Goal: Communication & Community: Answer question/provide support

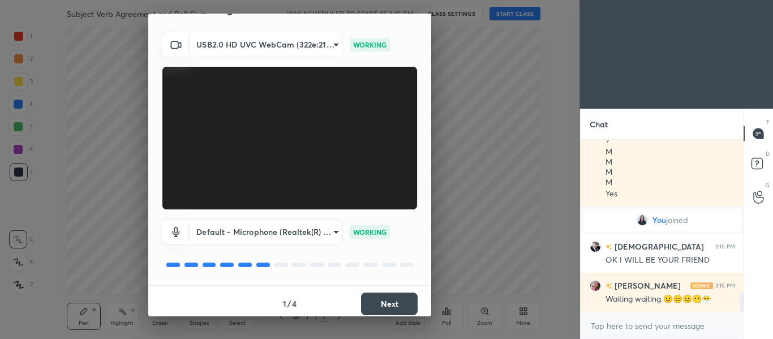
scroll to position [32, 0]
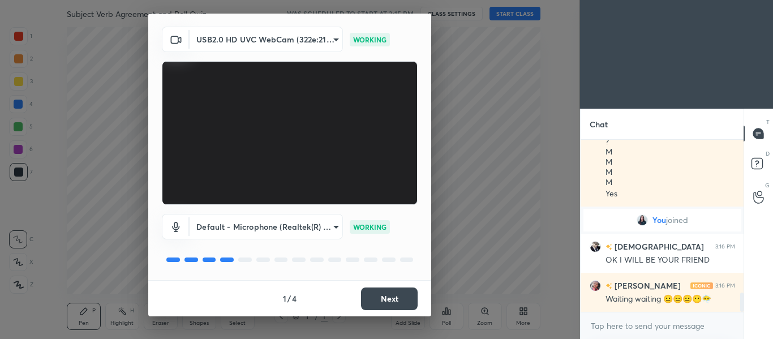
click at [376, 303] on button "Next" at bounding box center [389, 298] width 57 height 23
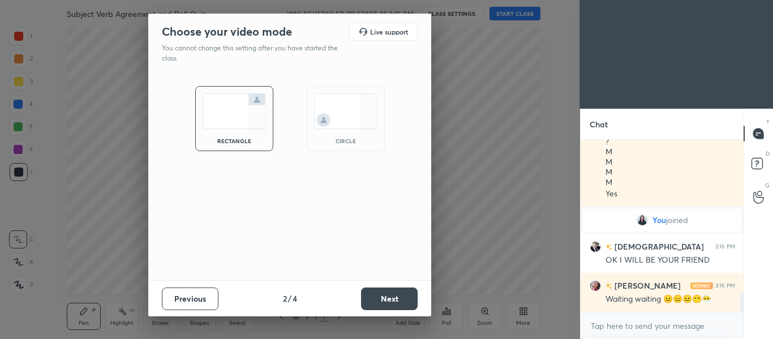
scroll to position [1398, 0]
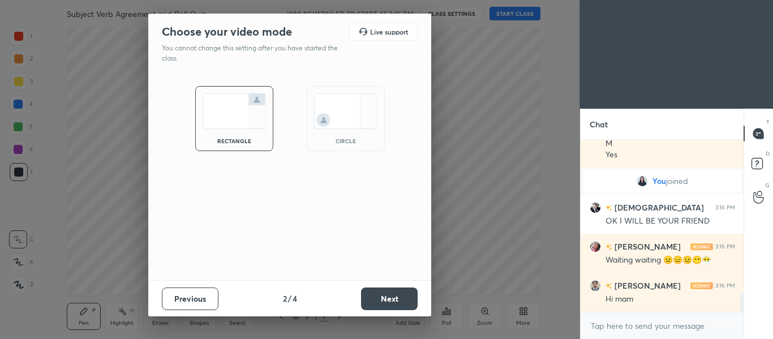
click at [348, 118] on img at bounding box center [345, 111] width 63 height 36
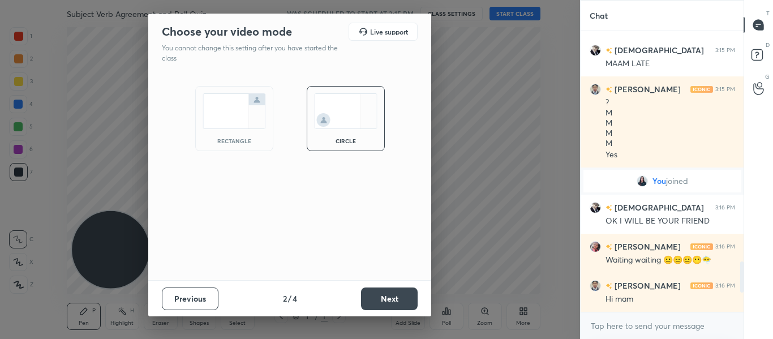
scroll to position [1289, 0]
click at [374, 295] on button "Next" at bounding box center [389, 298] width 57 height 23
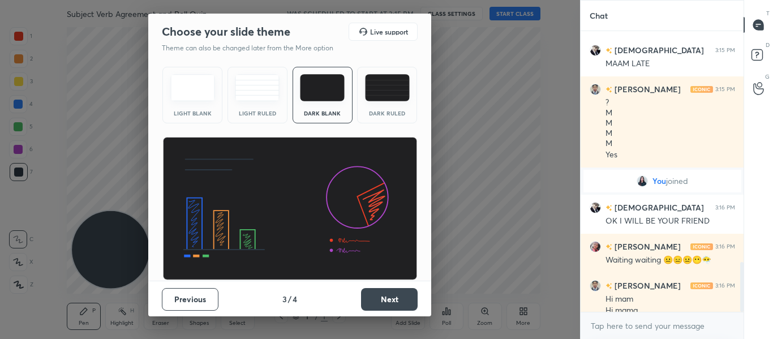
scroll to position [1301, 0]
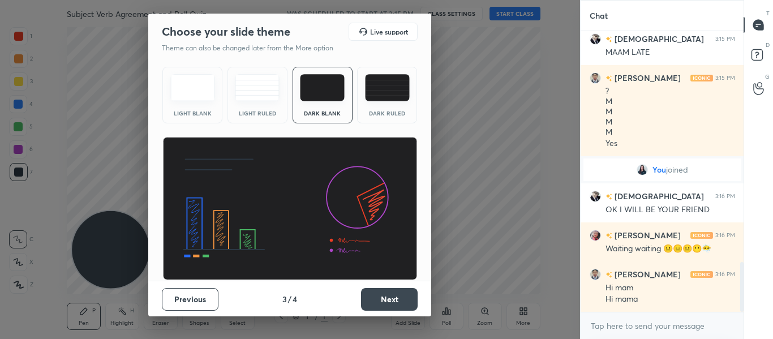
click at [374, 295] on button "Next" at bounding box center [389, 299] width 57 height 23
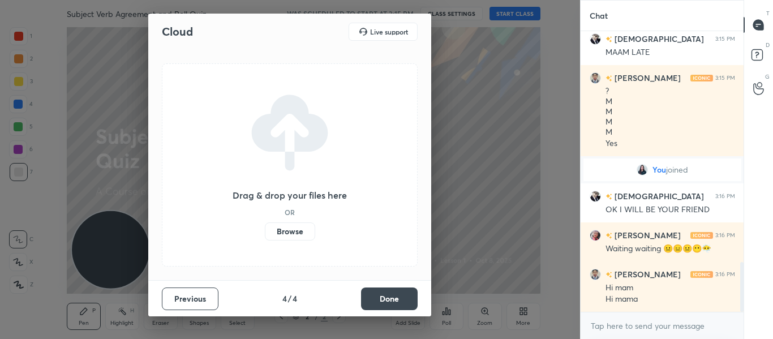
click at [374, 295] on button "Done" at bounding box center [389, 298] width 57 height 23
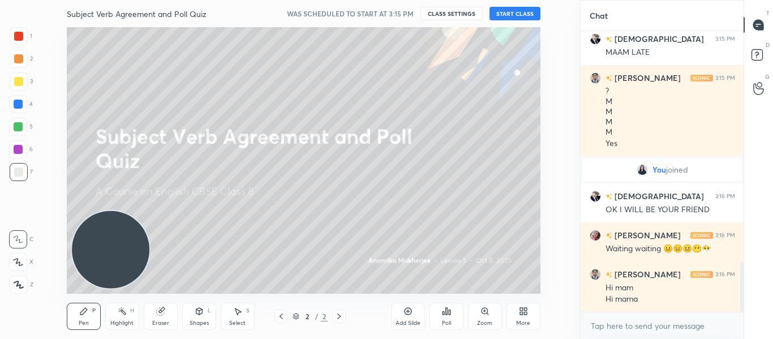
scroll to position [1340, 0]
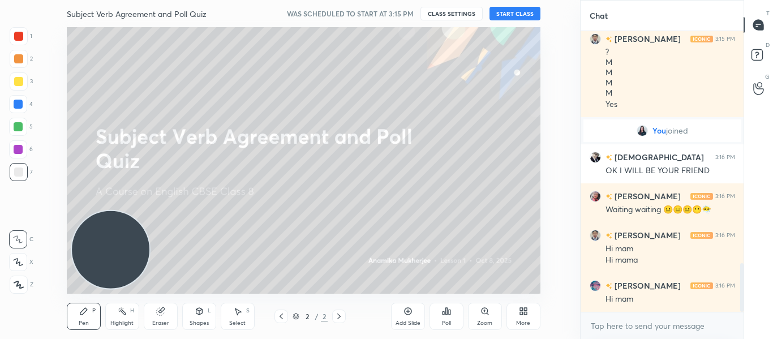
click at [512, 13] on button "START CLASS" at bounding box center [514, 14] width 51 height 14
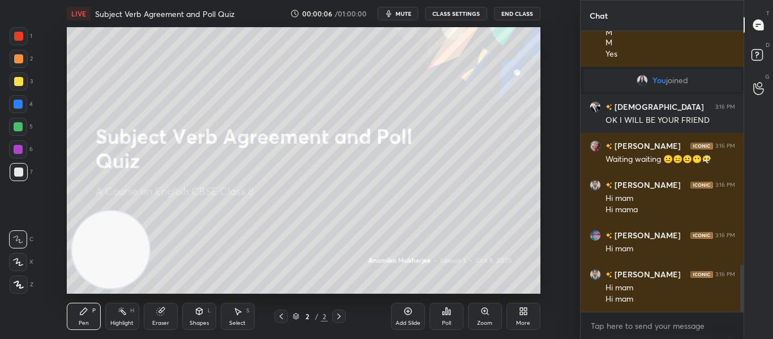
scroll to position [1401, 0]
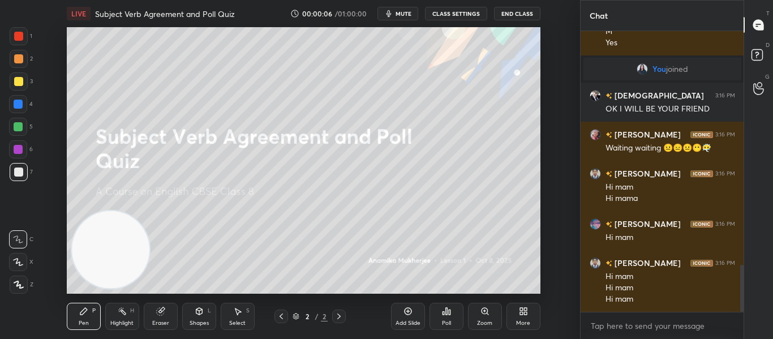
click at [126, 245] on video at bounding box center [110, 249] width 77 height 77
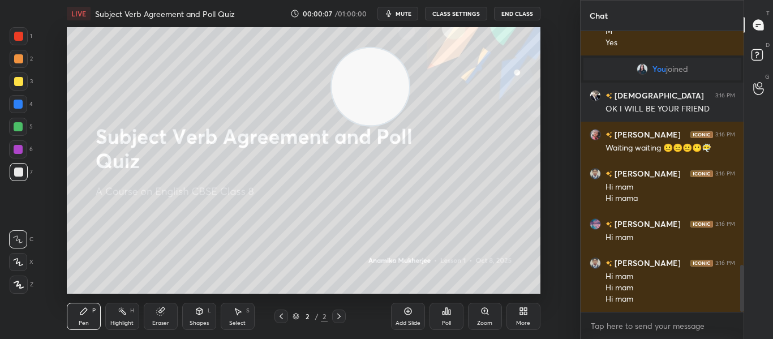
drag, startPoint x: 126, startPoint y: 245, endPoint x: 426, endPoint y: 53, distance: 356.9
click at [409, 53] on video at bounding box center [369, 86] width 77 height 77
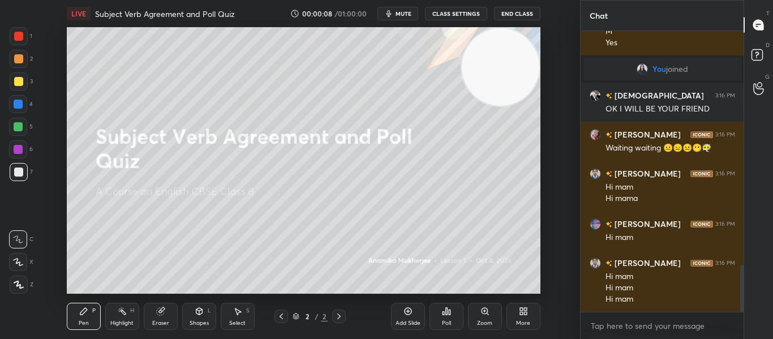
drag, startPoint x: 426, startPoint y: 53, endPoint x: 577, endPoint y: 28, distance: 152.4
click at [577, 28] on div "1 2 3 4 5 6 7 C X Z C X Z E E Erase all H H LIVE Subject Verb Agreement and Pol…" at bounding box center [290, 169] width 580 height 339
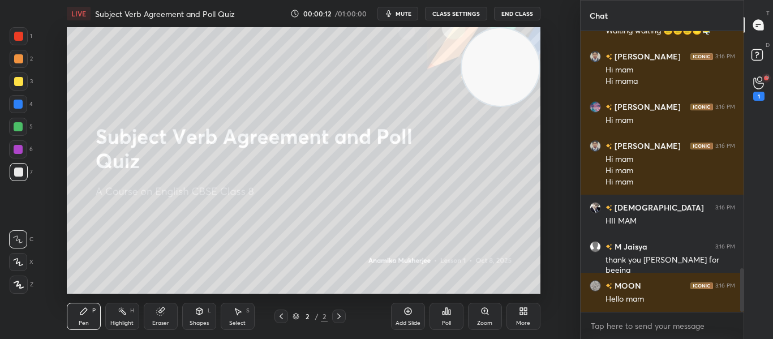
scroll to position [0, 0]
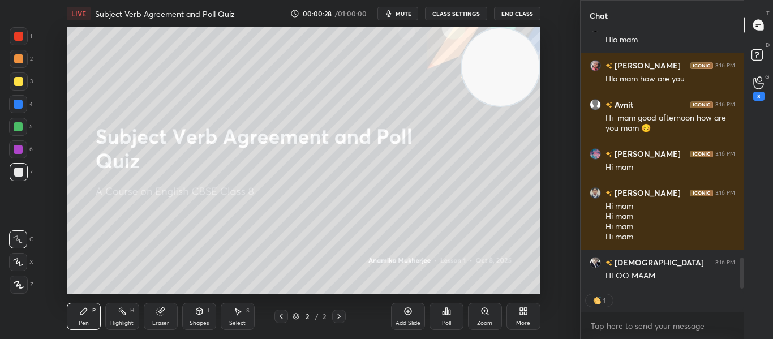
click at [416, 9] on button "mute" at bounding box center [397, 14] width 41 height 14
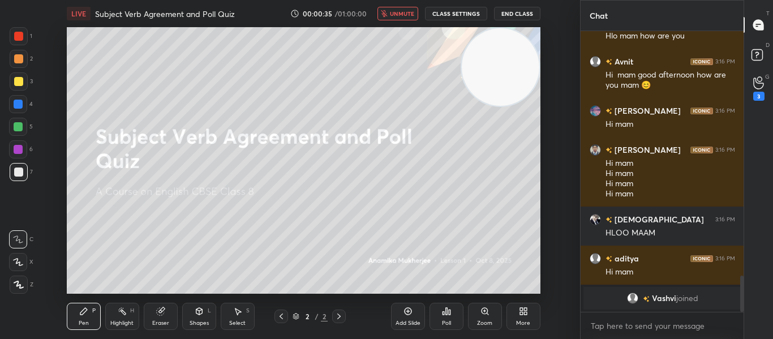
click at [416, 9] on button "unmute" at bounding box center [397, 14] width 41 height 14
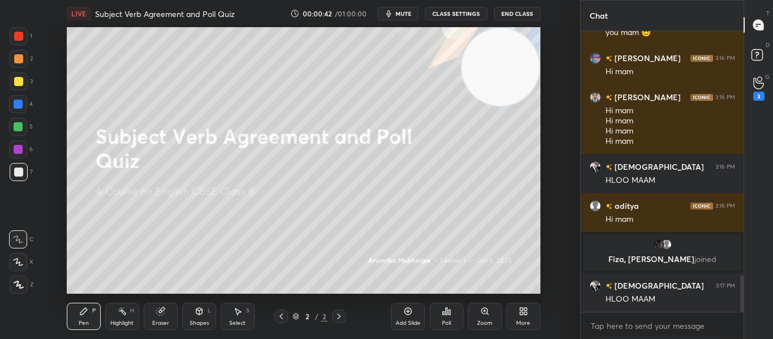
click at [11, 44] on div at bounding box center [19, 36] width 18 height 18
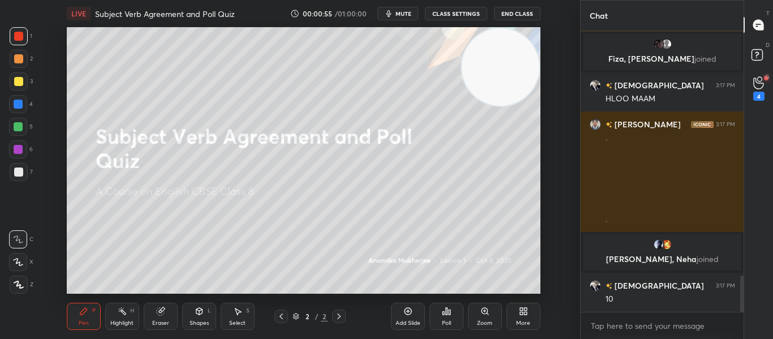
click at [525, 314] on icon at bounding box center [525, 313] width 3 height 3
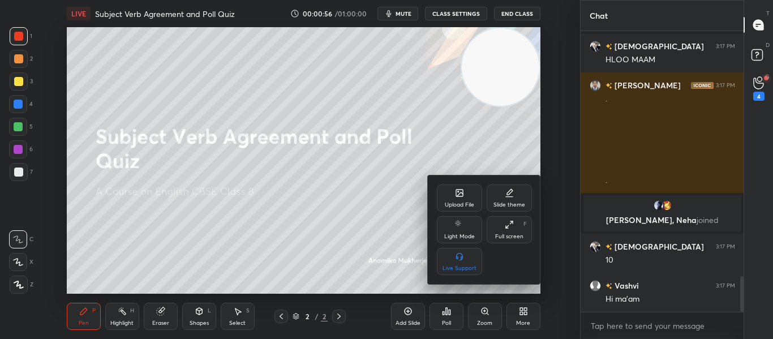
click at [461, 194] on icon at bounding box center [459, 194] width 6 height 4
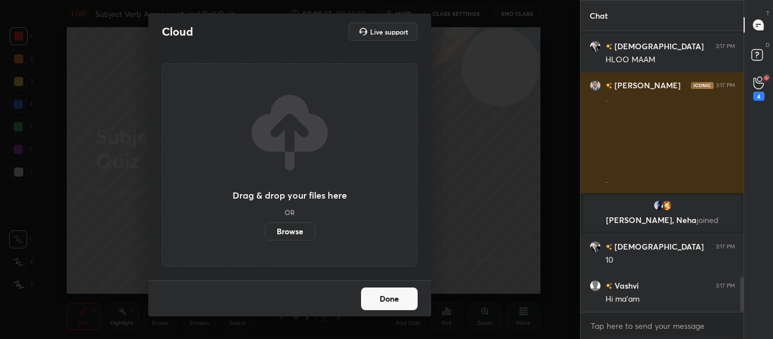
scroll to position [1965, 0]
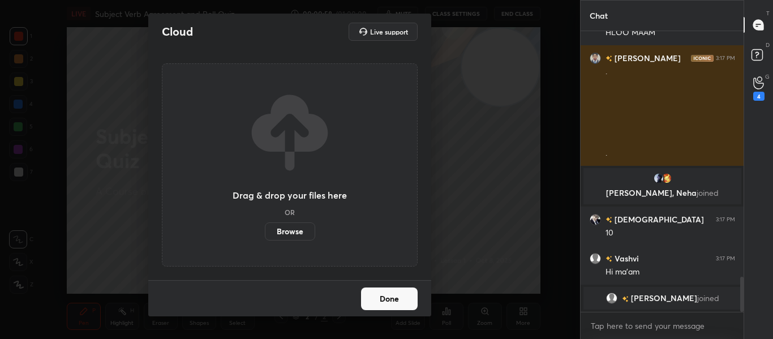
click at [299, 227] on label "Browse" at bounding box center [290, 231] width 50 height 18
click at [265, 227] on input "Browse" at bounding box center [265, 231] width 0 height 18
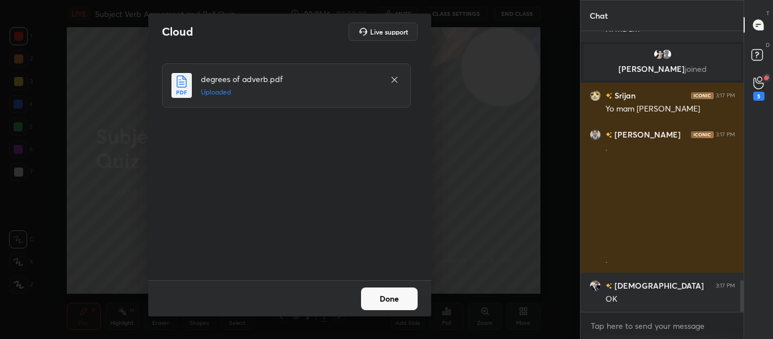
scroll to position [2224, 0]
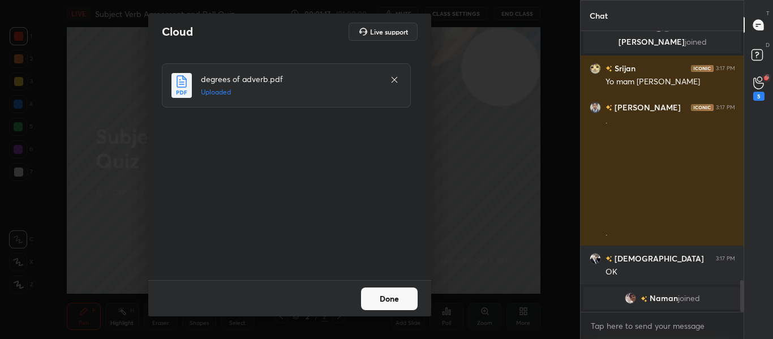
click at [379, 303] on button "Done" at bounding box center [389, 298] width 57 height 23
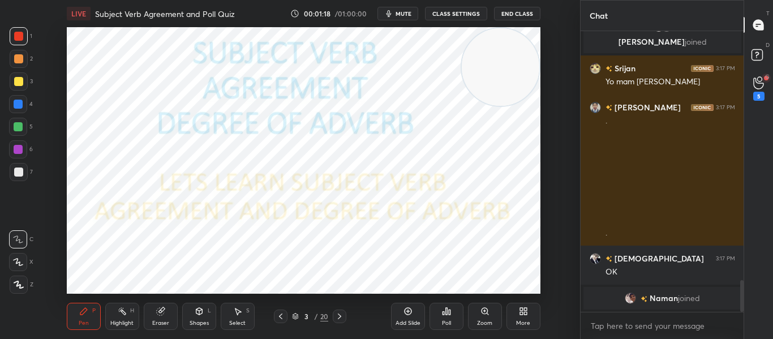
click at [281, 320] on icon at bounding box center [280, 316] width 9 height 9
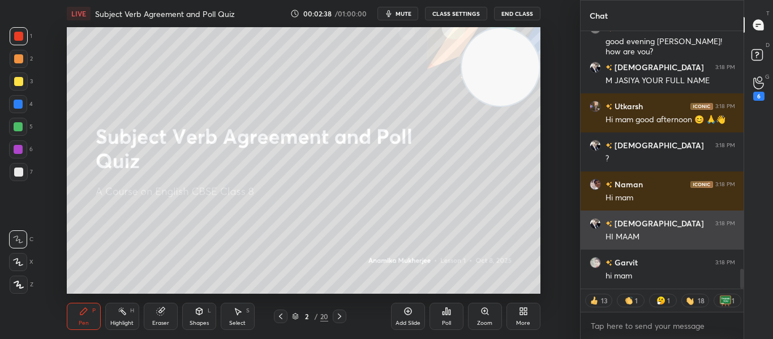
scroll to position [3091, 0]
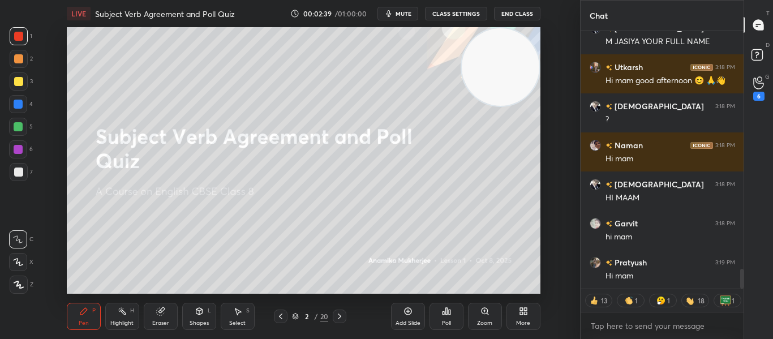
type textarea "x"
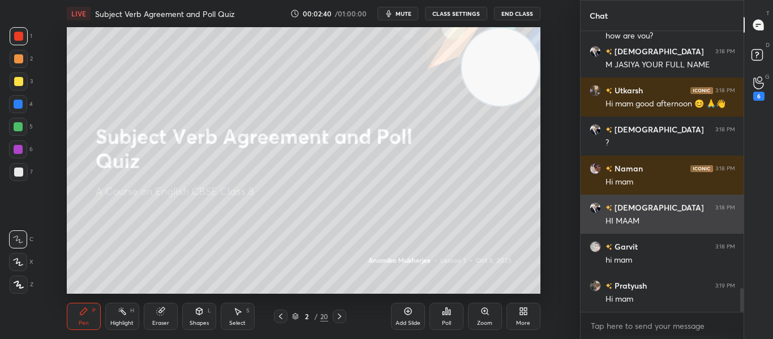
scroll to position [3107, 0]
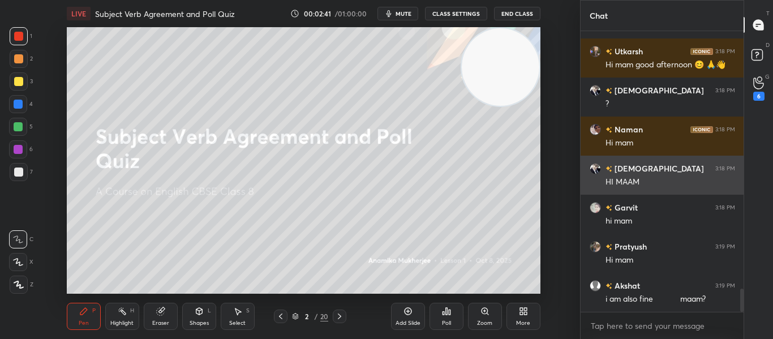
click at [591, 204] on img "grid" at bounding box center [594, 207] width 11 height 11
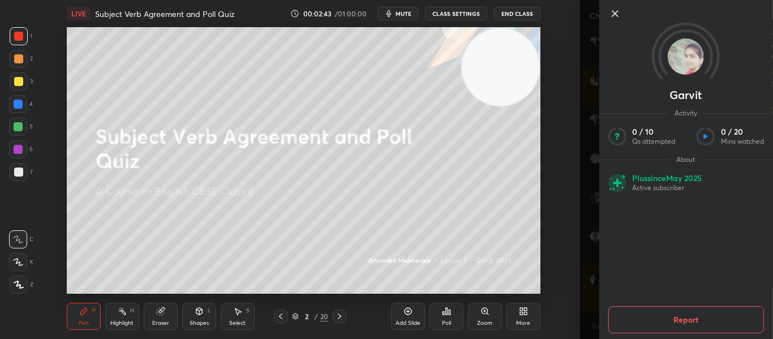
scroll to position [3195, 0]
click at [615, 11] on icon at bounding box center [614, 14] width 14 height 14
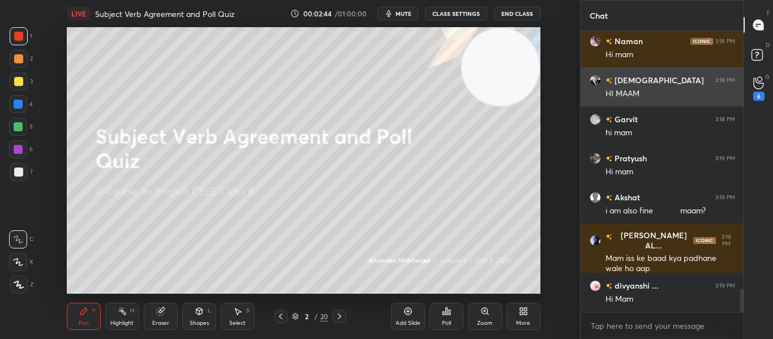
scroll to position [3222, 0]
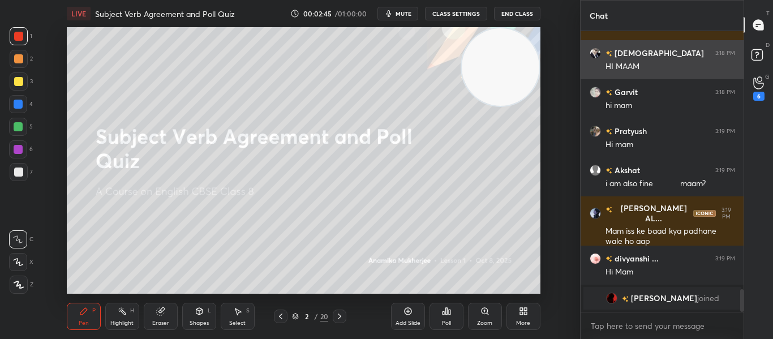
click at [594, 54] on img "grid" at bounding box center [594, 53] width 11 height 11
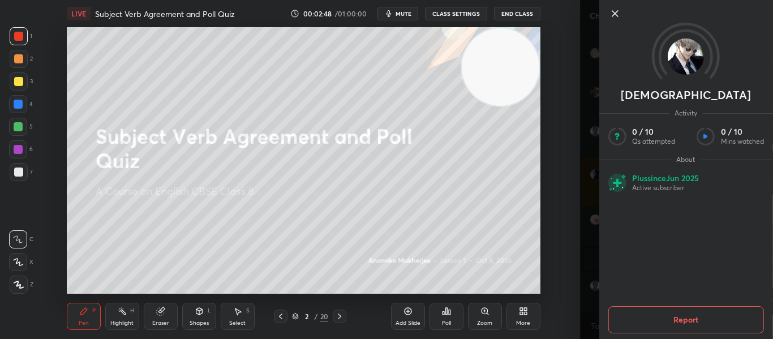
scroll to position [2804, 0]
click at [616, 12] on icon at bounding box center [614, 14] width 6 height 6
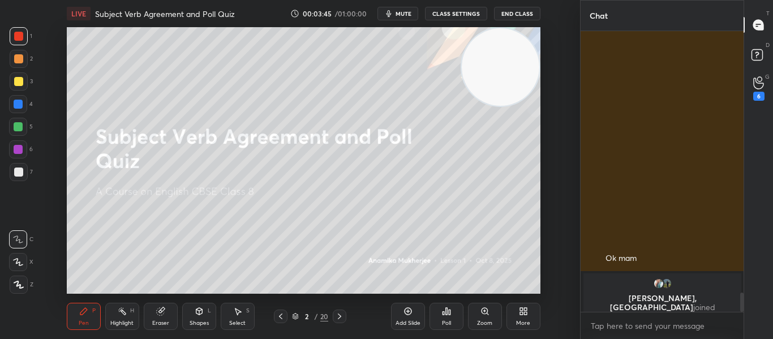
scroll to position [3628, 0]
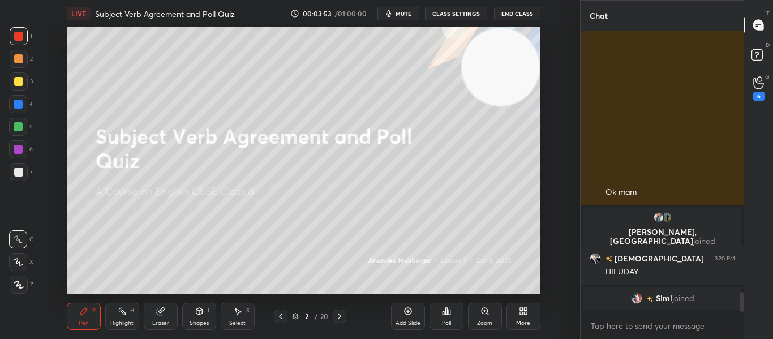
click at [442, 324] on div "Poll" at bounding box center [446, 323] width 9 height 6
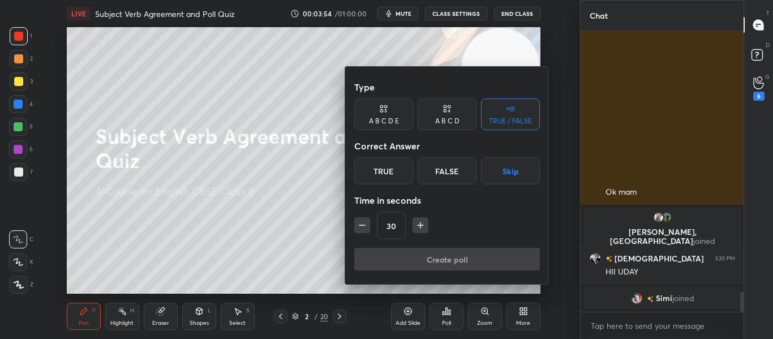
scroll to position [3694, 0]
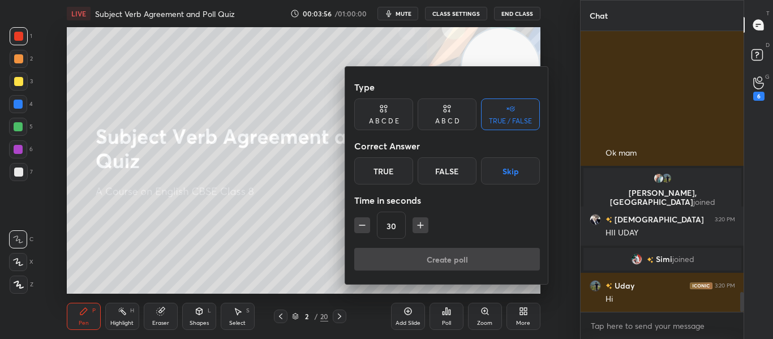
click at [408, 172] on div "True" at bounding box center [383, 170] width 59 height 27
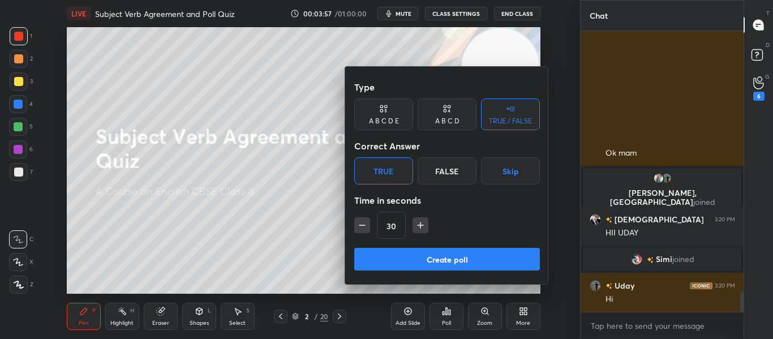
click at [421, 225] on icon "button" at bounding box center [420, 225] width 6 height 0
type input "60"
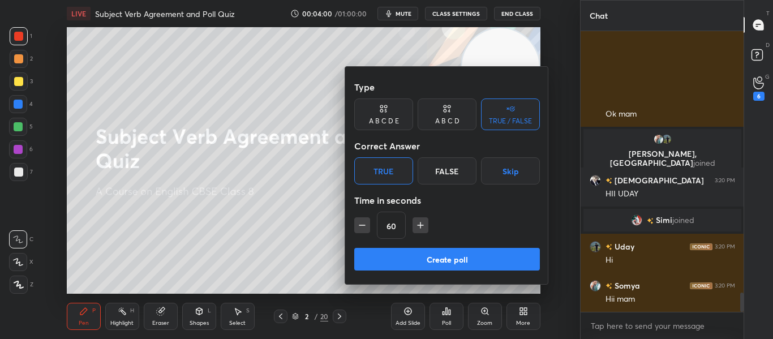
scroll to position [3772, 0]
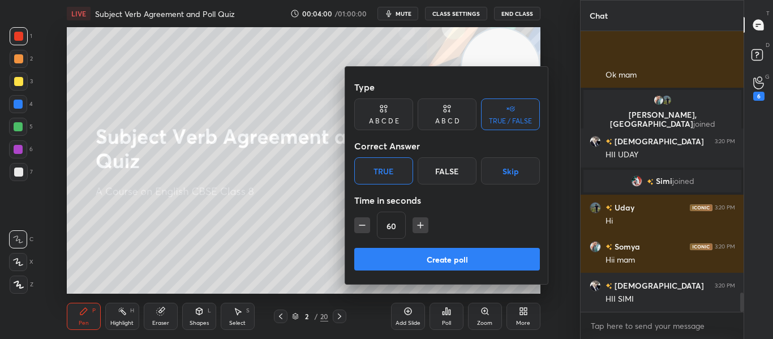
click at [405, 268] on button "Create poll" at bounding box center [447, 259] width 186 height 23
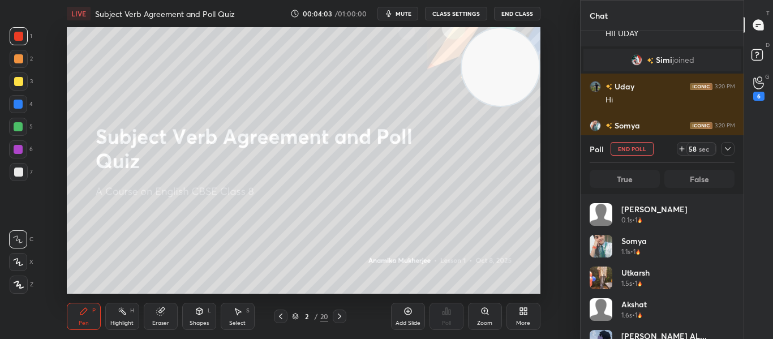
scroll to position [132, 141]
click at [728, 153] on icon at bounding box center [727, 148] width 9 height 9
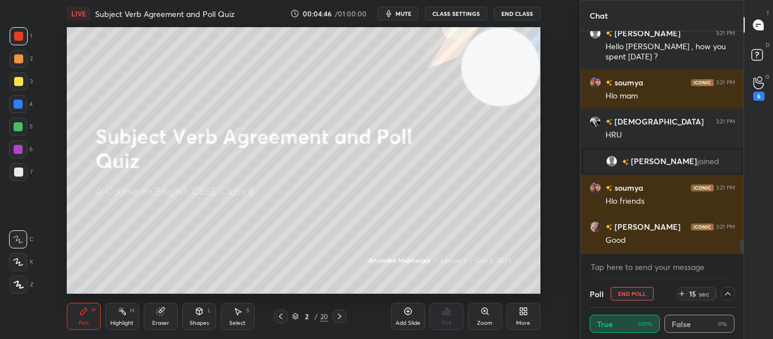
scroll to position [3626, 0]
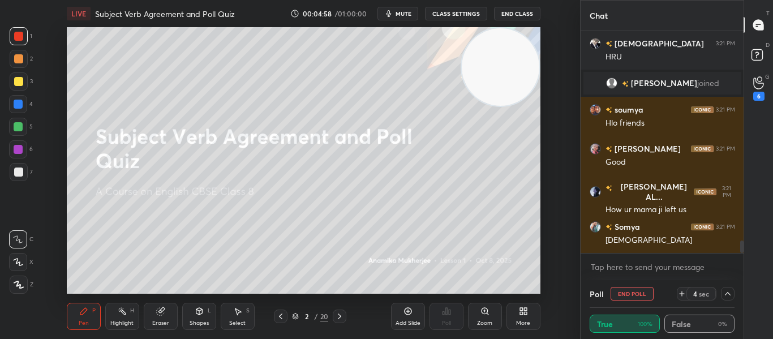
click at [743, 244] on div "T Messages (T) D Doubts (D) G Raise Hand (G) 6" at bounding box center [757, 169] width 29 height 339
click at [742, 243] on div "Chat soumya 3:21 PM Hlo mam Vedant 3:21 PM HRU Mahek joined soumya 3:21 PM Hlo …" at bounding box center [676, 169] width 193 height 339
click at [742, 243] on div at bounding box center [741, 246] width 3 height 12
drag, startPoint x: 742, startPoint y: 243, endPoint x: 737, endPoint y: 274, distance: 32.0
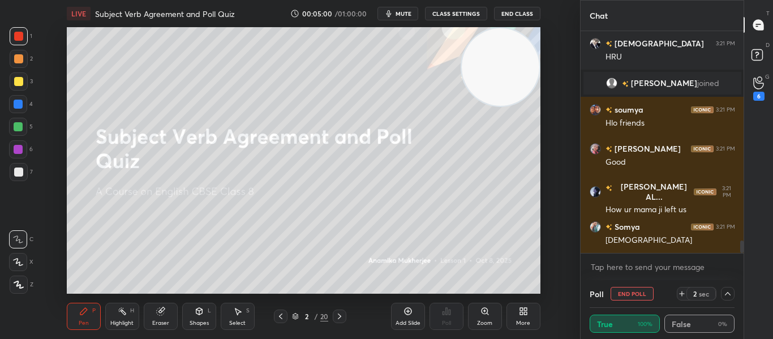
click at [737, 274] on div "soumya 3:21 PM Hlo mam Vedant 3:21 PM HRU Mahek joined soumya 3:21 PM Hlo frien…" at bounding box center [661, 155] width 163 height 249
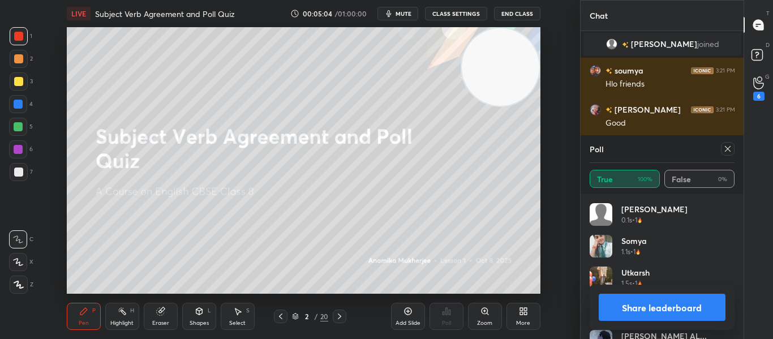
scroll to position [3743, 0]
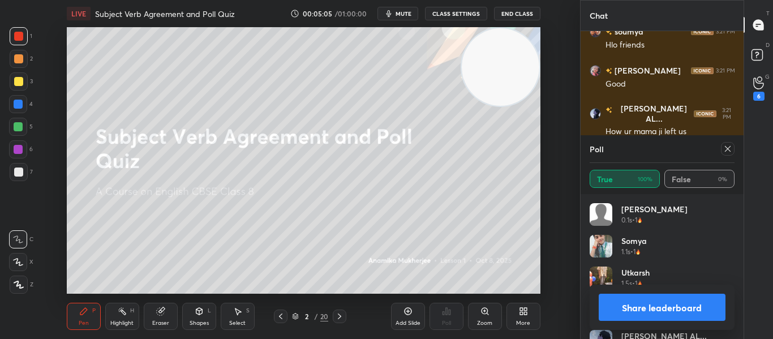
click at [726, 146] on icon at bounding box center [727, 148] width 9 height 9
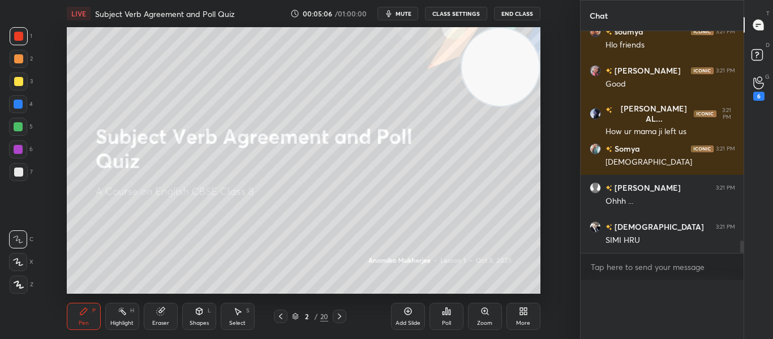
scroll to position [4, 4]
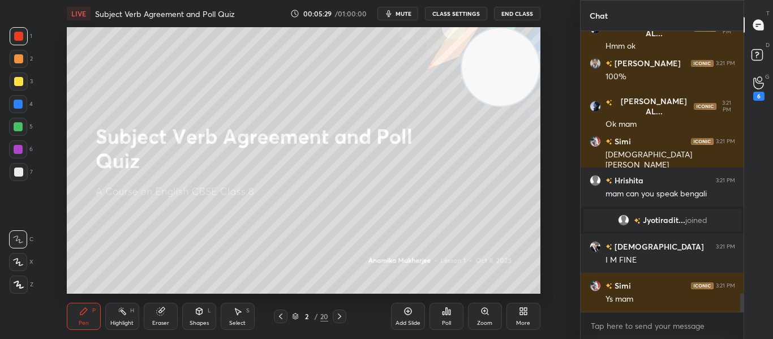
click at [342, 318] on icon at bounding box center [339, 316] width 9 height 9
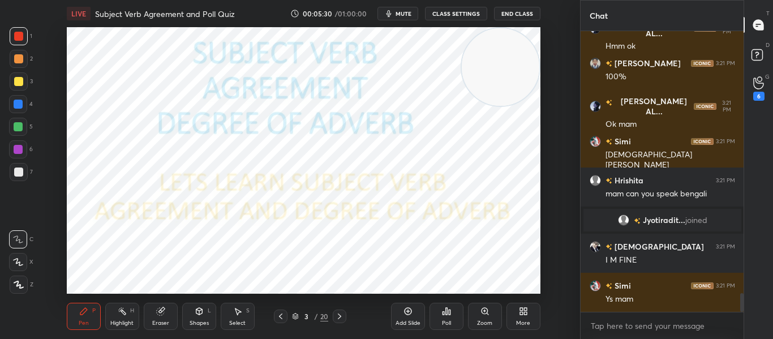
click at [342, 318] on icon at bounding box center [339, 316] width 9 height 9
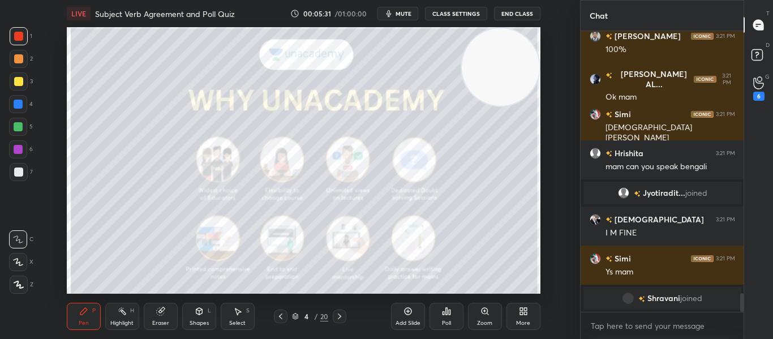
click at [342, 318] on icon at bounding box center [339, 316] width 9 height 9
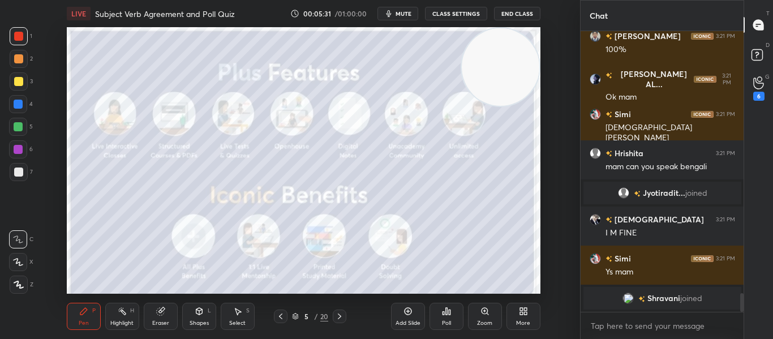
click at [342, 318] on icon at bounding box center [339, 316] width 9 height 9
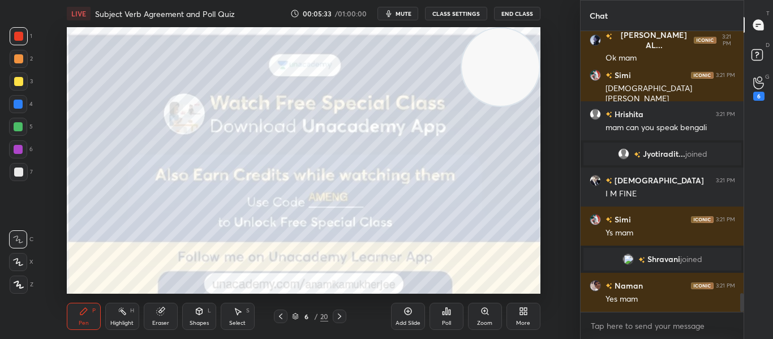
click at [342, 318] on icon at bounding box center [339, 316] width 9 height 9
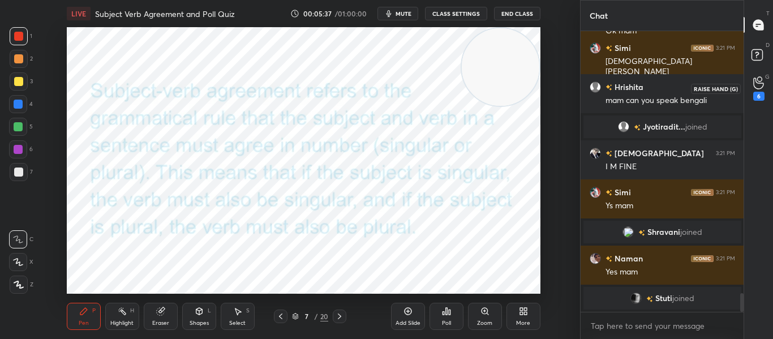
click at [753, 96] on div "6" at bounding box center [758, 96] width 11 height 9
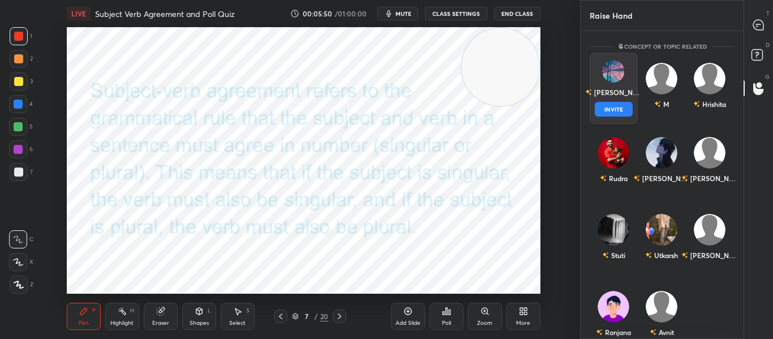
click at [629, 100] on div "Ishika INVITE" at bounding box center [613, 88] width 48 height 71
click at [616, 115] on button "INVITE" at bounding box center [613, 109] width 38 height 15
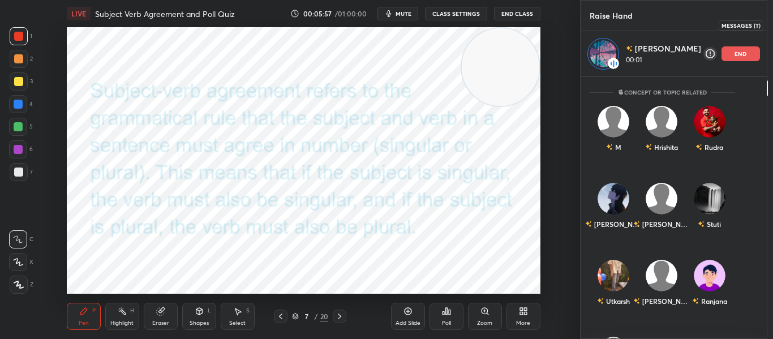
click at [772, 29] on icon at bounding box center [781, 25] width 12 height 12
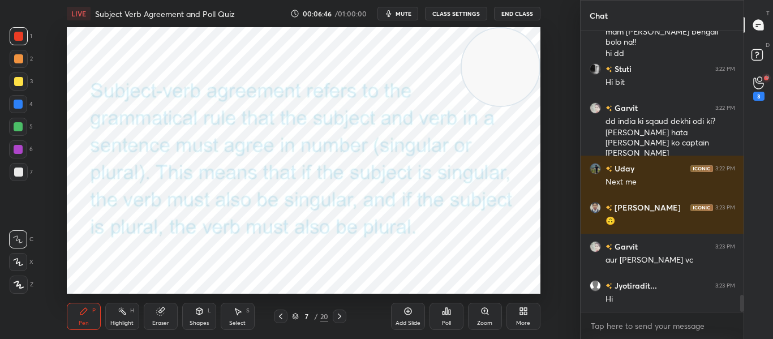
scroll to position [4429, 0]
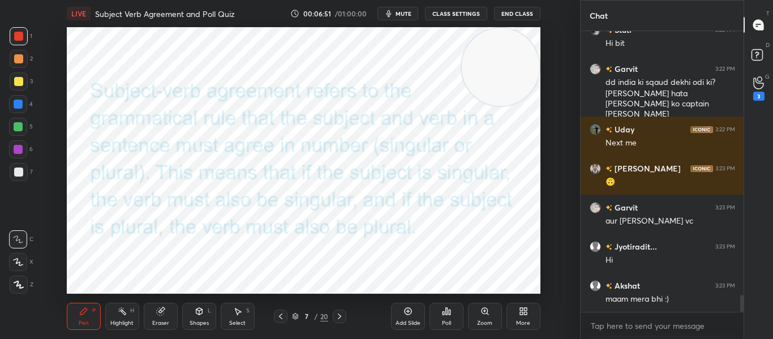
click at [26, 286] on div at bounding box center [19, 284] width 18 height 18
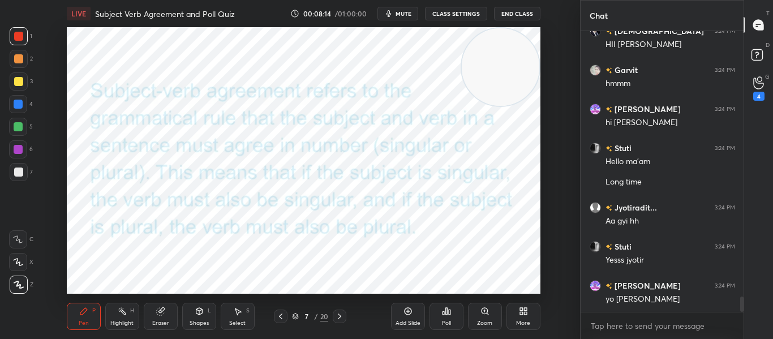
scroll to position [4955, 0]
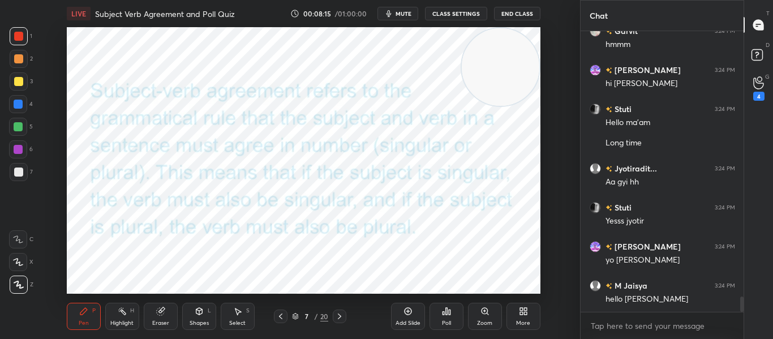
click at [347, 315] on div "7 / 20" at bounding box center [309, 316] width 162 height 14
click at [339, 317] on icon at bounding box center [339, 316] width 9 height 9
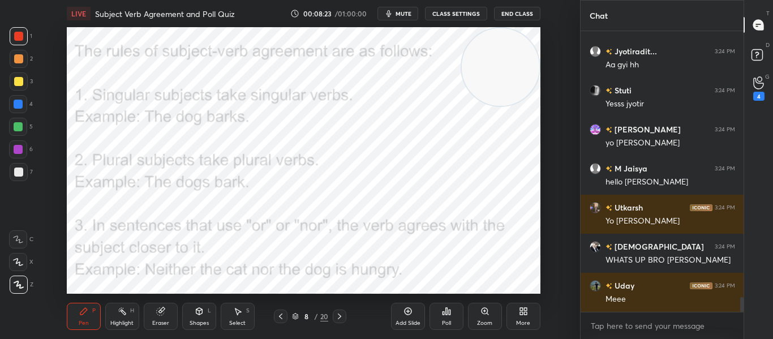
scroll to position [5112, 0]
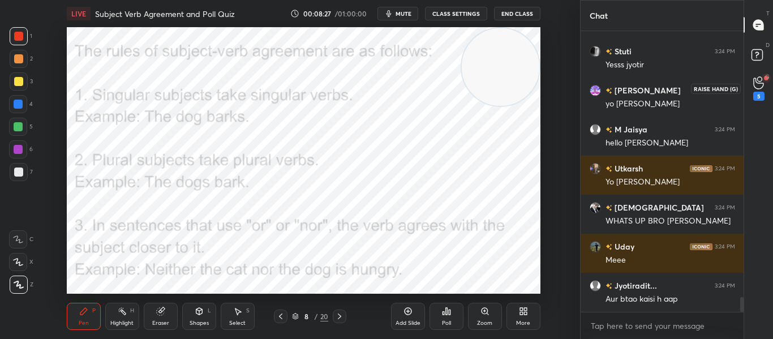
click at [757, 78] on circle at bounding box center [759, 79] width 5 height 5
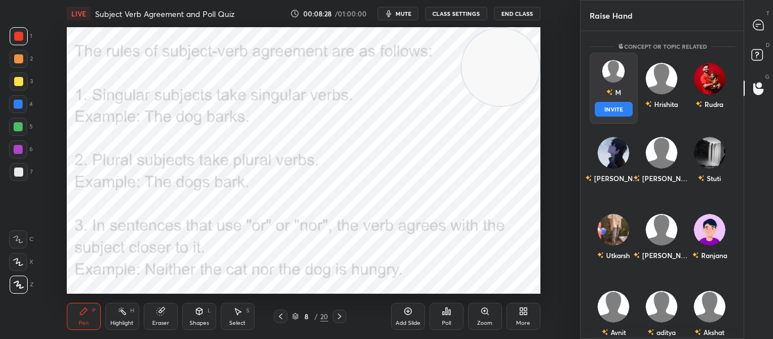
click at [597, 94] on div "M INVITE" at bounding box center [613, 88] width 48 height 71
click at [602, 107] on button "INVITE" at bounding box center [613, 109] width 38 height 15
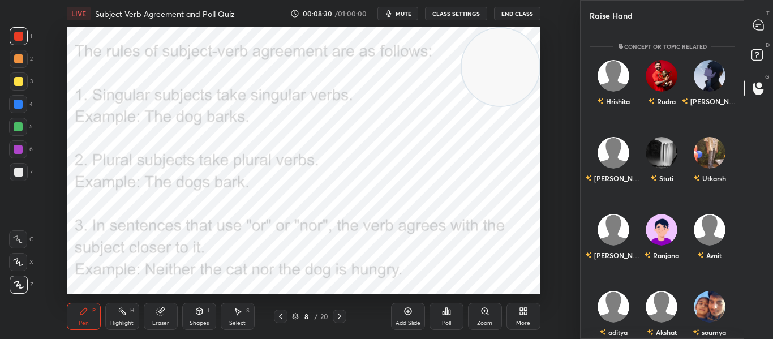
scroll to position [258, 159]
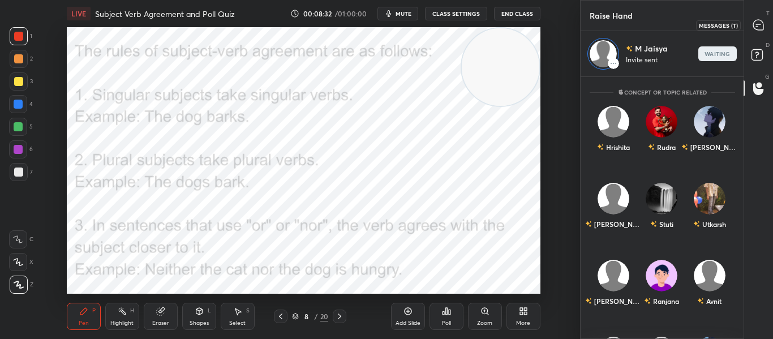
click at [760, 29] on icon at bounding box center [758, 25] width 10 height 10
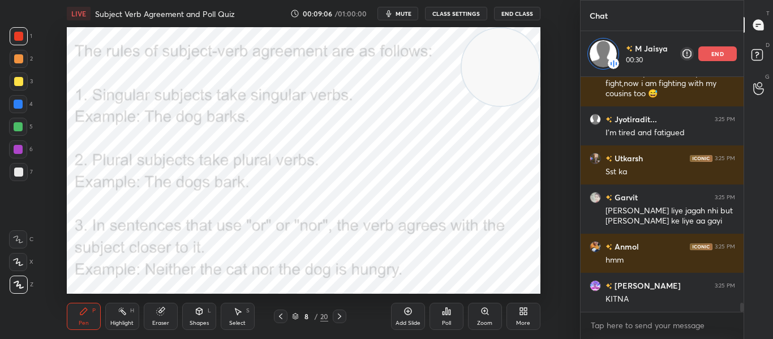
scroll to position [5965, 0]
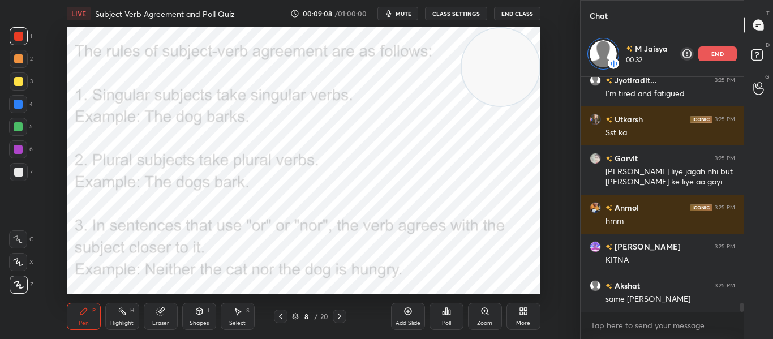
click at [719, 57] on p "end" at bounding box center [717, 54] width 12 height 6
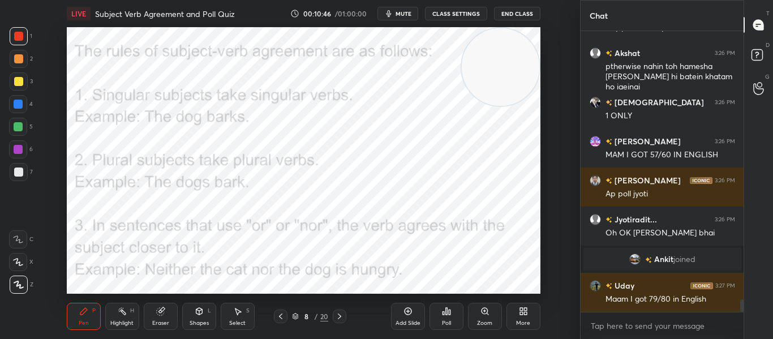
scroll to position [6000, 0]
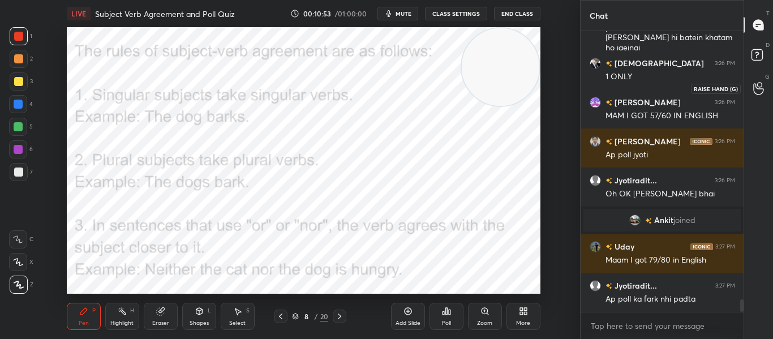
click at [754, 92] on icon at bounding box center [758, 88] width 10 height 11
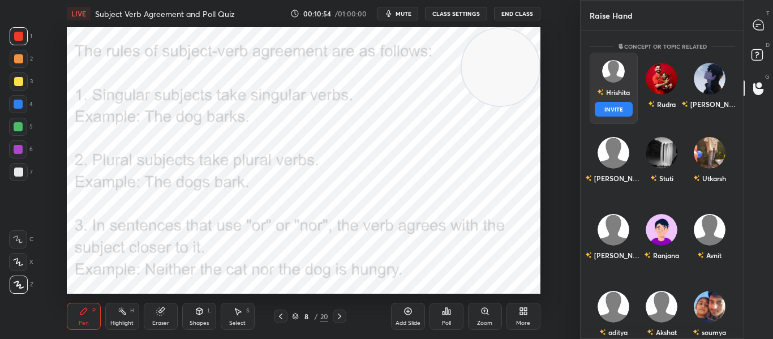
click at [613, 93] on div "Hrishita" at bounding box center [613, 92] width 33 height 19
click at [605, 106] on button "INVITE" at bounding box center [613, 109] width 38 height 15
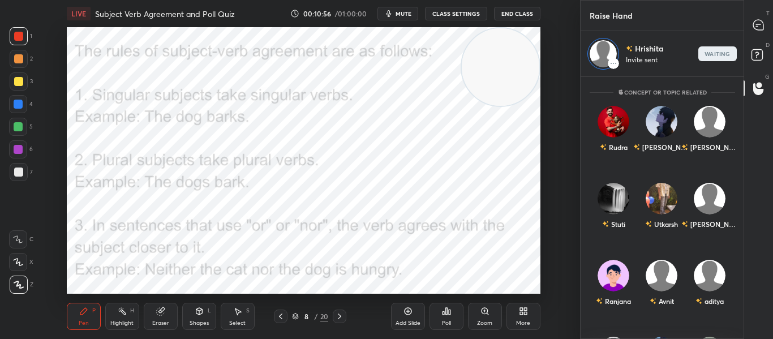
scroll to position [258, 159]
click at [764, 25] on icon at bounding box center [758, 25] width 12 height 12
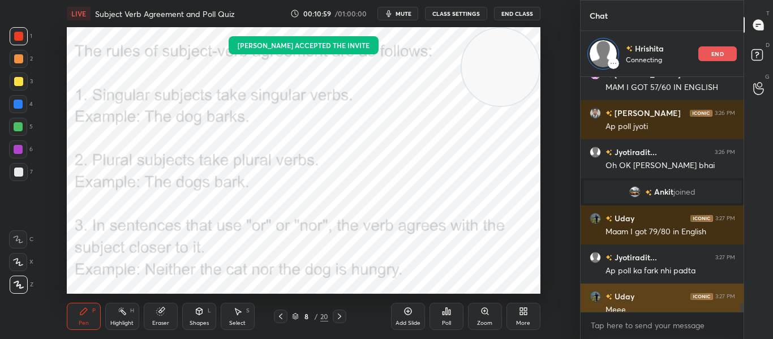
scroll to position [6295, 0]
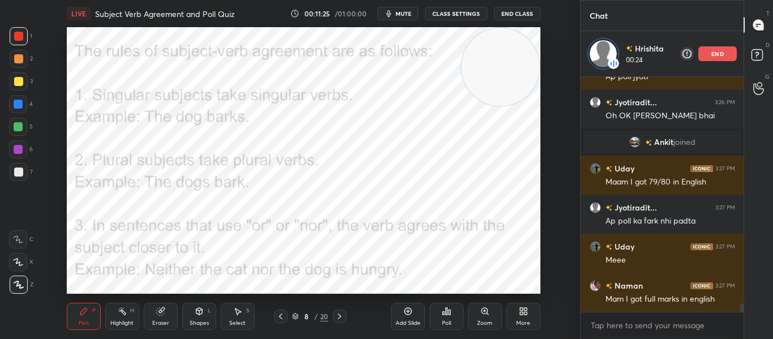
click at [708, 55] on div "end" at bounding box center [717, 53] width 38 height 15
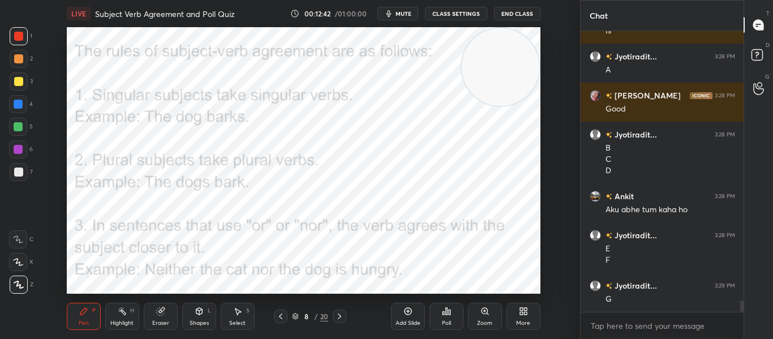
scroll to position [6642, 0]
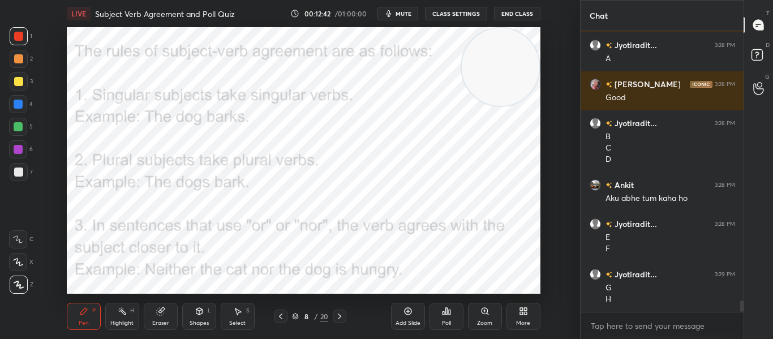
click at [336, 318] on icon at bounding box center [339, 316] width 9 height 9
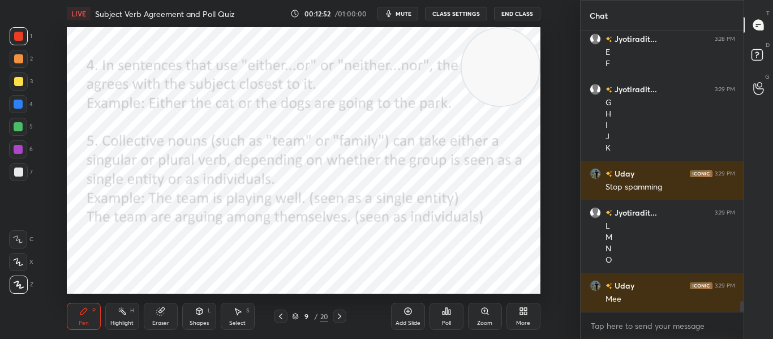
scroll to position [6905, 0]
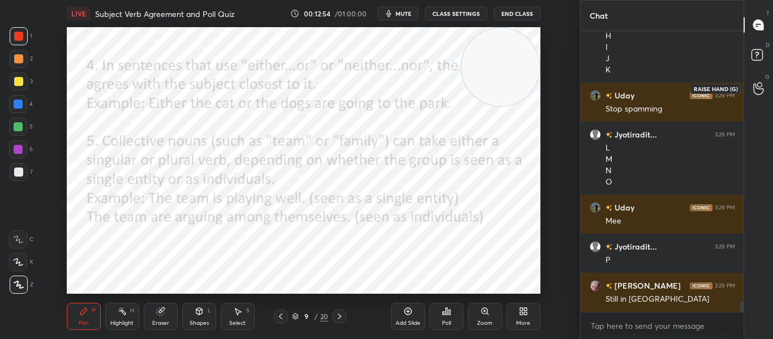
click at [752, 90] on div at bounding box center [758, 88] width 23 height 20
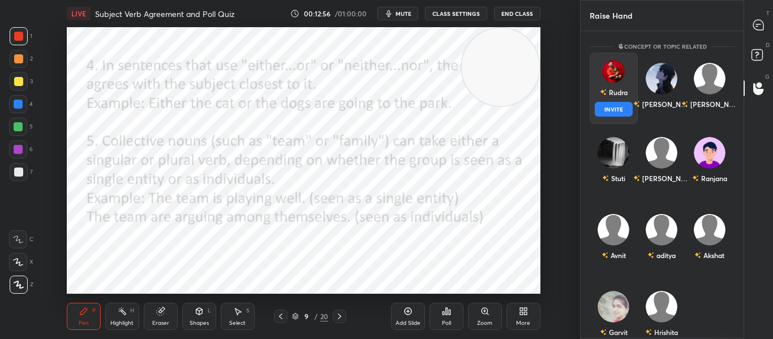
click at [605, 87] on div "Rudra INVITE" at bounding box center [613, 88] width 48 height 71
click at [606, 106] on button "INVITE" at bounding box center [613, 109] width 38 height 15
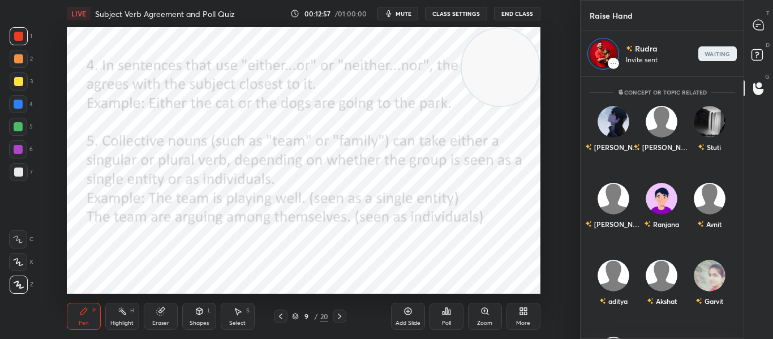
scroll to position [258, 159]
click at [761, 27] on icon at bounding box center [758, 25] width 10 height 10
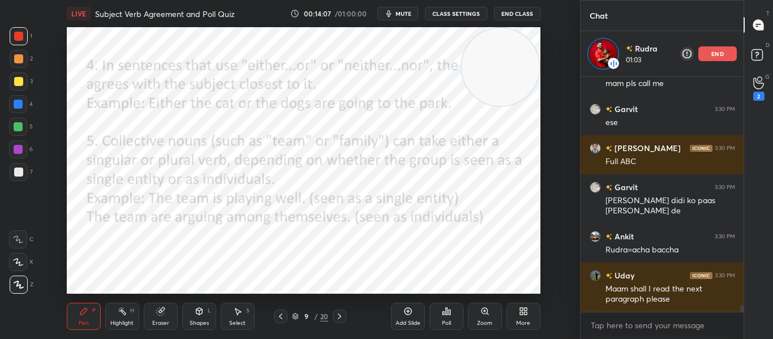
scroll to position [7621, 0]
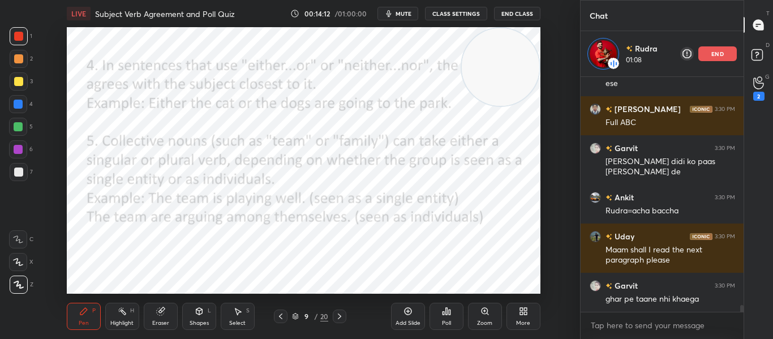
click at [701, 53] on div "end" at bounding box center [717, 53] width 38 height 15
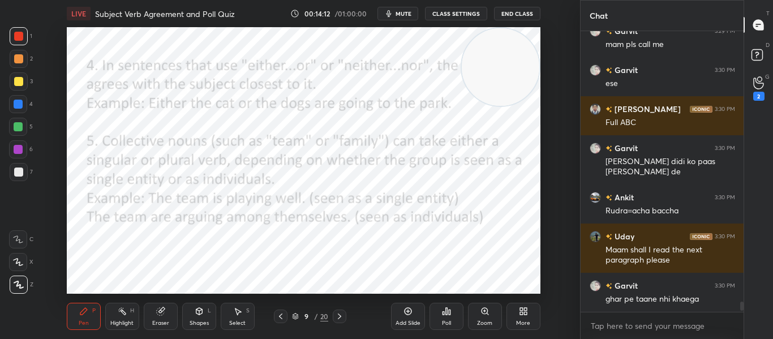
scroll to position [7575, 0]
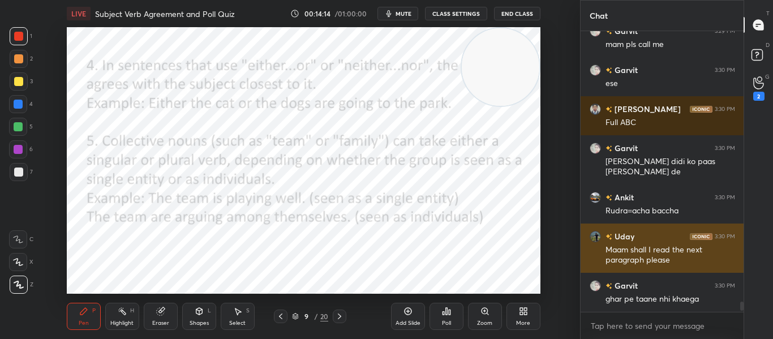
click at [596, 240] on img "grid" at bounding box center [594, 236] width 11 height 11
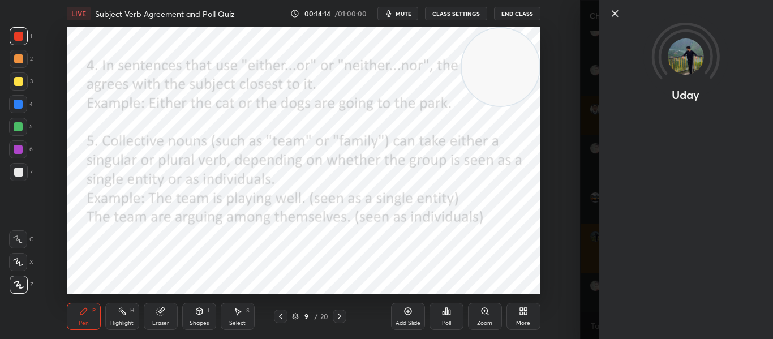
scroll to position [7614, 0]
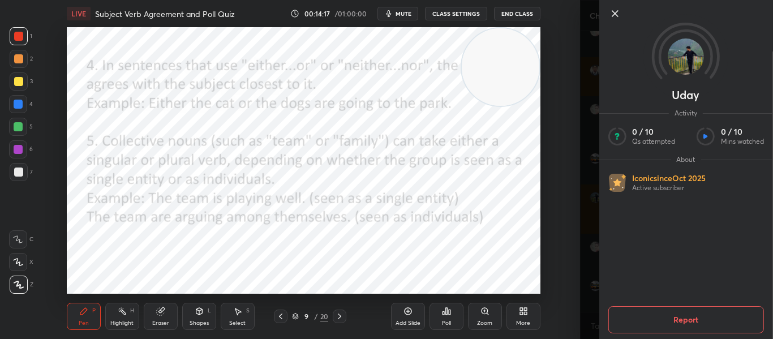
click at [613, 10] on icon at bounding box center [614, 14] width 14 height 14
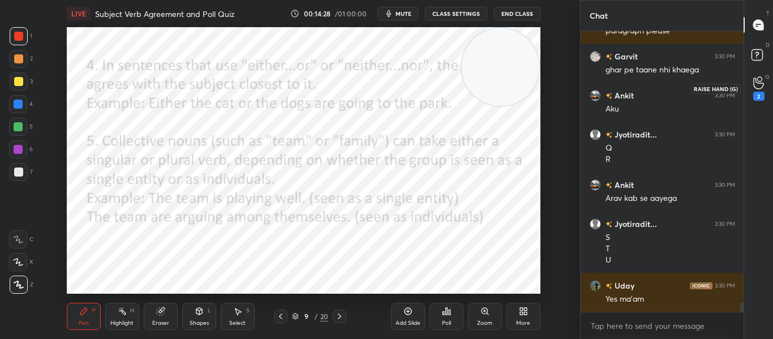
scroll to position [7843, 0]
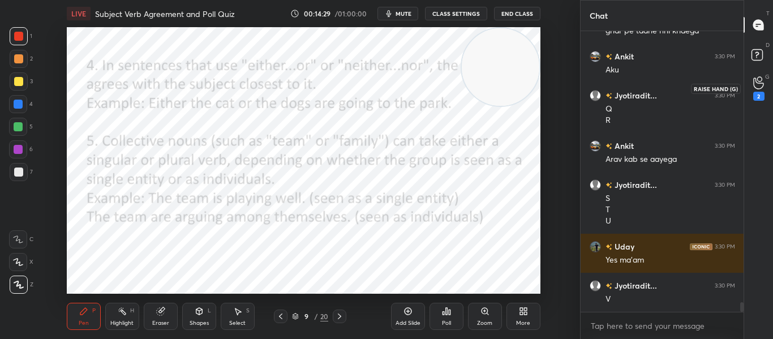
click at [757, 99] on div "2" at bounding box center [758, 96] width 11 height 9
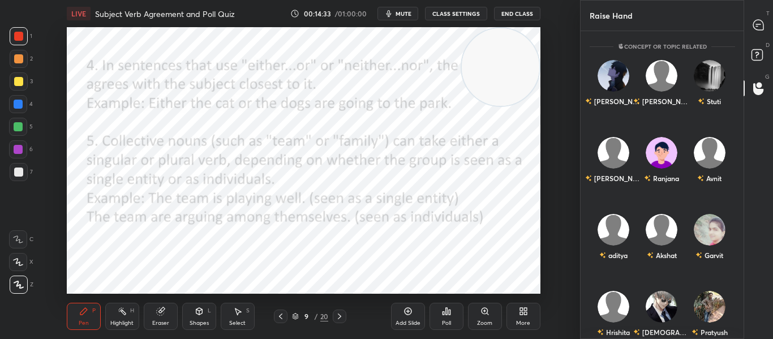
scroll to position [21, 0]
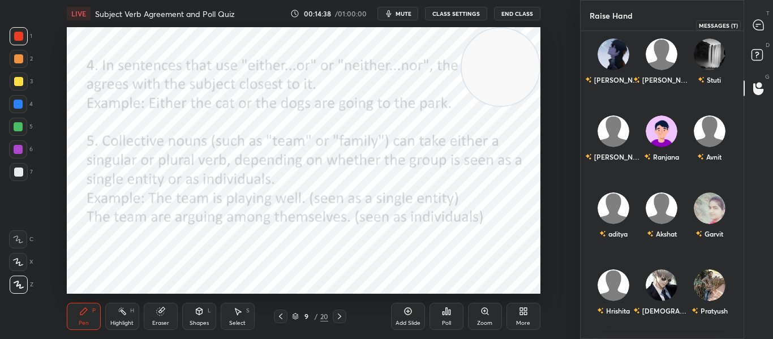
click at [754, 24] on icon at bounding box center [758, 25] width 10 height 10
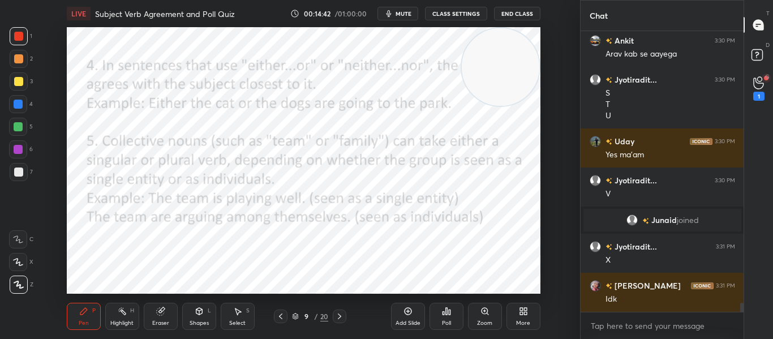
scroll to position [7948, 0]
click at [760, 82] on icon at bounding box center [758, 82] width 11 height 13
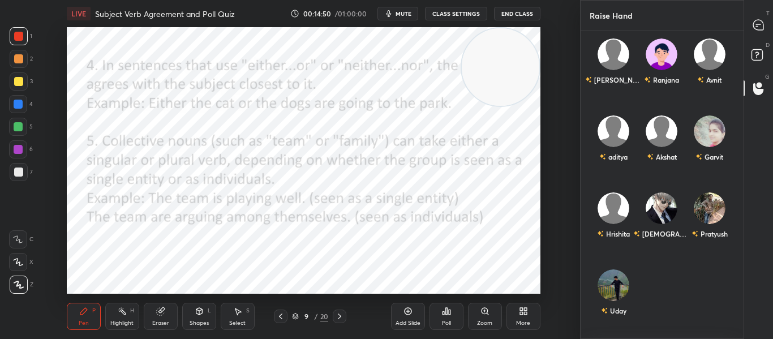
scroll to position [33, 0]
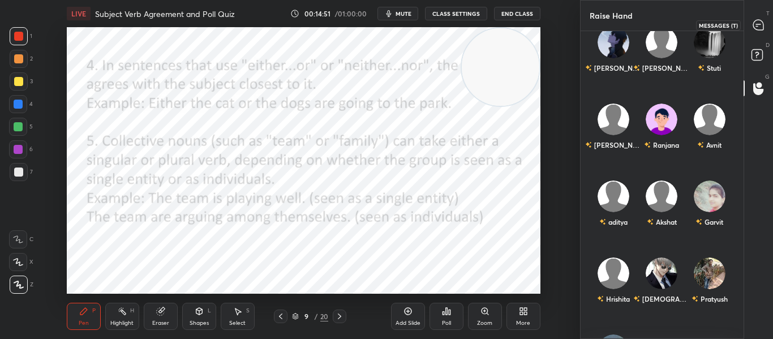
click at [756, 23] on icon at bounding box center [758, 25] width 10 height 10
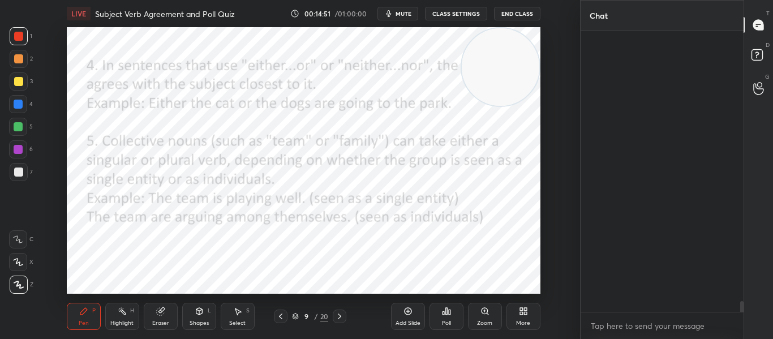
scroll to position [4, 4]
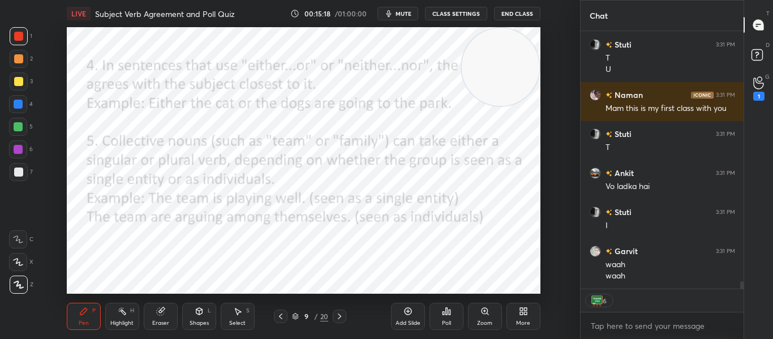
type textarea "x"
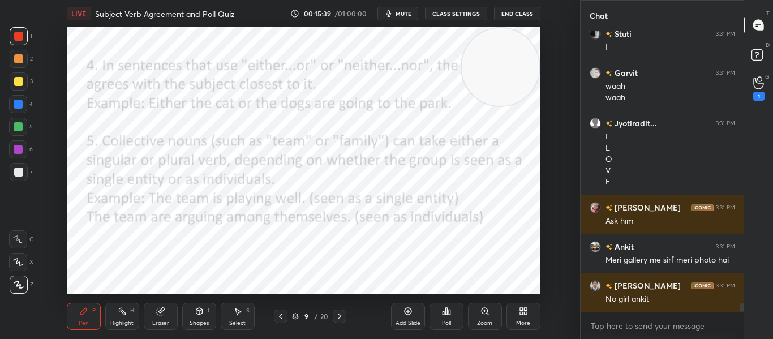
click at [463, 10] on button "CLASS SETTINGS" at bounding box center [456, 14] width 62 height 14
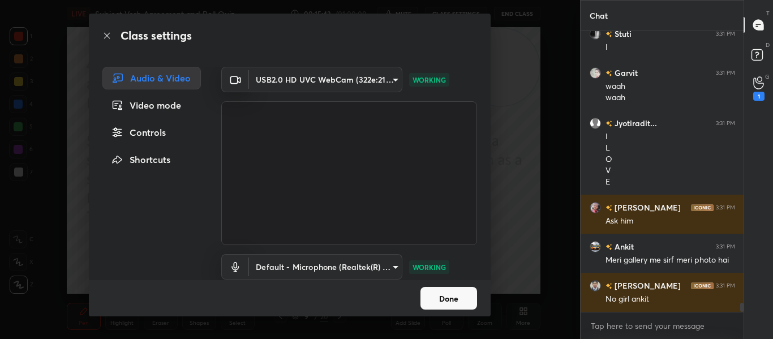
click at [134, 139] on div "Controls" at bounding box center [151, 132] width 98 height 23
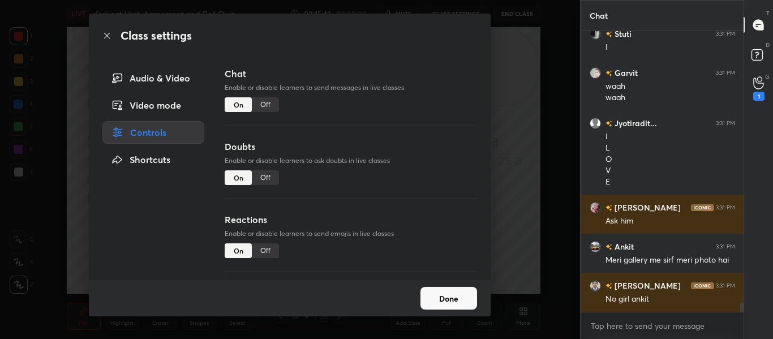
scroll to position [8729, 0]
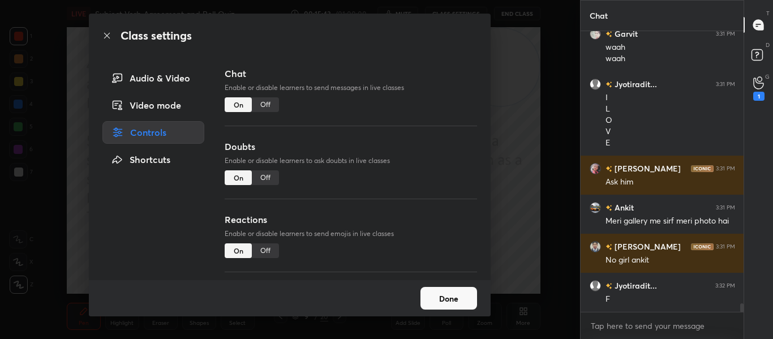
click at [258, 105] on div "Off" at bounding box center [265, 104] width 27 height 15
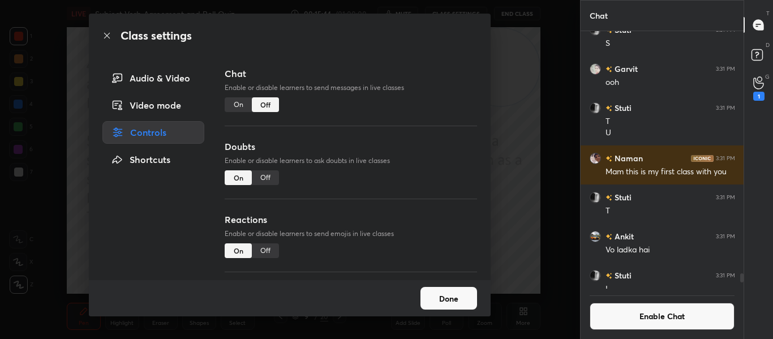
scroll to position [254, 159]
click at [261, 185] on div "Doubts Enable or disable learners to ask doubts in live classes On Off" at bounding box center [351, 176] width 252 height 73
click at [268, 176] on div "Off" at bounding box center [265, 177] width 27 height 15
click at [444, 294] on button "Done" at bounding box center [448, 298] width 57 height 23
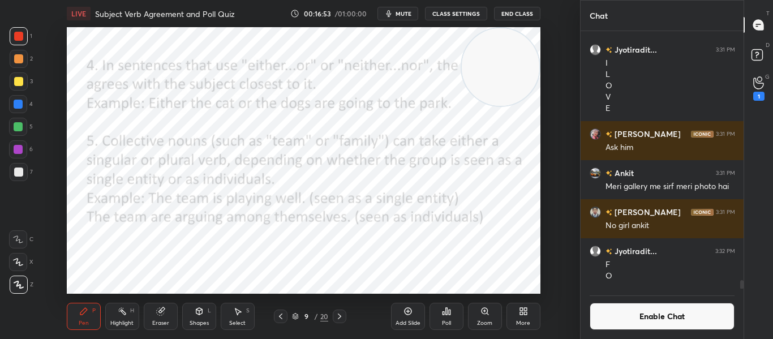
scroll to position [231, 159]
click at [757, 90] on div "1" at bounding box center [758, 88] width 11 height 24
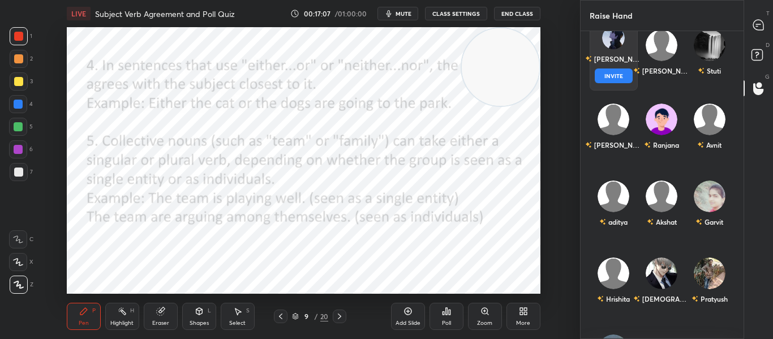
click at [627, 42] on div "ZEESHAN INVITE" at bounding box center [613, 54] width 48 height 71
click at [602, 74] on button "INVITE" at bounding box center [613, 75] width 38 height 15
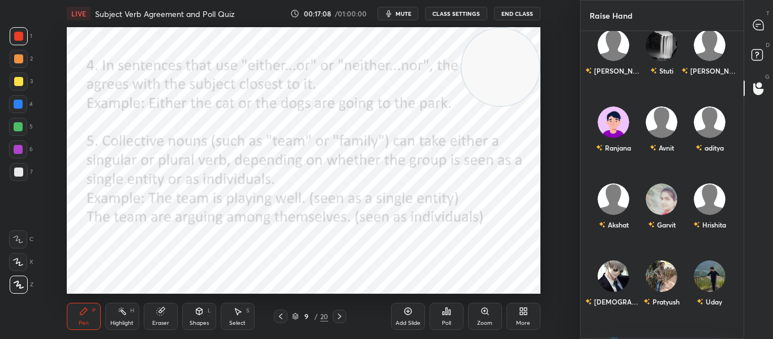
scroll to position [258, 159]
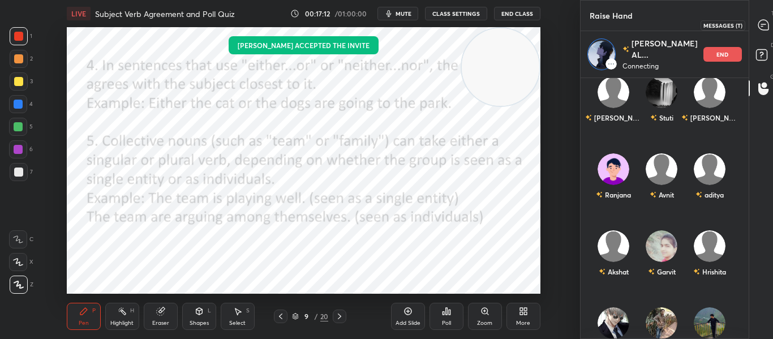
click at [757, 19] on icon at bounding box center [763, 25] width 12 height 12
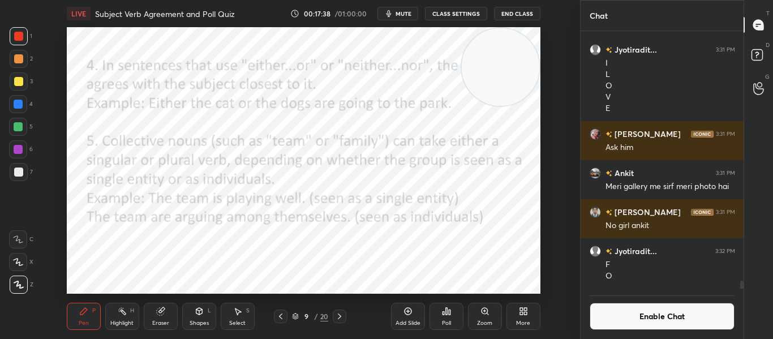
scroll to position [7964, 0]
click at [758, 83] on circle at bounding box center [759, 85] width 5 height 5
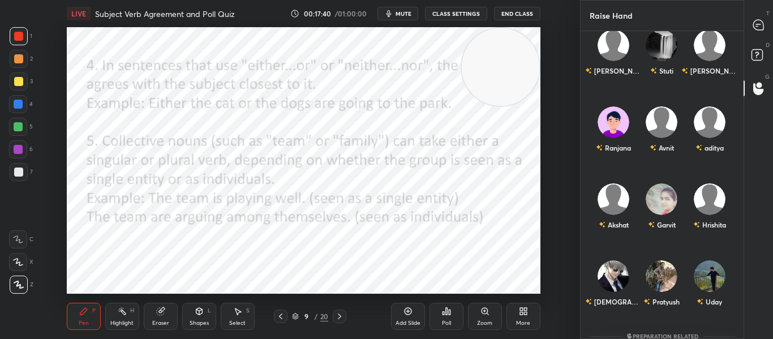
scroll to position [304, 159]
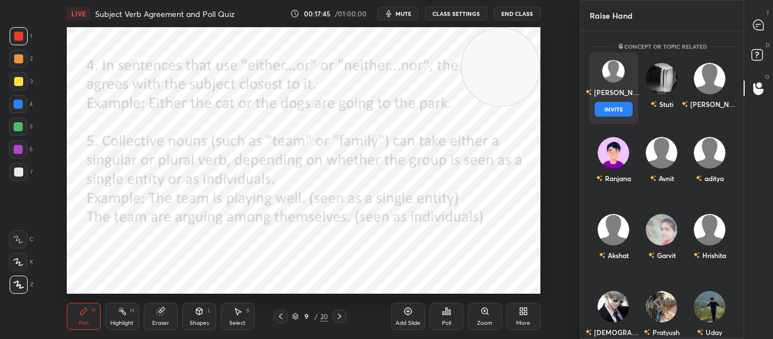
click at [599, 65] on div "Aishwarya INVITE" at bounding box center [613, 88] width 48 height 71
click at [599, 116] on button "INVITE" at bounding box center [613, 109] width 38 height 15
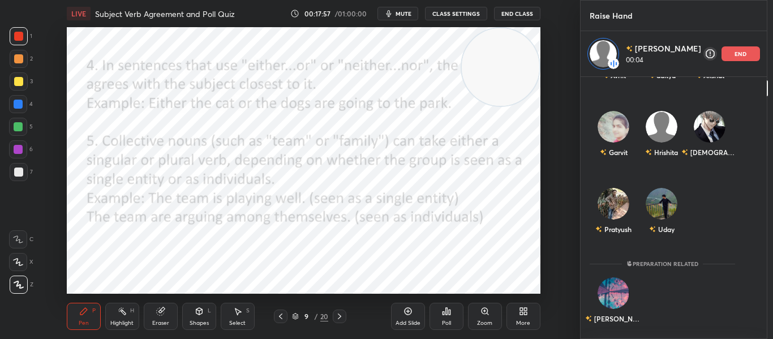
scroll to position [157, 0]
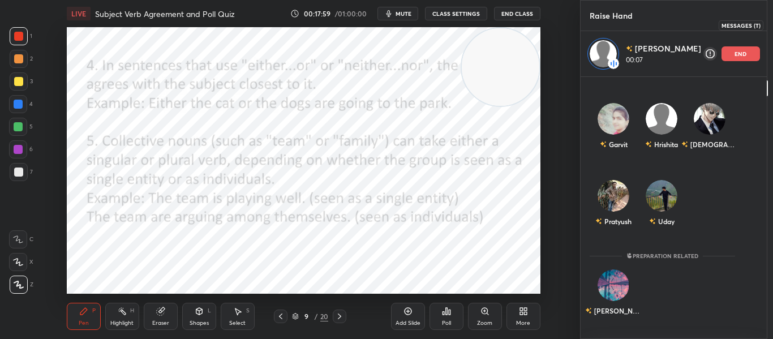
click at [770, 31] on div at bounding box center [781, 25] width 23 height 20
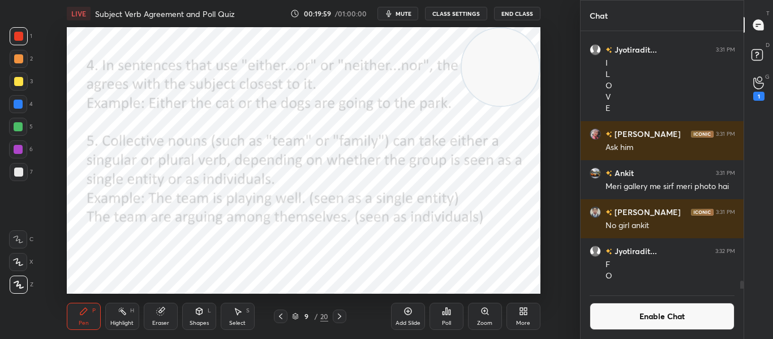
scroll to position [7964, 0]
click at [339, 312] on icon at bounding box center [339, 316] width 9 height 9
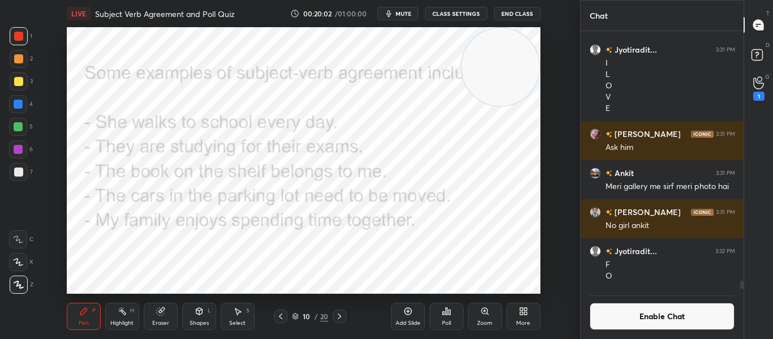
scroll to position [231, 159]
click at [343, 318] on icon at bounding box center [339, 316] width 9 height 9
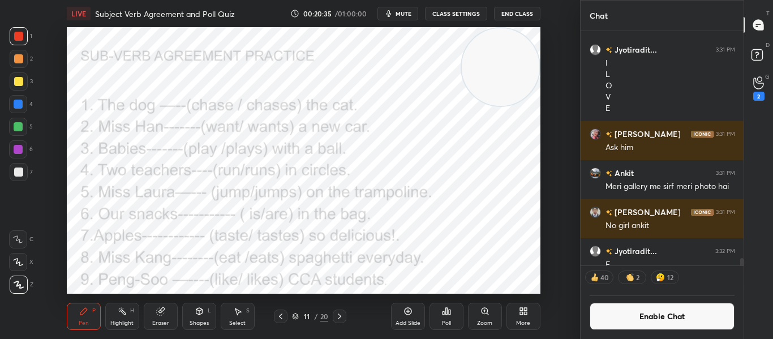
click at [276, 317] on icon at bounding box center [280, 316] width 9 height 9
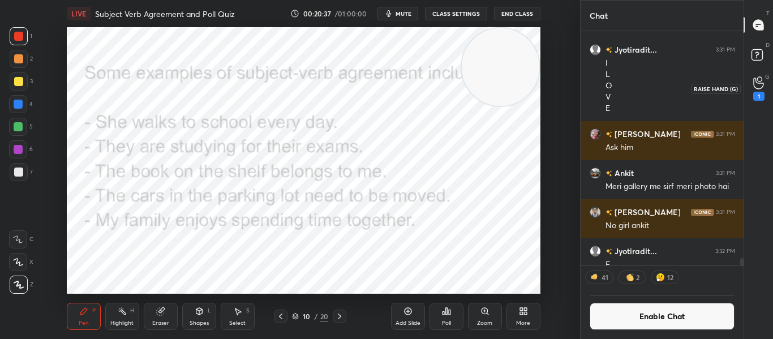
click at [756, 83] on icon at bounding box center [758, 82] width 11 height 13
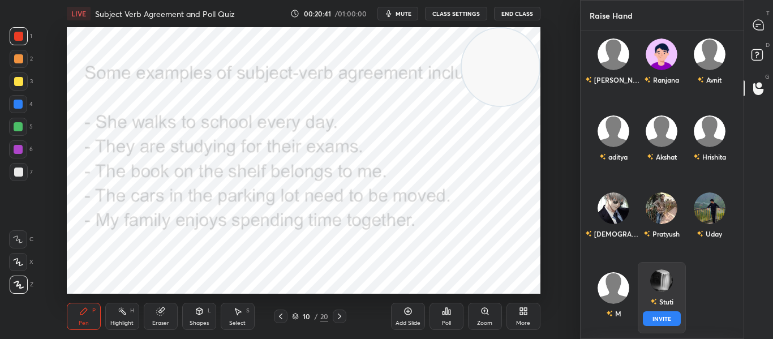
click at [657, 297] on div "Stuti INVITE" at bounding box center [661, 297] width 48 height 71
click at [655, 320] on button "INVITE" at bounding box center [661, 318] width 38 height 15
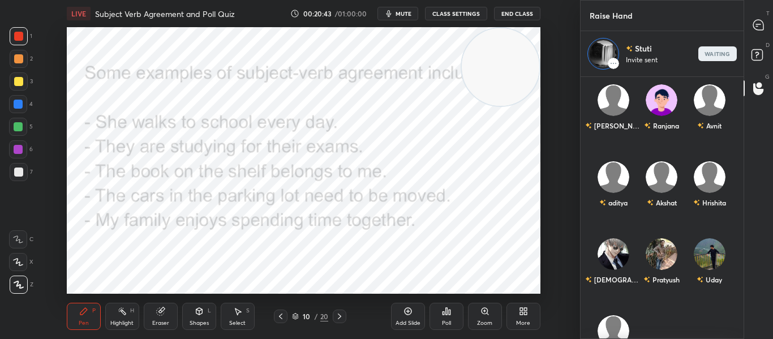
scroll to position [258, 159]
click at [758, 31] on icon at bounding box center [758, 25] width 12 height 12
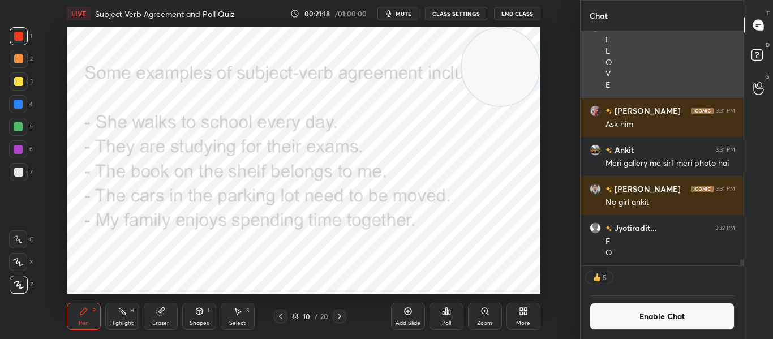
scroll to position [7987, 0]
click at [709, 58] on div "Jyotiradit... 3:31 PM WXYZ Garvit 3:31 PM mam aapka storage nhi bharta kya rh k…" at bounding box center [661, 148] width 163 height 234
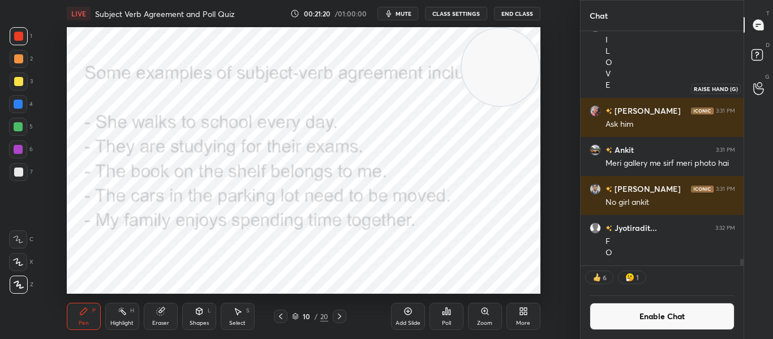
click at [754, 94] on icon at bounding box center [758, 88] width 11 height 13
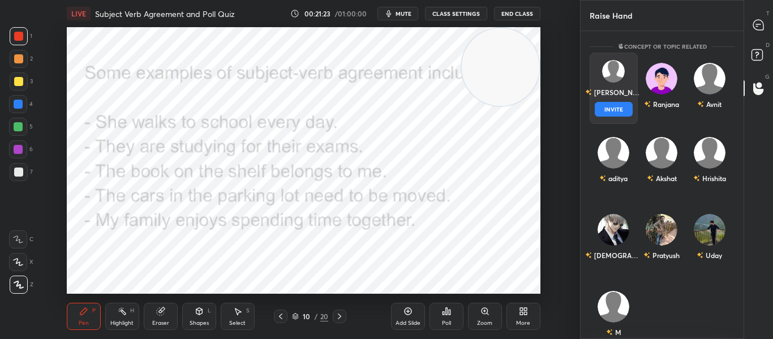
click at [624, 83] on div "Sohini INVITE" at bounding box center [613, 88] width 48 height 71
click at [613, 109] on button "INVITE" at bounding box center [613, 109] width 38 height 15
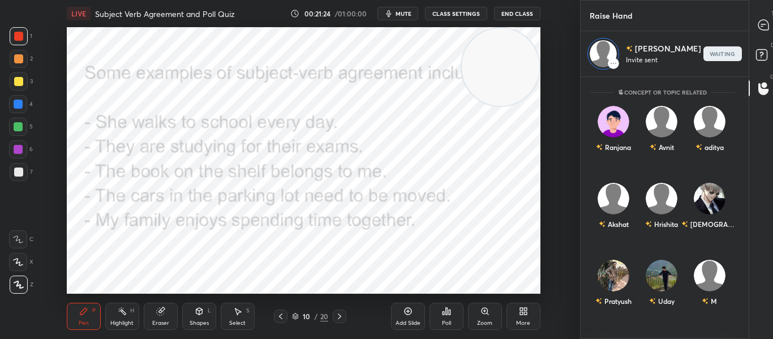
scroll to position [258, 159]
click at [757, 29] on icon at bounding box center [763, 25] width 12 height 12
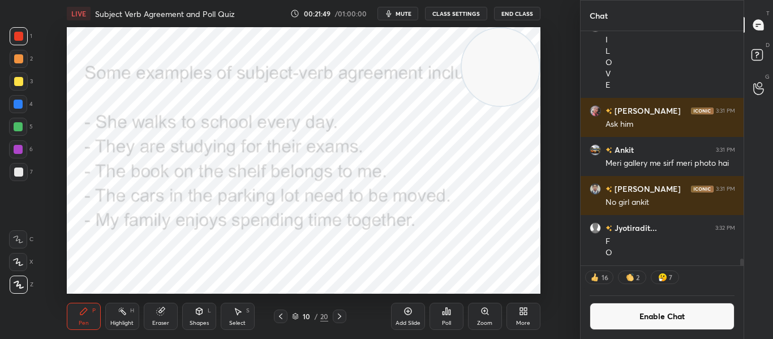
scroll to position [7987, 0]
click at [712, 50] on div "Jyotiradit... 3:31 PM I L O V E" at bounding box center [661, 56] width 163 height 84
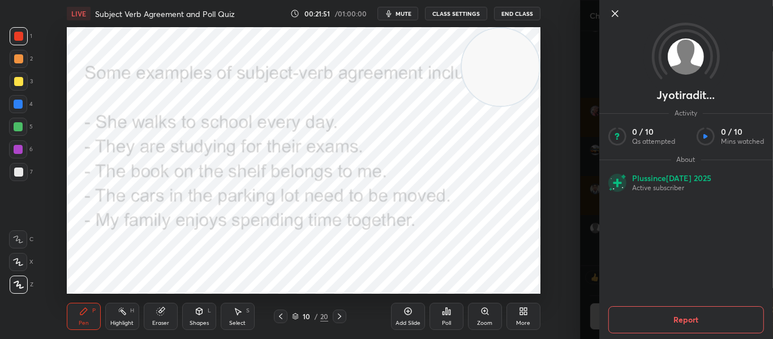
click at [611, 11] on icon at bounding box center [614, 14] width 14 height 14
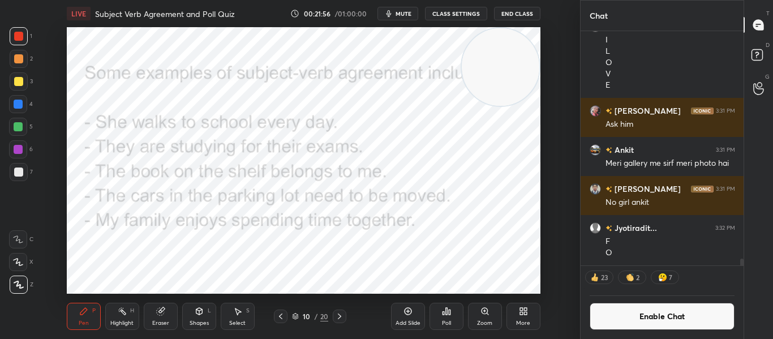
click at [297, 317] on icon at bounding box center [295, 317] width 6 height 2
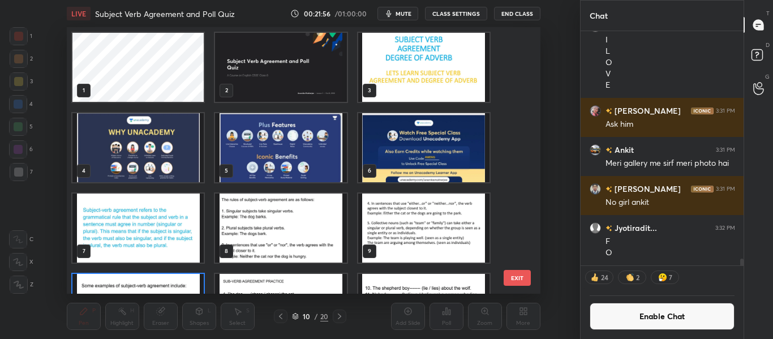
scroll to position [263, 468]
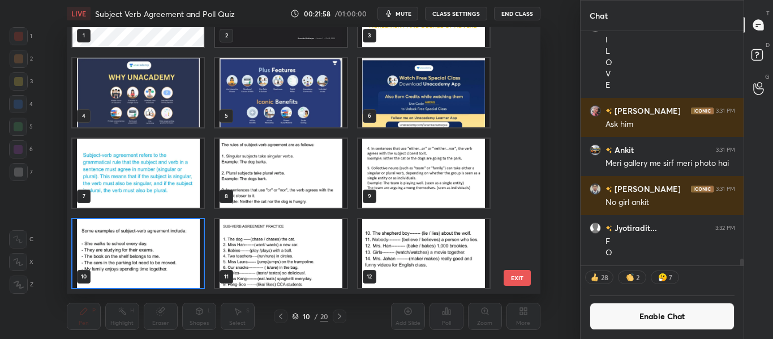
click at [163, 169] on img "grid" at bounding box center [137, 173] width 131 height 69
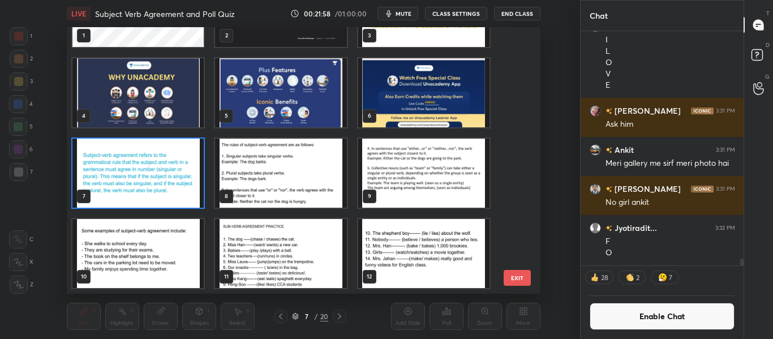
click at [163, 169] on img "grid" at bounding box center [137, 173] width 131 height 69
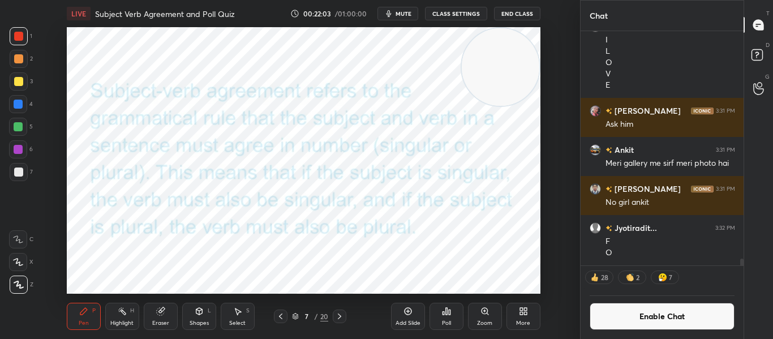
click at [646, 306] on button "Enable Chat" at bounding box center [661, 316] width 145 height 27
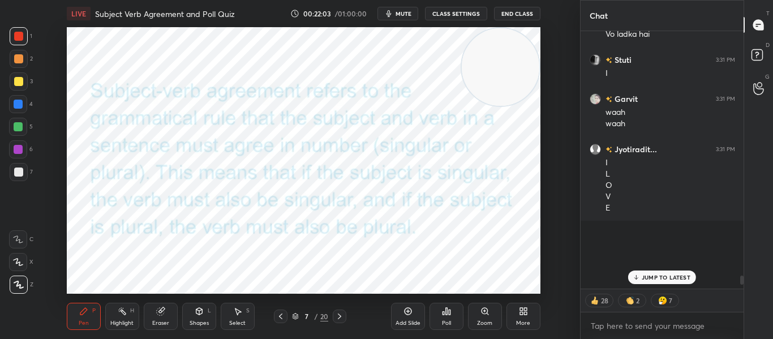
scroll to position [254, 159]
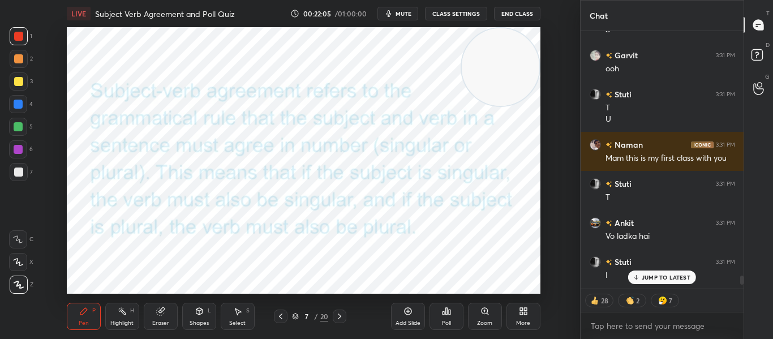
click at [645, 277] on p "JUMP TO LATEST" at bounding box center [665, 277] width 49 height 7
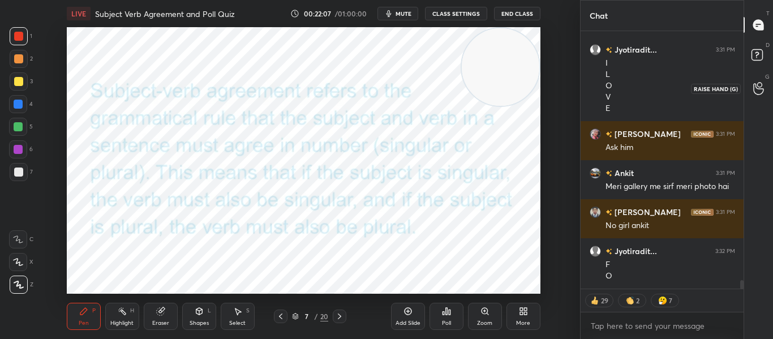
click at [756, 93] on icon at bounding box center [758, 88] width 11 height 13
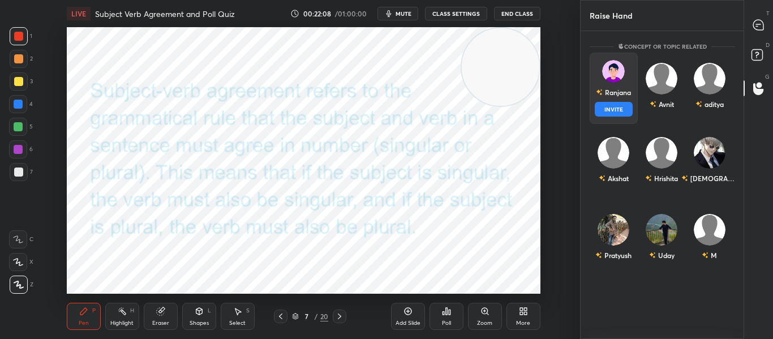
click at [622, 97] on div "Ranjana" at bounding box center [618, 92] width 26 height 10
click at [614, 102] on button "INVITE" at bounding box center [613, 109] width 38 height 15
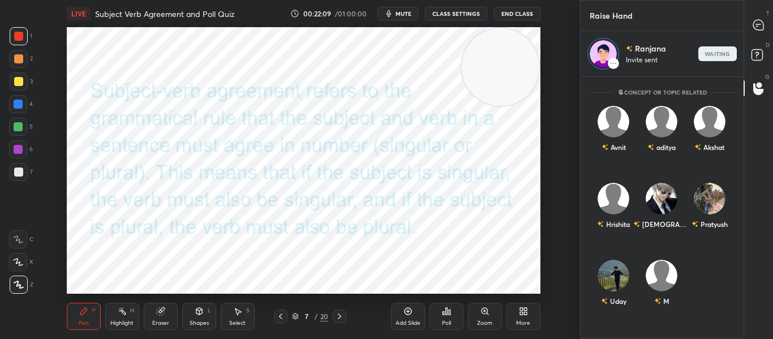
scroll to position [258, 159]
click at [757, 25] on icon at bounding box center [758, 25] width 10 height 10
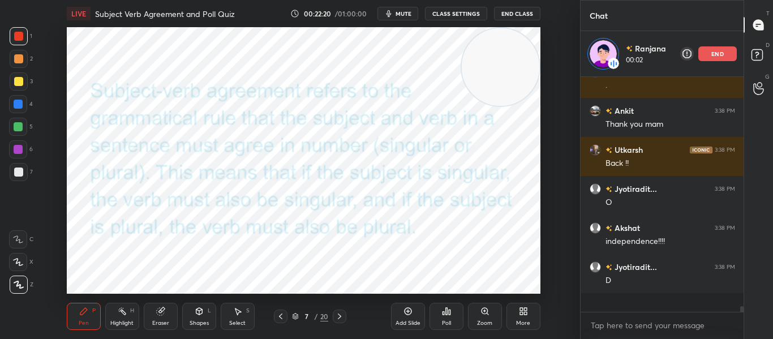
scroll to position [231, 159]
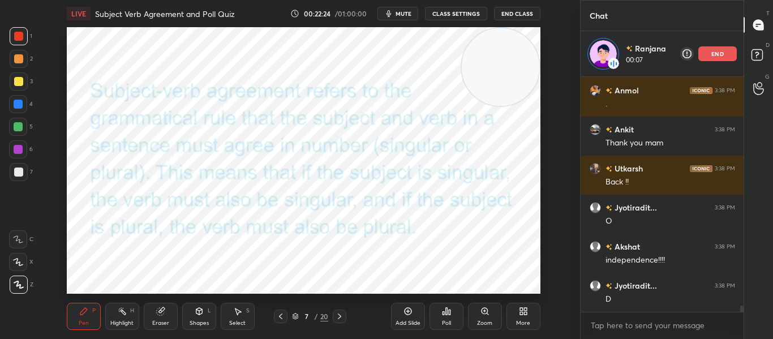
click at [165, 312] on div "Eraser" at bounding box center [161, 316] width 34 height 27
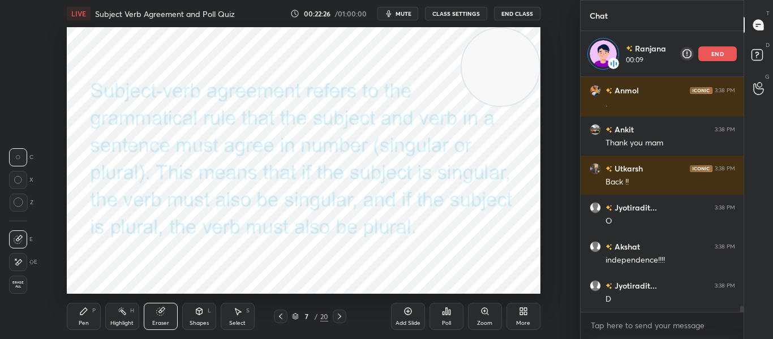
click at [19, 282] on span "Erase all" at bounding box center [18, 285] width 17 height 8
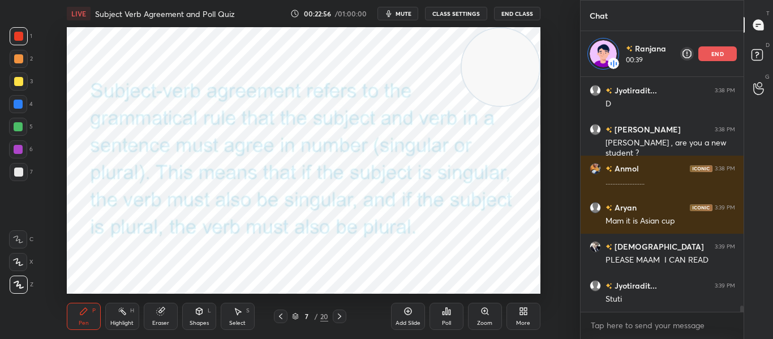
scroll to position [304, 159]
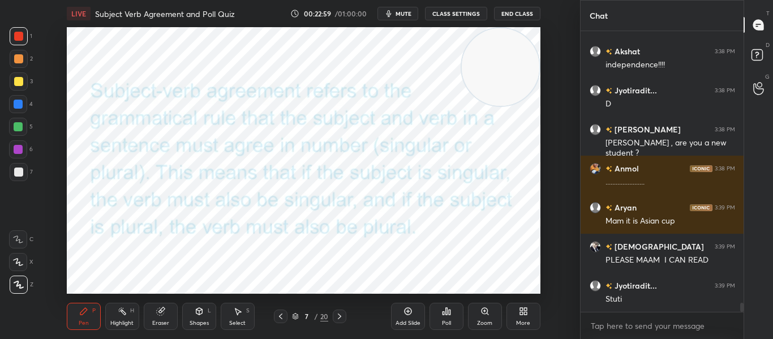
click at [339, 322] on div at bounding box center [340, 316] width 14 height 14
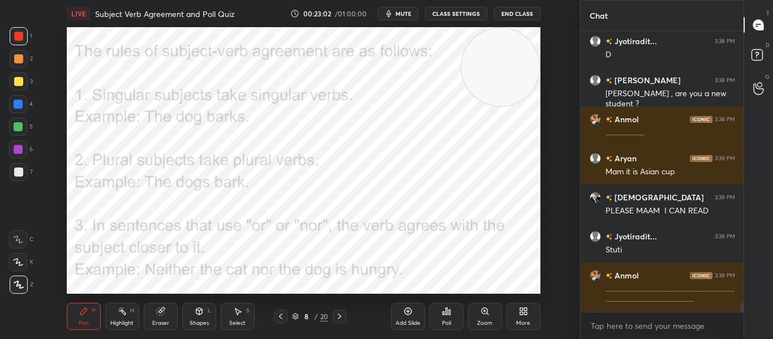
scroll to position [8519, 0]
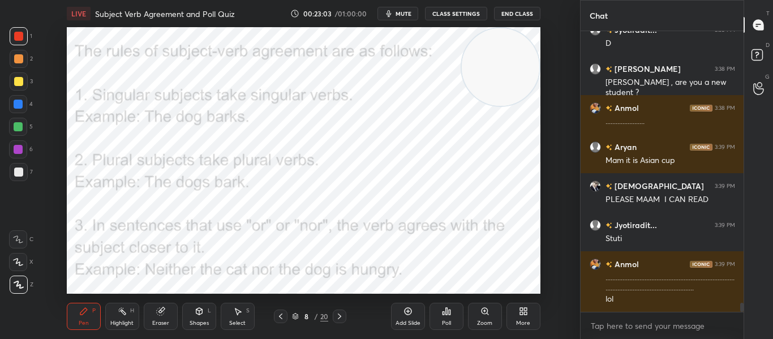
click at [150, 314] on div "Eraser" at bounding box center [161, 316] width 34 height 27
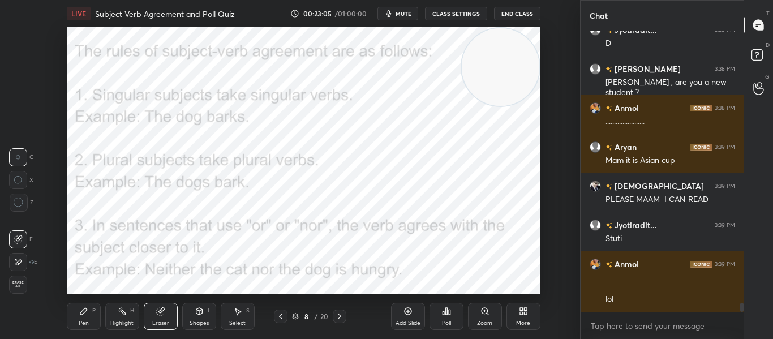
click at [23, 279] on div "Erase all" at bounding box center [18, 284] width 18 height 18
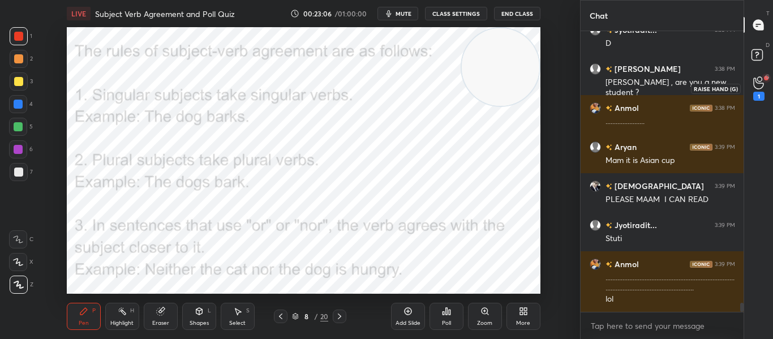
scroll to position [8546, 0]
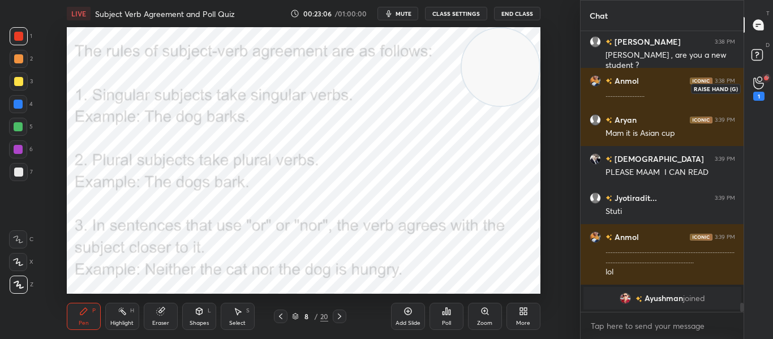
click at [761, 90] on div "1" at bounding box center [758, 88] width 11 height 24
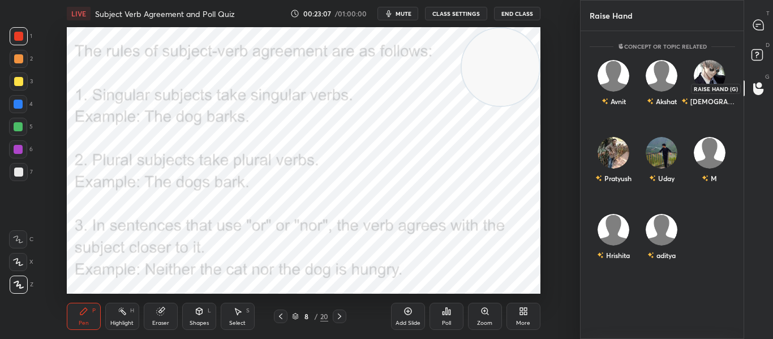
scroll to position [304, 159]
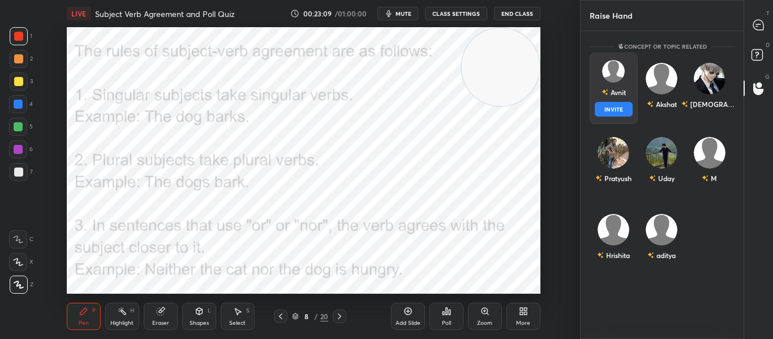
click at [610, 109] on button "INVITE" at bounding box center [613, 109] width 38 height 15
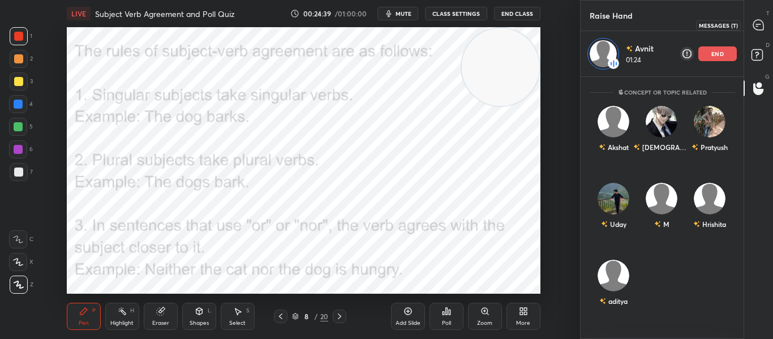
click at [755, 20] on icon at bounding box center [758, 25] width 10 height 10
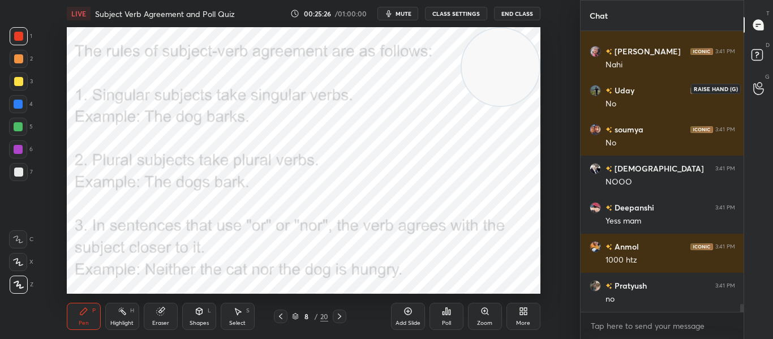
scroll to position [9640, 0]
click at [755, 87] on icon at bounding box center [758, 88] width 11 height 13
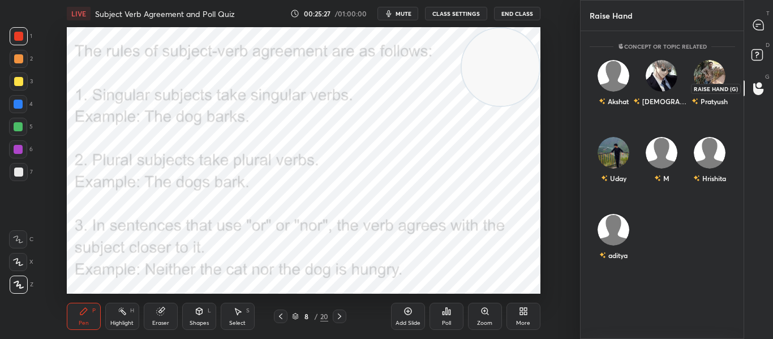
scroll to position [304, 159]
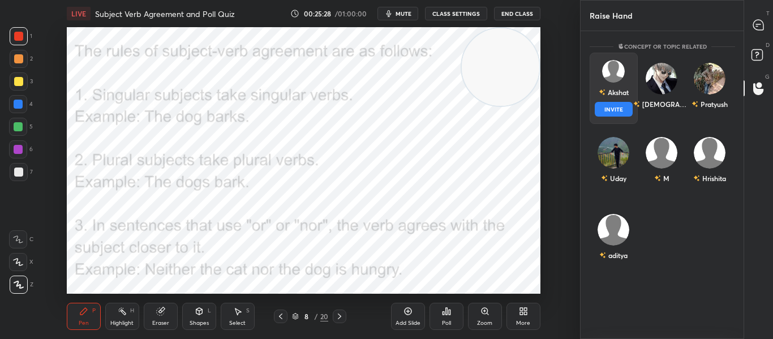
click at [609, 66] on img "grid" at bounding box center [613, 71] width 23 height 23
click at [603, 112] on button "INVITE" at bounding box center [613, 109] width 38 height 15
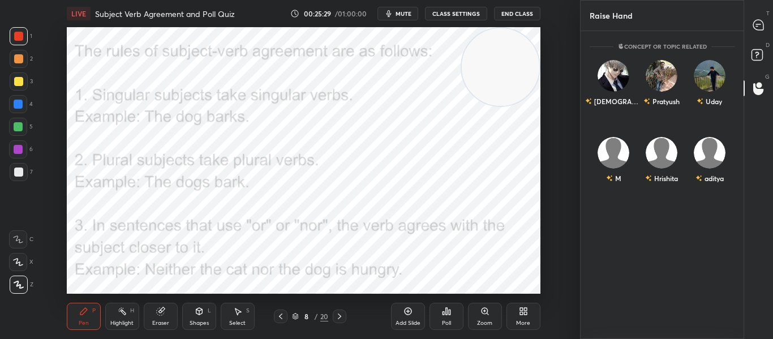
scroll to position [258, 159]
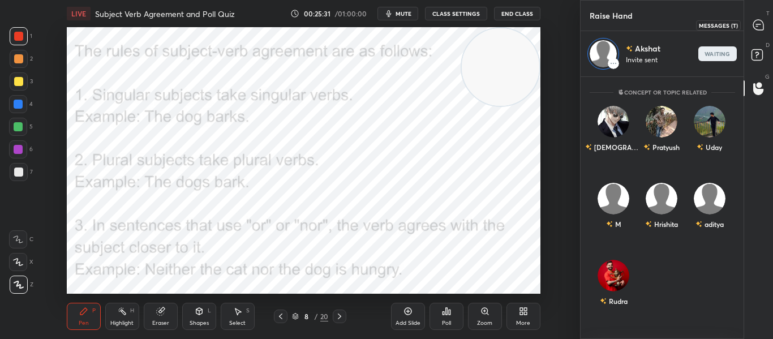
click at [755, 31] on icon at bounding box center [758, 25] width 12 height 12
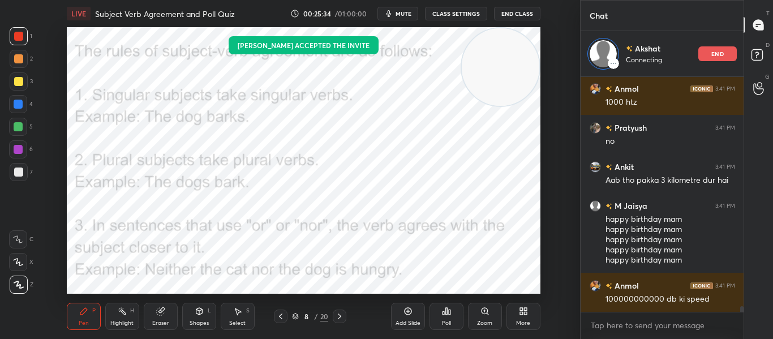
scroll to position [9844, 0]
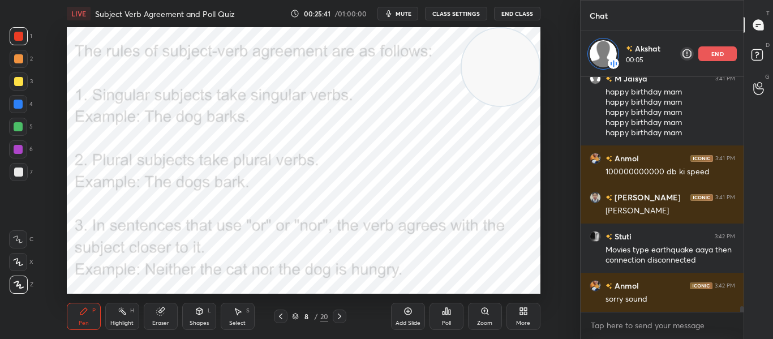
click at [155, 320] on div "Eraser" at bounding box center [160, 323] width 17 height 6
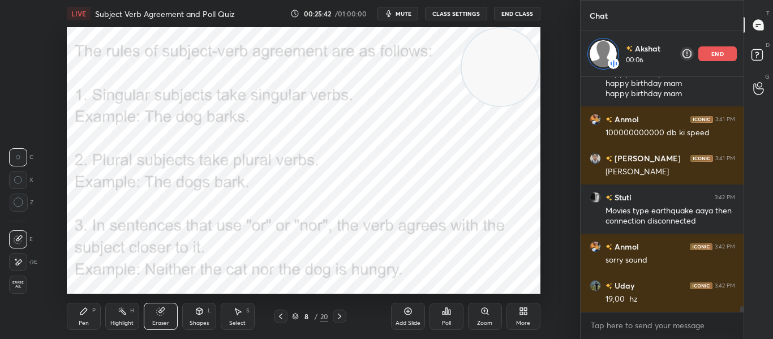
scroll to position [10010, 0]
click at [20, 199] on icon at bounding box center [19, 202] width 10 height 10
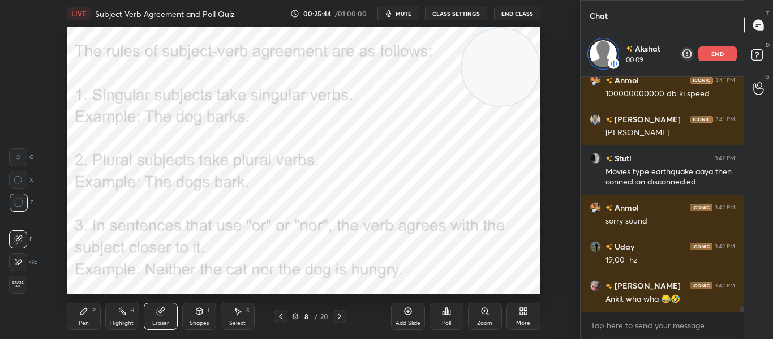
click at [80, 314] on icon at bounding box center [83, 311] width 7 height 7
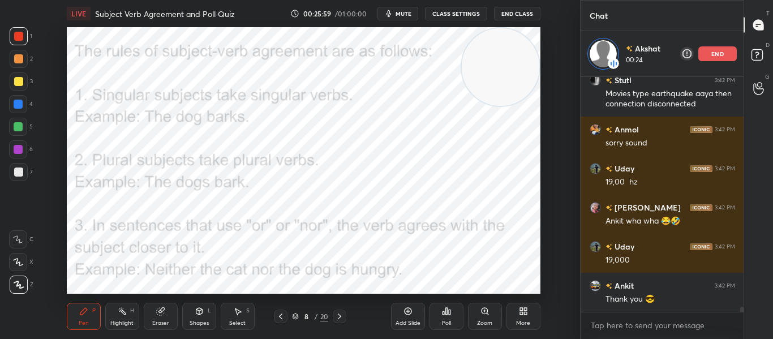
scroll to position [10115, 0]
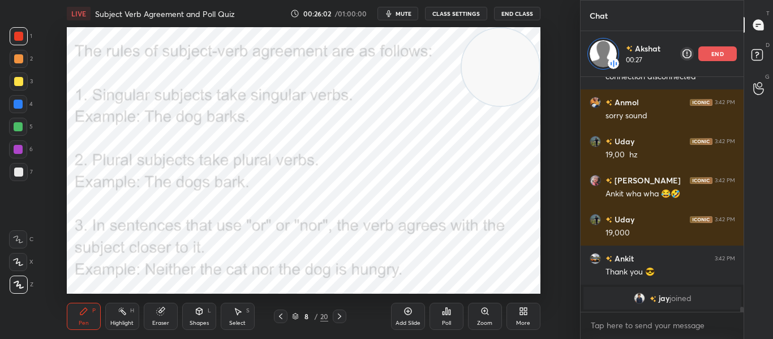
click at [718, 52] on p "end" at bounding box center [717, 54] width 12 height 6
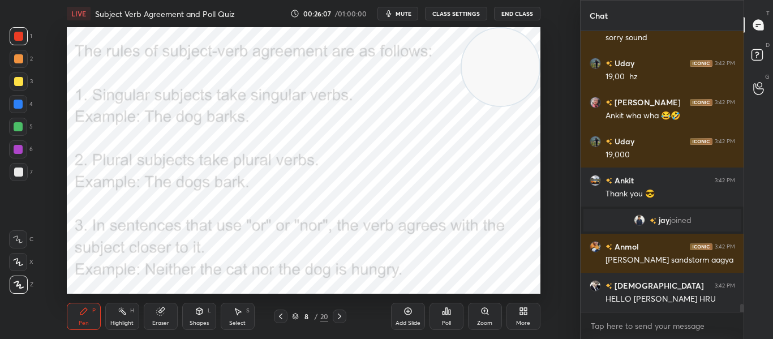
click at [343, 318] on icon at bounding box center [339, 316] width 9 height 9
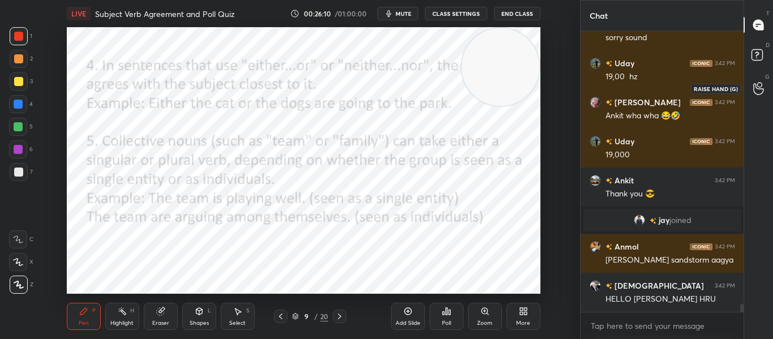
click at [757, 94] on icon at bounding box center [758, 88] width 10 height 11
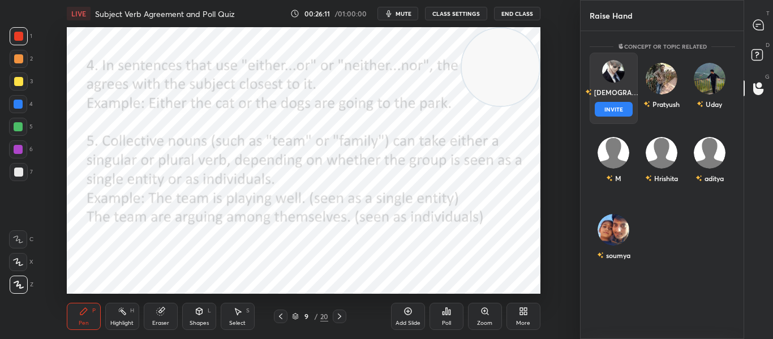
click at [606, 95] on div "Vedant" at bounding box center [613, 92] width 57 height 19
click at [601, 107] on button "INVITE" at bounding box center [613, 109] width 38 height 15
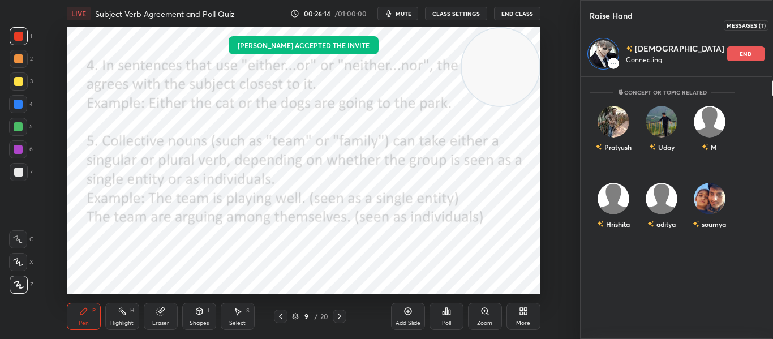
click at [772, 27] on div at bounding box center [786, 25] width 23 height 20
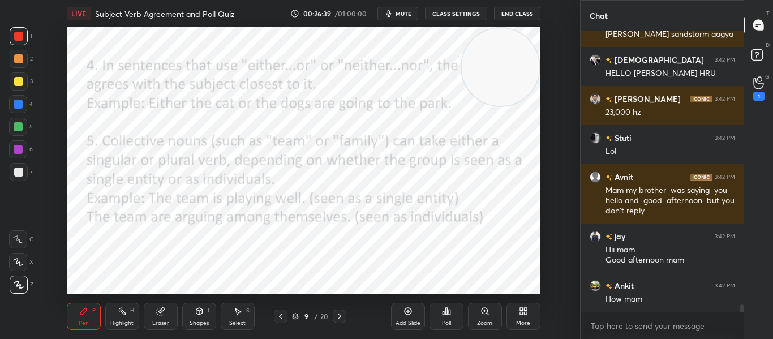
scroll to position [254, 159]
click at [754, 92] on div "1" at bounding box center [758, 96] width 11 height 9
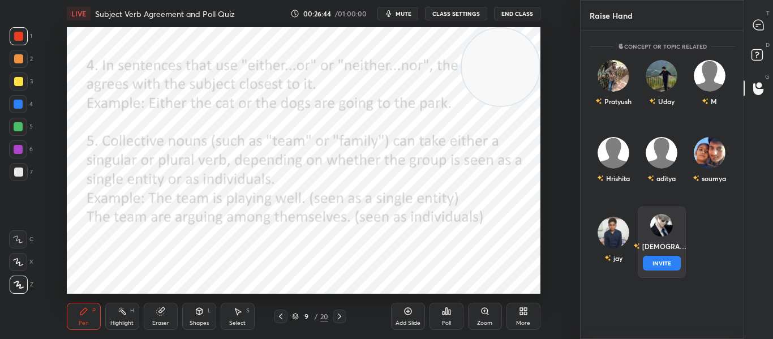
click at [657, 241] on div "Vedant INVITE" at bounding box center [661, 241] width 48 height 71
click at [650, 258] on button "INVITE" at bounding box center [661, 263] width 38 height 15
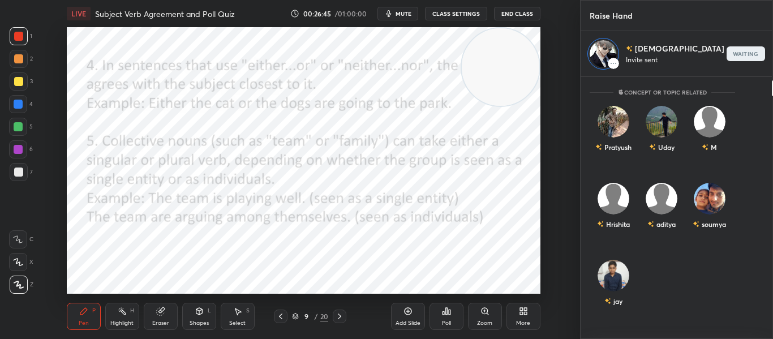
scroll to position [258, 159]
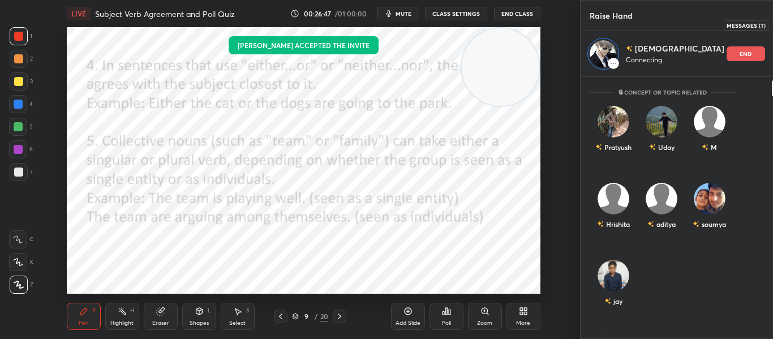
click at [772, 28] on icon at bounding box center [786, 25] width 10 height 10
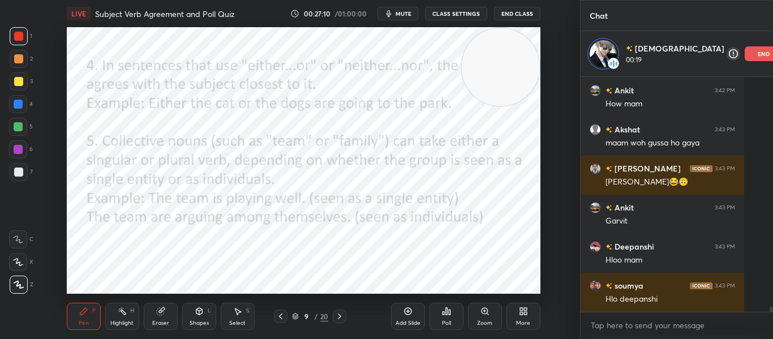
scroll to position [10353, 0]
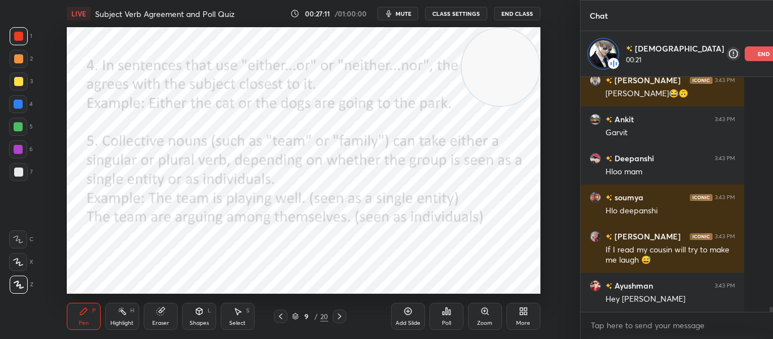
click at [744, 54] on div "end" at bounding box center [763, 53] width 38 height 15
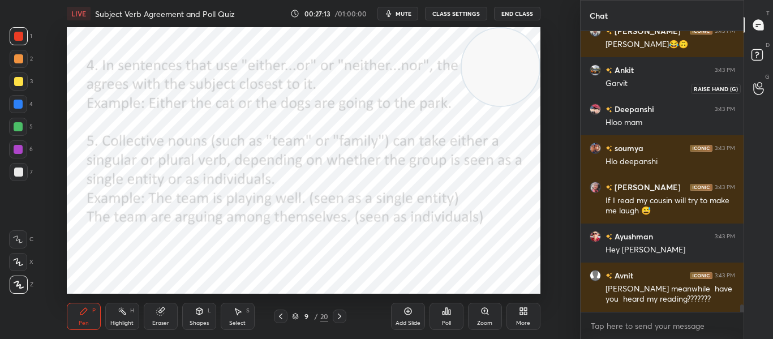
click at [760, 81] on div at bounding box center [758, 88] width 23 height 20
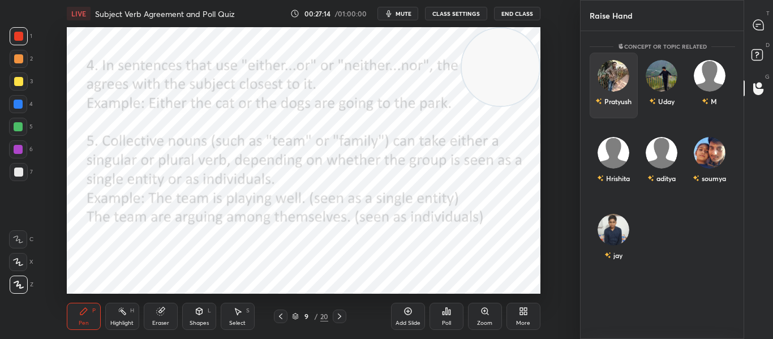
click at [615, 84] on div "Pratyush" at bounding box center [613, 86] width 48 height 66
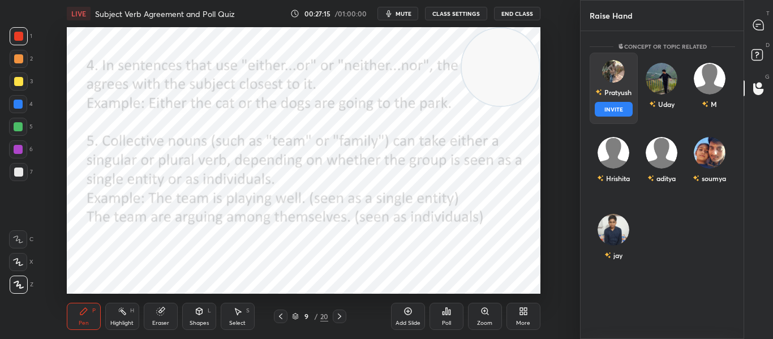
click at [602, 110] on button "INVITE" at bounding box center [613, 109] width 38 height 15
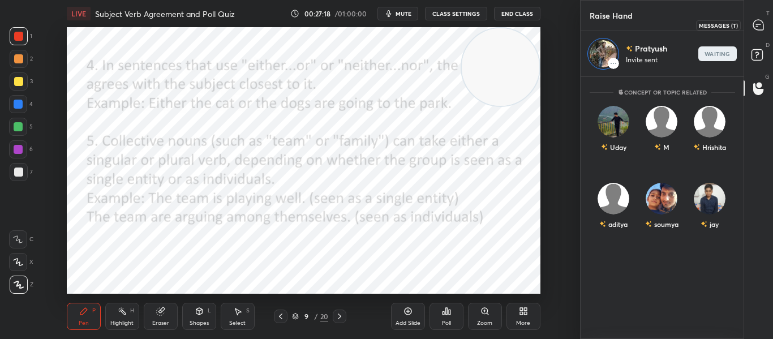
click at [755, 24] on icon at bounding box center [758, 25] width 10 height 10
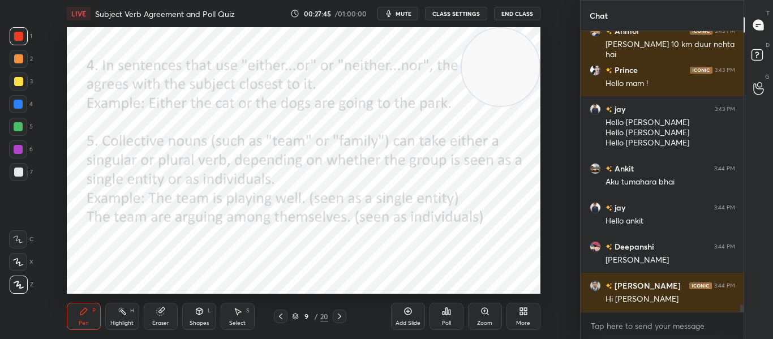
click at [715, 59] on div "Prince 3:43 PM Hello mam !" at bounding box center [661, 76] width 163 height 39
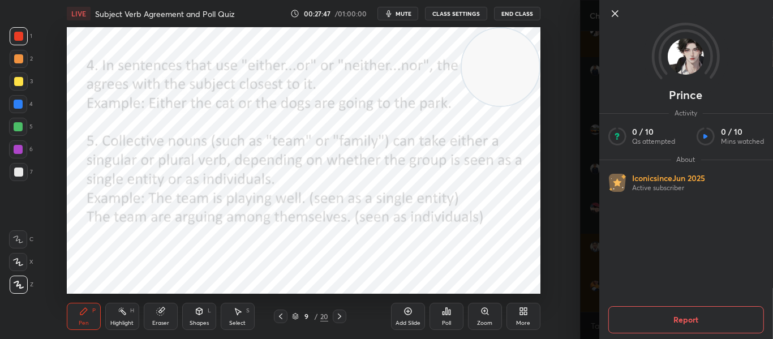
click at [619, 18] on icon at bounding box center [614, 14] width 14 height 14
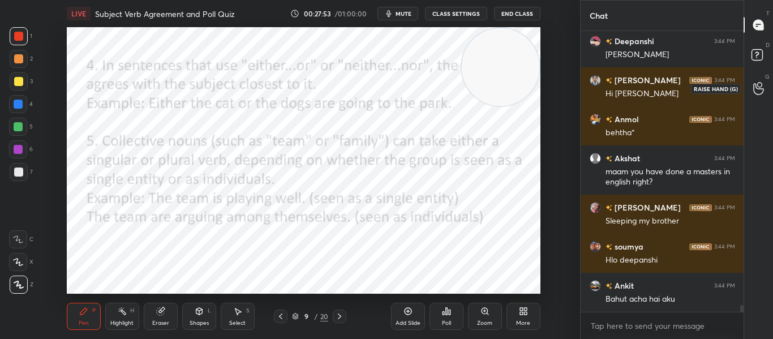
click at [757, 96] on div at bounding box center [758, 88] width 23 height 20
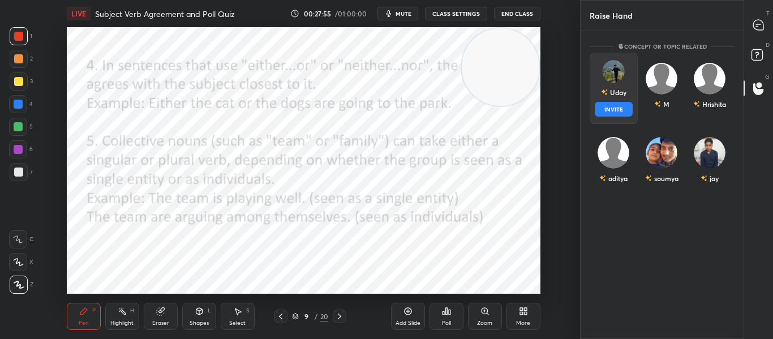
click at [613, 105] on div "Uday INVITE" at bounding box center [613, 88] width 48 height 71
click at [603, 114] on button "INVITE" at bounding box center [613, 109] width 38 height 15
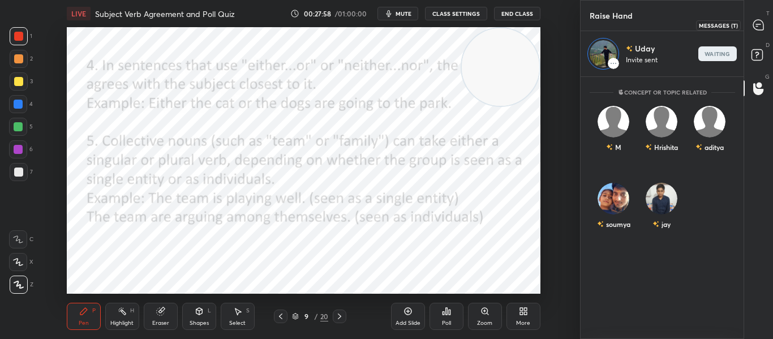
click at [763, 26] on icon at bounding box center [758, 25] width 10 height 10
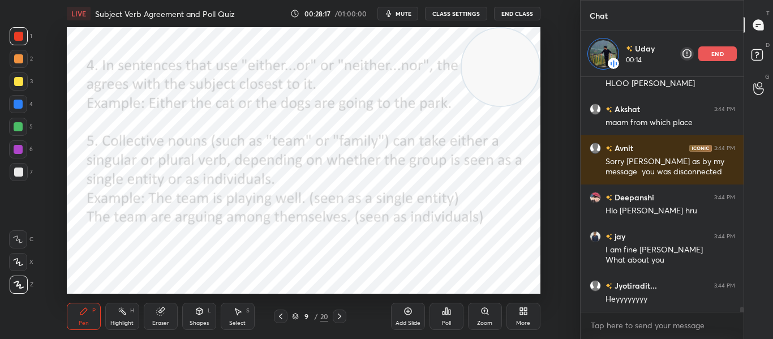
click at [161, 314] on icon at bounding box center [159, 311] width 7 height 7
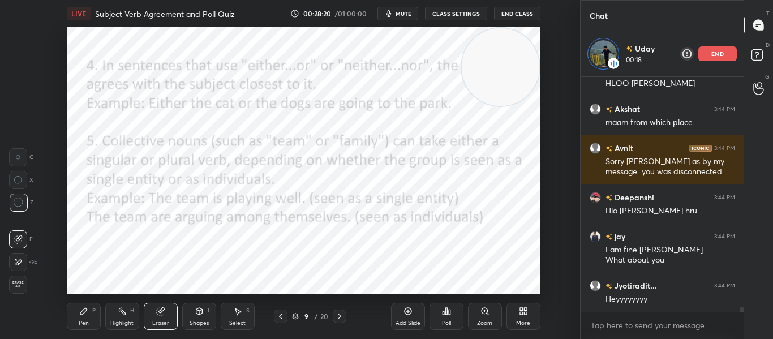
click at [85, 315] on icon at bounding box center [83, 311] width 9 height 9
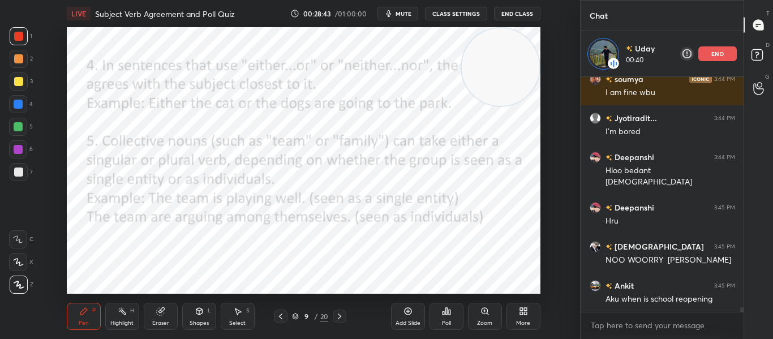
scroll to position [11518, 0]
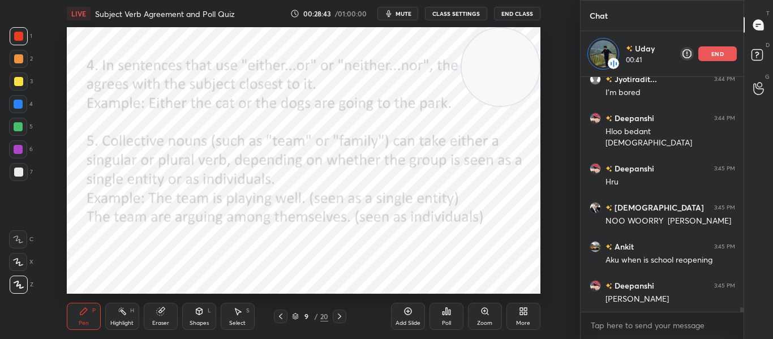
click at [710, 51] on div "end" at bounding box center [717, 53] width 38 height 15
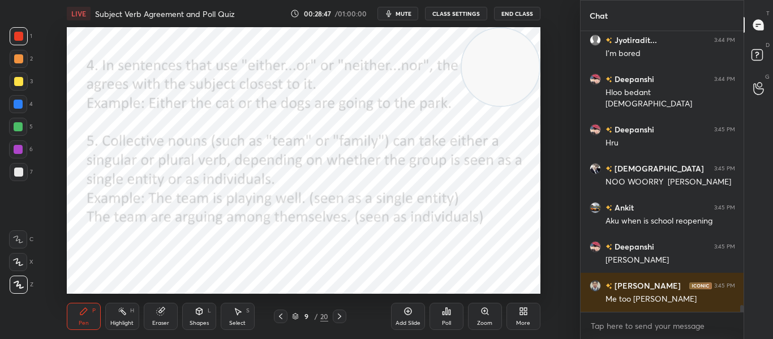
scroll to position [11551, 0]
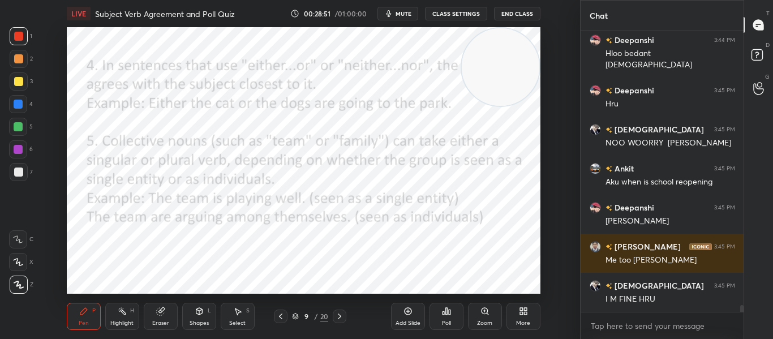
click at [339, 320] on icon at bounding box center [339, 316] width 9 height 9
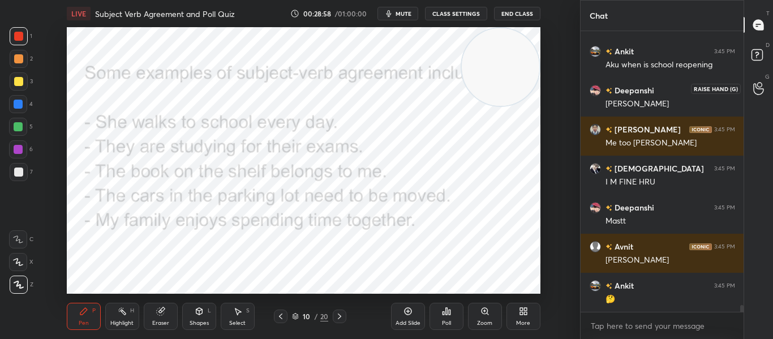
scroll to position [11707, 0]
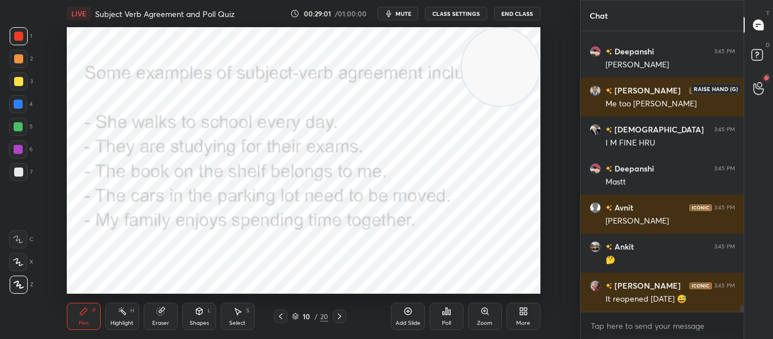
click at [753, 92] on icon at bounding box center [758, 88] width 11 height 13
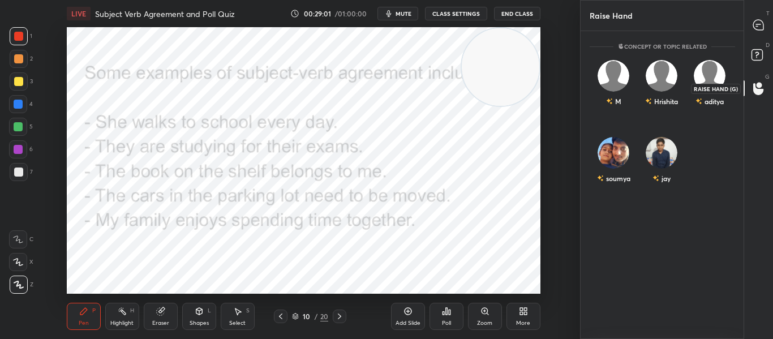
scroll to position [304, 159]
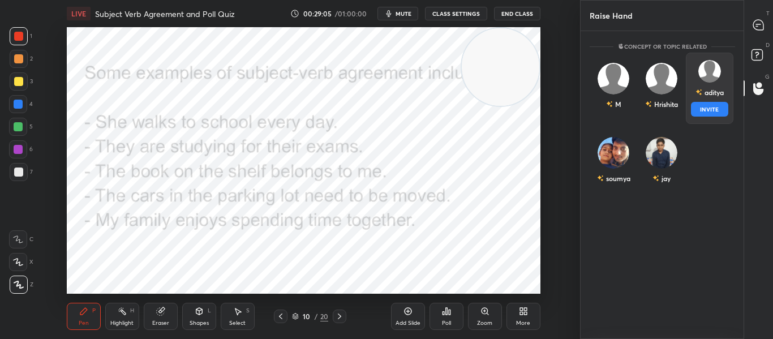
click at [702, 93] on div "aditya" at bounding box center [709, 92] width 28 height 19
click at [702, 106] on button "INVITE" at bounding box center [709, 109] width 38 height 15
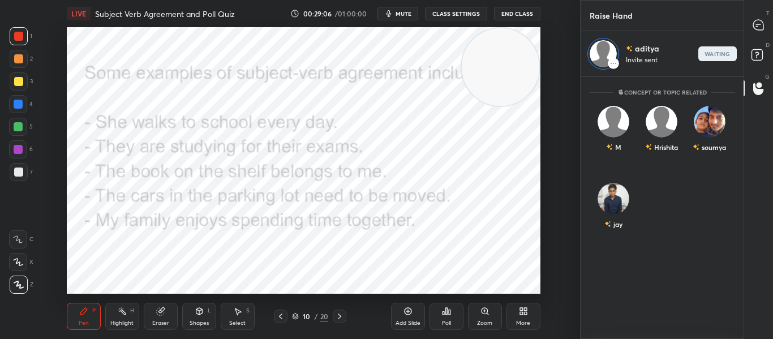
scroll to position [258, 159]
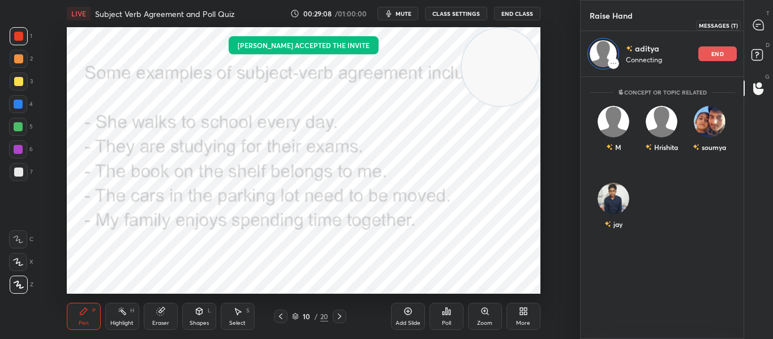
click at [757, 25] on icon at bounding box center [758, 25] width 10 height 10
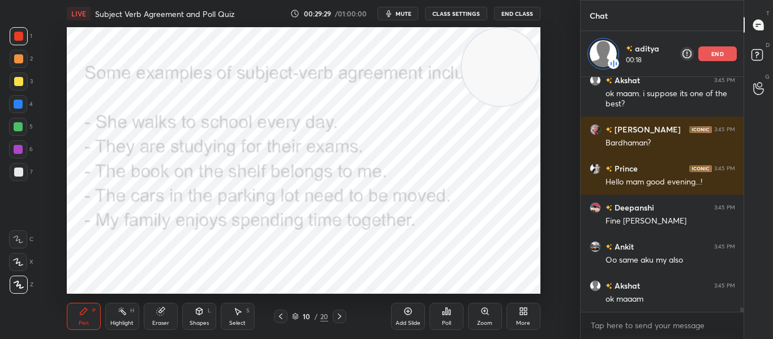
scroll to position [12036, 0]
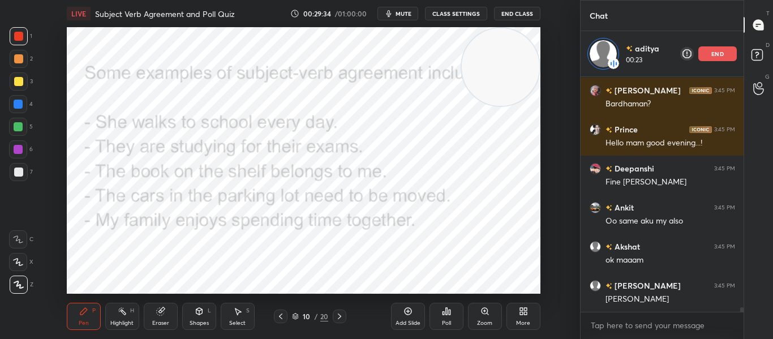
click at [728, 60] on div "end" at bounding box center [717, 53] width 38 height 15
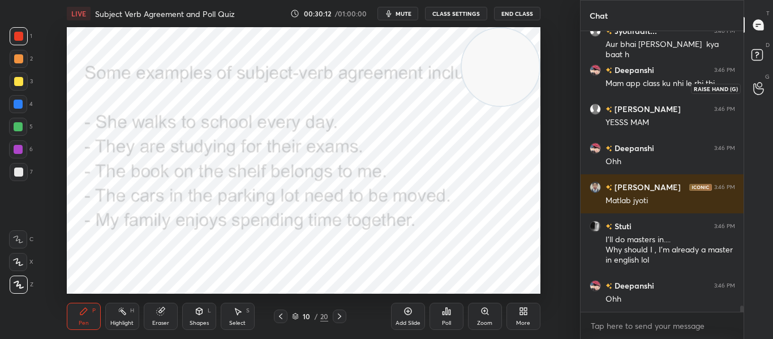
scroll to position [12372, 0]
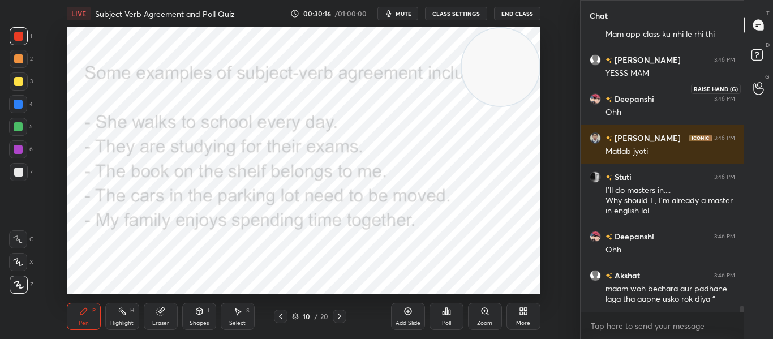
click at [756, 88] on icon at bounding box center [758, 88] width 10 height 11
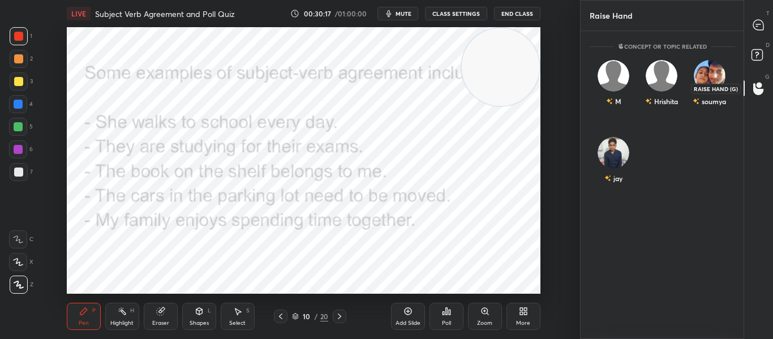
scroll to position [304, 159]
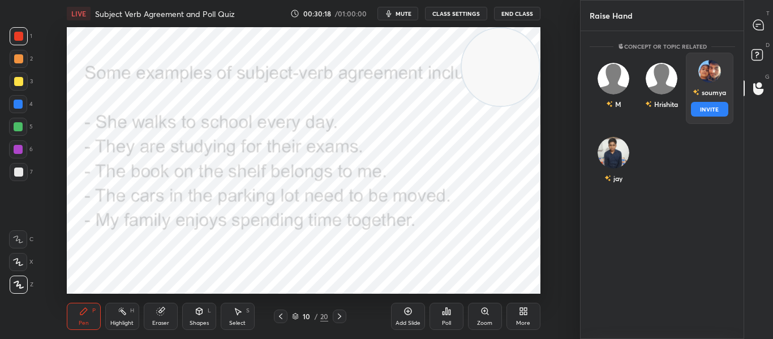
click at [711, 83] on div "soumya INVITE" at bounding box center [709, 88] width 48 height 71
click at [701, 104] on button "INVITE" at bounding box center [709, 109] width 38 height 15
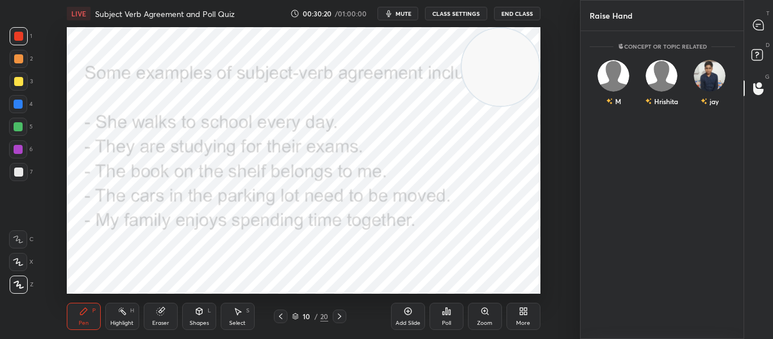
scroll to position [258, 159]
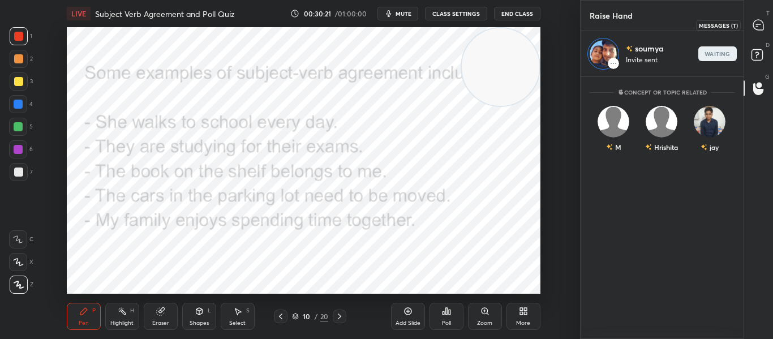
click at [754, 31] on div at bounding box center [758, 25] width 23 height 20
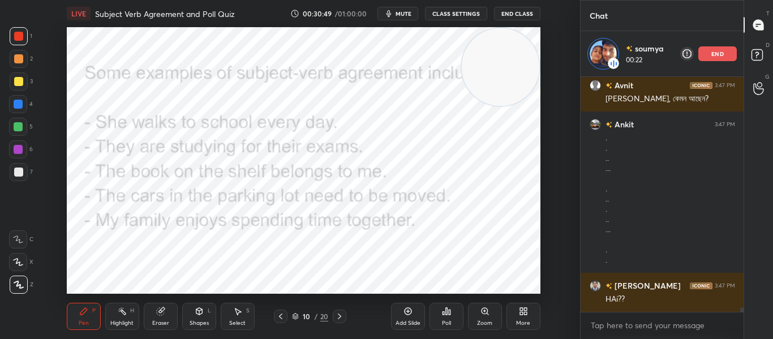
scroll to position [12735, 0]
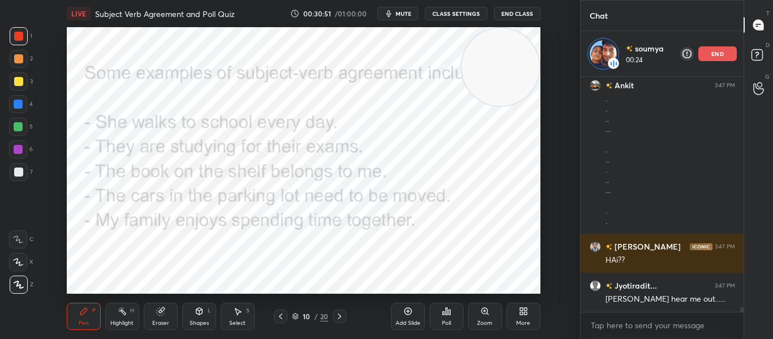
click at [728, 57] on div "end" at bounding box center [717, 53] width 38 height 15
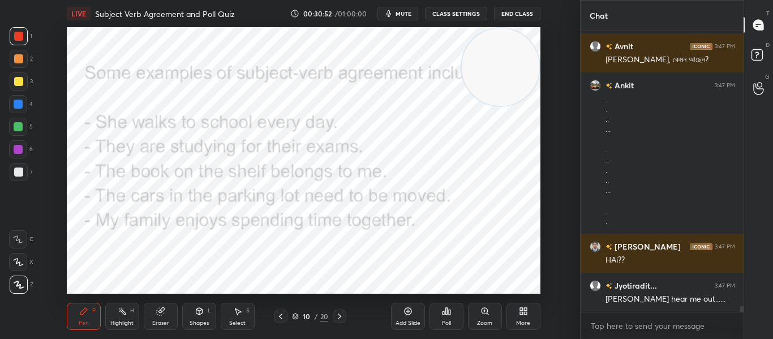
scroll to position [12728, 0]
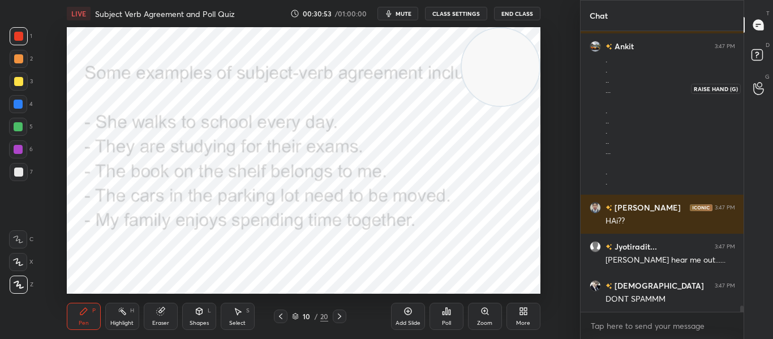
click at [754, 96] on div at bounding box center [758, 88] width 23 height 20
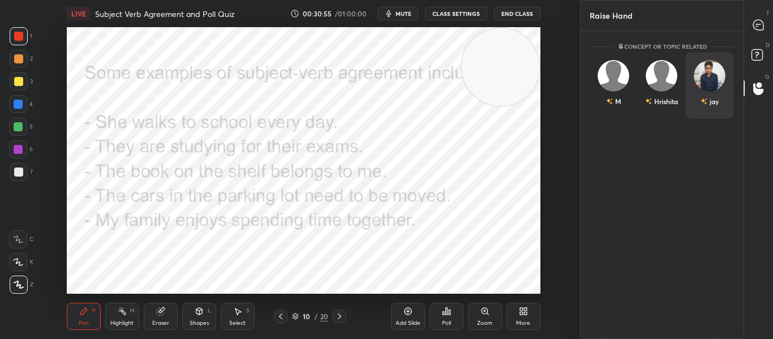
click at [728, 69] on div "jay" at bounding box center [709, 86] width 48 height 66
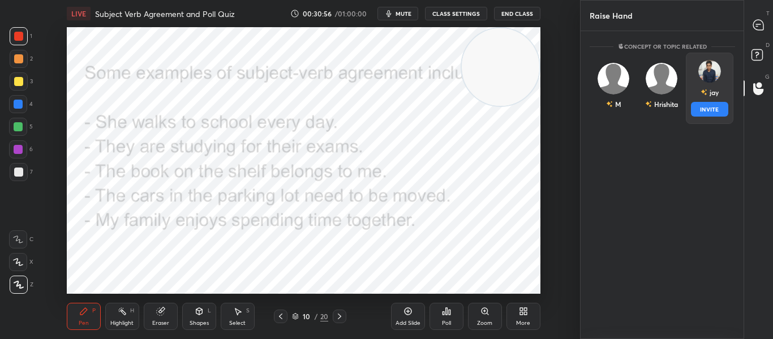
click at [698, 113] on button "INVITE" at bounding box center [709, 109] width 38 height 15
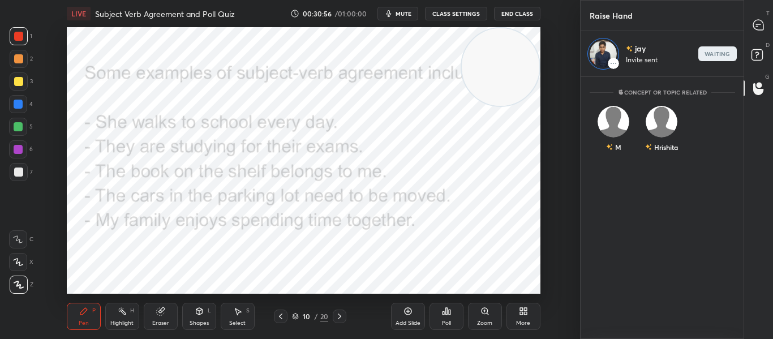
scroll to position [258, 159]
click at [762, 26] on icon at bounding box center [758, 25] width 10 height 10
type textarea "x"
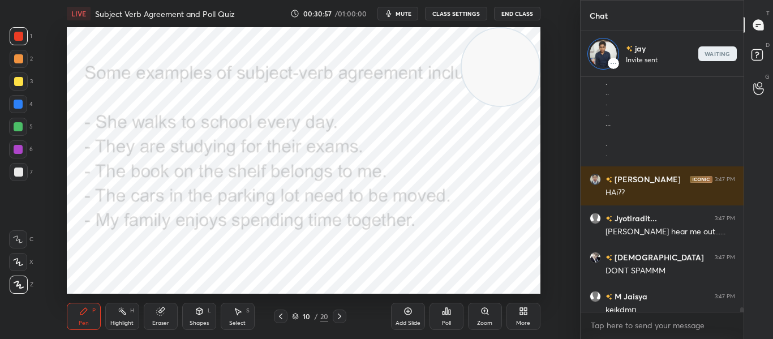
scroll to position [232, 159]
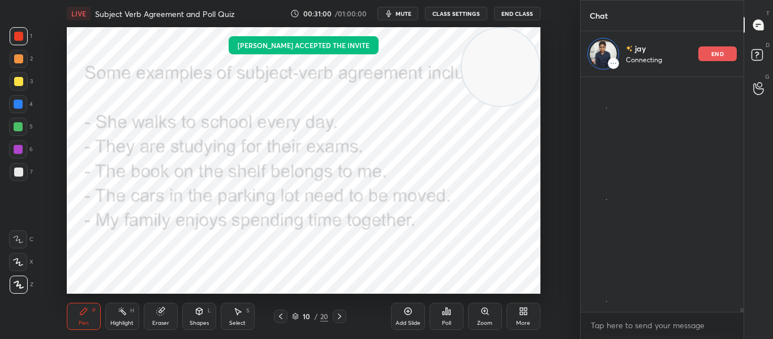
click at [278, 319] on icon at bounding box center [280, 316] width 9 height 9
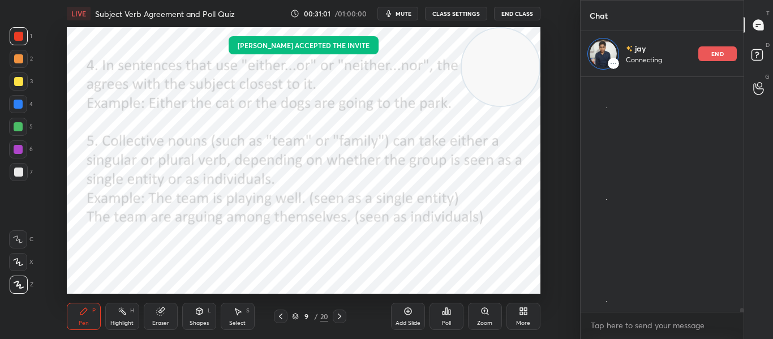
click at [278, 319] on icon at bounding box center [280, 316] width 9 height 9
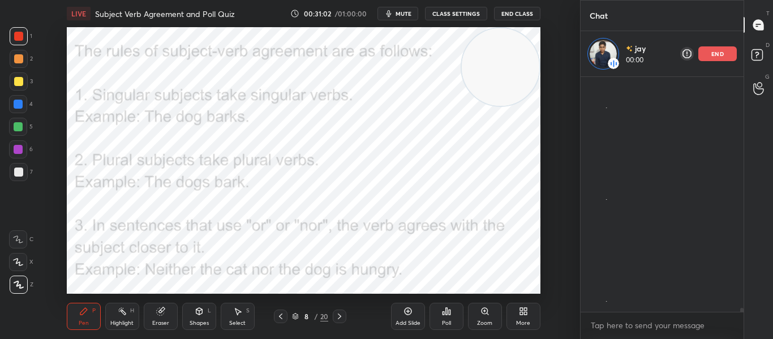
click at [278, 319] on icon at bounding box center [280, 316] width 9 height 9
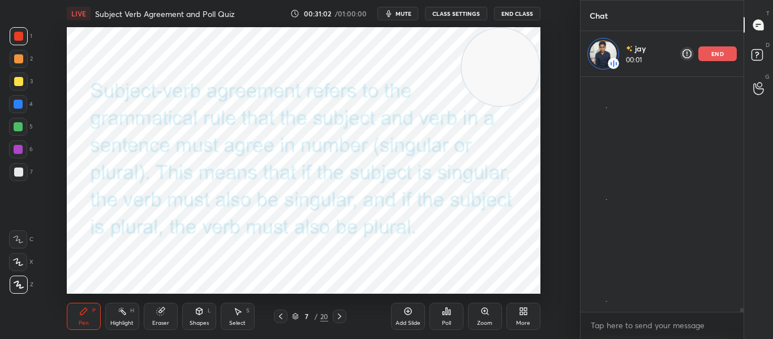
scroll to position [13359, 0]
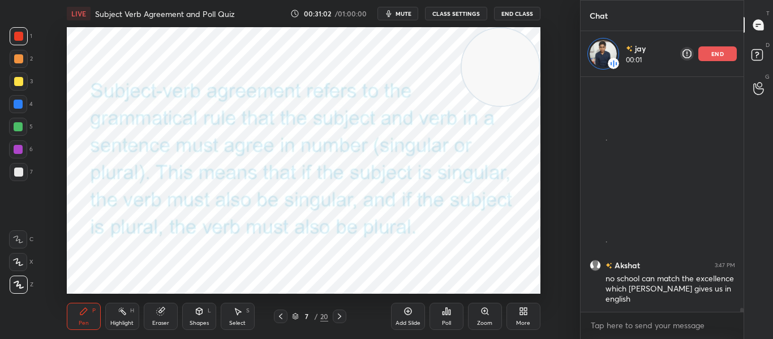
click at [278, 319] on icon at bounding box center [280, 316] width 9 height 9
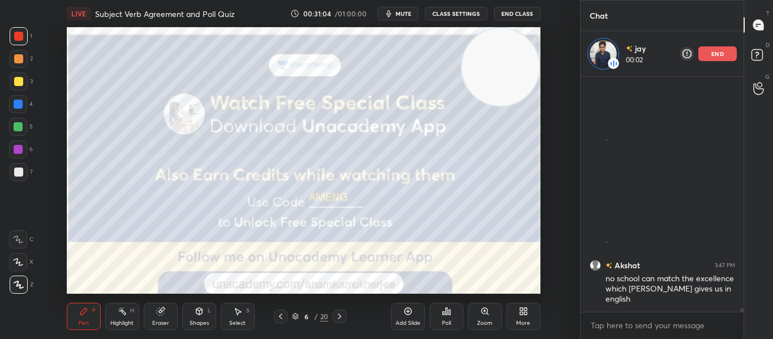
click at [340, 318] on icon at bounding box center [339, 316] width 9 height 9
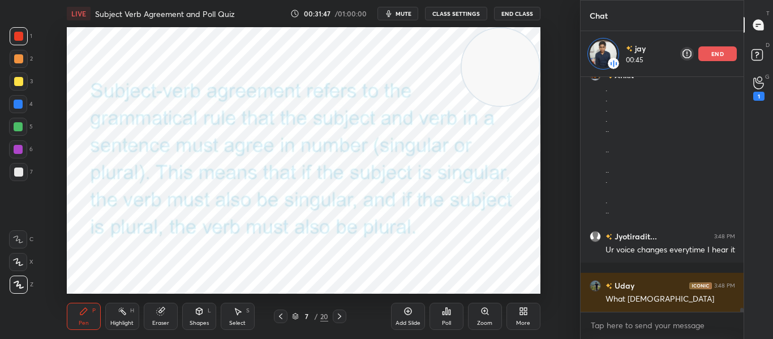
scroll to position [14087, 0]
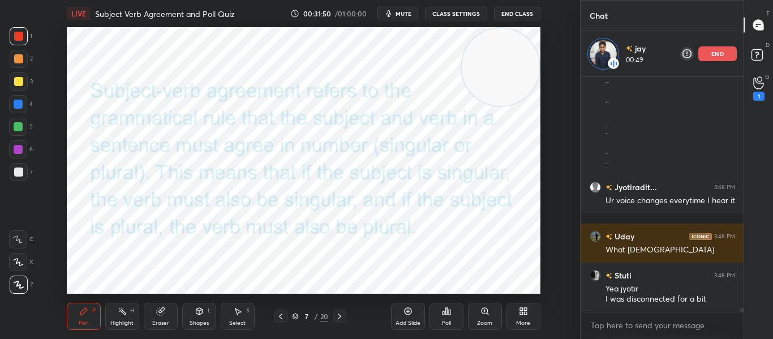
click at [704, 57] on div "end" at bounding box center [717, 53] width 38 height 15
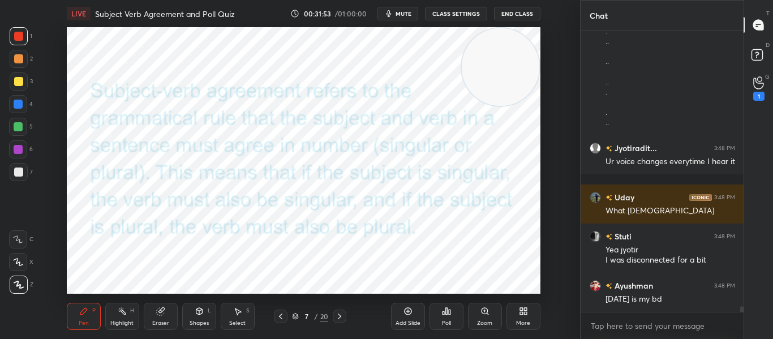
click at [337, 309] on div "Pen P Highlight H Eraser Shapes L Select S 7 / 20 Add Slide Poll Zoom More" at bounding box center [303, 316] width 473 height 45
click at [338, 317] on icon at bounding box center [339, 316] width 9 height 9
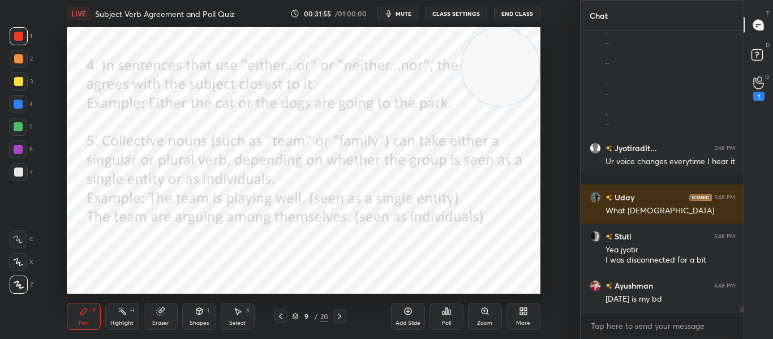
click at [338, 317] on icon at bounding box center [339, 316] width 9 height 9
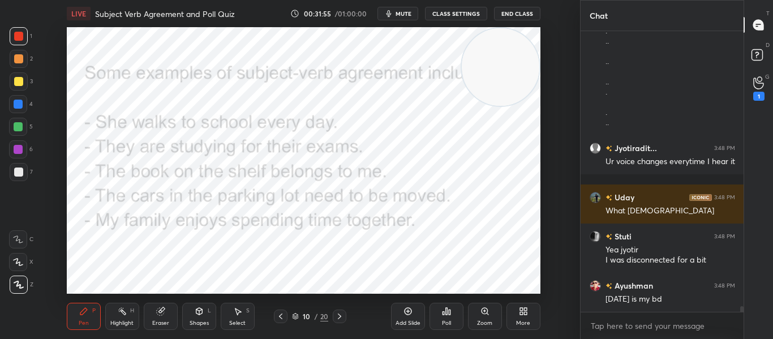
click at [338, 317] on icon at bounding box center [339, 316] width 9 height 9
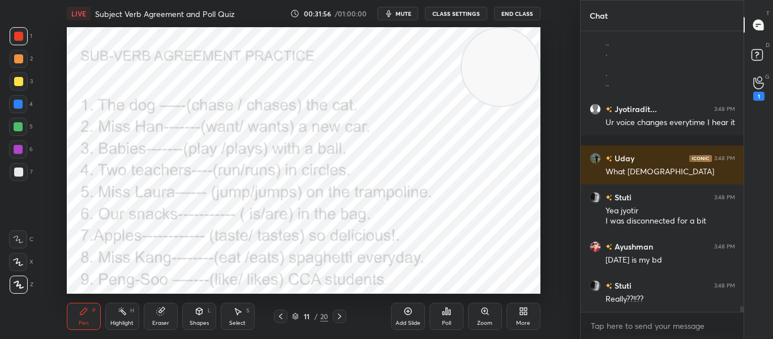
scroll to position [14158, 0]
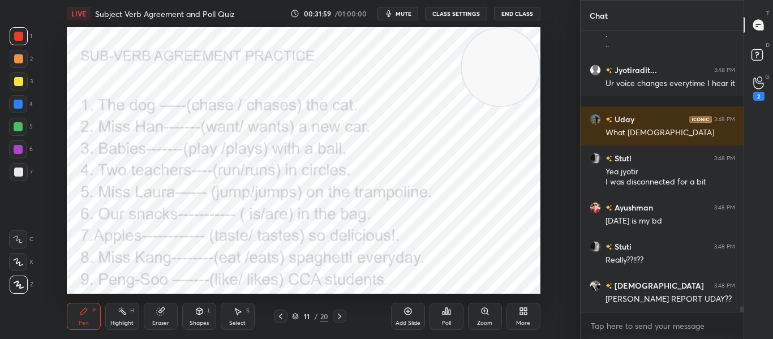
click at [442, 305] on div "Poll" at bounding box center [446, 316] width 34 height 27
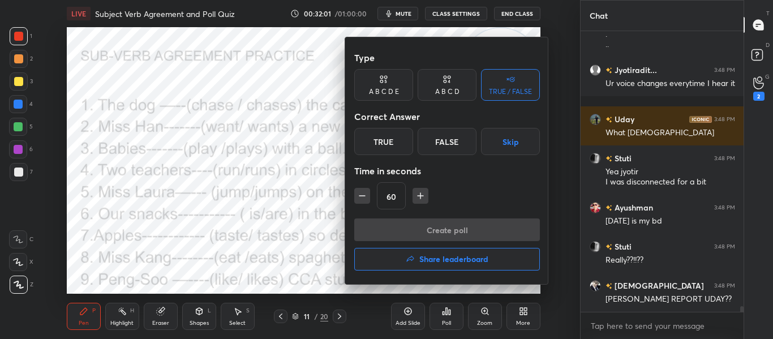
scroll to position [14533, 0]
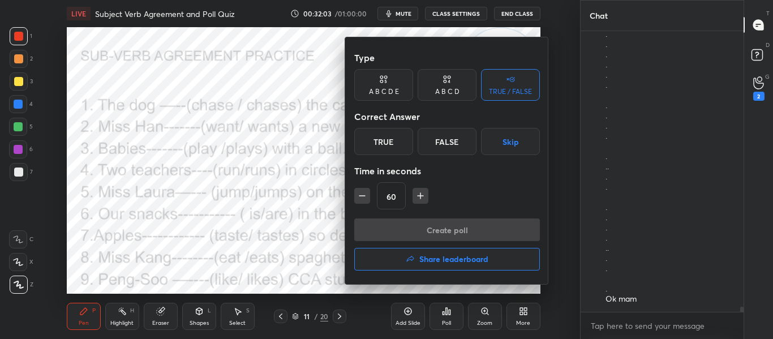
click at [353, 198] on div "Type A B C D E A B C D TRUE / FALSE Correct Answer True False Skip Time in seco…" at bounding box center [447, 160] width 204 height 247
click at [357, 199] on icon "button" at bounding box center [361, 195] width 11 height 11
type input "30"
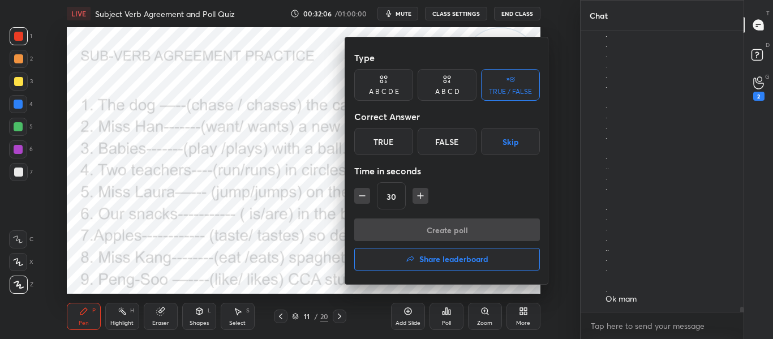
scroll to position [14583, 0]
click at [311, 199] on div at bounding box center [386, 169] width 773 height 339
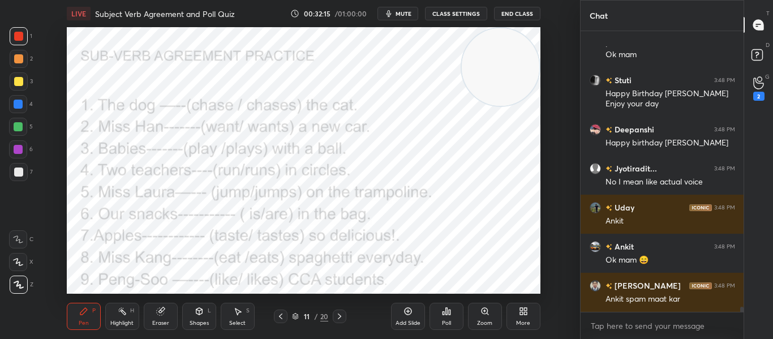
scroll to position [14817, 0]
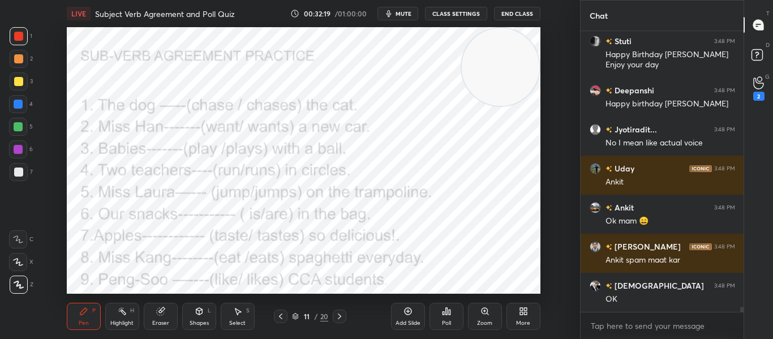
click at [452, 315] on div "Poll" at bounding box center [446, 316] width 34 height 27
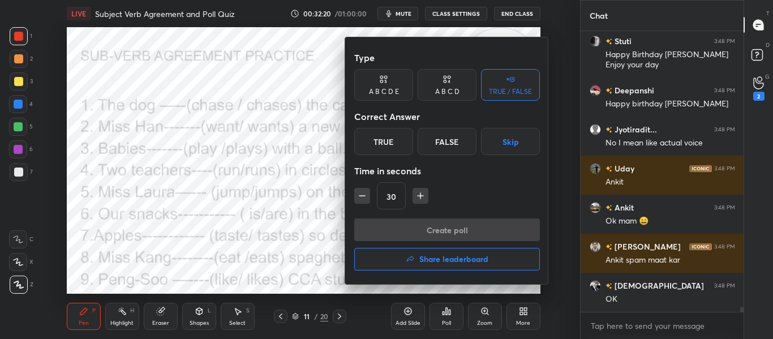
scroll to position [14856, 0]
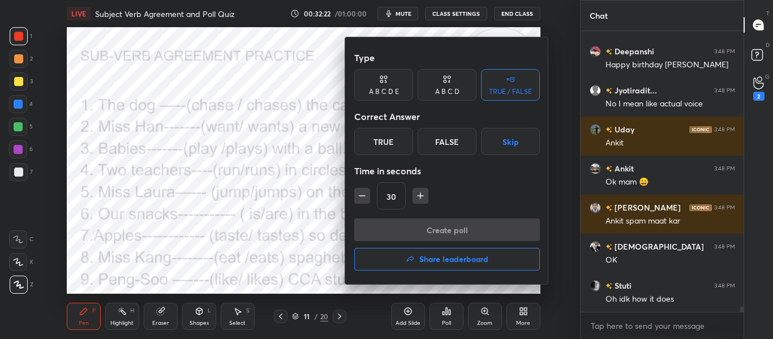
click at [426, 143] on div "False" at bounding box center [446, 141] width 59 height 27
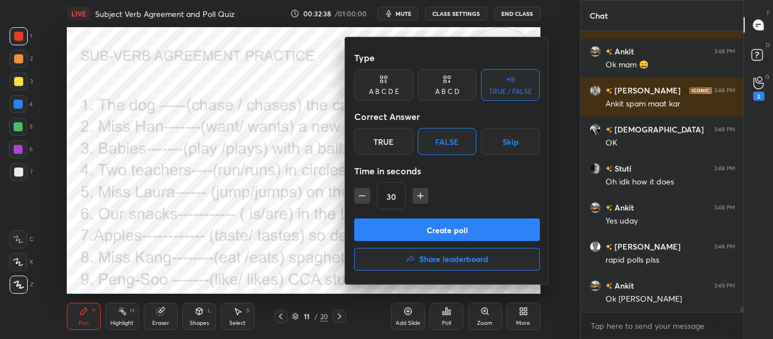
scroll to position [15012, 0]
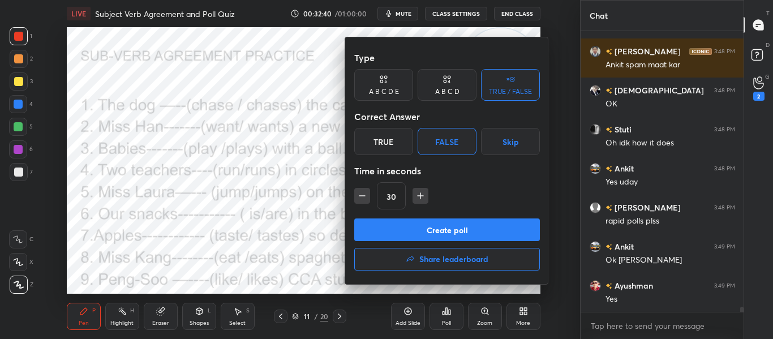
click at [426, 233] on button "Create poll" at bounding box center [447, 229] width 186 height 23
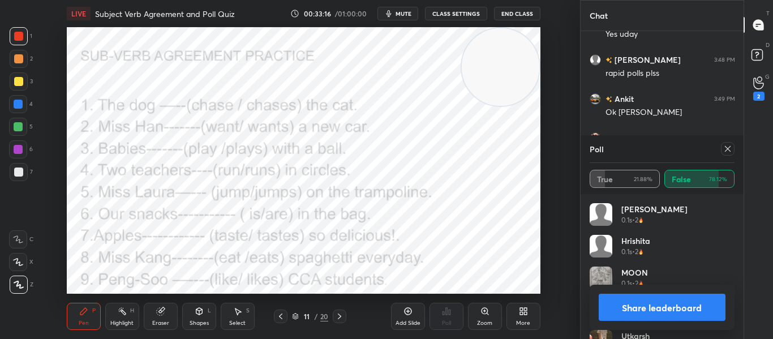
scroll to position [15198, 0]
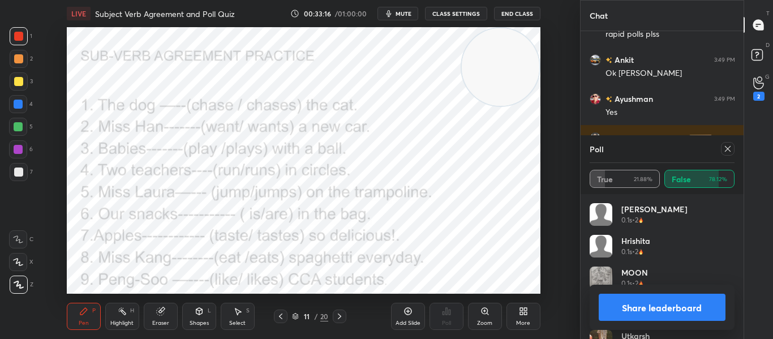
click at [729, 149] on icon at bounding box center [727, 148] width 9 height 9
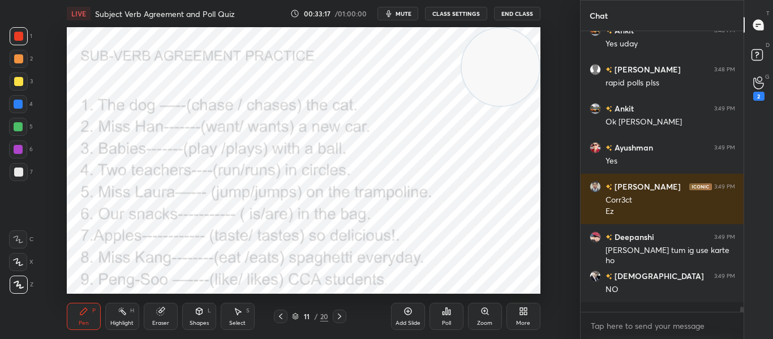
scroll to position [4, 4]
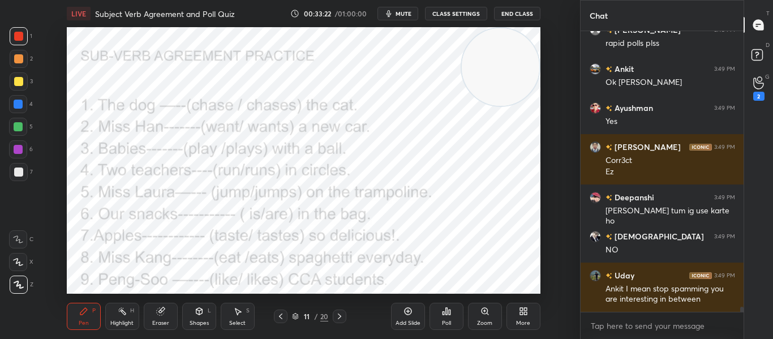
click at [443, 316] on div "Poll" at bounding box center [446, 316] width 34 height 27
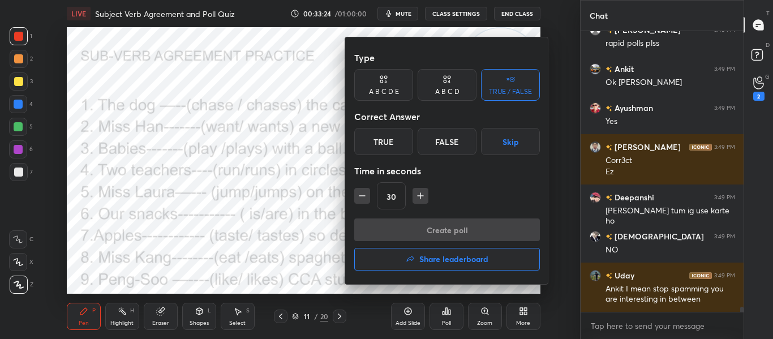
click at [439, 143] on div "False" at bounding box center [446, 141] width 59 height 27
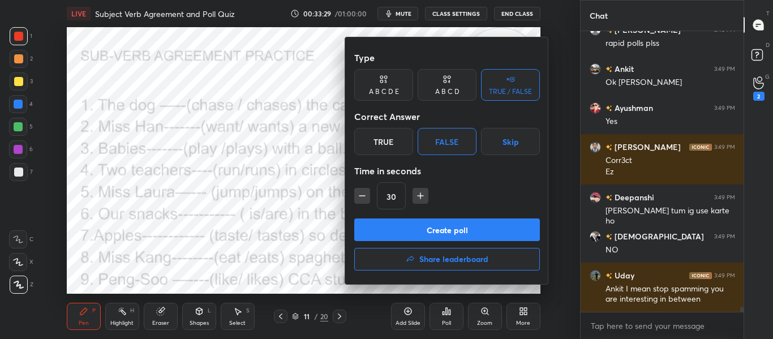
scroll to position [15228, 0]
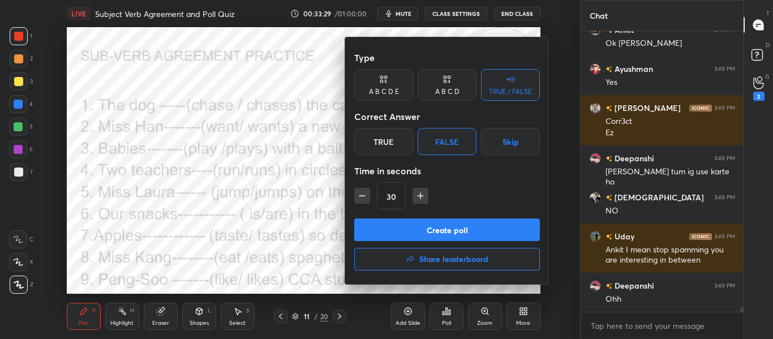
click at [431, 231] on button "Create poll" at bounding box center [447, 229] width 186 height 23
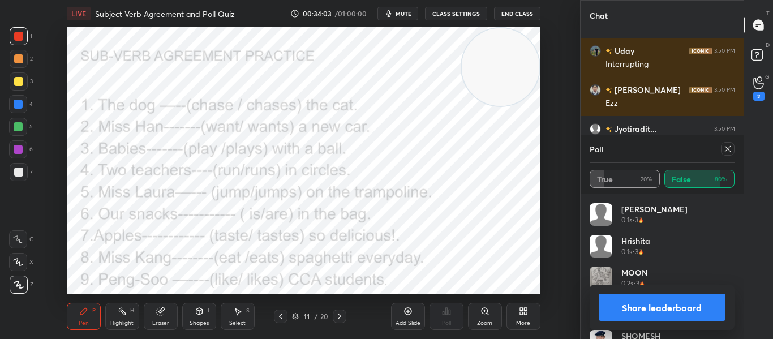
scroll to position [15619, 0]
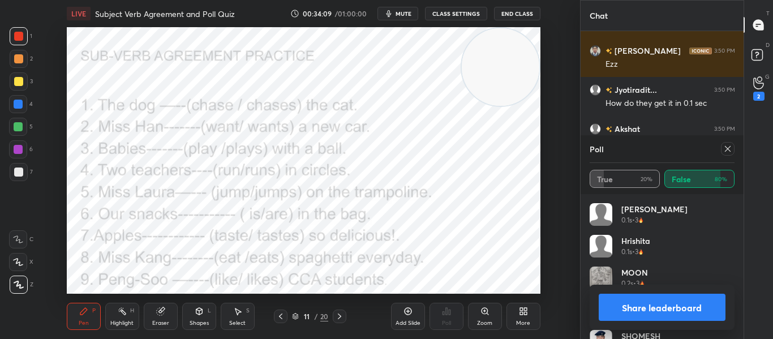
click at [722, 150] on div at bounding box center [728, 149] width 14 height 14
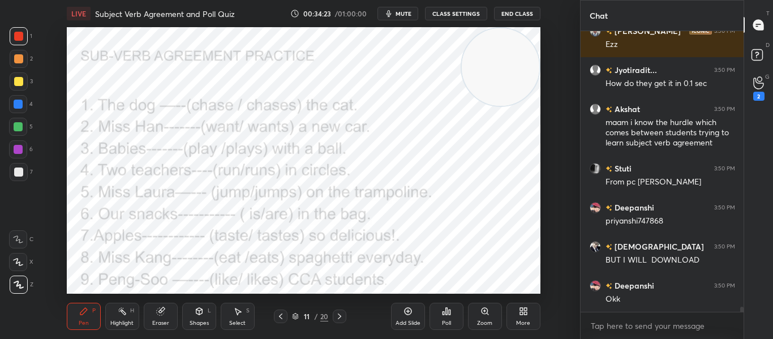
scroll to position [15678, 0]
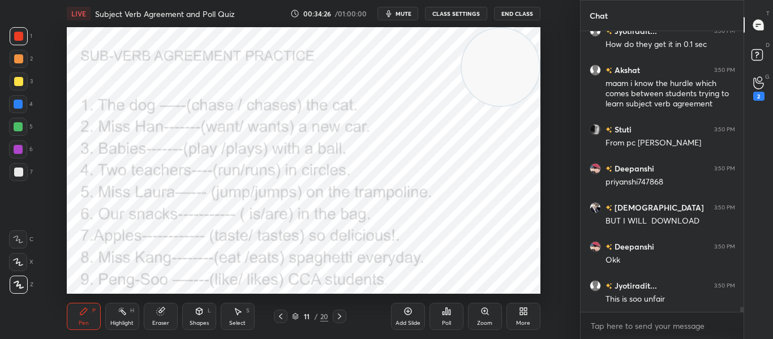
click at [446, 314] on icon at bounding box center [447, 311] width 2 height 7
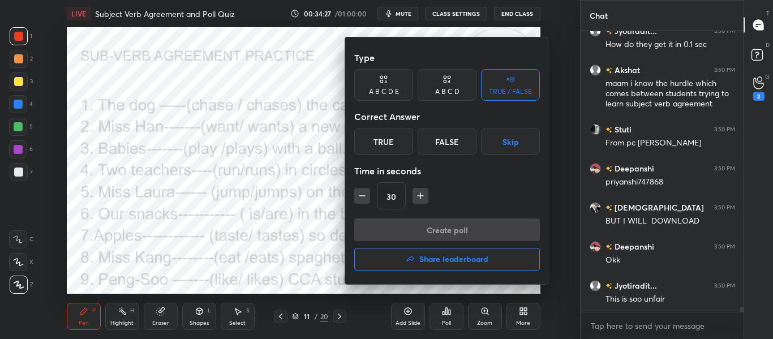
click at [378, 140] on div "True" at bounding box center [383, 141] width 59 height 27
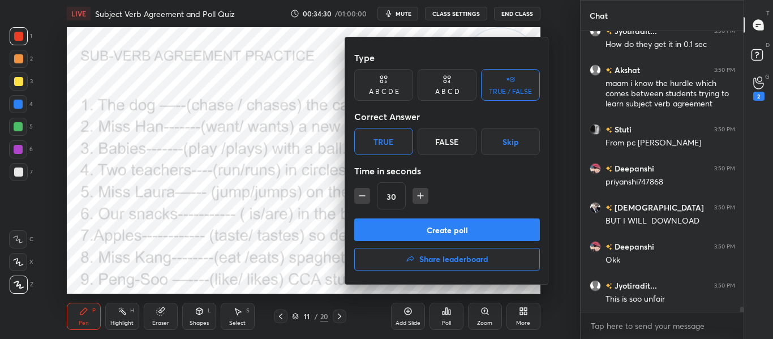
click at [392, 227] on button "Create poll" at bounding box center [447, 229] width 186 height 23
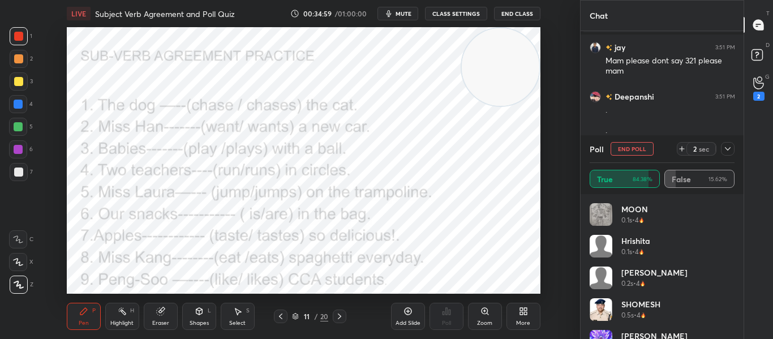
scroll to position [13334, 0]
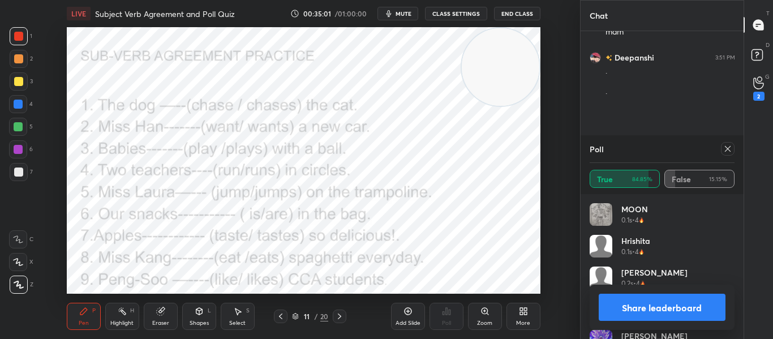
click at [728, 150] on icon at bounding box center [727, 149] width 6 height 6
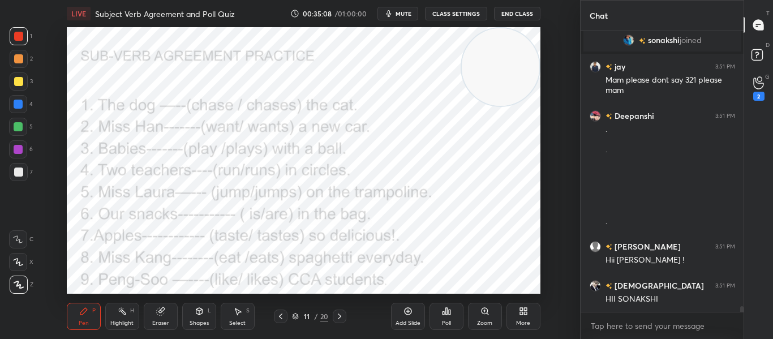
click at [447, 314] on icon at bounding box center [447, 311] width 2 height 7
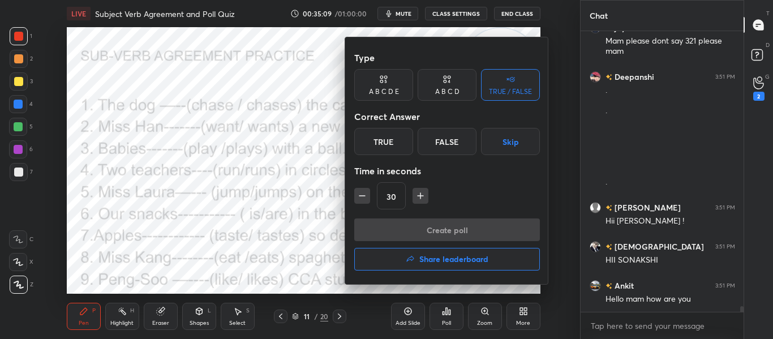
click at [381, 143] on div "True" at bounding box center [383, 141] width 59 height 27
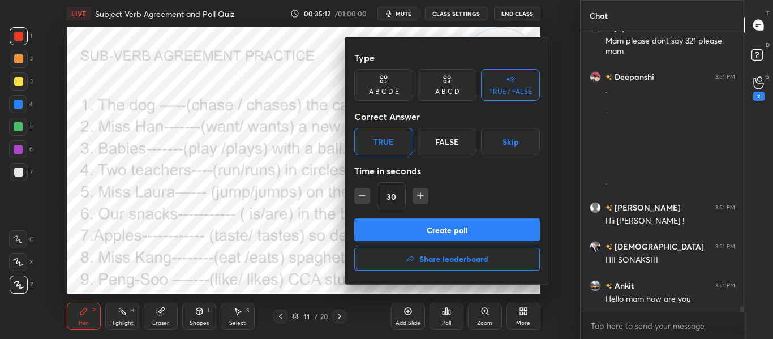
click at [446, 233] on button "Create poll" at bounding box center [447, 229] width 186 height 23
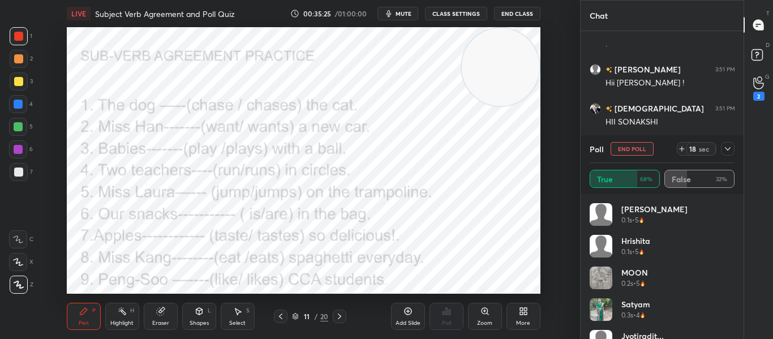
click at [722, 148] on div at bounding box center [728, 149] width 14 height 14
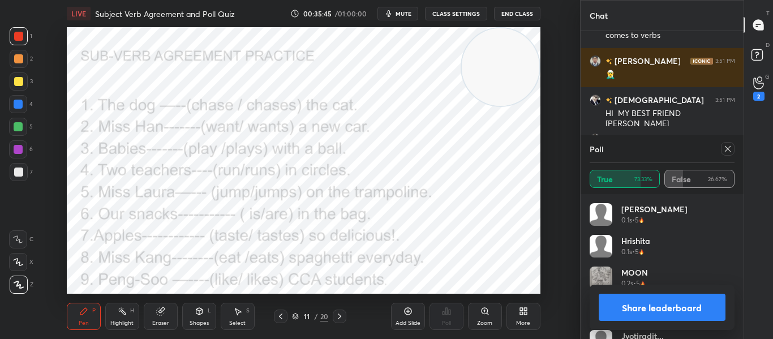
click at [722, 148] on div at bounding box center [728, 149] width 14 height 14
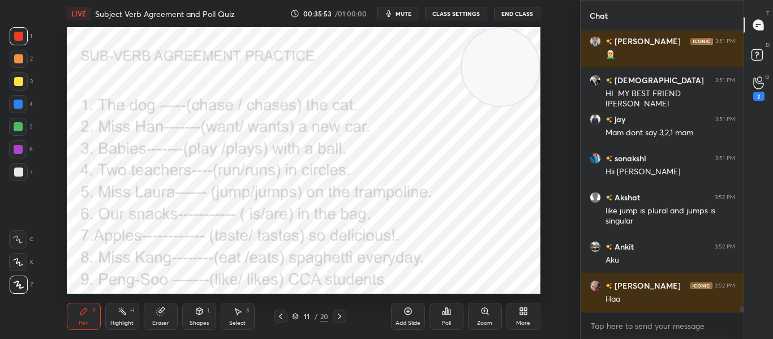
click at [444, 312] on icon at bounding box center [443, 313] width 2 height 3
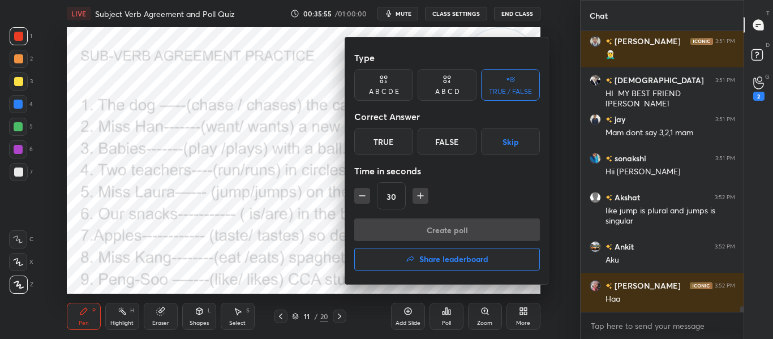
click at [434, 146] on div "False" at bounding box center [446, 141] width 59 height 27
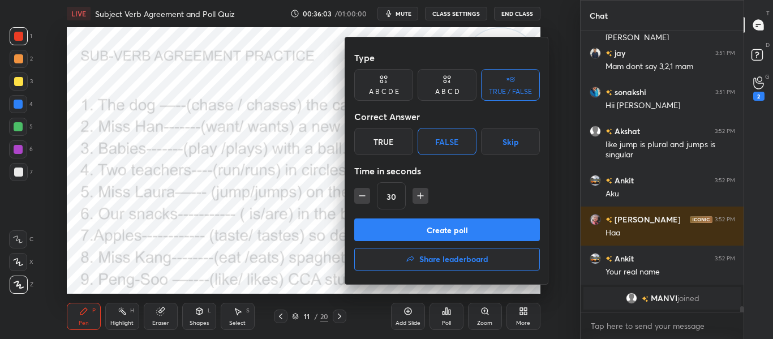
click at [418, 232] on button "Create poll" at bounding box center [447, 229] width 186 height 23
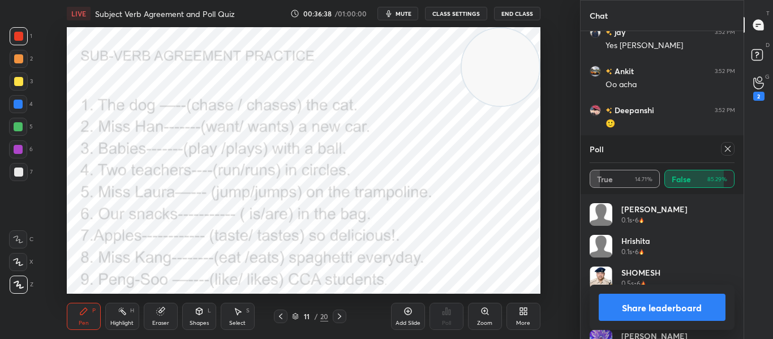
click at [724, 149] on icon at bounding box center [727, 148] width 9 height 9
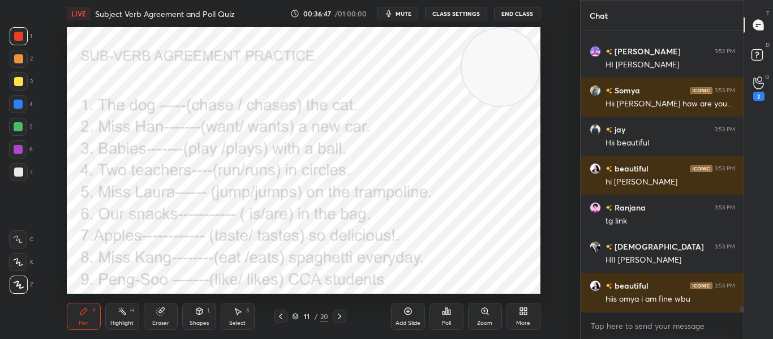
click at [448, 318] on div "Poll" at bounding box center [446, 316] width 34 height 27
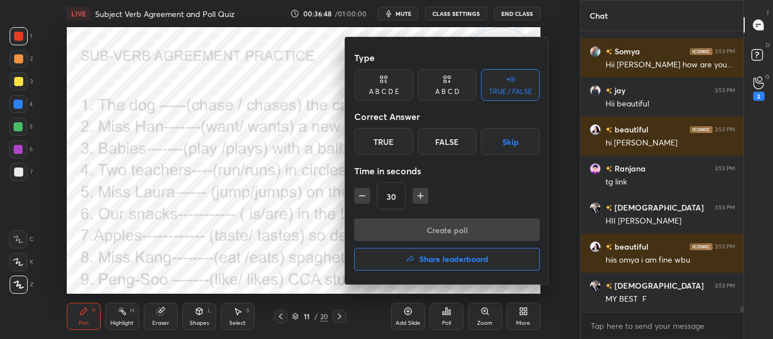
click at [442, 146] on div "False" at bounding box center [446, 141] width 59 height 27
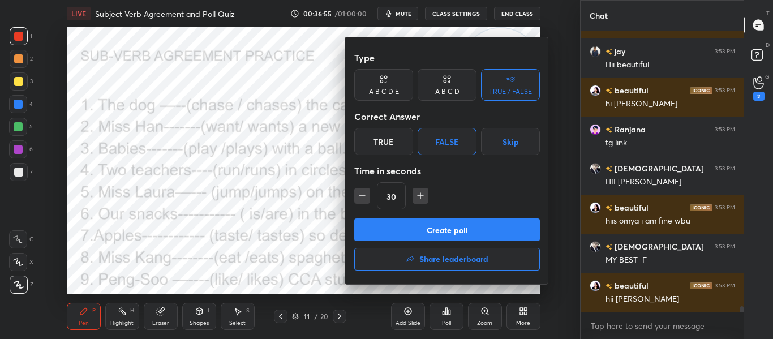
click at [375, 238] on button "Create poll" at bounding box center [447, 229] width 186 height 23
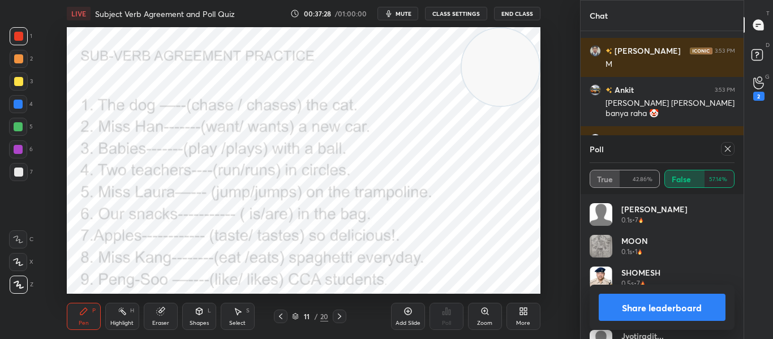
click at [726, 153] on icon at bounding box center [727, 148] width 9 height 9
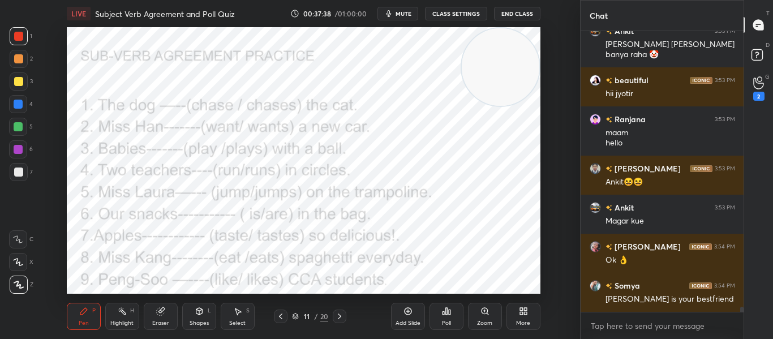
click at [437, 309] on div "Poll" at bounding box center [446, 316] width 34 height 27
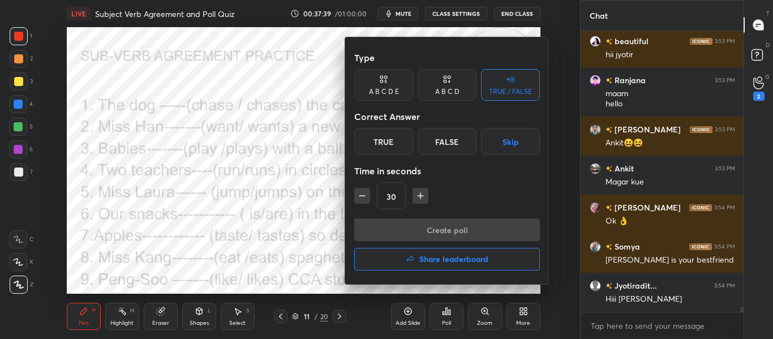
click at [432, 151] on div "False" at bounding box center [446, 141] width 59 height 27
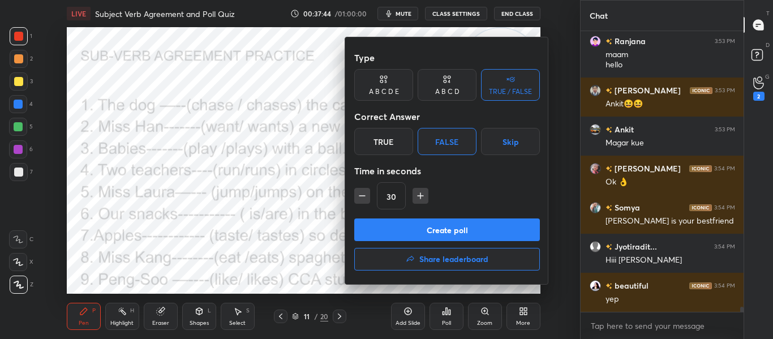
click at [423, 228] on button "Create poll" at bounding box center [447, 229] width 186 height 23
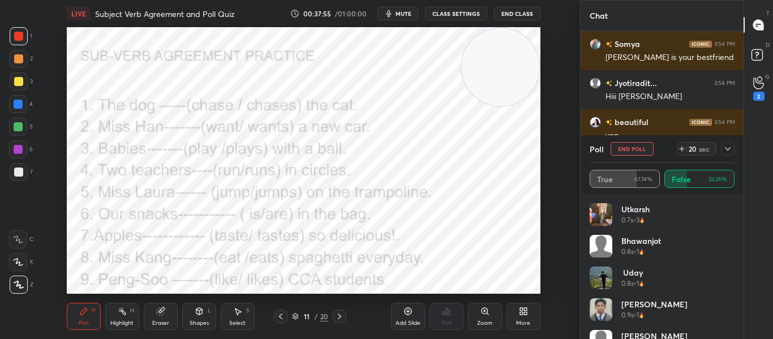
click at [646, 151] on button "End Poll" at bounding box center [631, 149] width 43 height 14
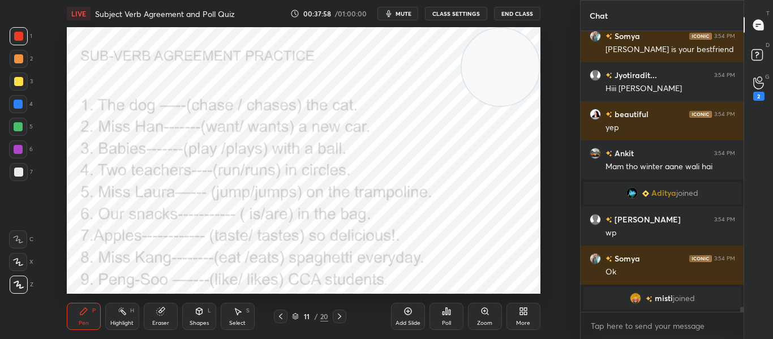
click at [448, 318] on div "Poll" at bounding box center [446, 316] width 34 height 27
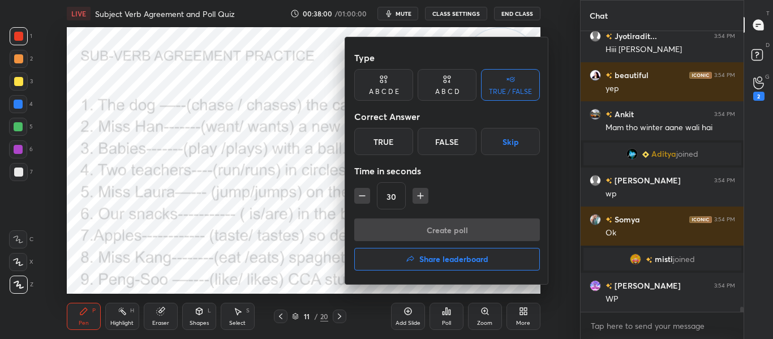
click at [388, 141] on div "True" at bounding box center [383, 141] width 59 height 27
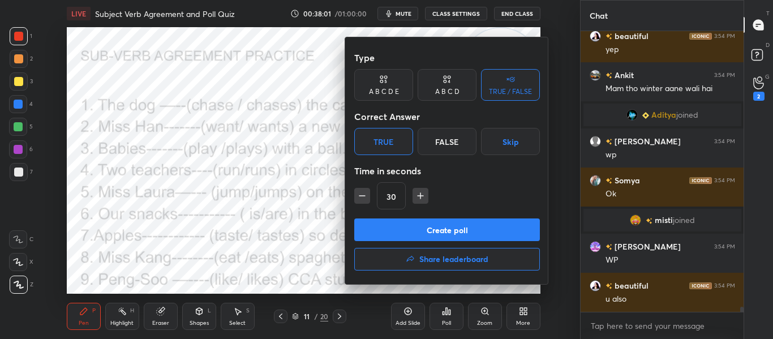
click at [424, 225] on button "Create poll" at bounding box center [447, 229] width 186 height 23
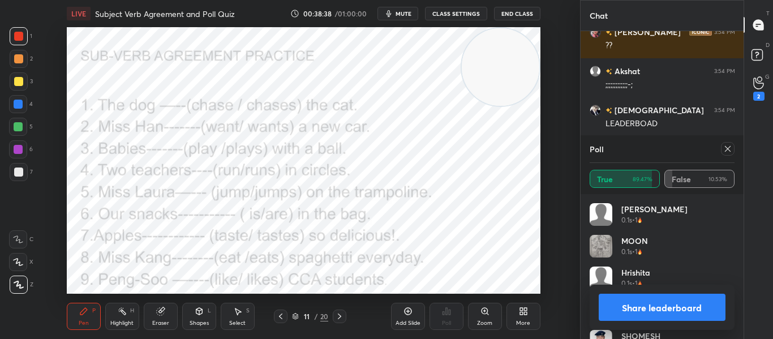
click at [724, 148] on icon at bounding box center [727, 148] width 9 height 9
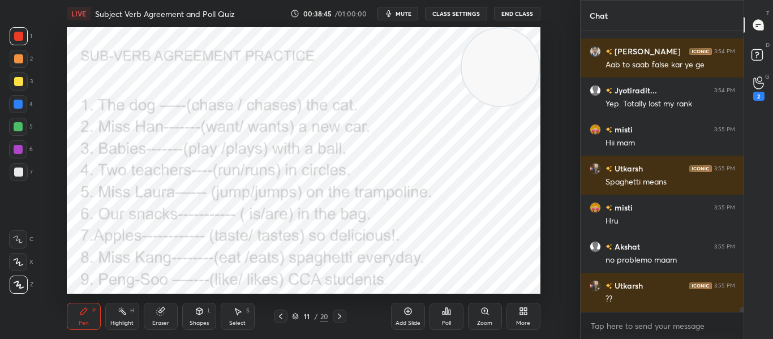
click at [445, 318] on div "Poll" at bounding box center [446, 316] width 34 height 27
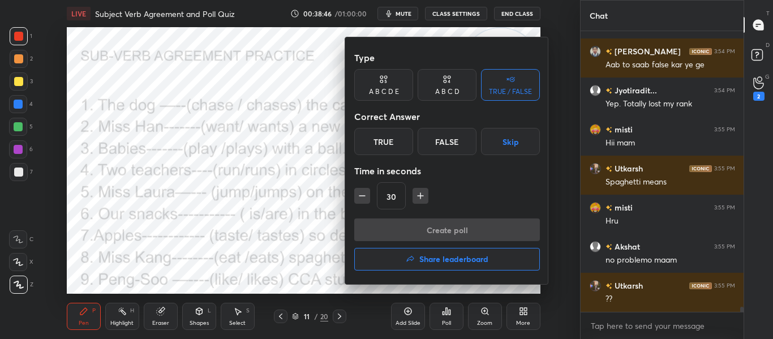
click at [433, 146] on div "False" at bounding box center [446, 141] width 59 height 27
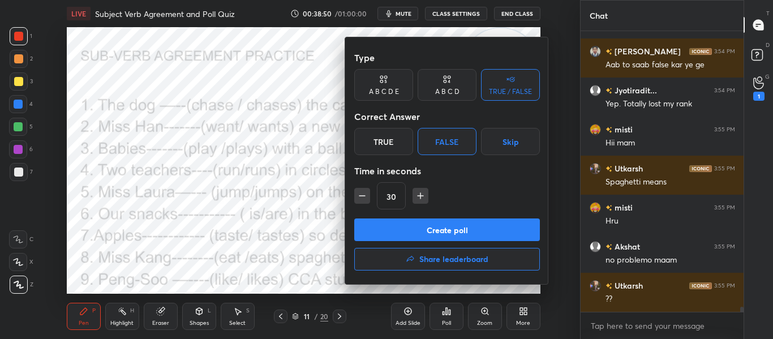
click at [434, 234] on button "Create poll" at bounding box center [447, 229] width 186 height 23
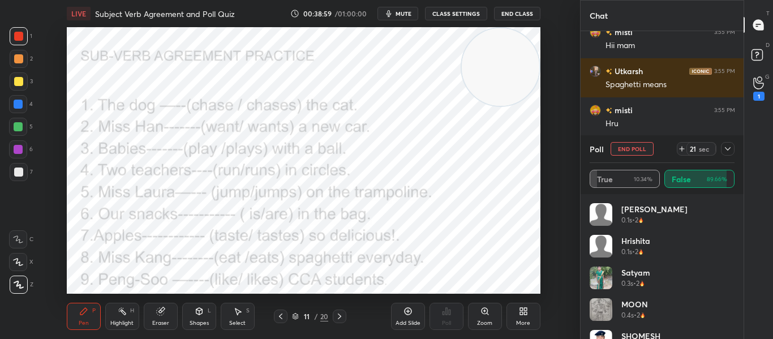
click at [728, 147] on icon at bounding box center [727, 148] width 9 height 9
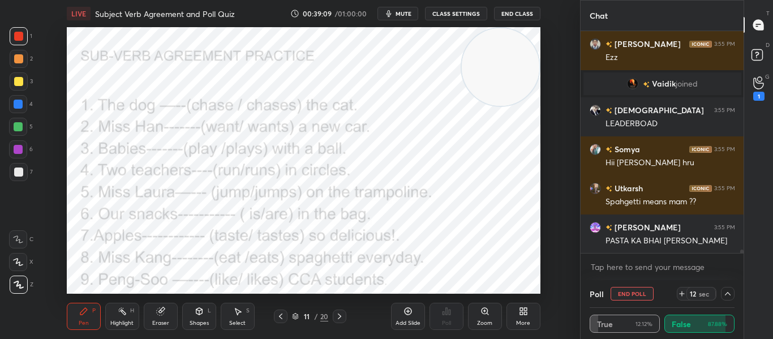
click at [336, 315] on icon at bounding box center [339, 316] width 9 height 9
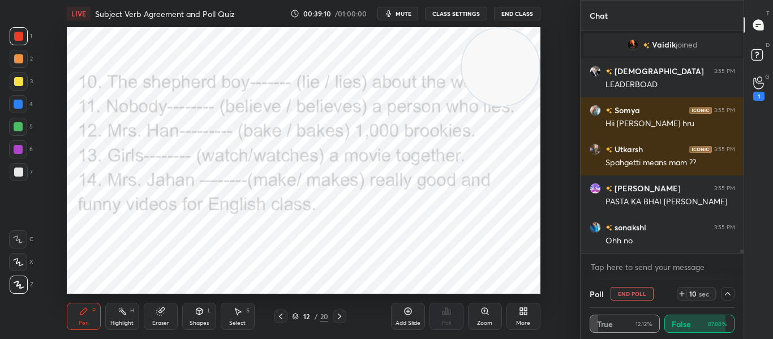
click at [280, 316] on icon at bounding box center [280, 316] width 9 height 9
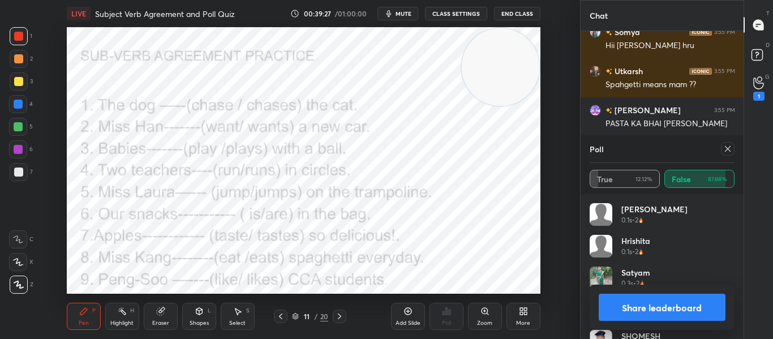
click at [727, 149] on icon at bounding box center [727, 149] width 6 height 6
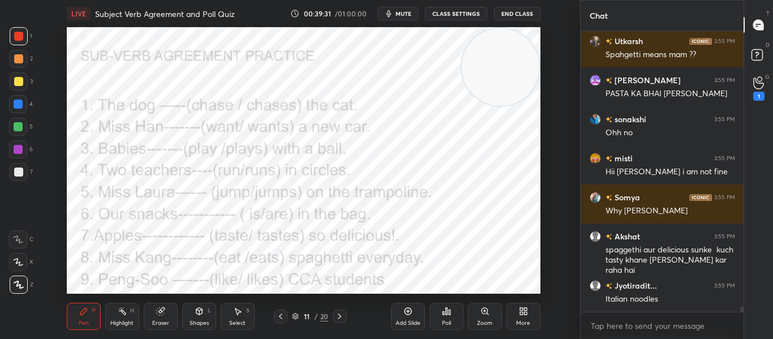
click at [448, 316] on div "Poll" at bounding box center [446, 316] width 34 height 27
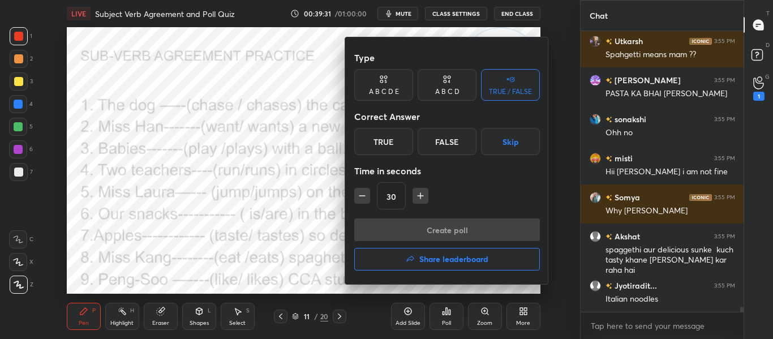
click at [434, 262] on h4 "Share leaderboard" at bounding box center [453, 259] width 69 height 8
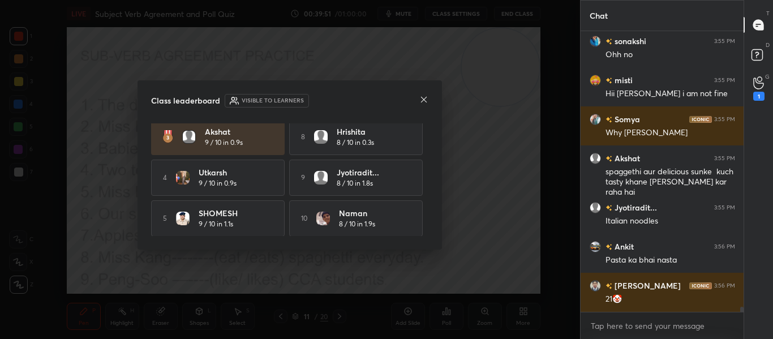
click at [420, 101] on icon at bounding box center [423, 99] width 9 height 9
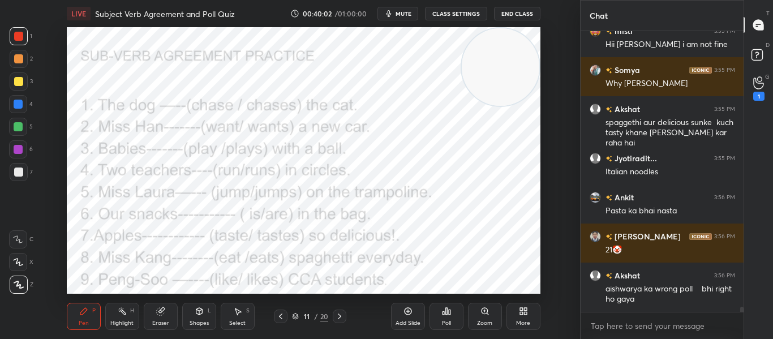
scroll to position [15434, 0]
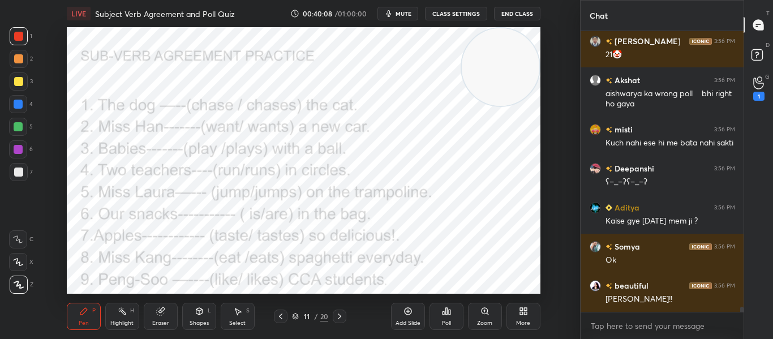
click at [439, 318] on div "Poll" at bounding box center [446, 316] width 34 height 27
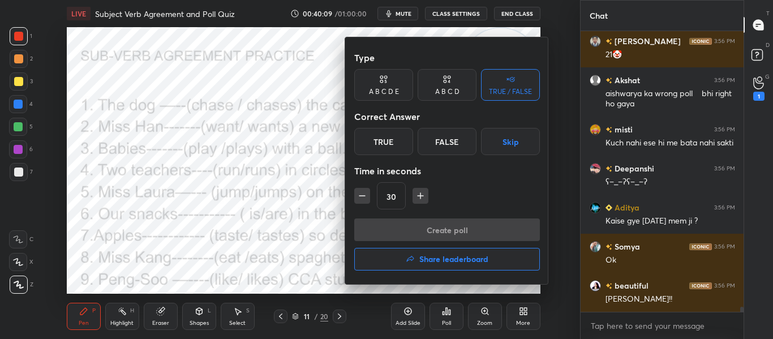
click at [428, 147] on div "False" at bounding box center [446, 141] width 59 height 27
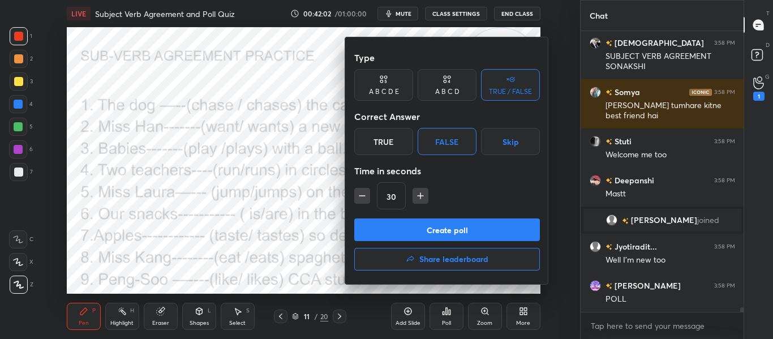
scroll to position [17132, 0]
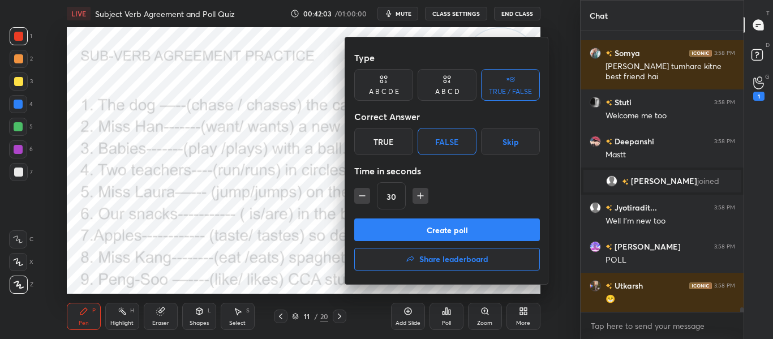
click at [439, 232] on button "Create poll" at bounding box center [447, 229] width 186 height 23
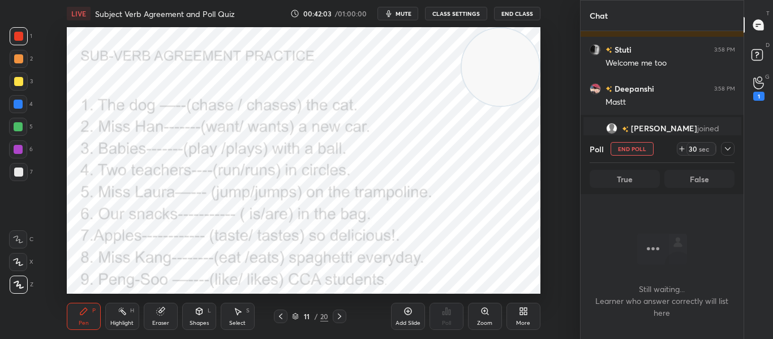
scroll to position [218, 159]
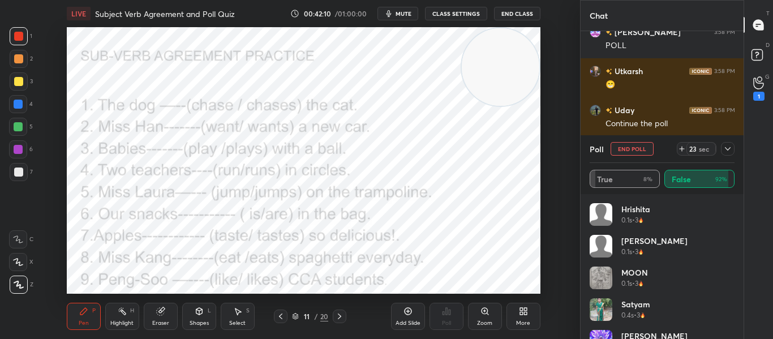
click at [726, 156] on div "Poll End Poll 23 sec" at bounding box center [661, 148] width 145 height 27
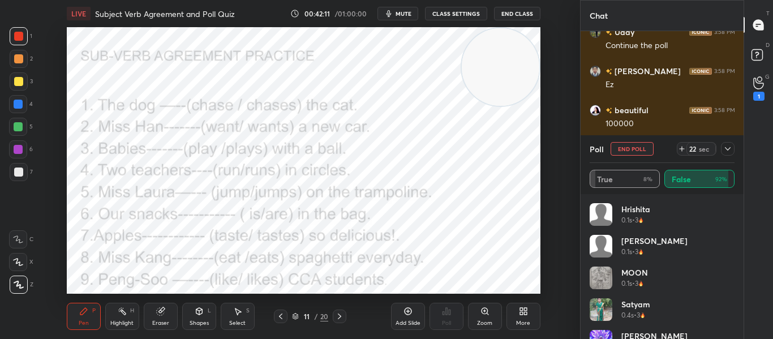
click at [727, 150] on icon at bounding box center [727, 148] width 9 height 9
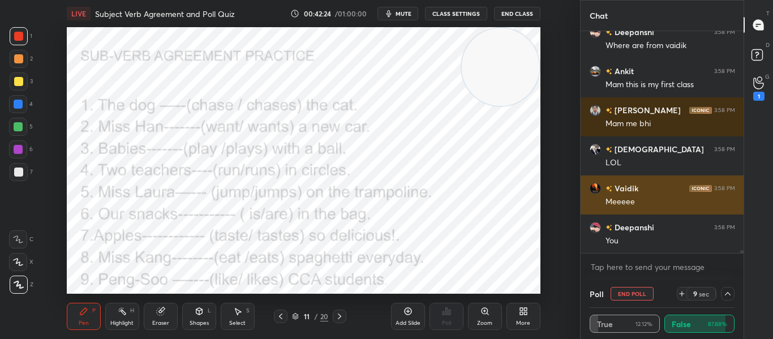
click at [594, 186] on img "grid" at bounding box center [594, 188] width 11 height 11
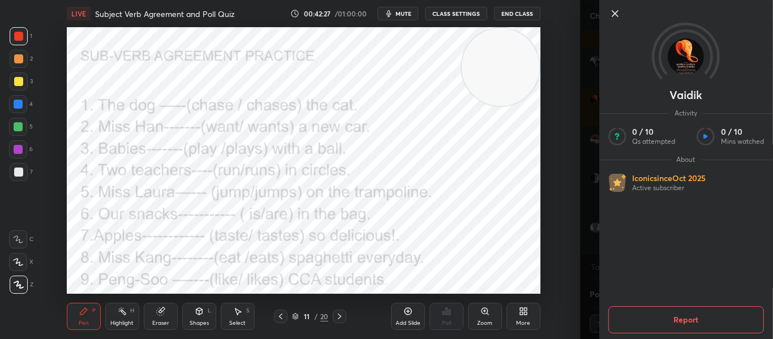
click at [614, 16] on icon at bounding box center [614, 14] width 14 height 14
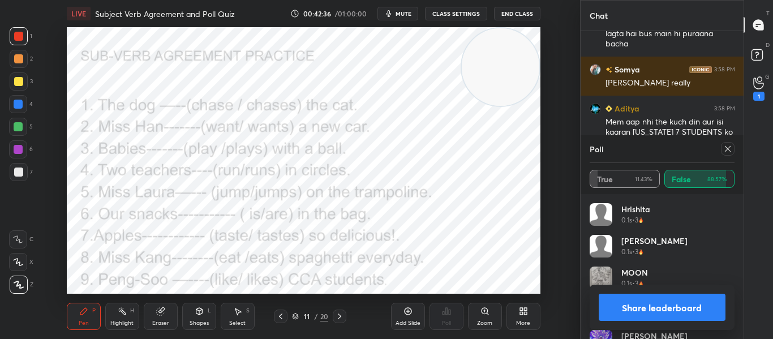
click at [726, 146] on icon at bounding box center [727, 148] width 9 height 9
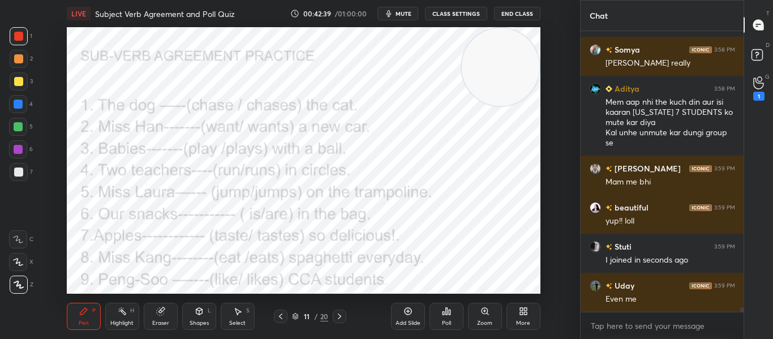
click at [343, 317] on icon at bounding box center [339, 316] width 9 height 9
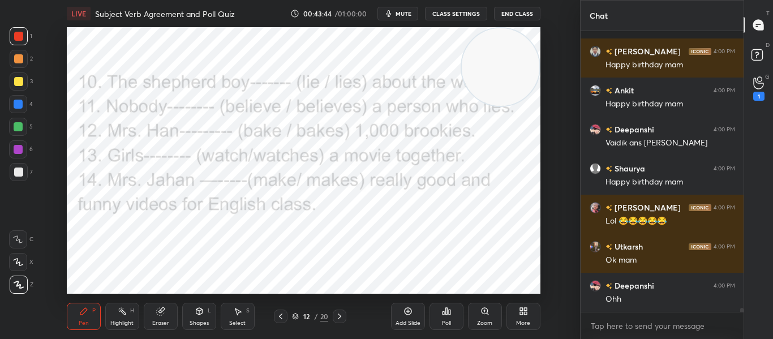
scroll to position [19531, 0]
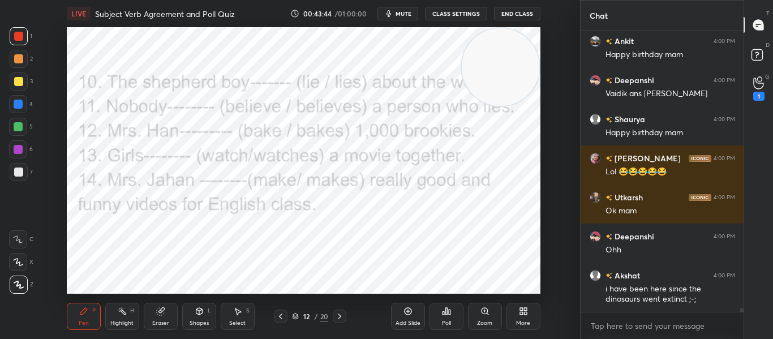
click at [436, 313] on div "Poll" at bounding box center [446, 316] width 34 height 27
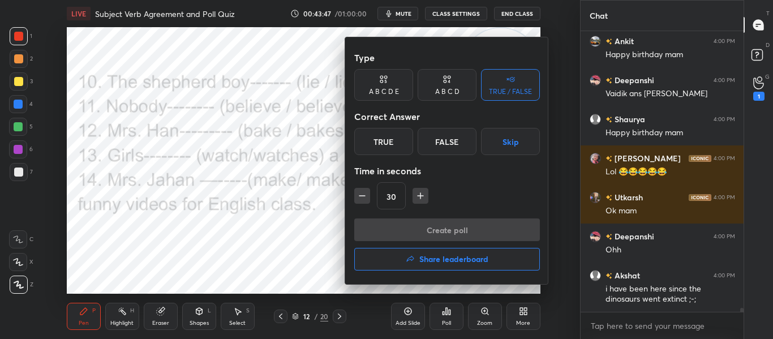
click at [445, 145] on div "False" at bounding box center [446, 141] width 59 height 27
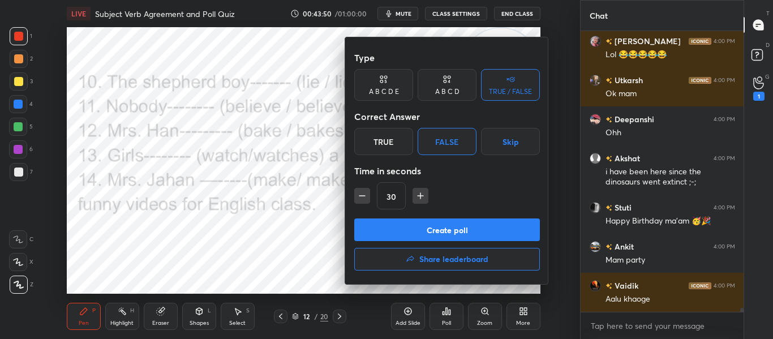
scroll to position [19648, 0]
click at [442, 236] on button "Create poll" at bounding box center [447, 229] width 186 height 23
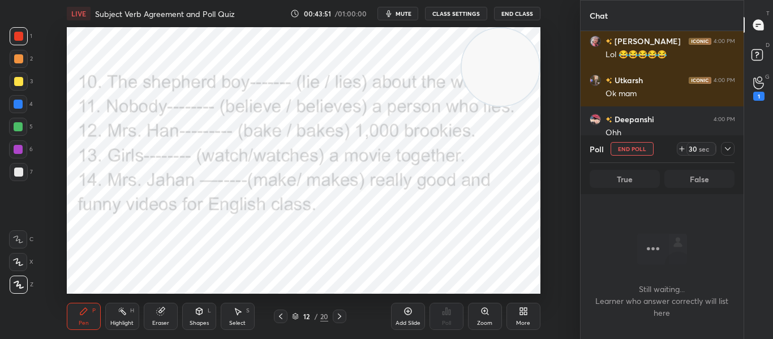
scroll to position [245, 159]
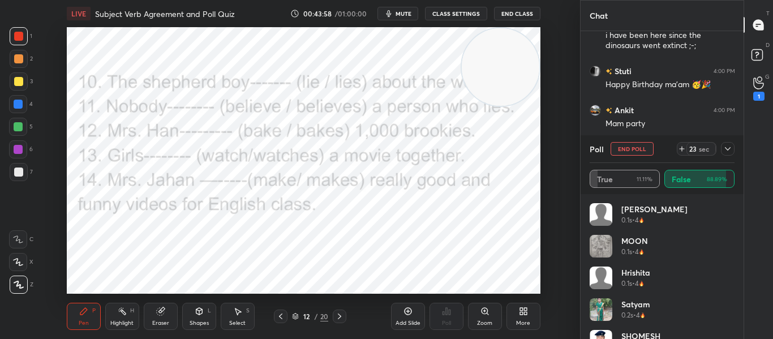
click at [731, 146] on icon at bounding box center [727, 148] width 9 height 9
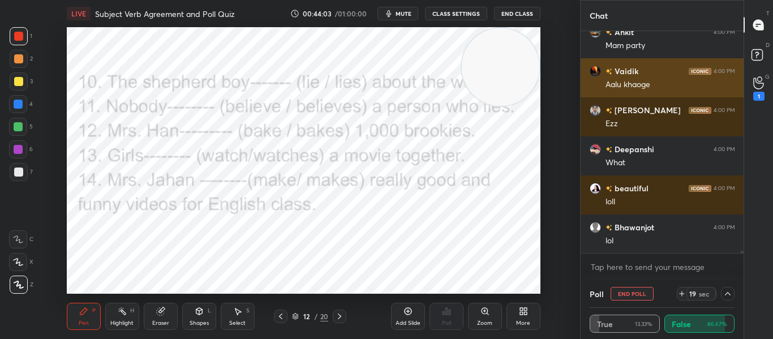
click at [592, 105] on div "grid" at bounding box center [594, 110] width 11 height 11
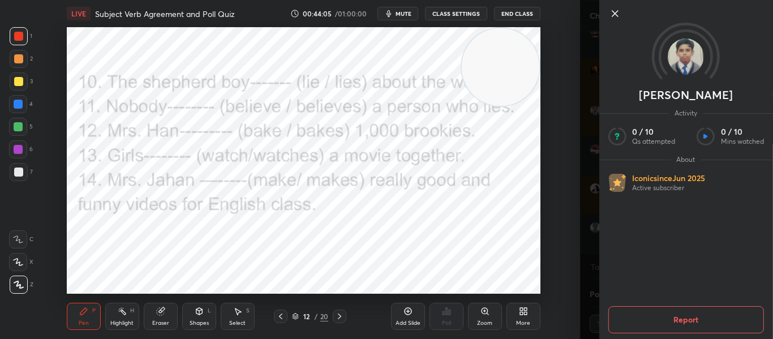
click at [618, 17] on icon at bounding box center [614, 14] width 14 height 14
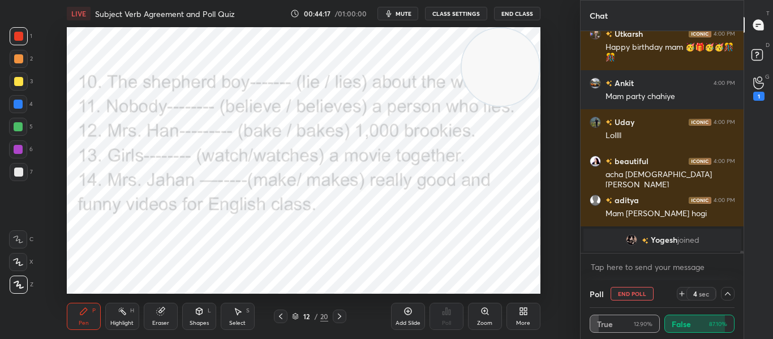
click at [726, 292] on icon at bounding box center [727, 293] width 9 height 9
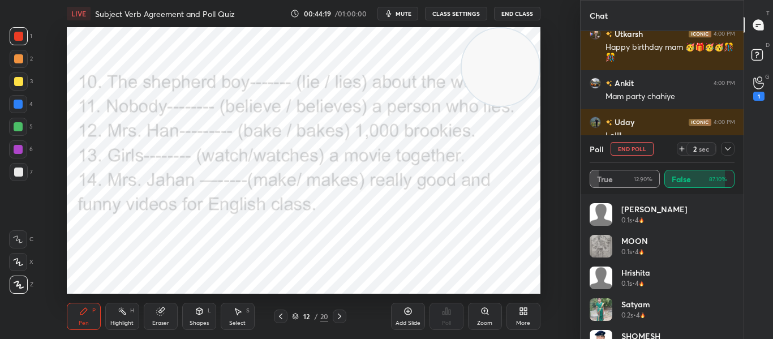
click at [726, 144] on div at bounding box center [728, 149] width 14 height 14
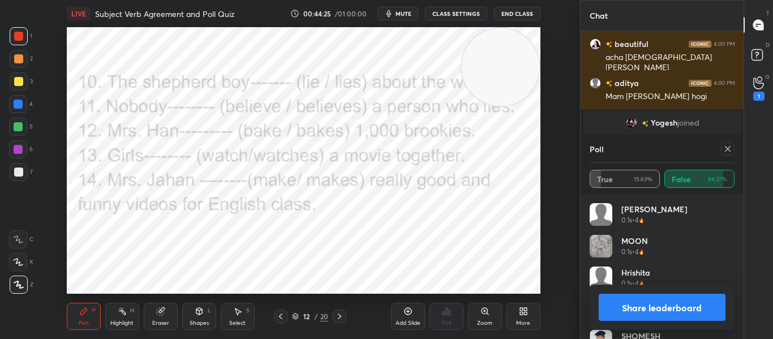
click at [726, 144] on div at bounding box center [728, 149] width 14 height 14
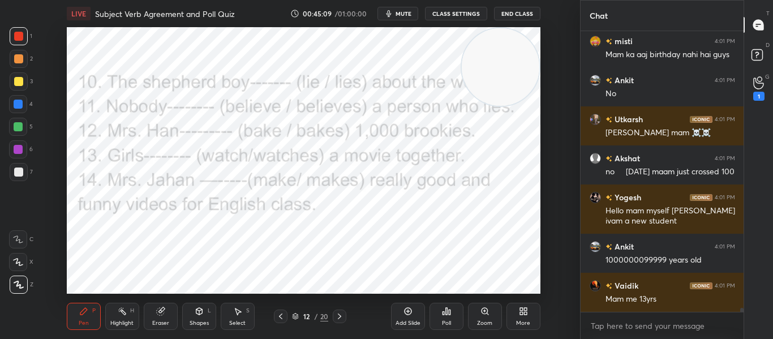
click at [432, 316] on div "Poll" at bounding box center [446, 316] width 34 height 27
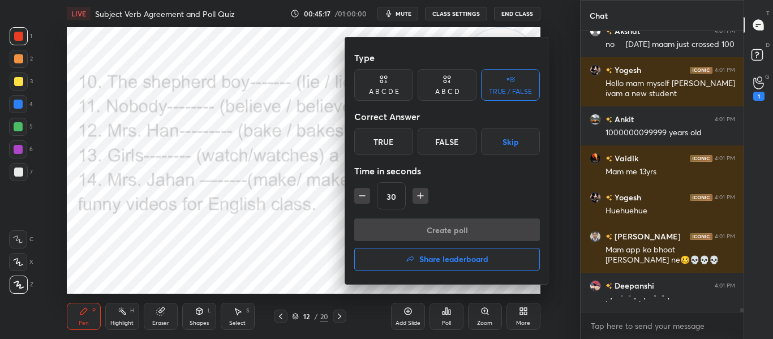
click at [454, 144] on div "False" at bounding box center [446, 141] width 59 height 27
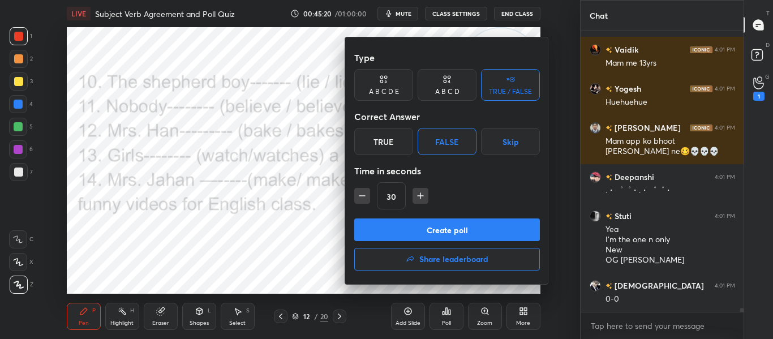
click at [428, 228] on button "Create poll" at bounding box center [447, 229] width 186 height 23
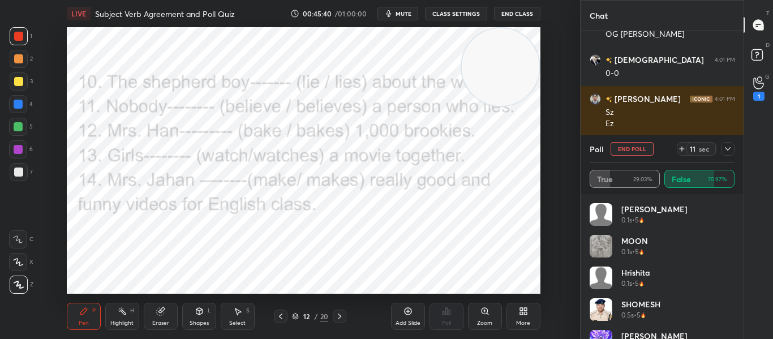
scroll to position [20458, 0]
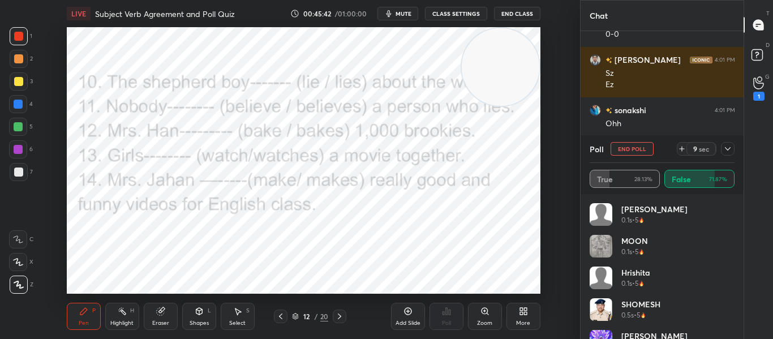
click at [733, 150] on div at bounding box center [728, 149] width 14 height 14
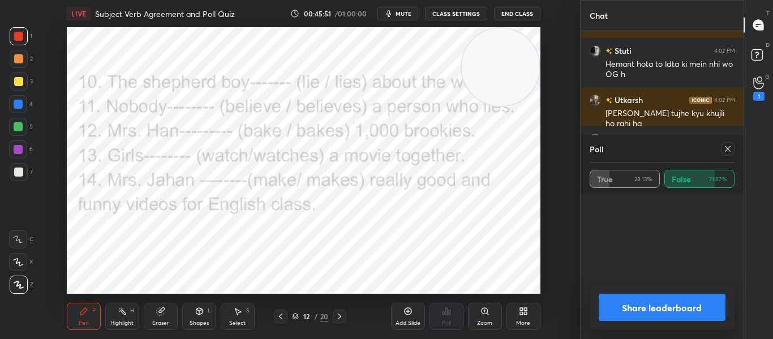
scroll to position [132, 141]
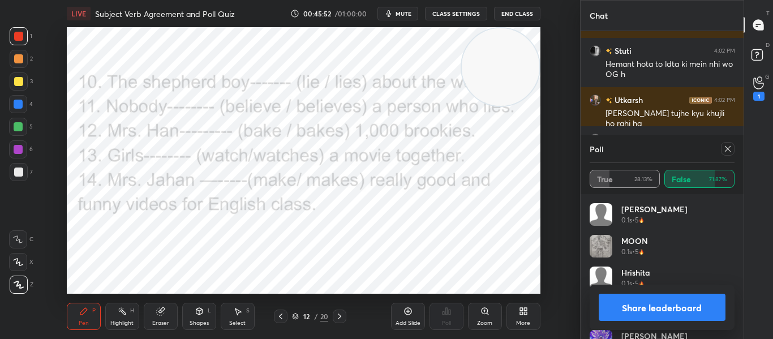
click at [733, 150] on div at bounding box center [728, 149] width 14 height 14
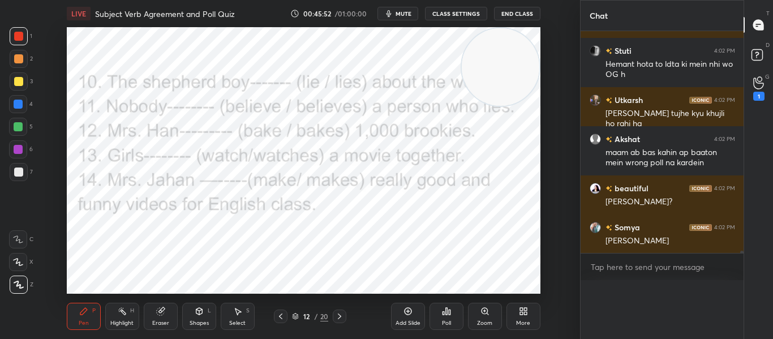
scroll to position [242, 159]
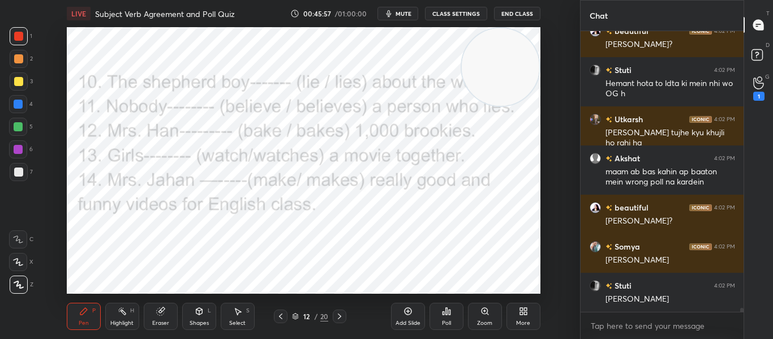
click at [447, 309] on icon at bounding box center [447, 311] width 2 height 7
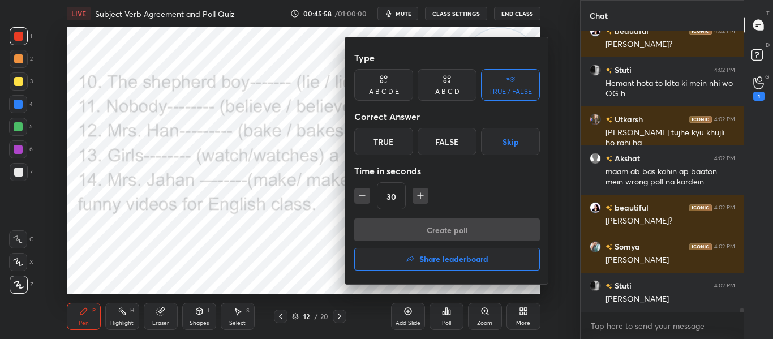
click at [448, 148] on div "False" at bounding box center [446, 141] width 59 height 27
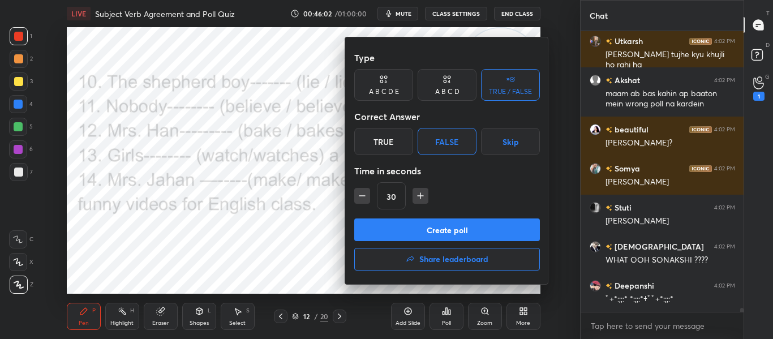
click at [432, 231] on button "Create poll" at bounding box center [447, 229] width 186 height 23
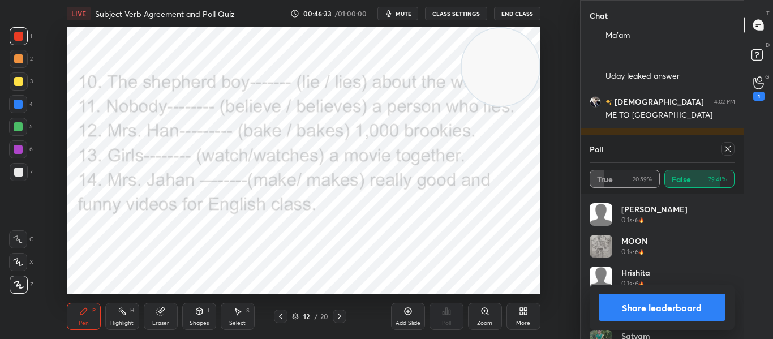
click at [728, 150] on icon at bounding box center [727, 148] width 9 height 9
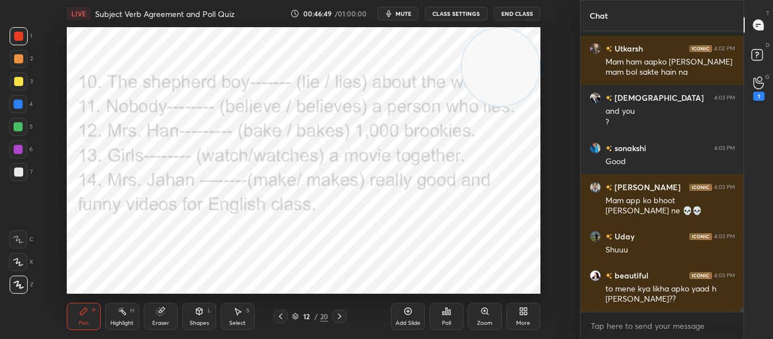
click at [441, 321] on div "Poll" at bounding box center [446, 316] width 34 height 27
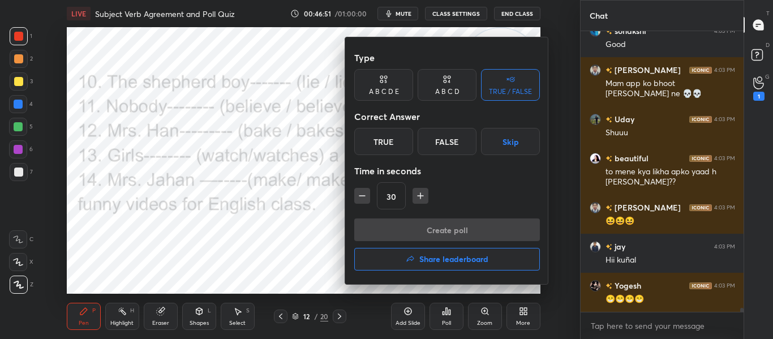
click at [394, 150] on div "True" at bounding box center [383, 141] width 59 height 27
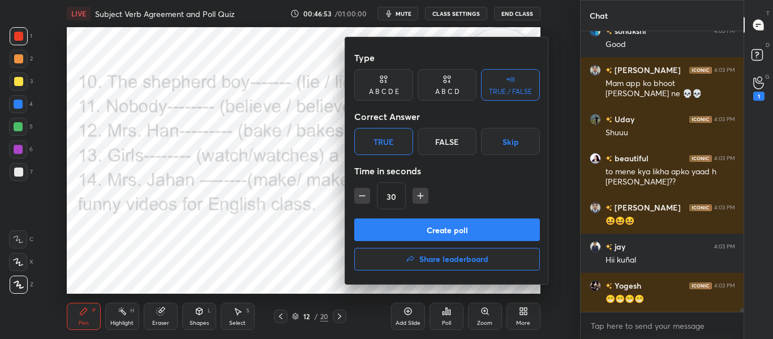
click at [413, 225] on button "Create poll" at bounding box center [447, 229] width 186 height 23
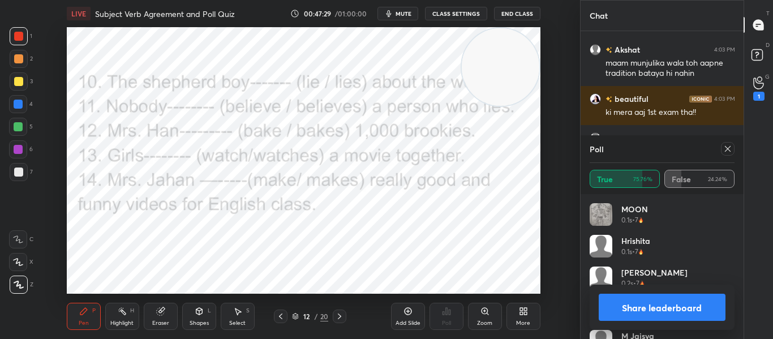
click at [724, 154] on div at bounding box center [728, 149] width 14 height 14
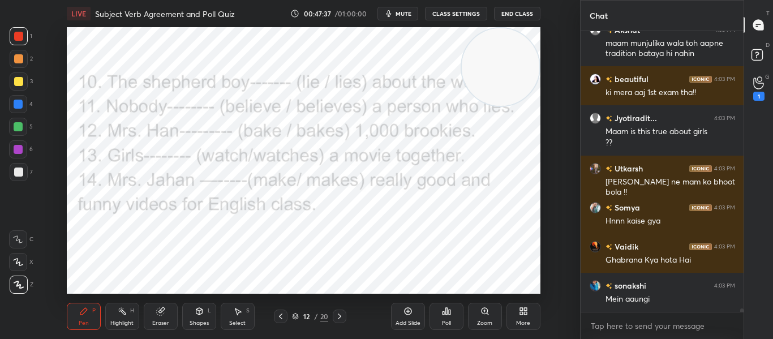
click at [447, 316] on div "Poll" at bounding box center [446, 316] width 34 height 27
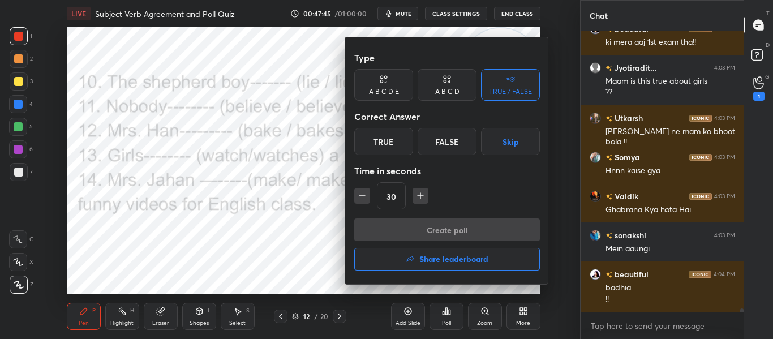
click at [429, 140] on div "False" at bounding box center [446, 141] width 59 height 27
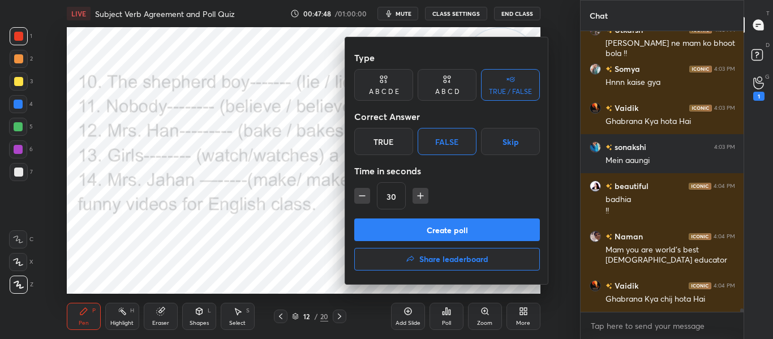
click at [433, 218] on button "Create poll" at bounding box center [447, 229] width 186 height 23
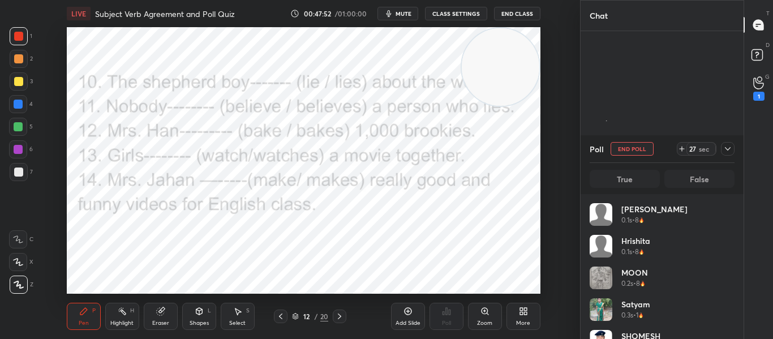
click at [391, 14] on icon "button" at bounding box center [388, 13] width 5 height 7
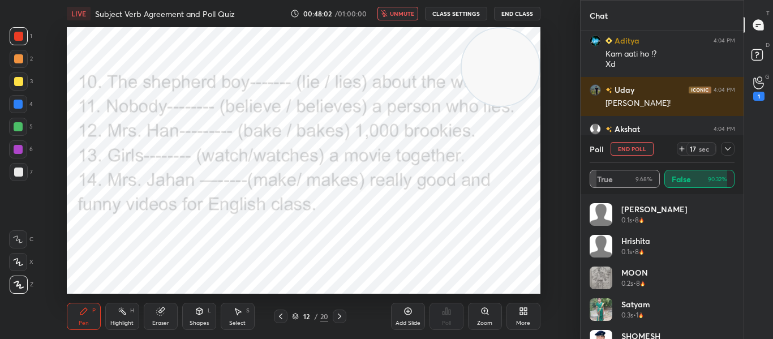
click at [400, 18] on button "unmute" at bounding box center [397, 14] width 41 height 14
click at [725, 148] on icon at bounding box center [727, 148] width 6 height 3
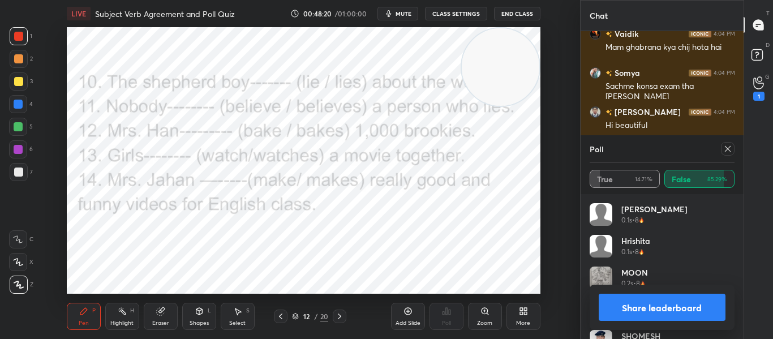
click at [725, 148] on icon at bounding box center [727, 148] width 9 height 9
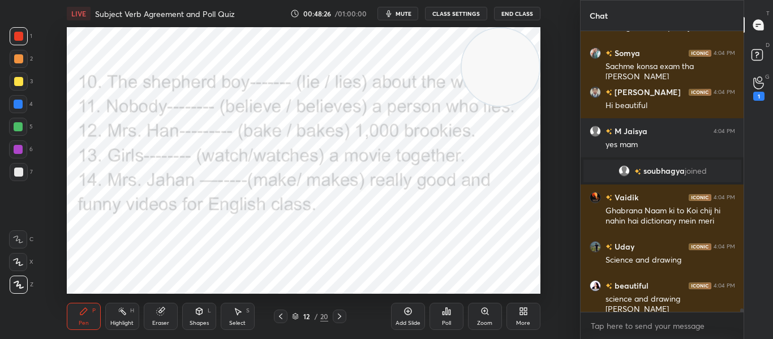
click at [505, 324] on div "Add Slide Poll Zoom More" at bounding box center [465, 315] width 149 height 63
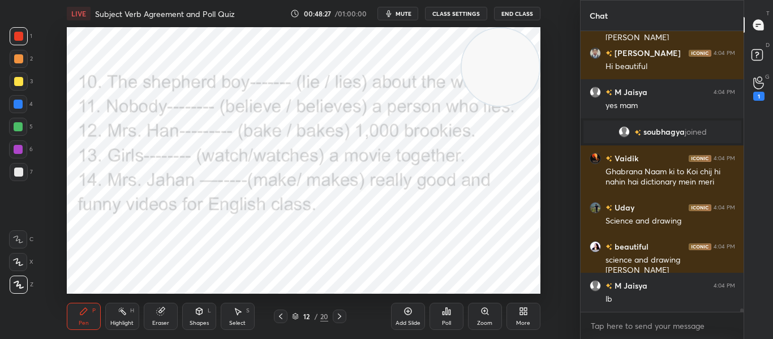
click at [519, 312] on icon at bounding box center [523, 311] width 9 height 9
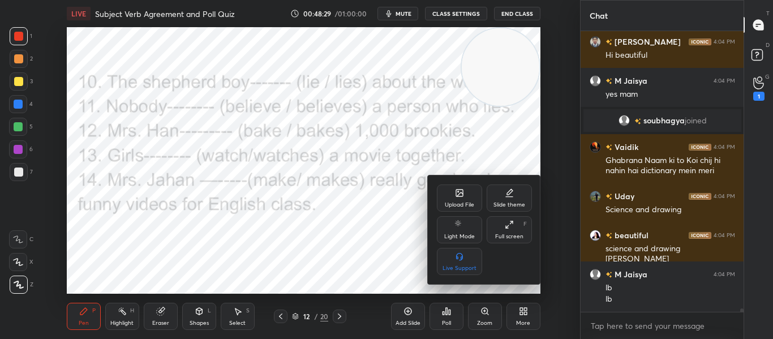
click at [458, 195] on icon at bounding box center [459, 194] width 6 height 4
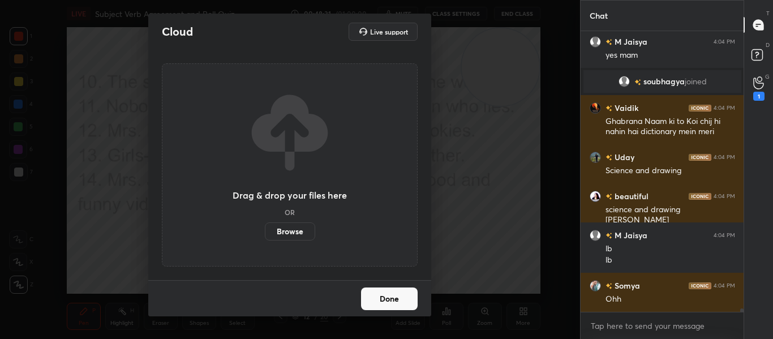
click at [284, 227] on label "Browse" at bounding box center [290, 231] width 50 height 18
click at [265, 227] on input "Browse" at bounding box center [265, 231] width 0 height 18
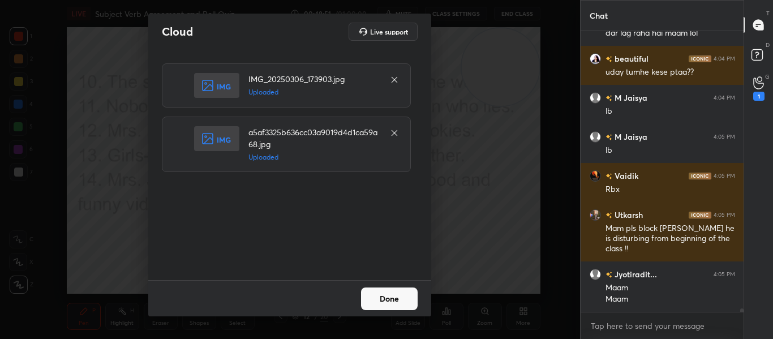
click at [401, 305] on button "Done" at bounding box center [389, 298] width 57 height 23
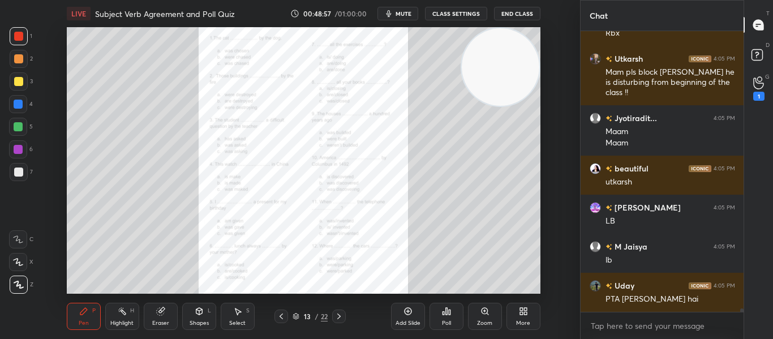
click at [489, 308] on icon at bounding box center [484, 311] width 9 height 9
click at [489, 308] on div "Add Slide Poll Zoom More" at bounding box center [465, 315] width 149 height 63
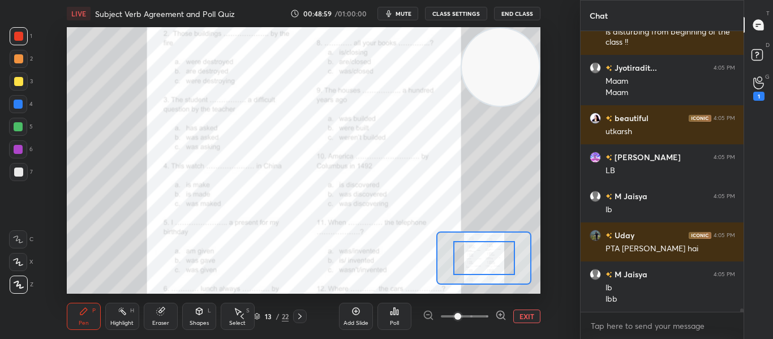
click at [497, 317] on icon at bounding box center [499, 314] width 7 height 7
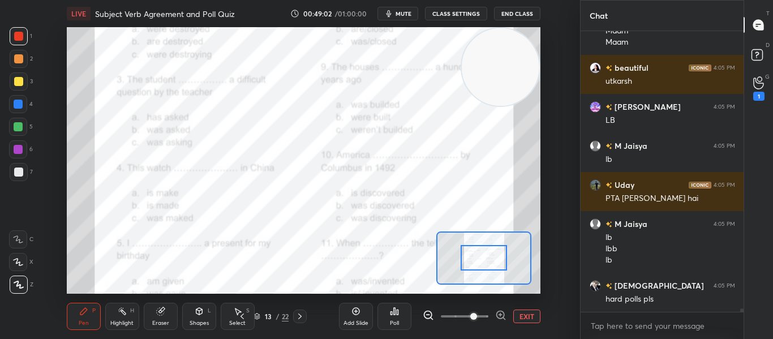
click at [491, 258] on div at bounding box center [483, 257] width 46 height 25
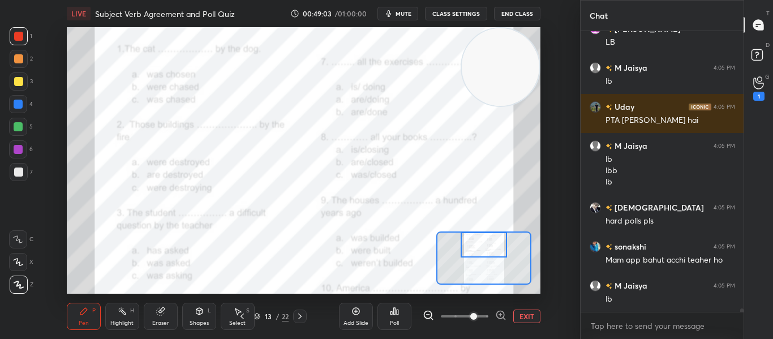
drag, startPoint x: 491, startPoint y: 258, endPoint x: 491, endPoint y: 236, distance: 22.6
click at [491, 236] on div at bounding box center [483, 244] width 46 height 25
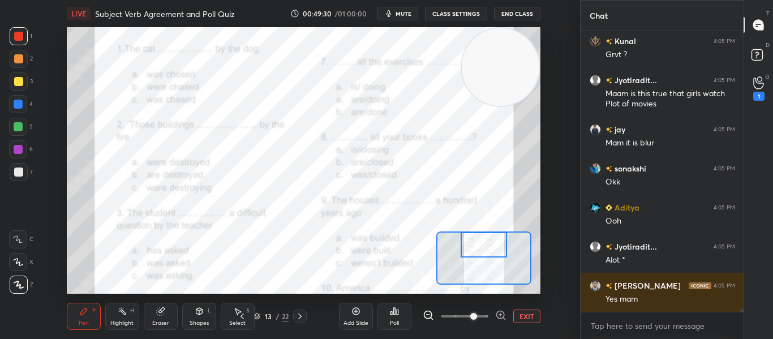
scroll to position [23492, 0]
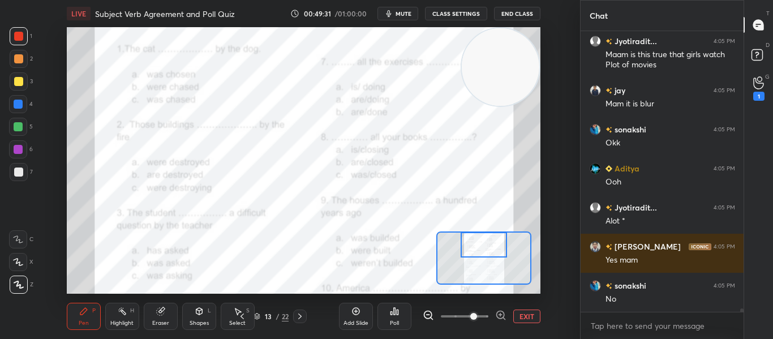
click at [514, 314] on button "EXIT" at bounding box center [526, 316] width 27 height 14
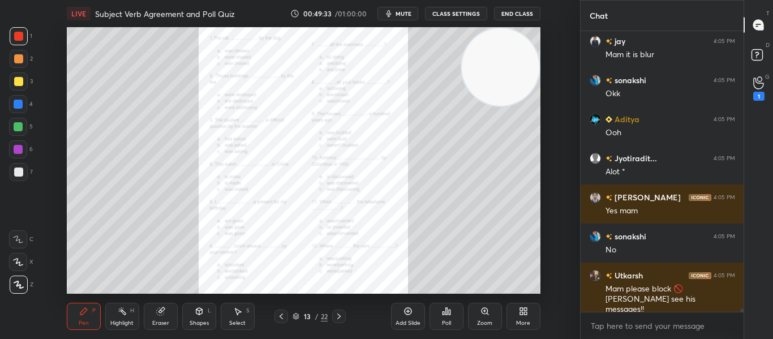
scroll to position [23620, 0]
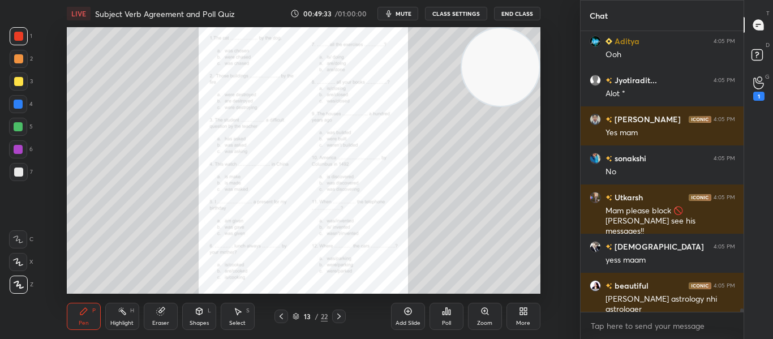
click at [339, 315] on icon at bounding box center [338, 316] width 3 height 6
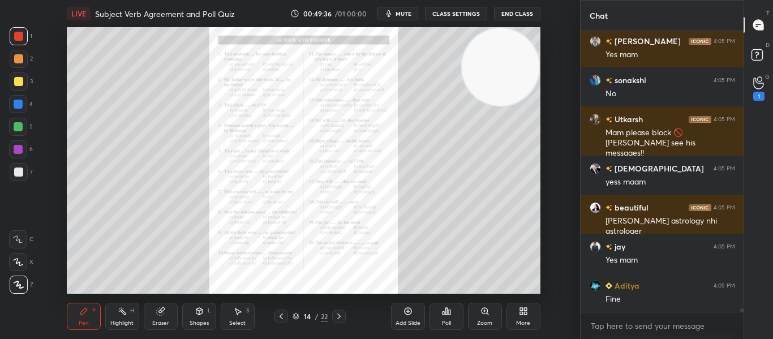
scroll to position [23737, 0]
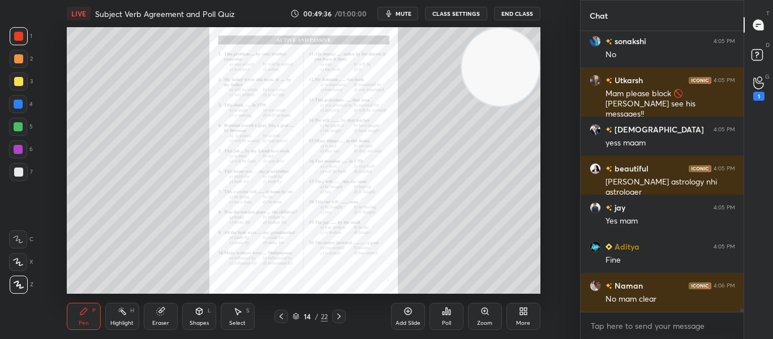
click at [490, 310] on div "Zoom" at bounding box center [485, 316] width 34 height 27
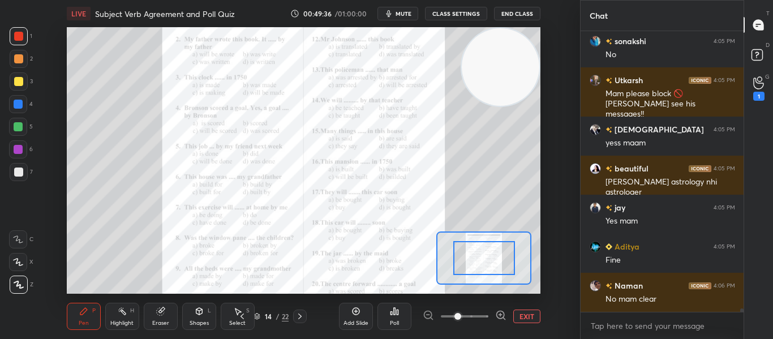
click at [490, 310] on div at bounding box center [464, 316] width 84 height 14
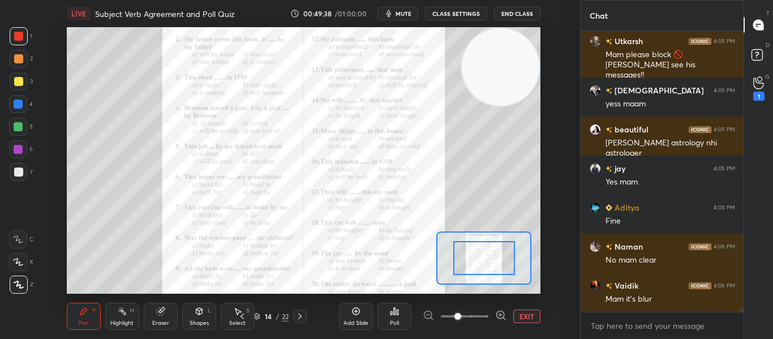
scroll to position [23815, 0]
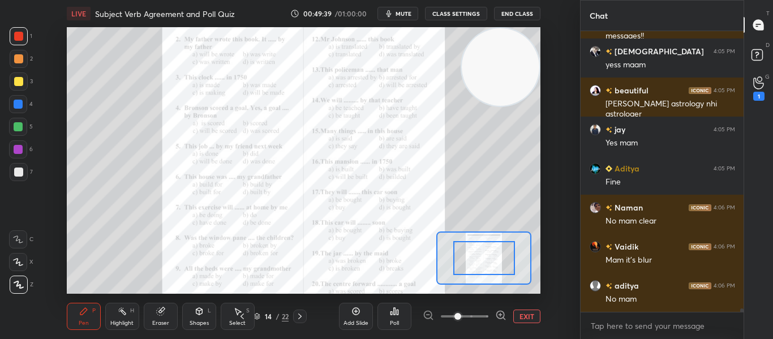
click at [497, 312] on icon at bounding box center [500, 314] width 11 height 11
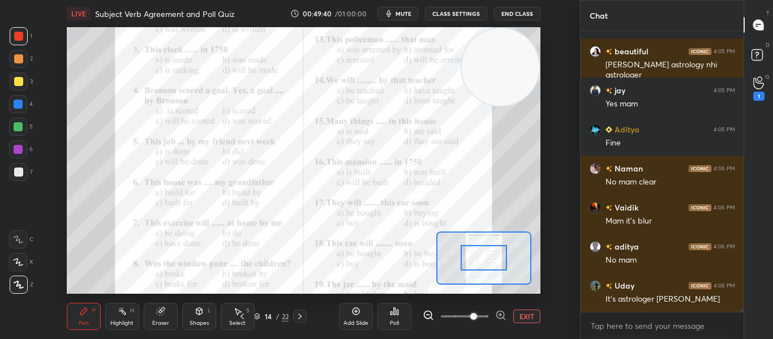
scroll to position [23893, 0]
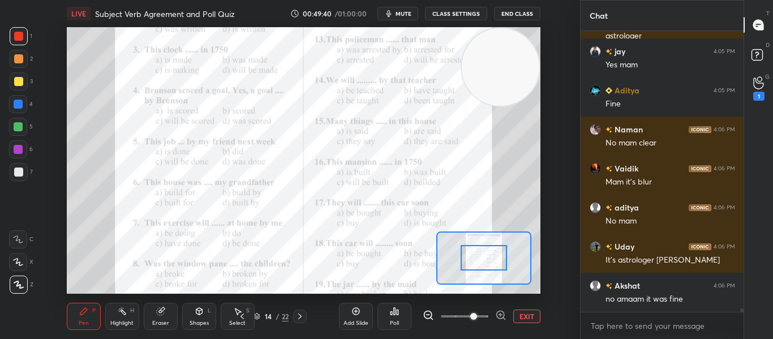
click at [488, 246] on div at bounding box center [483, 257] width 46 height 25
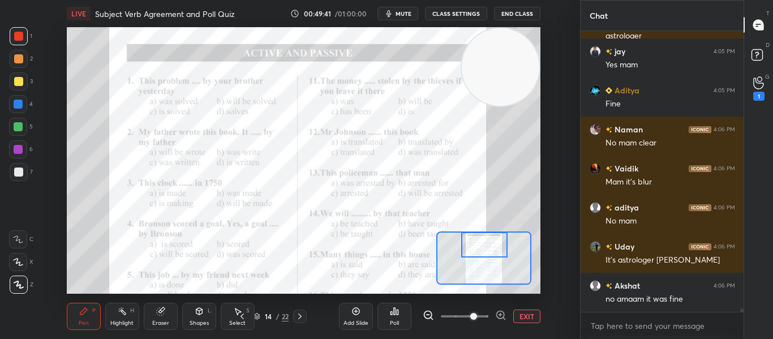
scroll to position [23932, 0]
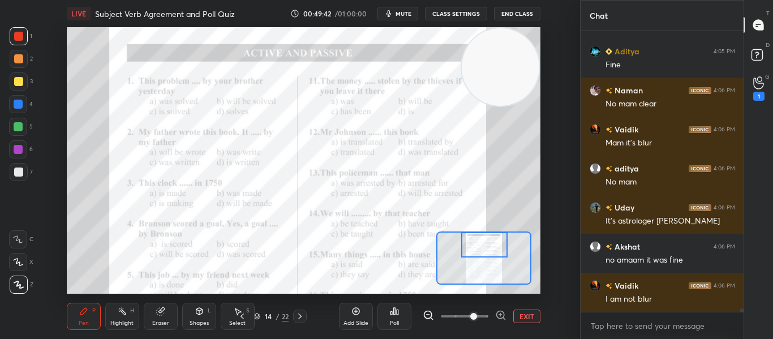
click at [489, 228] on div "Setting up your live class Poll for secs No correct answer Start poll" at bounding box center [303, 160] width 473 height 266
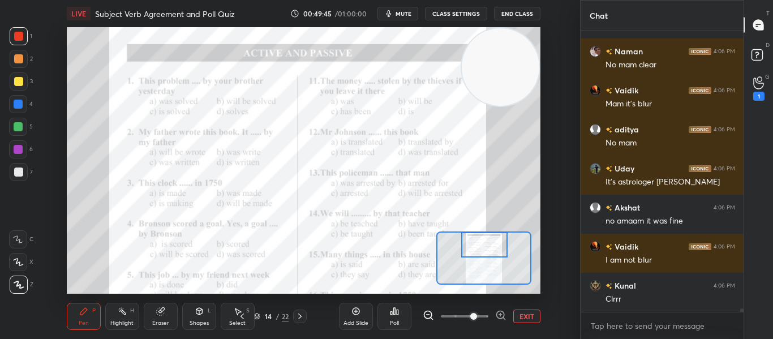
scroll to position [24010, 0]
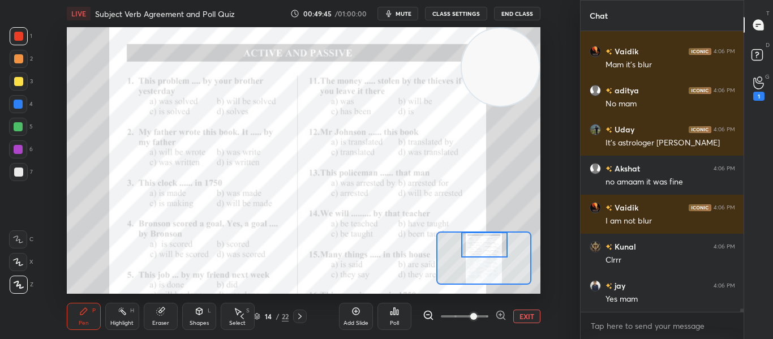
click at [503, 314] on icon at bounding box center [500, 314] width 11 height 11
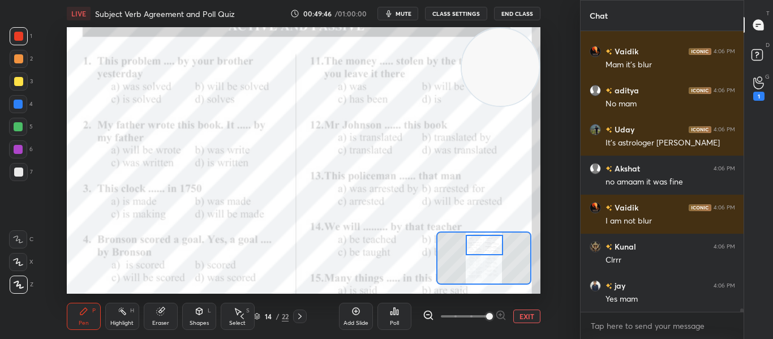
scroll to position [24049, 0]
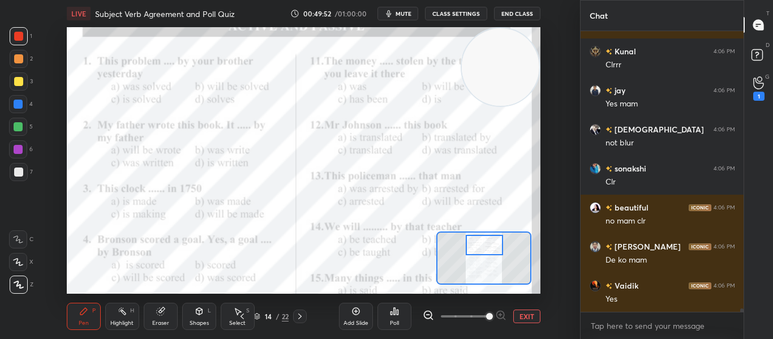
click at [378, 316] on div "Poll" at bounding box center [394, 316] width 34 height 27
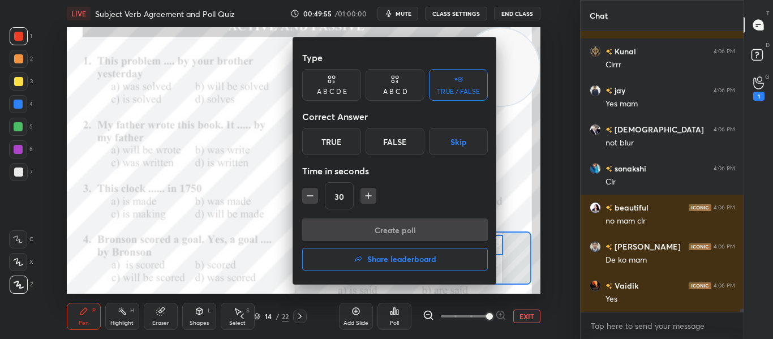
click at [399, 93] on div "A B C D" at bounding box center [395, 91] width 24 height 7
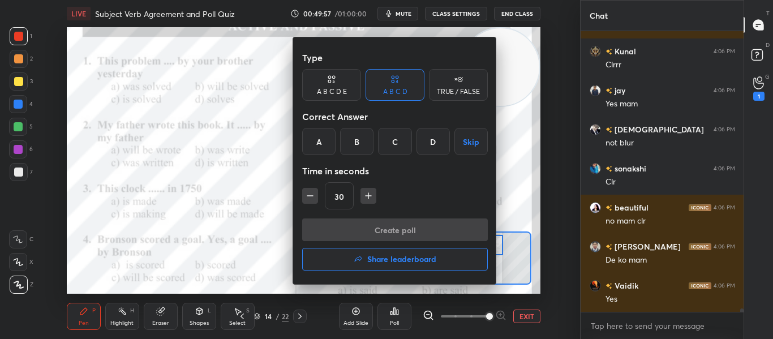
click at [327, 141] on div "A" at bounding box center [318, 141] width 33 height 27
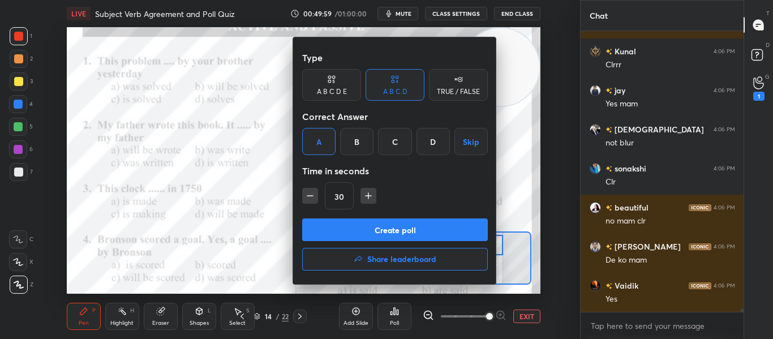
click at [326, 232] on button "Create poll" at bounding box center [395, 229] width 186 height 23
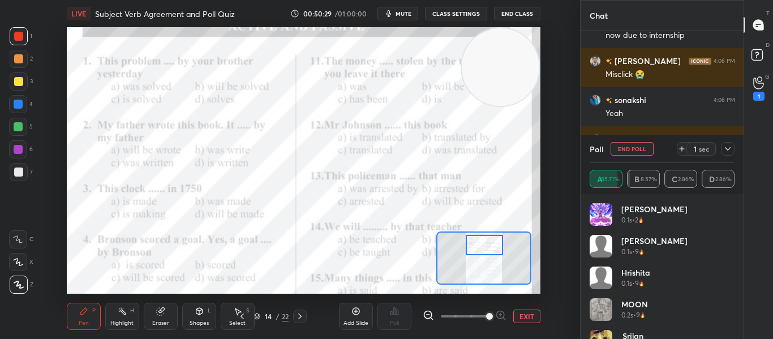
scroll to position [24567, 0]
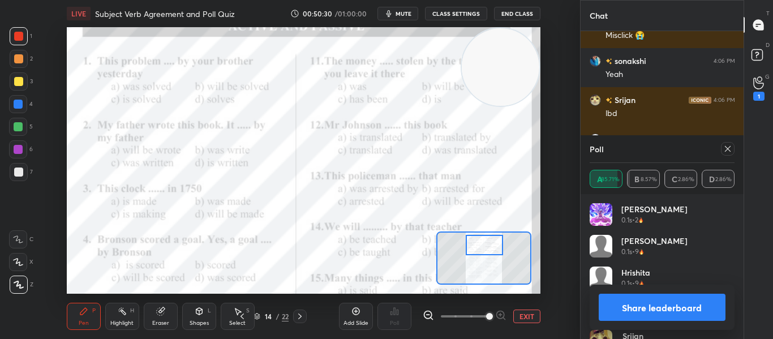
click at [725, 153] on div at bounding box center [728, 149] width 14 height 14
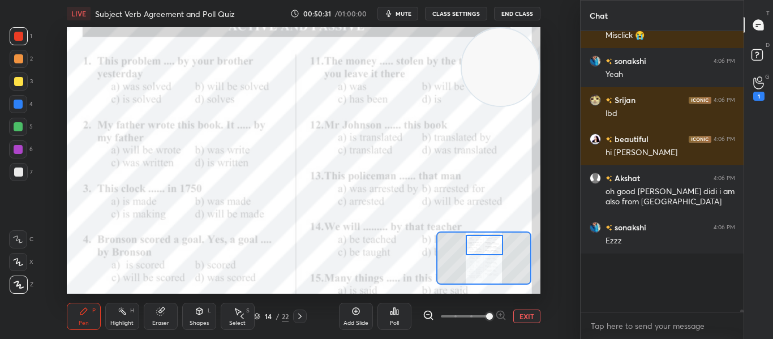
scroll to position [4, 4]
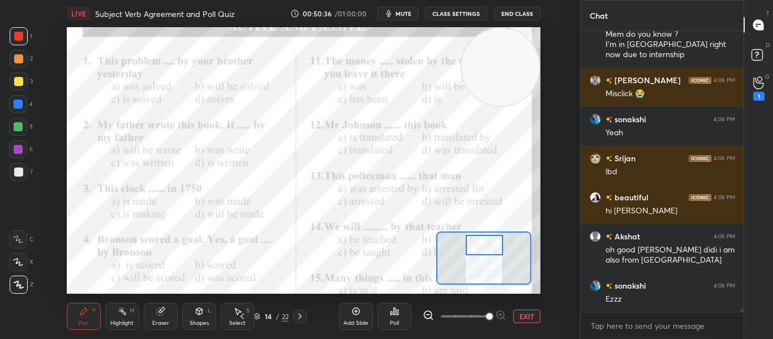
click at [21, 241] on icon at bounding box center [18, 239] width 10 height 8
click at [395, 321] on div "Poll" at bounding box center [394, 323] width 9 height 6
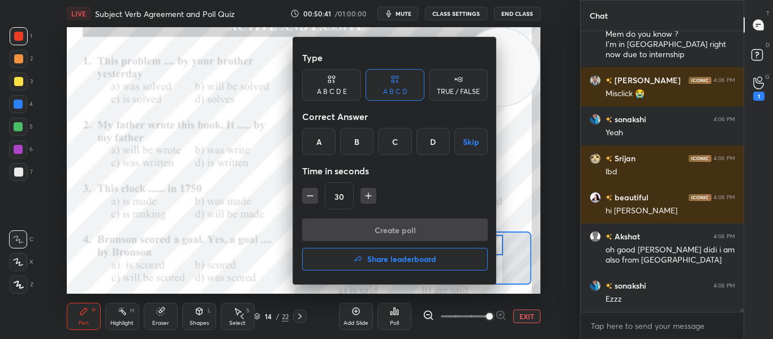
click at [384, 148] on div "C" at bounding box center [394, 141] width 33 height 27
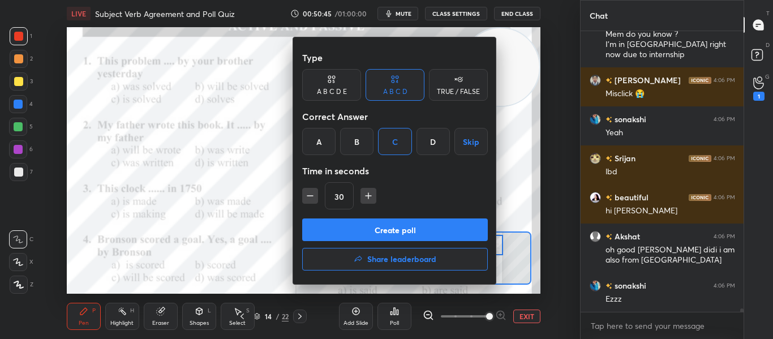
click at [387, 220] on button "Create poll" at bounding box center [395, 229] width 186 height 23
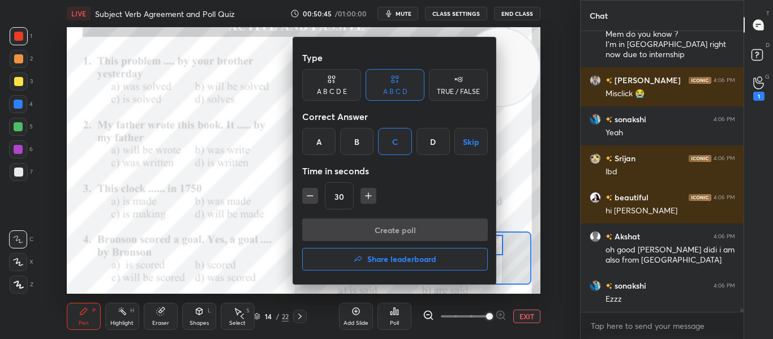
scroll to position [253, 159]
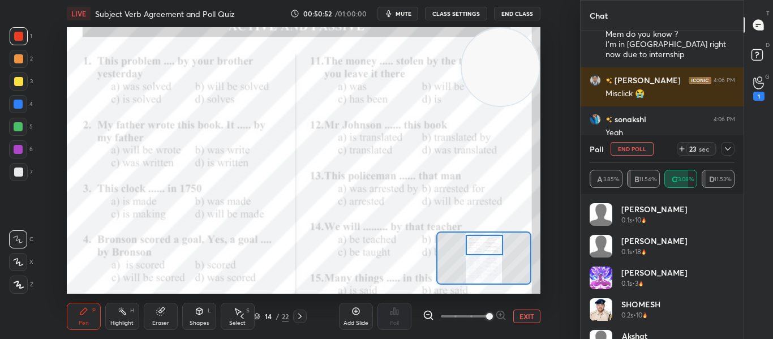
click at [724, 150] on icon at bounding box center [727, 148] width 9 height 9
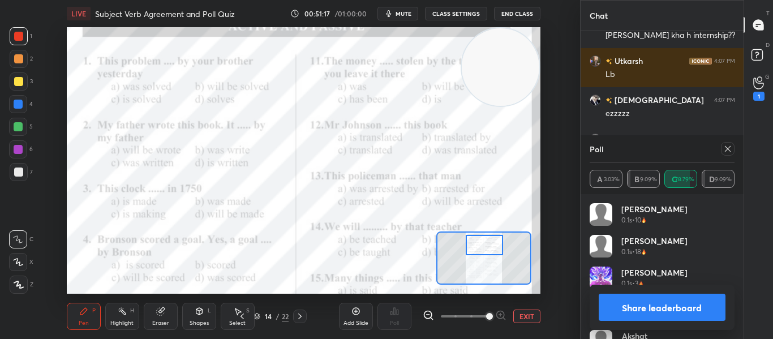
click at [724, 150] on icon at bounding box center [727, 148] width 9 height 9
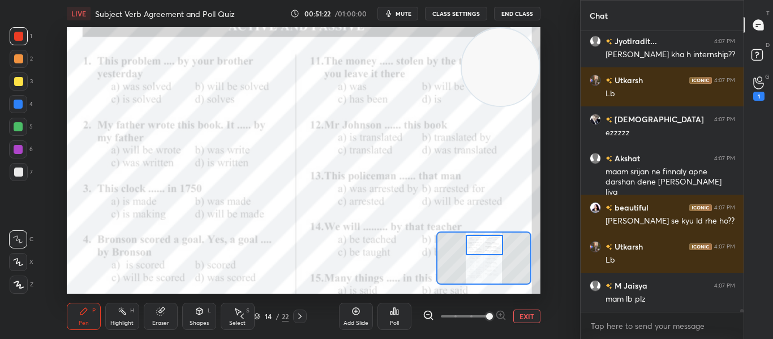
click at [386, 312] on div "Poll" at bounding box center [394, 316] width 34 height 27
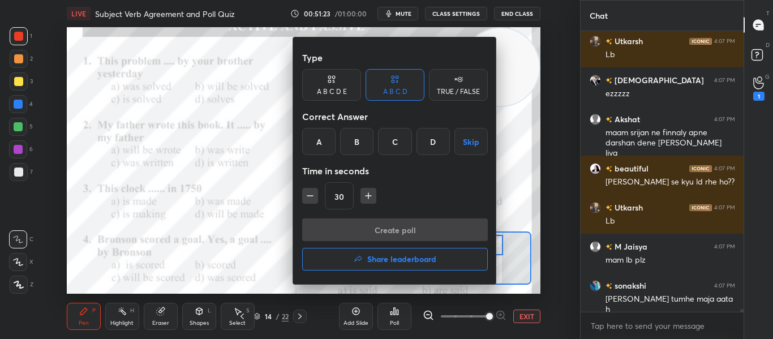
click at [365, 132] on div "B" at bounding box center [356, 141] width 33 height 27
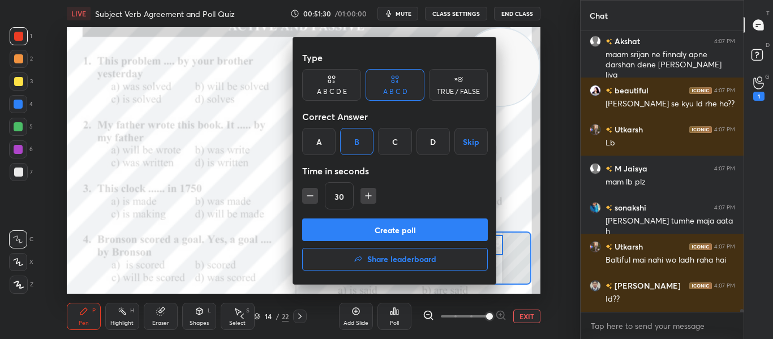
click at [356, 228] on button "Create poll" at bounding box center [395, 229] width 186 height 23
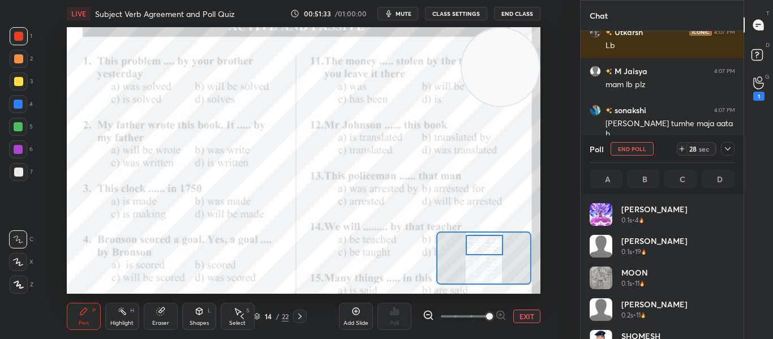
click at [480, 241] on div at bounding box center [483, 245] width 37 height 20
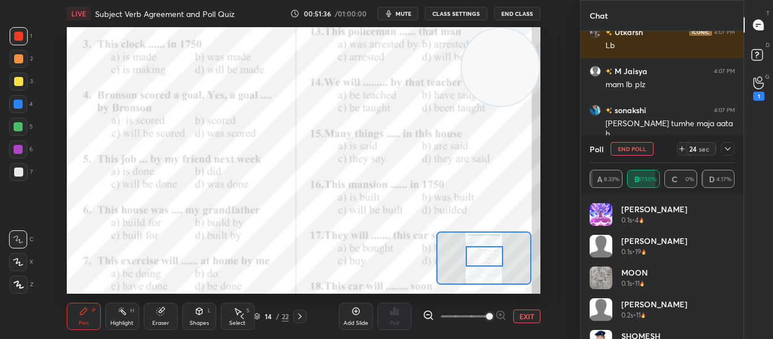
drag, startPoint x: 480, startPoint y: 241, endPoint x: 480, endPoint y: 252, distance: 11.3
click at [480, 252] on div at bounding box center [483, 256] width 37 height 20
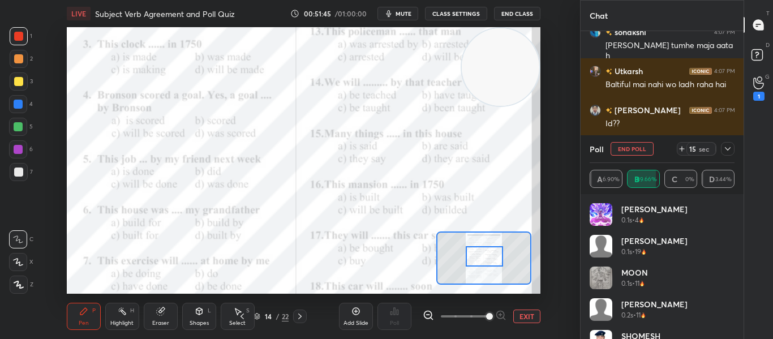
click at [728, 149] on icon at bounding box center [727, 148] width 9 height 9
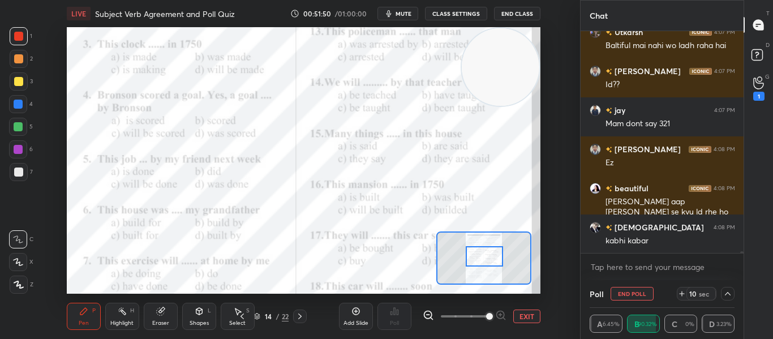
click at [489, 255] on div at bounding box center [483, 256] width 37 height 20
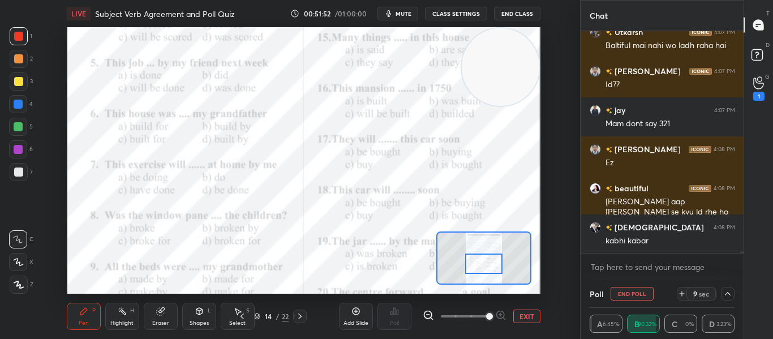
drag, startPoint x: 489, startPoint y: 255, endPoint x: 489, endPoint y: 262, distance: 7.4
click at [489, 262] on div at bounding box center [483, 263] width 37 height 20
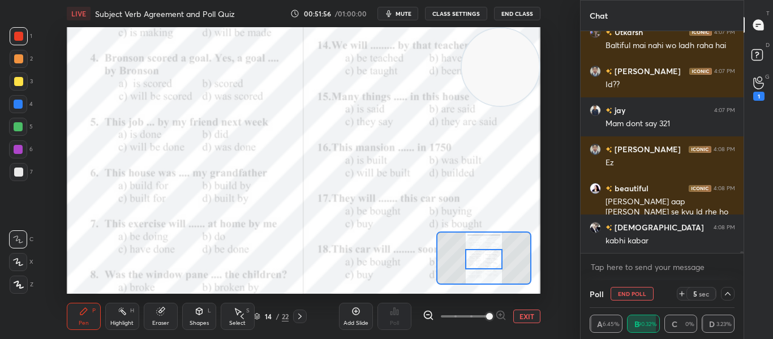
click at [489, 257] on div at bounding box center [483, 259] width 37 height 20
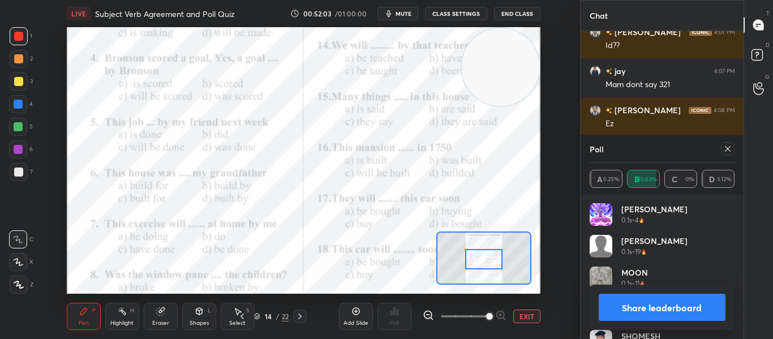
click at [726, 144] on div at bounding box center [728, 149] width 14 height 14
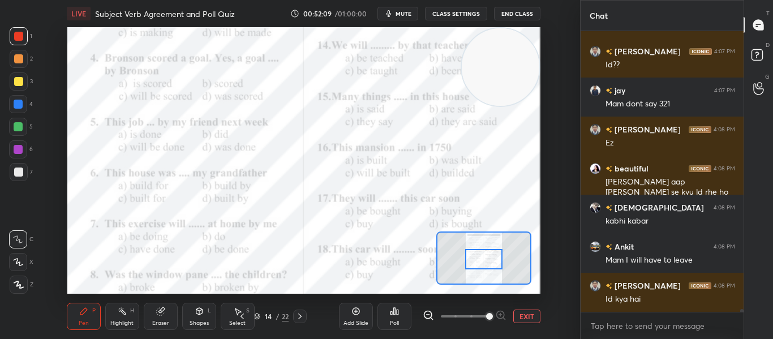
click at [393, 313] on icon at bounding box center [394, 311] width 9 height 9
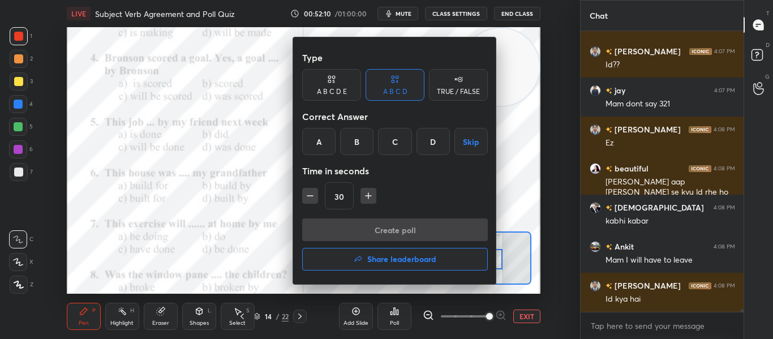
drag, startPoint x: 397, startPoint y: 143, endPoint x: 429, endPoint y: 146, distance: 31.9
click at [429, 146] on div "A B C D Skip" at bounding box center [395, 141] width 186 height 27
click at [429, 146] on div "D" at bounding box center [432, 141] width 33 height 27
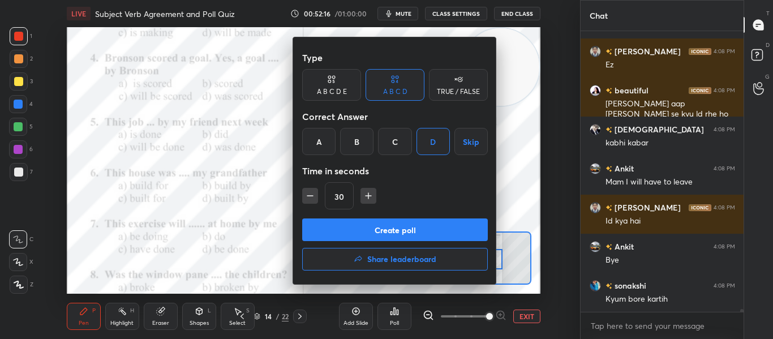
click at [394, 221] on button "Create poll" at bounding box center [395, 229] width 186 height 23
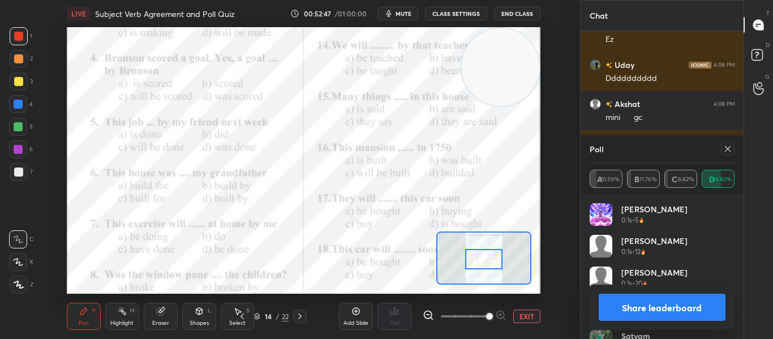
click at [724, 151] on icon at bounding box center [727, 148] width 9 height 9
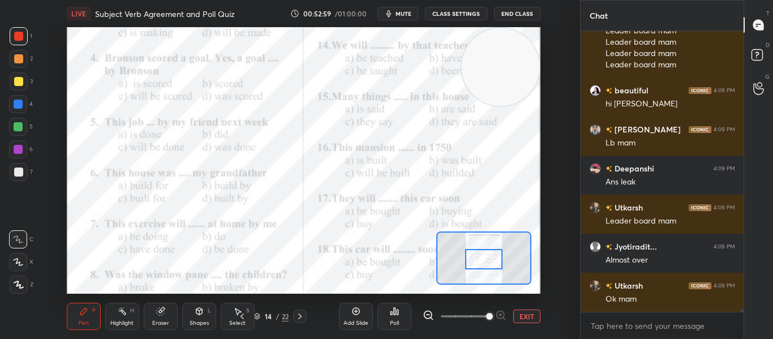
click at [406, 316] on div "Poll" at bounding box center [394, 316] width 34 height 27
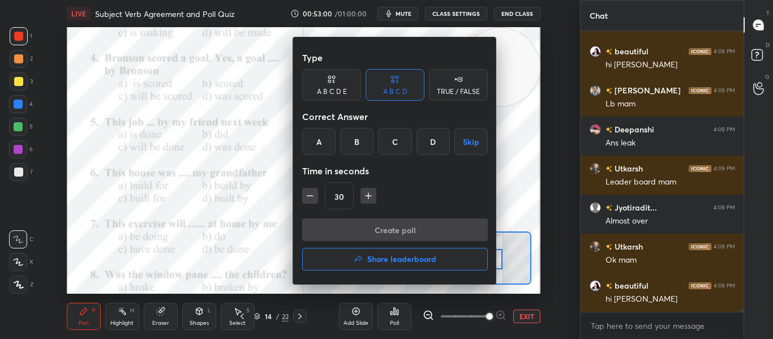
click at [398, 150] on div "C" at bounding box center [394, 141] width 33 height 27
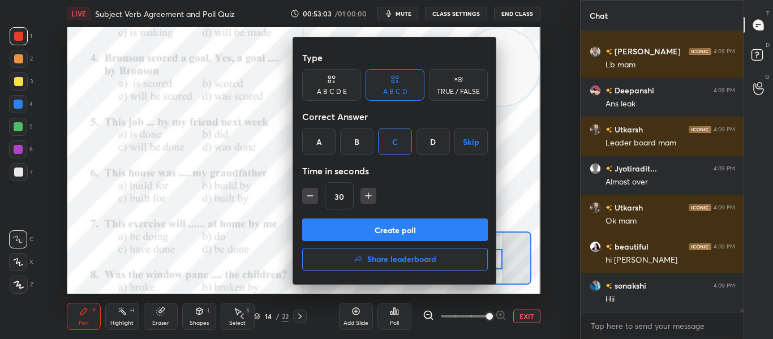
click at [382, 228] on button "Create poll" at bounding box center [395, 229] width 186 height 23
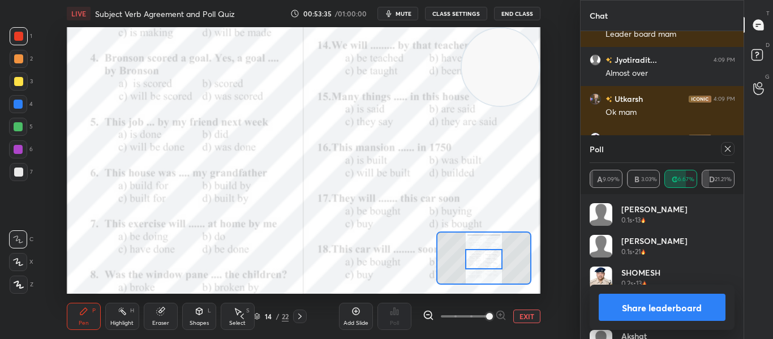
click at [730, 152] on icon at bounding box center [727, 148] width 9 height 9
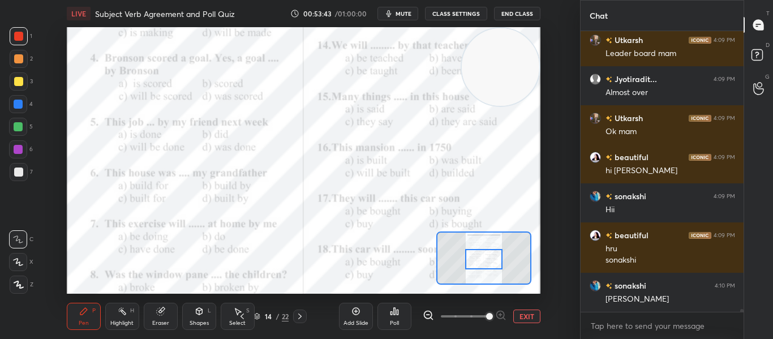
click at [396, 316] on div "Poll" at bounding box center [394, 316] width 34 height 27
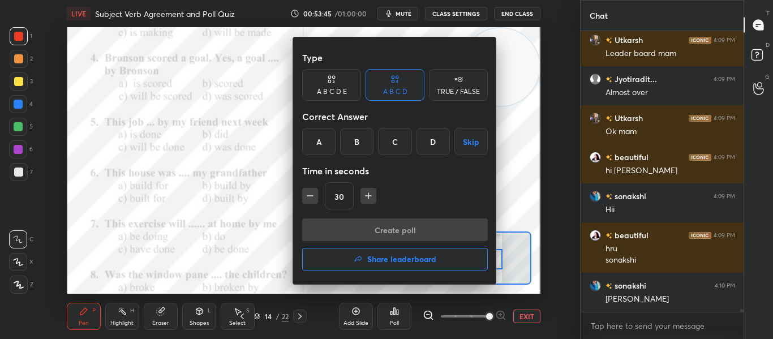
click at [442, 143] on div "D" at bounding box center [432, 141] width 33 height 27
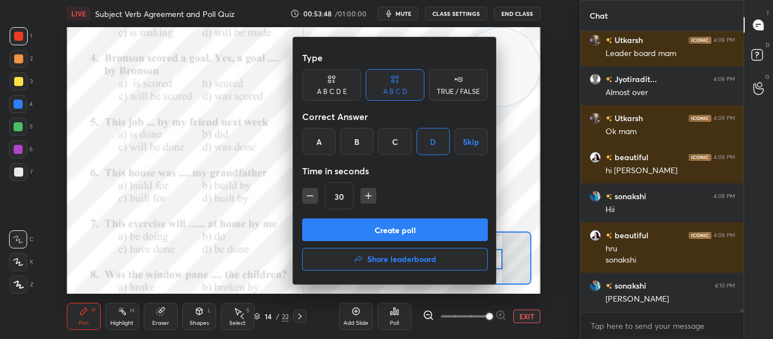
click at [391, 226] on button "Create poll" at bounding box center [395, 229] width 186 height 23
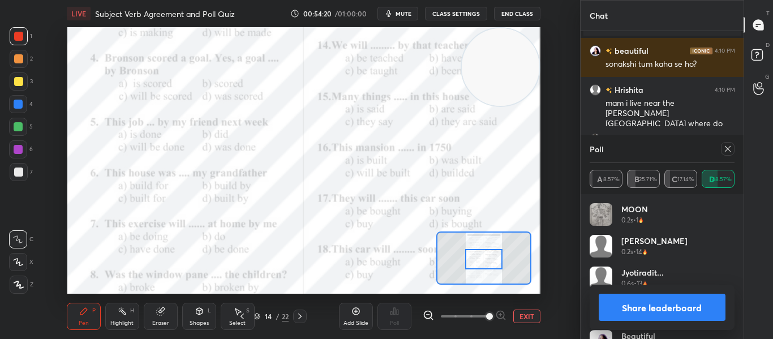
scroll to position [24827, 0]
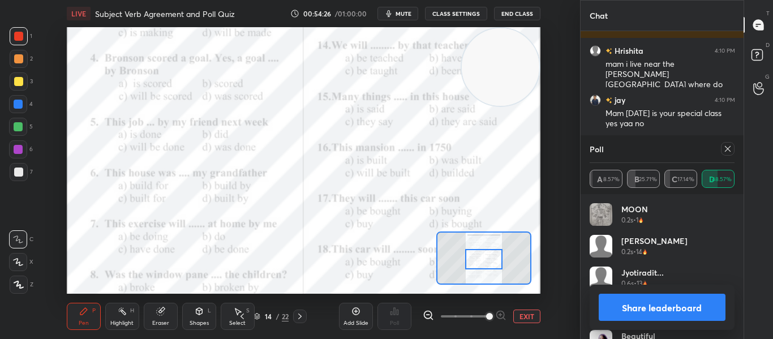
click at [727, 147] on icon at bounding box center [727, 148] width 9 height 9
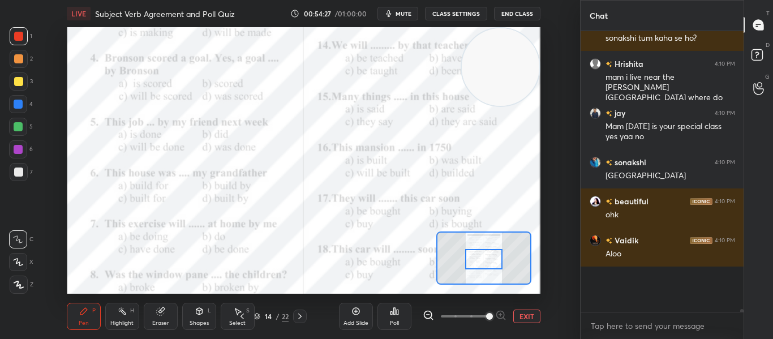
scroll to position [4, 4]
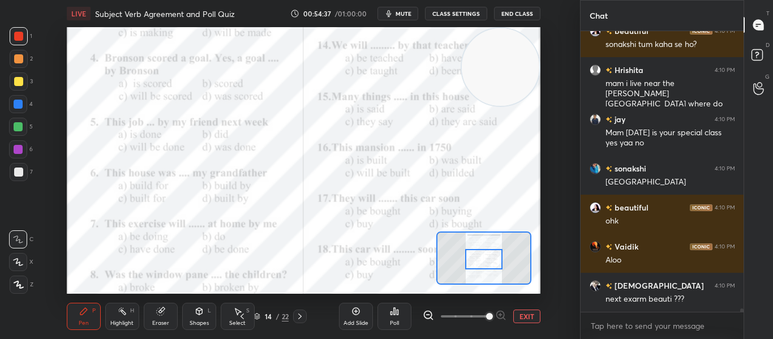
click at [398, 312] on icon at bounding box center [397, 311] width 2 height 5
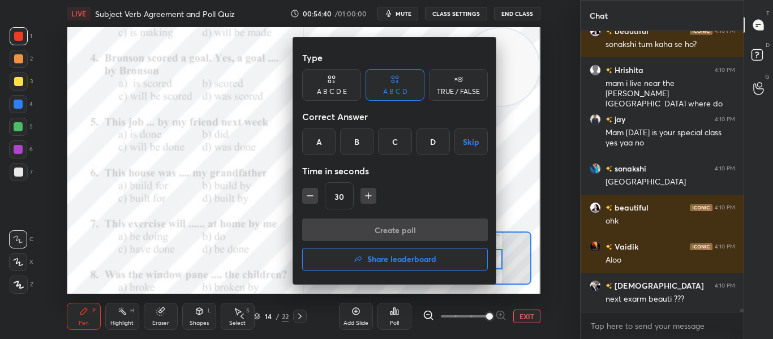
click at [422, 136] on div "D" at bounding box center [432, 141] width 33 height 27
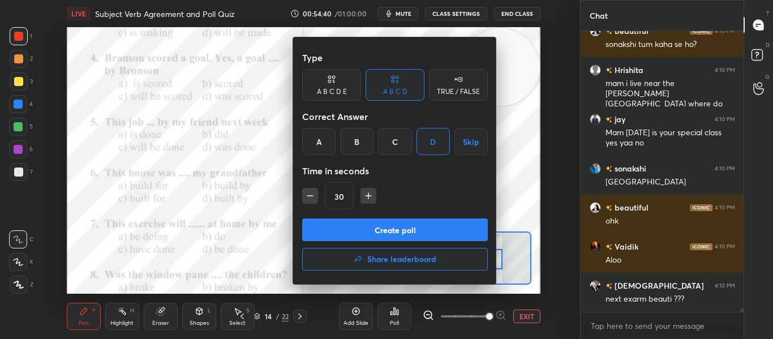
scroll to position [24846, 0]
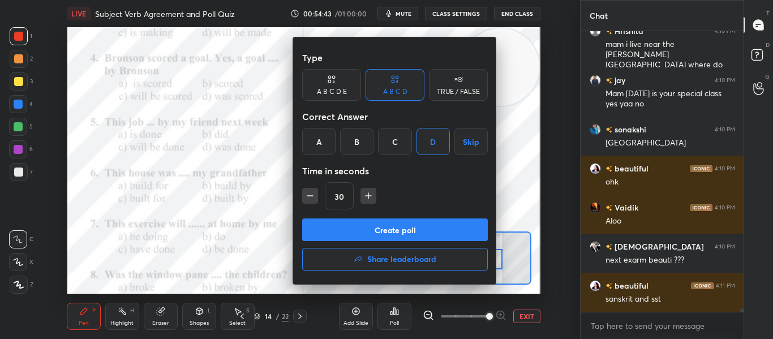
click at [407, 233] on button "Create poll" at bounding box center [395, 229] width 186 height 23
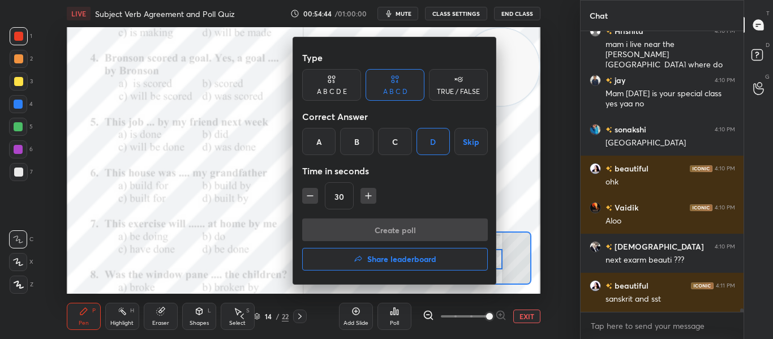
scroll to position [253, 159]
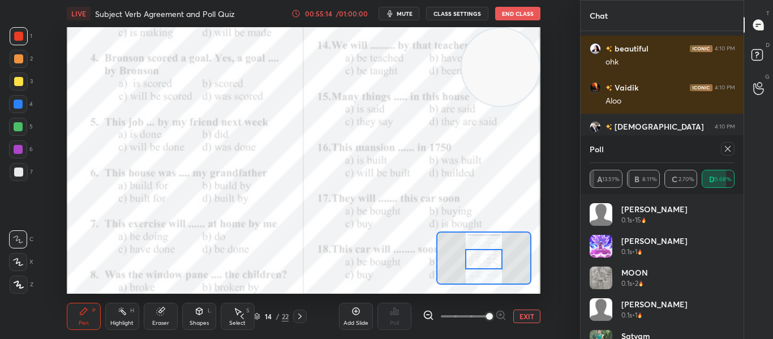
click at [724, 152] on icon at bounding box center [727, 148] width 9 height 9
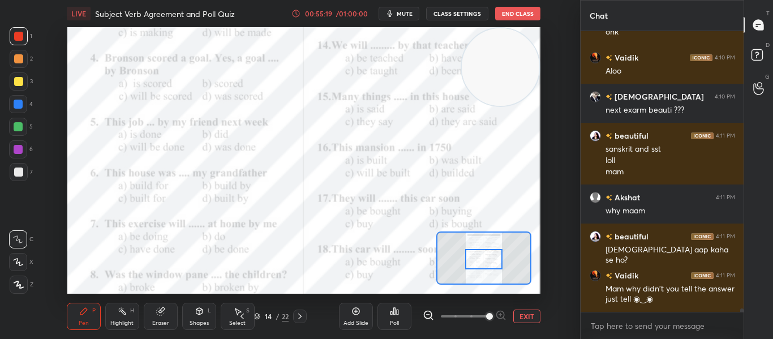
click at [471, 266] on div at bounding box center [483, 259] width 37 height 20
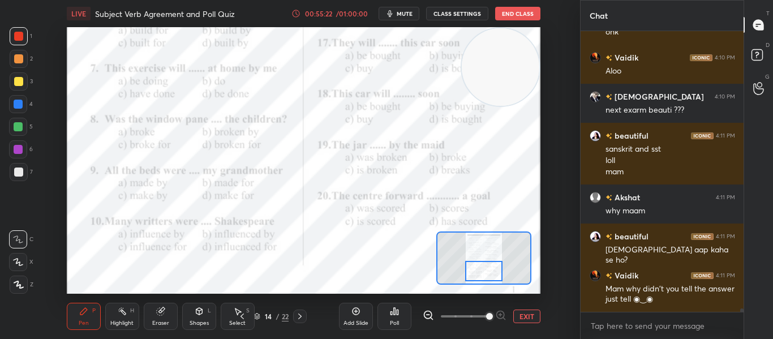
drag, startPoint x: 471, startPoint y: 266, endPoint x: 471, endPoint y: 278, distance: 11.9
click at [471, 278] on div at bounding box center [483, 271] width 37 height 20
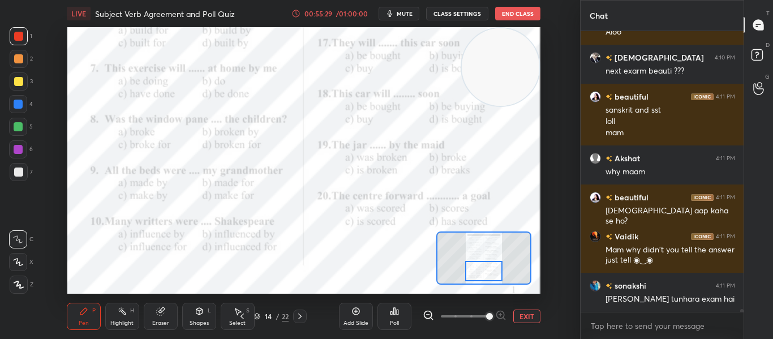
click at [387, 315] on div "Poll" at bounding box center [394, 316] width 34 height 27
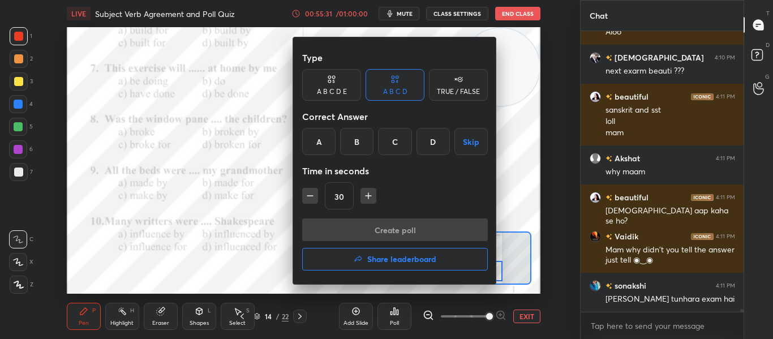
click at [347, 145] on div "B" at bounding box center [356, 141] width 33 height 27
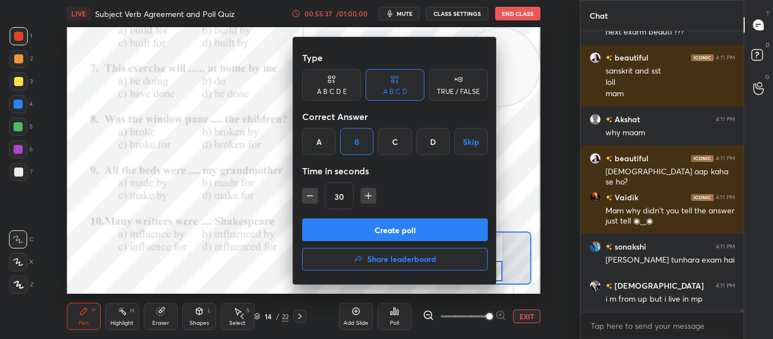
scroll to position [25113, 0]
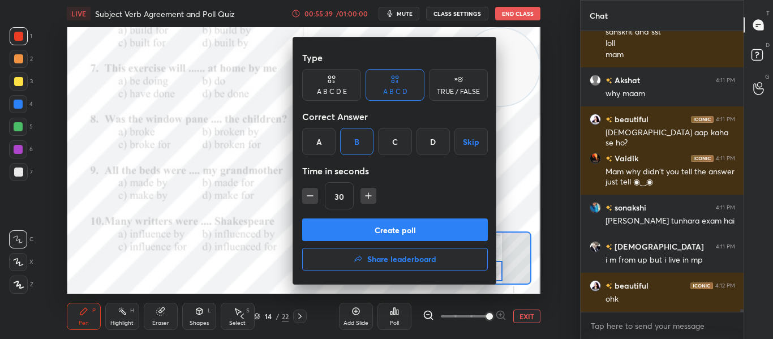
click at [348, 228] on button "Create poll" at bounding box center [395, 229] width 186 height 23
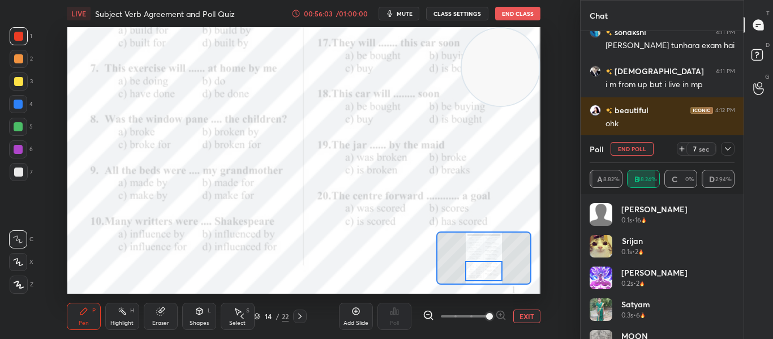
scroll to position [25328, 0]
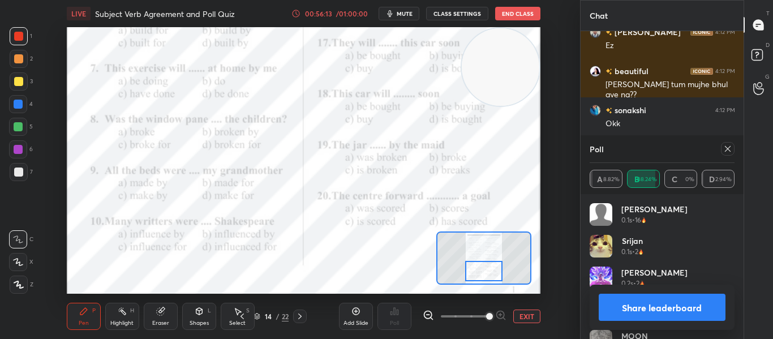
click at [721, 152] on div at bounding box center [728, 149] width 14 height 14
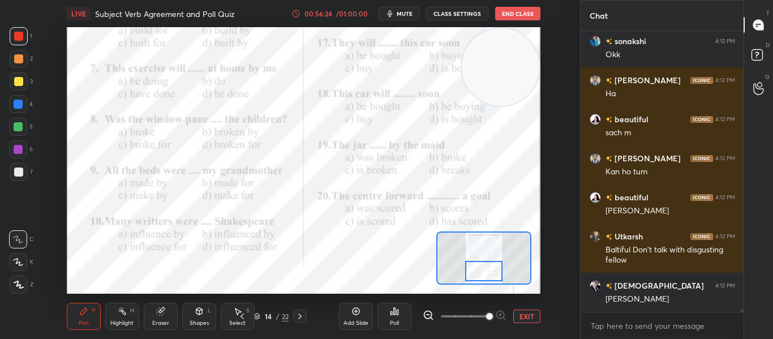
click at [403, 313] on div "Poll" at bounding box center [394, 316] width 34 height 27
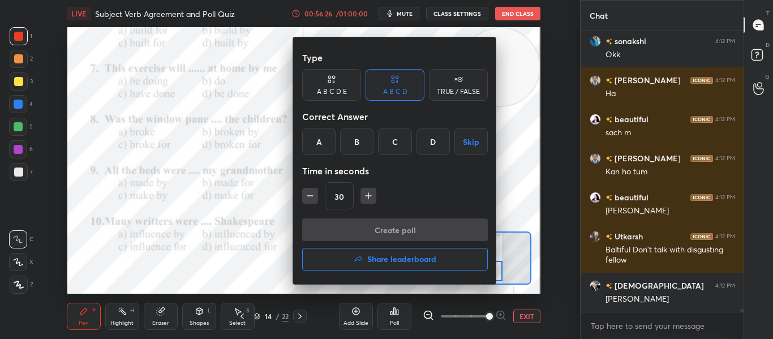
click at [309, 146] on div "A" at bounding box center [318, 141] width 33 height 27
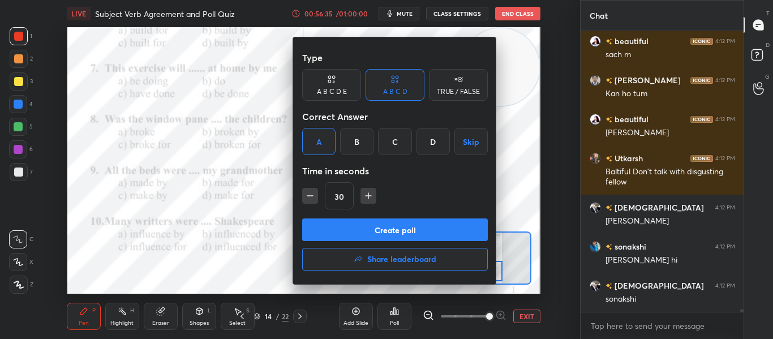
click at [350, 225] on button "Create poll" at bounding box center [395, 229] width 186 height 23
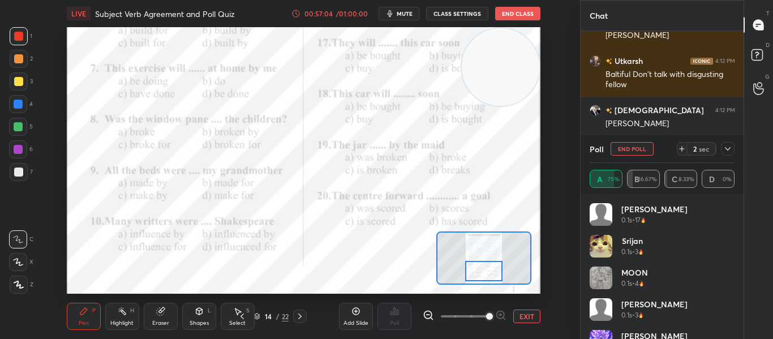
scroll to position [25713, 0]
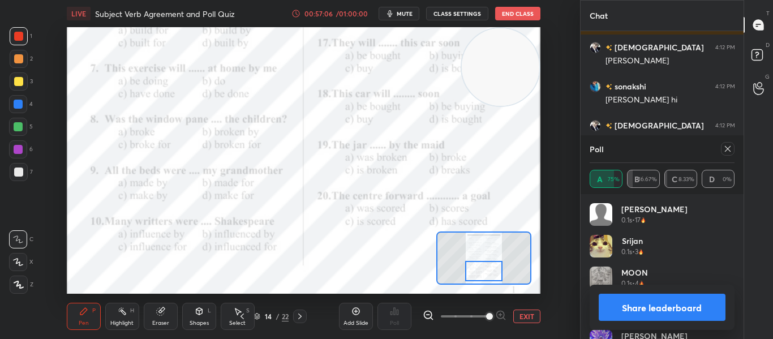
click at [730, 153] on icon at bounding box center [727, 148] width 9 height 9
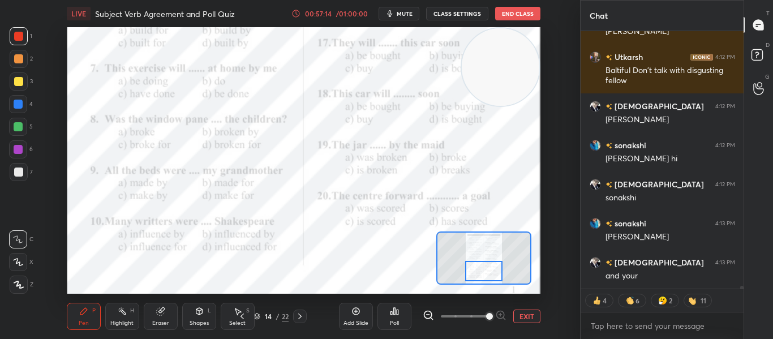
click at [395, 307] on icon at bounding box center [394, 311] width 9 height 9
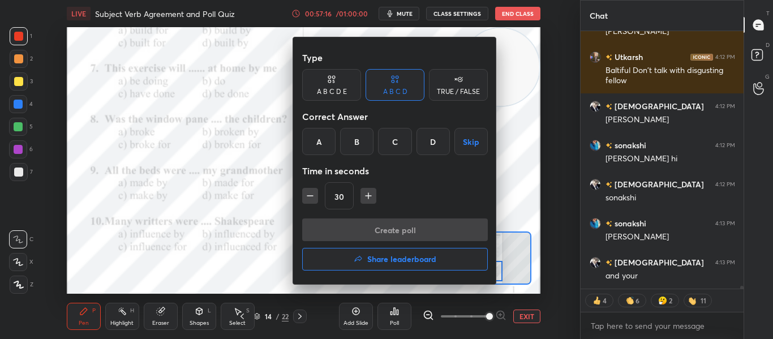
scroll to position [25693, 0]
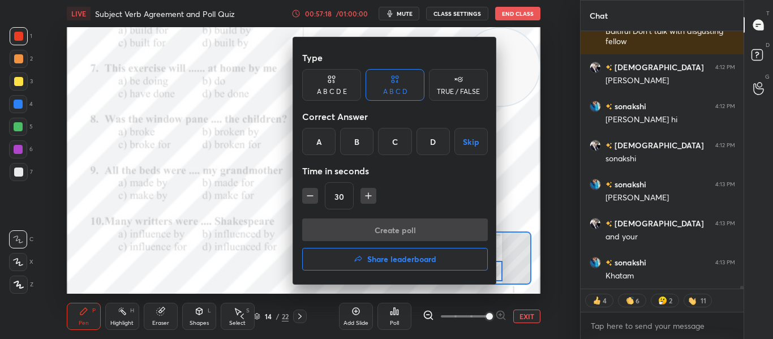
click at [375, 136] on div "A B C D Skip" at bounding box center [395, 141] width 186 height 27
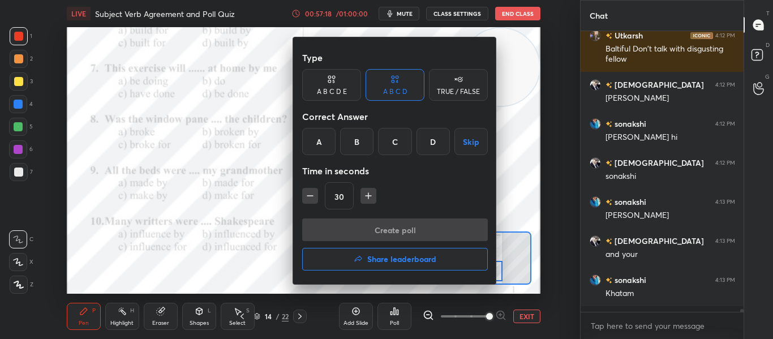
scroll to position [277, 159]
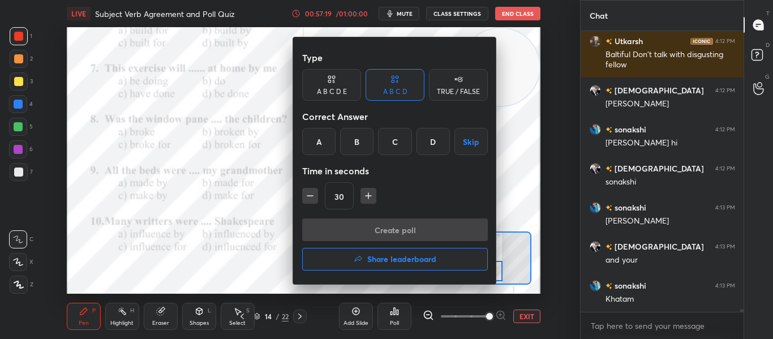
click at [353, 145] on div "B" at bounding box center [356, 141] width 33 height 27
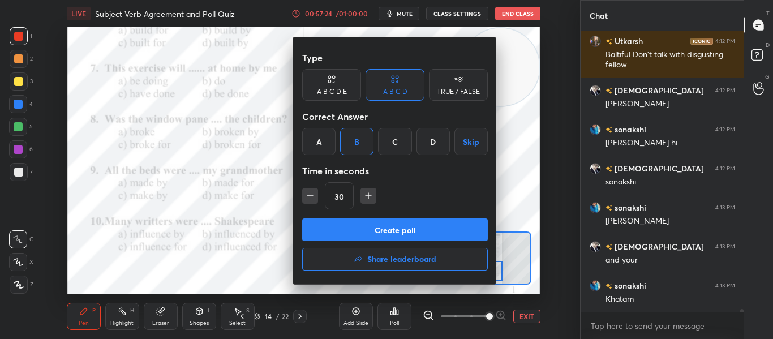
click at [364, 225] on button "Create poll" at bounding box center [395, 229] width 186 height 23
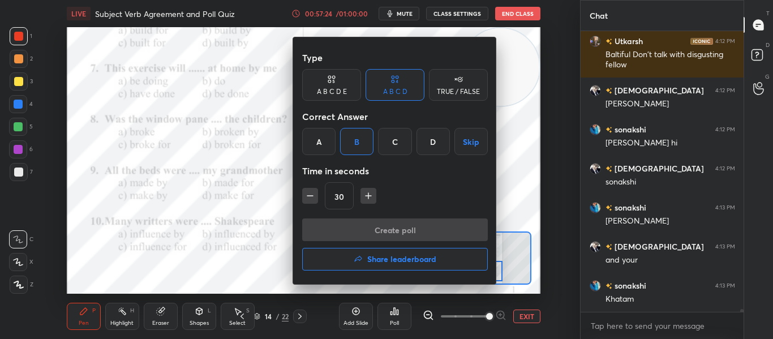
scroll to position [253, 159]
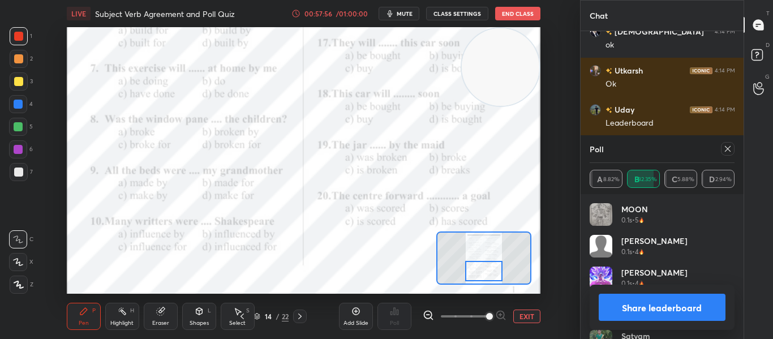
click at [726, 151] on icon at bounding box center [727, 148] width 9 height 9
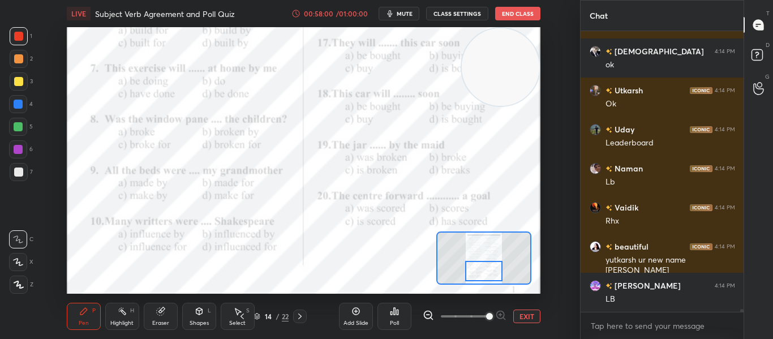
click at [519, 320] on button "EXIT" at bounding box center [526, 316] width 27 height 14
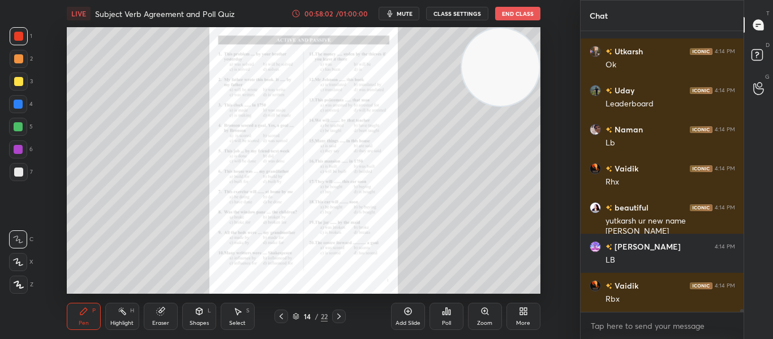
click at [296, 320] on div "14 / 22" at bounding box center [309, 316] width 35 height 10
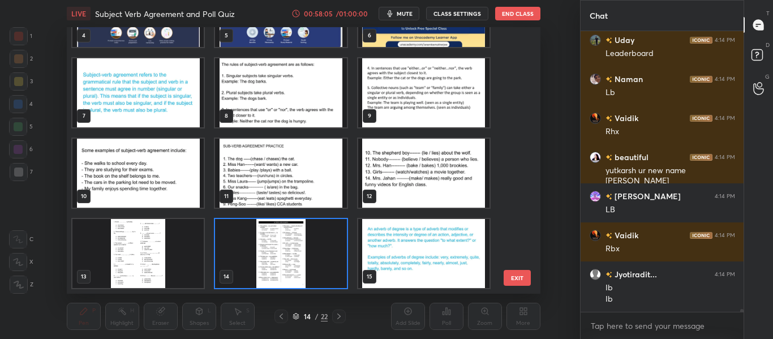
click at [165, 86] on img "grid" at bounding box center [137, 92] width 131 height 69
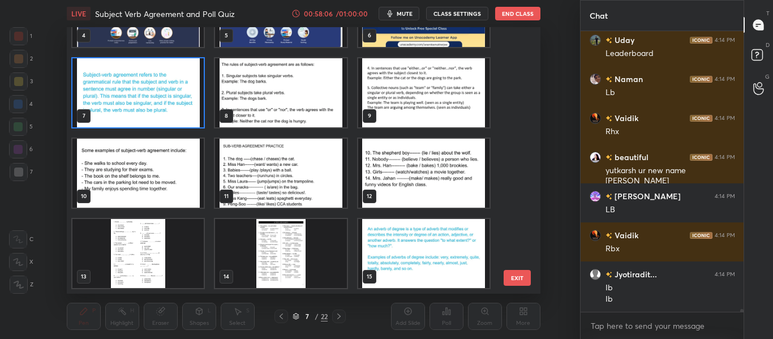
click at [165, 86] on img "grid" at bounding box center [137, 92] width 131 height 69
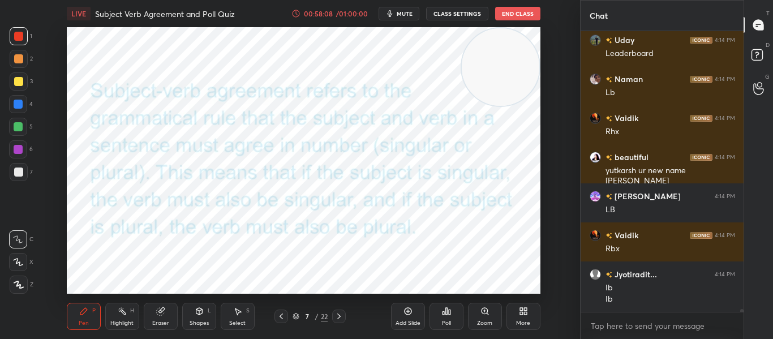
click at [438, 306] on div "Poll" at bounding box center [446, 316] width 34 height 27
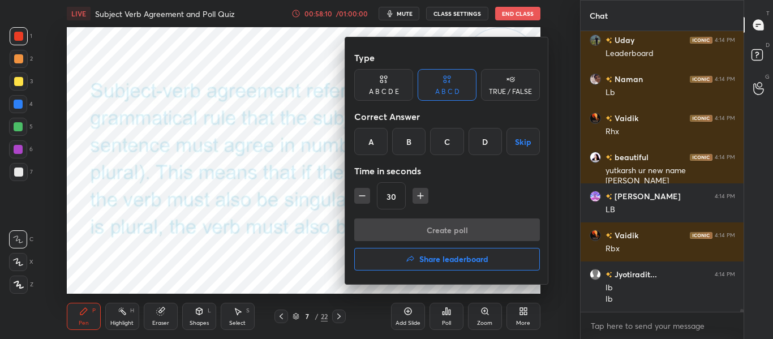
click at [398, 255] on button "Share leaderboard" at bounding box center [447, 259] width 186 height 23
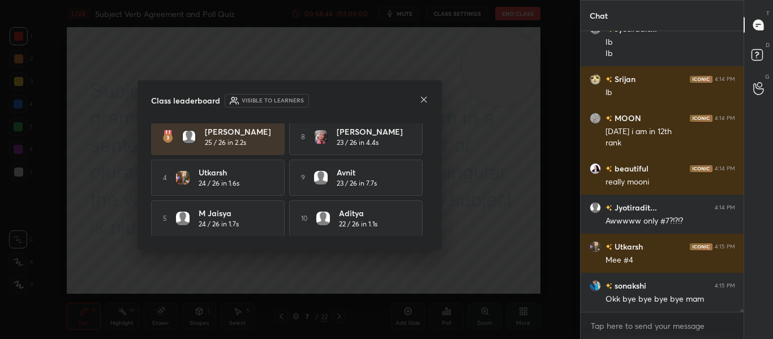
click at [421, 96] on icon at bounding box center [423, 99] width 9 height 9
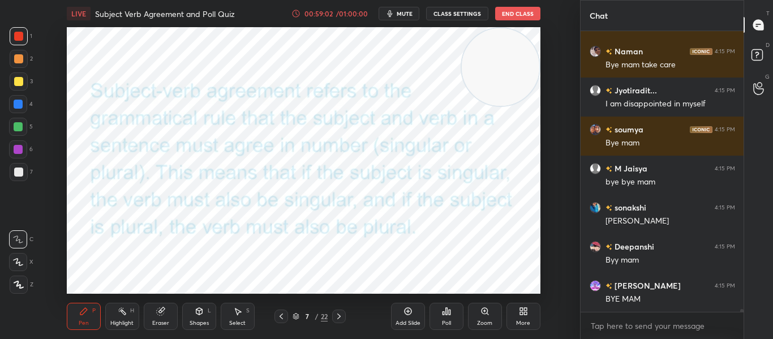
scroll to position [26980, 0]
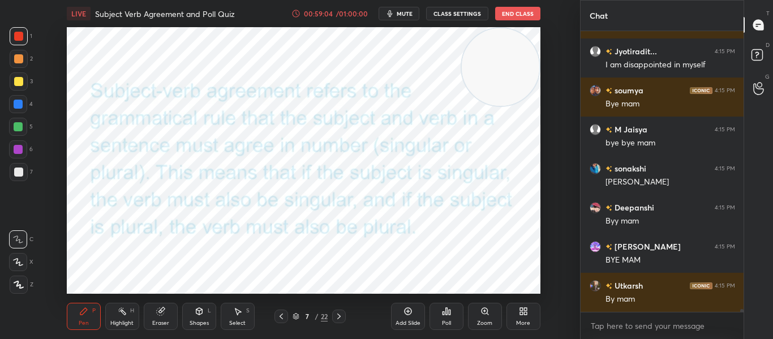
click at [521, 18] on button "End Class" at bounding box center [517, 14] width 45 height 14
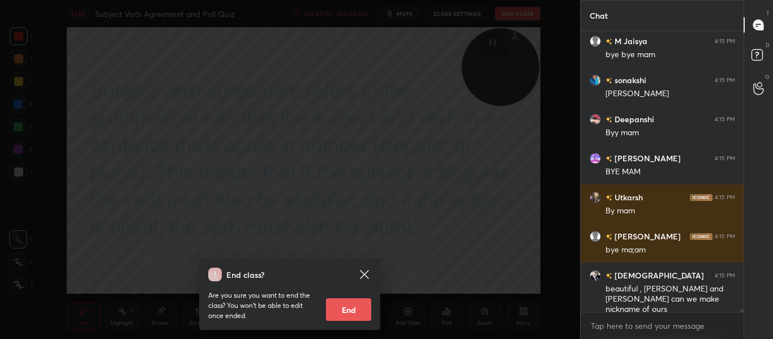
scroll to position [27107, 0]
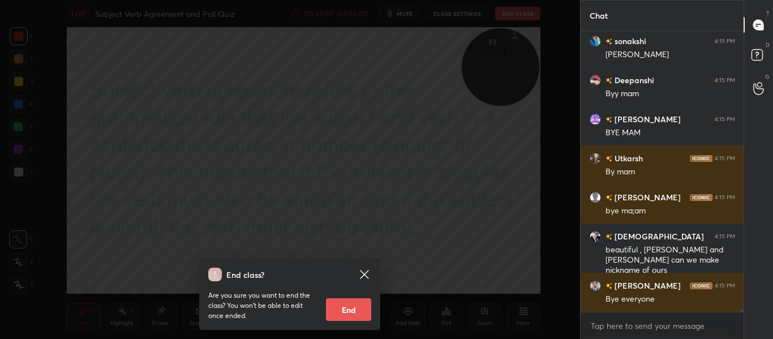
click at [366, 272] on icon at bounding box center [364, 274] width 8 height 8
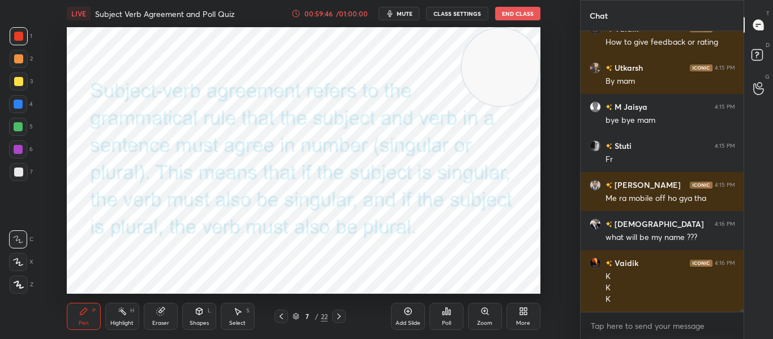
scroll to position [27989, 0]
click at [517, 20] on button "End Class" at bounding box center [517, 14] width 45 height 14
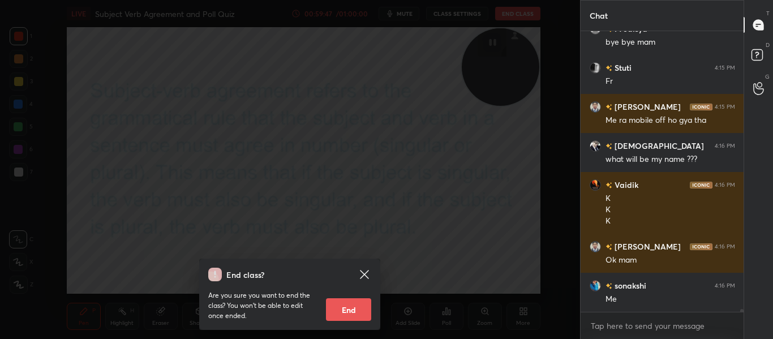
scroll to position [28028, 0]
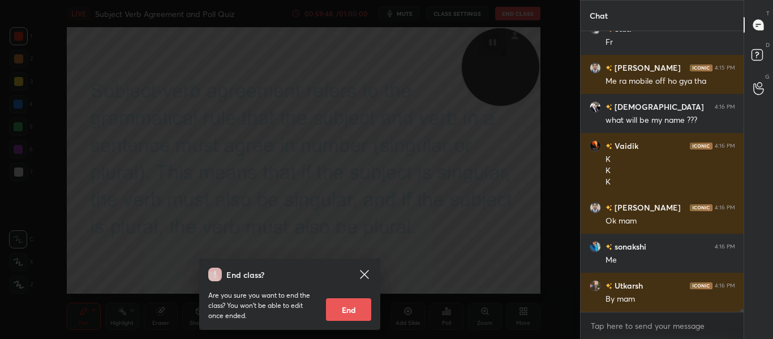
click at [339, 312] on button "End" at bounding box center [348, 309] width 45 height 23
type textarea "x"
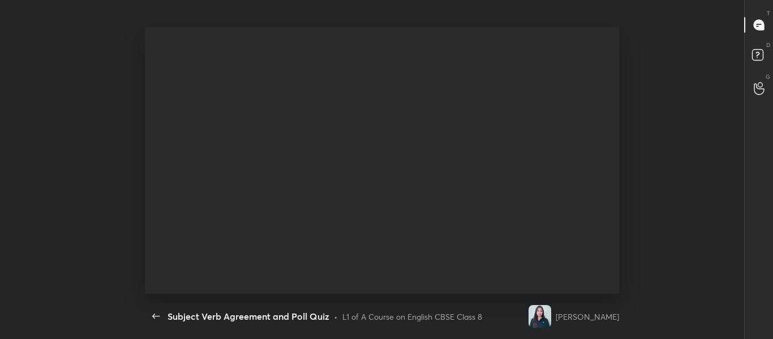
scroll to position [4, 4]
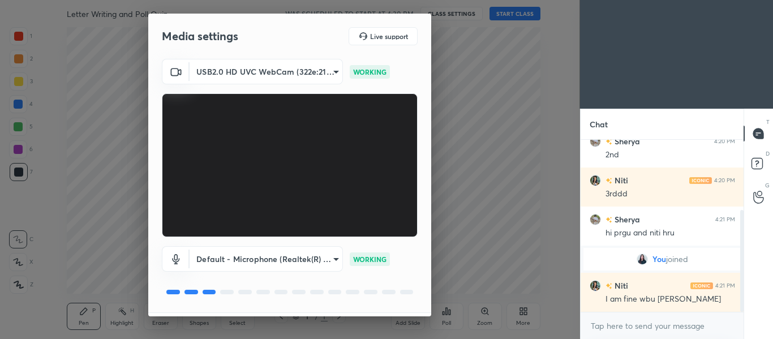
scroll to position [32, 0]
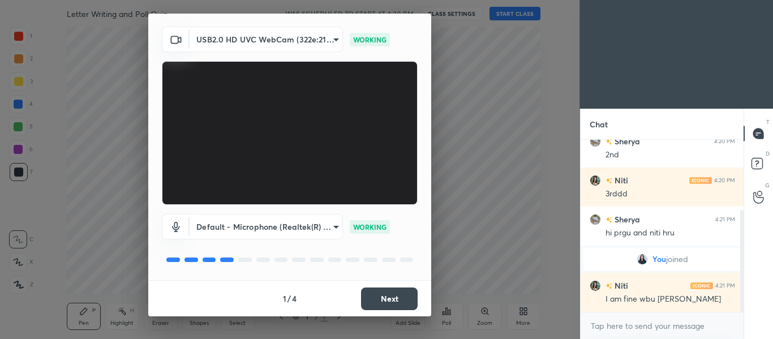
click at [394, 296] on button "Next" at bounding box center [389, 298] width 57 height 23
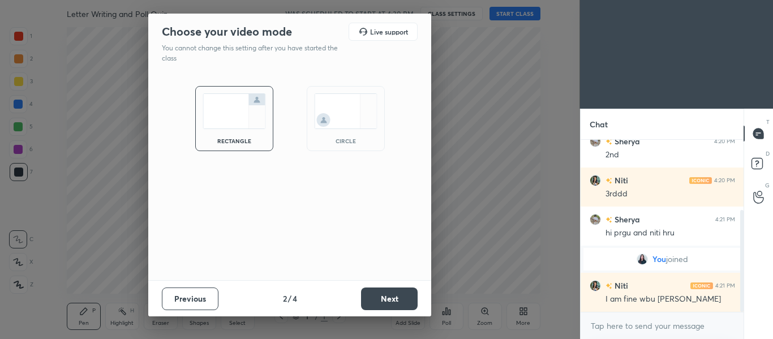
click at [353, 113] on img at bounding box center [345, 111] width 63 height 36
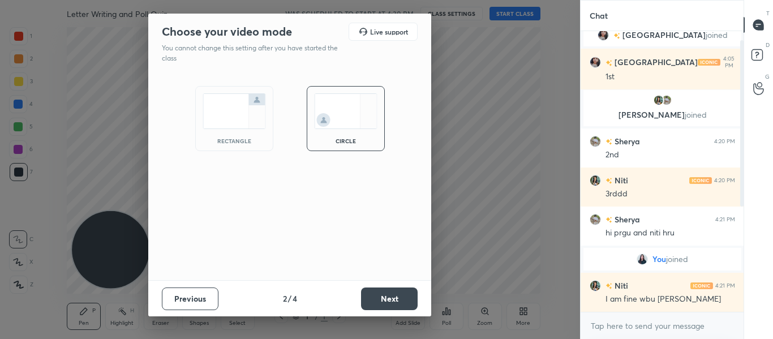
click at [387, 300] on button "Next" at bounding box center [389, 298] width 57 height 23
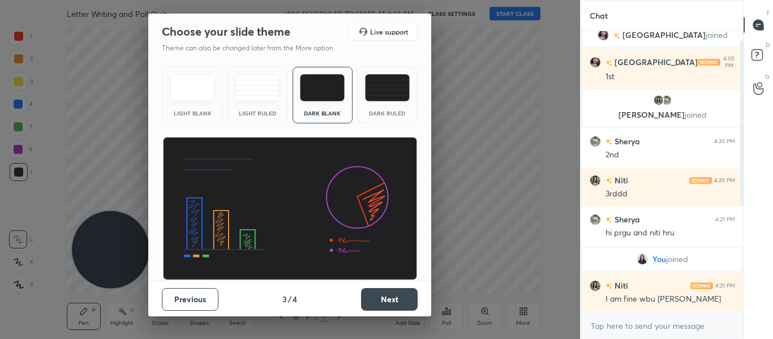
scroll to position [49, 0]
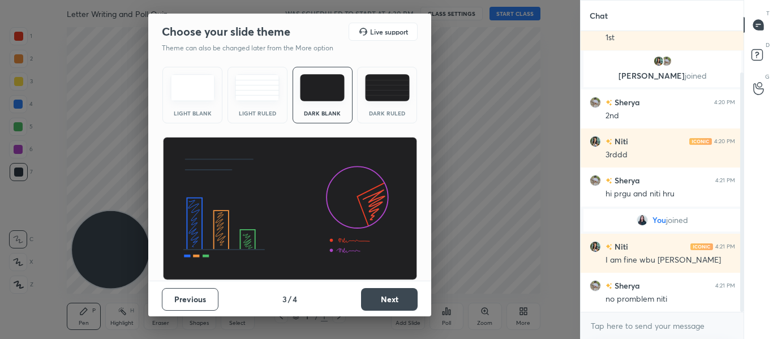
click at [387, 300] on button "Next" at bounding box center [389, 299] width 57 height 23
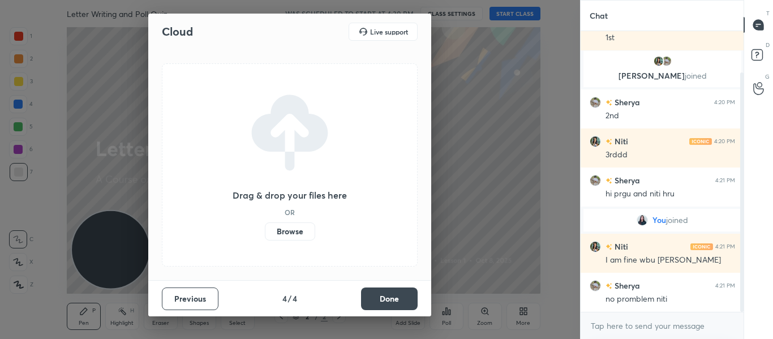
click at [387, 300] on button "Done" at bounding box center [389, 298] width 57 height 23
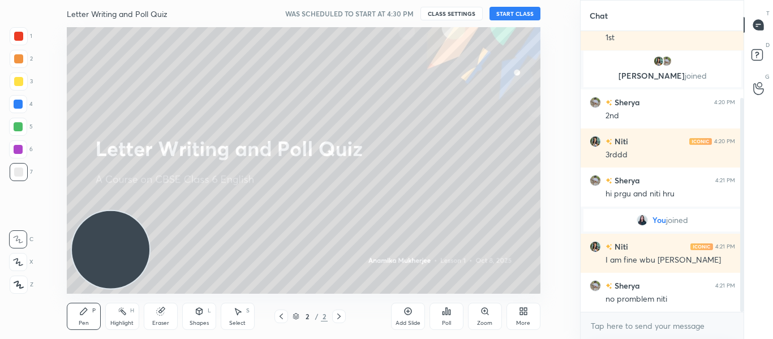
scroll to position [88, 0]
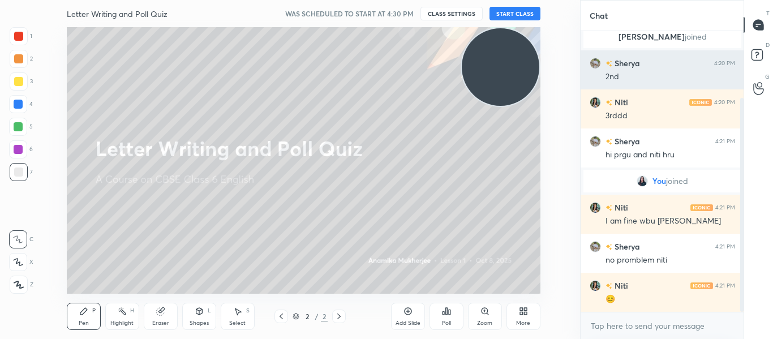
drag, startPoint x: 123, startPoint y: 265, endPoint x: 584, endPoint y: 60, distance: 504.6
click at [584, 60] on div "1 2 3 4 5 6 7 C X Z C X Z E E Erase all H H Letter Writing and Poll Quiz WAS SC…" at bounding box center [386, 169] width 773 height 339
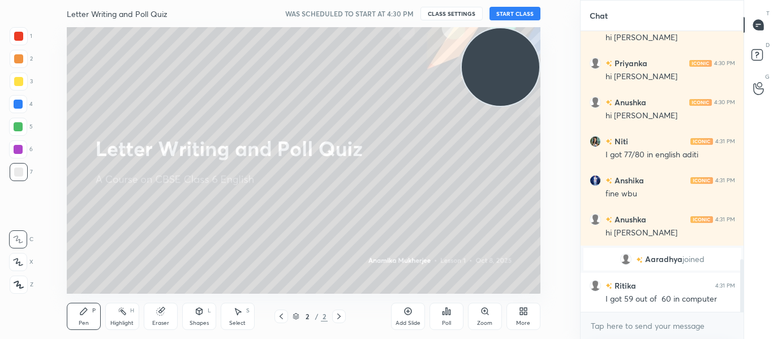
scroll to position [1291, 0]
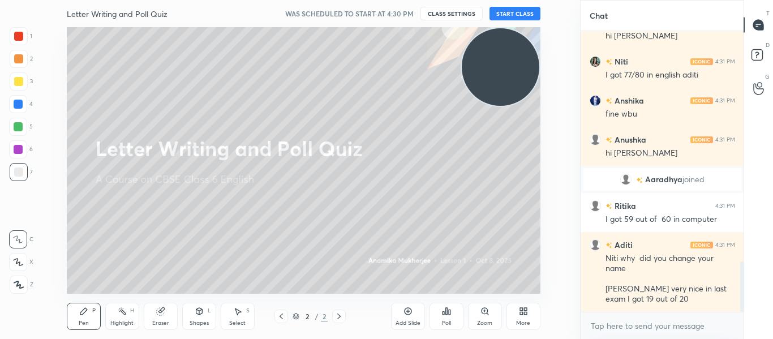
click at [518, 17] on button "START CLASS" at bounding box center [514, 14] width 51 height 14
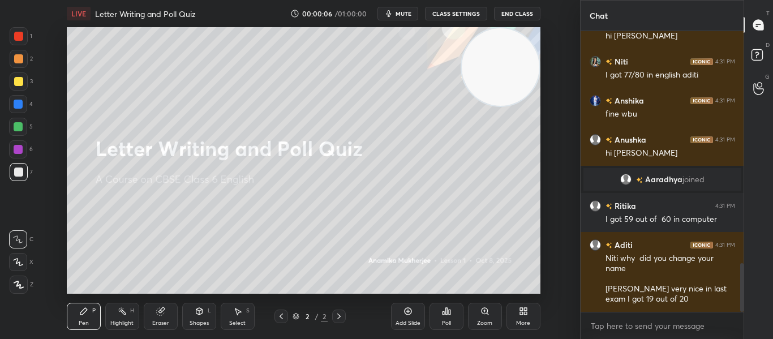
scroll to position [1330, 0]
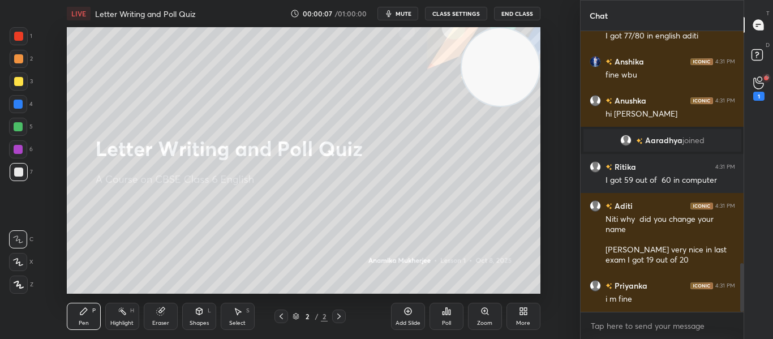
click at [19, 40] on div at bounding box center [18, 36] width 9 height 9
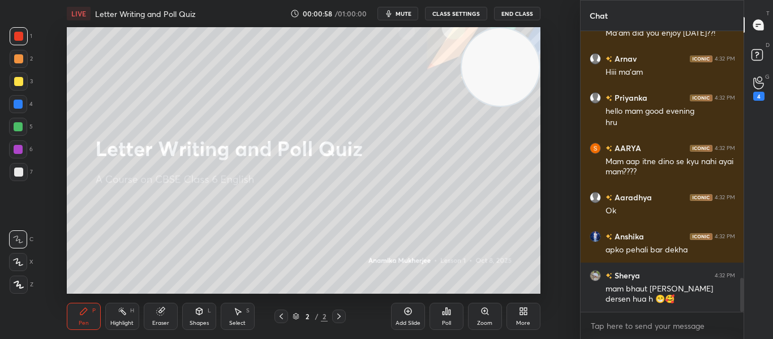
scroll to position [2037, 0]
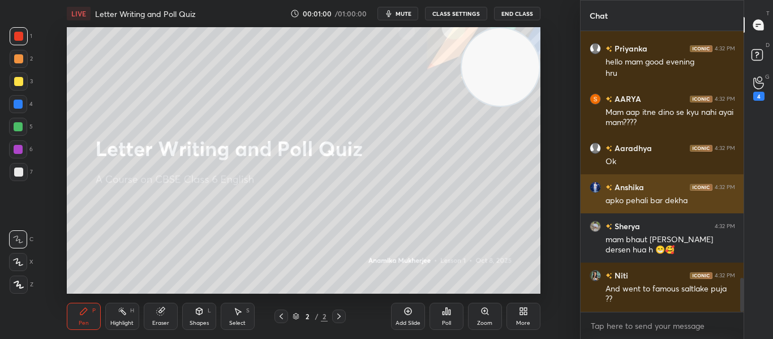
click at [599, 183] on div "grid" at bounding box center [594, 187] width 11 height 11
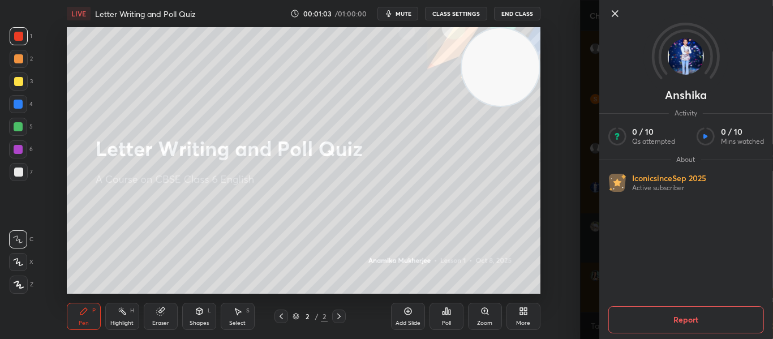
click at [612, 12] on icon at bounding box center [614, 14] width 14 height 14
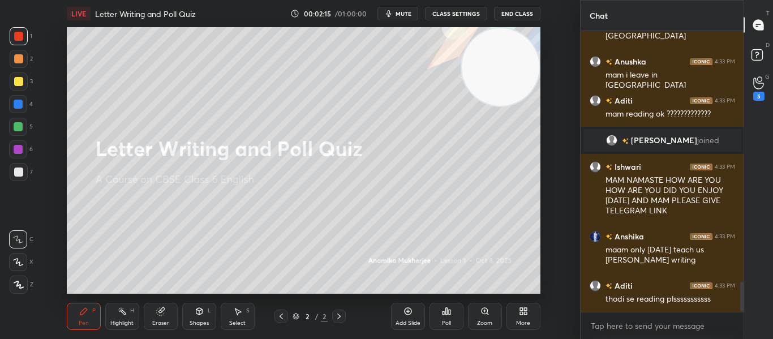
scroll to position [2405, 0]
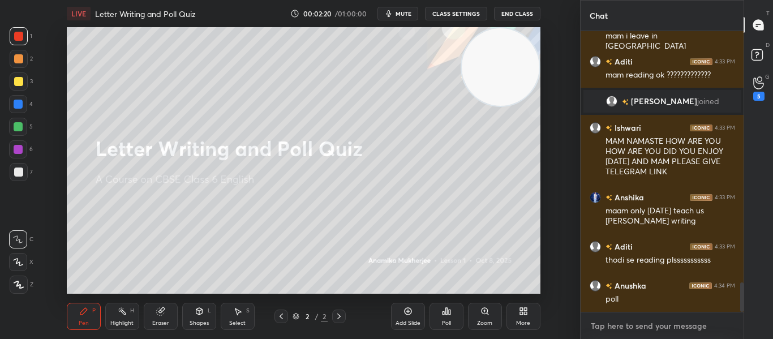
type textarea "x"
click at [686, 318] on textarea at bounding box center [661, 326] width 145 height 18
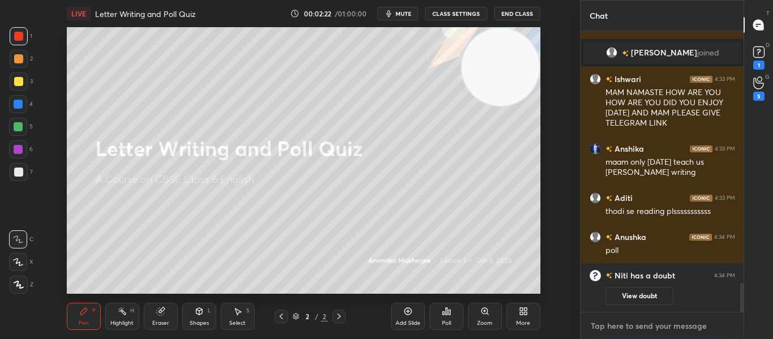
paste textarea "[URL][DOMAIN_NAME]"
type textarea "[URL][DOMAIN_NAME]"
type textarea "x"
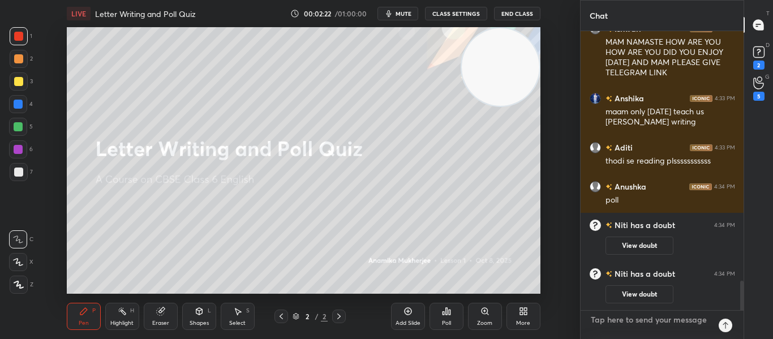
scroll to position [4, 4]
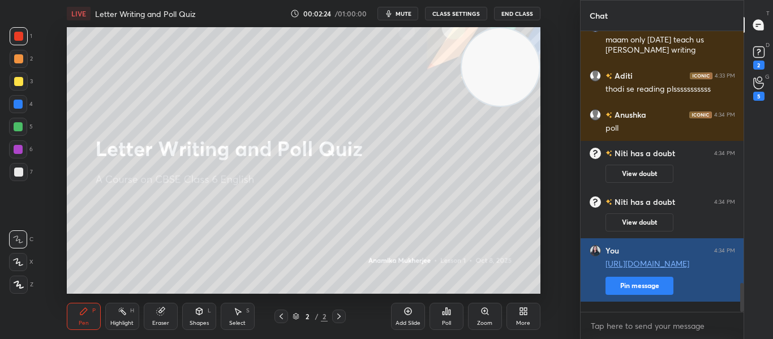
click at [640, 295] on button "Pin message" at bounding box center [639, 286] width 68 height 18
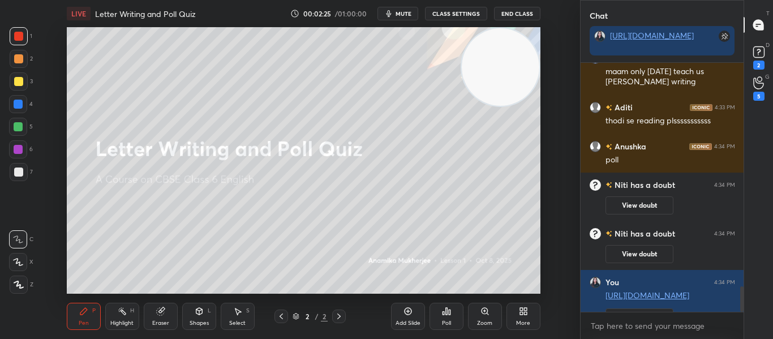
click at [753, 41] on div "D Doubts (D) 2" at bounding box center [758, 57] width 29 height 32
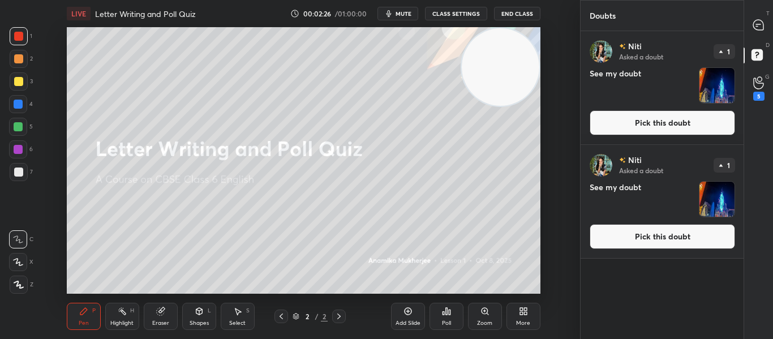
scroll to position [304, 159]
click at [640, 123] on button "Pick this doubt" at bounding box center [661, 122] width 145 height 25
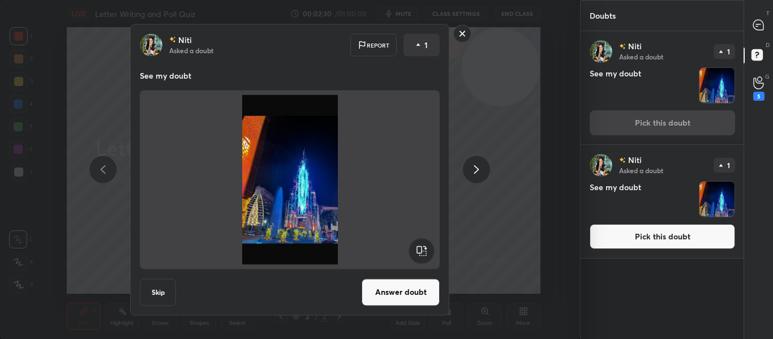
click at [458, 31] on rect at bounding box center [463, 34] width 18 height 18
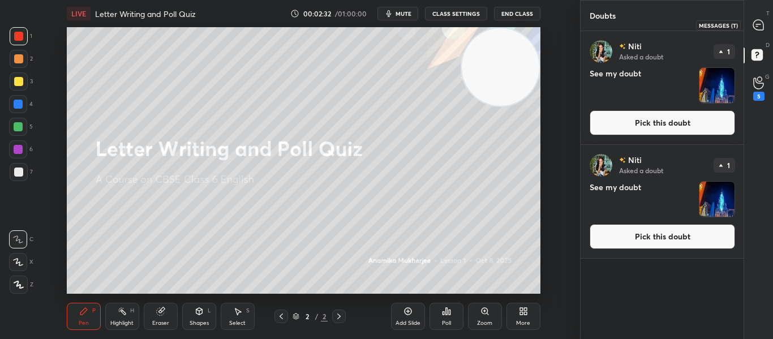
click at [760, 27] on icon at bounding box center [758, 25] width 10 height 10
type textarea "x"
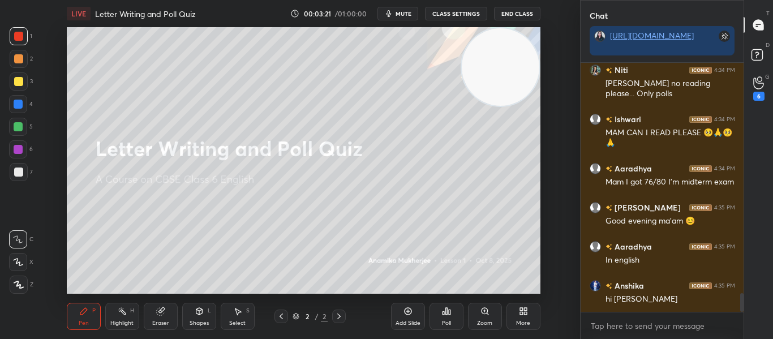
scroll to position [3056, 0]
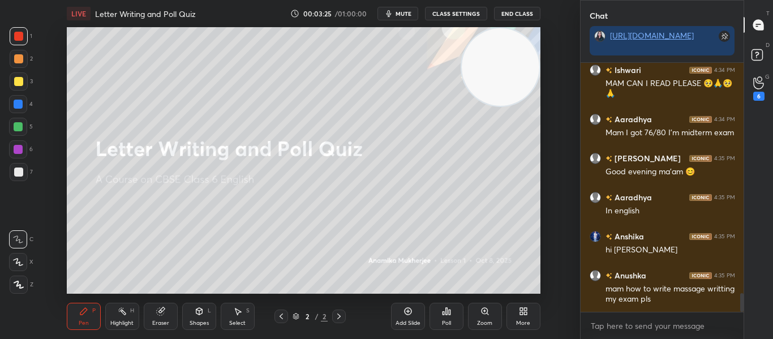
click at [447, 317] on div "Poll" at bounding box center [446, 316] width 34 height 27
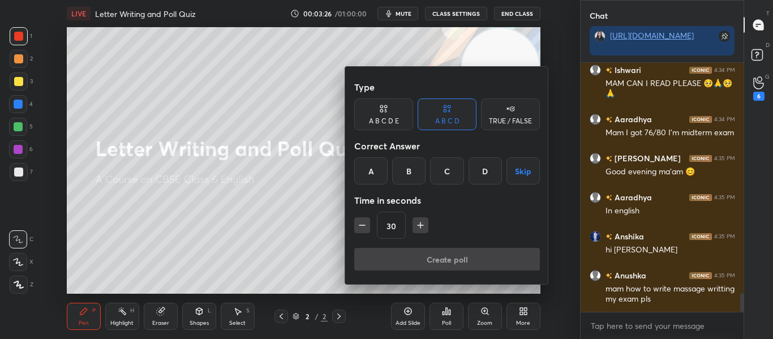
scroll to position [3095, 0]
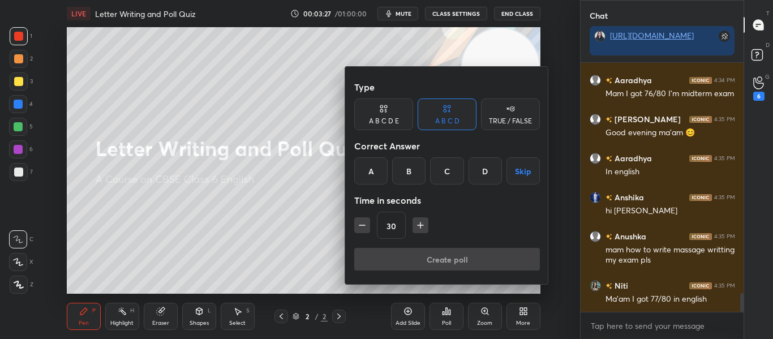
click at [499, 120] on div "TRUE / FALSE" at bounding box center [510, 121] width 43 height 7
click at [399, 176] on div "True" at bounding box center [383, 170] width 59 height 27
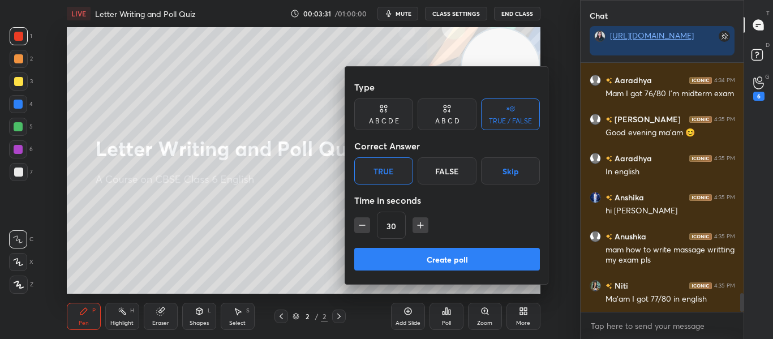
click at [415, 230] on icon "button" at bounding box center [420, 224] width 11 height 11
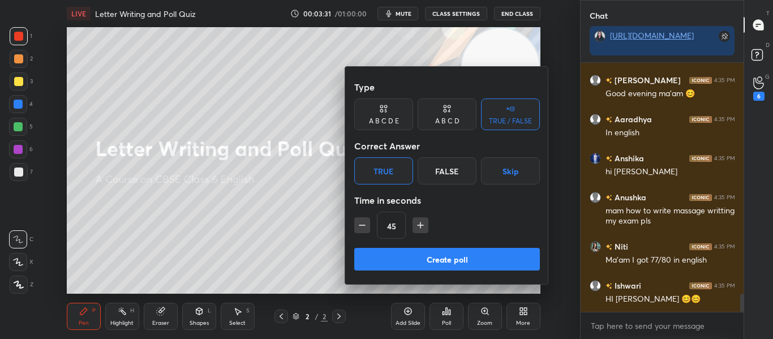
click at [415, 230] on icon "button" at bounding box center [420, 224] width 11 height 11
type input "60"
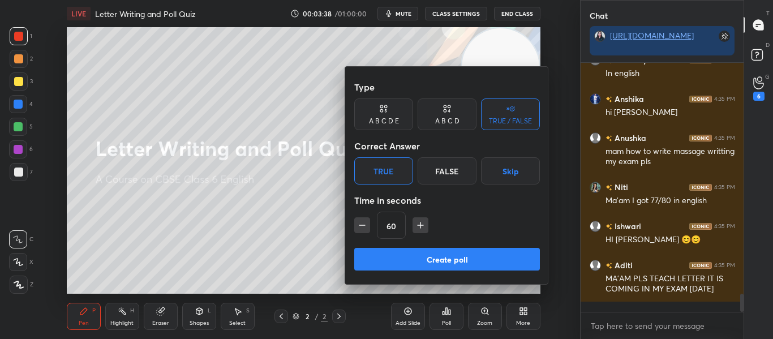
click at [427, 264] on button "Create poll" at bounding box center [447, 259] width 186 height 23
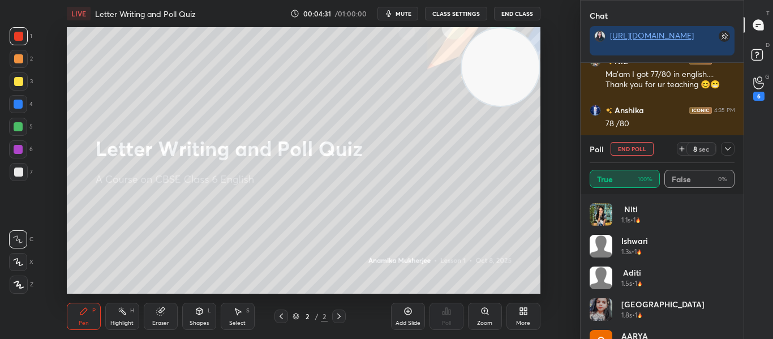
scroll to position [3496, 0]
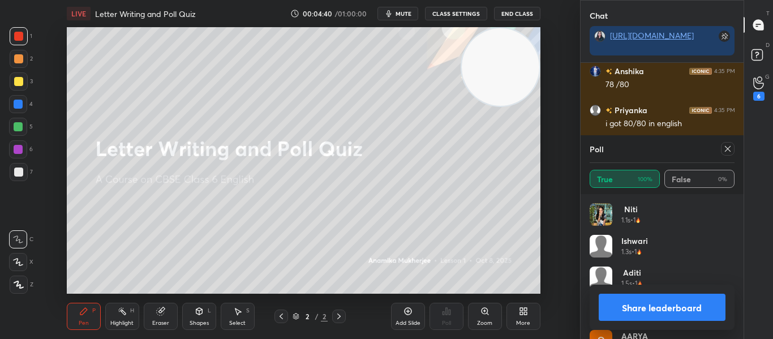
click at [727, 147] on icon at bounding box center [727, 148] width 9 height 9
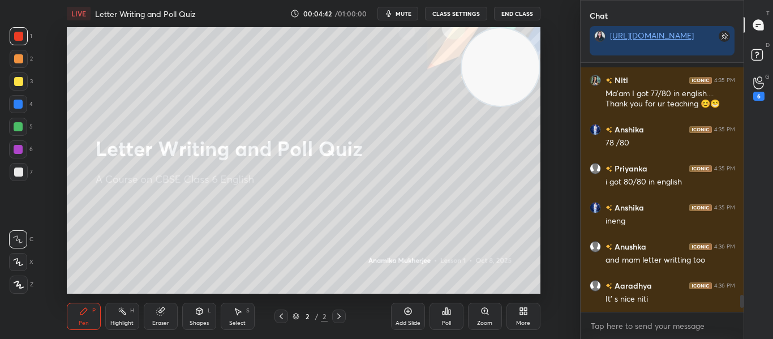
scroll to position [3449, 0]
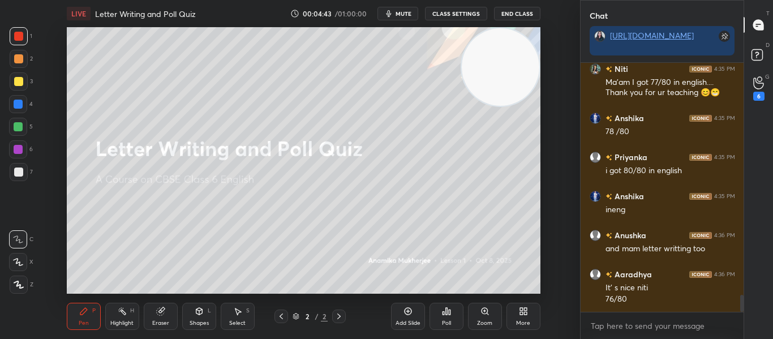
click at [530, 316] on div "More" at bounding box center [523, 316] width 34 height 27
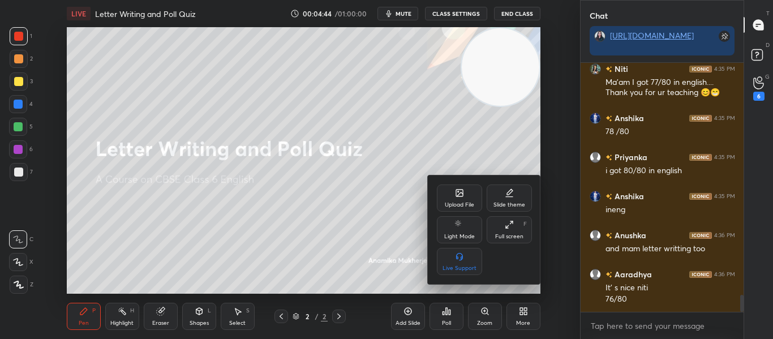
click at [459, 204] on div "Upload File" at bounding box center [459, 205] width 29 height 6
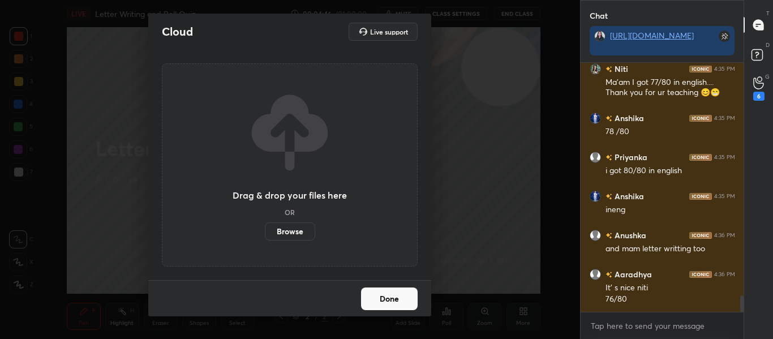
scroll to position [3488, 0]
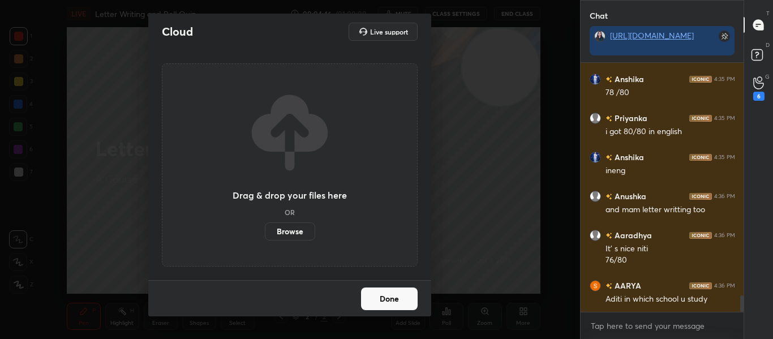
click at [293, 227] on label "Browse" at bounding box center [290, 231] width 50 height 18
click at [265, 227] on input "Browse" at bounding box center [265, 231] width 0 height 18
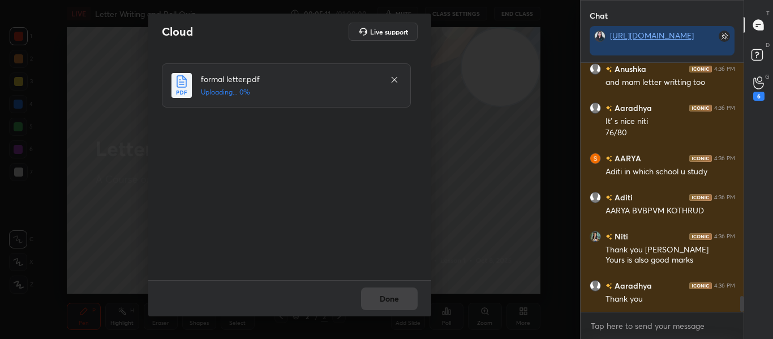
scroll to position [3655, 0]
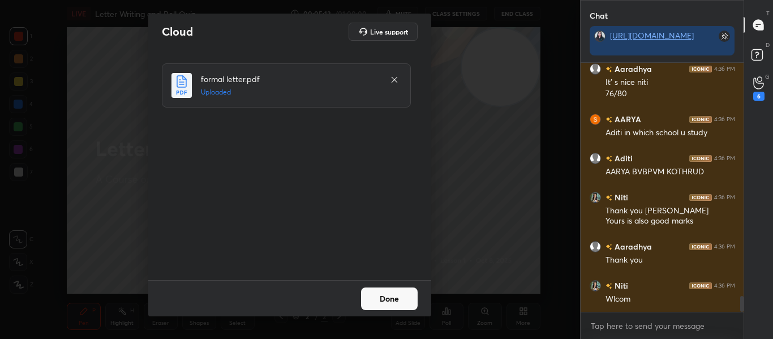
click at [399, 301] on button "Done" at bounding box center [389, 298] width 57 height 23
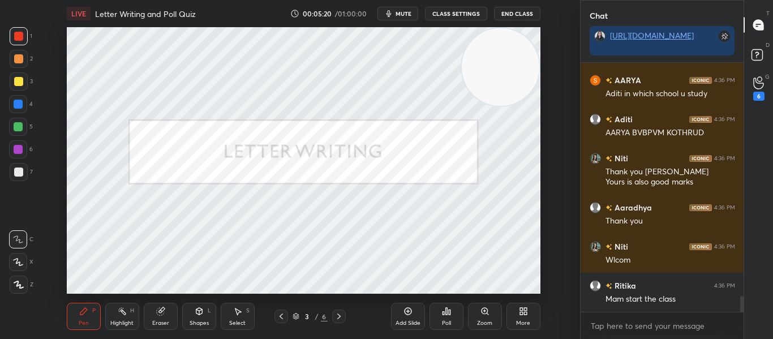
scroll to position [3733, 0]
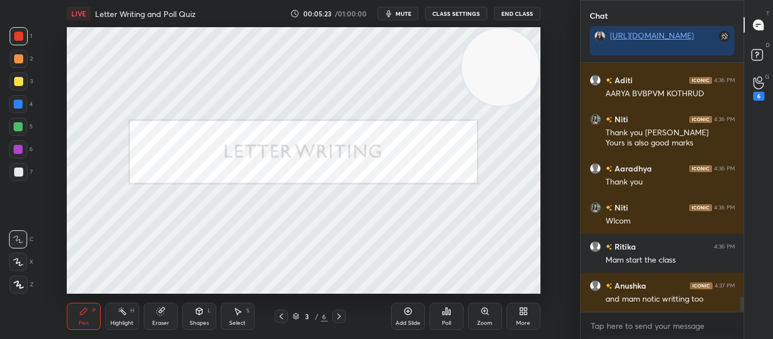
click at [337, 317] on icon at bounding box center [338, 316] width 9 height 9
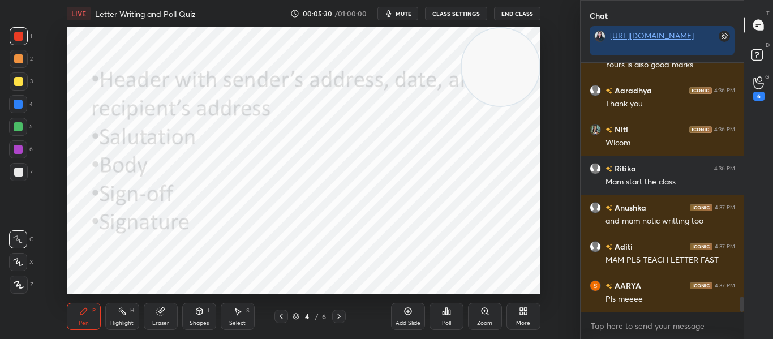
scroll to position [3860, 0]
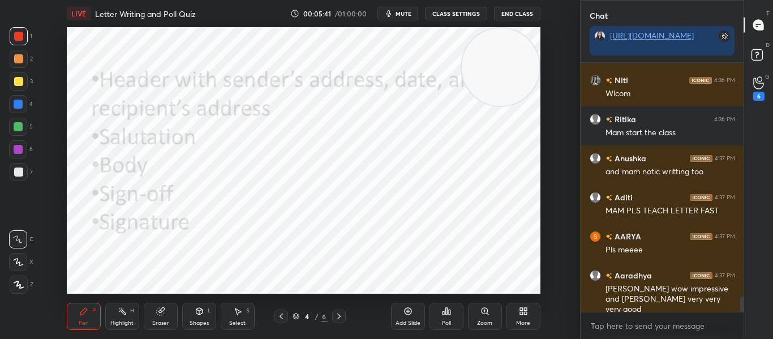
click at [340, 310] on div at bounding box center [339, 316] width 14 height 14
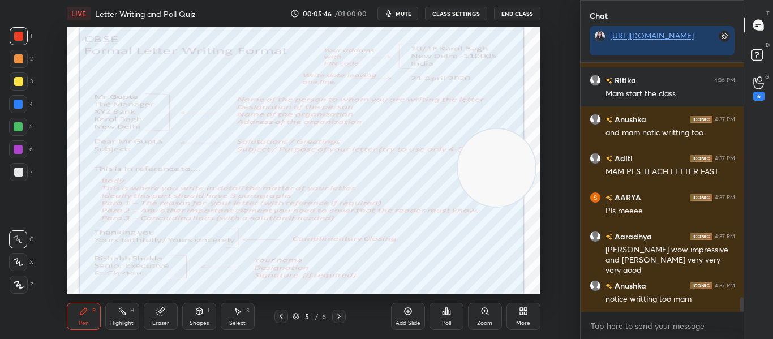
scroll to position [3938, 0]
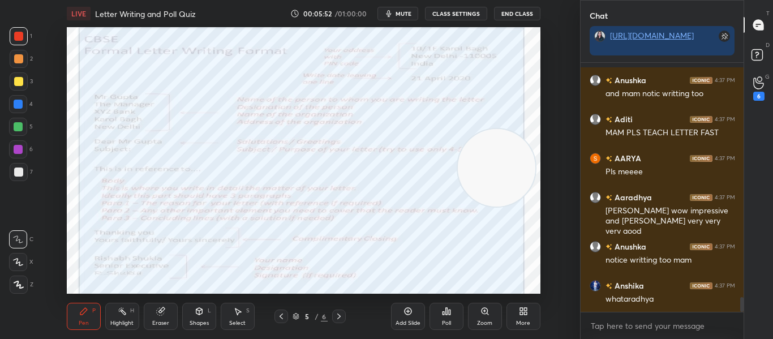
click at [284, 310] on div at bounding box center [281, 316] width 14 height 14
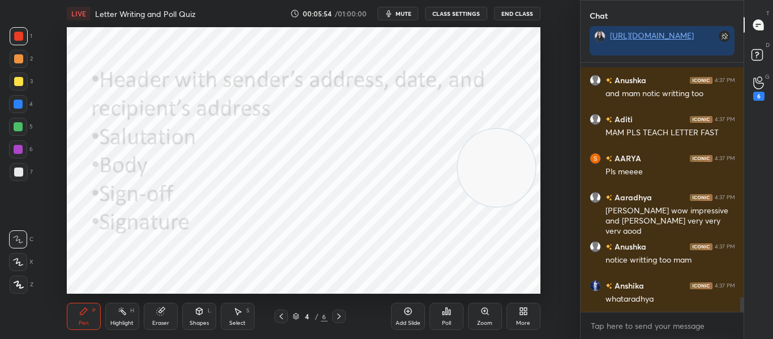
click at [337, 315] on icon at bounding box center [338, 316] width 9 height 9
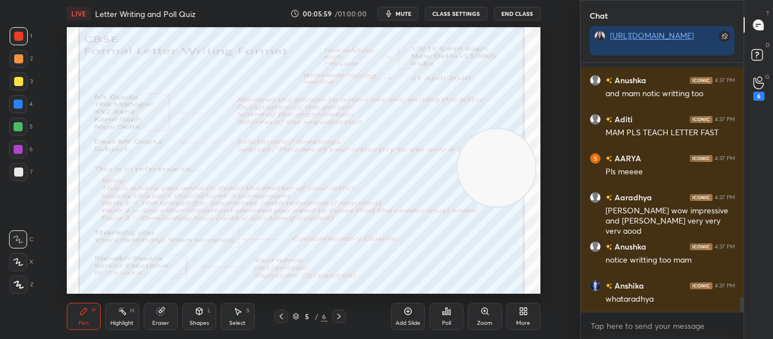
click at [277, 316] on icon at bounding box center [281, 316] width 9 height 9
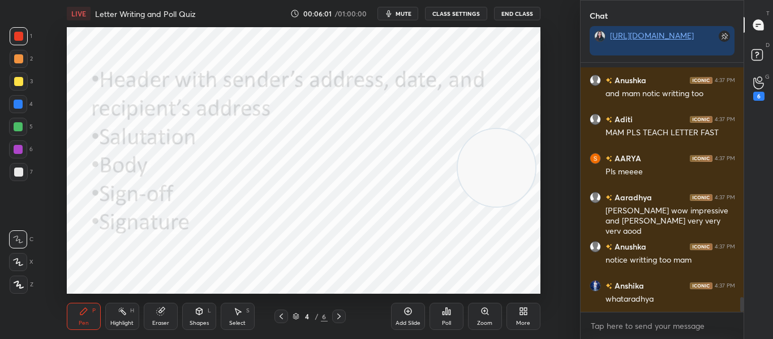
scroll to position [3977, 0]
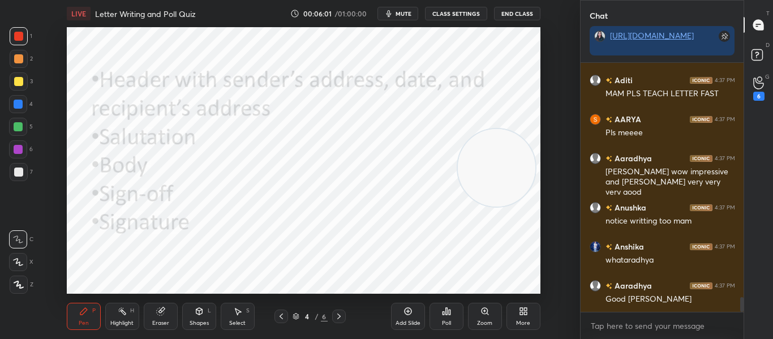
click at [338, 320] on icon at bounding box center [338, 316] width 9 height 9
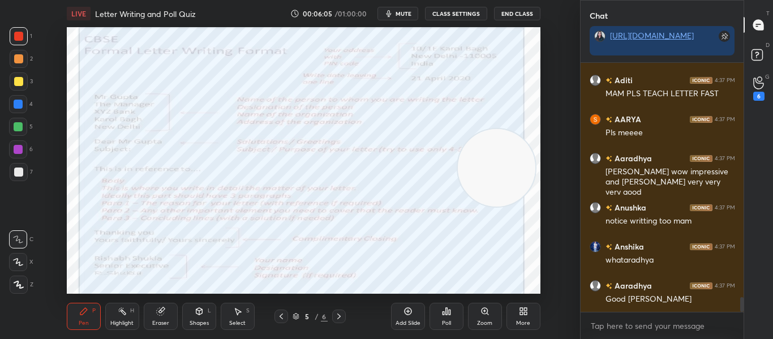
click at [334, 312] on icon at bounding box center [338, 316] width 9 height 9
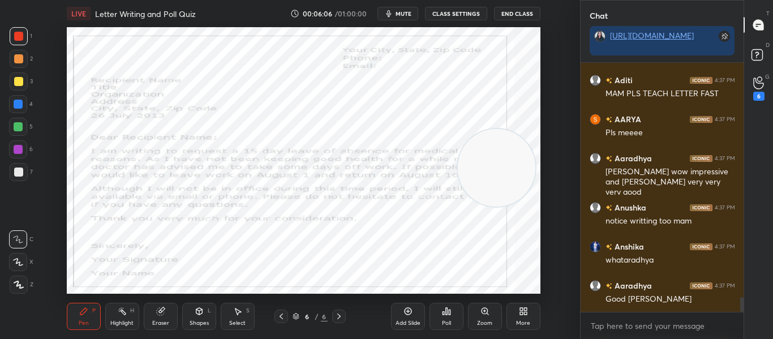
click at [282, 314] on icon at bounding box center [281, 316] width 9 height 9
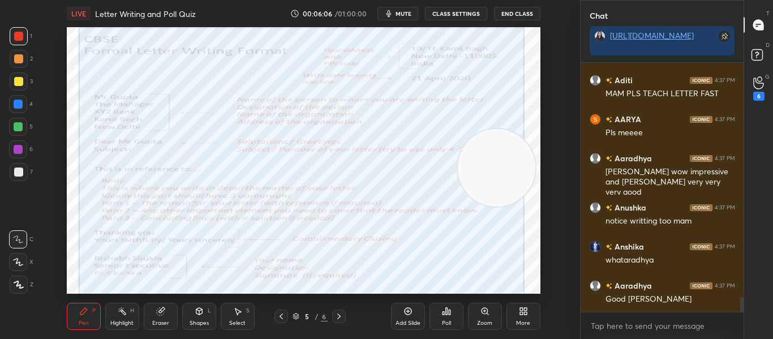
click at [282, 315] on icon at bounding box center [281, 316] width 9 height 9
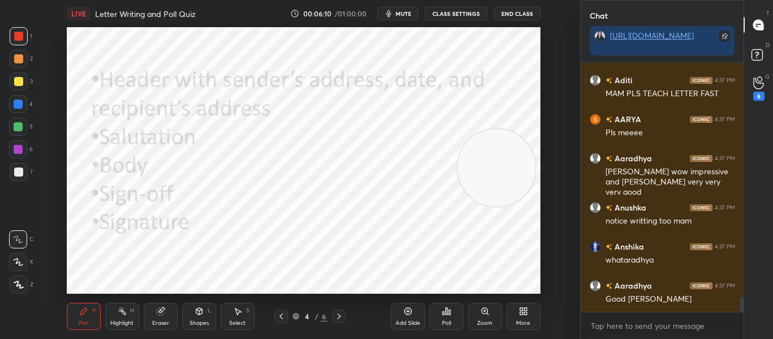
click at [333, 312] on div at bounding box center [339, 316] width 14 height 14
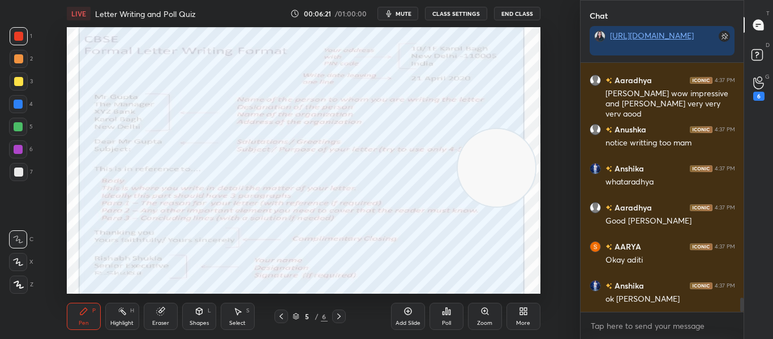
scroll to position [4094, 0]
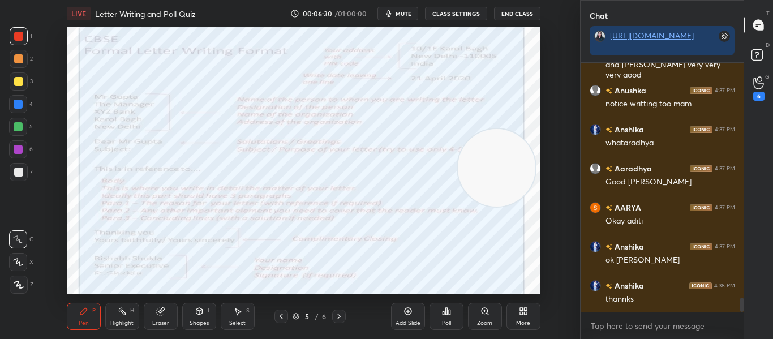
click at [403, 323] on div "Add Slide" at bounding box center [407, 323] width 25 height 6
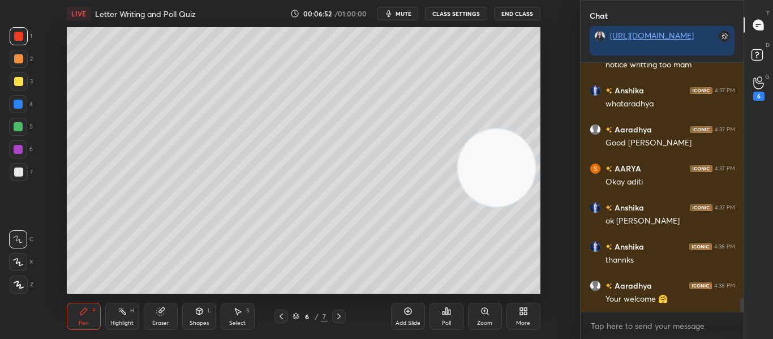
scroll to position [4160, 0]
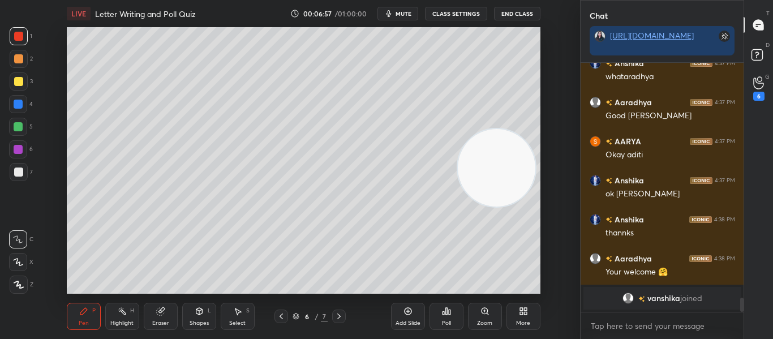
click at [18, 174] on div at bounding box center [18, 171] width 9 height 9
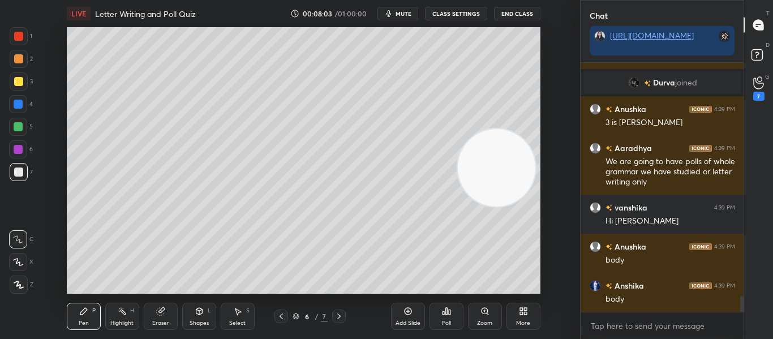
scroll to position [3741, 0]
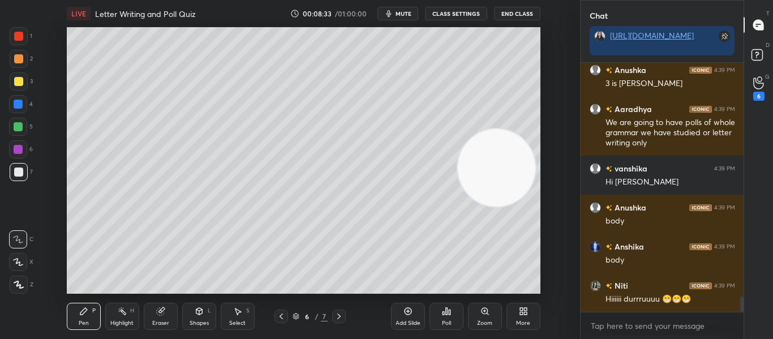
click at [339, 313] on icon at bounding box center [338, 316] width 9 height 9
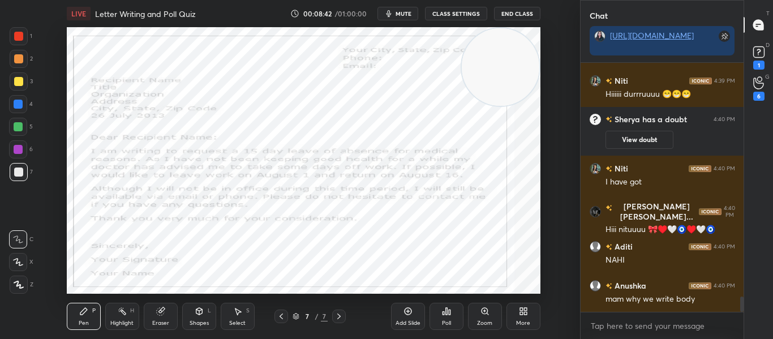
scroll to position [3868, 0]
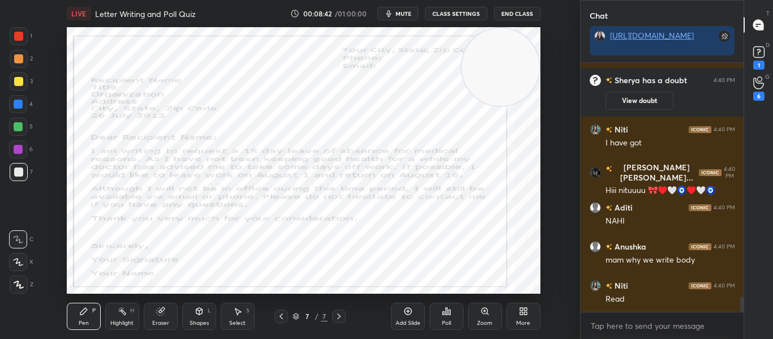
click at [19, 33] on div at bounding box center [18, 36] width 9 height 9
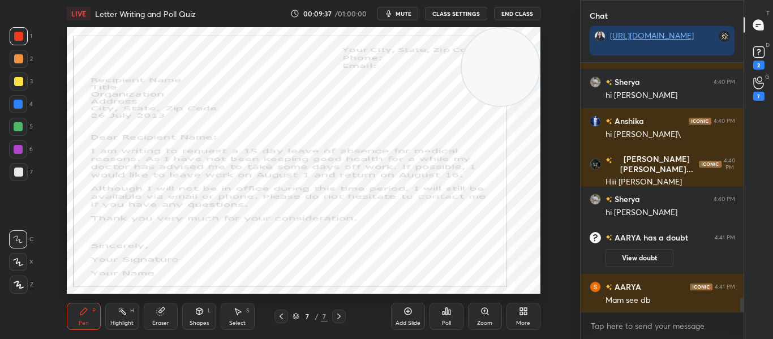
scroll to position [4127, 0]
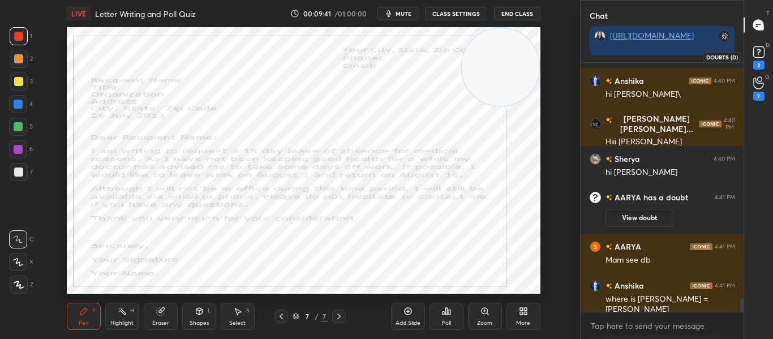
click at [752, 48] on icon at bounding box center [758, 52] width 17 height 17
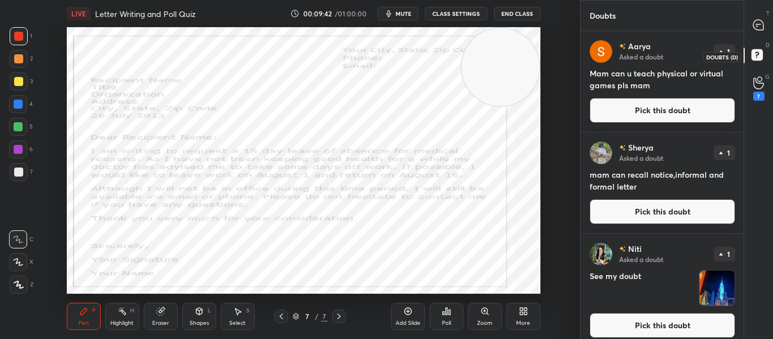
scroll to position [304, 159]
click at [756, 30] on icon at bounding box center [758, 25] width 12 height 12
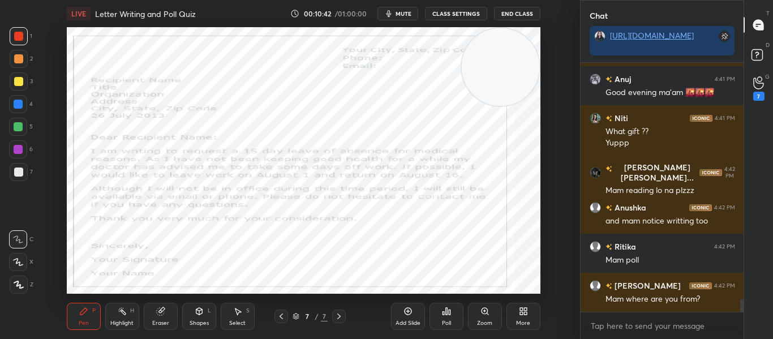
scroll to position [4815, 0]
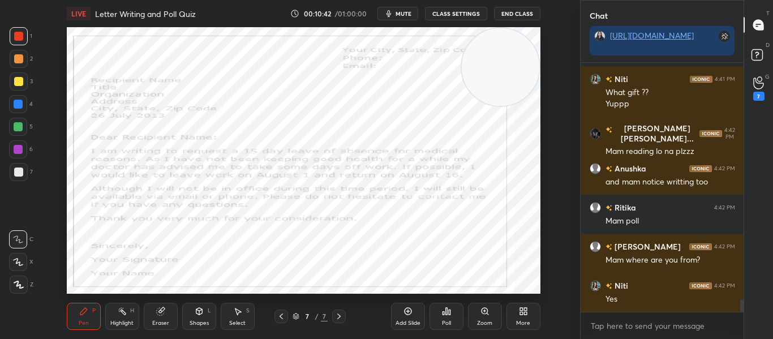
click at [342, 314] on icon at bounding box center [338, 316] width 9 height 9
click at [282, 317] on icon at bounding box center [281, 316] width 9 height 9
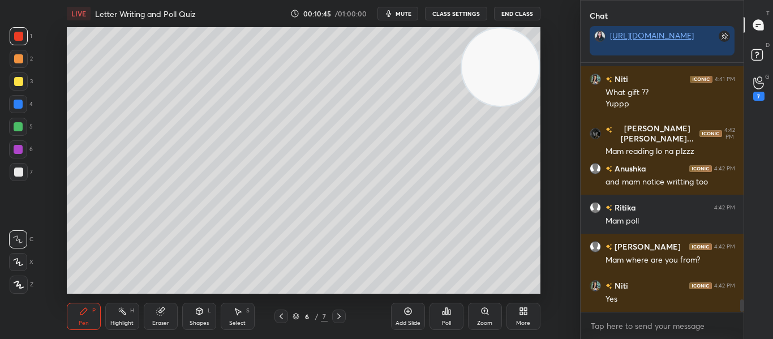
click at [282, 317] on icon at bounding box center [281, 316] width 9 height 9
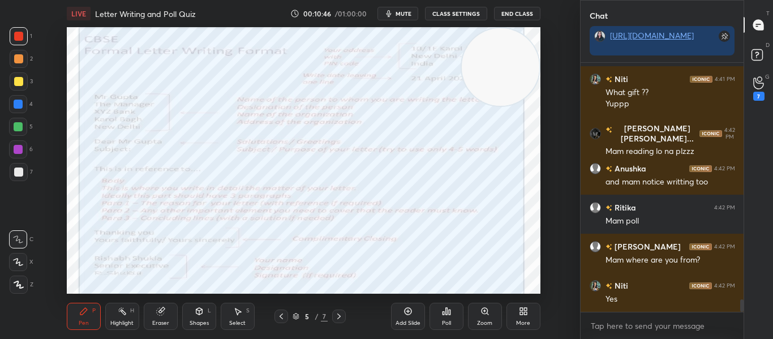
click at [282, 317] on icon at bounding box center [281, 316] width 9 height 9
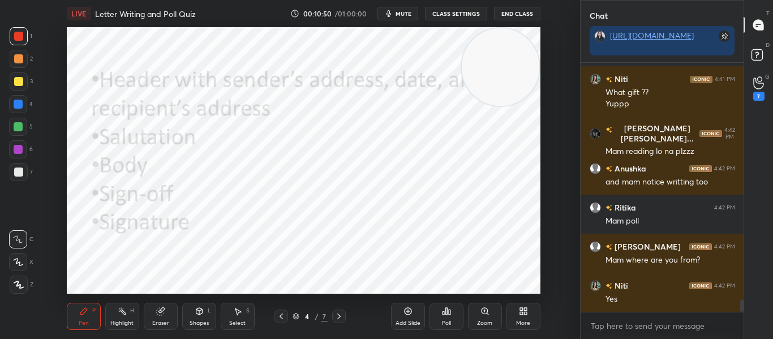
scroll to position [4854, 0]
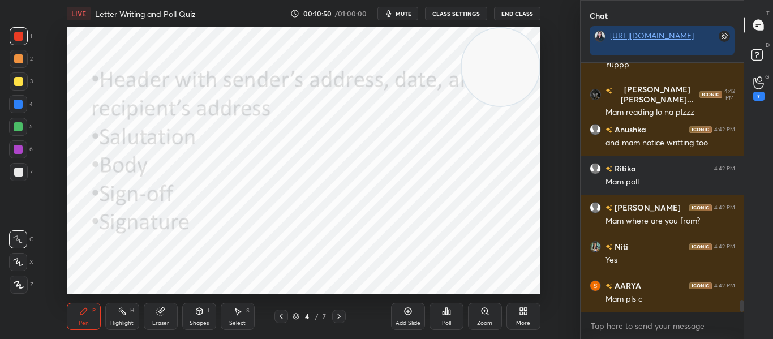
click at [340, 313] on icon at bounding box center [338, 316] width 9 height 9
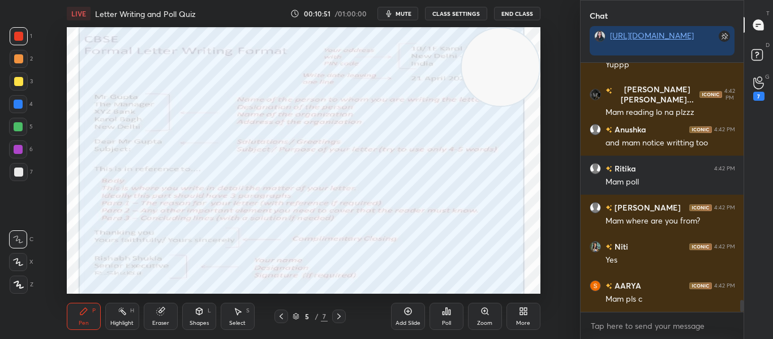
click at [340, 313] on icon at bounding box center [338, 316] width 9 height 9
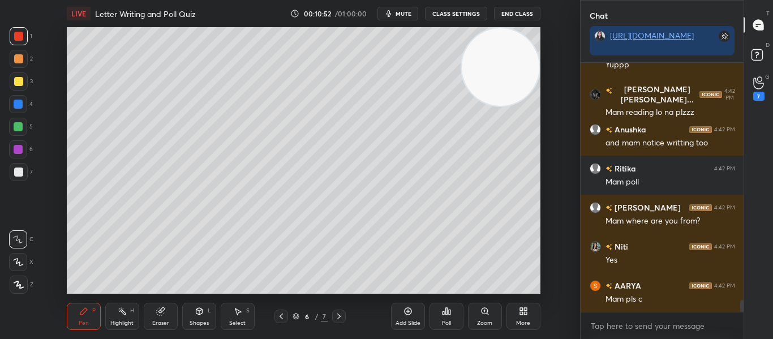
scroll to position [4893, 0]
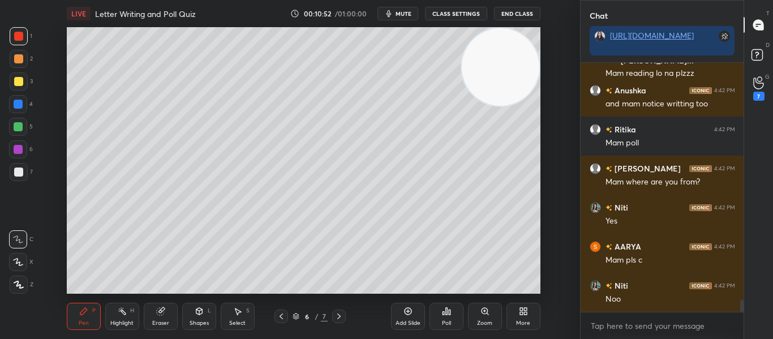
click at [340, 313] on icon at bounding box center [338, 316] width 9 height 9
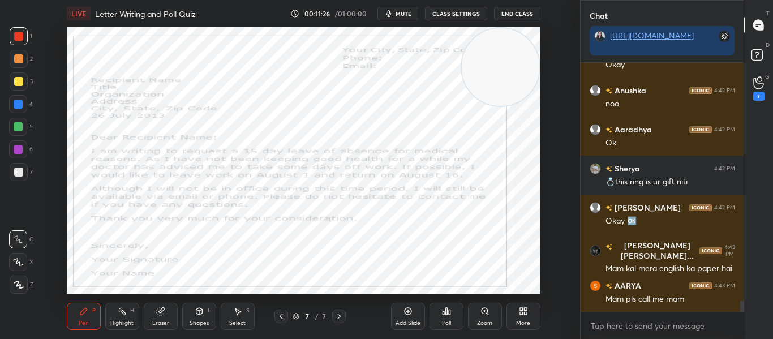
scroll to position [5177, 0]
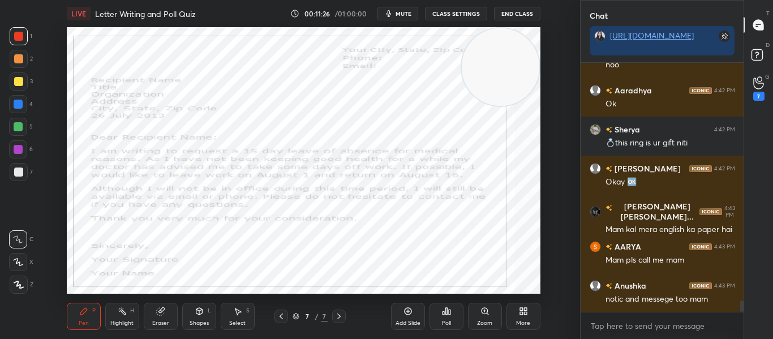
click at [335, 316] on icon at bounding box center [338, 316] width 9 height 9
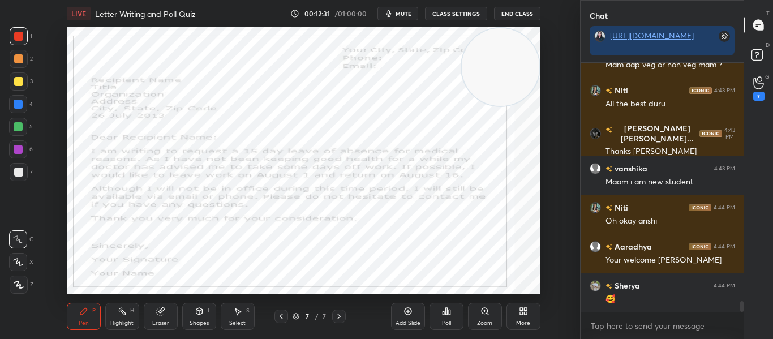
scroll to position [5667, 0]
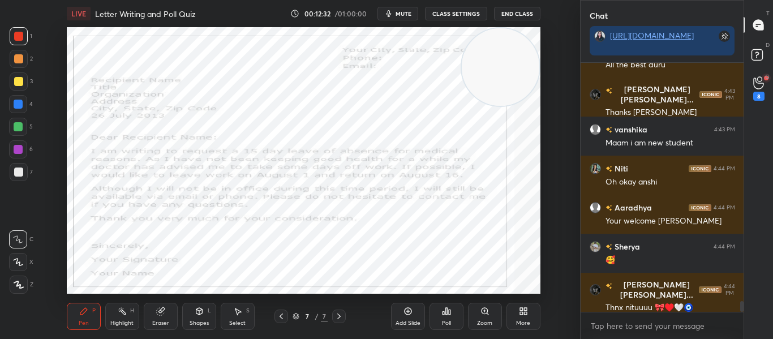
click at [512, 324] on div "More" at bounding box center [523, 316] width 34 height 27
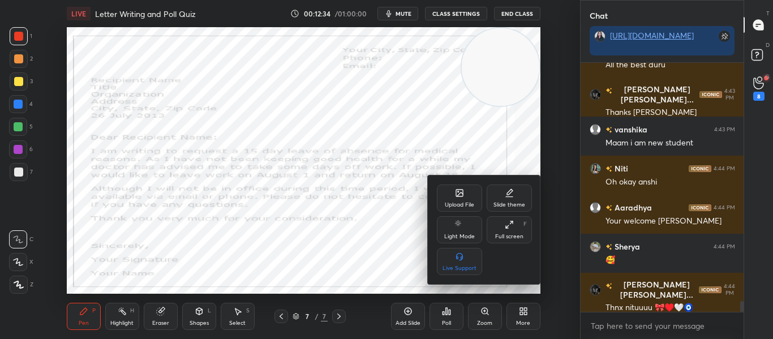
click at [448, 199] on div "Upload File" at bounding box center [459, 197] width 45 height 27
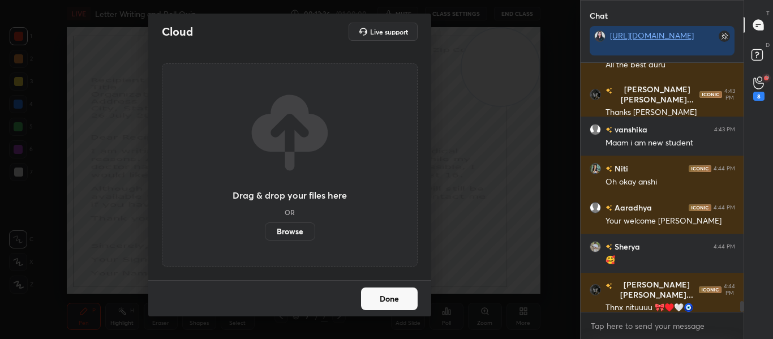
click at [278, 232] on label "Browse" at bounding box center [290, 231] width 50 height 18
click at [265, 232] on input "Browse" at bounding box center [265, 231] width 0 height 18
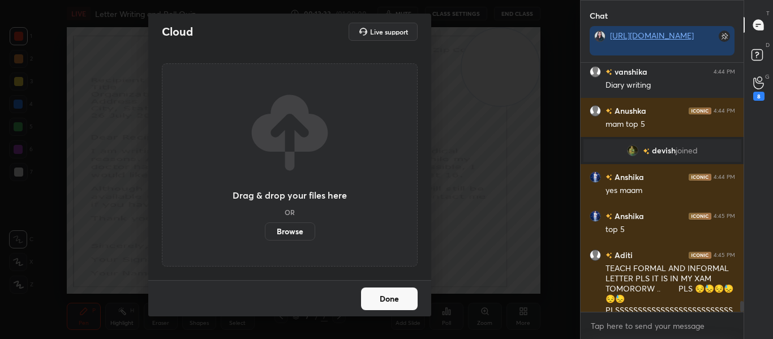
scroll to position [5384, 0]
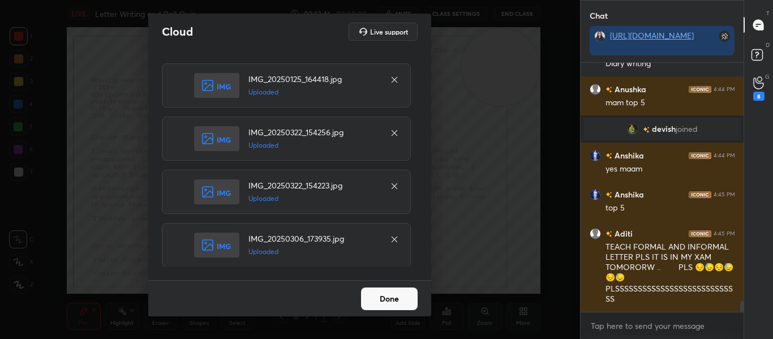
click at [386, 297] on button "Done" at bounding box center [389, 298] width 57 height 23
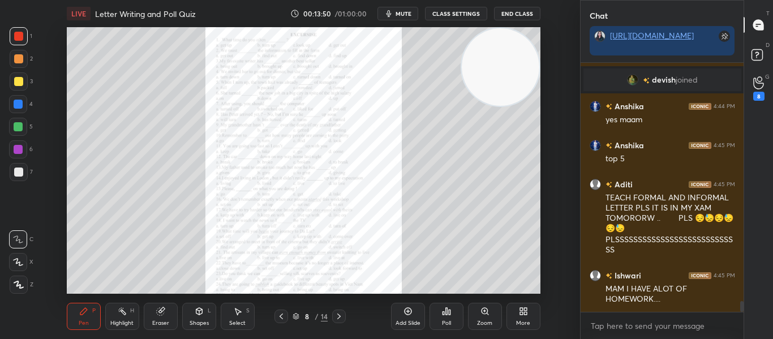
click at [339, 311] on div at bounding box center [339, 316] width 14 height 14
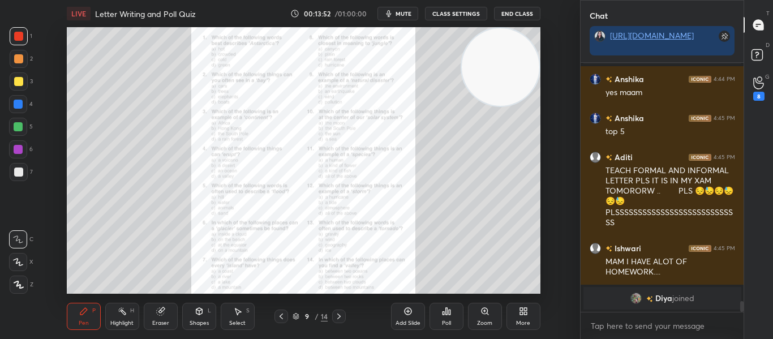
scroll to position [222, 159]
click at [339, 311] on div at bounding box center [339, 316] width 14 height 14
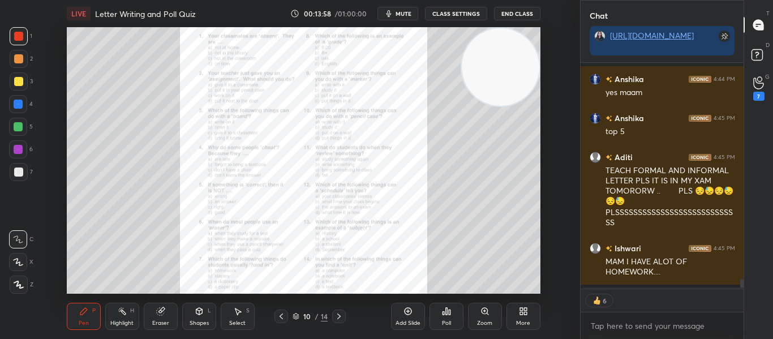
scroll to position [5469, 0]
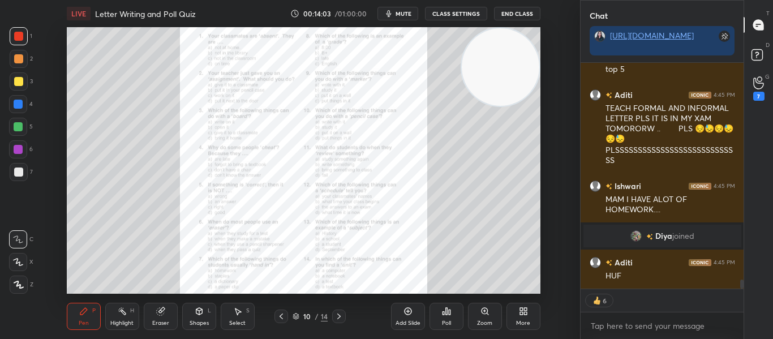
click at [480, 311] on icon at bounding box center [484, 311] width 9 height 9
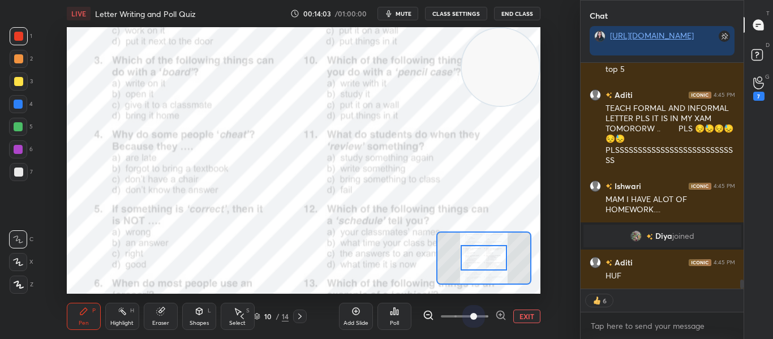
click at [480, 311] on span at bounding box center [465, 316] width 48 height 17
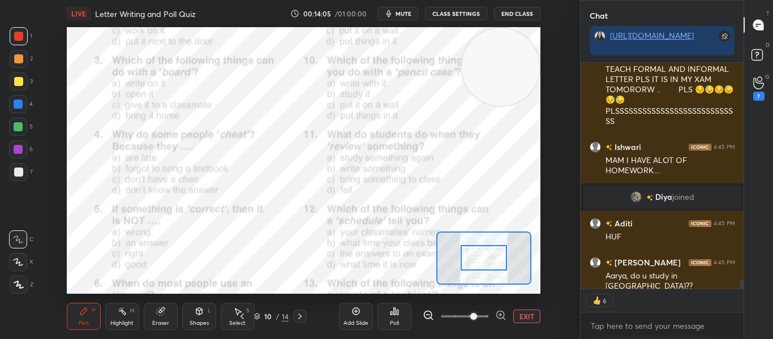
click at [469, 258] on div at bounding box center [483, 257] width 46 height 25
type textarea "x"
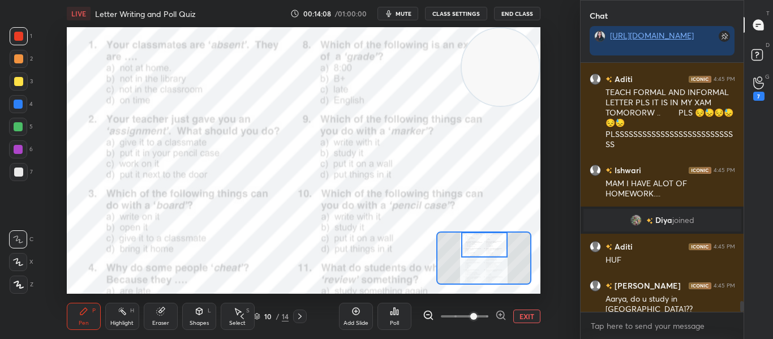
drag, startPoint x: 469, startPoint y: 258, endPoint x: 470, endPoint y: 239, distance: 19.2
click at [470, 239] on div at bounding box center [484, 244] width 46 height 25
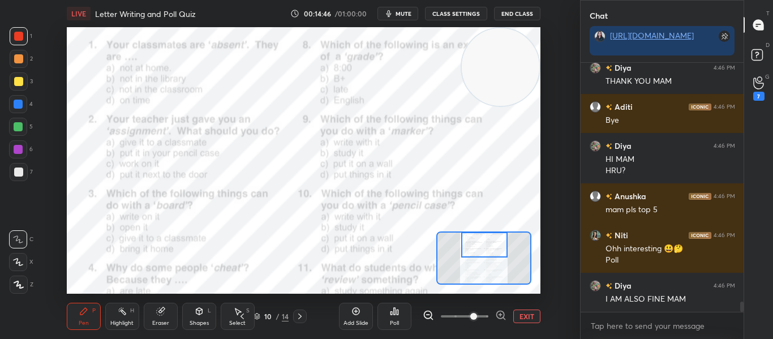
scroll to position [5908, 0]
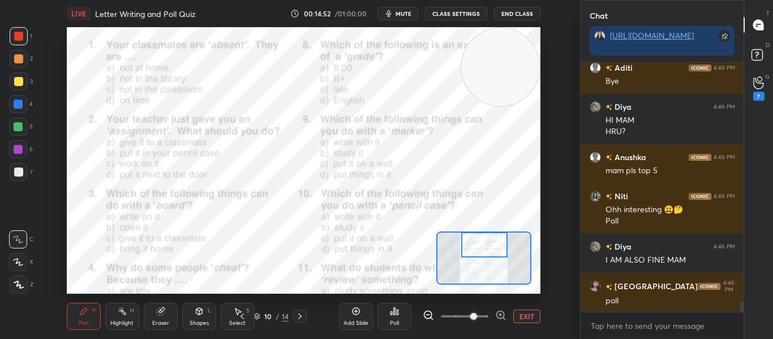
click at [400, 316] on div "Poll" at bounding box center [394, 316] width 34 height 27
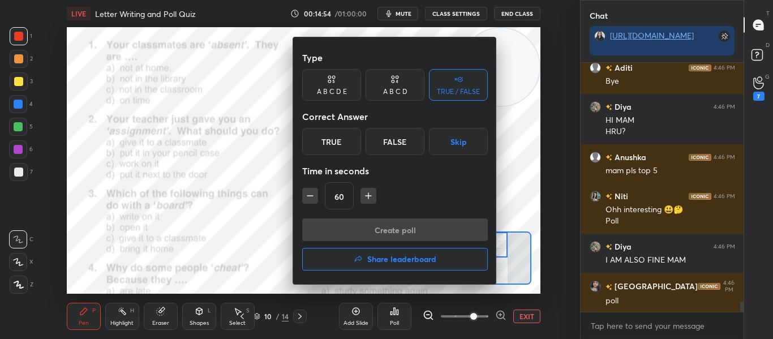
click at [396, 74] on icon at bounding box center [394, 79] width 9 height 11
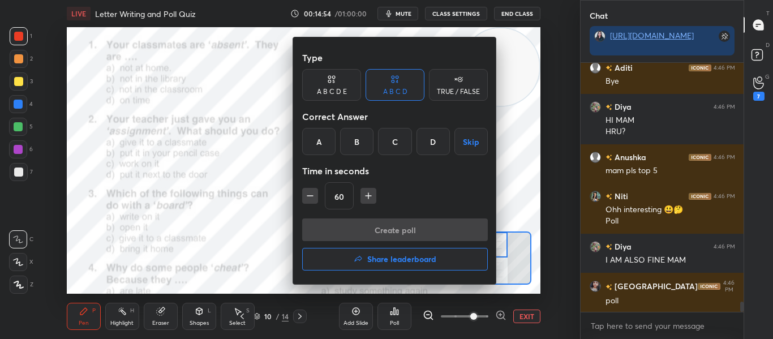
scroll to position [5967, 0]
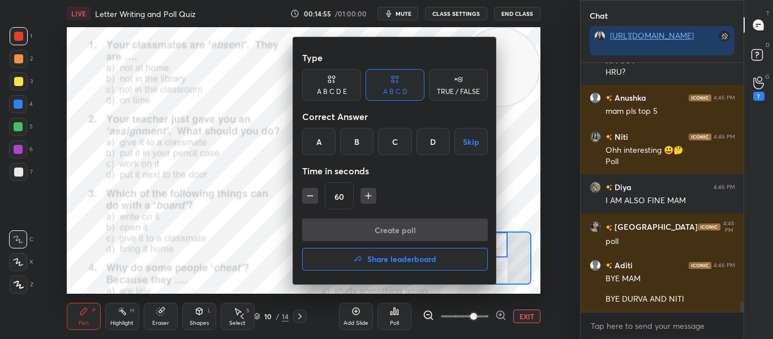
click at [306, 194] on icon "button" at bounding box center [309, 195] width 11 height 11
type input "30"
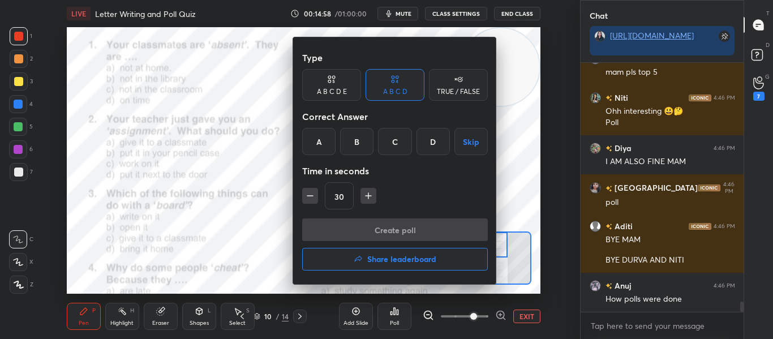
scroll to position [6045, 0]
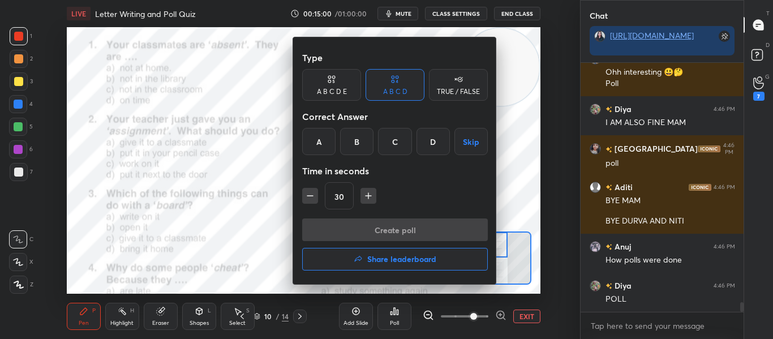
click at [397, 146] on div "C" at bounding box center [394, 141] width 33 height 27
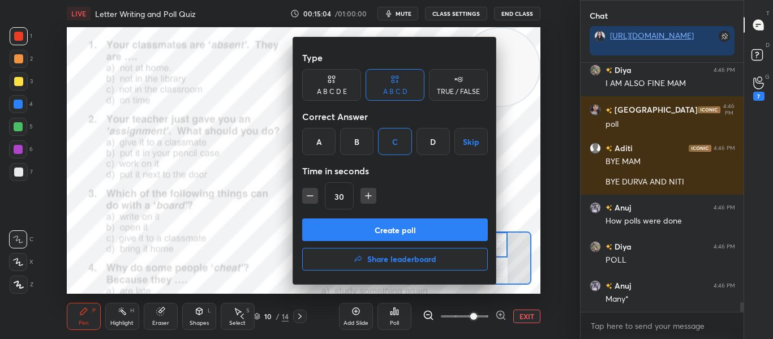
scroll to position [6123, 0]
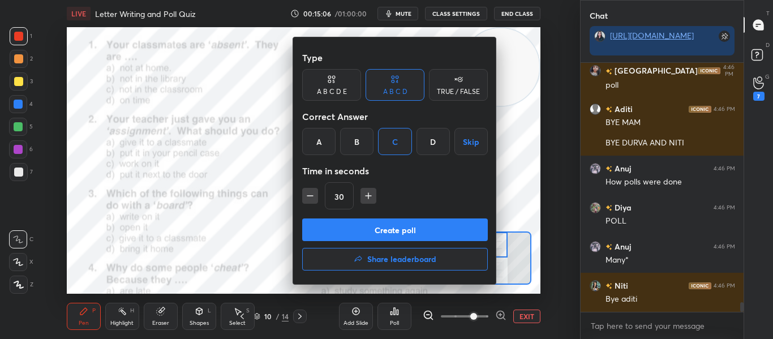
click at [378, 230] on button "Create poll" at bounding box center [395, 229] width 186 height 23
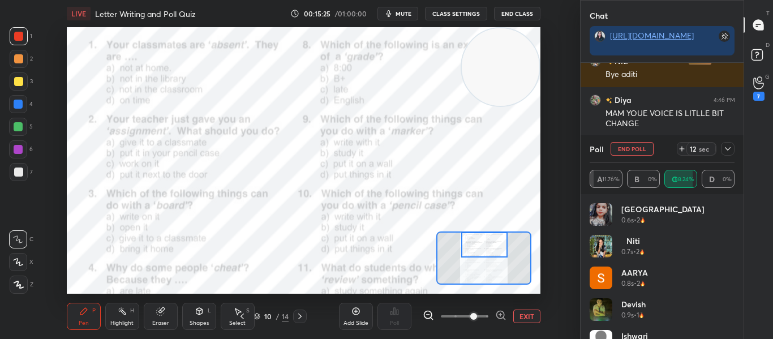
scroll to position [6359, 0]
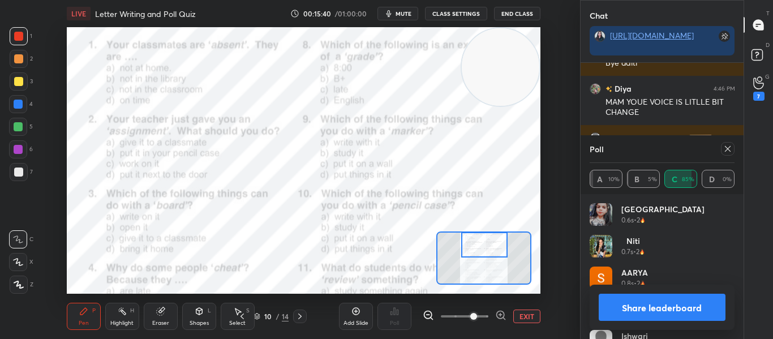
click at [723, 149] on icon at bounding box center [727, 148] width 9 height 9
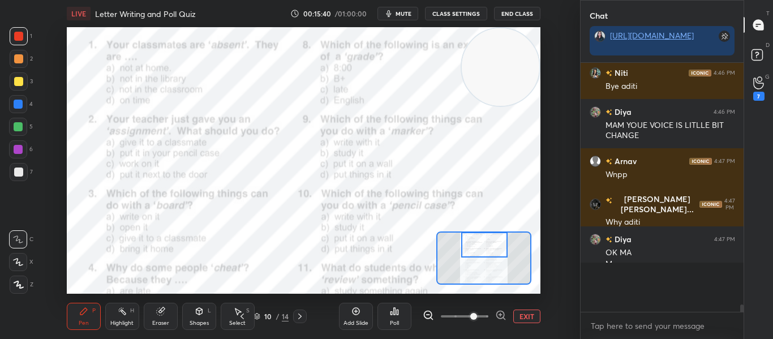
scroll to position [6304, 0]
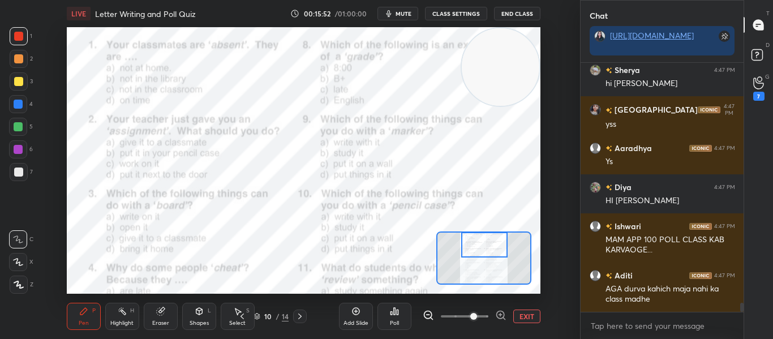
click at [390, 312] on icon at bounding box center [391, 313] width 2 height 3
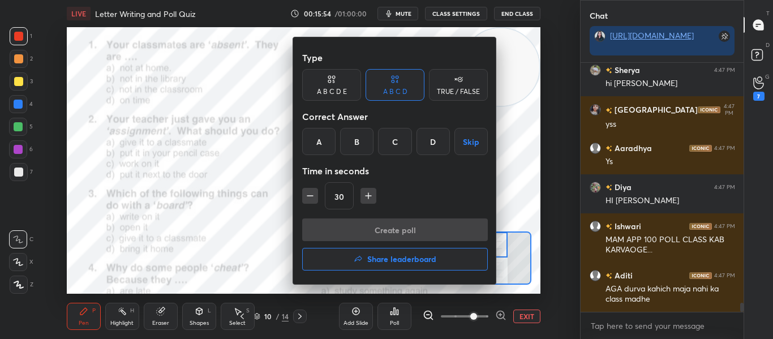
click at [403, 150] on div "C" at bounding box center [394, 141] width 33 height 27
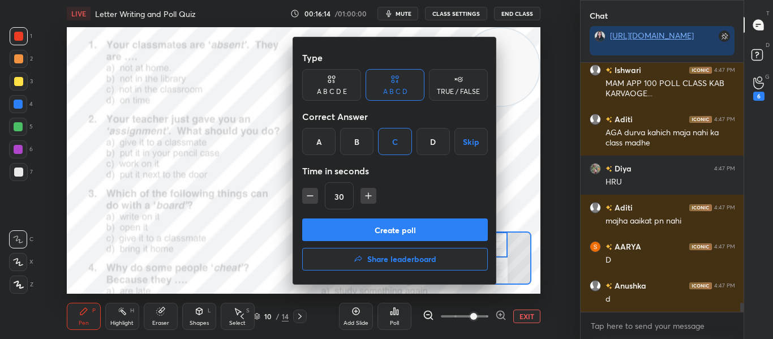
click at [360, 223] on button "Create poll" at bounding box center [395, 229] width 186 height 23
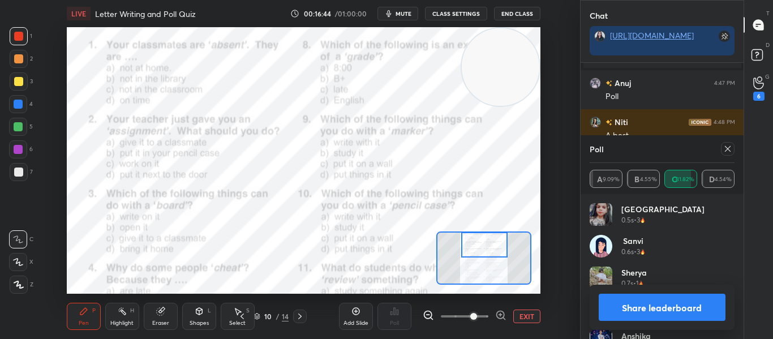
scroll to position [6540, 0]
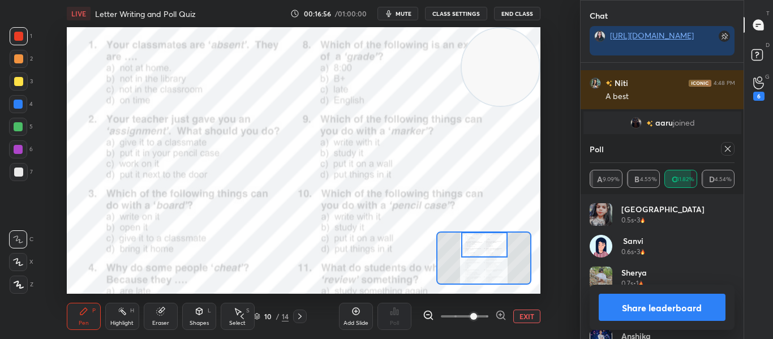
click at [731, 145] on icon at bounding box center [727, 148] width 9 height 9
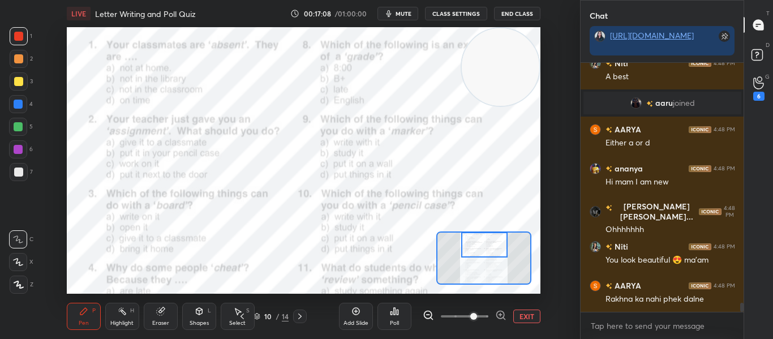
scroll to position [6598, 0]
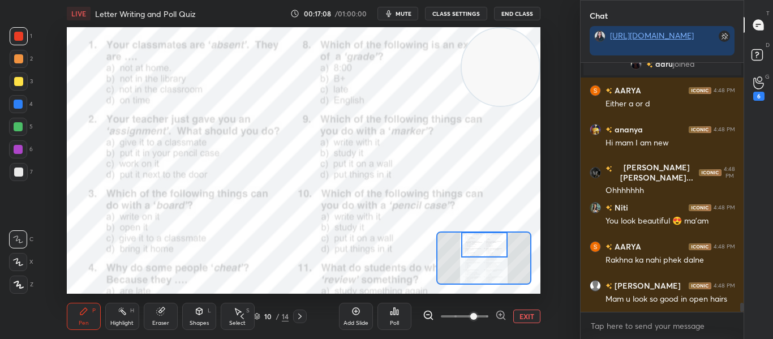
click at [469, 256] on div at bounding box center [484, 244] width 46 height 25
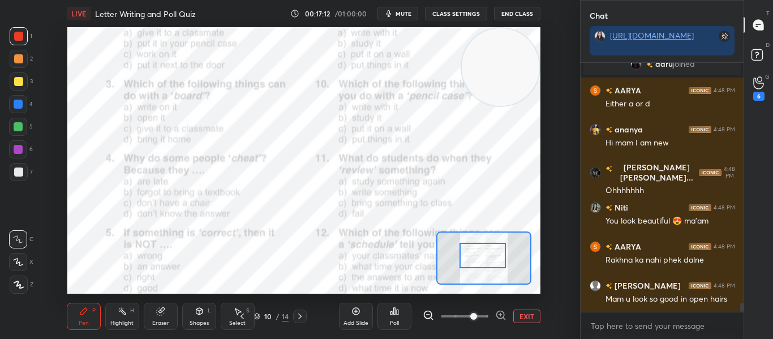
drag, startPoint x: 469, startPoint y: 256, endPoint x: 468, endPoint y: 266, distance: 10.2
click at [468, 266] on div at bounding box center [482, 255] width 46 height 25
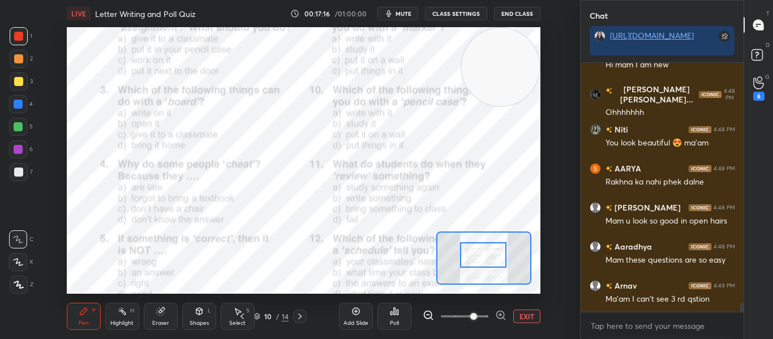
scroll to position [6716, 0]
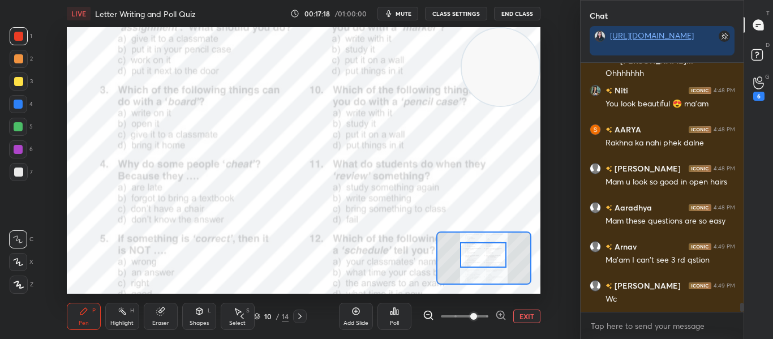
click at [391, 318] on div "Poll" at bounding box center [394, 316] width 34 height 27
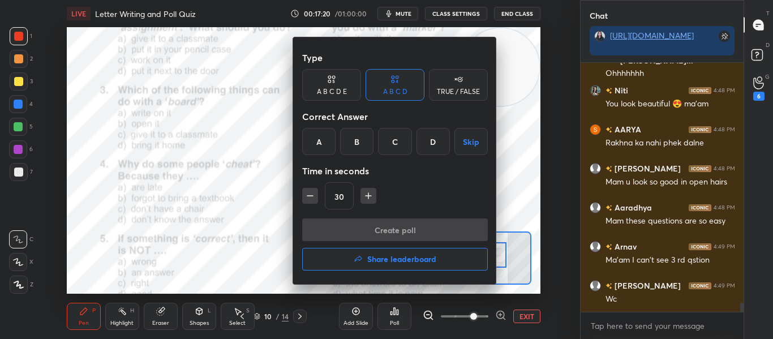
click at [322, 147] on div "A" at bounding box center [318, 141] width 33 height 27
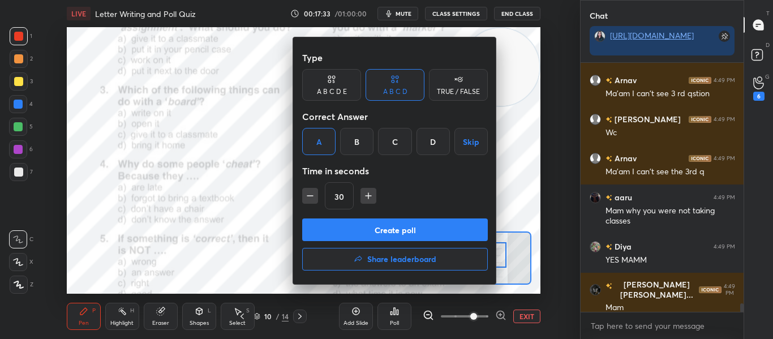
scroll to position [6999, 0]
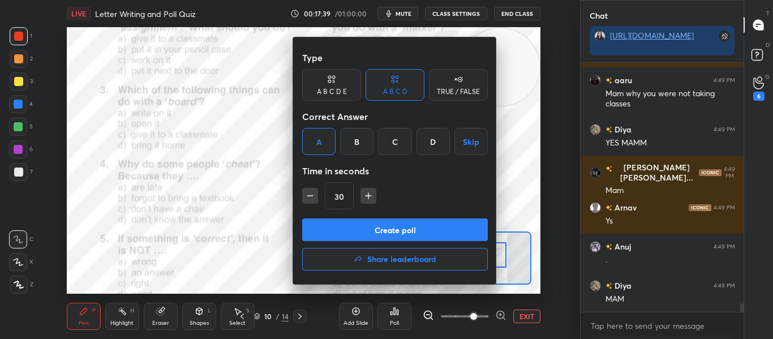
click at [361, 227] on button "Create poll" at bounding box center [395, 229] width 186 height 23
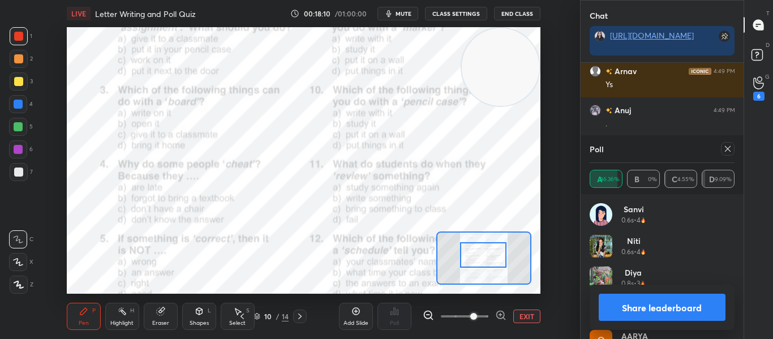
scroll to position [7174, 0]
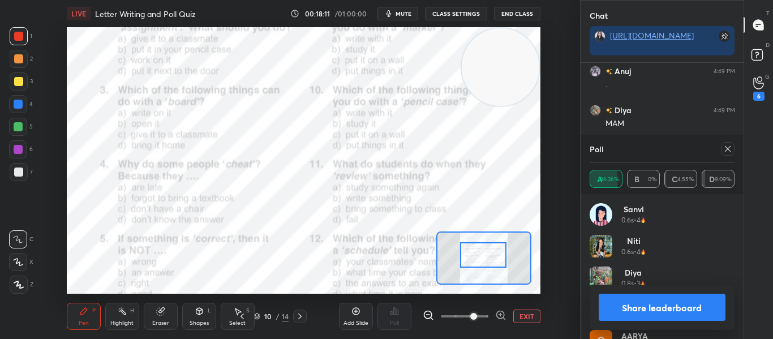
click at [726, 145] on icon at bounding box center [727, 148] width 9 height 9
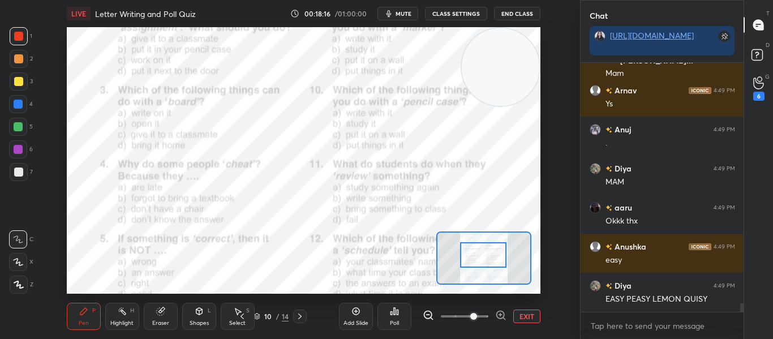
scroll to position [7155, 0]
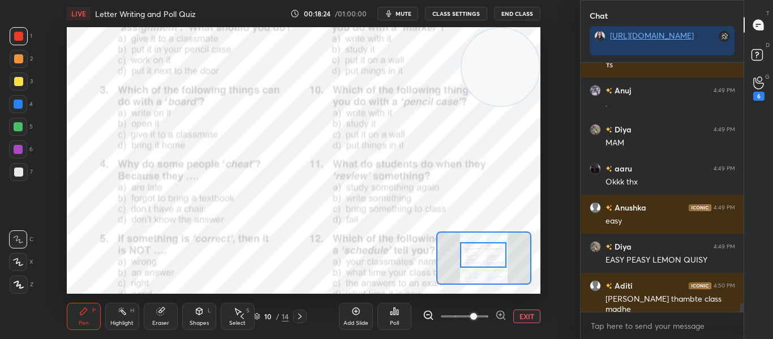
click at [378, 317] on div "Poll" at bounding box center [394, 316] width 34 height 27
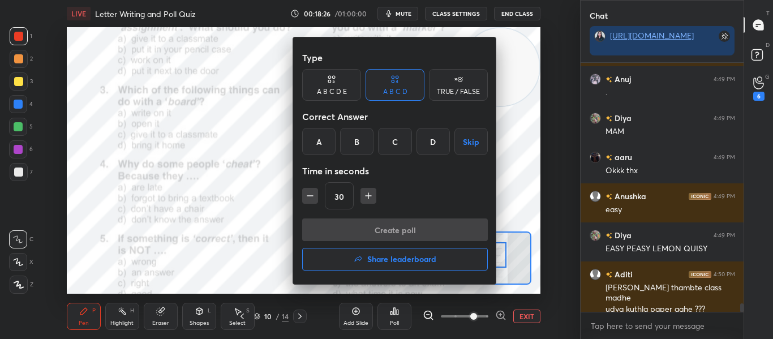
click at [427, 142] on div "D" at bounding box center [432, 141] width 33 height 27
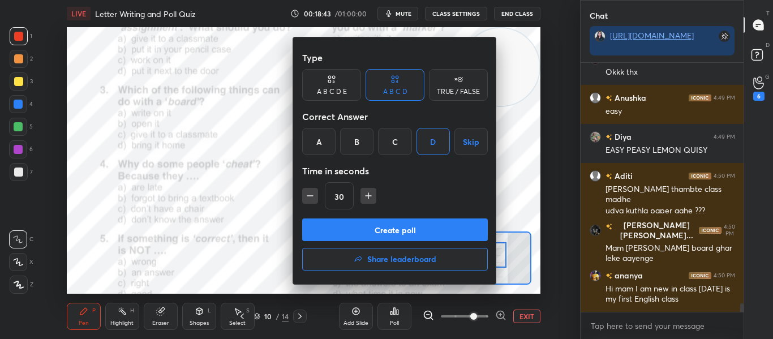
scroll to position [7304, 0]
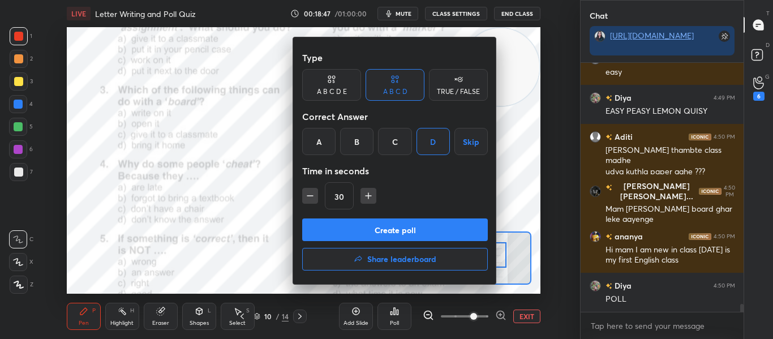
click at [369, 231] on button "Create poll" at bounding box center [395, 229] width 186 height 23
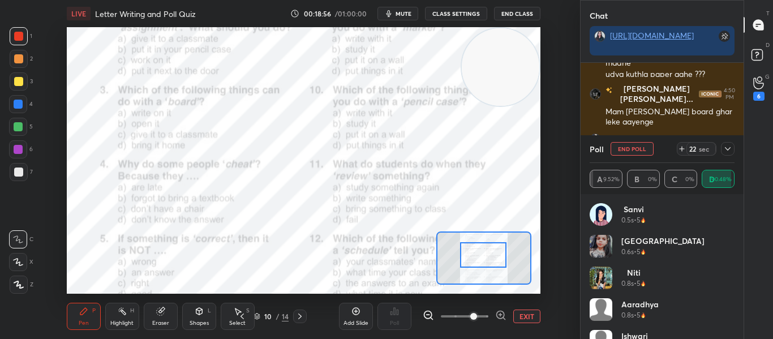
scroll to position [7440, 0]
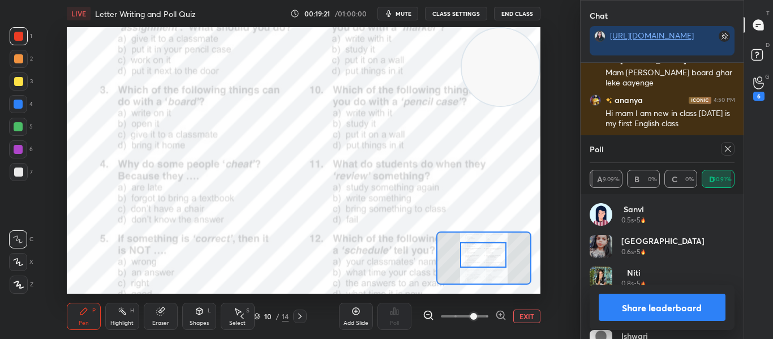
click at [723, 146] on icon at bounding box center [727, 148] width 9 height 9
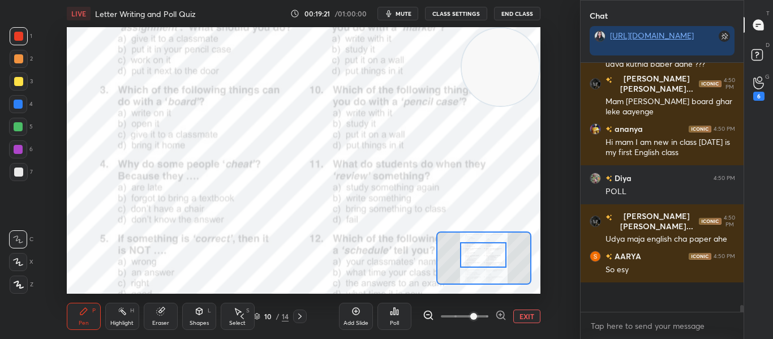
scroll to position [7382, 0]
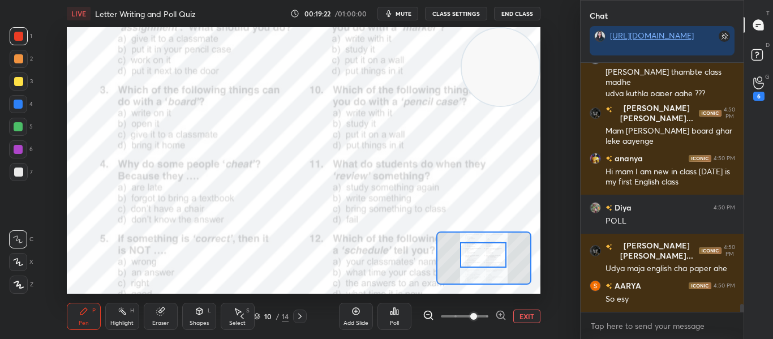
click at [478, 253] on div at bounding box center [483, 254] width 46 height 25
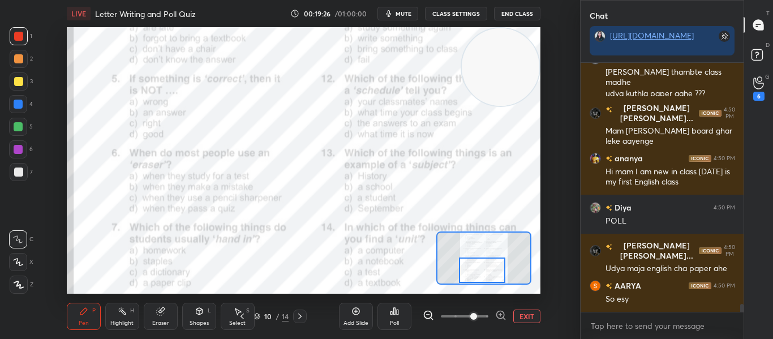
scroll to position [7421, 0]
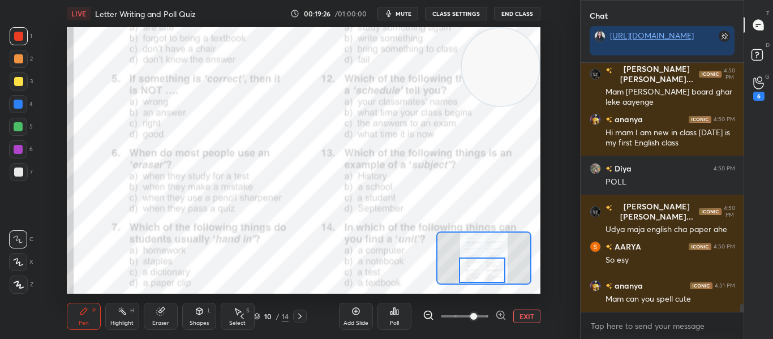
drag, startPoint x: 478, startPoint y: 253, endPoint x: 477, endPoint y: 323, distance: 70.1
click at [477, 323] on div "LIVE Letter Writing and Poll Quiz 00:19:26 / 01:00:00 mute CLASS SETTINGS End C…" at bounding box center [303, 169] width 534 height 339
click at [390, 312] on icon at bounding box center [391, 313] width 2 height 3
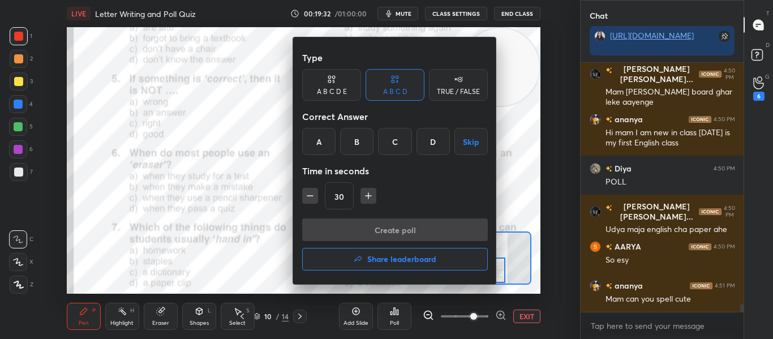
click at [318, 146] on div "A" at bounding box center [318, 141] width 33 height 27
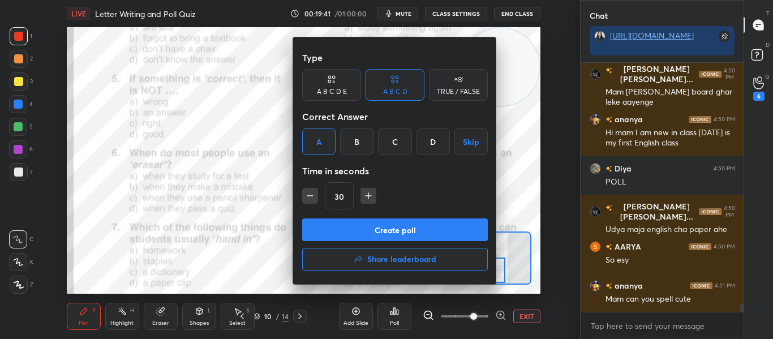
scroll to position [7470, 0]
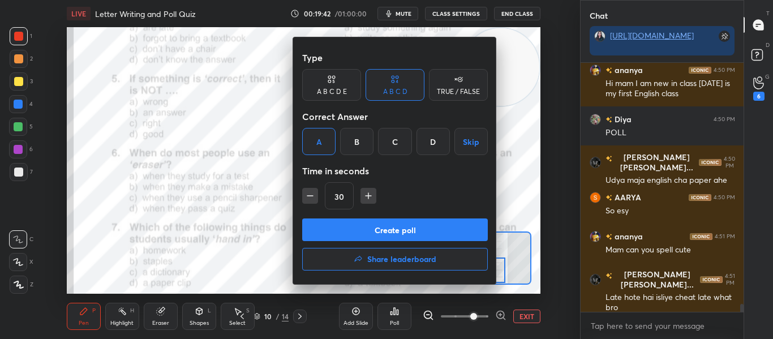
click at [323, 226] on button "Create poll" at bounding box center [395, 229] width 186 height 23
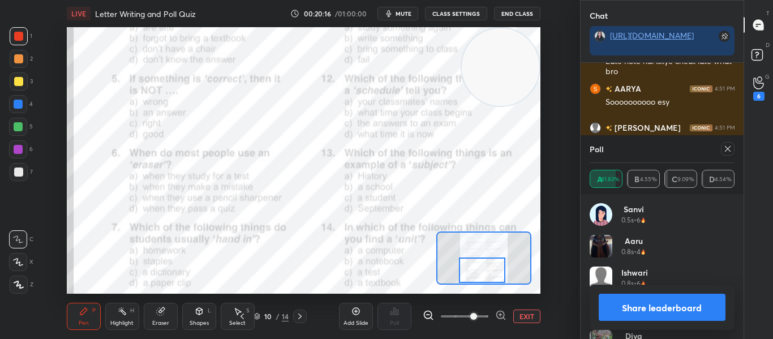
scroll to position [7745, 0]
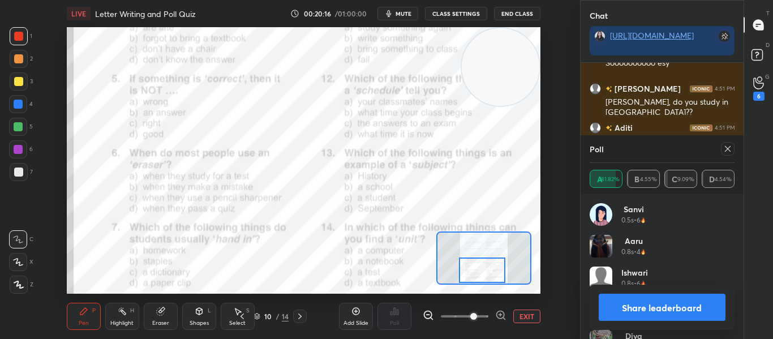
click at [725, 150] on icon at bounding box center [727, 148] width 9 height 9
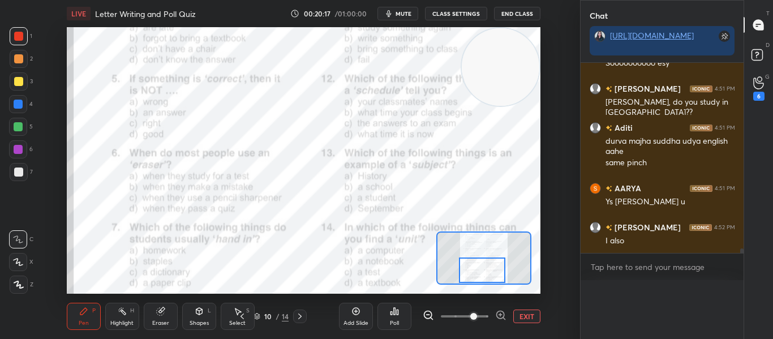
scroll to position [4, 4]
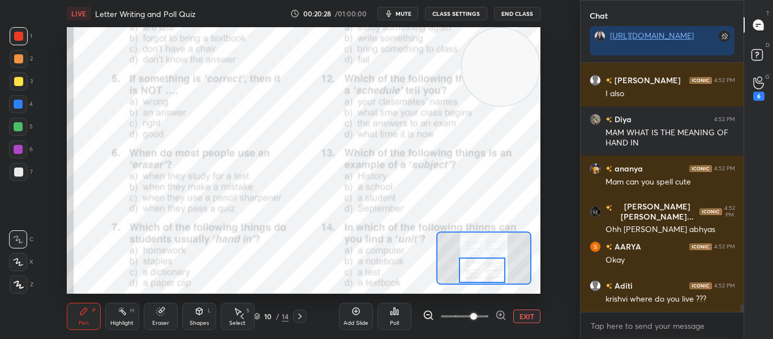
click at [394, 313] on icon at bounding box center [395, 311] width 2 height 7
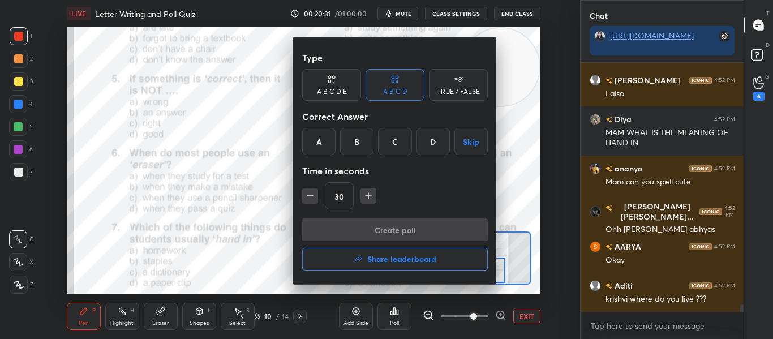
click at [346, 150] on div "B" at bounding box center [356, 141] width 33 height 27
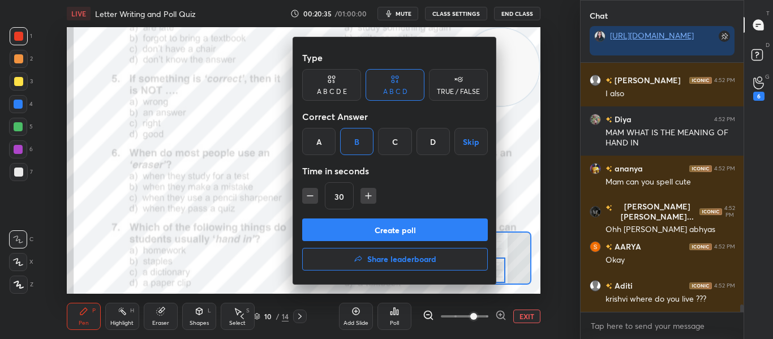
click at [326, 230] on button "Create poll" at bounding box center [395, 229] width 186 height 23
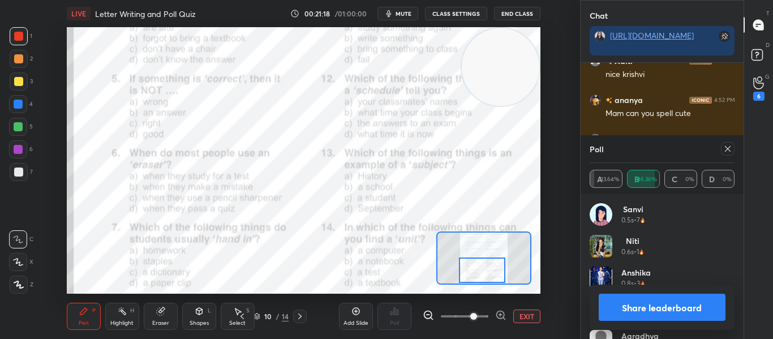
scroll to position [8332, 0]
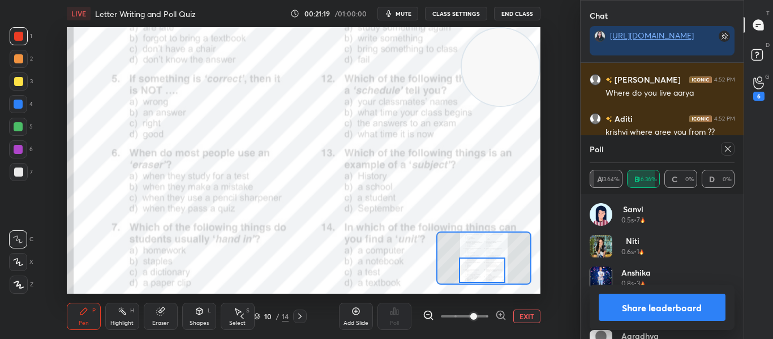
click at [730, 146] on icon at bounding box center [727, 149] width 6 height 6
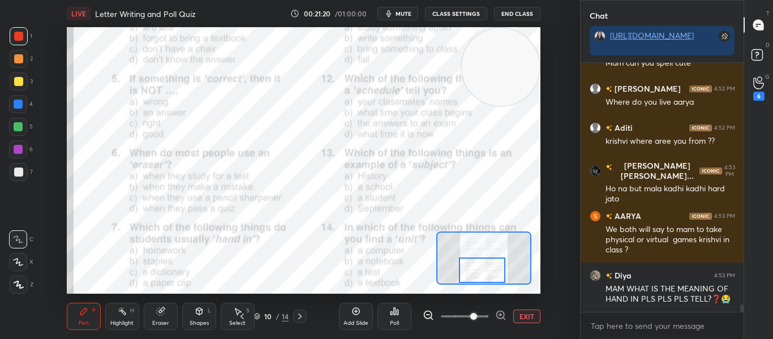
scroll to position [245, 159]
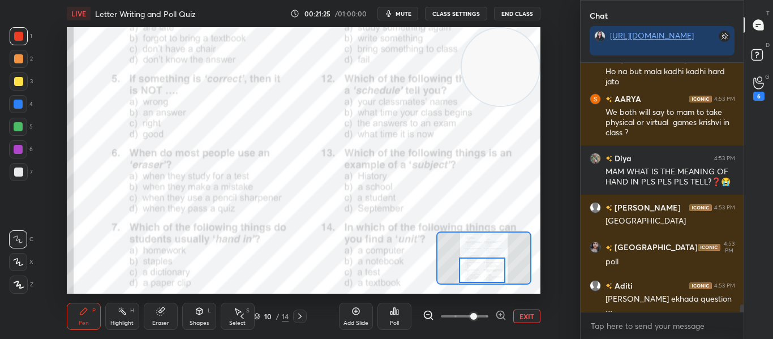
click at [395, 308] on icon at bounding box center [395, 311] width 2 height 7
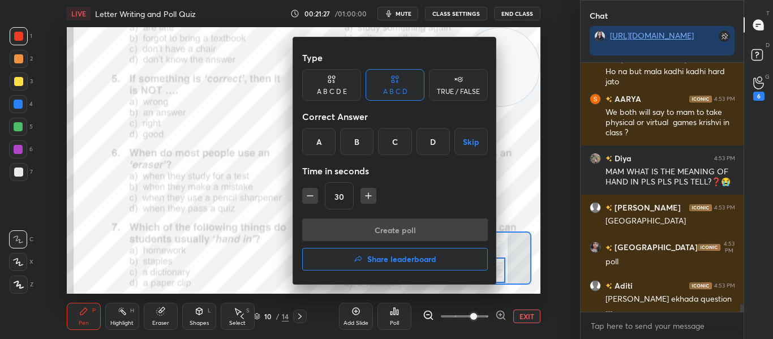
click at [316, 144] on div "A" at bounding box center [318, 141] width 33 height 27
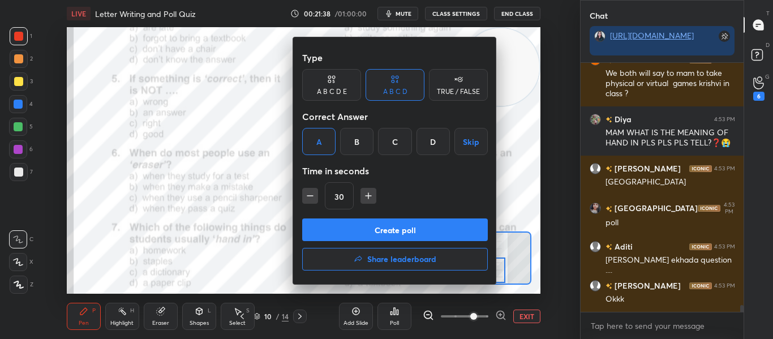
scroll to position [8518, 0]
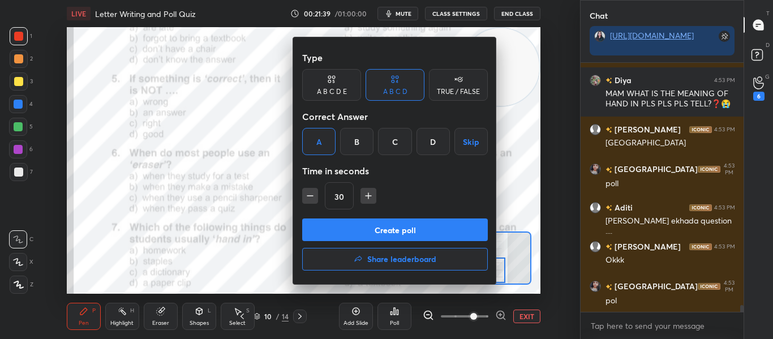
click at [359, 230] on button "Create poll" at bounding box center [395, 229] width 186 height 23
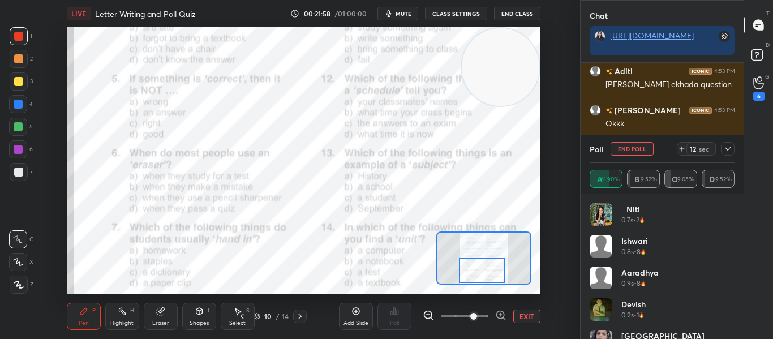
scroll to position [8703, 0]
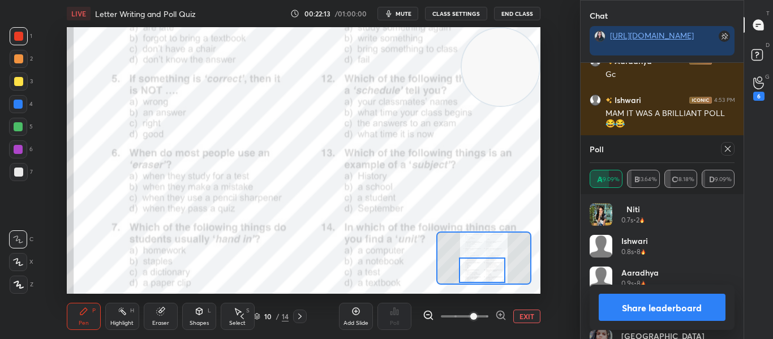
click at [724, 148] on icon at bounding box center [727, 148] width 9 height 9
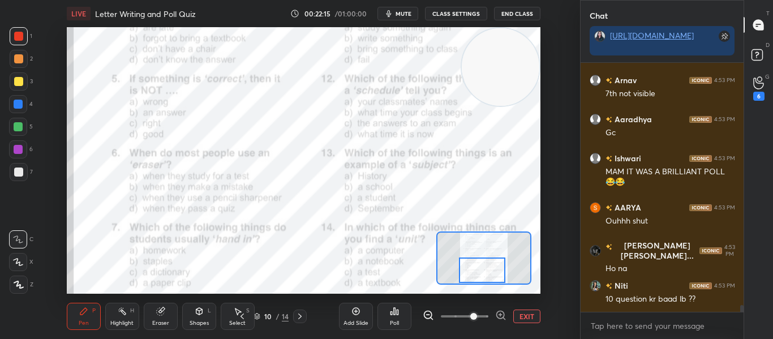
click at [472, 269] on div at bounding box center [482, 269] width 46 height 25
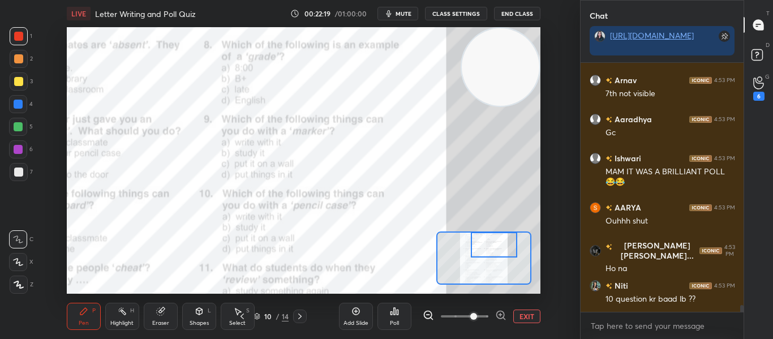
drag, startPoint x: 472, startPoint y: 269, endPoint x: 484, endPoint y: 241, distance: 30.2
click at [484, 241] on div at bounding box center [494, 244] width 46 height 25
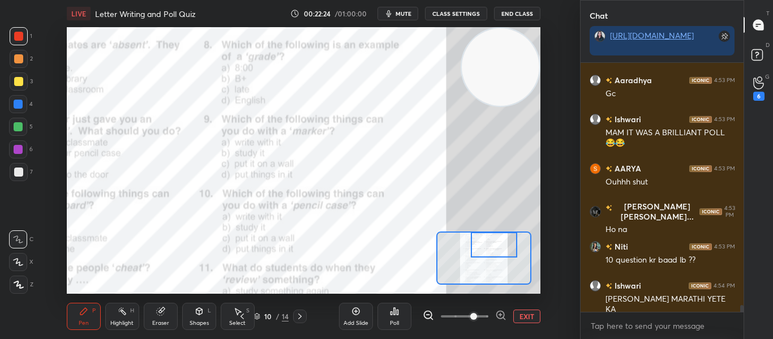
click at [390, 315] on icon at bounding box center [394, 311] width 9 height 9
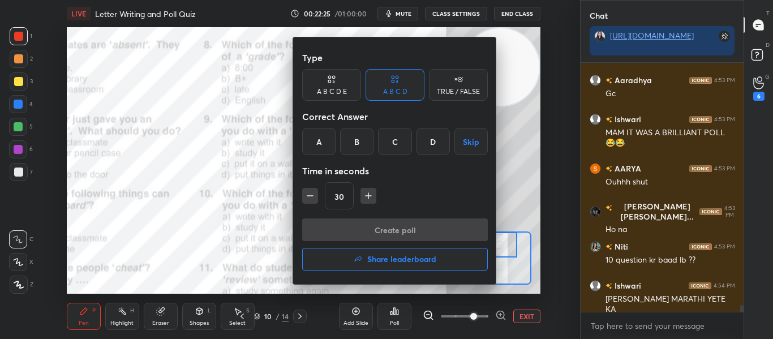
click at [353, 139] on div "B" at bounding box center [356, 141] width 33 height 27
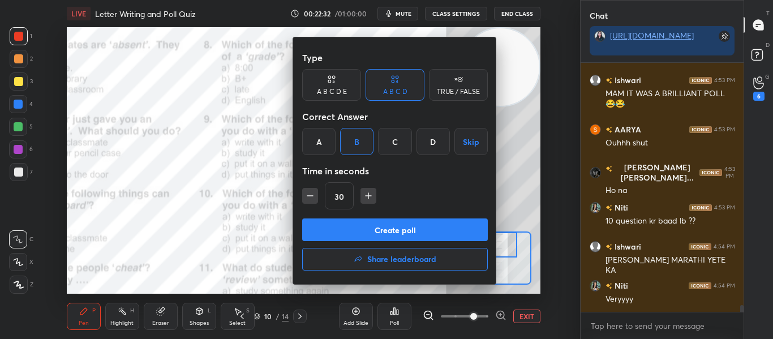
click at [352, 228] on button "Create poll" at bounding box center [395, 229] width 186 height 23
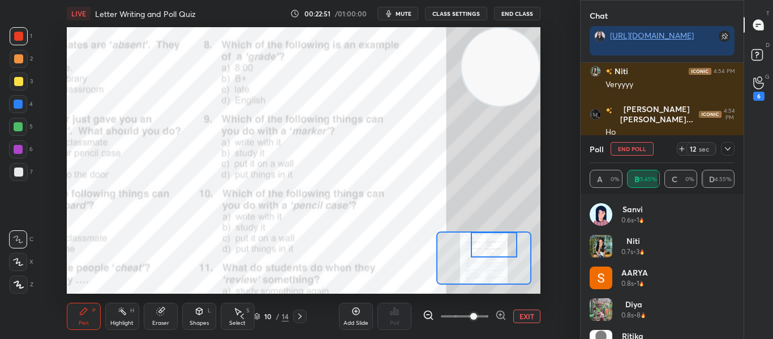
click at [726, 147] on icon at bounding box center [727, 148] width 9 height 9
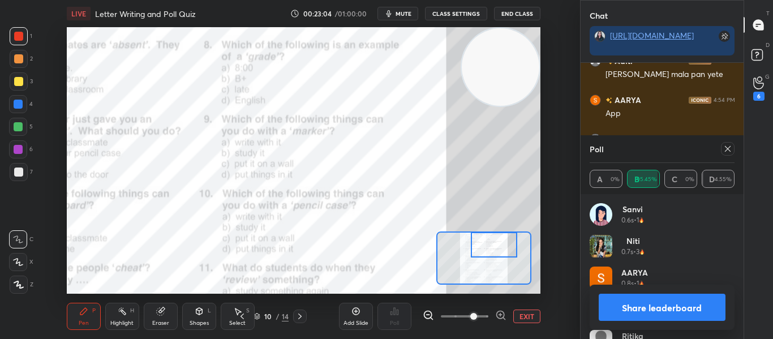
click at [726, 147] on icon at bounding box center [727, 148] width 9 height 9
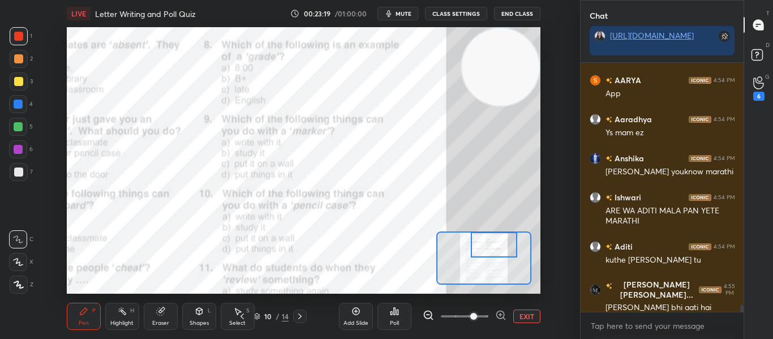
click at [396, 320] on div "Poll" at bounding box center [394, 323] width 9 height 6
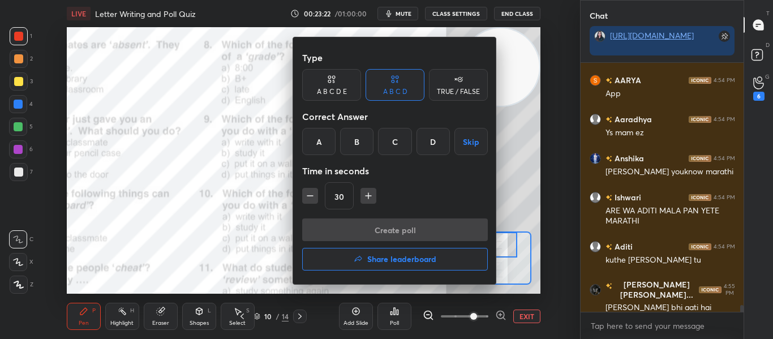
click at [322, 138] on div "A" at bounding box center [318, 141] width 33 height 27
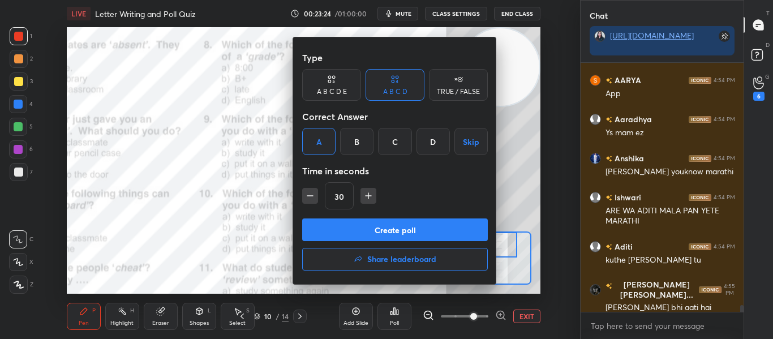
click at [352, 230] on button "Create poll" at bounding box center [395, 229] width 186 height 23
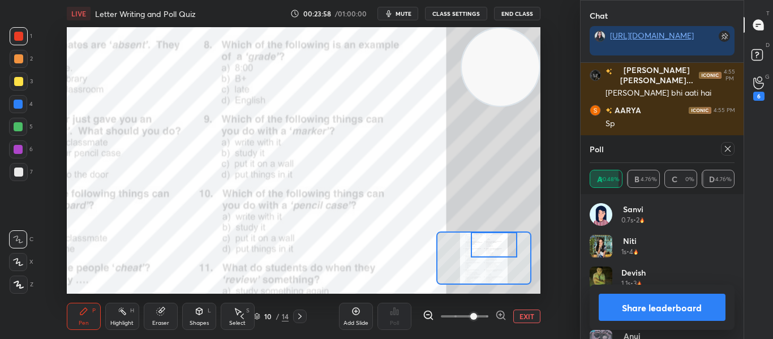
click at [727, 145] on icon at bounding box center [727, 148] width 9 height 9
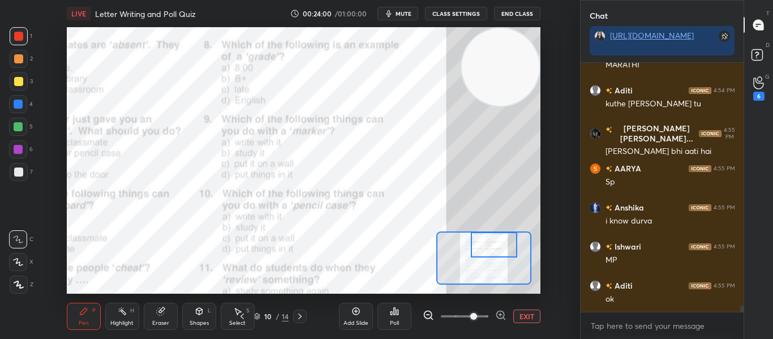
click at [488, 248] on div at bounding box center [494, 244] width 46 height 25
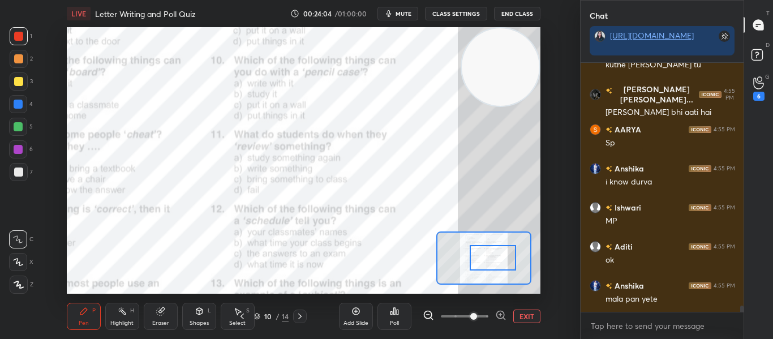
drag, startPoint x: 488, startPoint y: 248, endPoint x: 486, endPoint y: 261, distance: 12.5
click at [486, 261] on div at bounding box center [492, 257] width 46 height 25
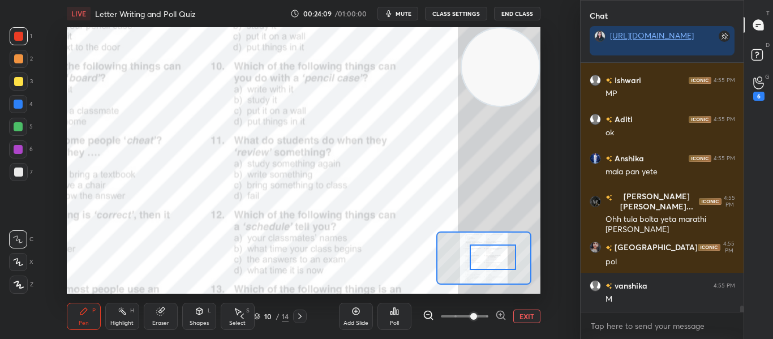
click at [389, 314] on div "Poll" at bounding box center [394, 316] width 34 height 27
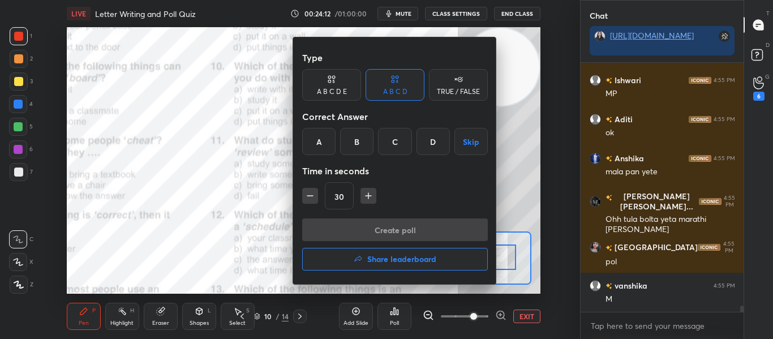
drag, startPoint x: 271, startPoint y: 191, endPoint x: 351, endPoint y: 291, distance: 128.3
click at [351, 291] on div at bounding box center [386, 169] width 773 height 339
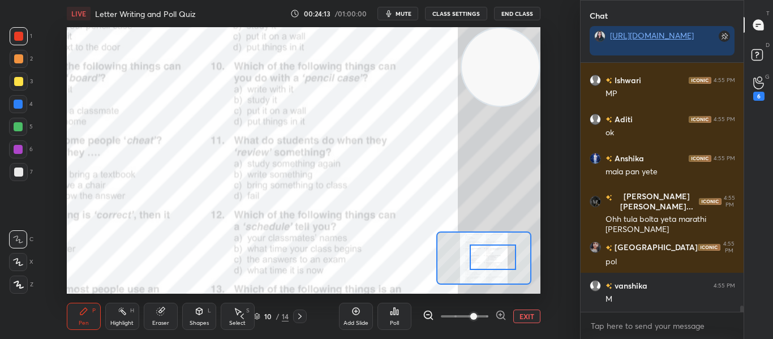
click at [395, 314] on icon at bounding box center [394, 311] width 9 height 9
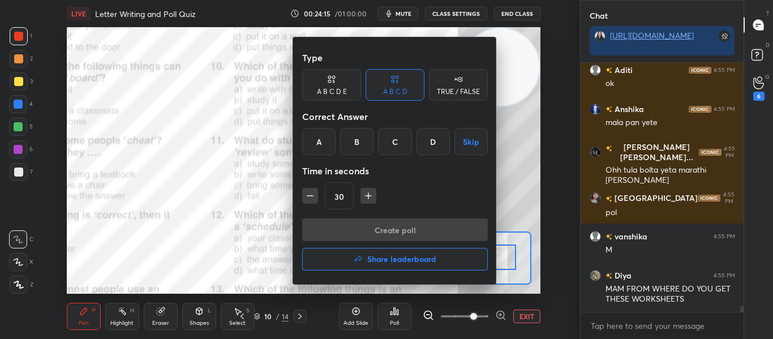
click at [428, 135] on div "D" at bounding box center [432, 141] width 33 height 27
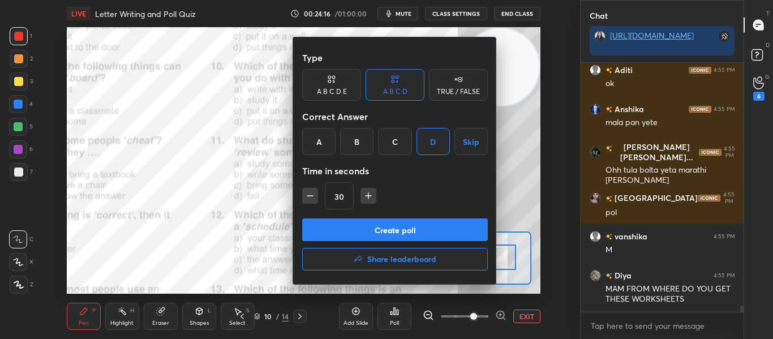
click at [358, 228] on button "Create poll" at bounding box center [395, 229] width 186 height 23
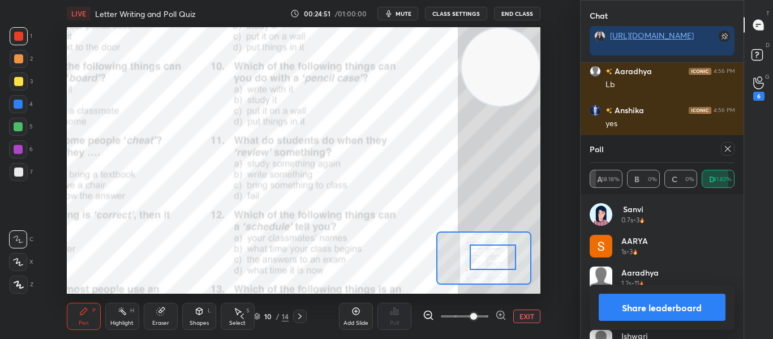
click at [721, 149] on div at bounding box center [728, 149] width 14 height 14
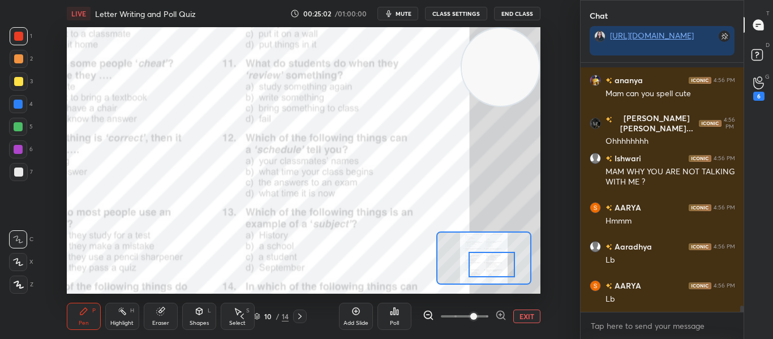
drag, startPoint x: 501, startPoint y: 262, endPoint x: 500, endPoint y: 269, distance: 6.9
click at [500, 269] on div at bounding box center [491, 264] width 46 height 25
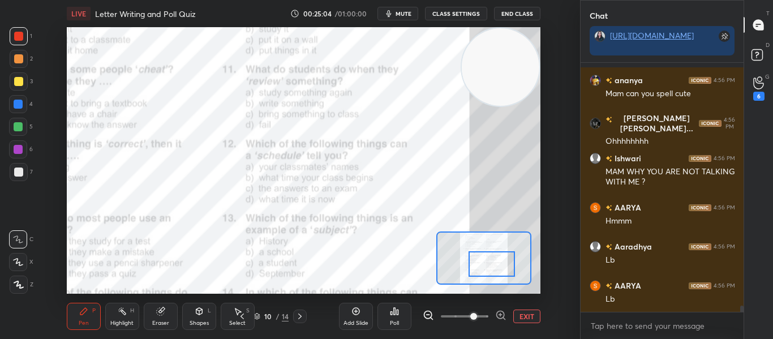
click at [402, 318] on div "Poll" at bounding box center [394, 316] width 34 height 27
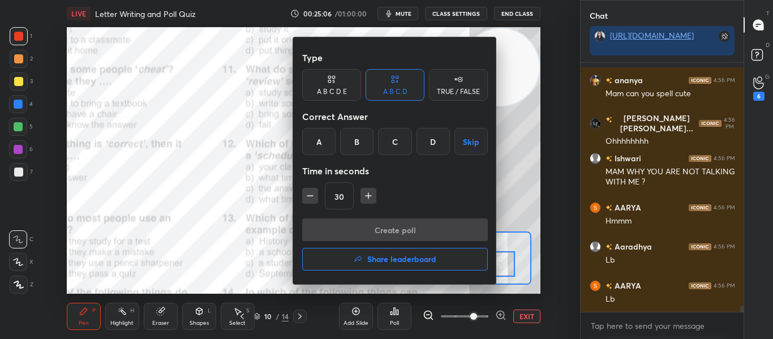
click at [254, 234] on div at bounding box center [386, 169] width 773 height 339
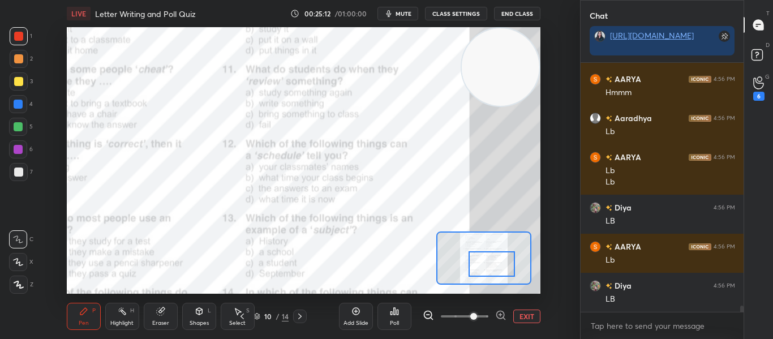
click at [391, 312] on icon at bounding box center [391, 313] width 2 height 3
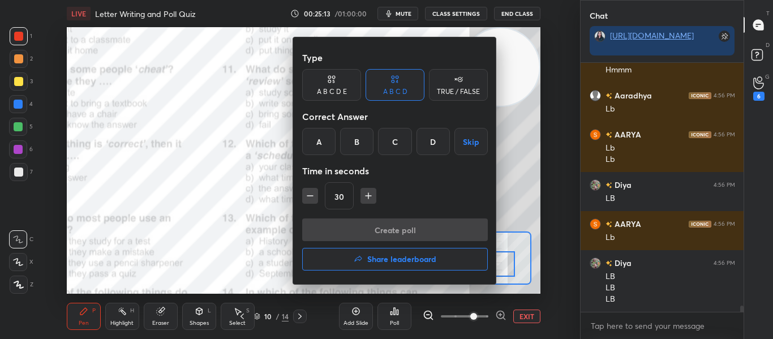
click at [324, 148] on div "A" at bounding box center [318, 141] width 33 height 27
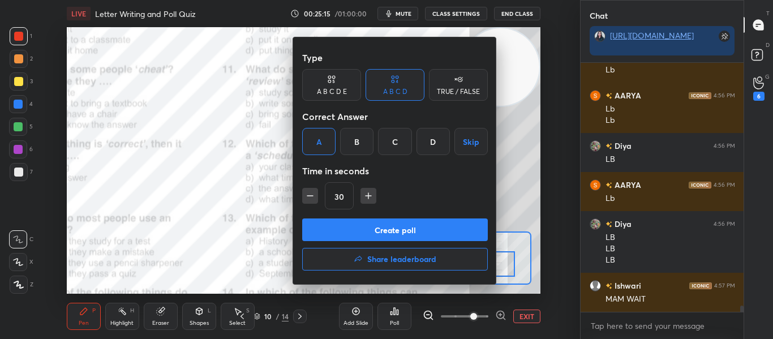
click at [253, 132] on div at bounding box center [386, 169] width 773 height 339
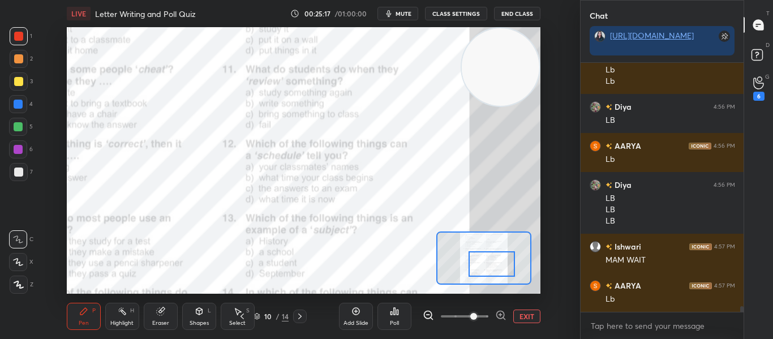
click at [387, 320] on div "Poll" at bounding box center [394, 316] width 34 height 27
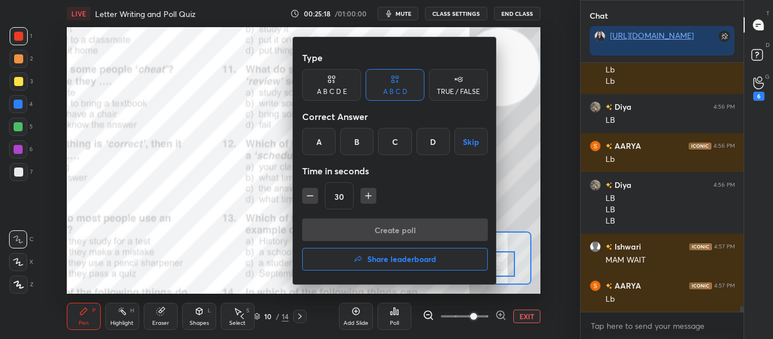
scroll to position [10253, 0]
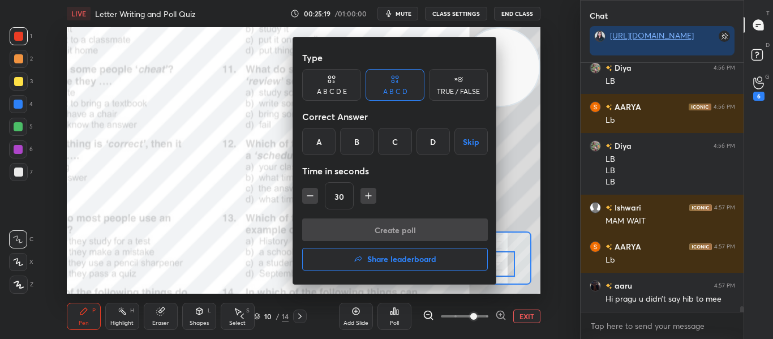
click at [380, 257] on h4 "Share leaderboard" at bounding box center [401, 259] width 69 height 8
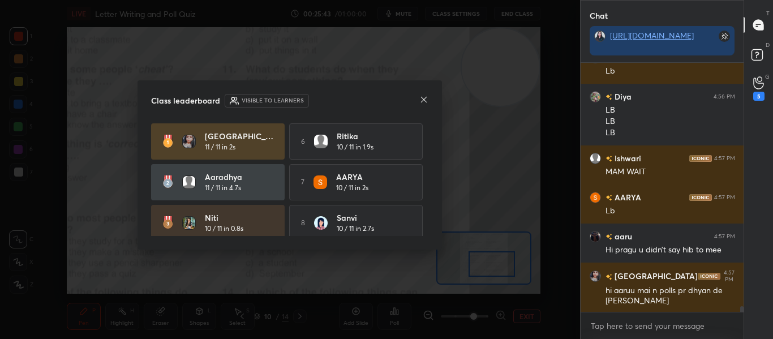
scroll to position [10341, 0]
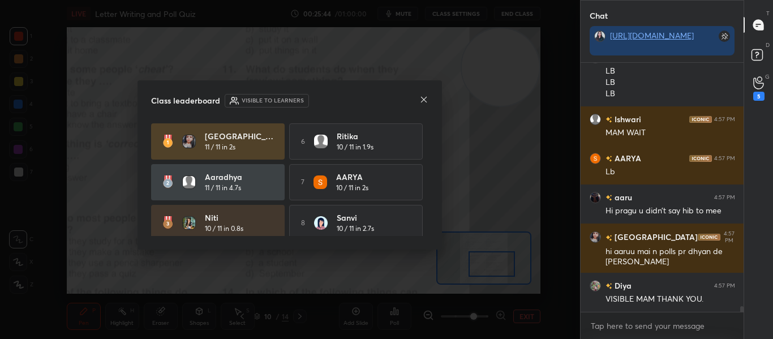
click at [424, 105] on div at bounding box center [423, 100] width 9 height 12
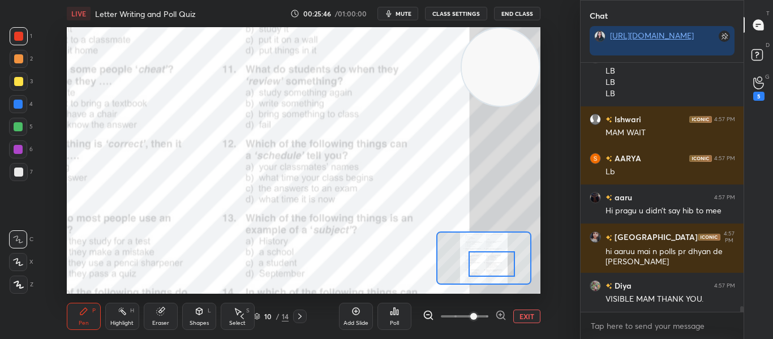
click at [384, 315] on div "Poll" at bounding box center [394, 316] width 34 height 27
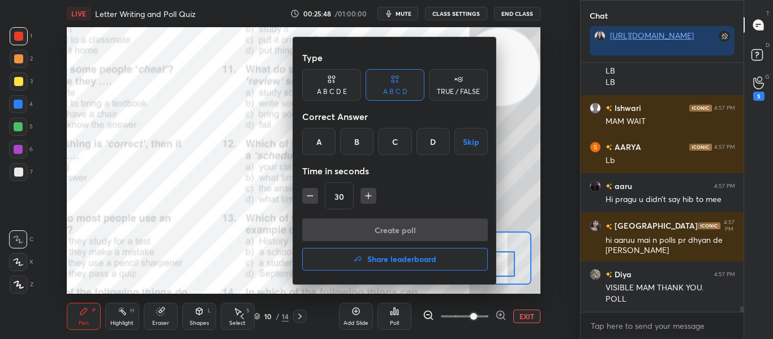
scroll to position [10364, 0]
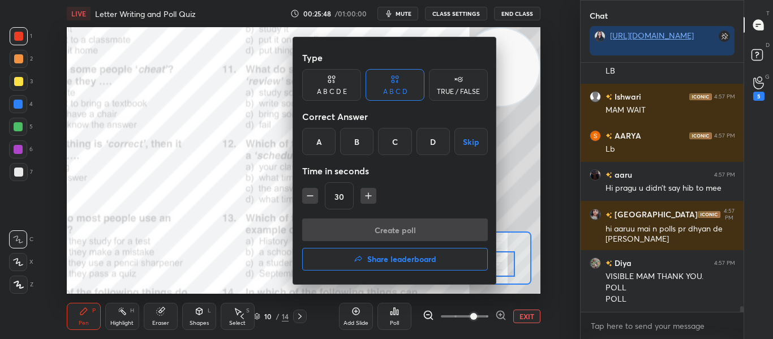
click at [330, 145] on div "A" at bounding box center [318, 141] width 33 height 27
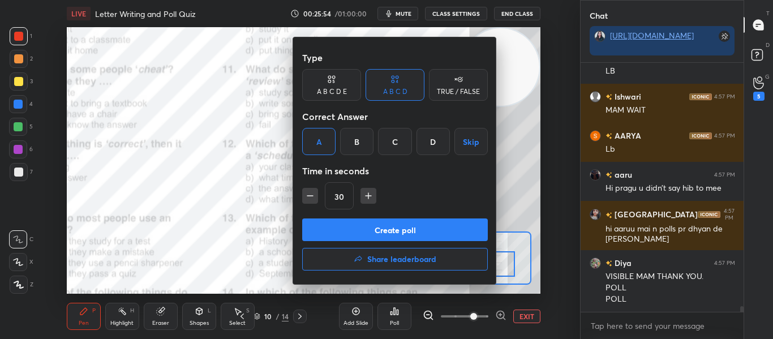
click at [352, 226] on button "Create poll" at bounding box center [395, 229] width 186 height 23
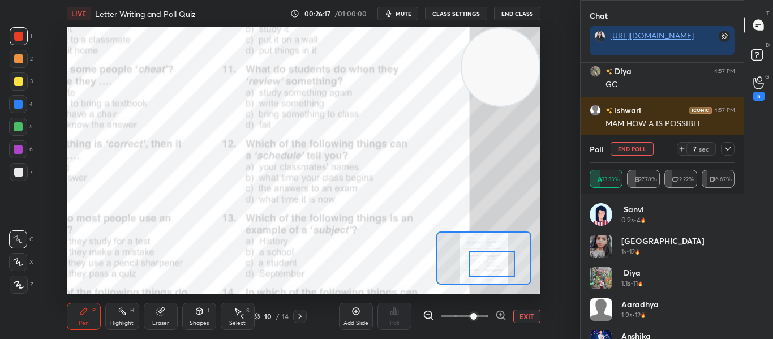
scroll to position [10668, 0]
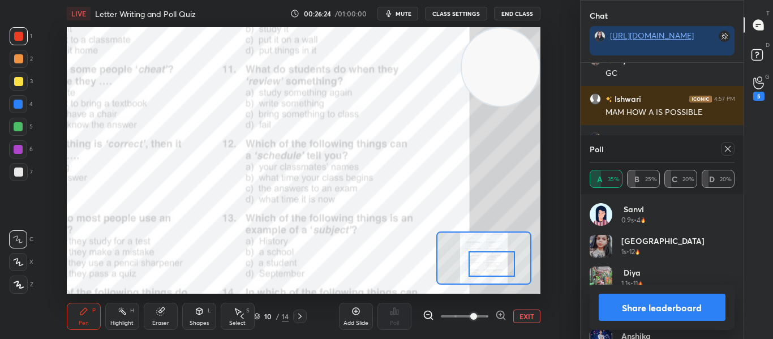
click at [727, 146] on icon at bounding box center [727, 148] width 9 height 9
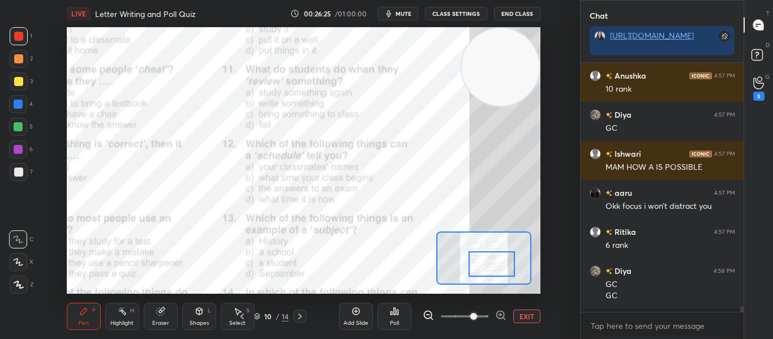
scroll to position [10611, 0]
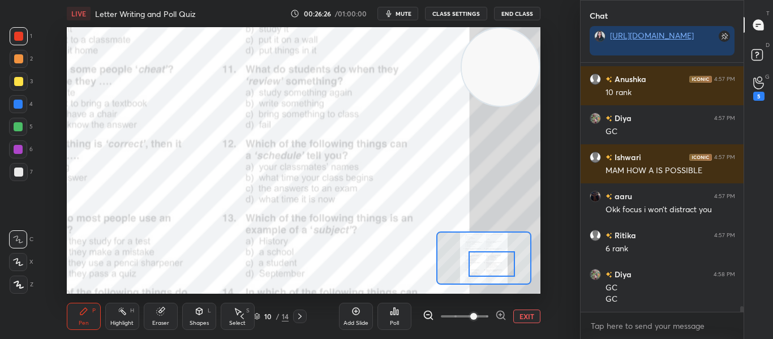
click at [488, 255] on div at bounding box center [491, 263] width 46 height 25
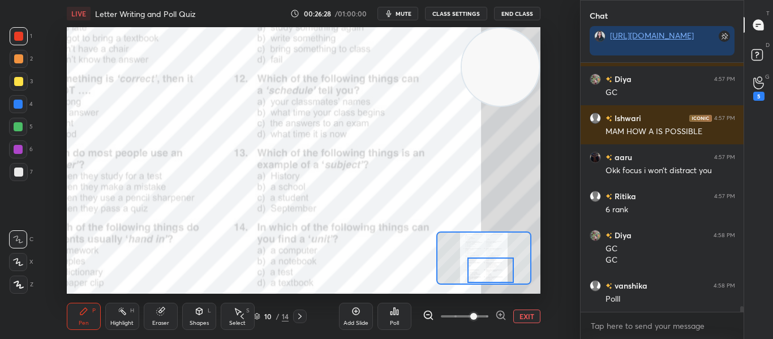
drag, startPoint x: 488, startPoint y: 255, endPoint x: 486, endPoint y: 266, distance: 11.4
click at [486, 266] on div at bounding box center [490, 269] width 46 height 25
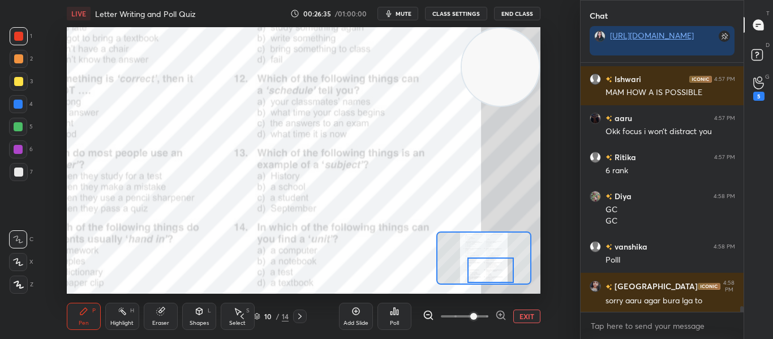
click at [391, 317] on div "Poll" at bounding box center [394, 316] width 34 height 27
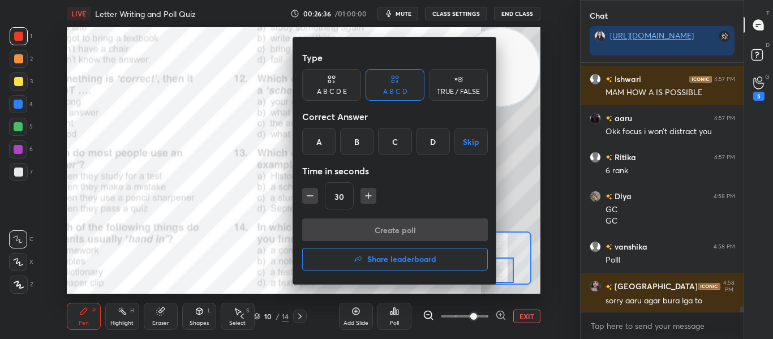
click at [356, 140] on div "B" at bounding box center [356, 141] width 33 height 27
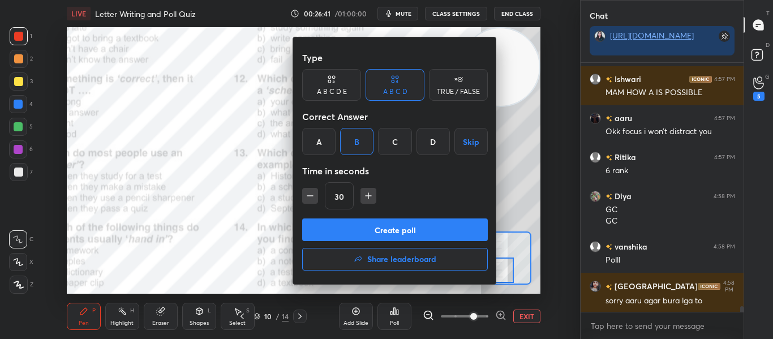
click at [360, 227] on button "Create poll" at bounding box center [395, 229] width 186 height 23
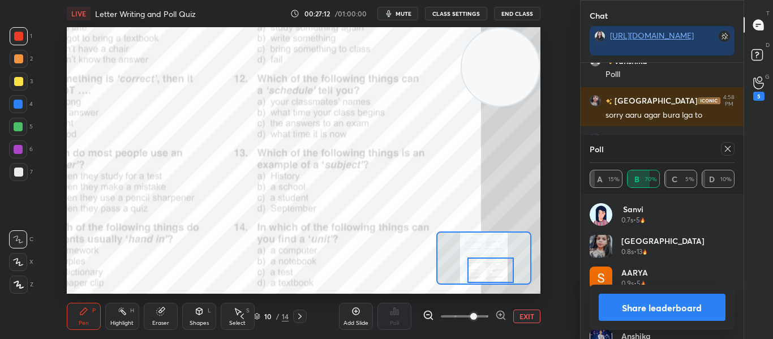
click at [724, 152] on icon at bounding box center [727, 148] width 9 height 9
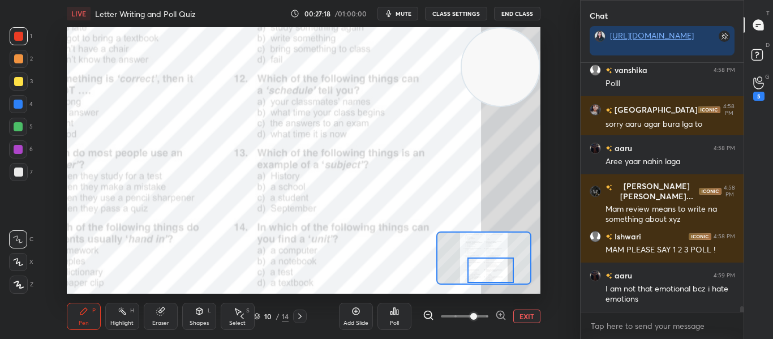
drag, startPoint x: 476, startPoint y: 262, endPoint x: 475, endPoint y: 270, distance: 8.5
click at [475, 270] on div at bounding box center [490, 269] width 46 height 25
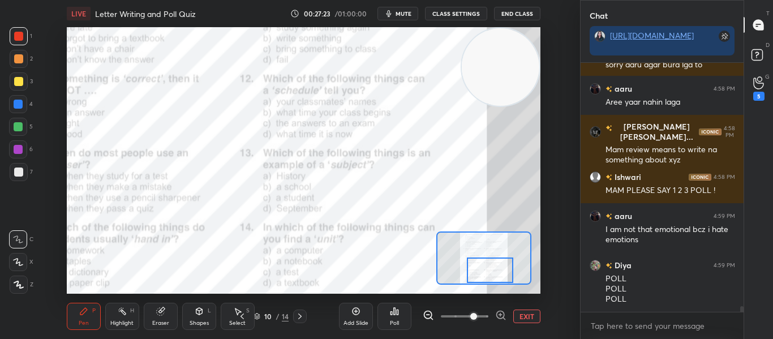
click at [397, 316] on div "Poll" at bounding box center [394, 316] width 34 height 27
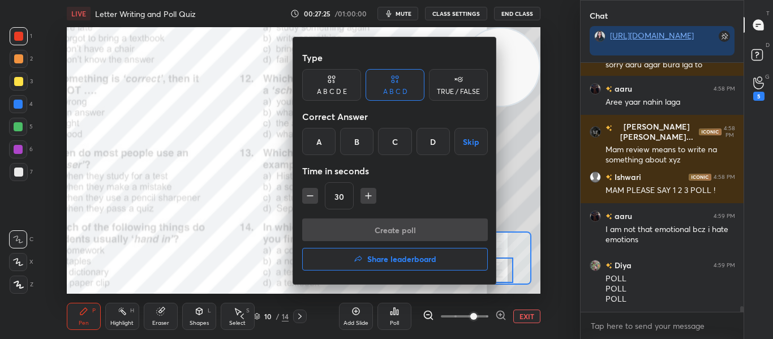
click at [318, 137] on div "A" at bounding box center [318, 141] width 33 height 27
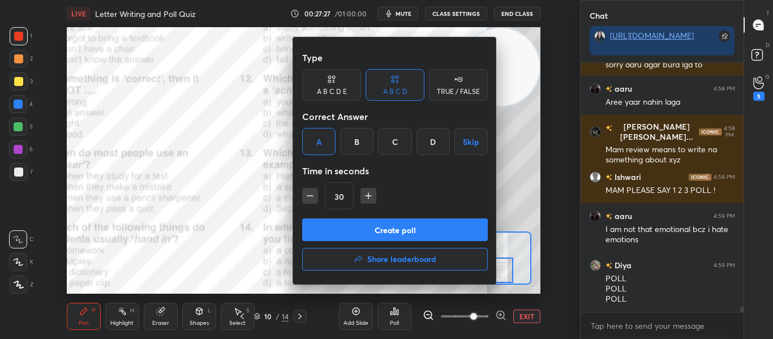
scroll to position [10962, 0]
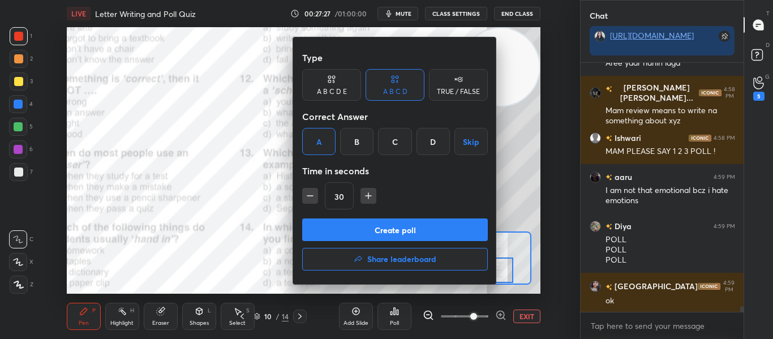
click at [381, 230] on button "Create poll" at bounding box center [395, 229] width 186 height 23
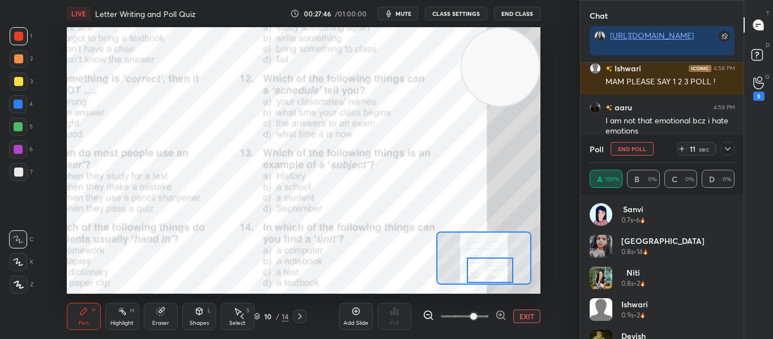
scroll to position [11071, 0]
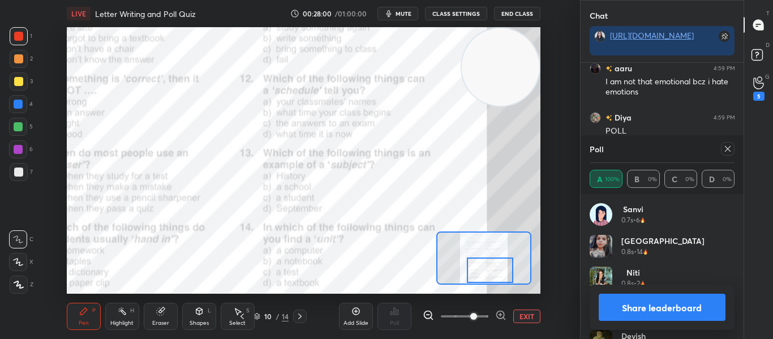
click at [728, 146] on icon at bounding box center [727, 148] width 9 height 9
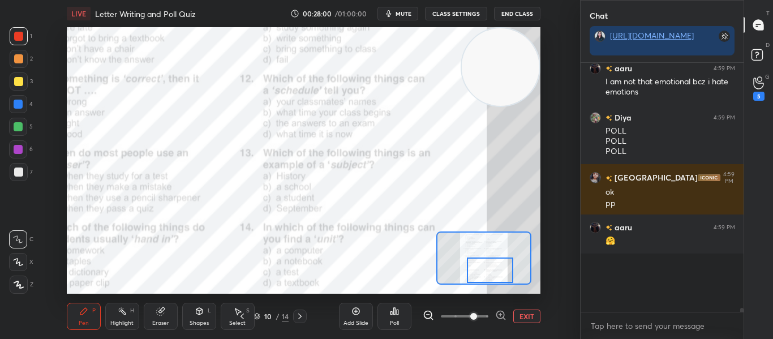
scroll to position [11042, 0]
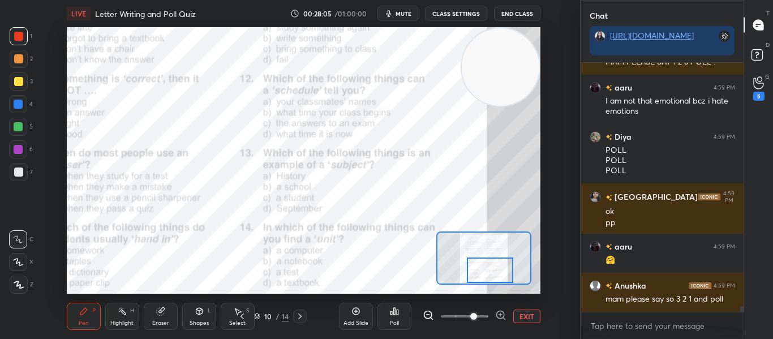
click at [390, 317] on div "Poll" at bounding box center [394, 316] width 34 height 27
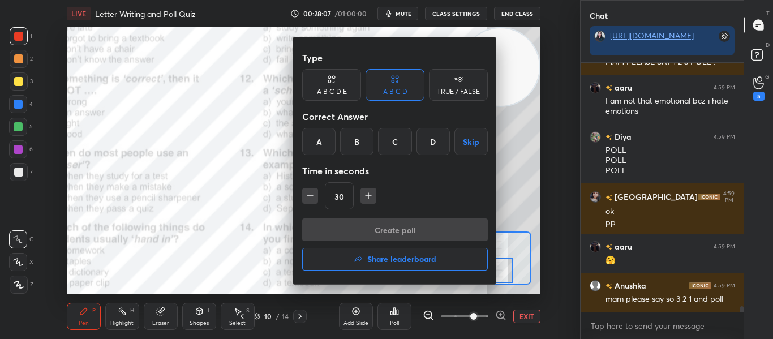
click at [282, 214] on div at bounding box center [386, 169] width 773 height 339
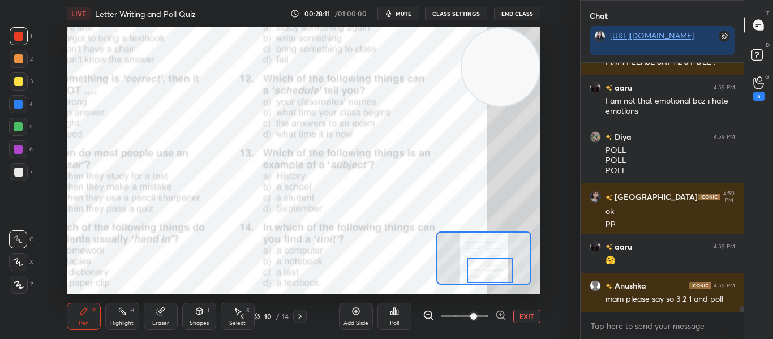
click at [382, 304] on div "Poll" at bounding box center [394, 316] width 34 height 27
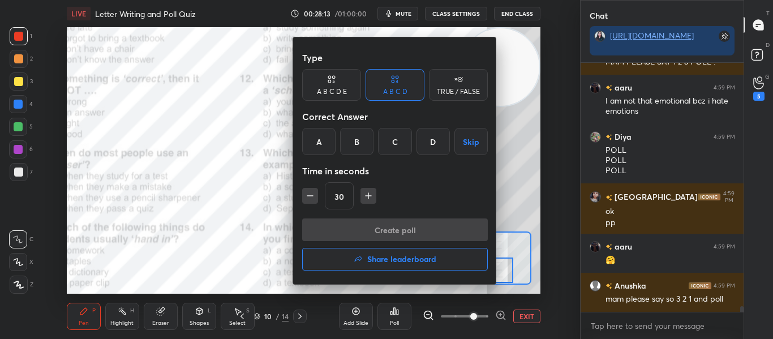
click at [429, 143] on div "D" at bounding box center [432, 141] width 33 height 27
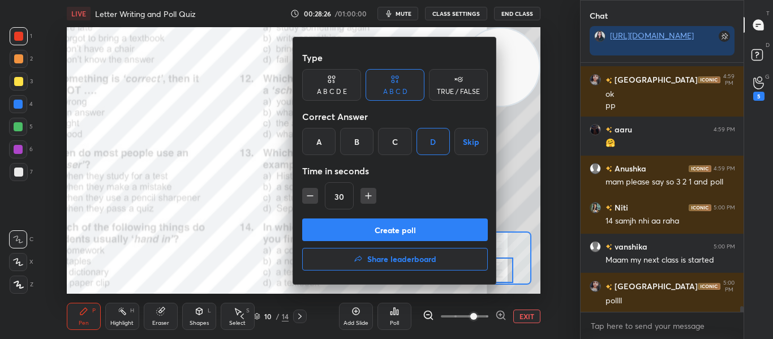
scroll to position [11208, 0]
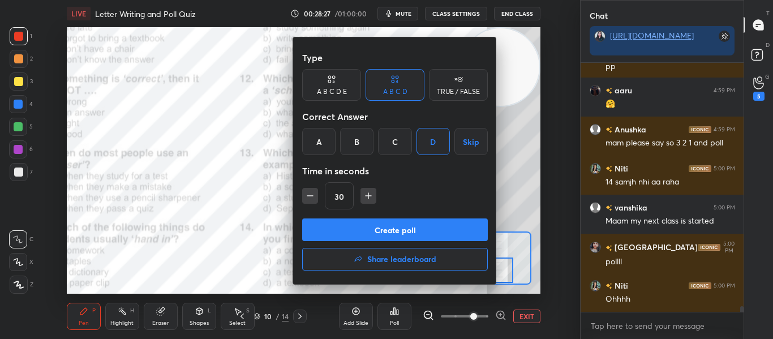
click at [401, 236] on button "Create poll" at bounding box center [395, 229] width 186 height 23
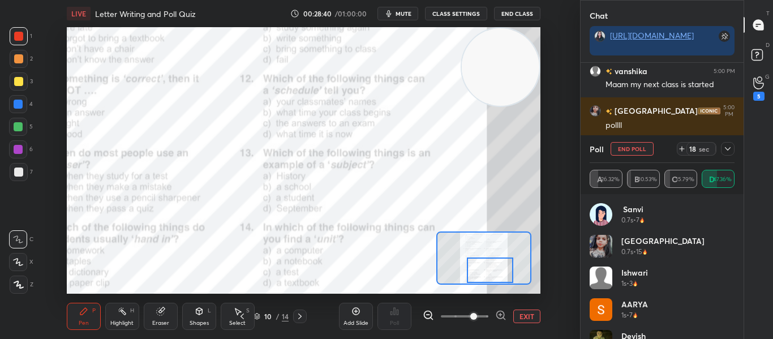
scroll to position [11383, 0]
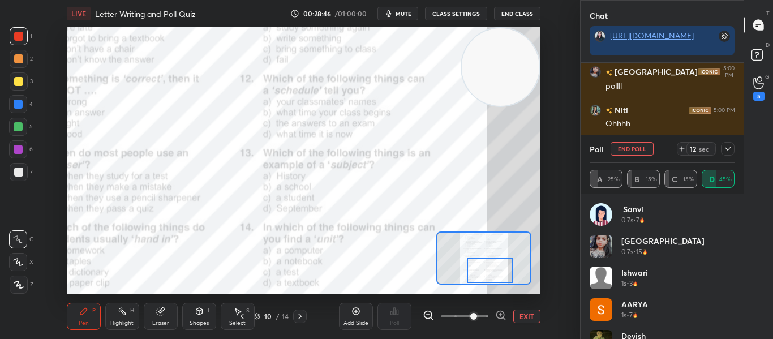
click at [732, 152] on div at bounding box center [728, 149] width 14 height 14
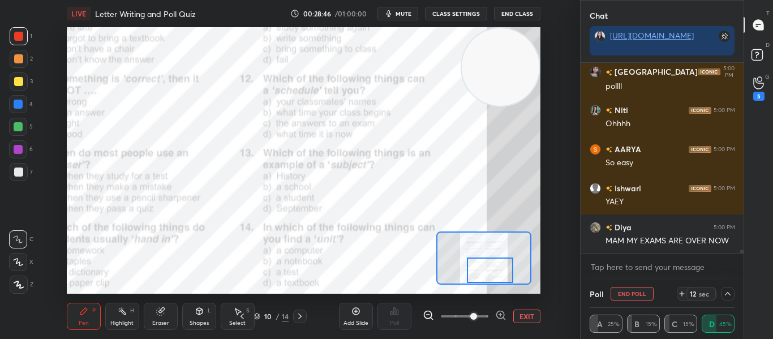
scroll to position [0, 0]
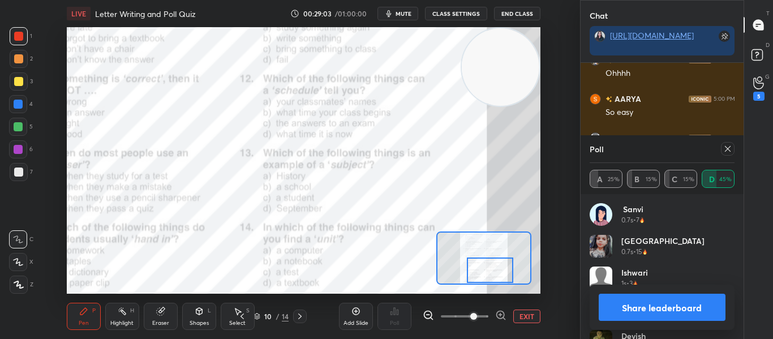
click at [732, 148] on div at bounding box center [728, 149] width 14 height 14
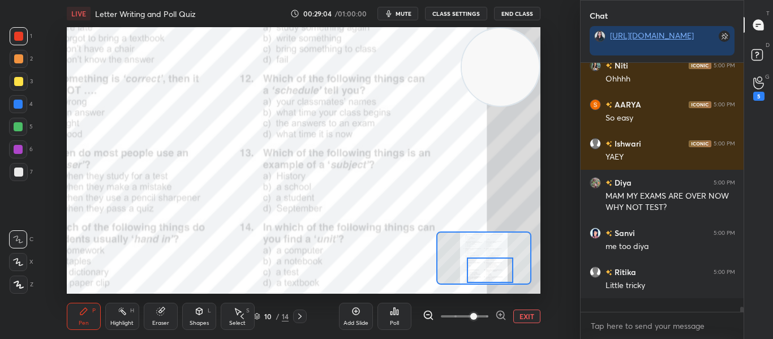
scroll to position [245, 159]
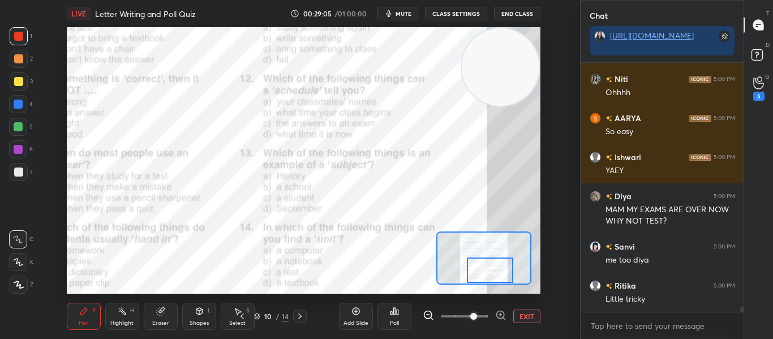
click at [528, 312] on button "EXIT" at bounding box center [526, 316] width 27 height 14
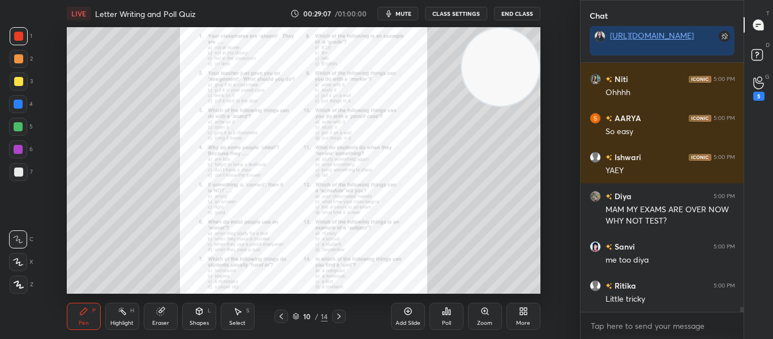
click at [341, 314] on icon at bounding box center [338, 316] width 9 height 9
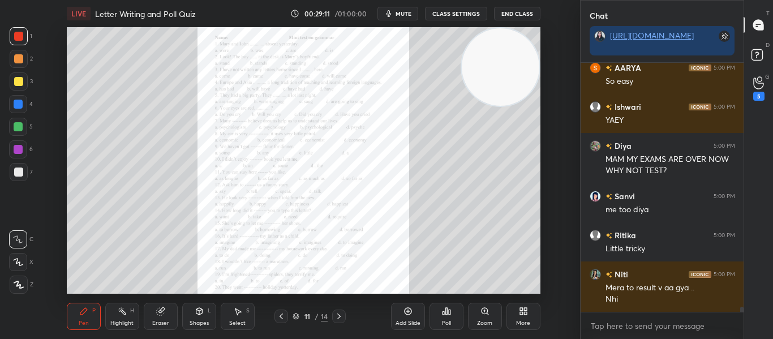
click at [482, 309] on icon at bounding box center [484, 311] width 6 height 6
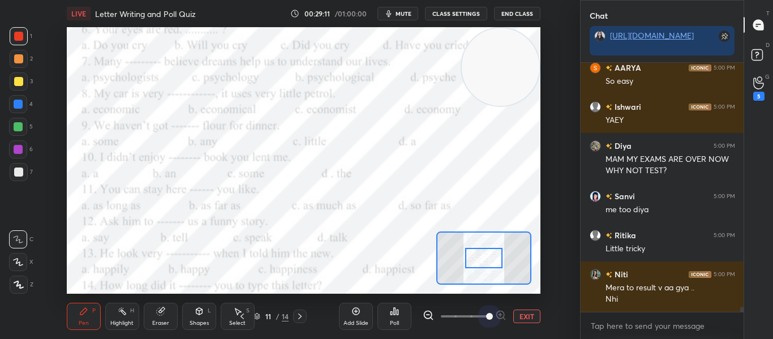
click at [482, 309] on span at bounding box center [465, 316] width 48 height 17
click at [478, 261] on div at bounding box center [483, 258] width 37 height 20
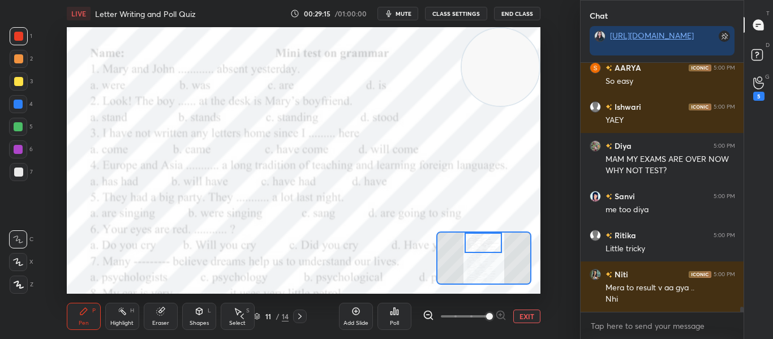
drag, startPoint x: 478, startPoint y: 261, endPoint x: 478, endPoint y: 246, distance: 15.3
click at [478, 246] on div at bounding box center [482, 242] width 37 height 20
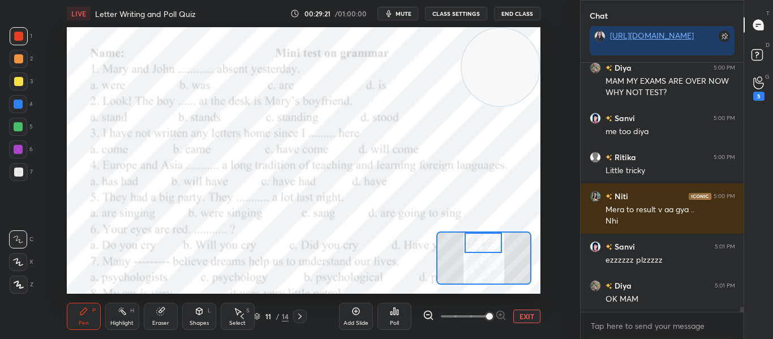
click at [403, 311] on div "Poll" at bounding box center [394, 316] width 34 height 27
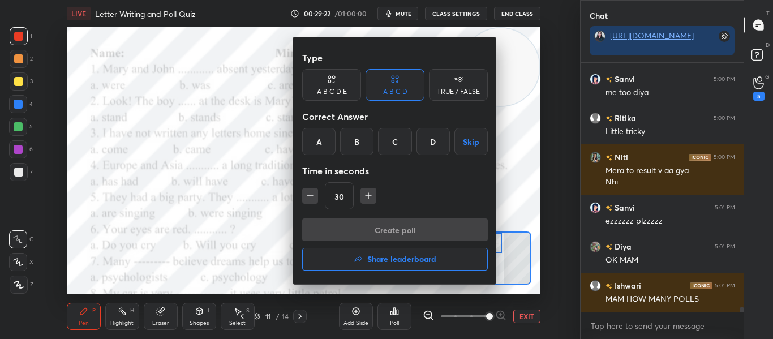
click at [321, 145] on div "A" at bounding box center [318, 141] width 33 height 27
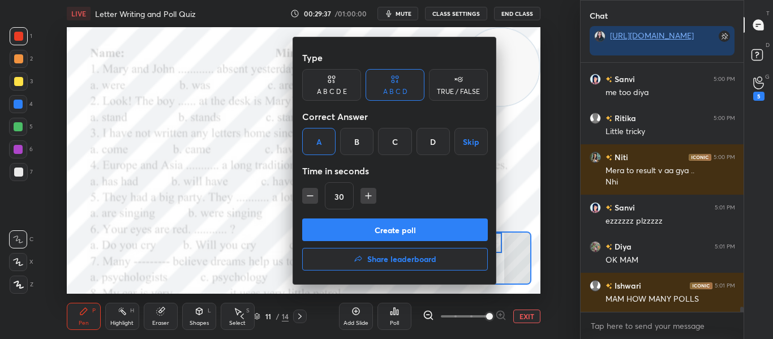
scroll to position [11621, 0]
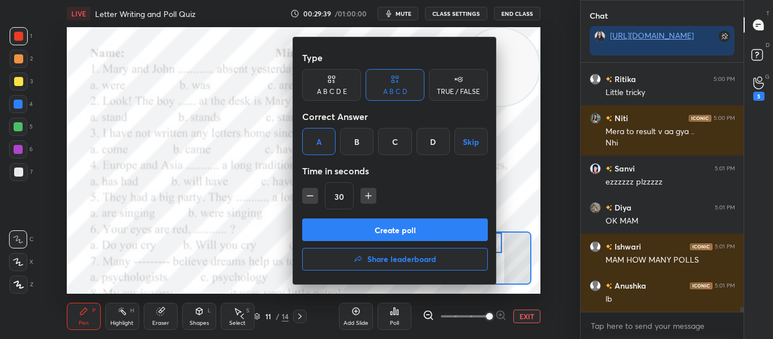
click at [352, 228] on button "Create poll" at bounding box center [395, 229] width 186 height 23
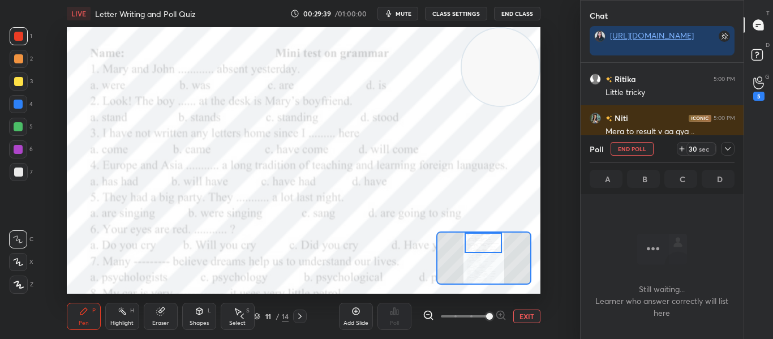
scroll to position [187, 159]
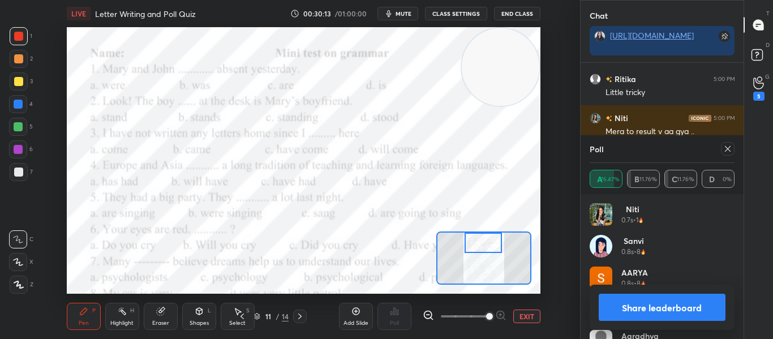
click at [722, 154] on div at bounding box center [728, 149] width 14 height 14
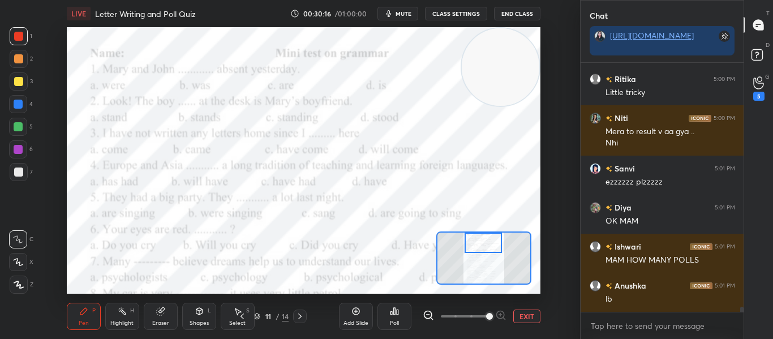
scroll to position [11660, 0]
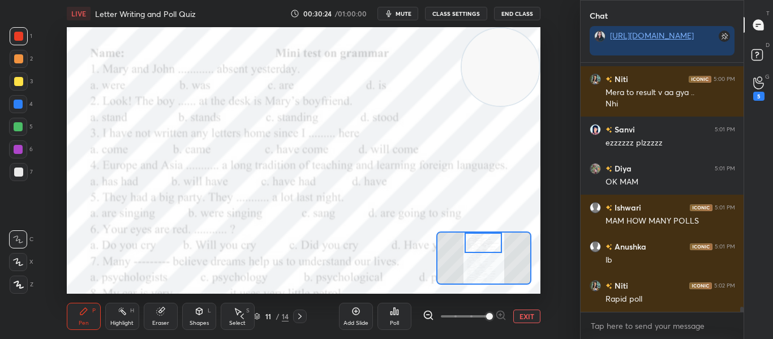
click at [386, 324] on div "Poll" at bounding box center [394, 316] width 34 height 27
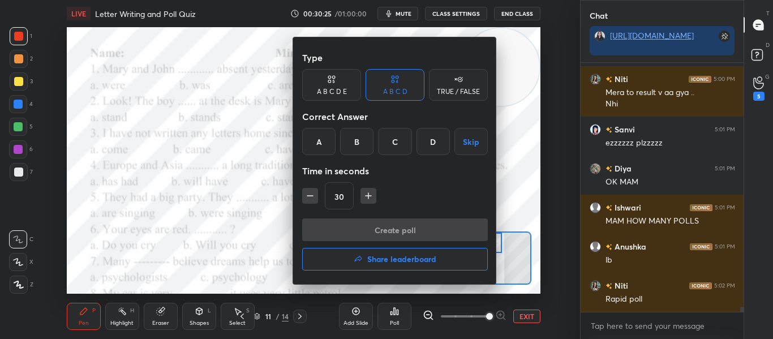
click at [400, 138] on div "C" at bounding box center [394, 141] width 33 height 27
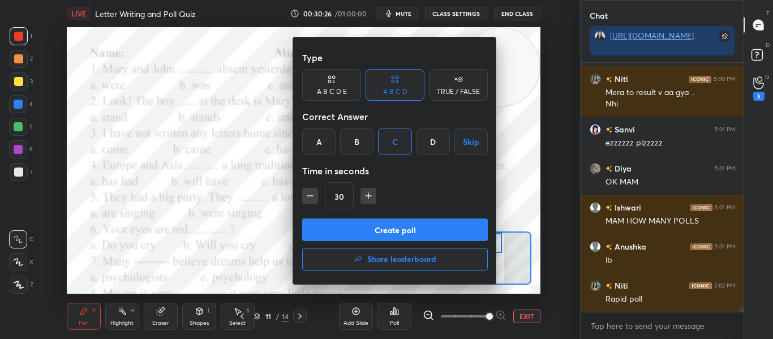
scroll to position [11699, 0]
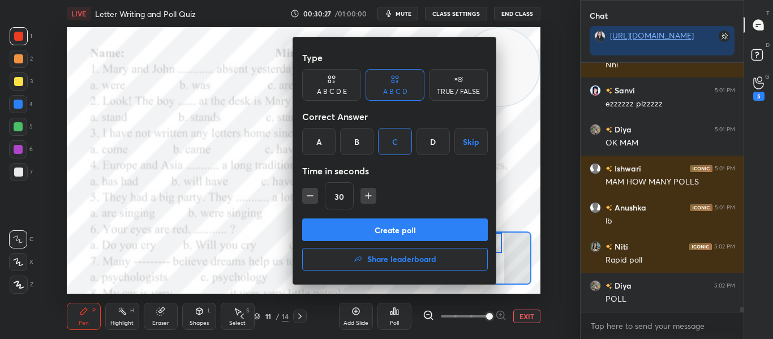
click at [362, 230] on button "Create poll" at bounding box center [395, 229] width 186 height 23
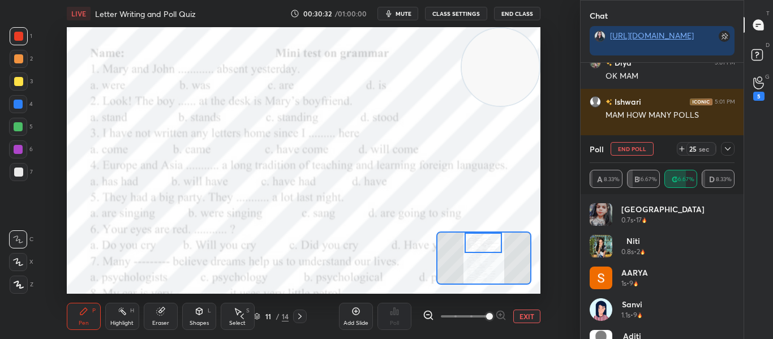
scroll to position [11818, 0]
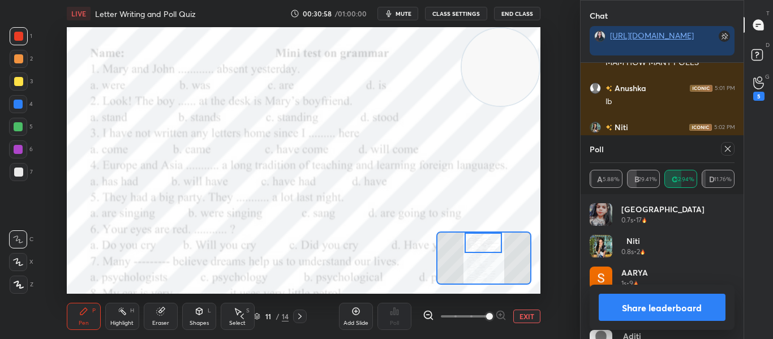
click at [724, 146] on icon at bounding box center [727, 148] width 9 height 9
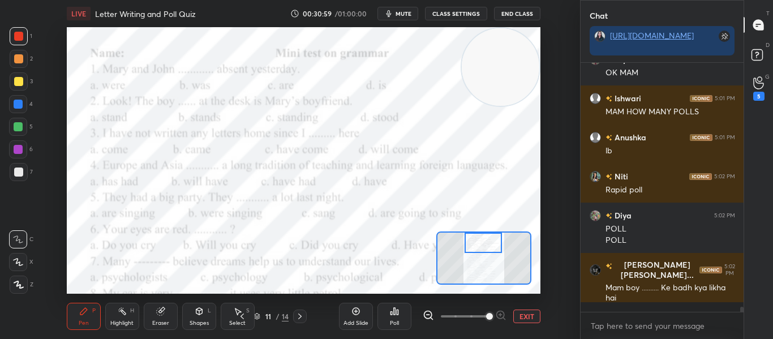
scroll to position [11765, 0]
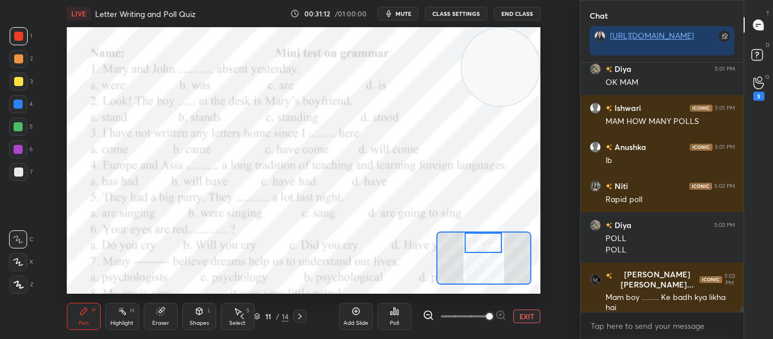
click at [397, 321] on div "Poll" at bounding box center [394, 323] width 9 height 6
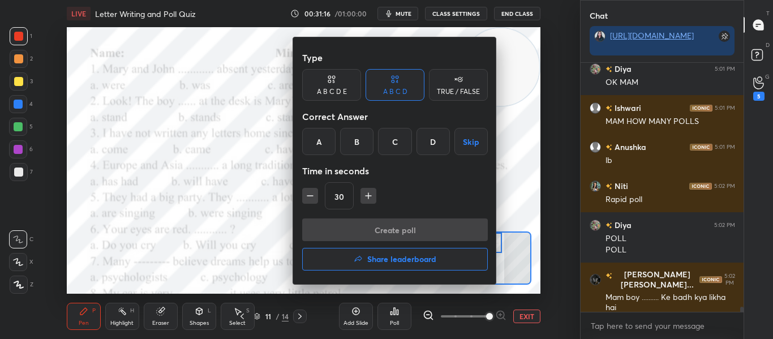
click at [351, 144] on div "B" at bounding box center [356, 141] width 33 height 27
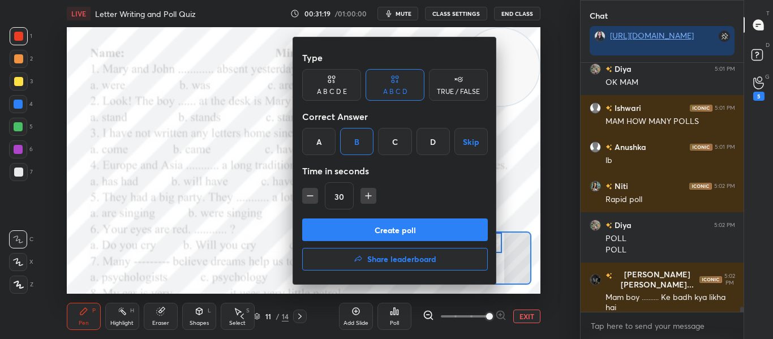
click at [370, 223] on button "Create poll" at bounding box center [395, 229] width 186 height 23
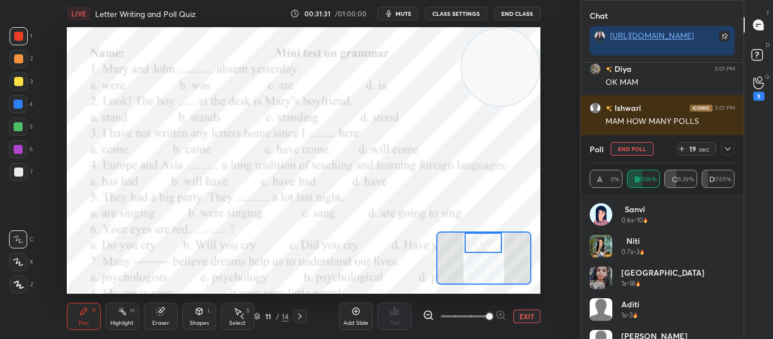
scroll to position [11857, 0]
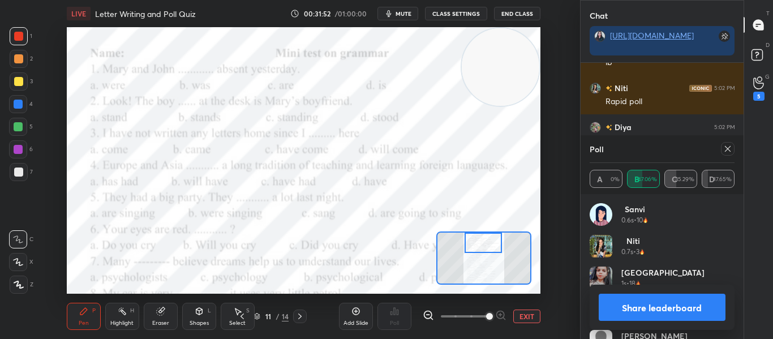
click at [731, 147] on icon at bounding box center [727, 148] width 9 height 9
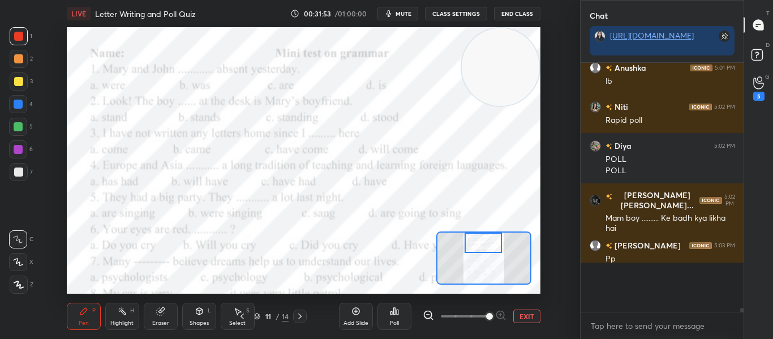
scroll to position [205, 159]
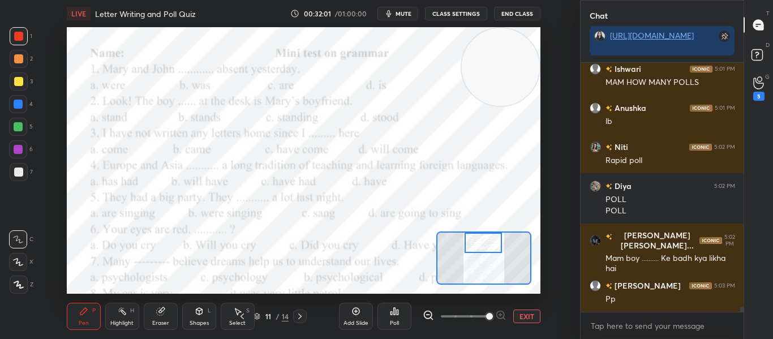
click at [398, 314] on icon at bounding box center [397, 311] width 2 height 5
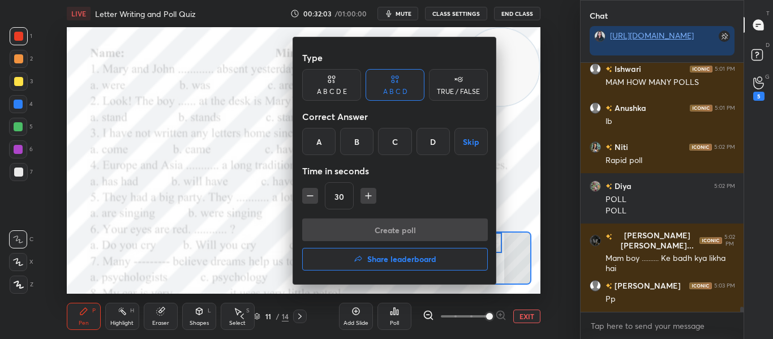
click at [419, 141] on div "D" at bounding box center [432, 141] width 33 height 27
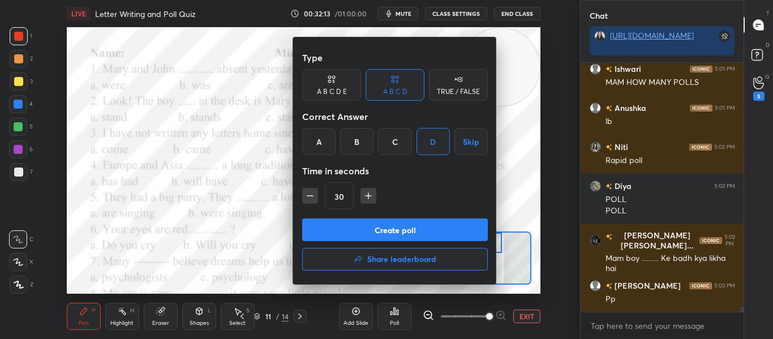
scroll to position [11858, 0]
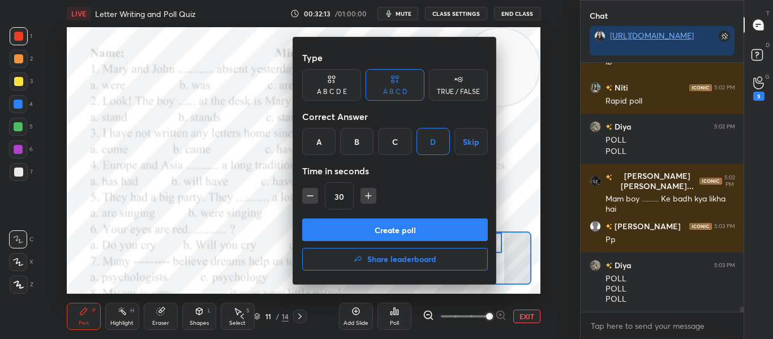
click at [400, 231] on button "Create poll" at bounding box center [395, 229] width 186 height 23
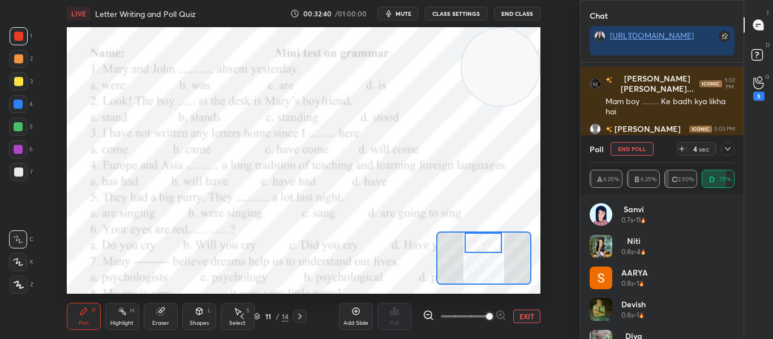
scroll to position [11994, 0]
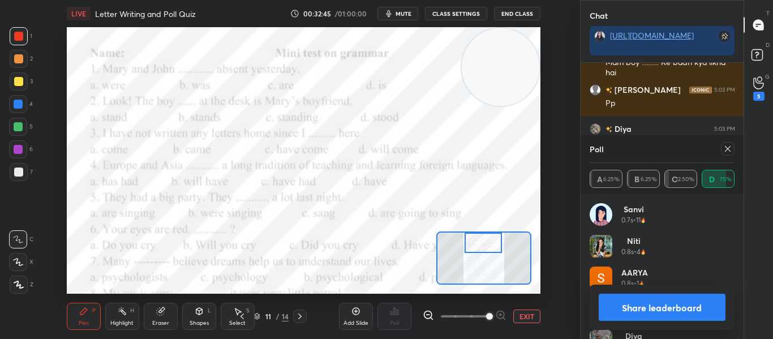
click at [728, 154] on div at bounding box center [728, 149] width 14 height 14
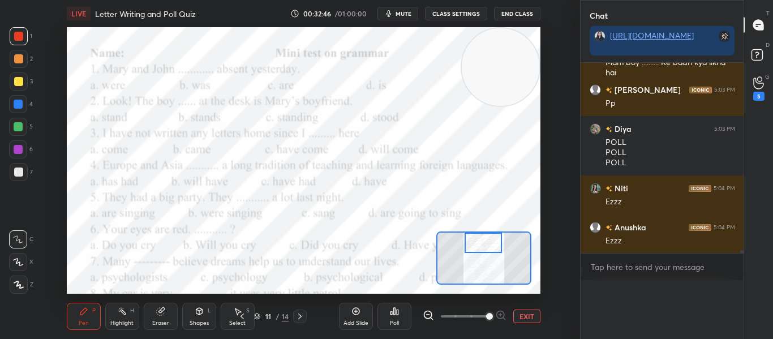
scroll to position [4, 4]
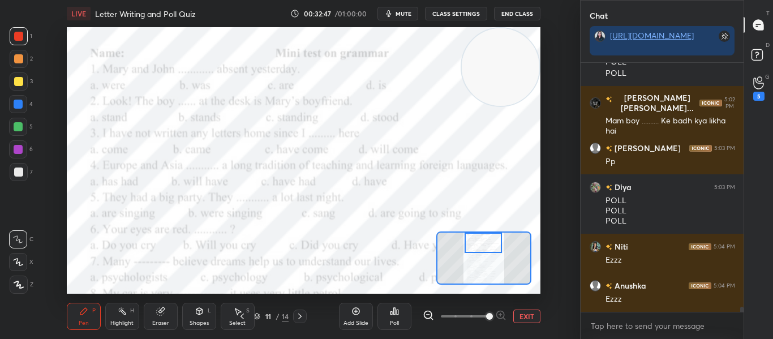
click at [471, 237] on div at bounding box center [482, 242] width 37 height 20
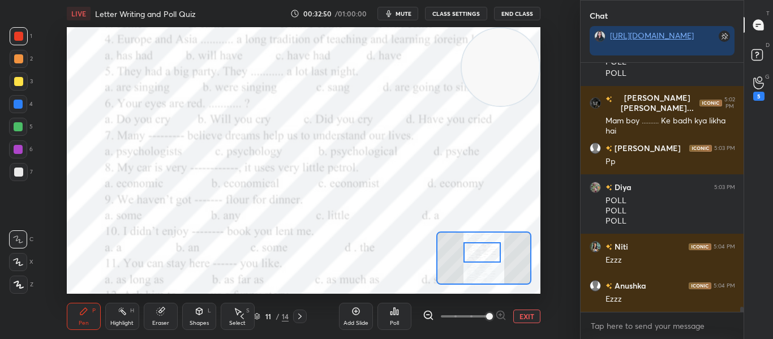
drag, startPoint x: 471, startPoint y: 237, endPoint x: 469, endPoint y: 247, distance: 9.7
click at [469, 247] on div at bounding box center [481, 252] width 37 height 20
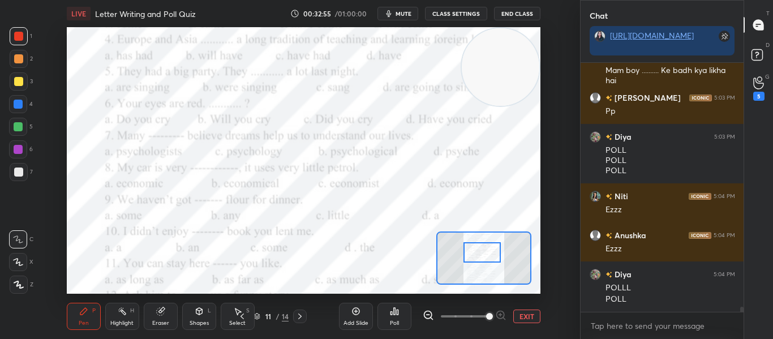
click at [384, 321] on div "Poll" at bounding box center [394, 316] width 34 height 27
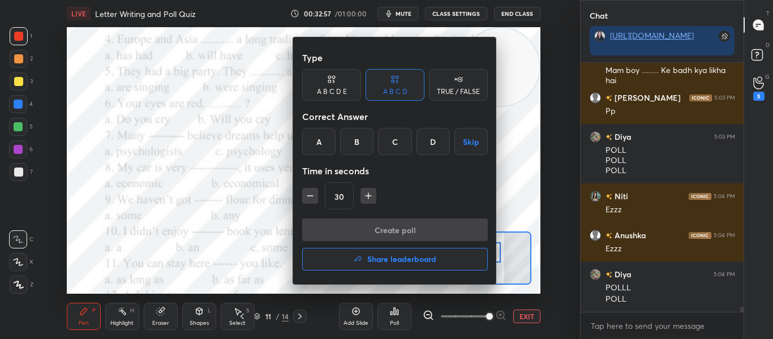
click at [351, 141] on div "B" at bounding box center [356, 141] width 33 height 27
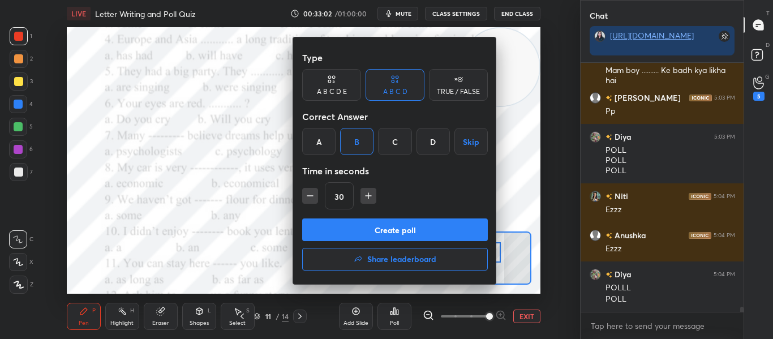
click at [390, 232] on button "Create poll" at bounding box center [395, 229] width 186 height 23
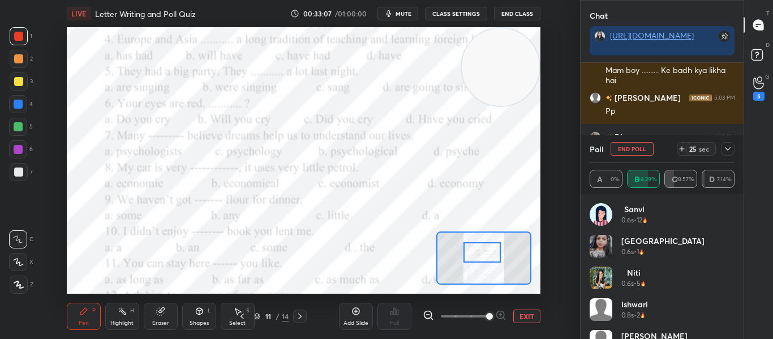
click at [721, 149] on div at bounding box center [728, 149] width 14 height 14
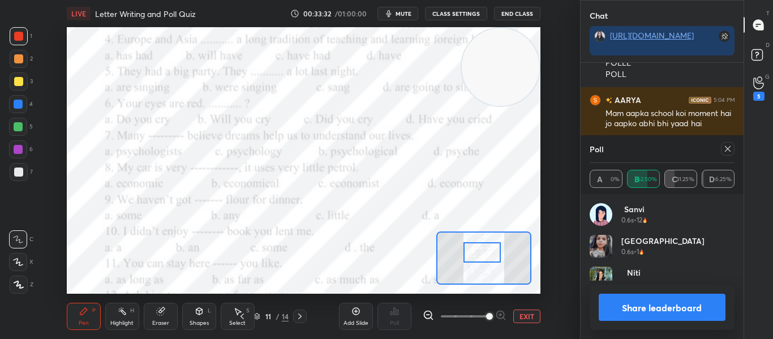
scroll to position [3, 4]
click at [721, 149] on div at bounding box center [728, 149] width 14 height 14
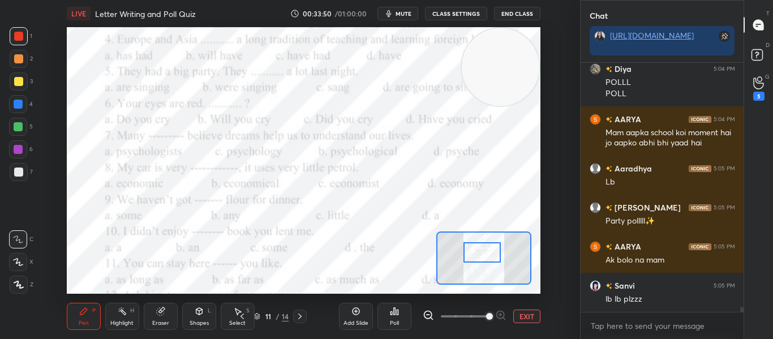
click at [402, 316] on div "Poll" at bounding box center [394, 316] width 34 height 27
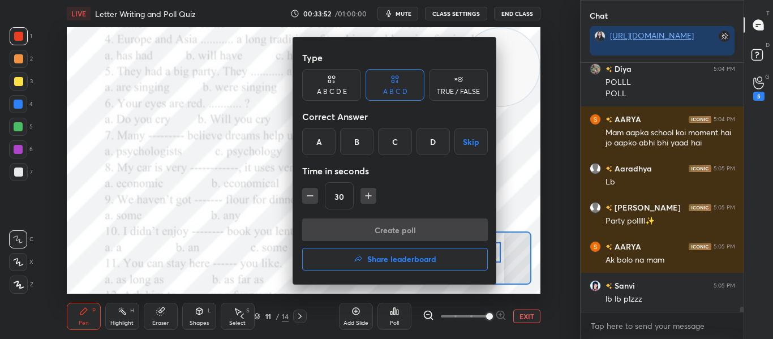
click at [384, 258] on h4 "Share leaderboard" at bounding box center [401, 259] width 69 height 8
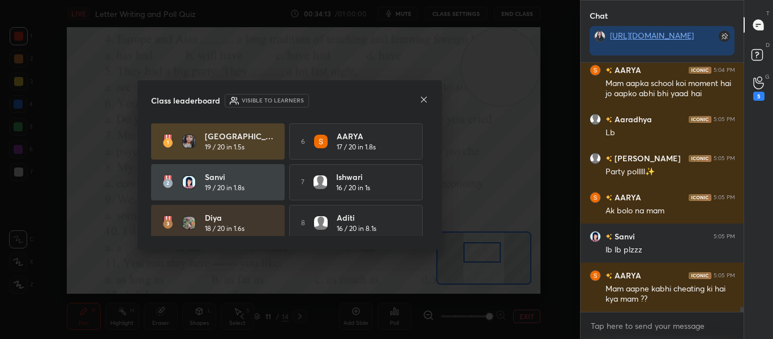
scroll to position [12300, 0]
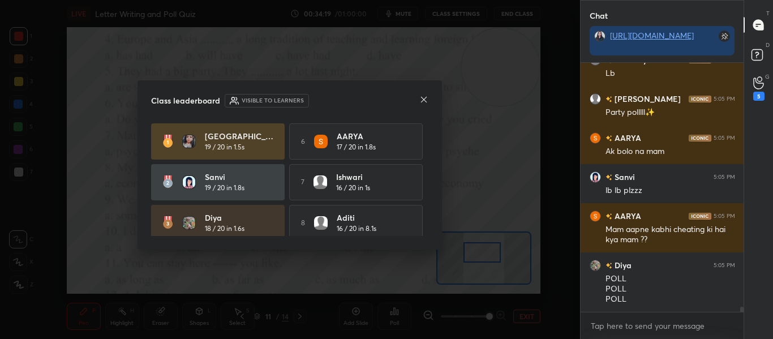
click at [424, 101] on icon at bounding box center [423, 99] width 9 height 9
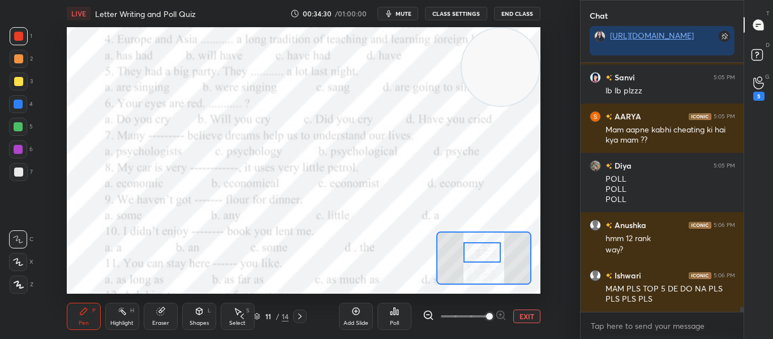
scroll to position [12438, 0]
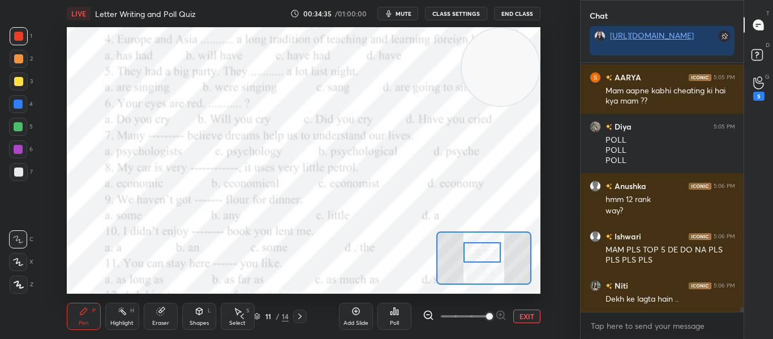
click at [395, 307] on icon at bounding box center [394, 311] width 9 height 9
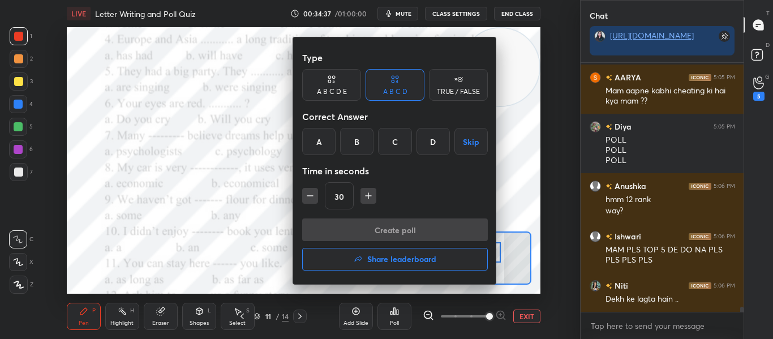
click at [436, 149] on div "D" at bounding box center [432, 141] width 33 height 27
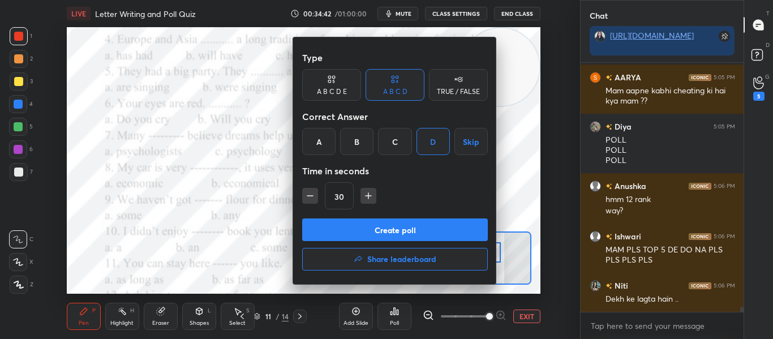
click at [386, 230] on button "Create poll" at bounding box center [395, 229] width 186 height 23
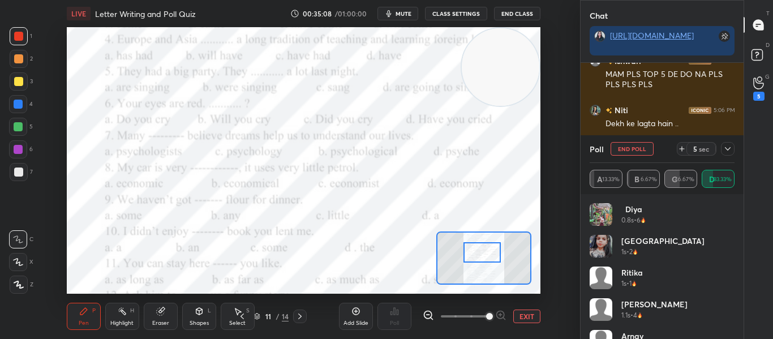
scroll to position [12653, 0]
click at [728, 149] on icon at bounding box center [727, 148] width 6 height 3
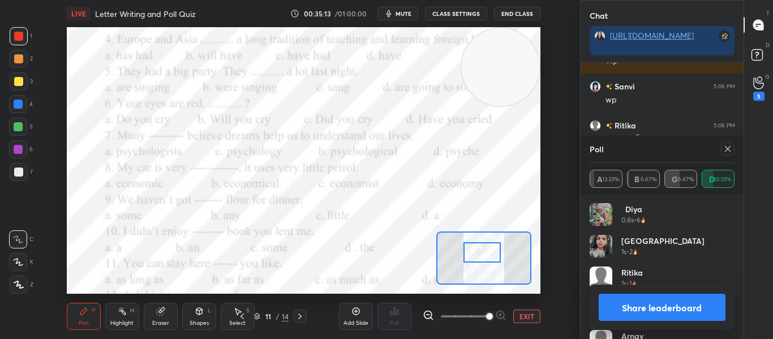
scroll to position [132, 141]
click at [728, 149] on icon at bounding box center [727, 148] width 9 height 9
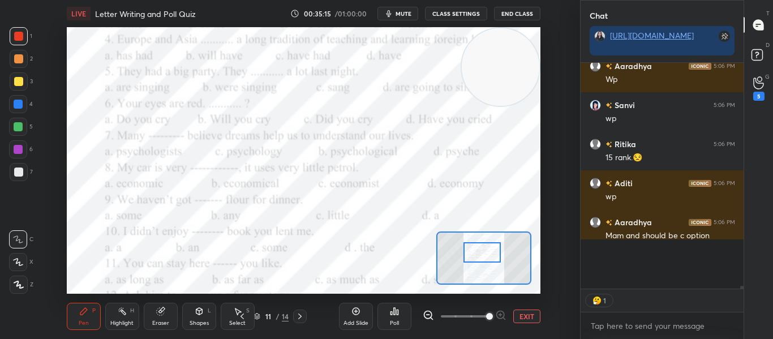
scroll to position [182, 159]
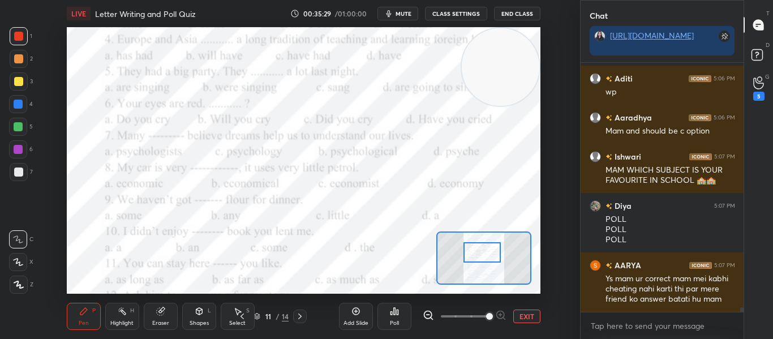
click at [395, 322] on div "Poll" at bounding box center [394, 323] width 9 height 6
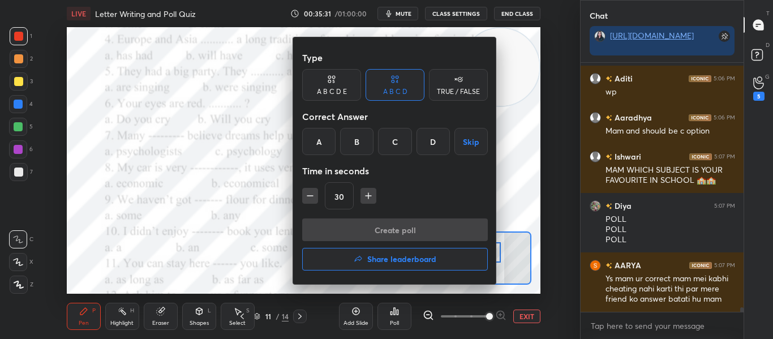
click at [321, 145] on div "A" at bounding box center [318, 141] width 33 height 27
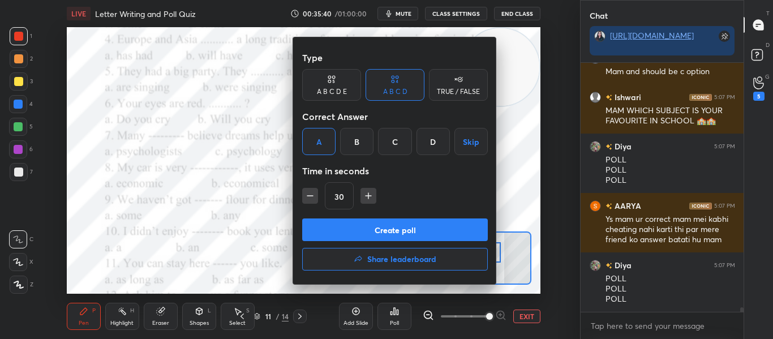
click at [413, 228] on button "Create poll" at bounding box center [395, 229] width 186 height 23
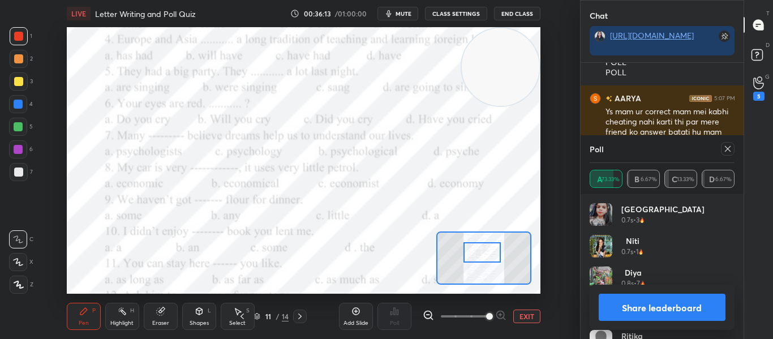
click at [725, 153] on div at bounding box center [728, 149] width 14 height 14
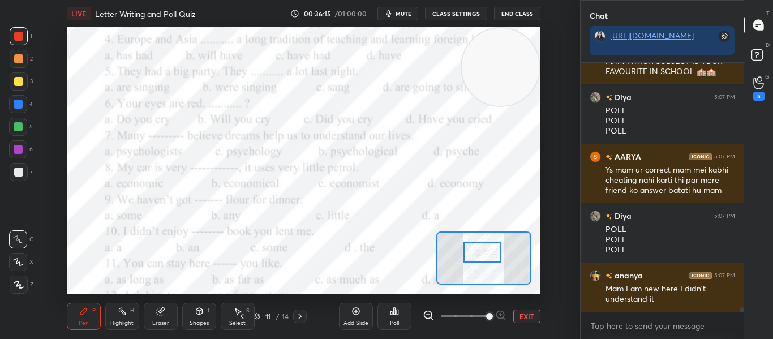
scroll to position [12970, 0]
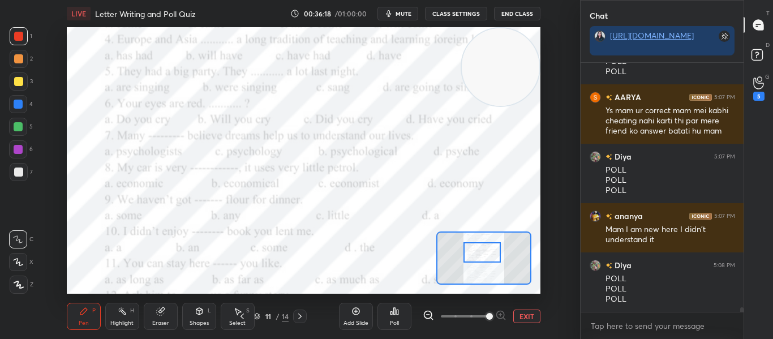
click at [391, 318] on div "Poll" at bounding box center [394, 316] width 34 height 27
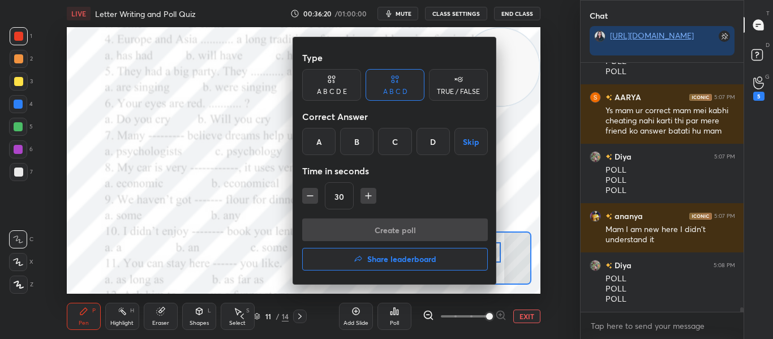
click at [356, 143] on div "B" at bounding box center [356, 141] width 33 height 27
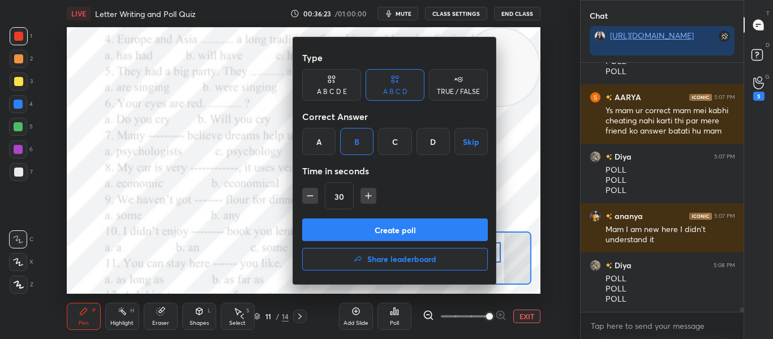
click at [365, 227] on button "Create poll" at bounding box center [395, 229] width 186 height 23
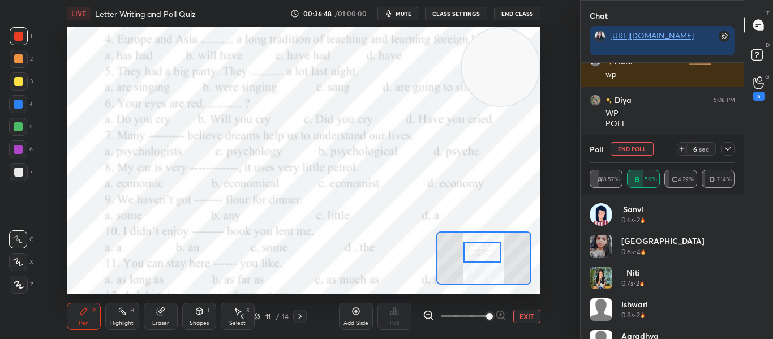
scroll to position [13244, 0]
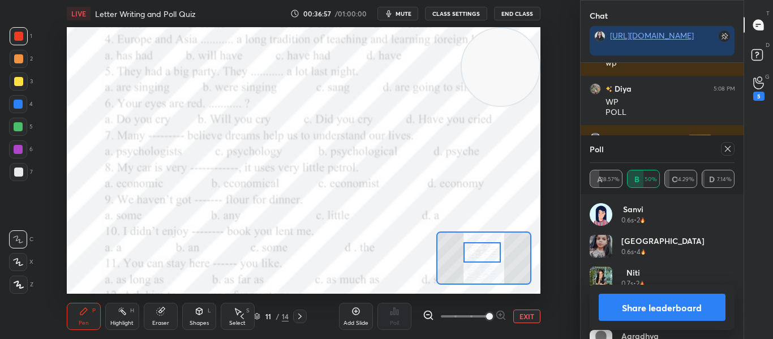
click at [723, 146] on icon at bounding box center [727, 148] width 9 height 9
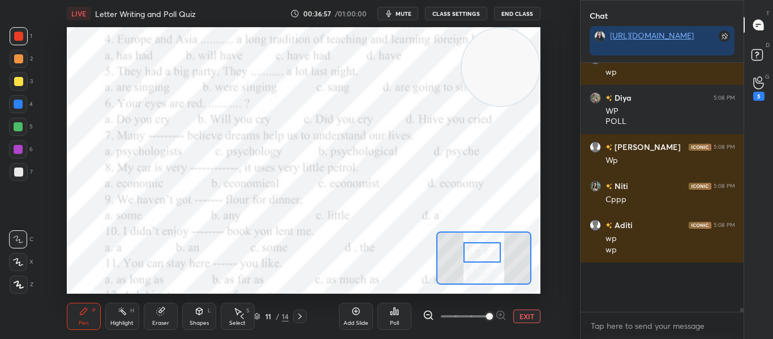
scroll to position [4, 4]
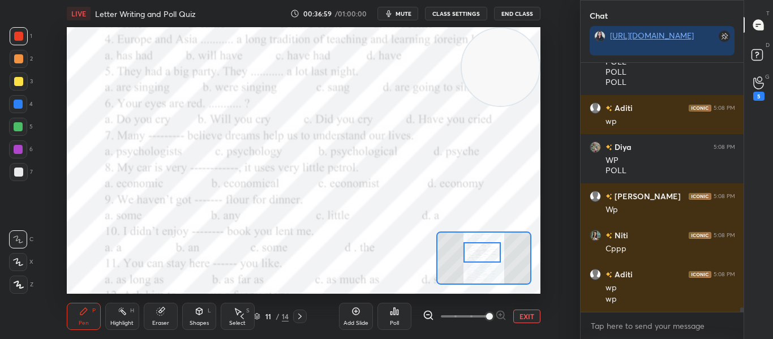
click at [487, 255] on div at bounding box center [481, 252] width 37 height 20
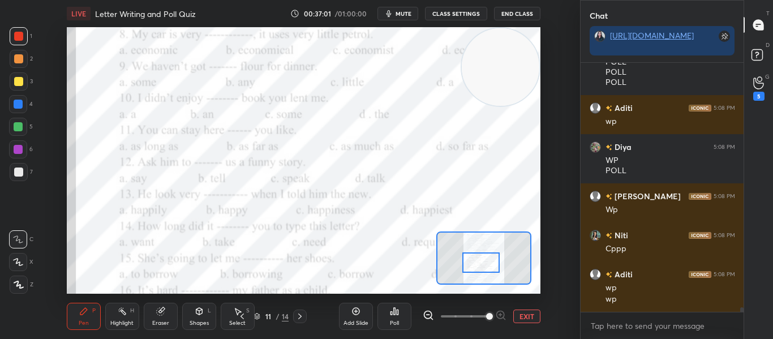
drag, startPoint x: 487, startPoint y: 255, endPoint x: 486, endPoint y: 265, distance: 10.2
click at [486, 265] on div at bounding box center [480, 262] width 37 height 20
click at [397, 313] on icon at bounding box center [397, 311] width 2 height 5
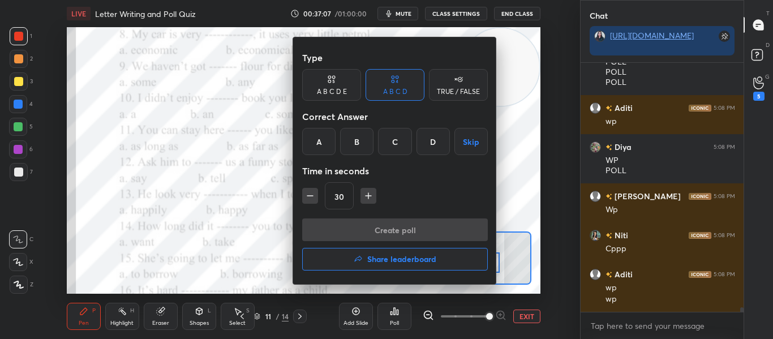
click at [361, 148] on div "B" at bounding box center [356, 141] width 33 height 27
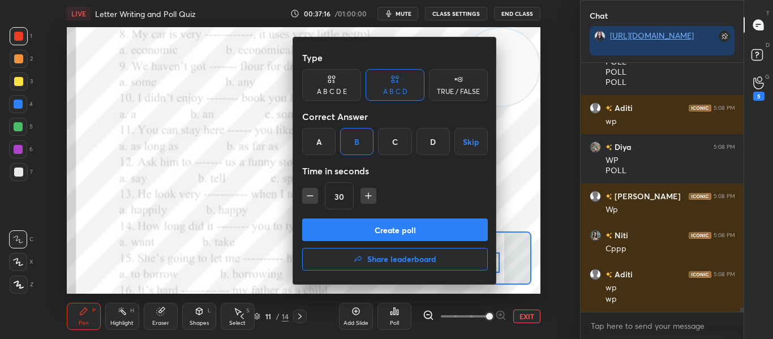
click at [370, 235] on button "Create poll" at bounding box center [395, 229] width 186 height 23
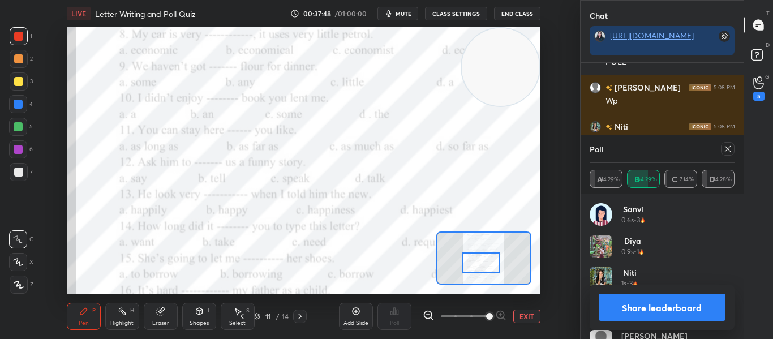
scroll to position [13306, 0]
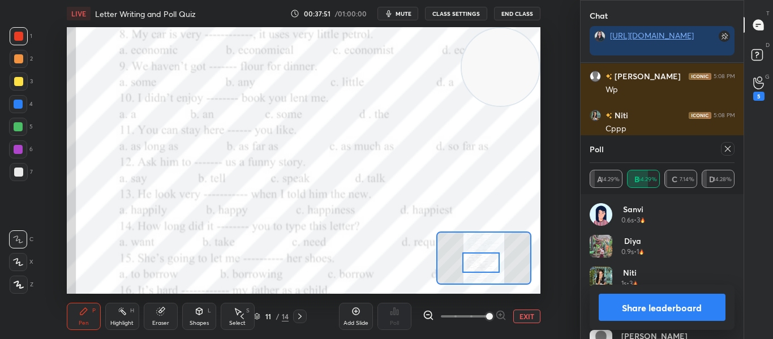
click at [721, 150] on div at bounding box center [728, 149] width 14 height 14
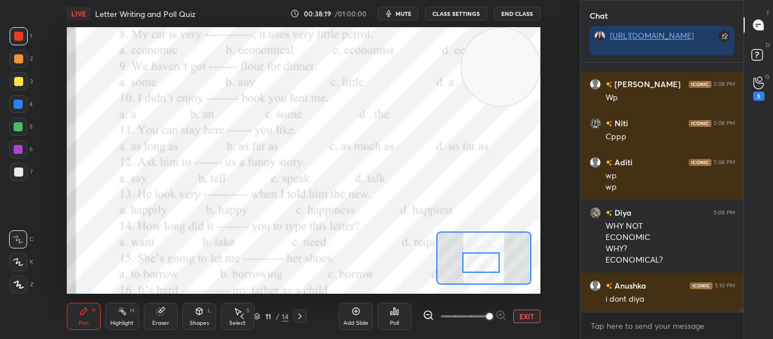
scroll to position [13337, 0]
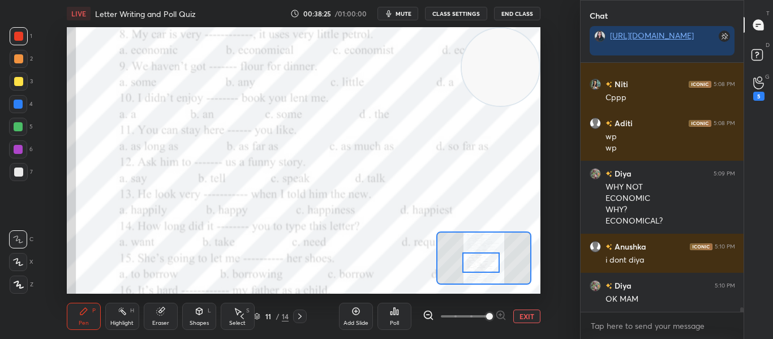
click at [386, 312] on div "Poll" at bounding box center [394, 316] width 34 height 27
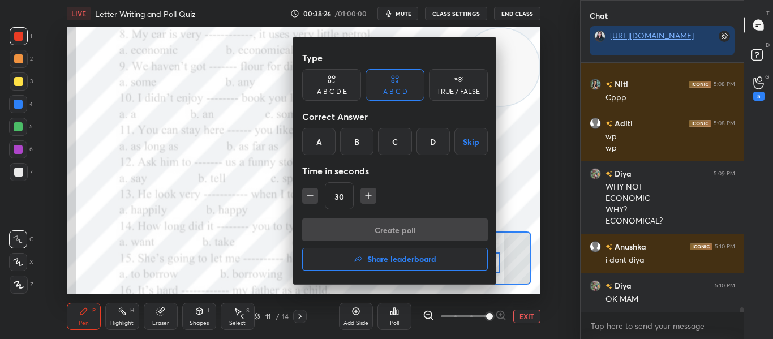
scroll to position [13376, 0]
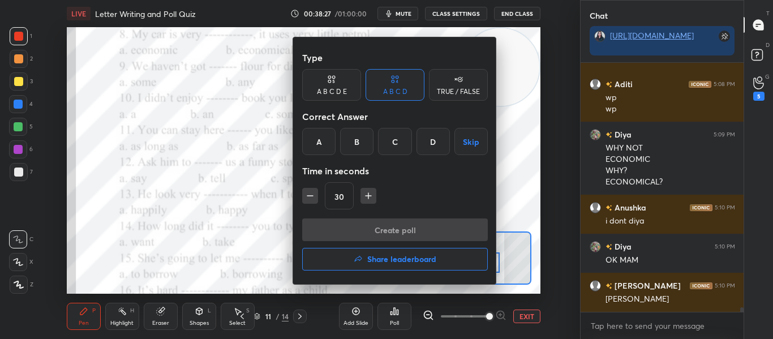
click at [446, 138] on div "D" at bounding box center [432, 141] width 33 height 27
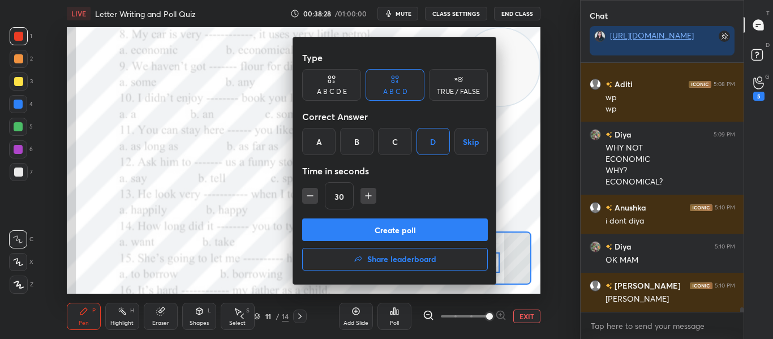
scroll to position [13415, 0]
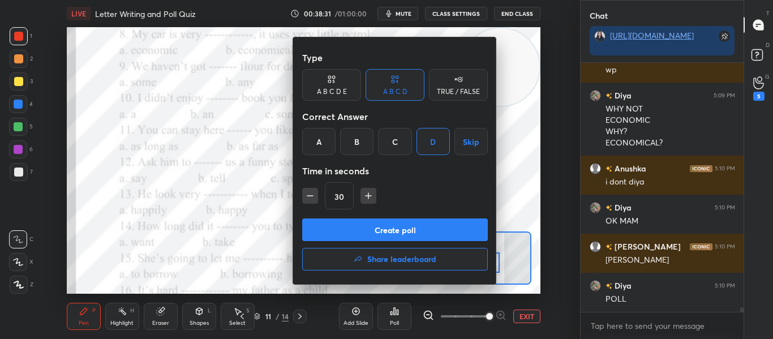
click at [363, 227] on button "Create poll" at bounding box center [395, 229] width 186 height 23
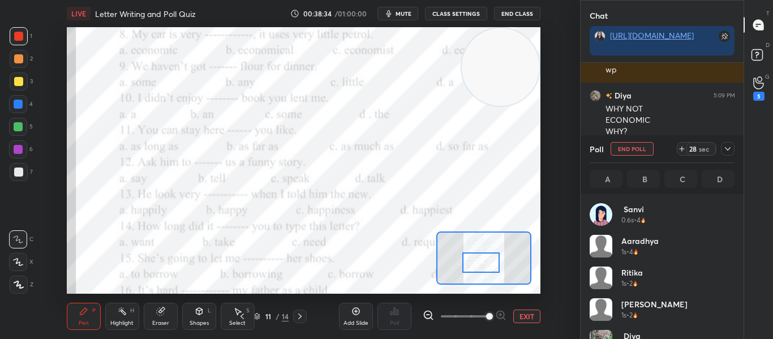
scroll to position [132, 141]
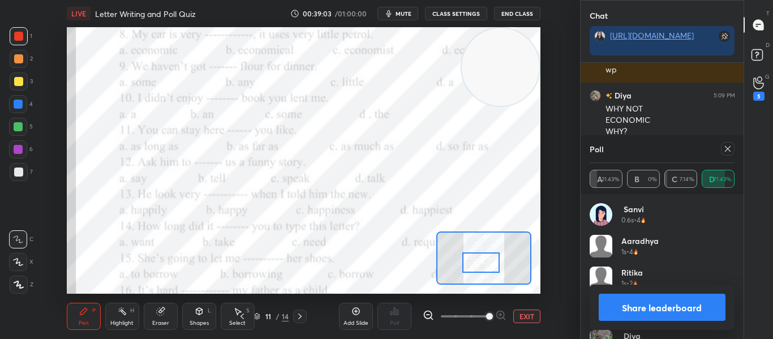
click at [723, 150] on icon at bounding box center [727, 148] width 9 height 9
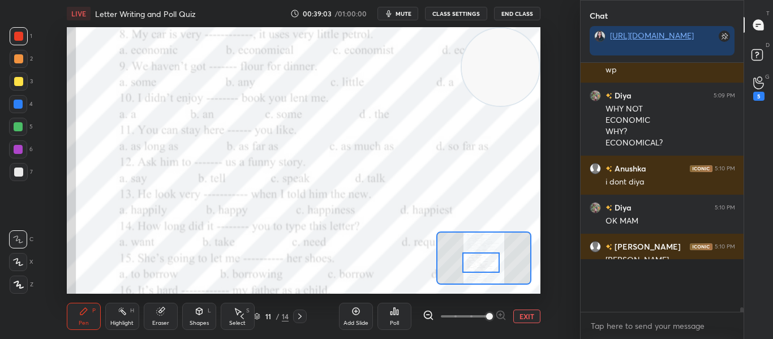
scroll to position [266, 159]
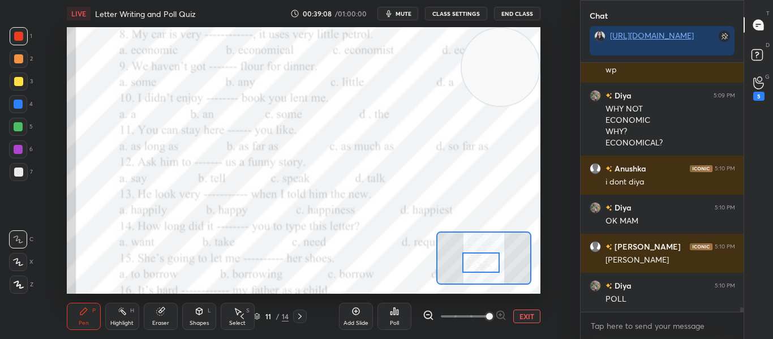
click at [390, 314] on icon at bounding box center [394, 311] width 9 height 9
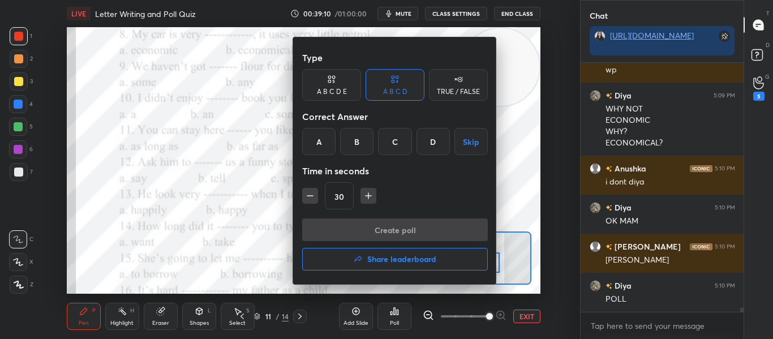
click at [244, 175] on div at bounding box center [386, 169] width 773 height 339
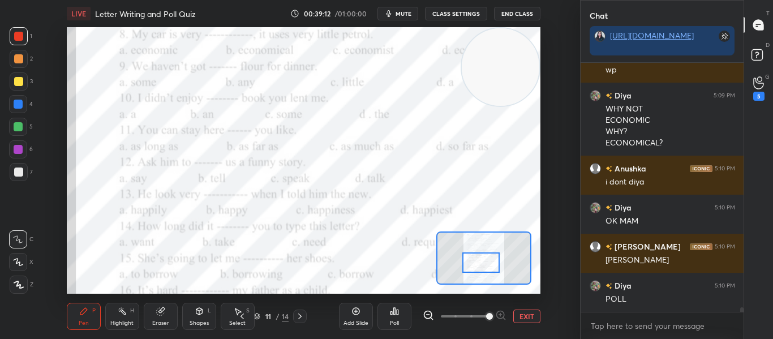
click at [396, 312] on icon at bounding box center [397, 311] width 2 height 5
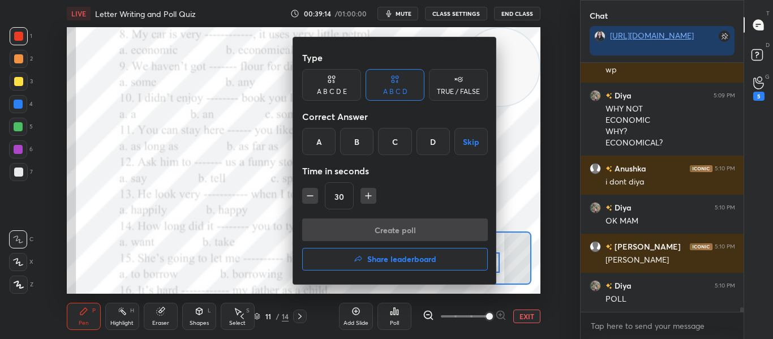
click at [315, 135] on div "A" at bounding box center [318, 141] width 33 height 27
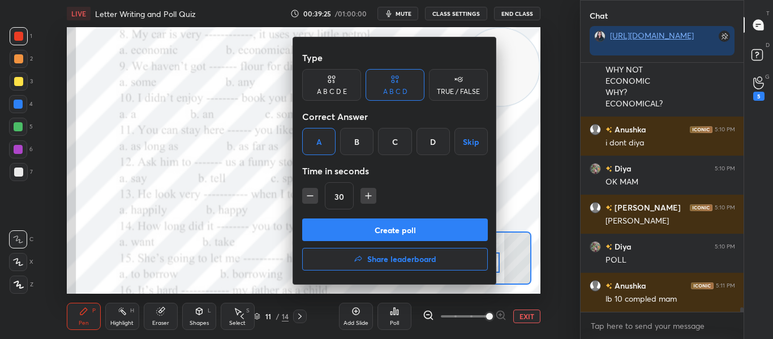
scroll to position [13524, 0]
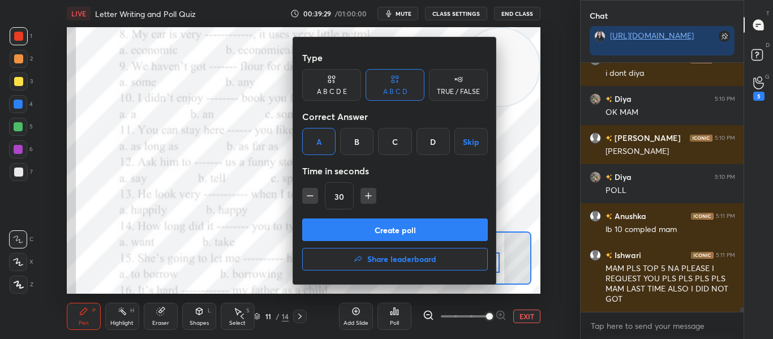
click at [369, 234] on button "Create poll" at bounding box center [395, 229] width 186 height 23
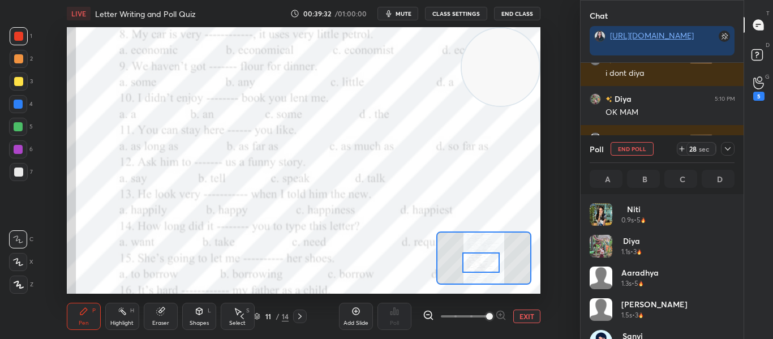
scroll to position [132, 141]
click at [479, 268] on div at bounding box center [480, 262] width 37 height 20
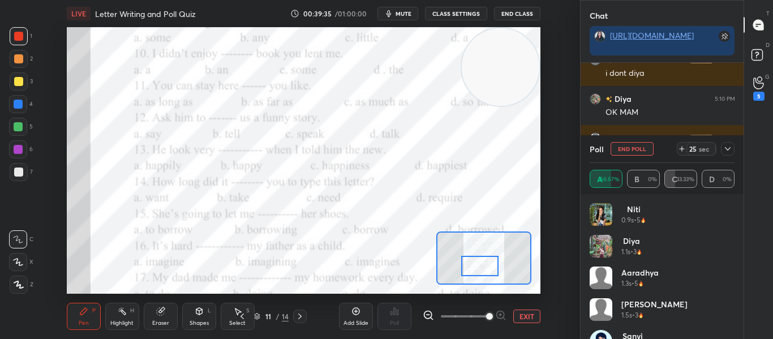
click at [478, 271] on div at bounding box center [479, 266] width 37 height 20
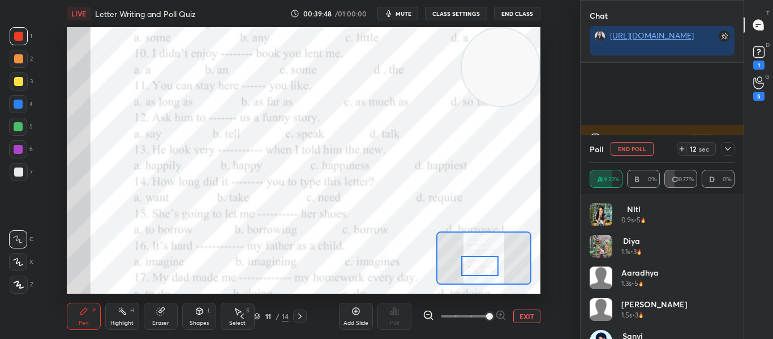
scroll to position [13631, 0]
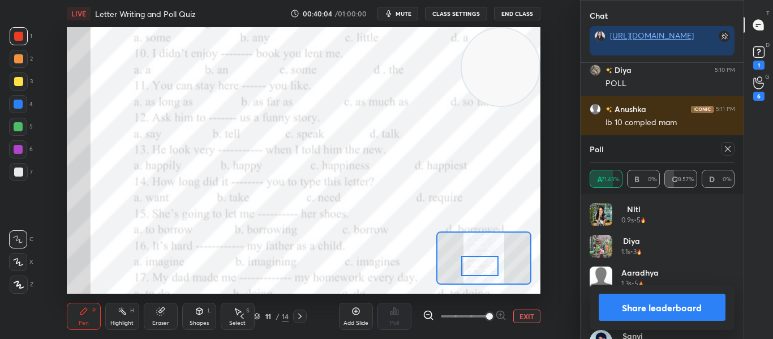
click at [725, 147] on icon at bounding box center [727, 148] width 9 height 9
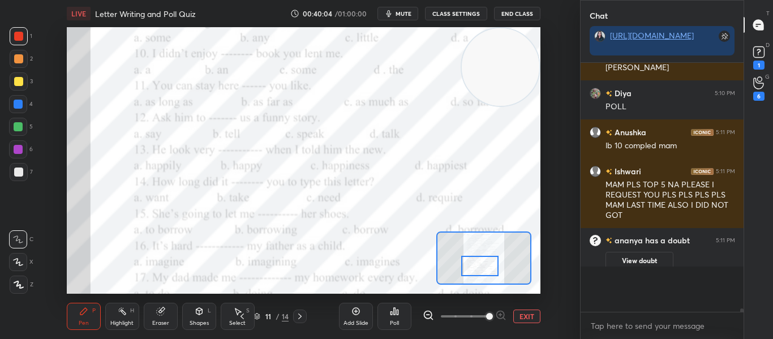
scroll to position [13576, 0]
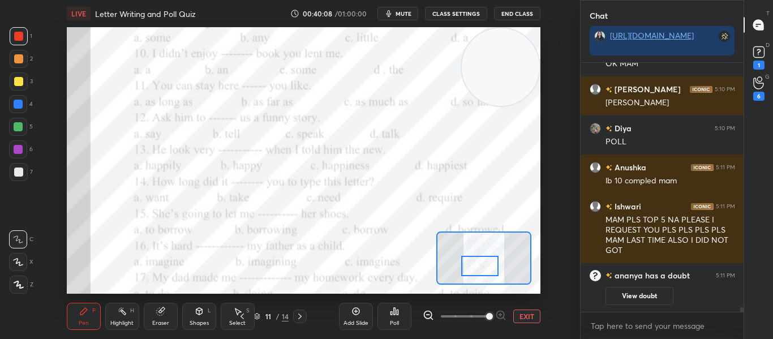
click at [382, 313] on div "Poll" at bounding box center [394, 316] width 34 height 27
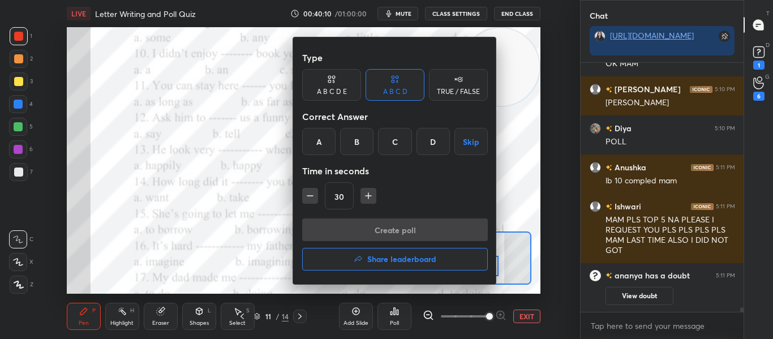
click at [348, 152] on div "B" at bounding box center [356, 141] width 33 height 27
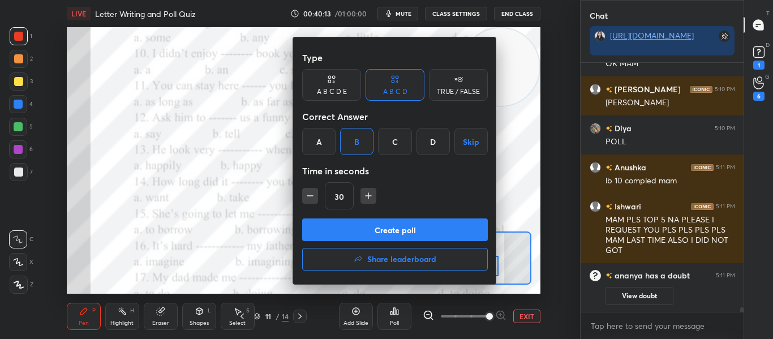
click at [375, 234] on button "Create poll" at bounding box center [395, 229] width 186 height 23
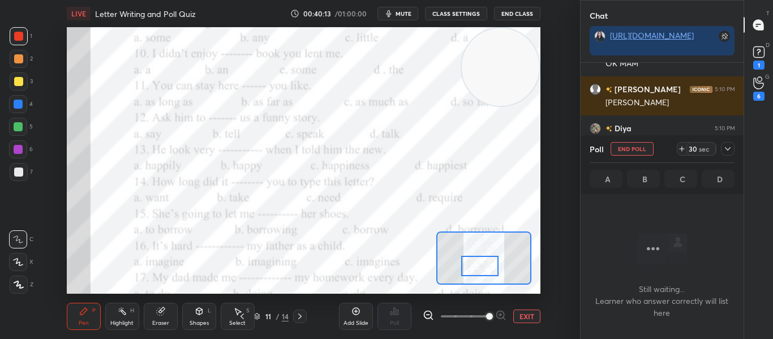
scroll to position [217, 159]
click at [758, 60] on icon at bounding box center [758, 52] width 17 height 17
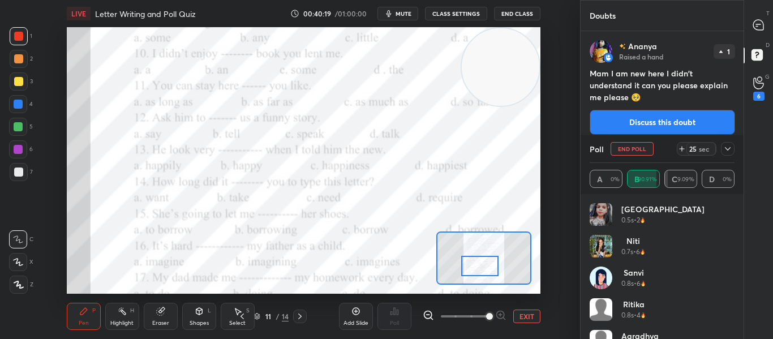
click at [728, 151] on icon at bounding box center [727, 148] width 9 height 9
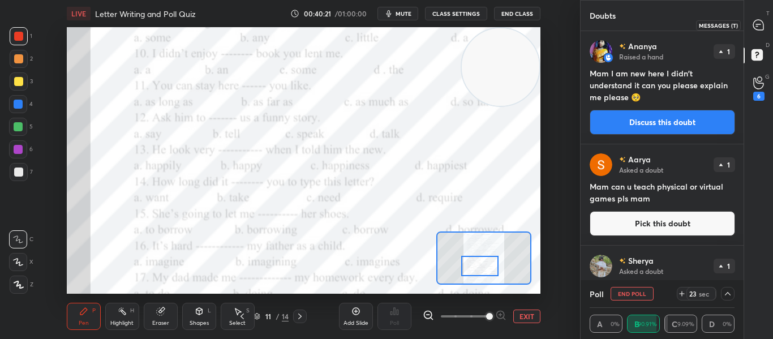
click at [764, 31] on icon at bounding box center [758, 25] width 12 height 12
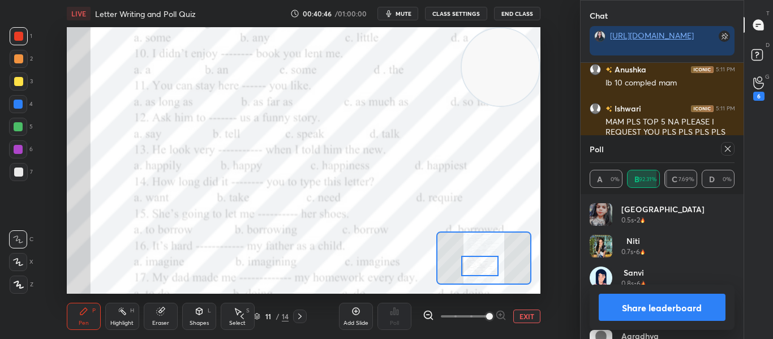
click at [722, 148] on div at bounding box center [728, 149] width 14 height 14
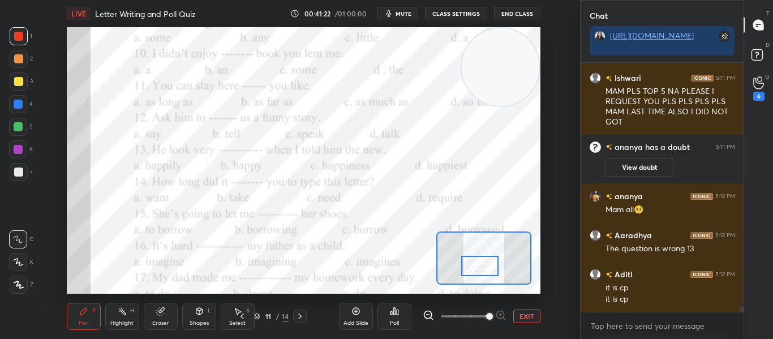
scroll to position [11541, 0]
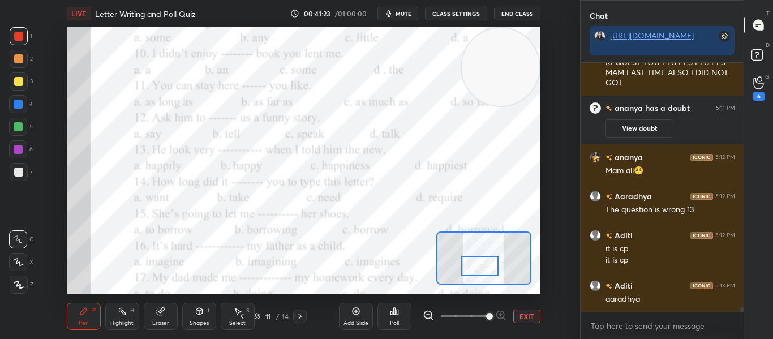
click at [387, 318] on div "Poll" at bounding box center [394, 316] width 34 height 27
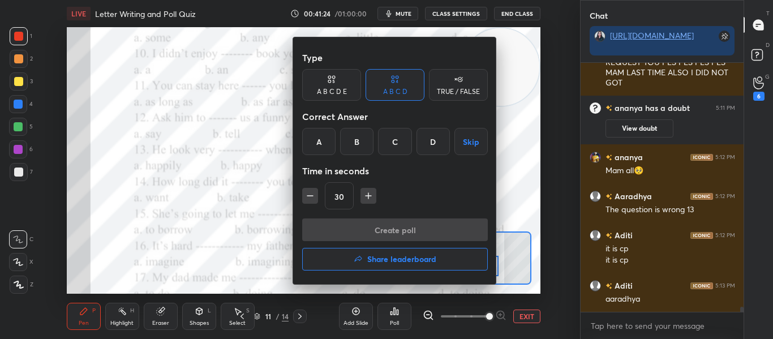
click at [354, 150] on div "B" at bounding box center [356, 141] width 33 height 27
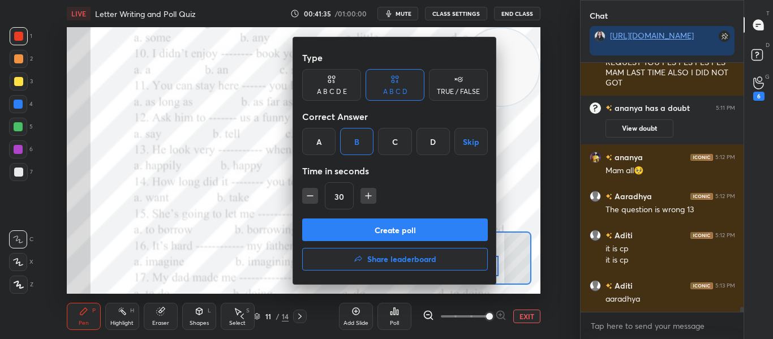
click at [381, 225] on button "Create poll" at bounding box center [395, 229] width 186 height 23
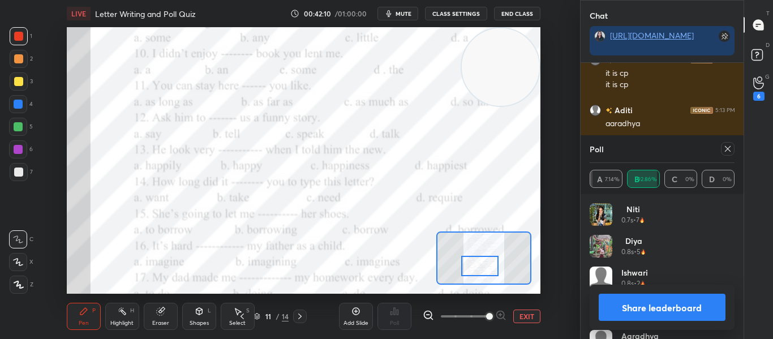
scroll to position [11510, 0]
click at [729, 149] on icon at bounding box center [727, 148] width 9 height 9
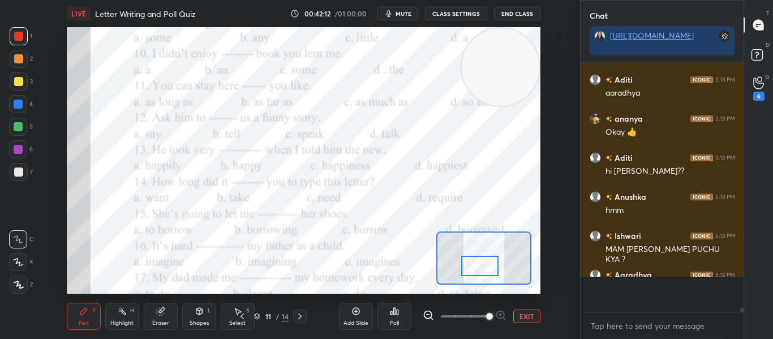
scroll to position [11501, 0]
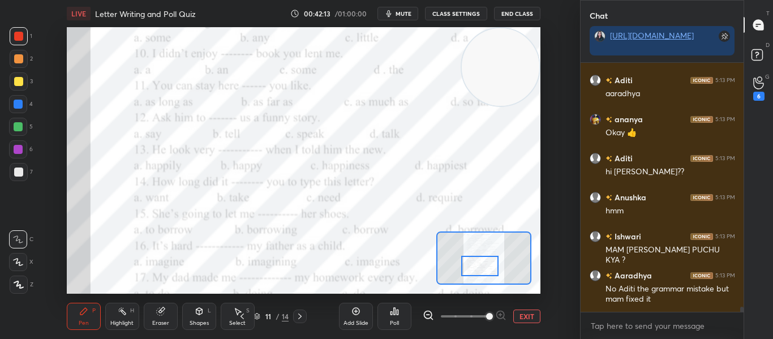
click at [481, 266] on div at bounding box center [479, 266] width 37 height 20
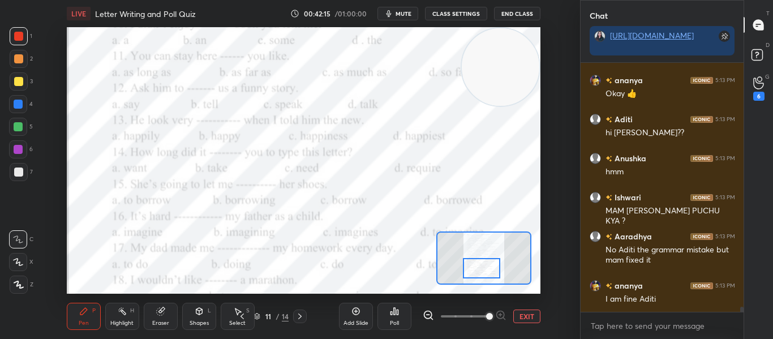
click at [482, 268] on div at bounding box center [481, 268] width 37 height 20
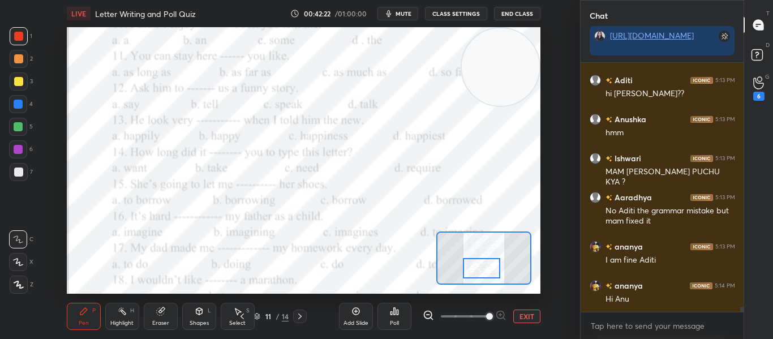
scroll to position [11618, 0]
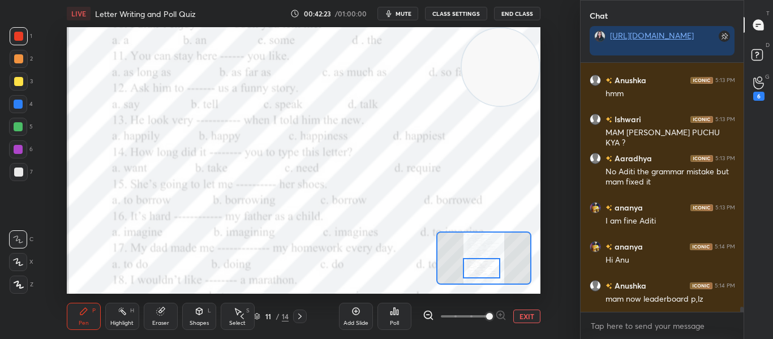
click at [401, 314] on div "Poll" at bounding box center [394, 316] width 34 height 27
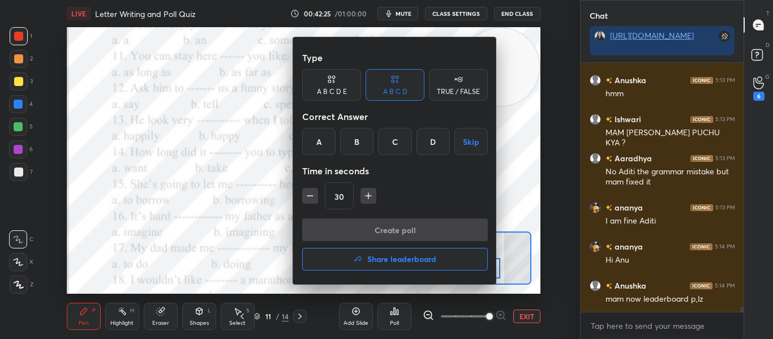
click at [357, 133] on div "B" at bounding box center [356, 141] width 33 height 27
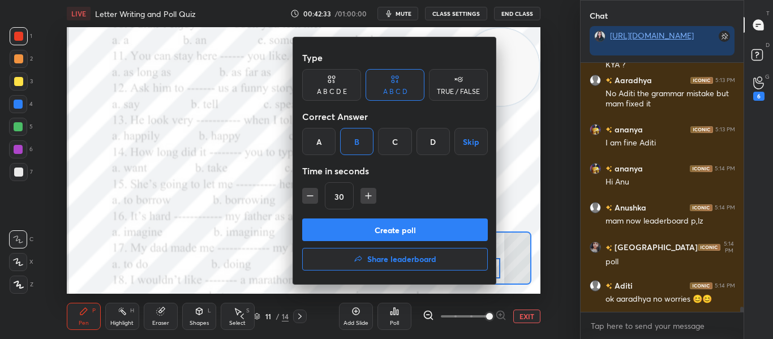
scroll to position [11735, 0]
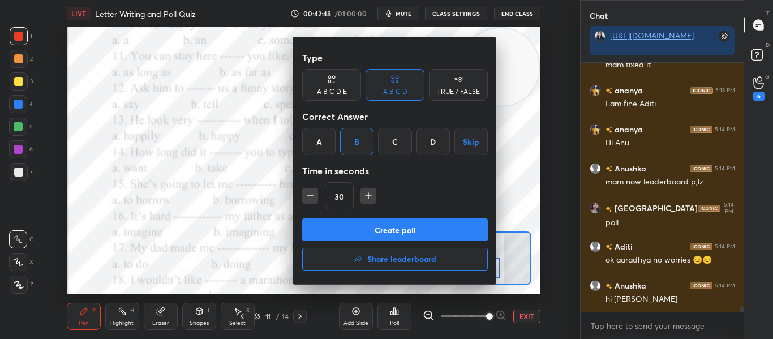
click at [343, 236] on button "Create poll" at bounding box center [395, 229] width 186 height 23
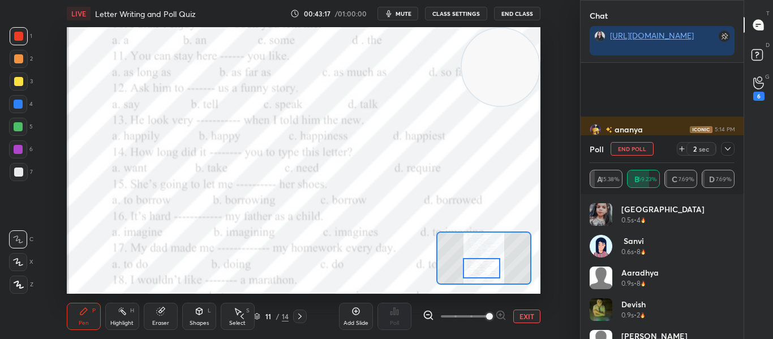
scroll to position [11853, 0]
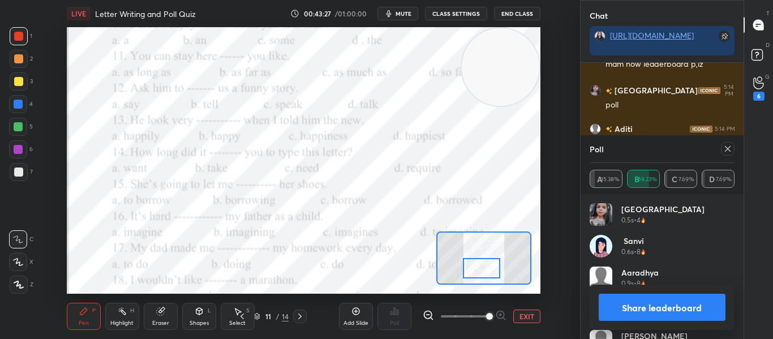
click at [724, 154] on div at bounding box center [728, 149] width 14 height 14
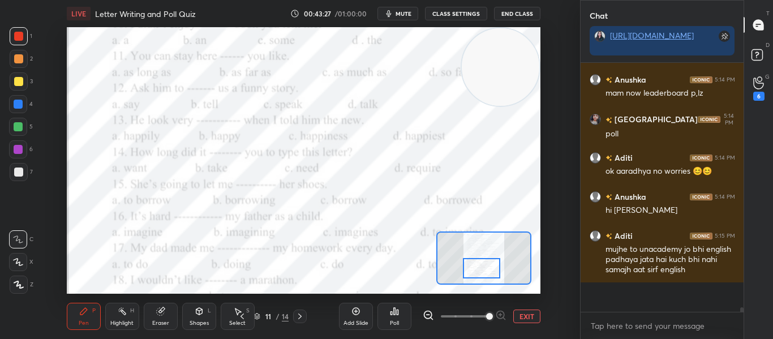
scroll to position [11794, 0]
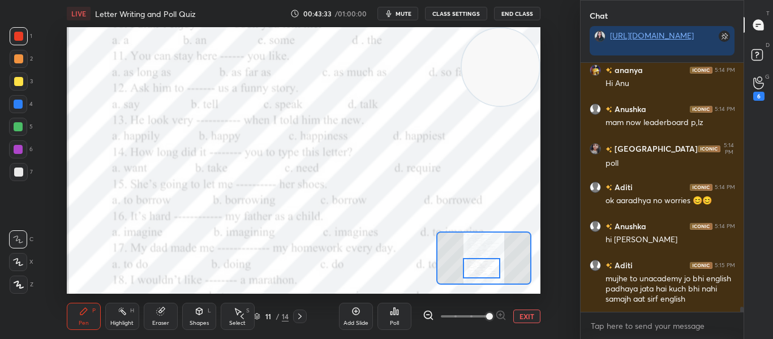
click at [394, 316] on div "Poll" at bounding box center [394, 316] width 34 height 27
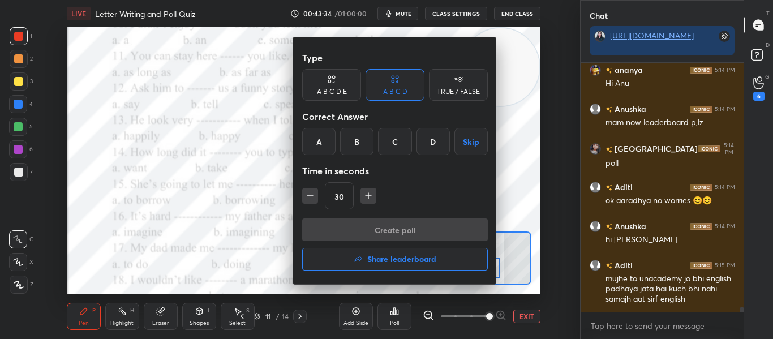
click at [401, 142] on div "C" at bounding box center [394, 141] width 33 height 27
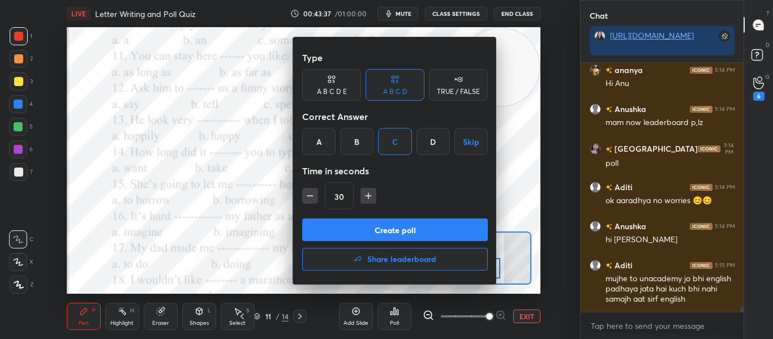
scroll to position [11843, 0]
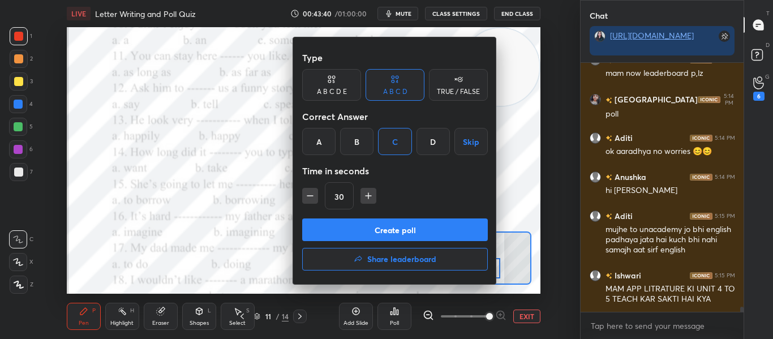
click at [395, 232] on button "Create poll" at bounding box center [395, 229] width 186 height 23
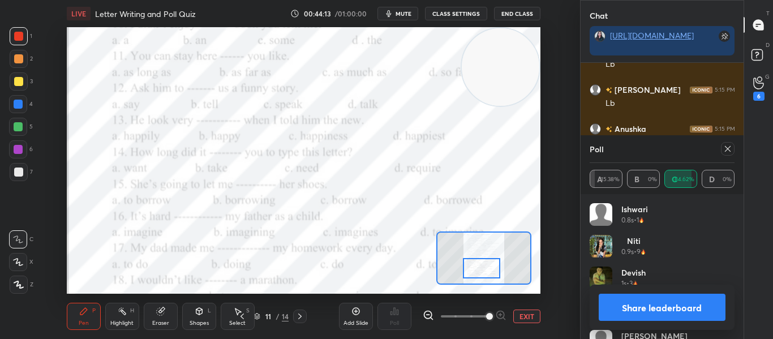
scroll to position [12195, 0]
click at [730, 146] on icon at bounding box center [727, 148] width 9 height 9
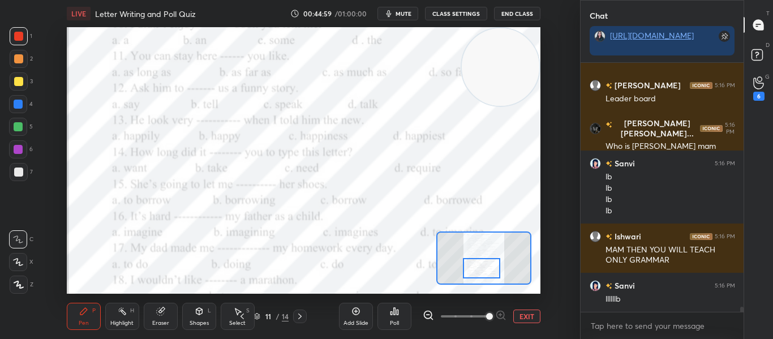
scroll to position [12583, 0]
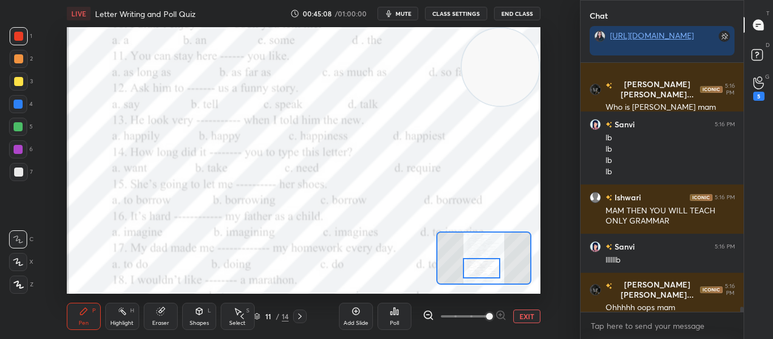
click at [394, 313] on icon at bounding box center [395, 311] width 2 height 7
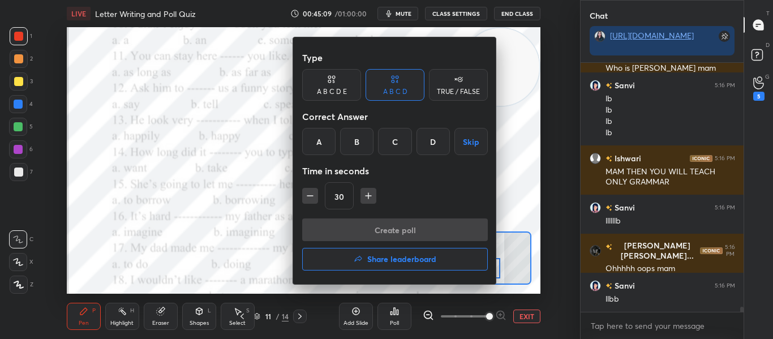
scroll to position [12661, 0]
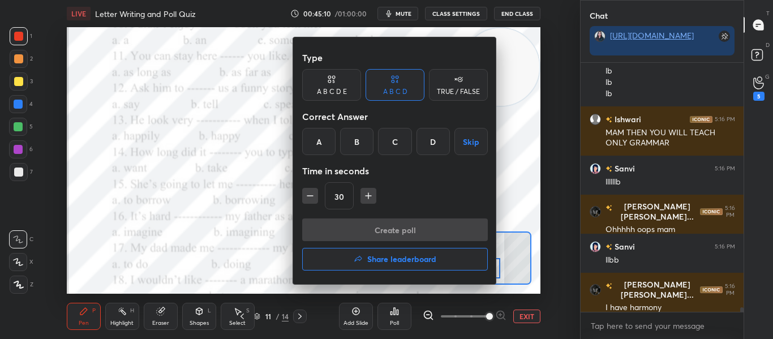
click at [385, 259] on h4 "Share leaderboard" at bounding box center [401, 259] width 69 height 8
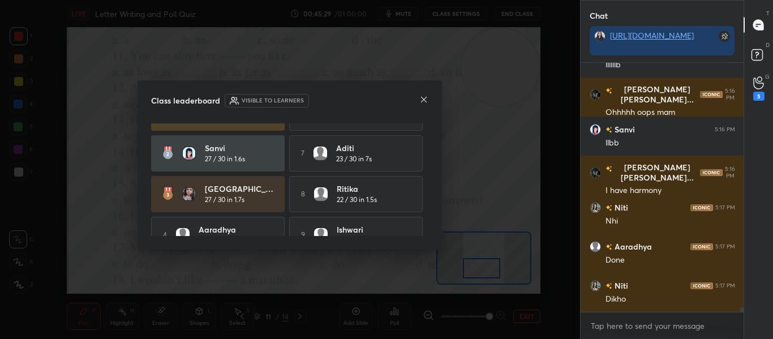
scroll to position [12817, 0]
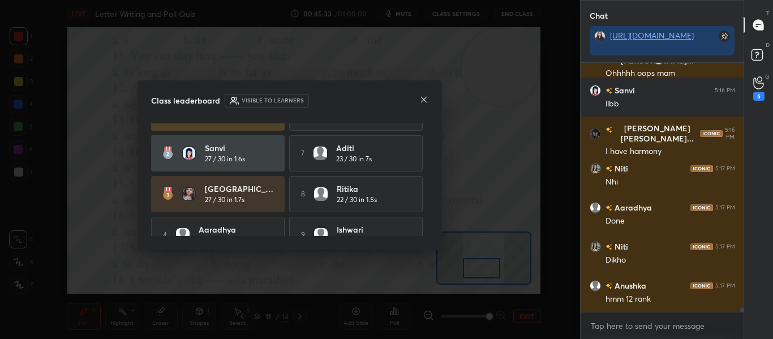
click at [420, 101] on icon at bounding box center [423, 99] width 9 height 9
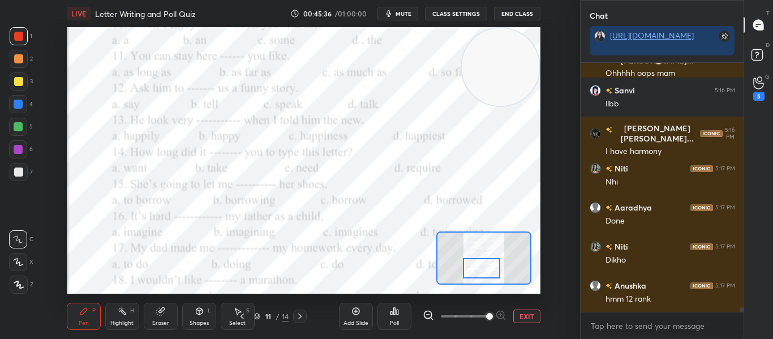
click at [404, 316] on div "Poll" at bounding box center [394, 316] width 34 height 27
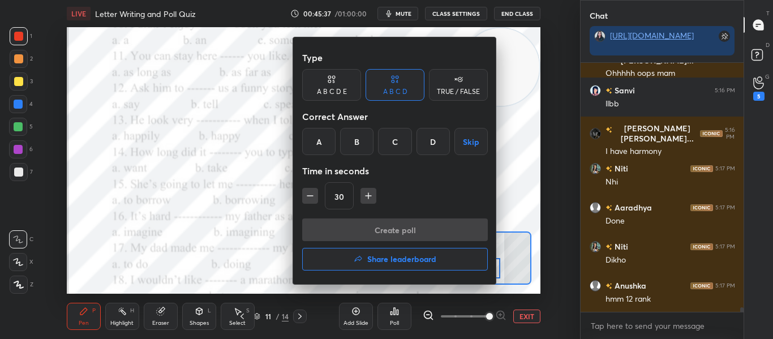
click at [398, 144] on div "C" at bounding box center [394, 141] width 33 height 27
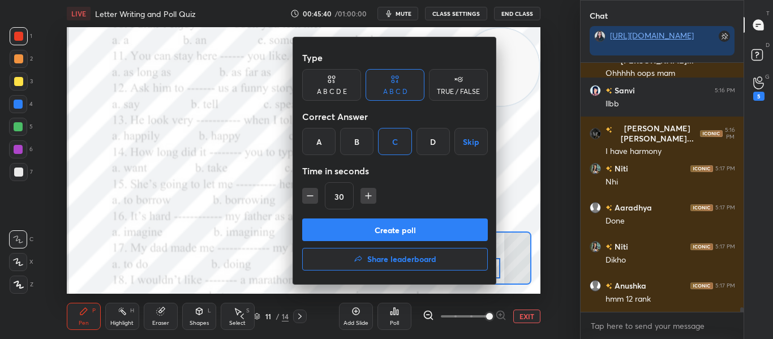
scroll to position [12856, 0]
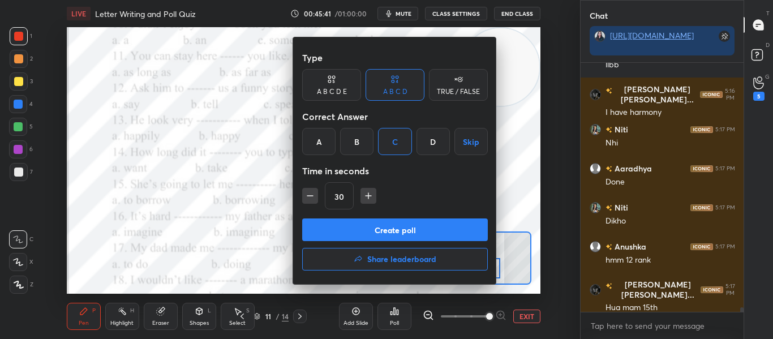
click at [391, 231] on button "Create poll" at bounding box center [395, 229] width 186 height 23
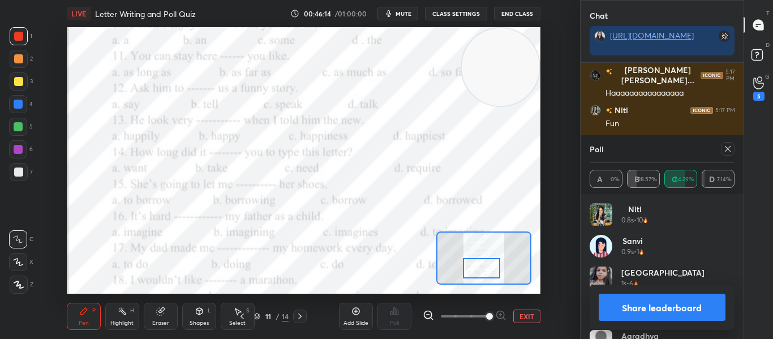
scroll to position [12844, 0]
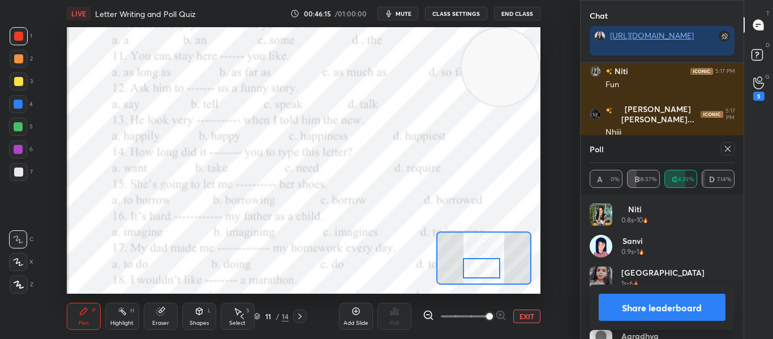
click at [726, 147] on icon at bounding box center [727, 149] width 6 height 6
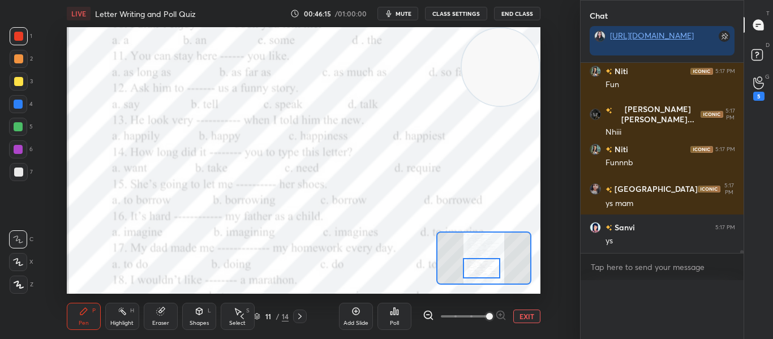
scroll to position [238, 159]
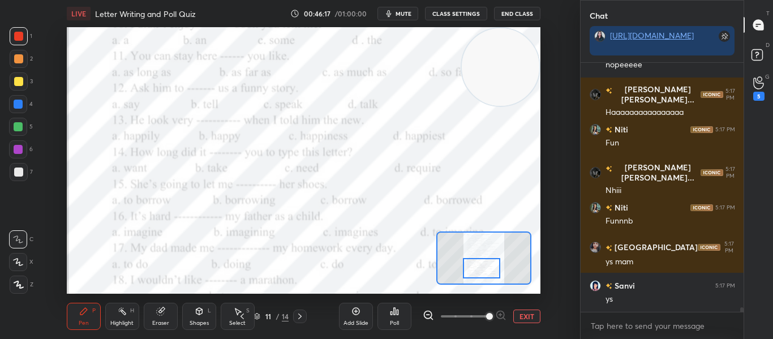
click at [478, 268] on div at bounding box center [481, 268] width 37 height 20
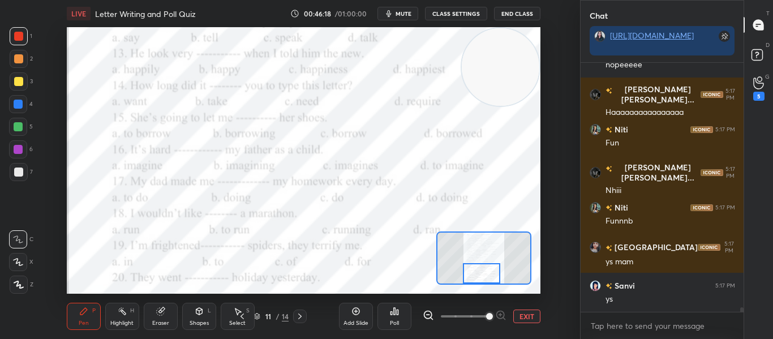
drag, startPoint x: 478, startPoint y: 268, endPoint x: 478, endPoint y: 276, distance: 7.9
click at [478, 276] on div at bounding box center [481, 273] width 37 height 20
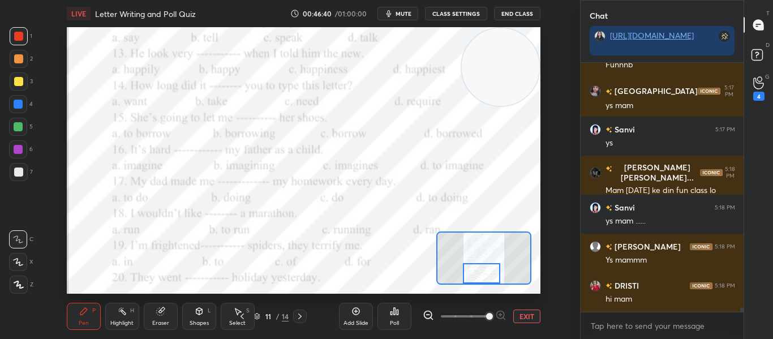
click at [398, 318] on div "Poll" at bounding box center [394, 316] width 34 height 27
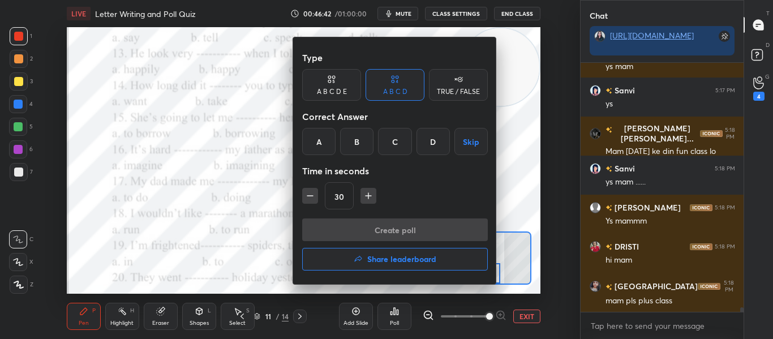
click at [234, 228] on div at bounding box center [386, 169] width 773 height 339
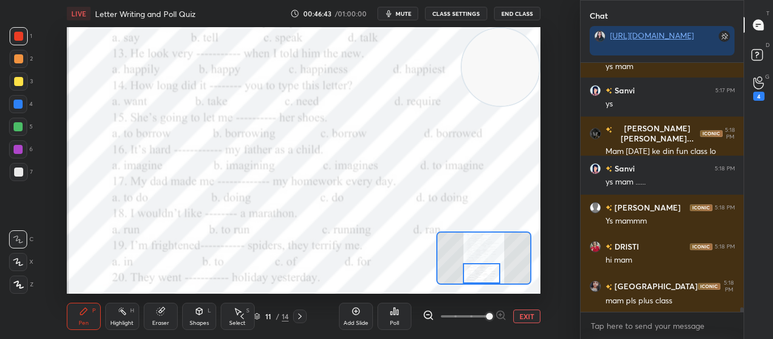
click at [399, 309] on div "Poll" at bounding box center [394, 316] width 34 height 27
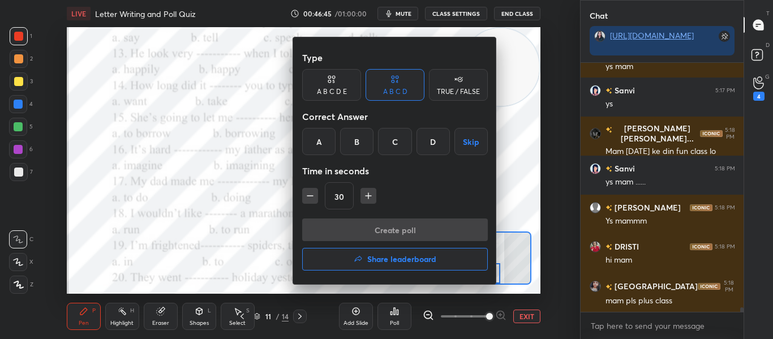
click at [442, 144] on div "D" at bounding box center [432, 141] width 33 height 27
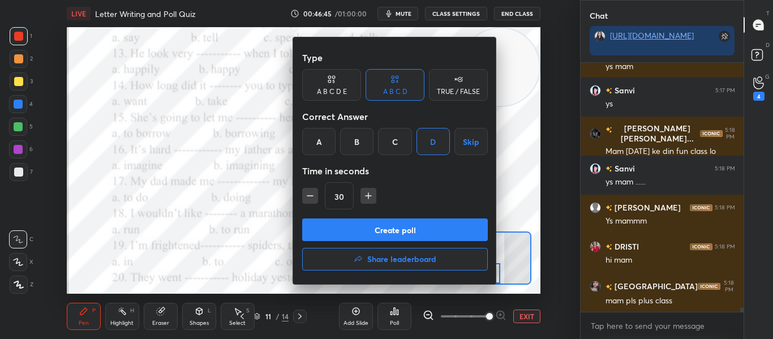
scroll to position [13020, 0]
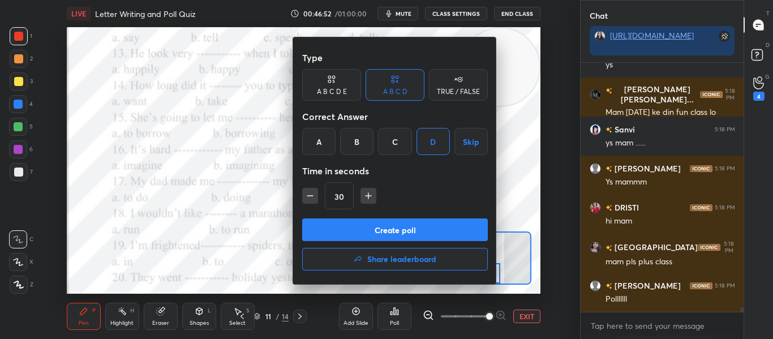
click at [379, 229] on button "Create poll" at bounding box center [395, 229] width 186 height 23
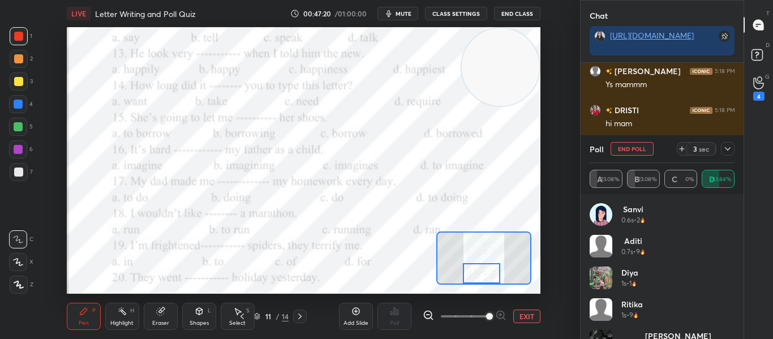
scroll to position [13166, 0]
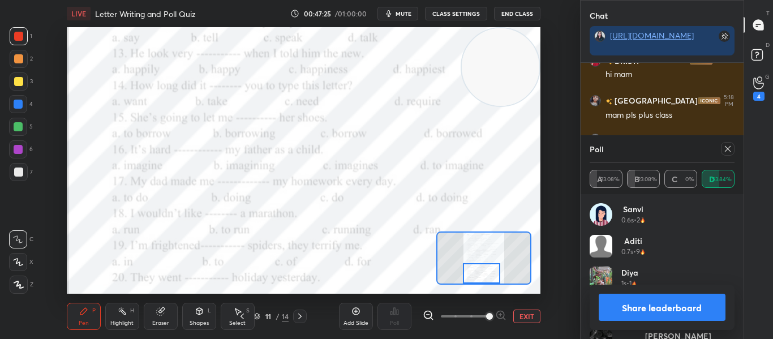
click at [725, 154] on div at bounding box center [728, 149] width 14 height 14
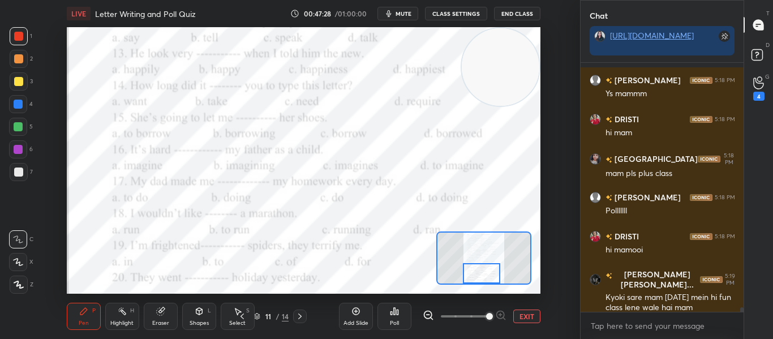
scroll to position [13147, 0]
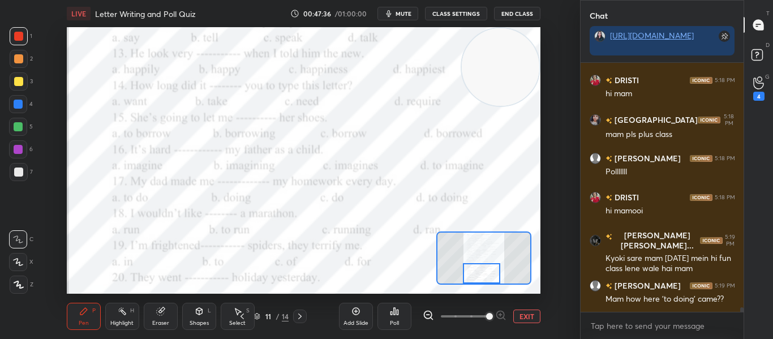
click at [383, 322] on div "Poll" at bounding box center [394, 316] width 34 height 27
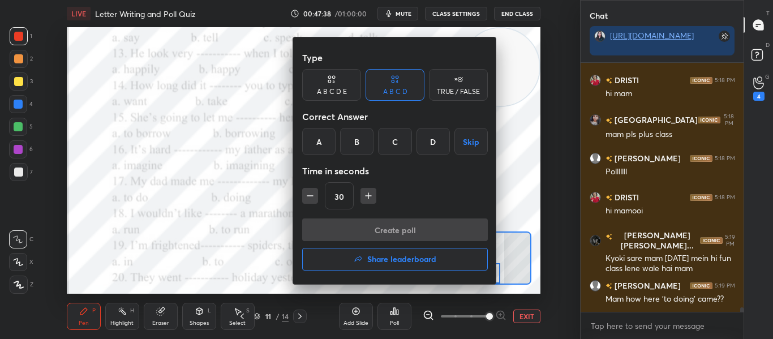
click at [296, 241] on div "Type A B C D E A B C D TRUE / FALSE Correct Answer A B C D Skip Time in seconds…" at bounding box center [395, 160] width 204 height 247
click at [269, 238] on div at bounding box center [386, 169] width 773 height 339
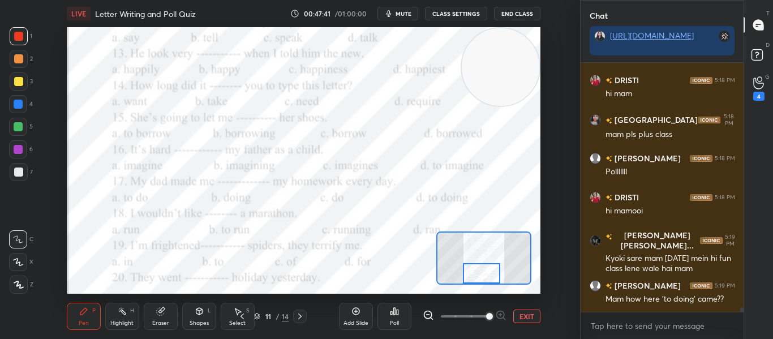
click at [404, 305] on div "Poll" at bounding box center [394, 316] width 34 height 27
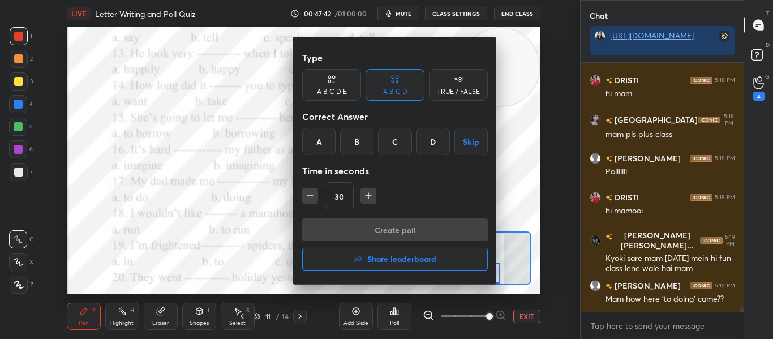
click at [398, 144] on div "C" at bounding box center [394, 141] width 33 height 27
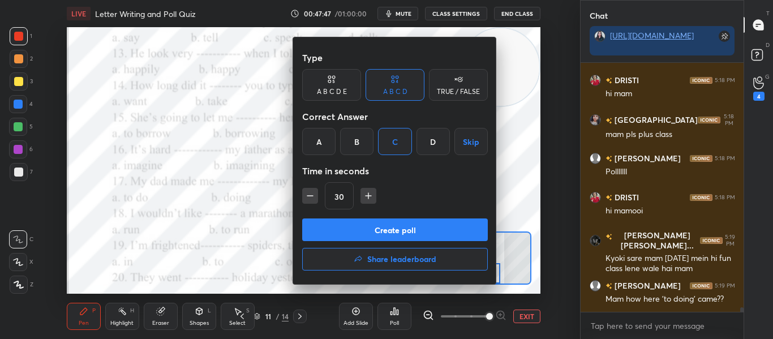
click at [400, 228] on button "Create poll" at bounding box center [395, 229] width 186 height 23
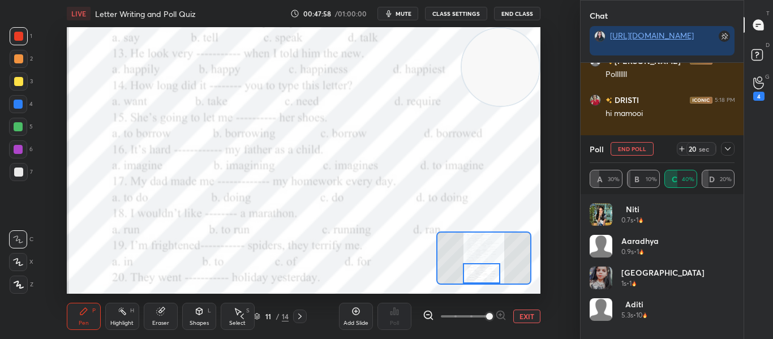
scroll to position [13283, 0]
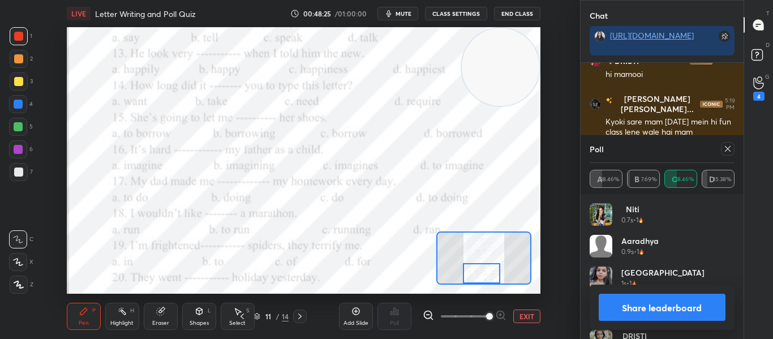
click at [727, 148] on icon at bounding box center [727, 148] width 9 height 9
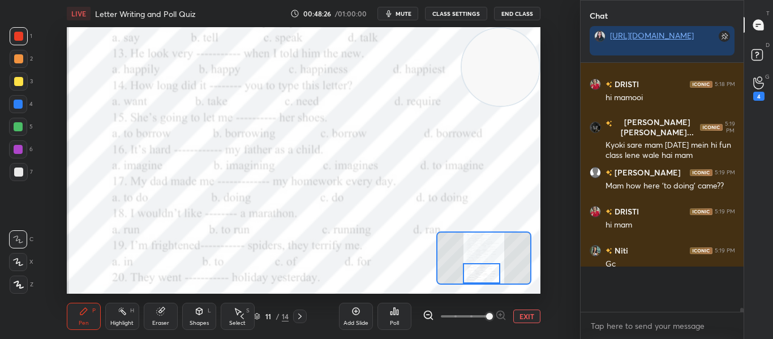
scroll to position [13229, 0]
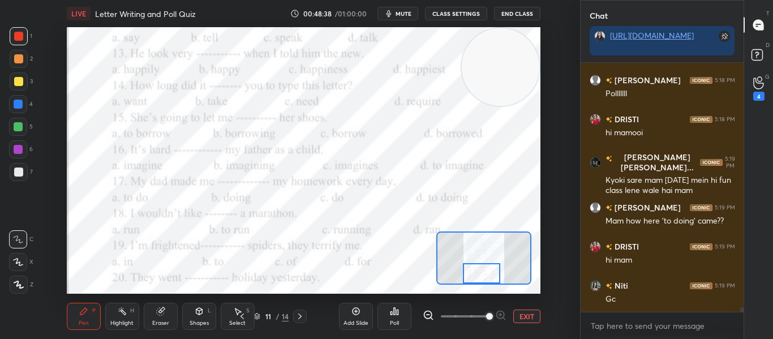
click at [388, 318] on div "Poll" at bounding box center [394, 316] width 34 height 27
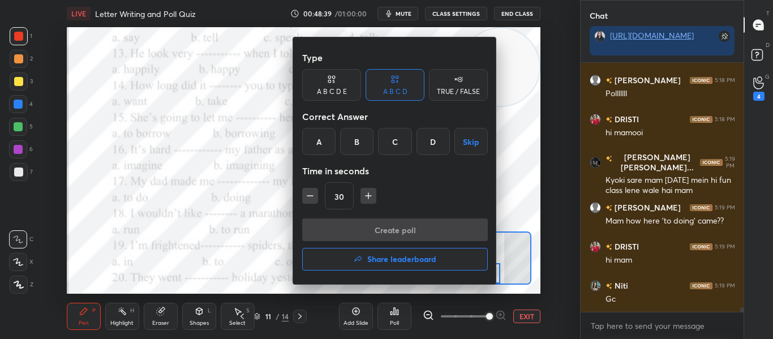
scroll to position [12963, 0]
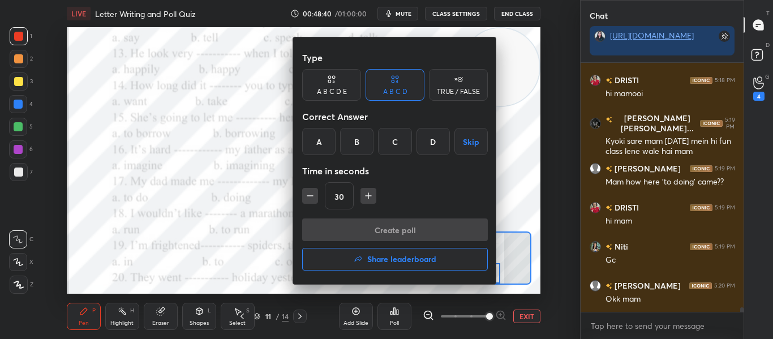
click at [361, 132] on div "B" at bounding box center [356, 141] width 33 height 27
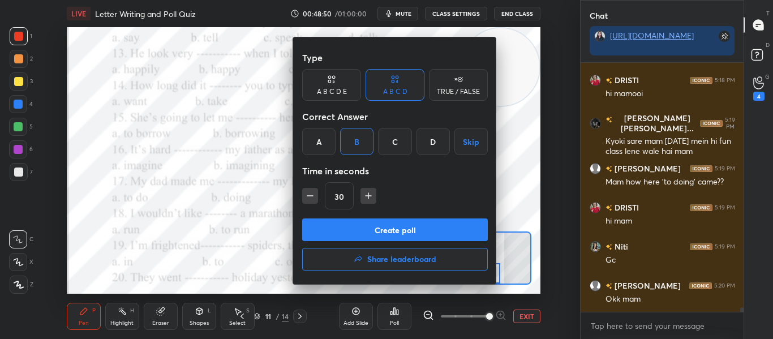
click at [373, 231] on button "Create poll" at bounding box center [395, 229] width 186 height 23
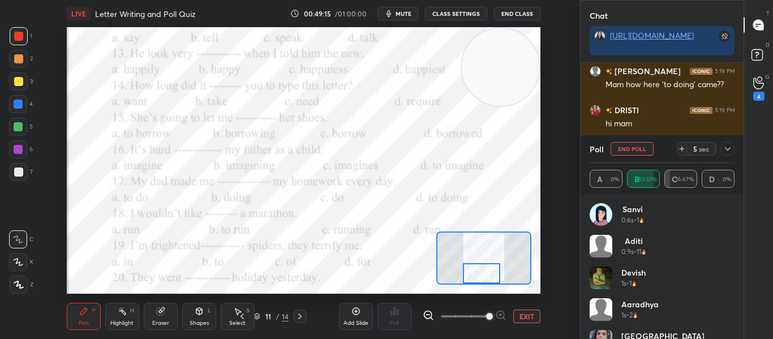
scroll to position [13099, 0]
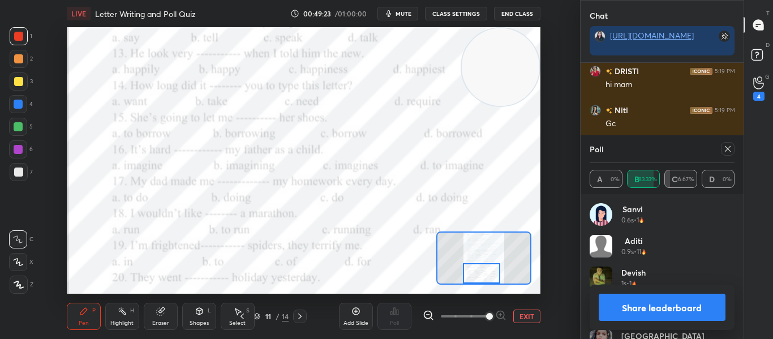
click at [727, 148] on icon at bounding box center [727, 148] width 9 height 9
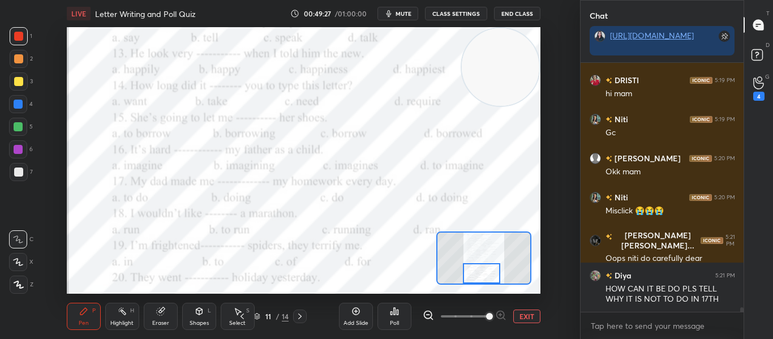
scroll to position [13129, 0]
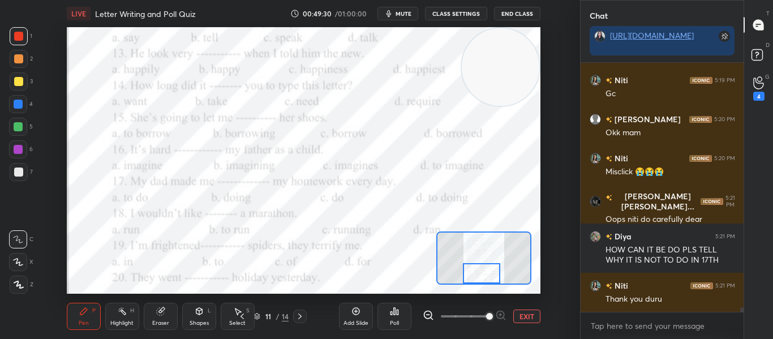
click at [402, 323] on div "Poll" at bounding box center [394, 316] width 34 height 27
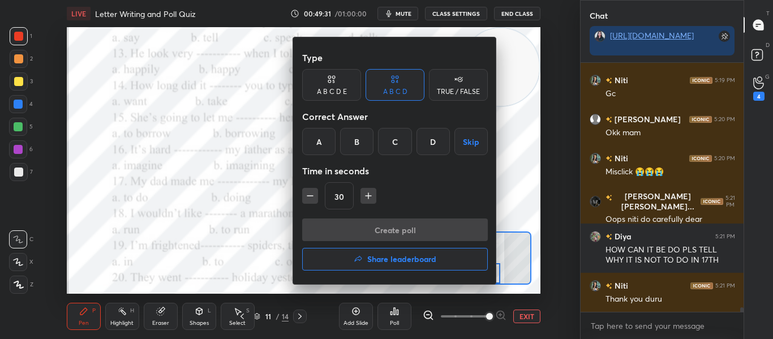
click at [399, 148] on div "C" at bounding box center [394, 141] width 33 height 27
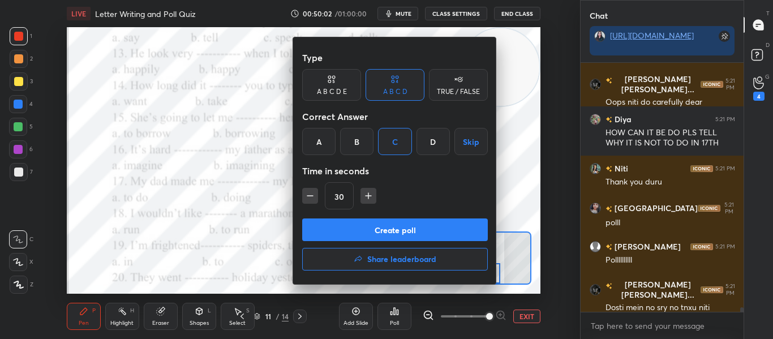
scroll to position [13285, 0]
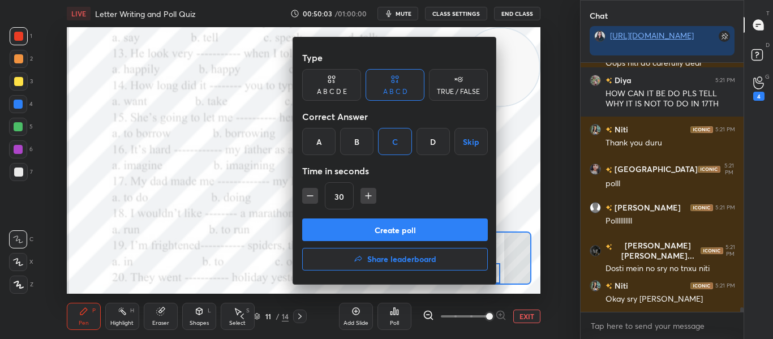
click at [382, 227] on button "Create poll" at bounding box center [395, 229] width 186 height 23
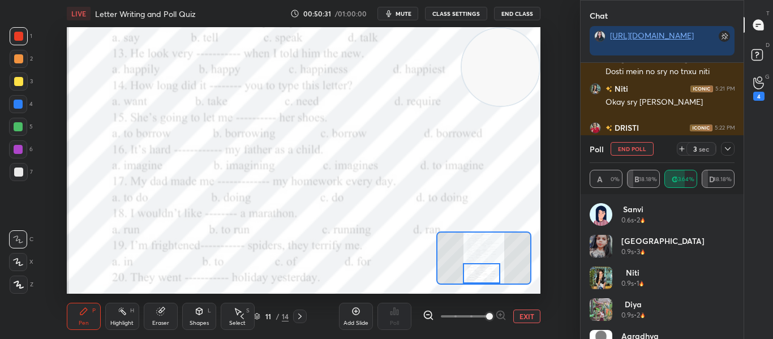
scroll to position [13521, 0]
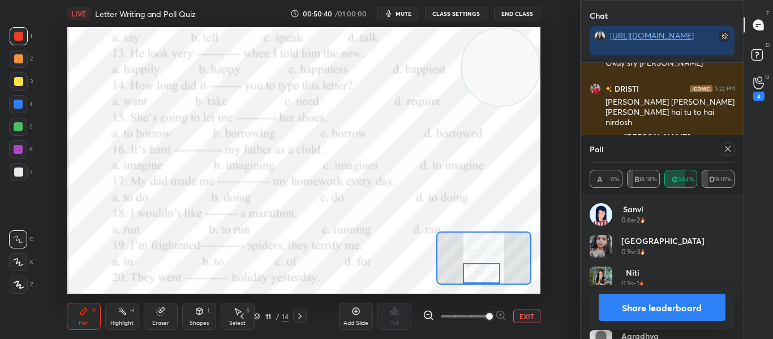
click at [722, 153] on div at bounding box center [728, 149] width 14 height 14
type textarea "x"
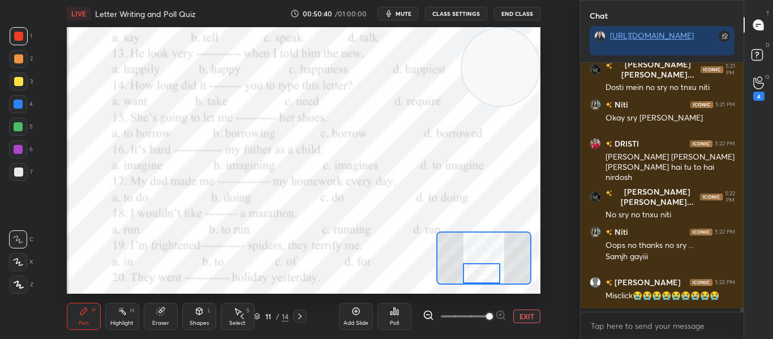
scroll to position [13463, 0]
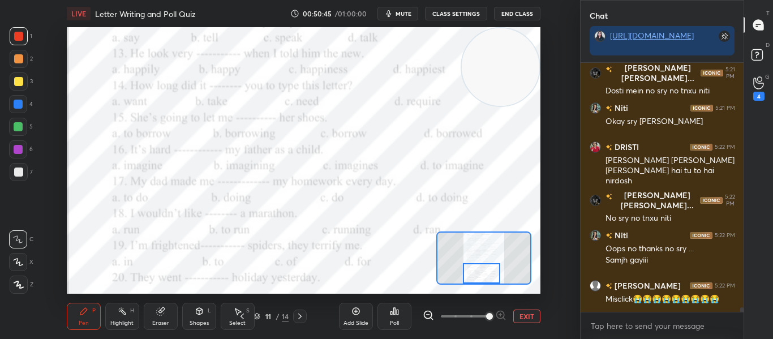
click at [521, 318] on button "EXIT" at bounding box center [526, 316] width 27 height 14
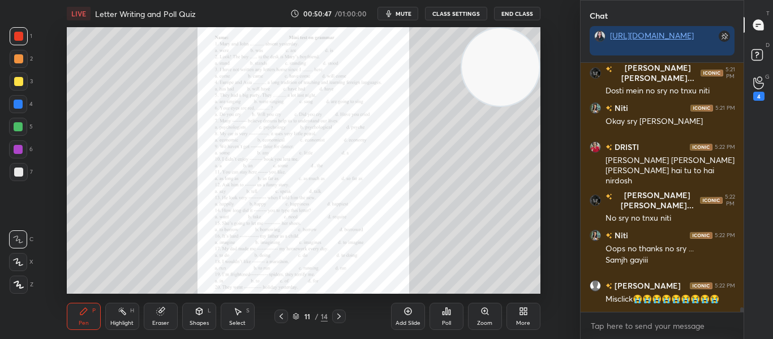
click at [332, 317] on div at bounding box center [339, 316] width 14 height 14
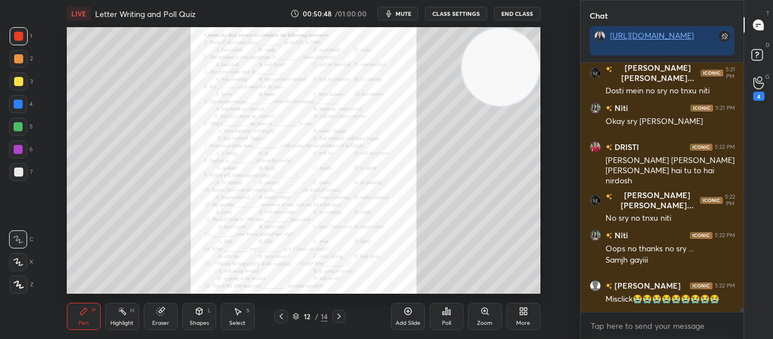
click at [332, 317] on div at bounding box center [339, 316] width 14 height 14
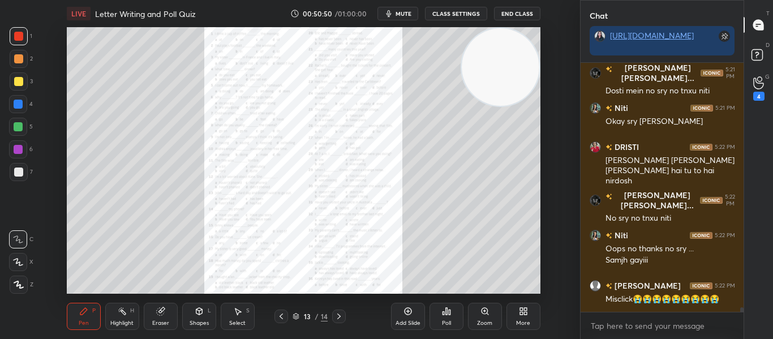
click at [332, 317] on div at bounding box center [339, 316] width 14 height 14
click at [341, 320] on icon at bounding box center [338, 316] width 9 height 9
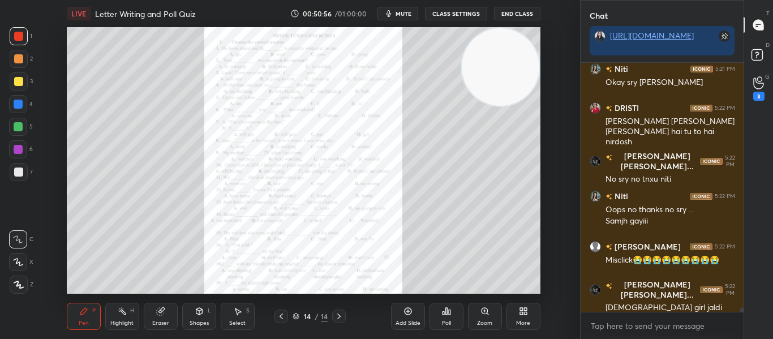
scroll to position [13541, 0]
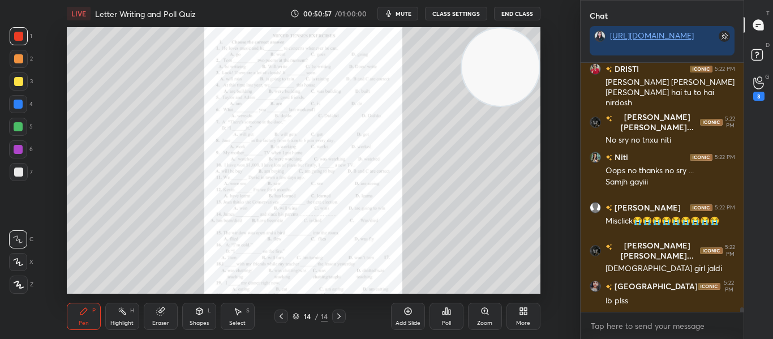
click at [334, 316] on icon at bounding box center [338, 316] width 9 height 9
click at [284, 316] on icon at bounding box center [281, 316] width 9 height 9
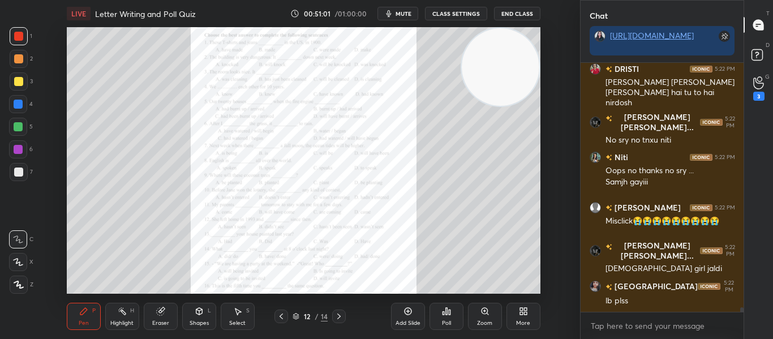
click at [336, 317] on icon at bounding box center [338, 316] width 9 height 9
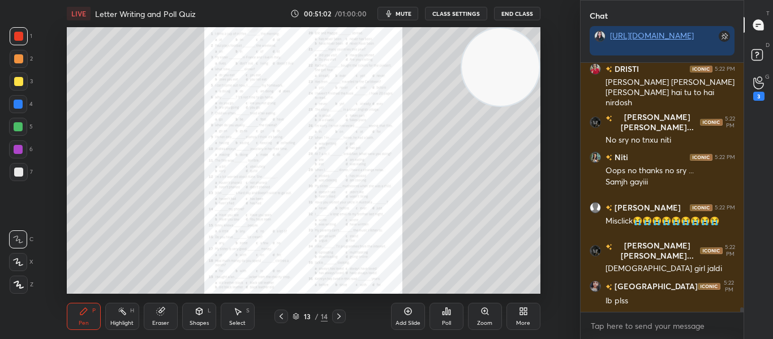
scroll to position [13580, 0]
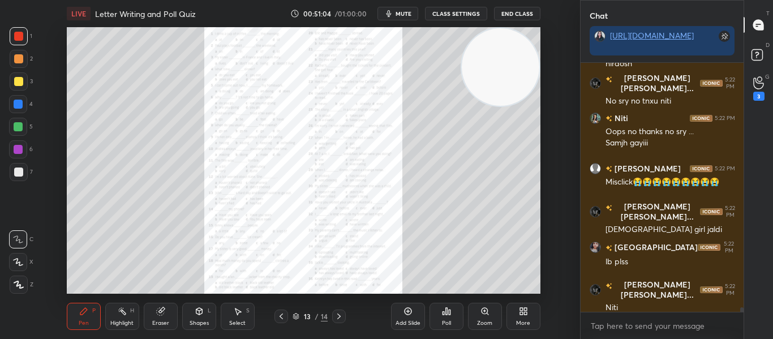
click at [483, 320] on div "Zoom" at bounding box center [484, 323] width 15 height 6
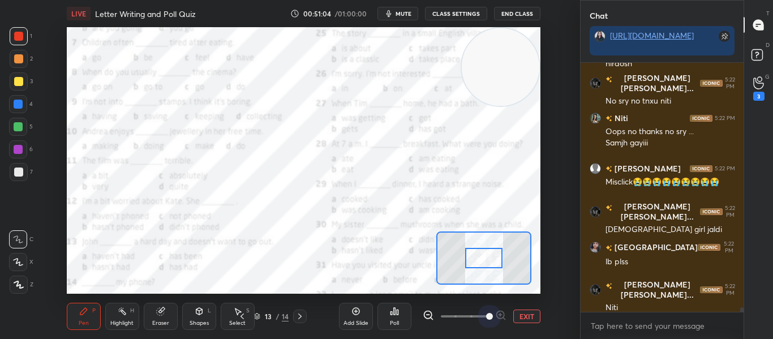
click at [483, 319] on span at bounding box center [465, 316] width 48 height 17
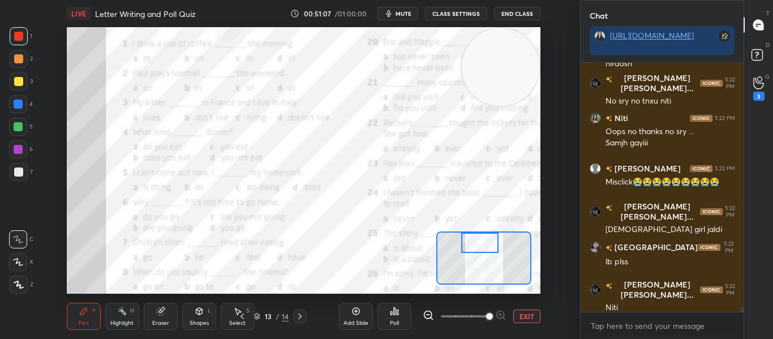
drag, startPoint x: 489, startPoint y: 257, endPoint x: 485, endPoint y: 239, distance: 18.0
click at [485, 239] on div at bounding box center [479, 242] width 37 height 20
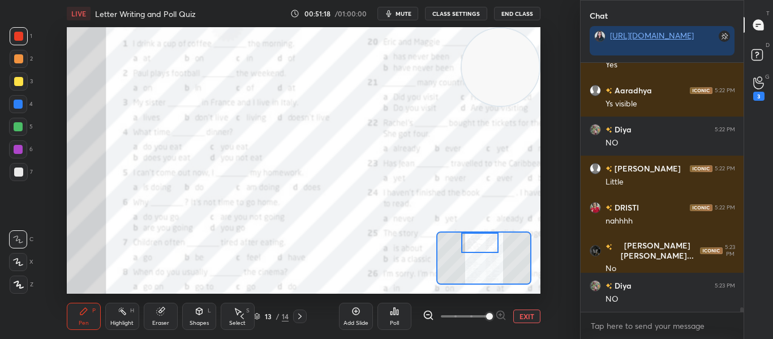
scroll to position [13903, 0]
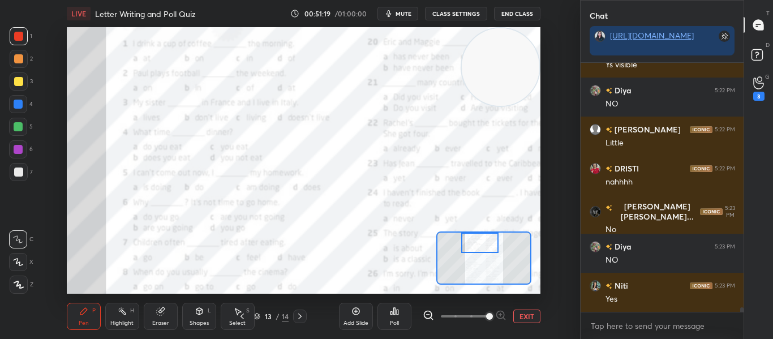
click at [537, 315] on button "EXIT" at bounding box center [526, 316] width 27 height 14
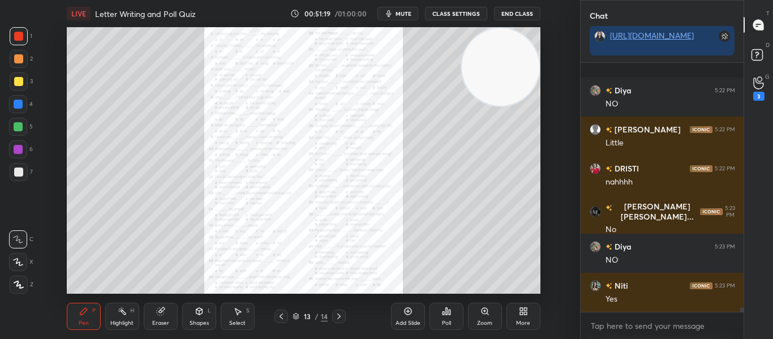
scroll to position [13981, 0]
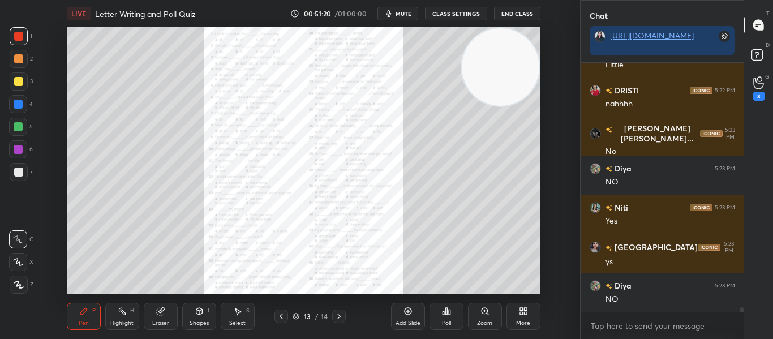
click at [339, 313] on icon at bounding box center [338, 316] width 9 height 9
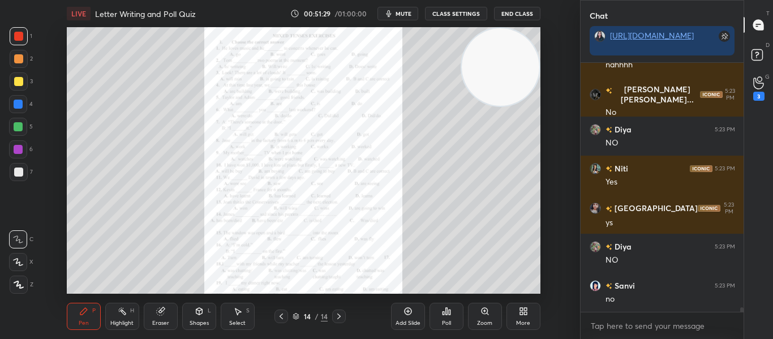
click at [487, 308] on icon at bounding box center [484, 311] width 9 height 9
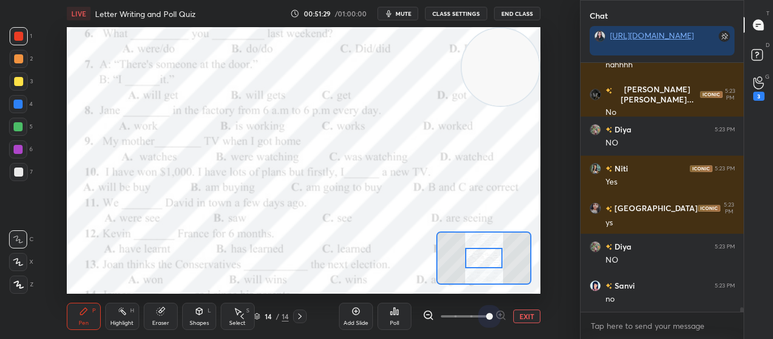
click at [487, 308] on span at bounding box center [465, 316] width 48 height 17
click at [481, 256] on div at bounding box center [483, 258] width 37 height 20
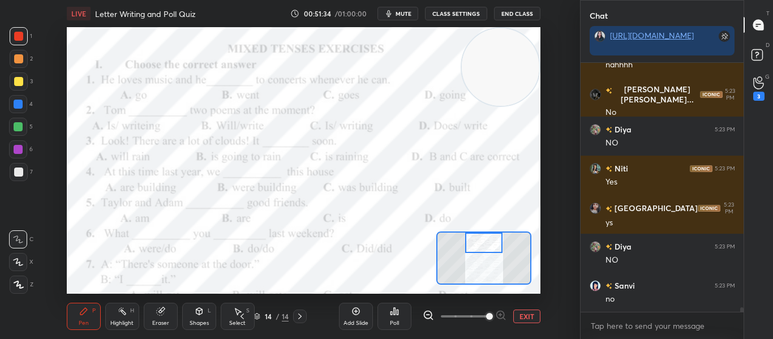
drag, startPoint x: 481, startPoint y: 256, endPoint x: 481, endPoint y: 238, distance: 18.7
click at [481, 238] on div at bounding box center [483, 242] width 37 height 20
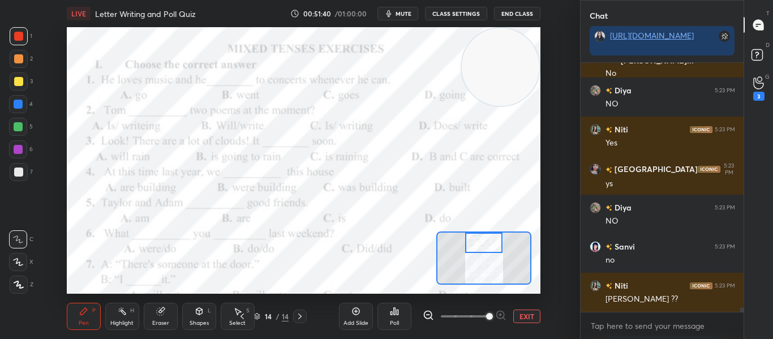
click at [391, 317] on div "Poll" at bounding box center [394, 316] width 34 height 27
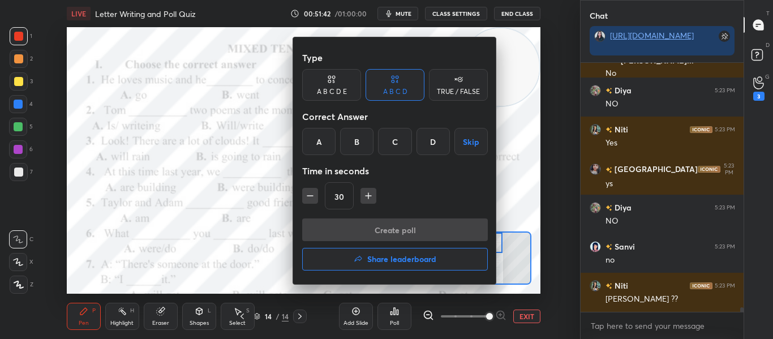
click at [400, 152] on div "C" at bounding box center [394, 141] width 33 height 27
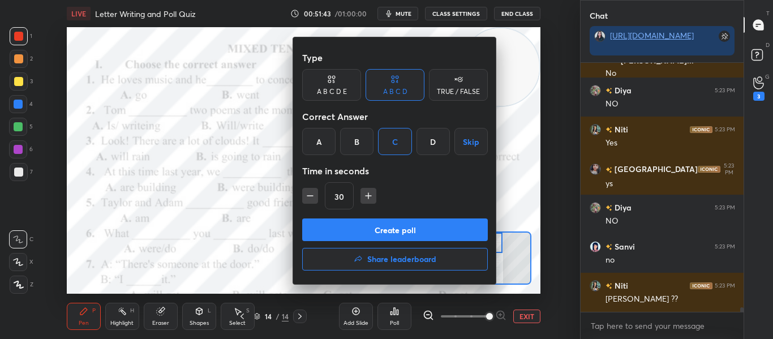
click at [313, 191] on icon "button" at bounding box center [309, 195] width 11 height 11
type input "15"
click at [381, 226] on button "Create poll" at bounding box center [395, 229] width 186 height 23
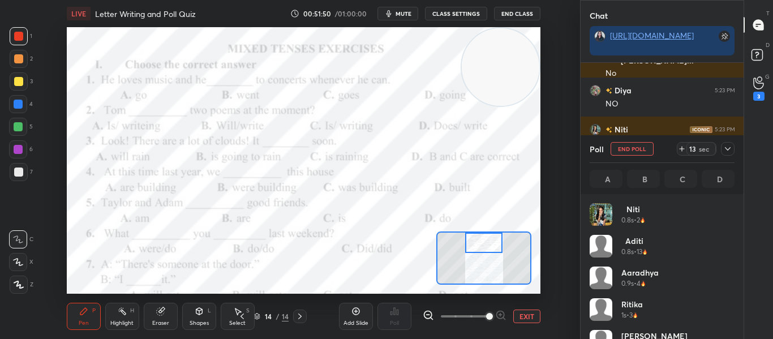
scroll to position [132, 141]
click at [727, 148] on icon at bounding box center [727, 148] width 9 height 9
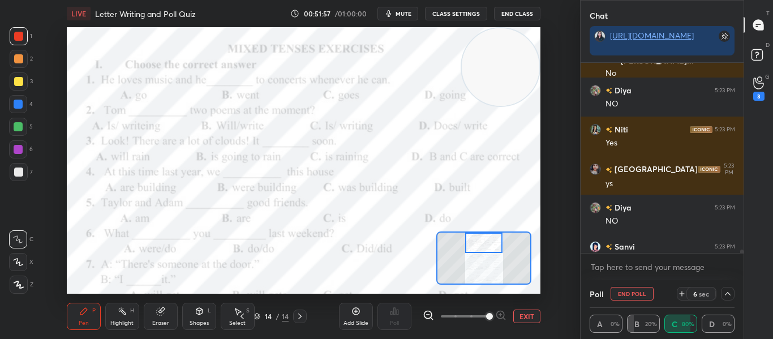
scroll to position [1, 4]
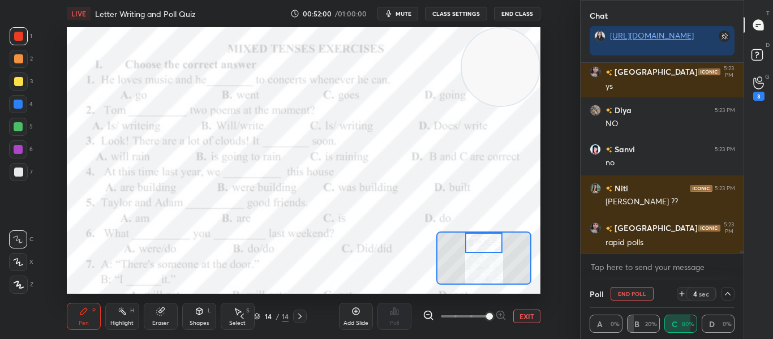
click at [741, 251] on div at bounding box center [741, 255] width 3 height 9
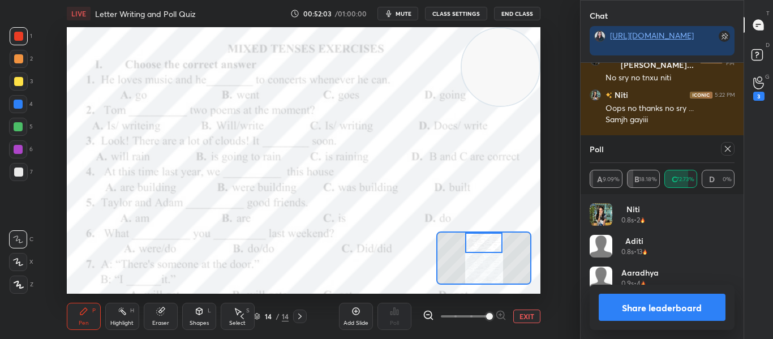
scroll to position [132, 141]
drag, startPoint x: 741, startPoint y: 251, endPoint x: 739, endPoint y: 244, distance: 7.4
click at [739, 244] on div "Chat [URL][DOMAIN_NAME] [PERSON_NAME] 5:22 PM [PERSON_NAME] [PERSON_NAME] [PERS…" at bounding box center [662, 169] width 164 height 339
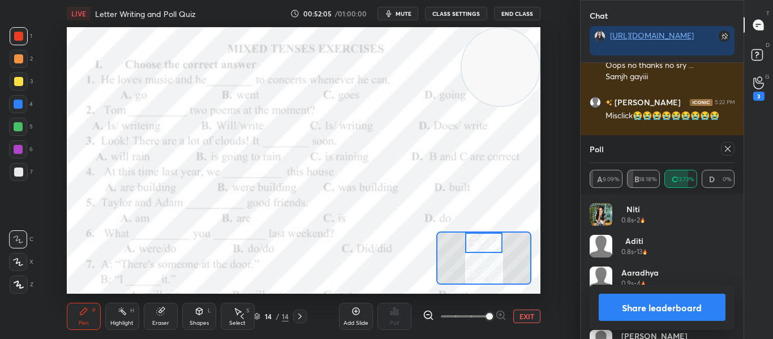
click at [728, 147] on icon at bounding box center [727, 148] width 9 height 9
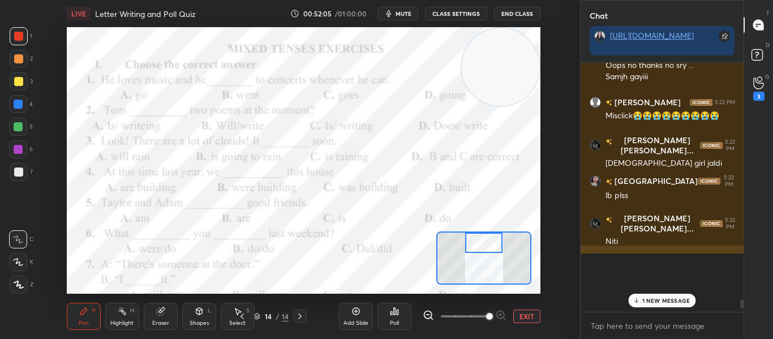
scroll to position [4, 4]
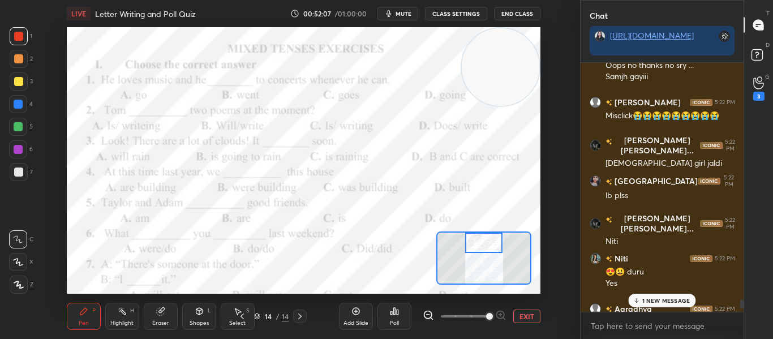
click at [648, 295] on div "1 NEW MESSAGE" at bounding box center [661, 301] width 67 height 14
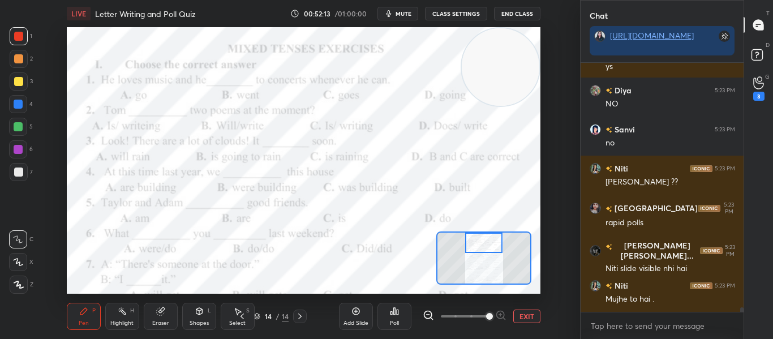
click at [391, 318] on div "Poll" at bounding box center [394, 316] width 34 height 27
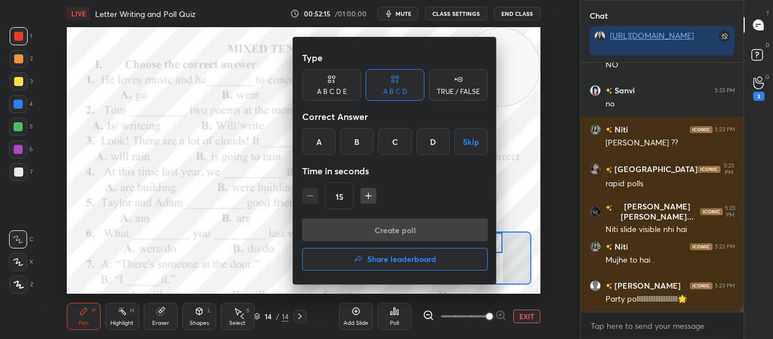
click at [397, 145] on div "C" at bounding box center [394, 141] width 33 height 27
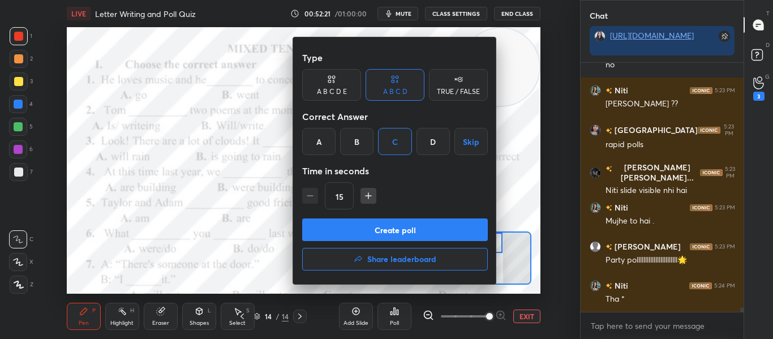
click at [376, 225] on button "Create poll" at bounding box center [395, 229] width 186 height 23
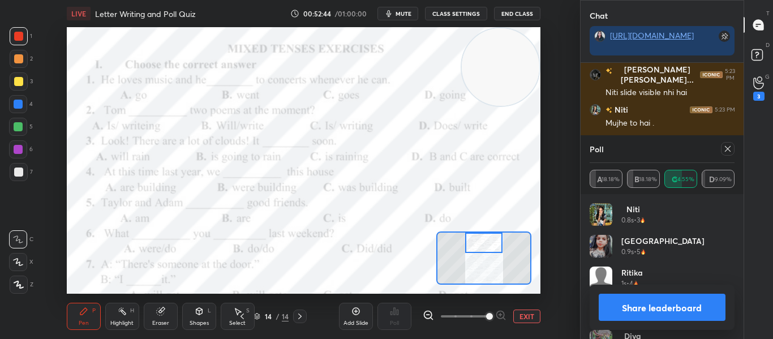
click at [727, 151] on icon at bounding box center [727, 148] width 9 height 9
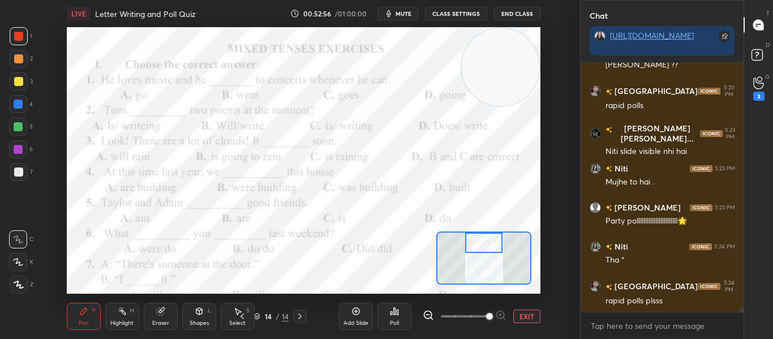
click at [395, 313] on icon at bounding box center [395, 311] width 2 height 7
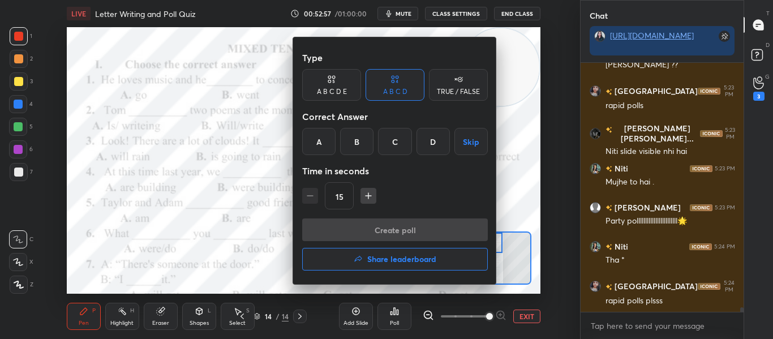
click at [355, 143] on div "B" at bounding box center [356, 141] width 33 height 27
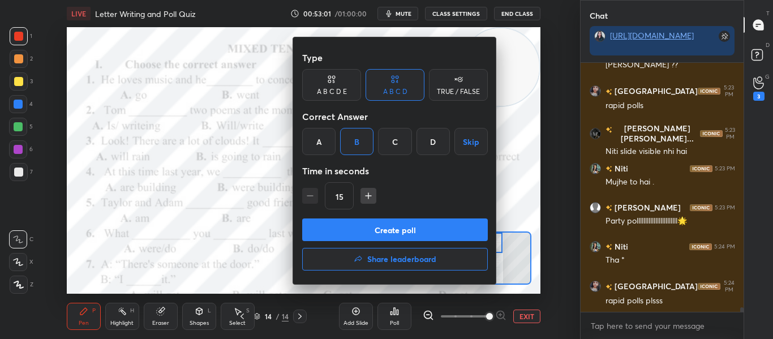
click at [356, 236] on button "Create poll" at bounding box center [395, 229] width 186 height 23
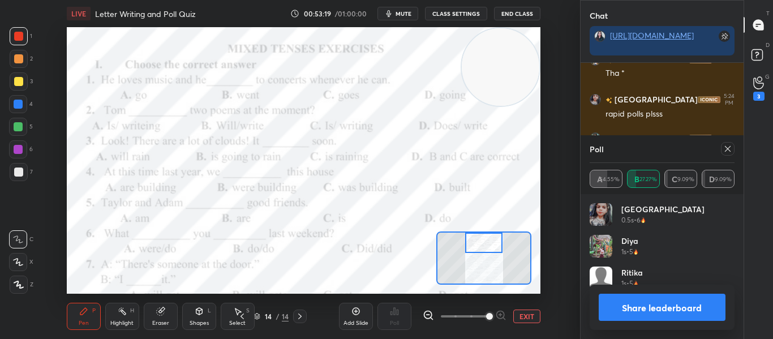
click at [723, 145] on icon at bounding box center [727, 148] width 9 height 9
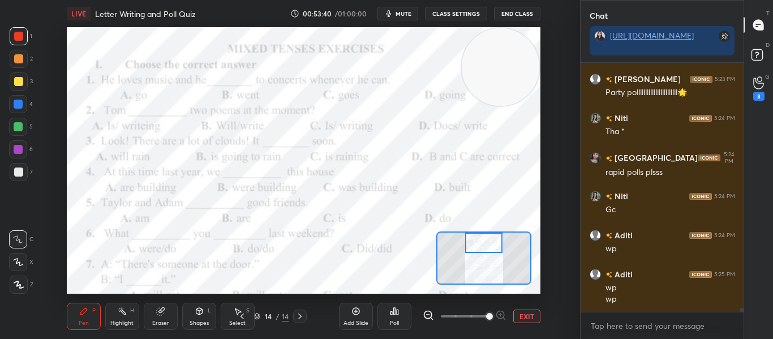
click at [404, 310] on div "Poll" at bounding box center [394, 316] width 34 height 27
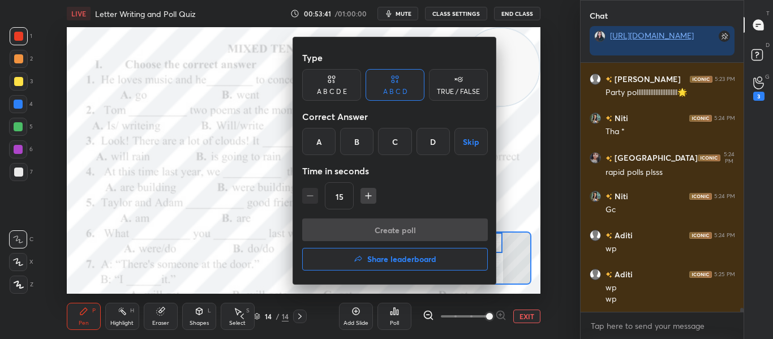
click at [353, 136] on div "B" at bounding box center [356, 141] width 33 height 27
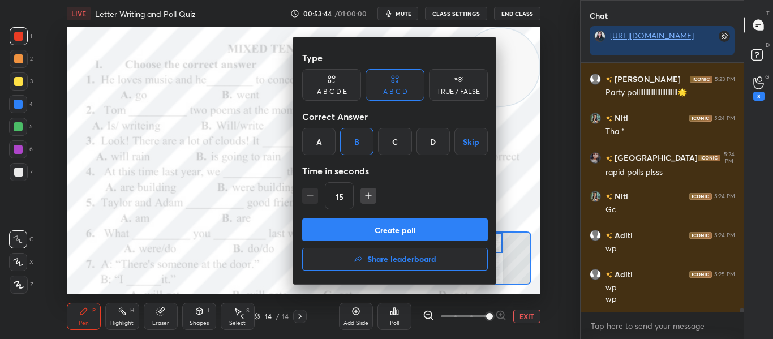
click at [383, 230] on button "Create poll" at bounding box center [395, 229] width 186 height 23
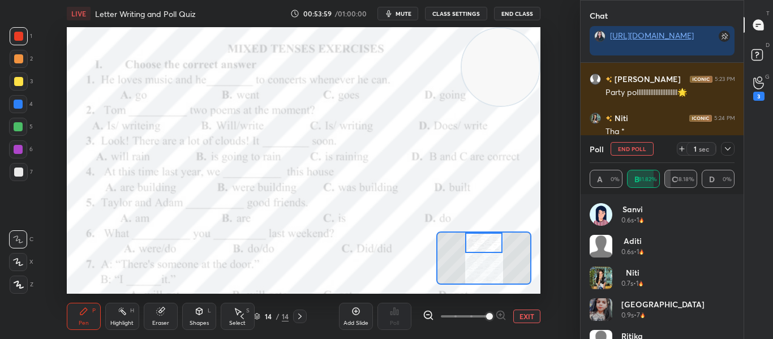
scroll to position [14529, 0]
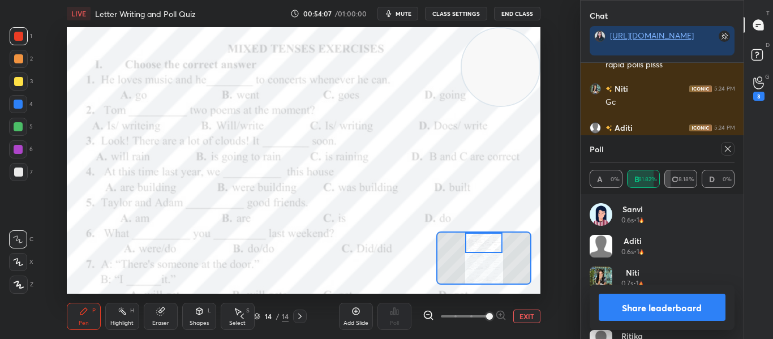
click at [723, 149] on icon at bounding box center [727, 148] width 9 height 9
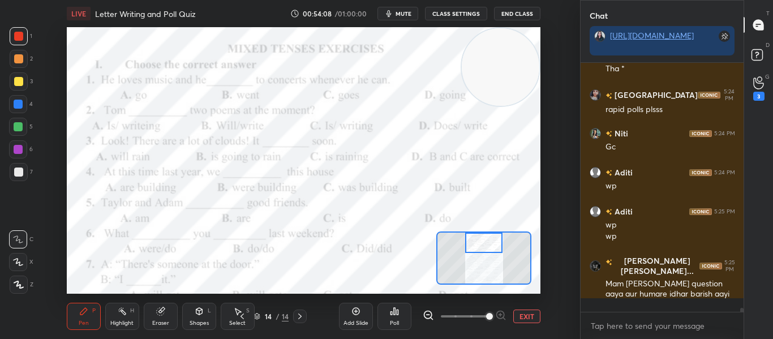
scroll to position [269, 159]
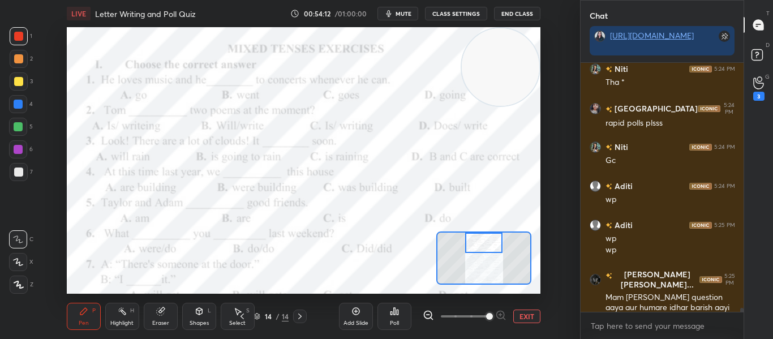
click at [386, 315] on div "Poll" at bounding box center [394, 316] width 34 height 27
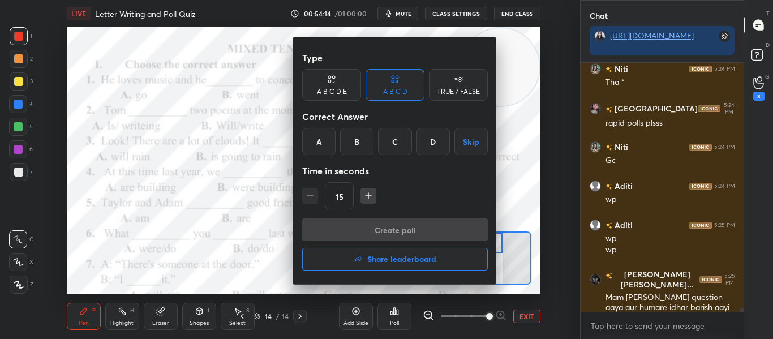
click at [355, 149] on div "B" at bounding box center [356, 141] width 33 height 27
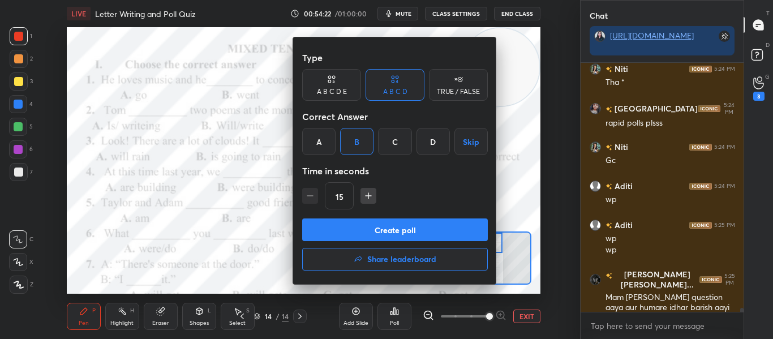
click at [387, 232] on button "Create poll" at bounding box center [395, 229] width 186 height 23
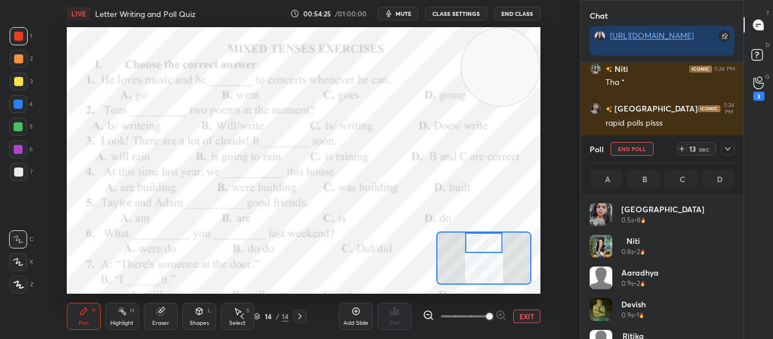
scroll to position [132, 141]
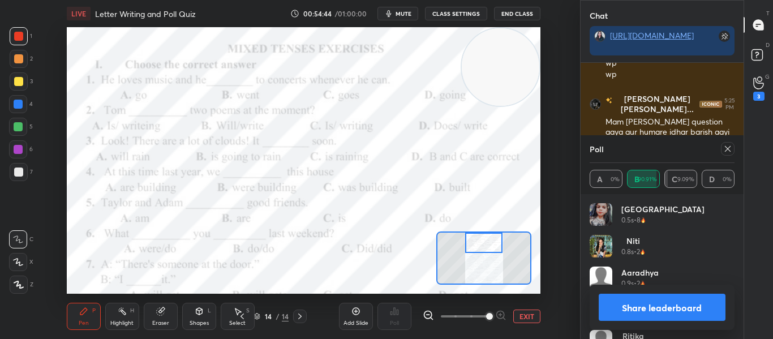
click at [725, 152] on icon at bounding box center [727, 148] width 9 height 9
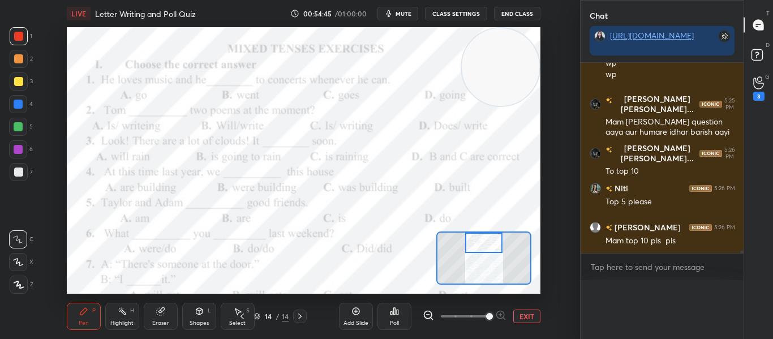
scroll to position [0, 0]
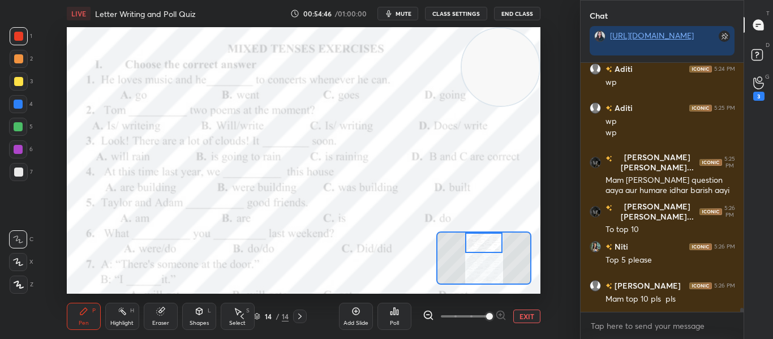
click at [534, 318] on button "EXIT" at bounding box center [526, 316] width 27 height 14
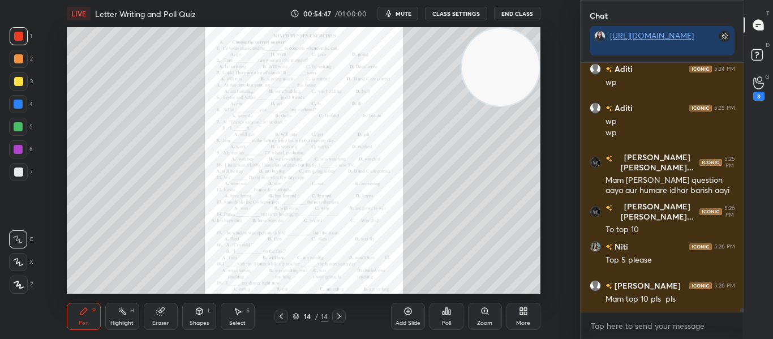
click at [534, 318] on div "More" at bounding box center [523, 316] width 34 height 27
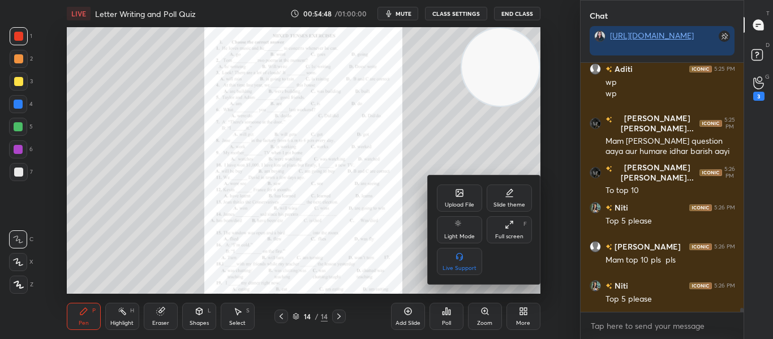
click at [448, 202] on div "Upload File" at bounding box center [459, 205] width 29 height 6
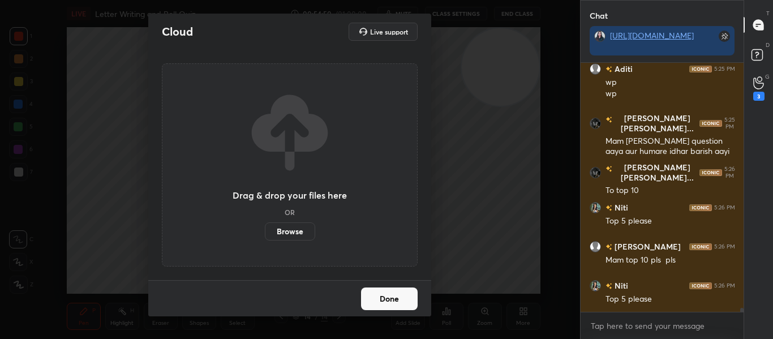
click at [282, 231] on label "Browse" at bounding box center [290, 231] width 50 height 18
click at [265, 231] on input "Browse" at bounding box center [265, 231] width 0 height 18
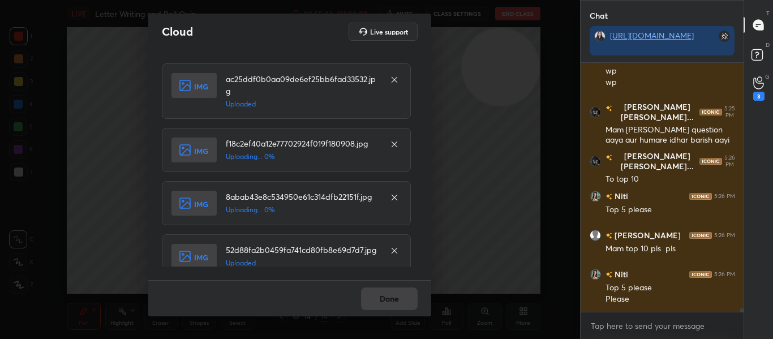
click at [394, 294] on div "Done" at bounding box center [289, 298] width 283 height 36
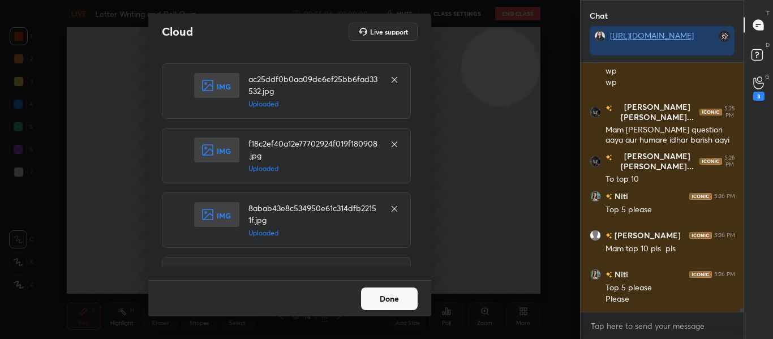
click at [394, 294] on button "Done" at bounding box center [389, 298] width 57 height 23
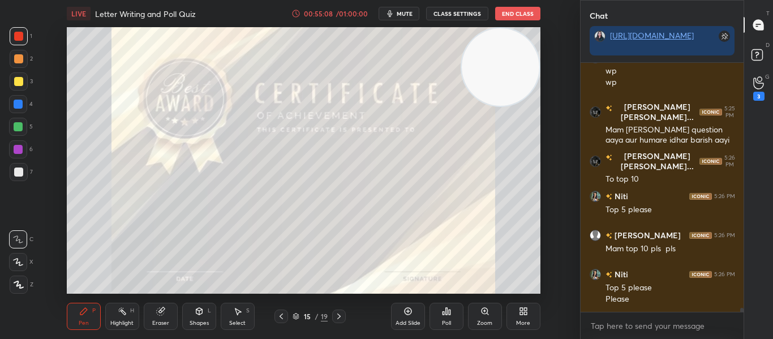
click at [281, 309] on div "Pen P Highlight H Eraser Shapes L Select S 15 / 19 Add Slide Poll Zoom More" at bounding box center [303, 316] width 473 height 45
click at [281, 312] on icon at bounding box center [281, 316] width 9 height 9
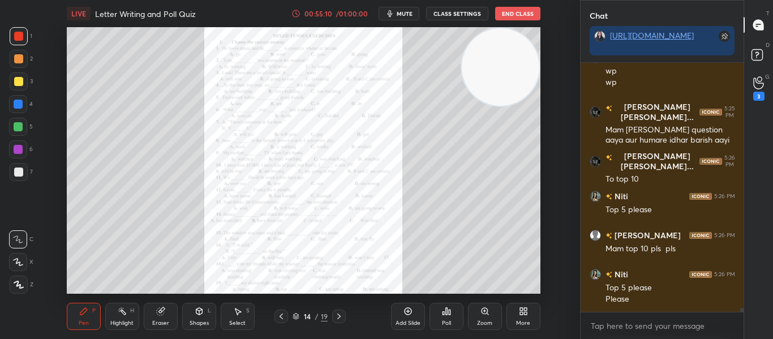
click at [455, 320] on div "Poll" at bounding box center [446, 316] width 34 height 27
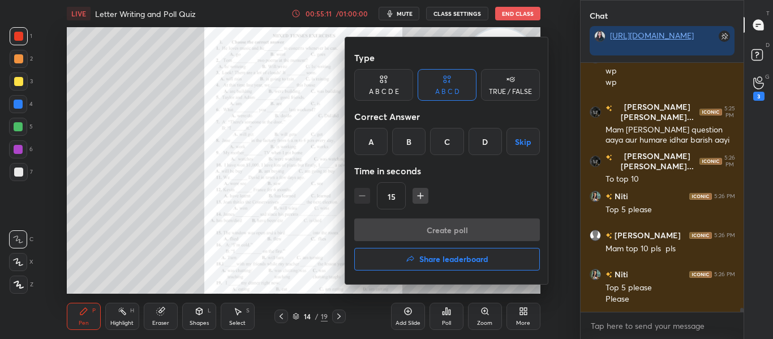
click at [435, 253] on button "Share leaderboard" at bounding box center [447, 259] width 186 height 23
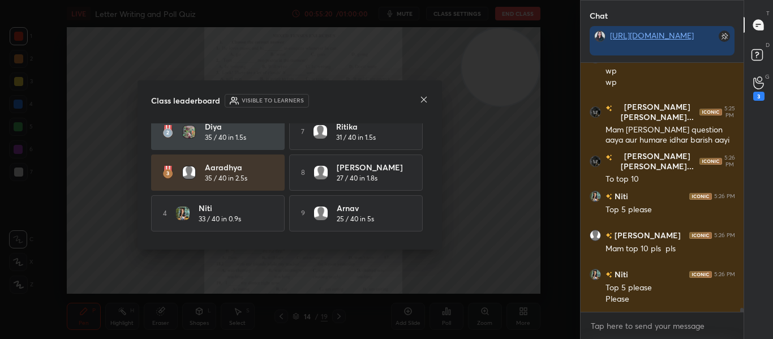
scroll to position [89, 0]
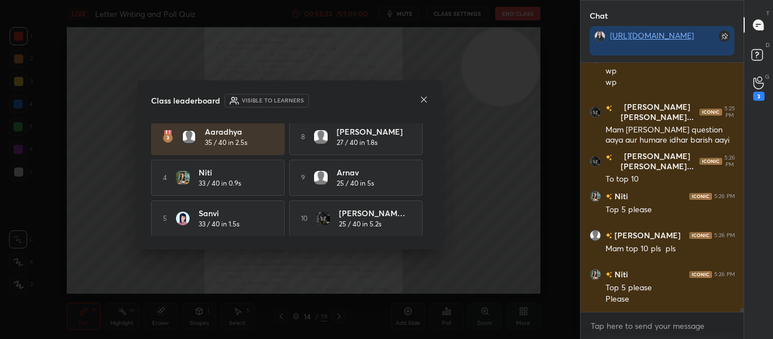
click at [421, 97] on icon at bounding box center [423, 99] width 9 height 9
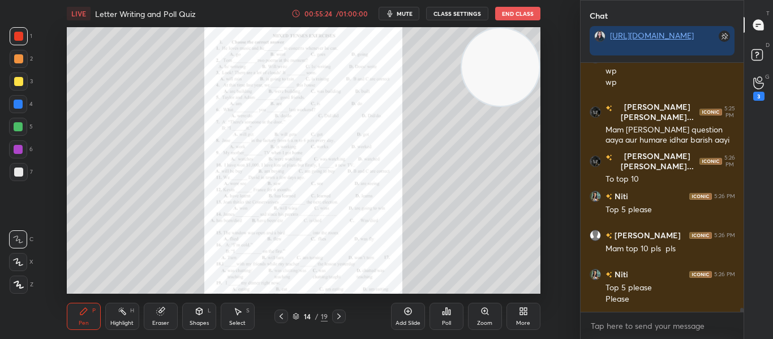
click at [334, 316] on icon at bounding box center [338, 316] width 9 height 9
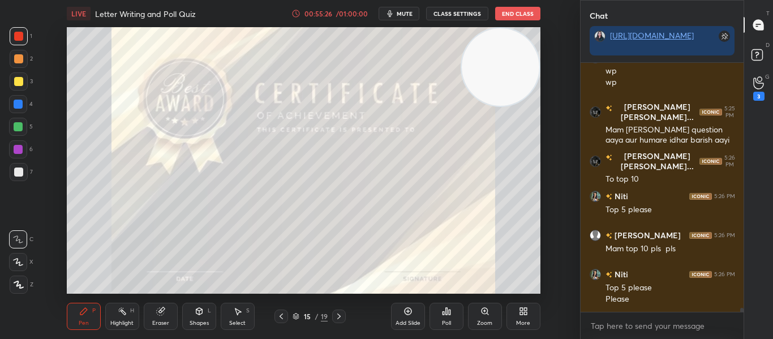
click at [334, 316] on icon at bounding box center [338, 316] width 9 height 9
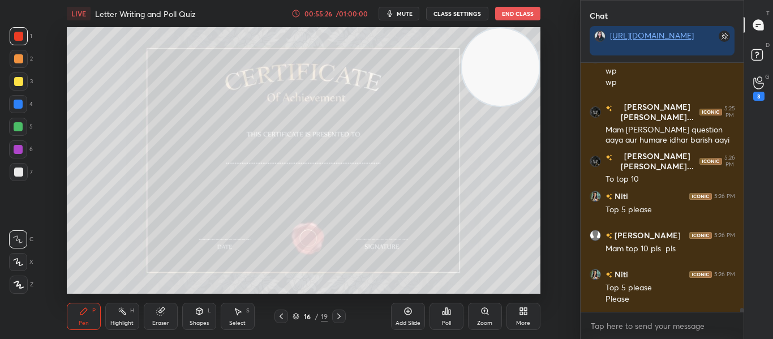
click at [334, 316] on icon at bounding box center [338, 316] width 9 height 9
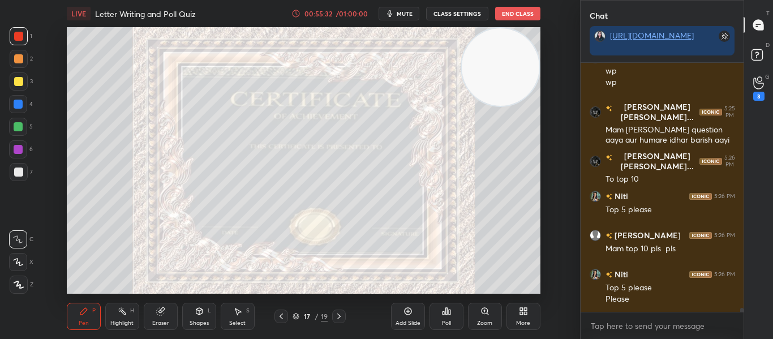
click at [16, 281] on icon at bounding box center [18, 284] width 9 height 7
click at [157, 314] on icon at bounding box center [159, 311] width 7 height 7
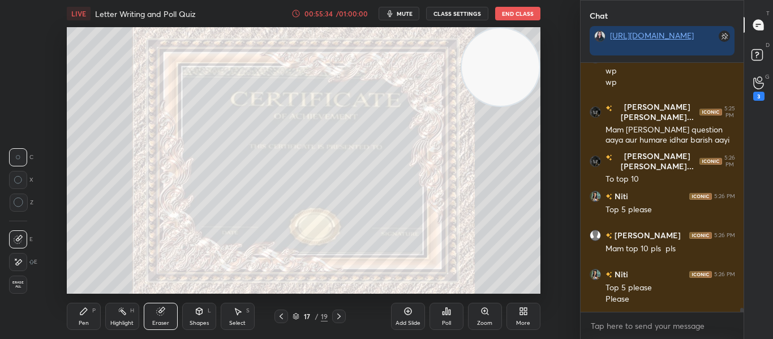
click at [18, 282] on span "Erase all" at bounding box center [18, 285] width 17 height 8
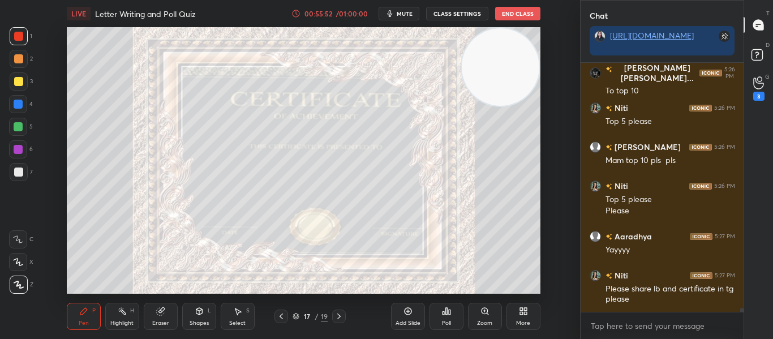
scroll to position [14766, 0]
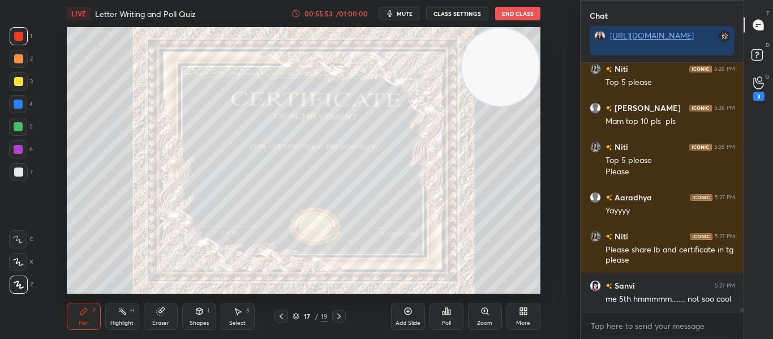
click at [282, 310] on div at bounding box center [281, 316] width 14 height 14
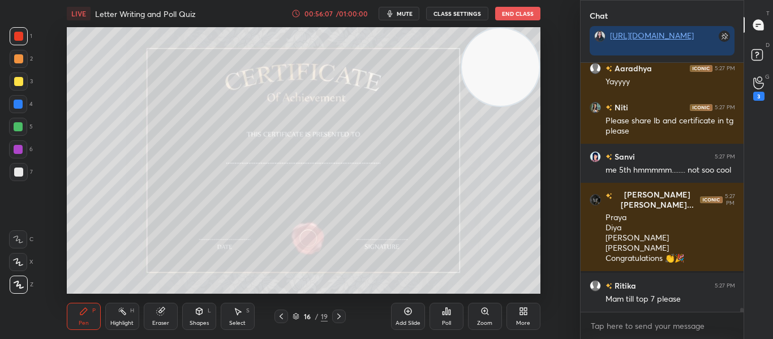
scroll to position [14934, 0]
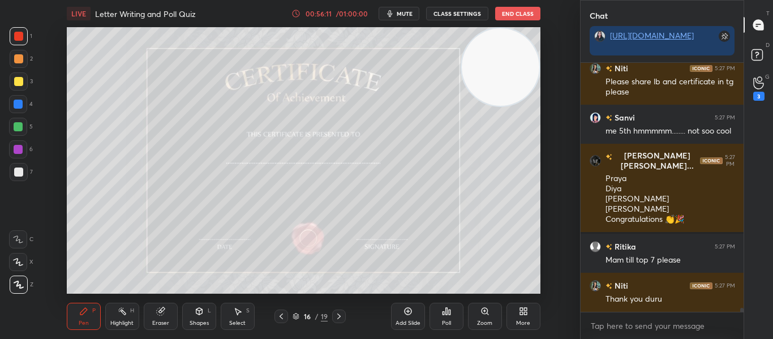
click at [341, 313] on icon at bounding box center [338, 316] width 9 height 9
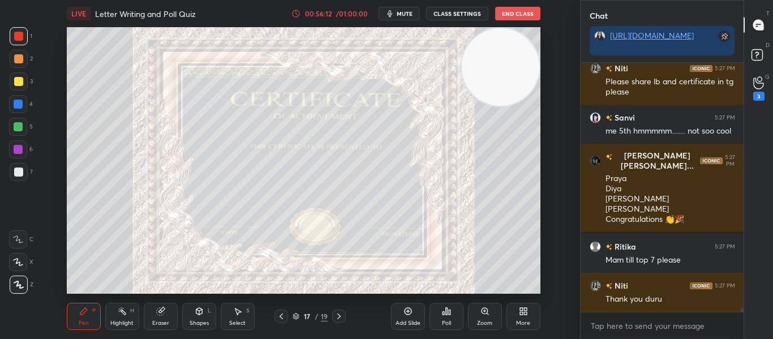
scroll to position [14973, 0]
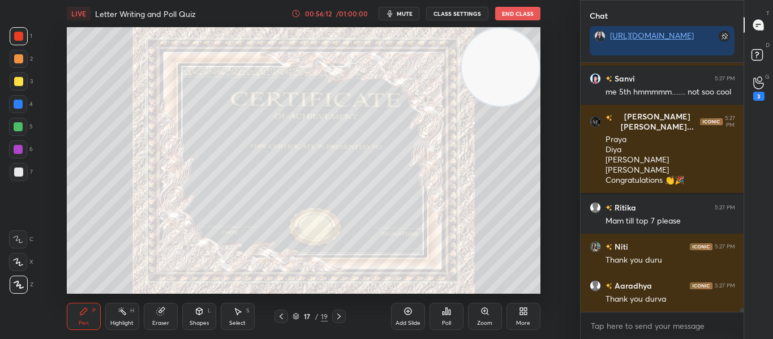
click at [337, 314] on icon at bounding box center [338, 316] width 9 height 9
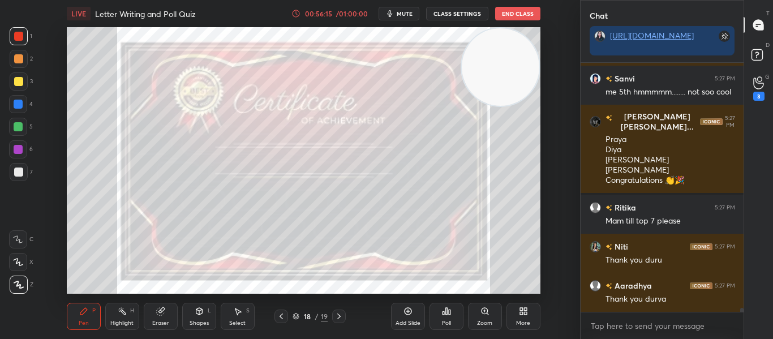
scroll to position [15012, 0]
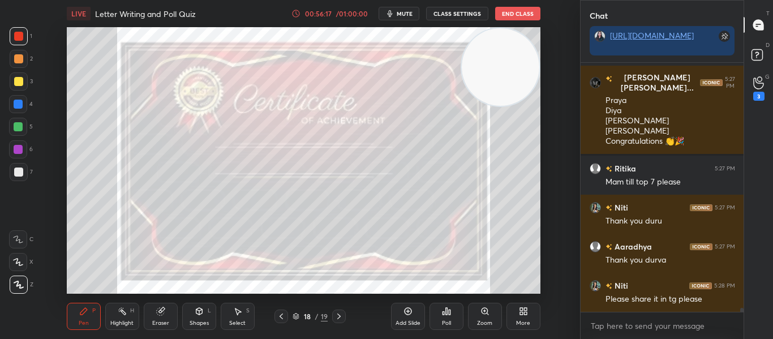
click at [19, 61] on div at bounding box center [18, 58] width 9 height 9
click at [151, 312] on div "Eraser" at bounding box center [161, 316] width 34 height 27
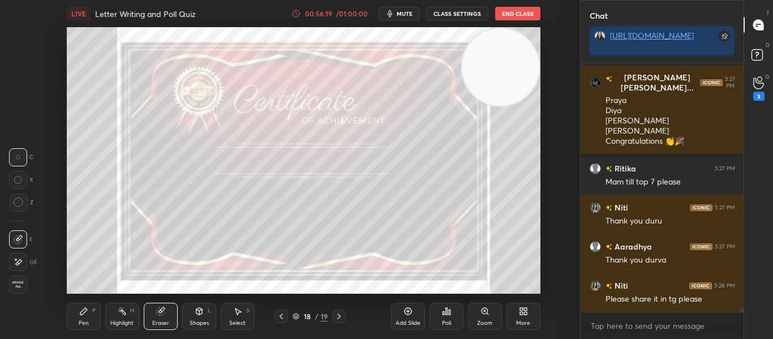
click at [20, 284] on span "Erase all" at bounding box center [18, 285] width 17 height 8
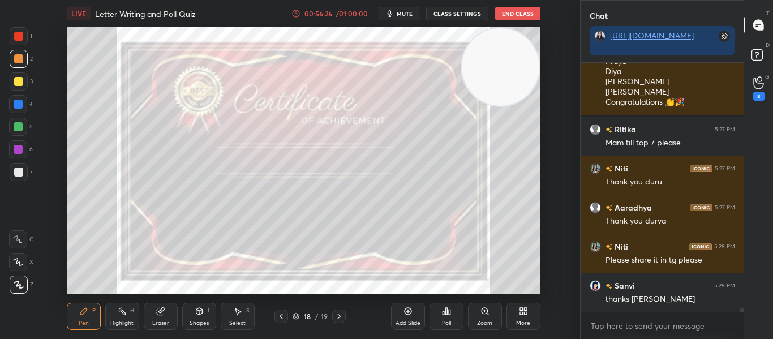
scroll to position [15090, 0]
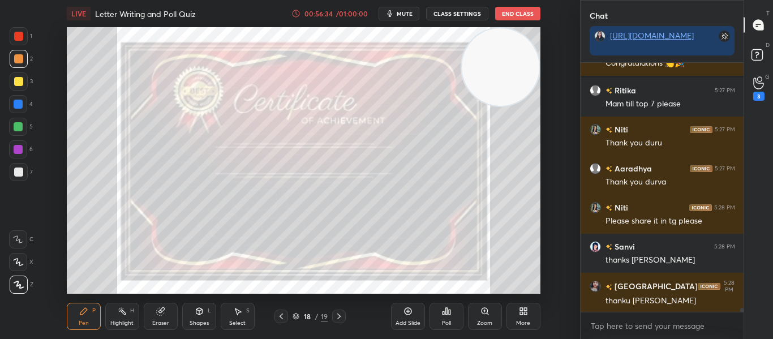
click at [744, 284] on div "T Messages (T) D Doubts (D) G Raise Hand (G) 3" at bounding box center [757, 169] width 29 height 339
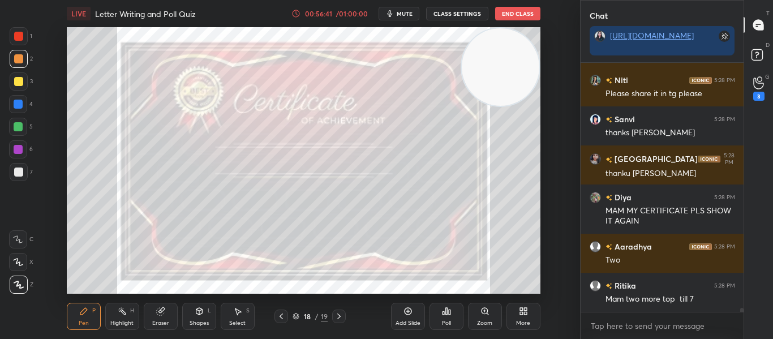
scroll to position [15256, 0]
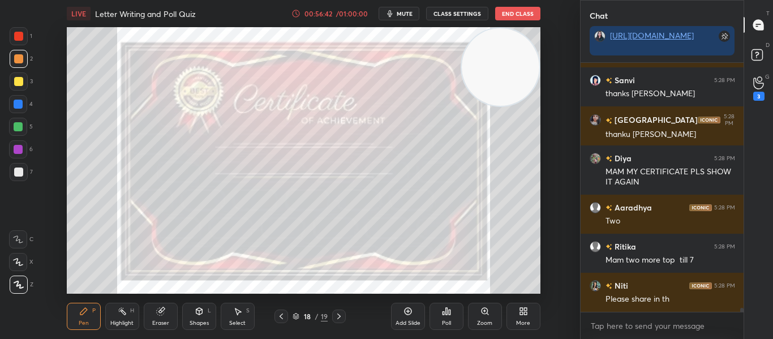
click at [163, 317] on div "Eraser" at bounding box center [161, 316] width 34 height 27
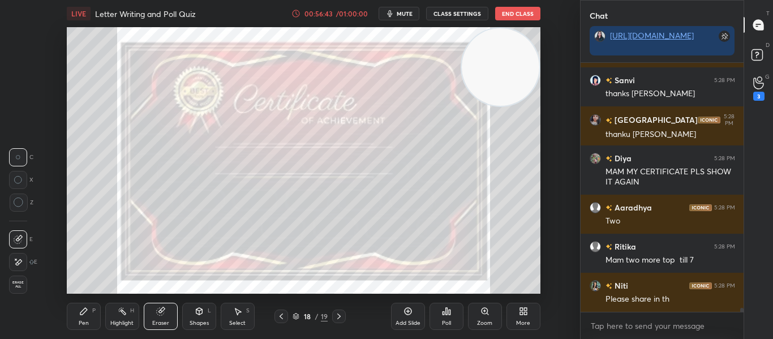
scroll to position [15267, 0]
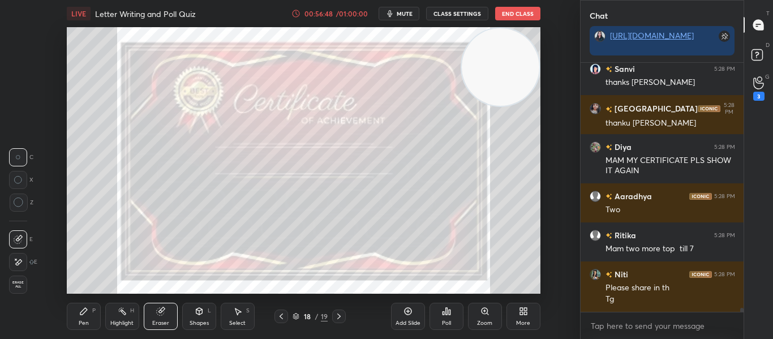
click at [76, 324] on div "Pen P" at bounding box center [84, 316] width 34 height 27
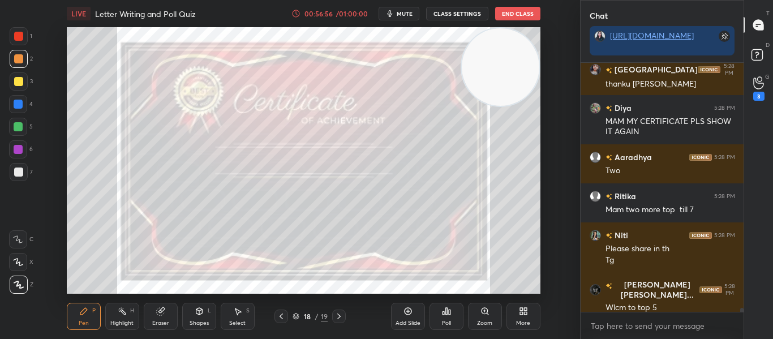
scroll to position [15345, 0]
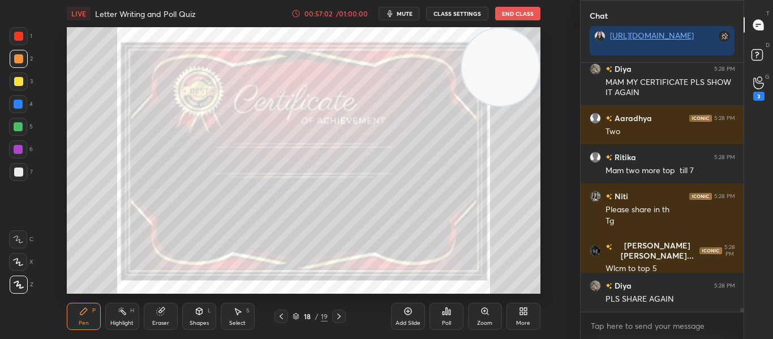
click at [341, 317] on icon at bounding box center [338, 316] width 9 height 9
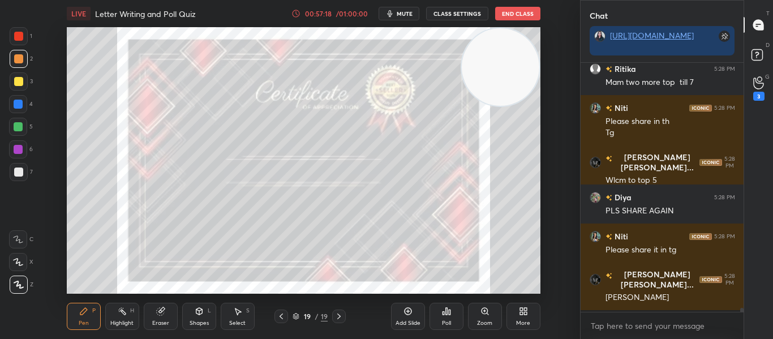
scroll to position [15473, 0]
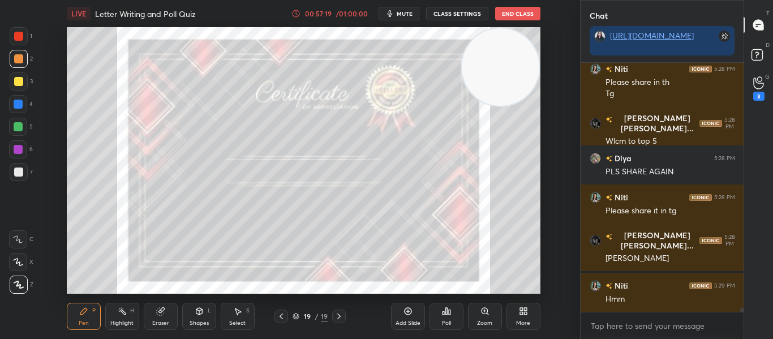
click at [277, 313] on icon at bounding box center [281, 316] width 9 height 9
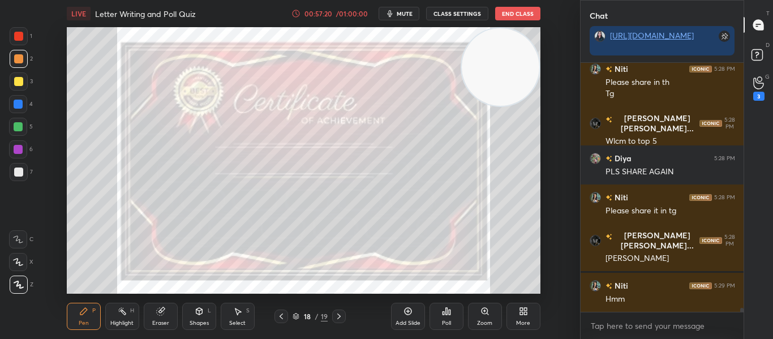
click at [279, 312] on icon at bounding box center [281, 316] width 9 height 9
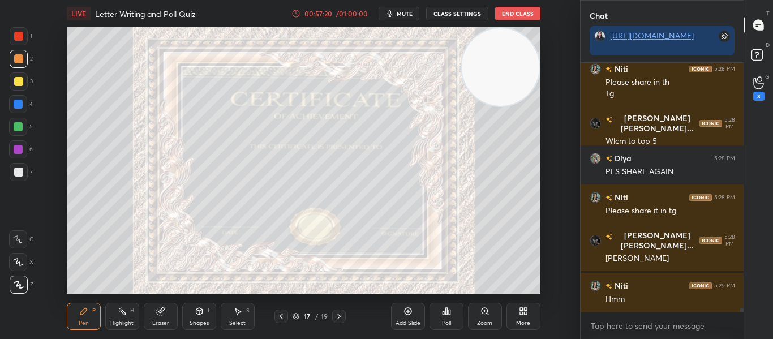
scroll to position [15522, 0]
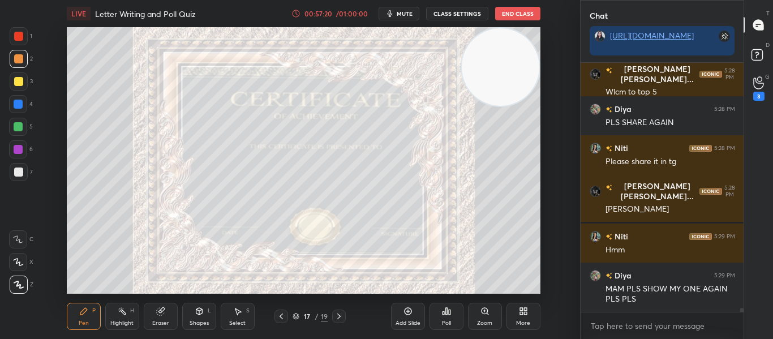
click at [281, 313] on icon at bounding box center [281, 316] width 9 height 9
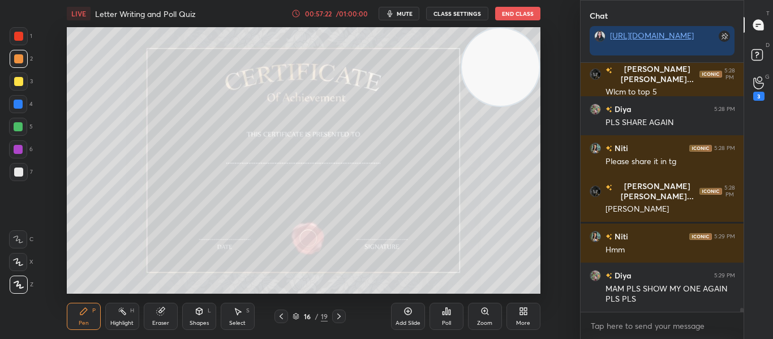
click at [282, 313] on icon at bounding box center [281, 316] width 9 height 9
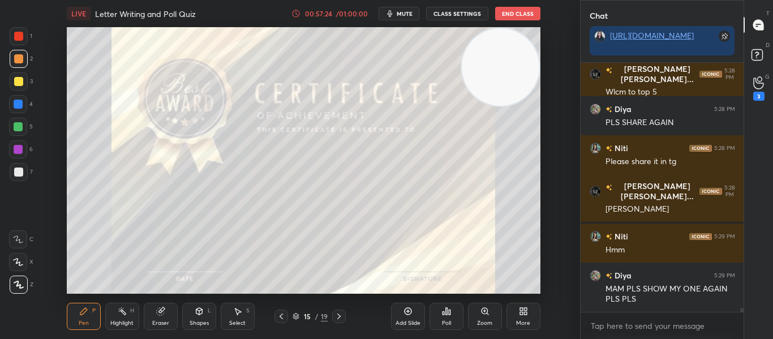
click at [19, 36] on div at bounding box center [18, 36] width 9 height 9
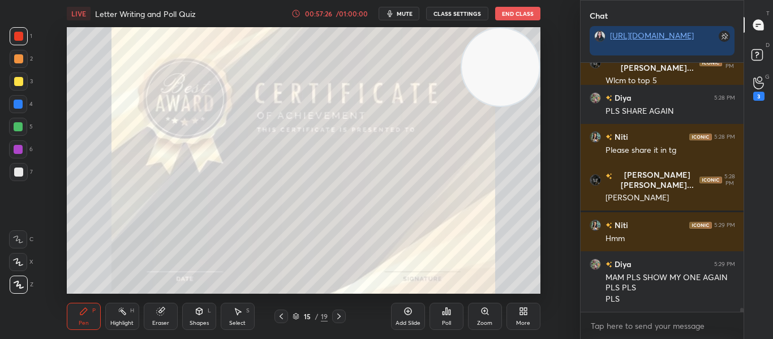
click at [16, 61] on div at bounding box center [18, 58] width 9 height 9
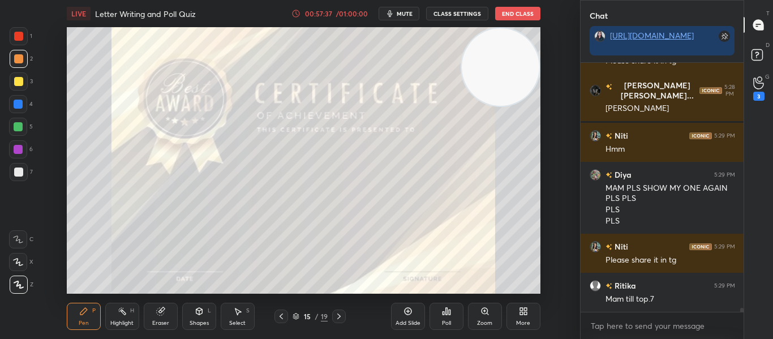
scroll to position [15662, 0]
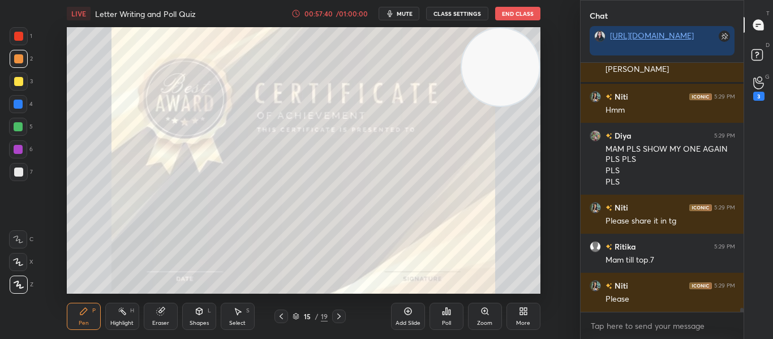
click at [16, 37] on div at bounding box center [18, 36] width 9 height 9
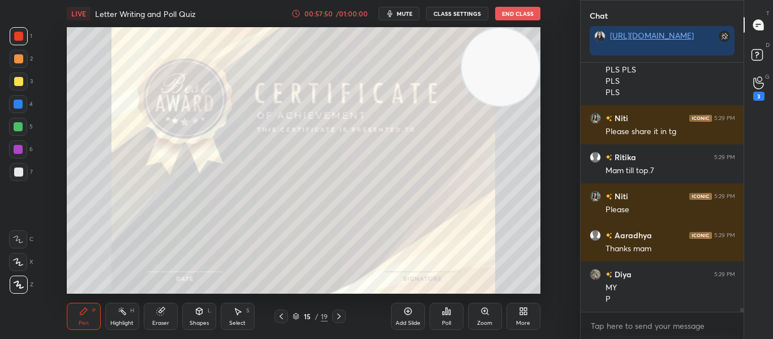
scroll to position [15790, 0]
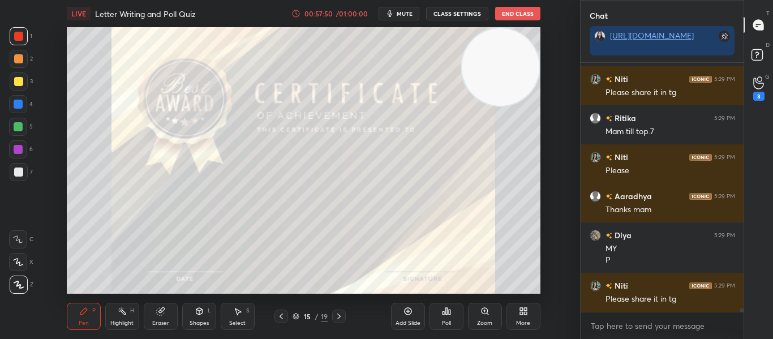
click at [336, 320] on icon at bounding box center [338, 316] width 9 height 9
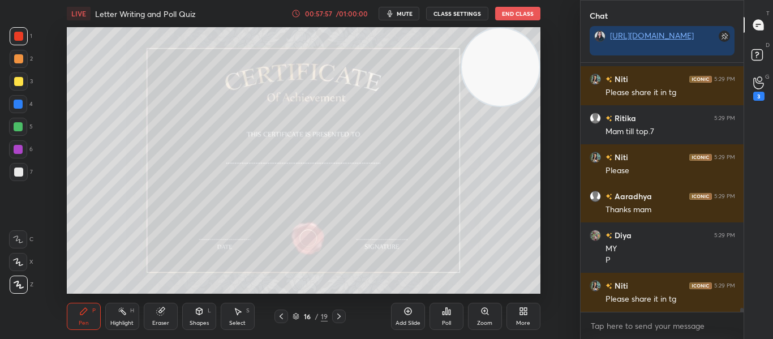
click at [336, 320] on icon at bounding box center [338, 316] width 9 height 9
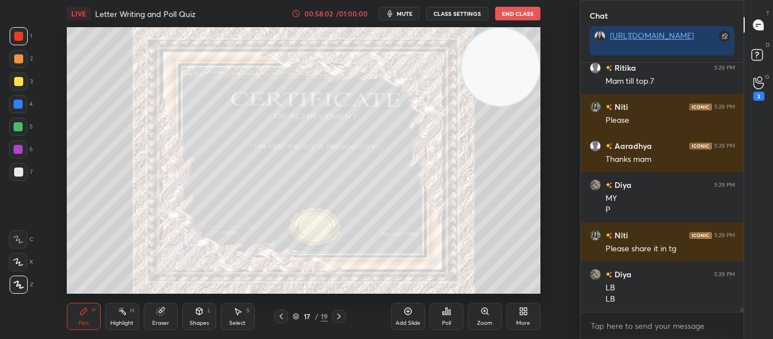
scroll to position [15852, 0]
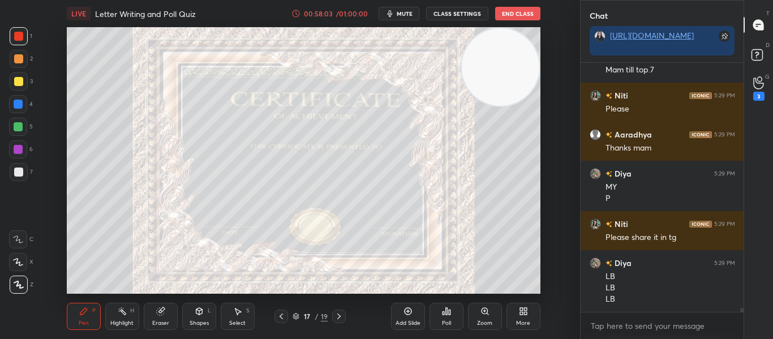
click at [336, 320] on icon at bounding box center [338, 316] width 9 height 9
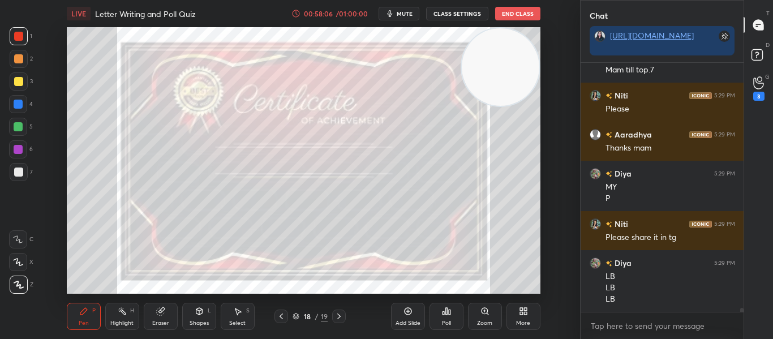
scroll to position [15891, 0]
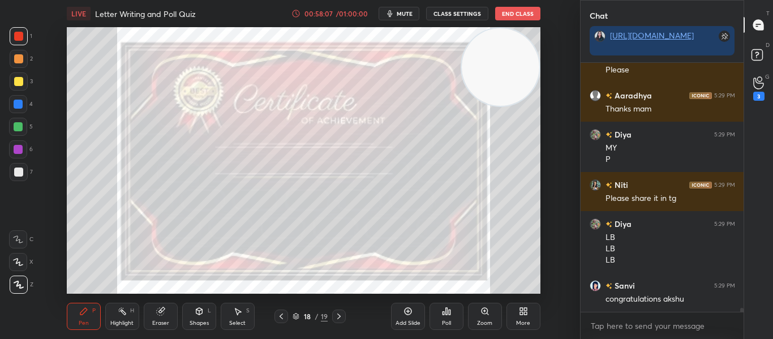
click at [336, 320] on icon at bounding box center [338, 316] width 9 height 9
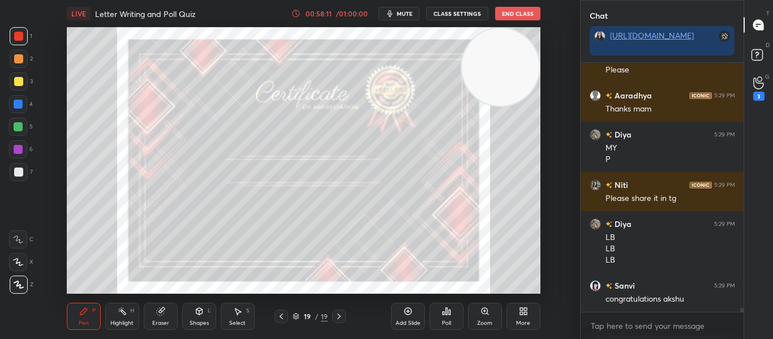
scroll to position [15902, 0]
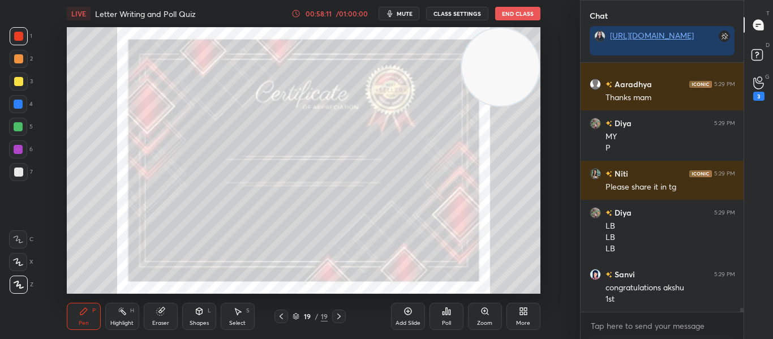
click at [451, 310] on div "Poll" at bounding box center [446, 316] width 34 height 27
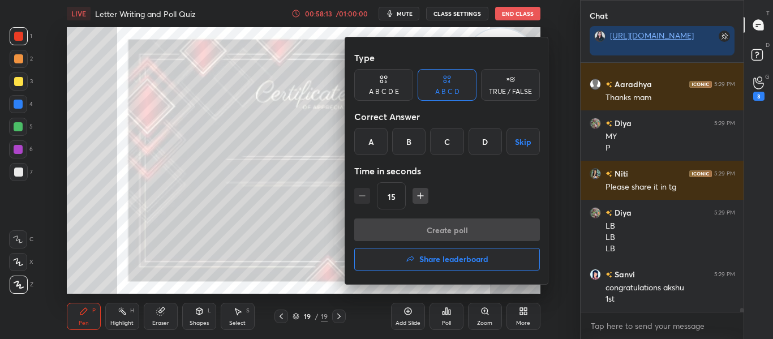
click at [437, 251] on button "Share leaderboard" at bounding box center [447, 259] width 186 height 23
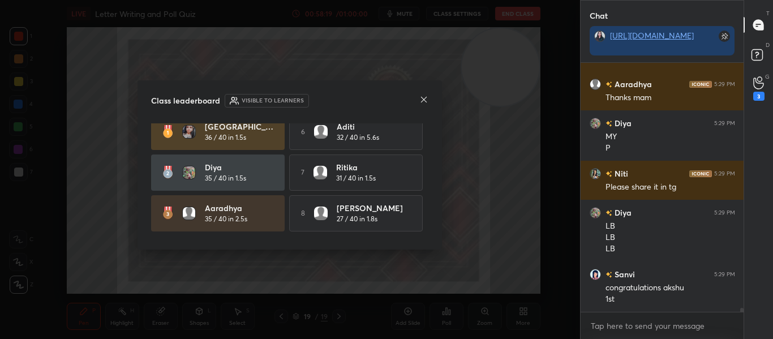
scroll to position [0, 0]
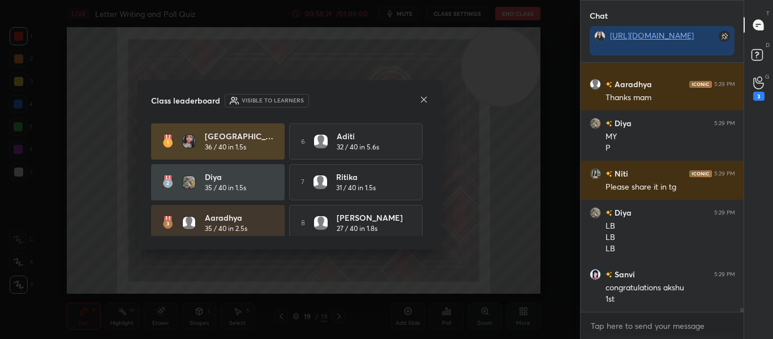
click at [421, 106] on div at bounding box center [423, 100] width 9 height 12
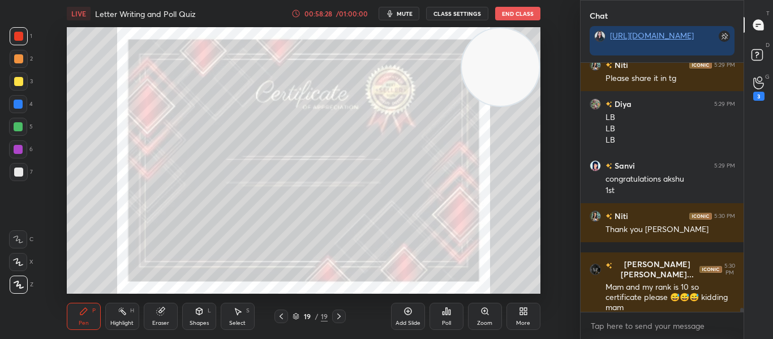
scroll to position [16050, 0]
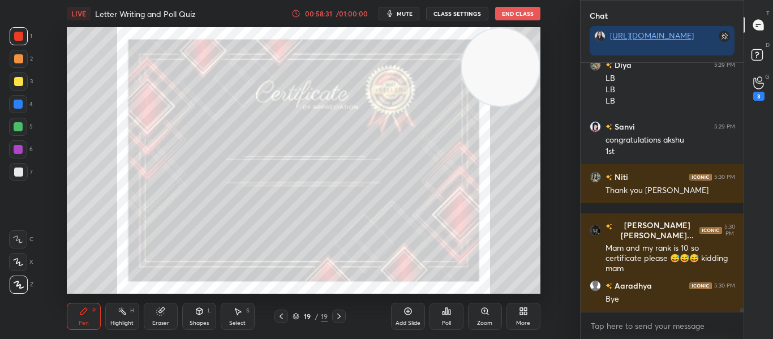
click at [515, 19] on button "End Class" at bounding box center [517, 14] width 45 height 14
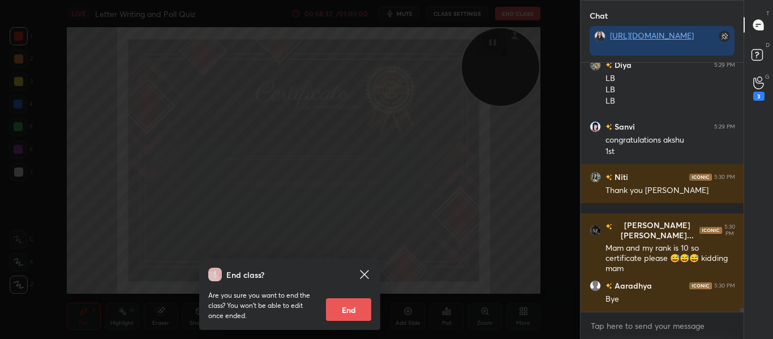
scroll to position [16089, 0]
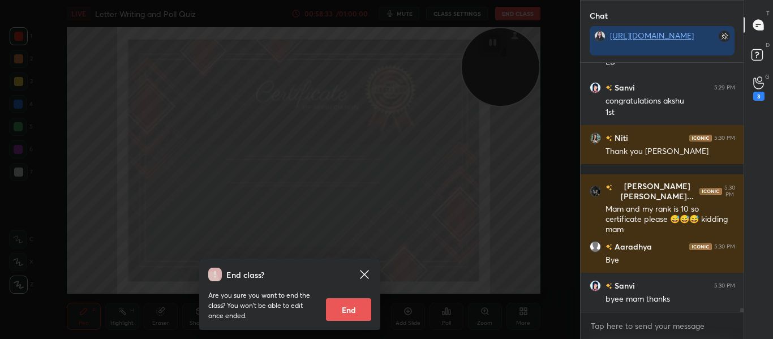
click at [334, 307] on button "End" at bounding box center [348, 309] width 45 height 23
type textarea "x"
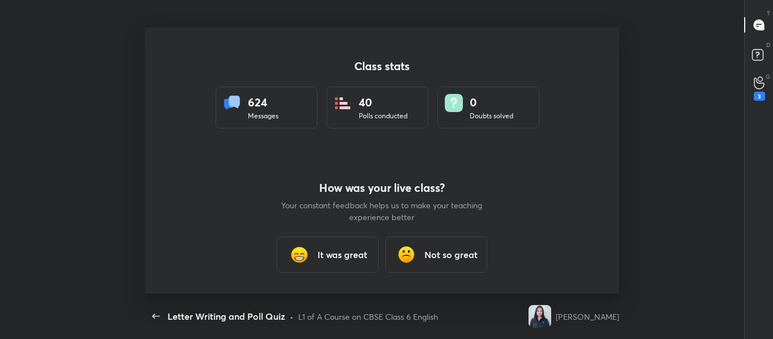
scroll to position [56290, 55809]
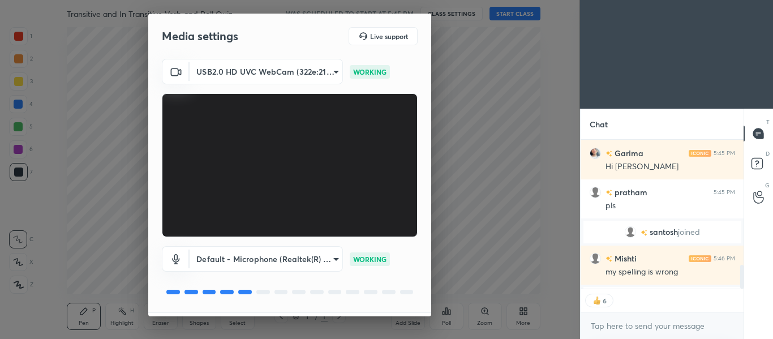
scroll to position [32, 0]
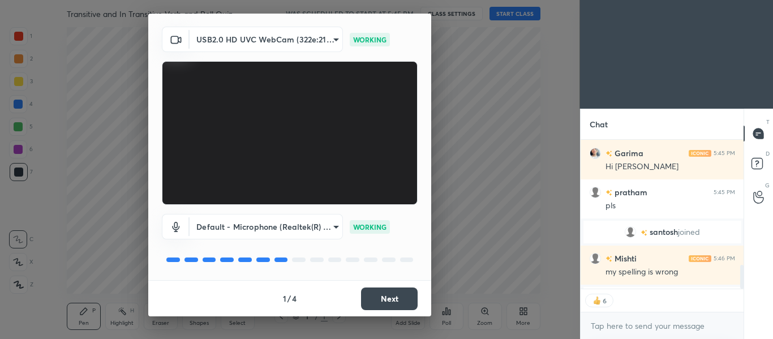
click at [383, 296] on button "Next" at bounding box center [389, 298] width 57 height 23
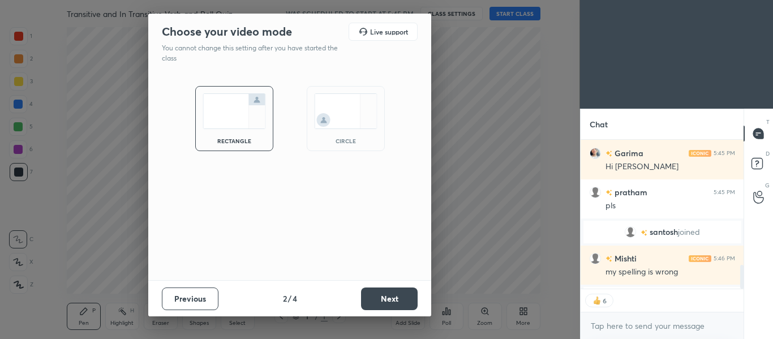
scroll to position [0, 0]
click at [344, 128] on img at bounding box center [345, 111] width 63 height 36
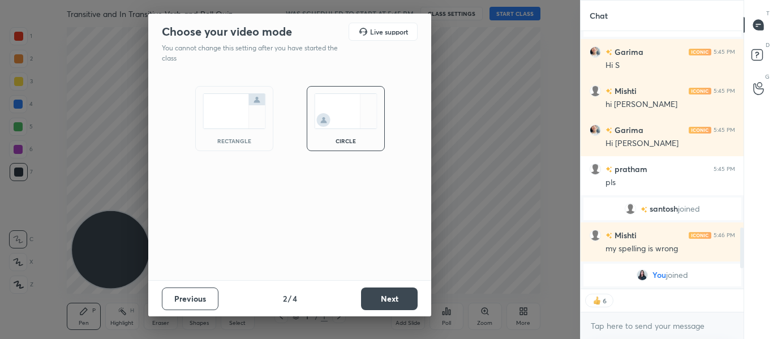
scroll to position [803, 0]
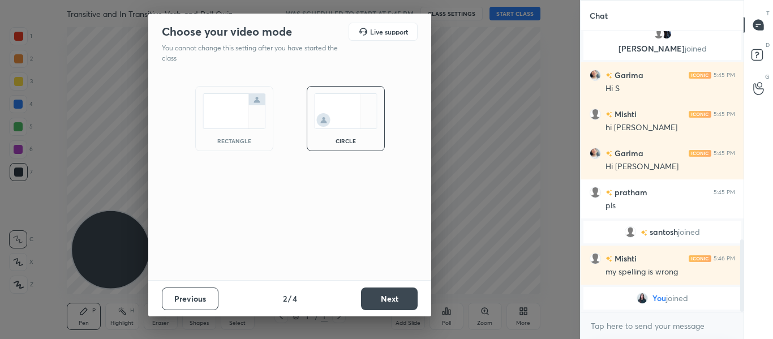
click at [394, 300] on button "Next" at bounding box center [389, 298] width 57 height 23
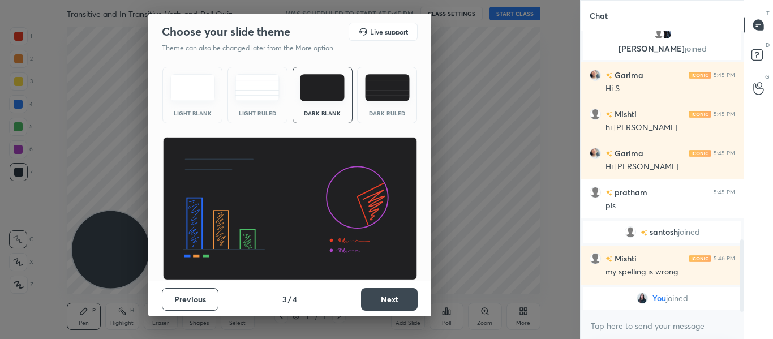
click at [394, 300] on button "Next" at bounding box center [389, 299] width 57 height 23
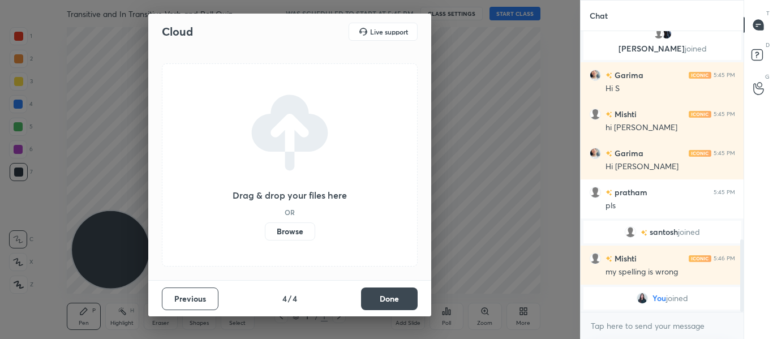
scroll to position [663, 0]
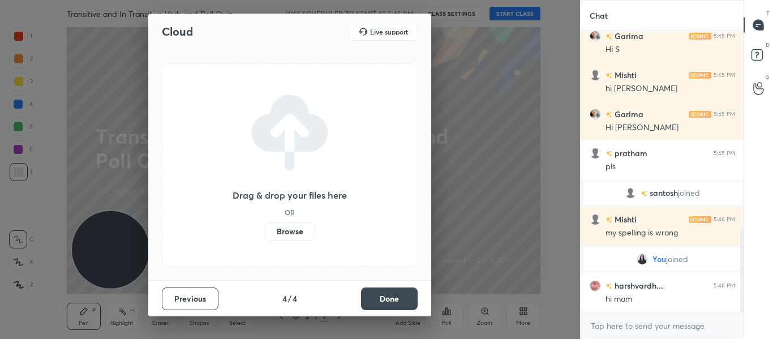
click at [394, 300] on button "Done" at bounding box center [389, 298] width 57 height 23
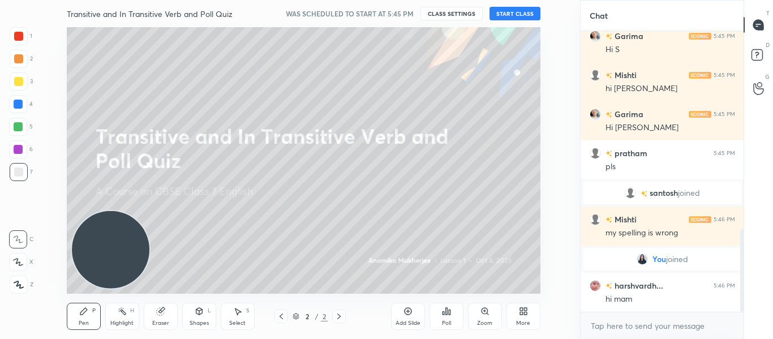
click at [517, 16] on button "START CLASS" at bounding box center [514, 14] width 51 height 14
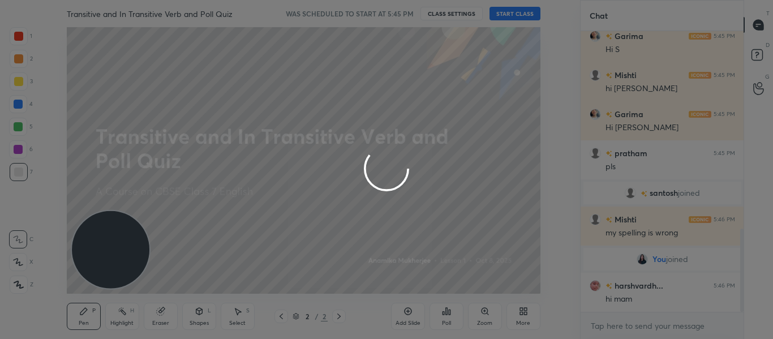
type textarea "x"
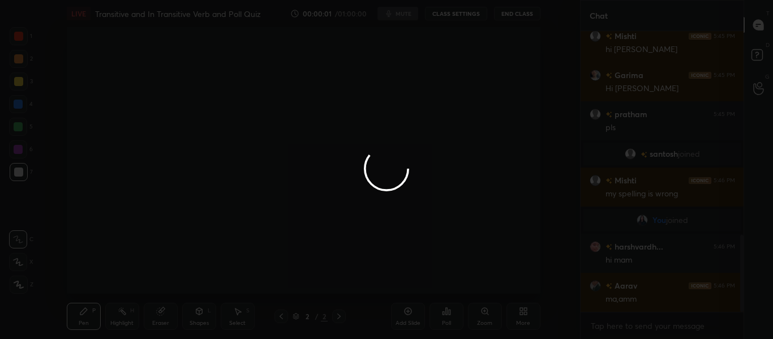
scroll to position [741, 0]
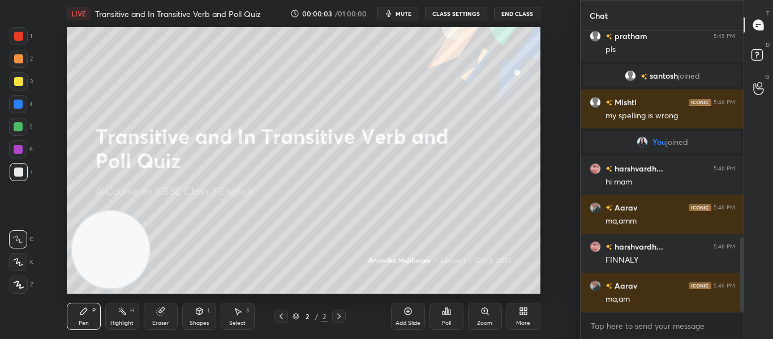
click at [19, 33] on div at bounding box center [18, 36] width 9 height 9
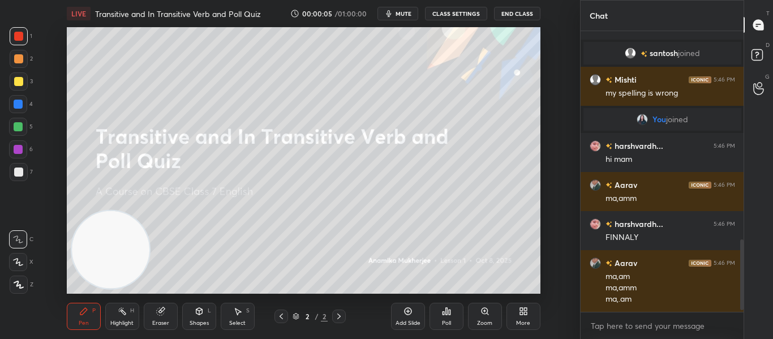
scroll to position [842, 0]
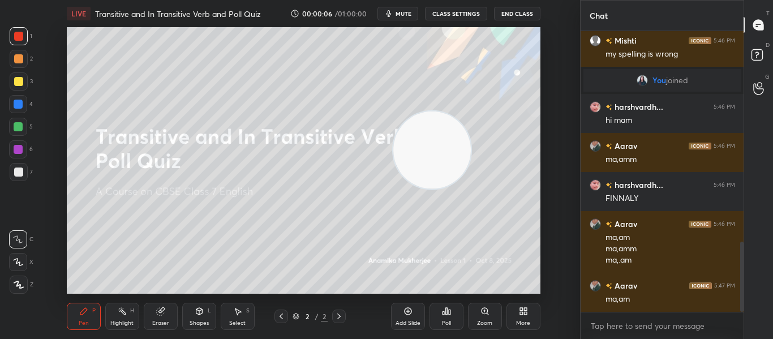
drag, startPoint x: 112, startPoint y: 265, endPoint x: 465, endPoint y: 165, distance: 367.5
click at [465, 165] on video at bounding box center [431, 149] width 77 height 77
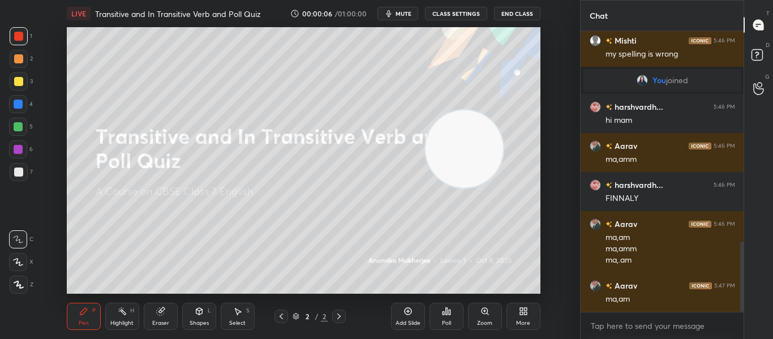
scroll to position [0, 0]
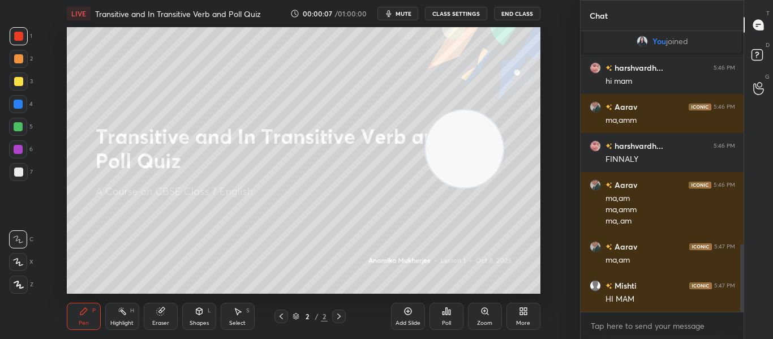
drag, startPoint x: 465, startPoint y: 165, endPoint x: 528, endPoint y: 85, distance: 101.5
click at [503, 110] on video at bounding box center [463, 148] width 77 height 77
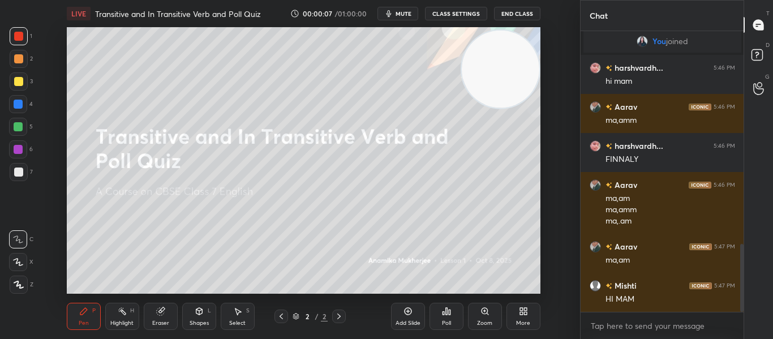
click at [528, 85] on video at bounding box center [500, 69] width 77 height 77
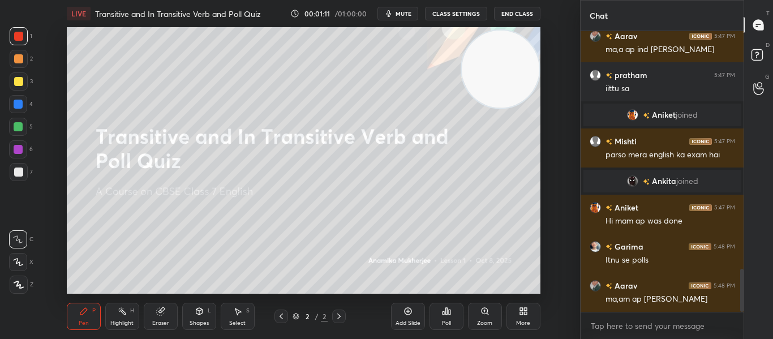
scroll to position [1554, 0]
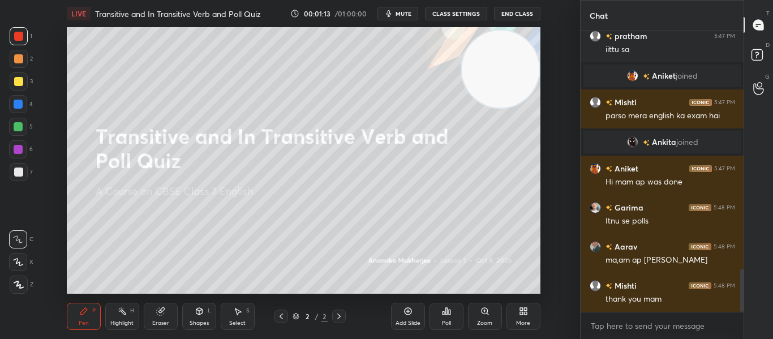
click at [454, 308] on div "Poll" at bounding box center [446, 316] width 34 height 27
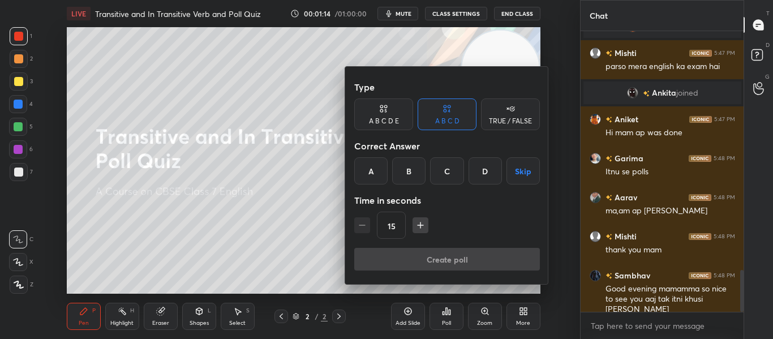
click at [502, 118] on div "TRUE / FALSE" at bounding box center [510, 121] width 43 height 7
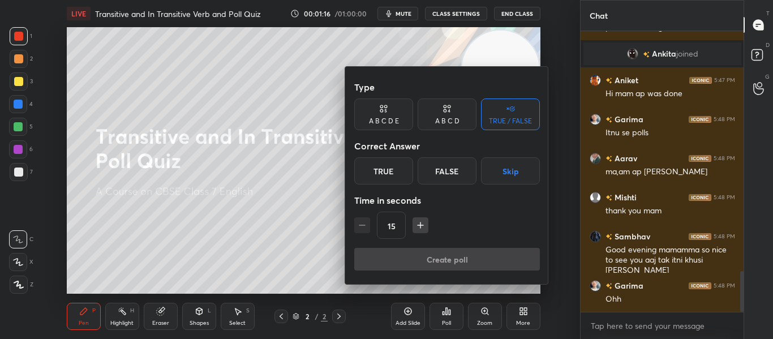
click at [385, 169] on div "True" at bounding box center [383, 170] width 59 height 27
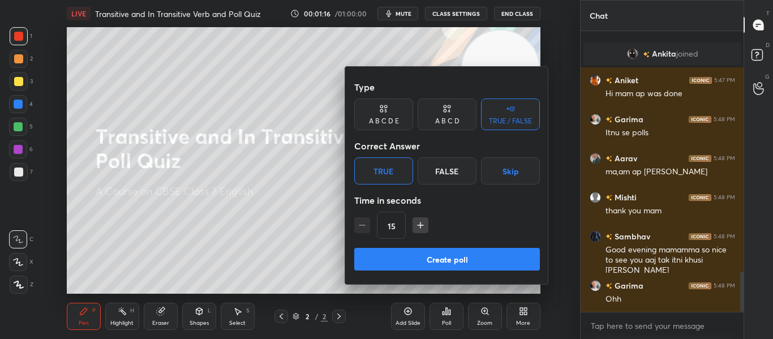
scroll to position [1681, 0]
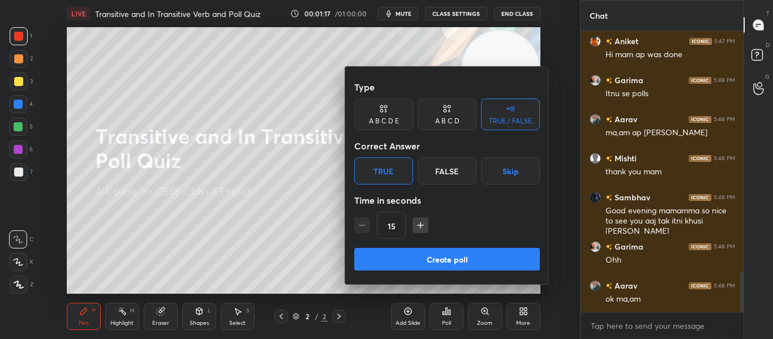
click at [423, 227] on icon "button" at bounding box center [420, 224] width 11 height 11
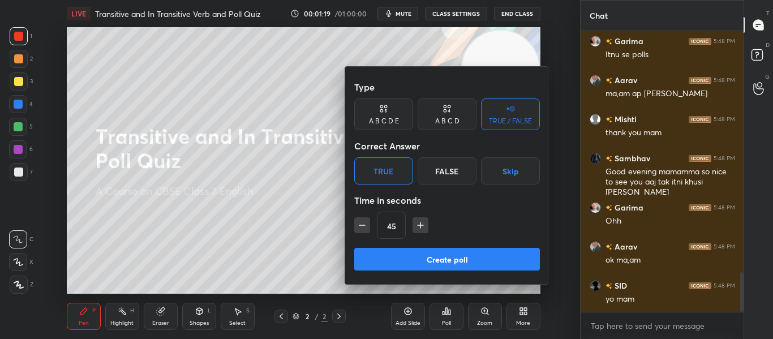
click at [419, 232] on button "button" at bounding box center [420, 225] width 16 height 16
type input "60"
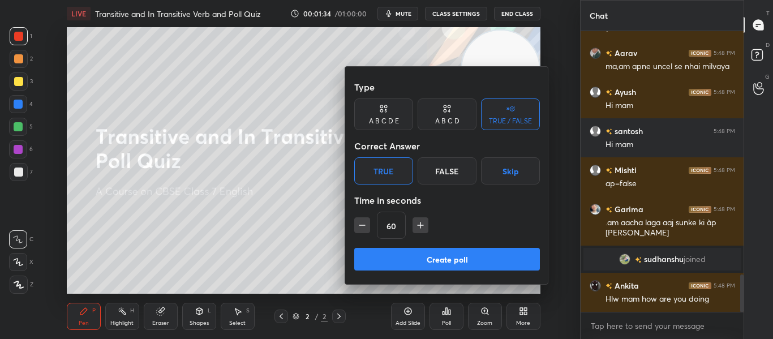
scroll to position [1842, 0]
click at [439, 252] on button "Create poll" at bounding box center [447, 259] width 186 height 23
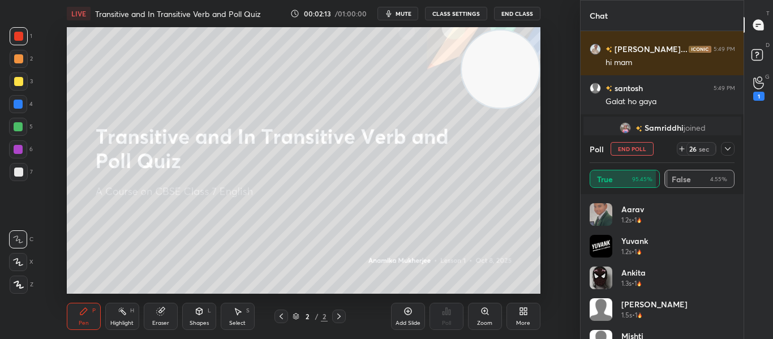
scroll to position [2386, 0]
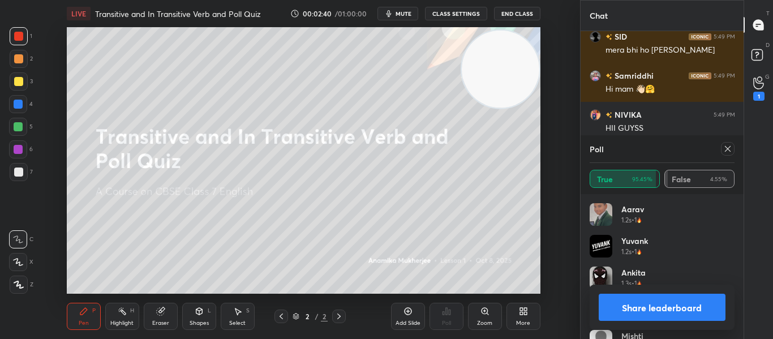
click at [733, 151] on div at bounding box center [728, 149] width 14 height 14
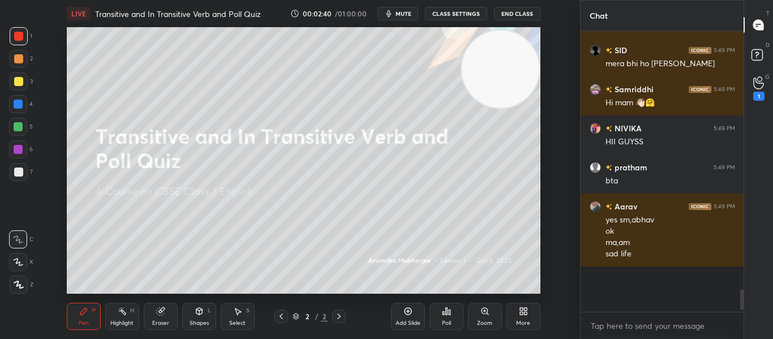
scroll to position [4, 4]
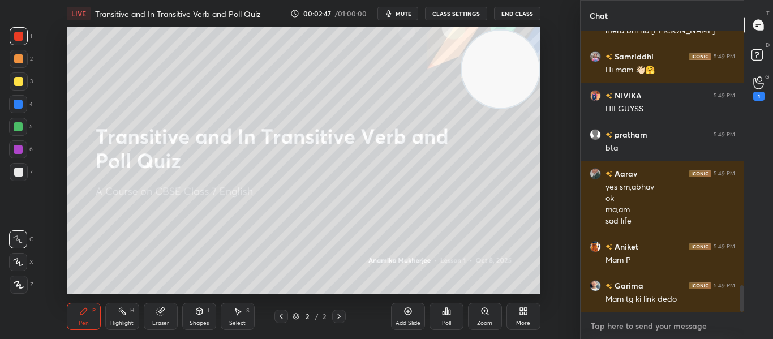
type textarea "x"
click at [618, 325] on textarea at bounding box center [661, 326] width 145 height 18
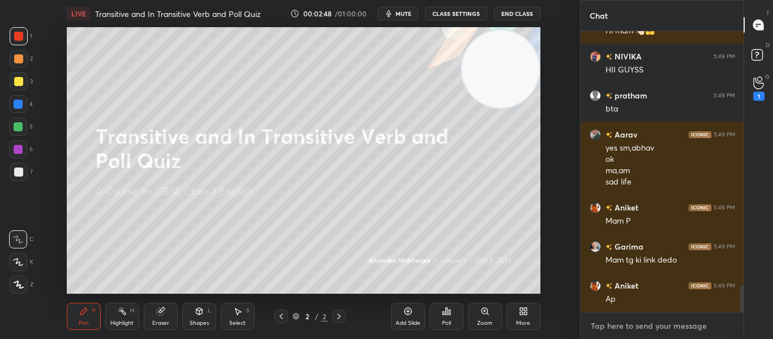
paste textarea "[URL][DOMAIN_NAME]"
type textarea "[URL][DOMAIN_NAME]"
type textarea "x"
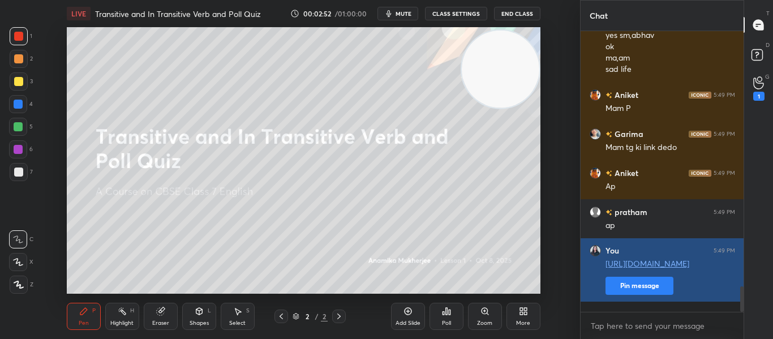
click at [645, 291] on button "Pin message" at bounding box center [639, 286] width 68 height 18
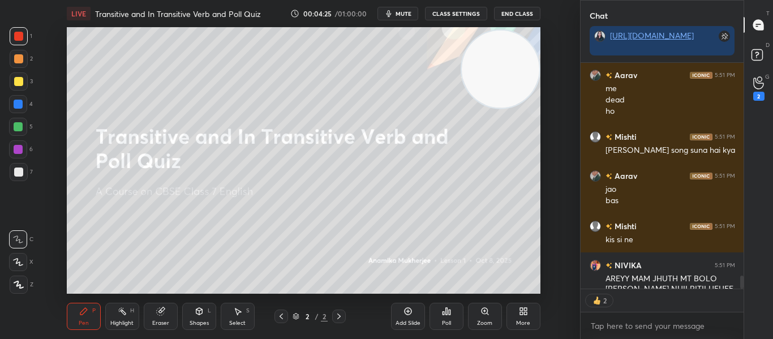
scroll to position [4065, 0]
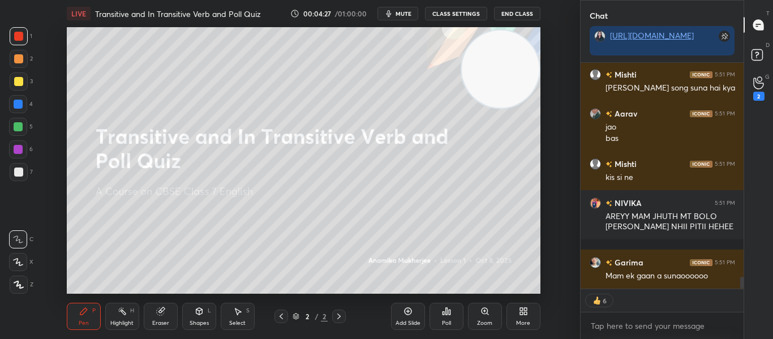
drag, startPoint x: 740, startPoint y: 281, endPoint x: 736, endPoint y: 308, distance: 27.0
click at [736, 308] on div "Aarav 5:51 PM me dead ho Mishti 5:51 PM kashish song suna hai kya Aarav 5:51 PM…" at bounding box center [661, 201] width 163 height 276
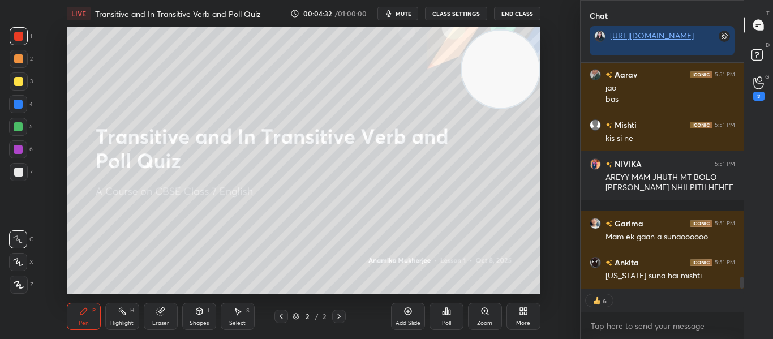
click at [413, 312] on div "Add Slide" at bounding box center [408, 316] width 34 height 27
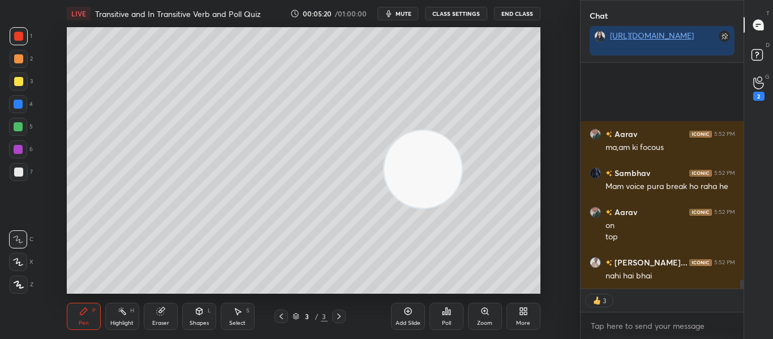
scroll to position [5455, 0]
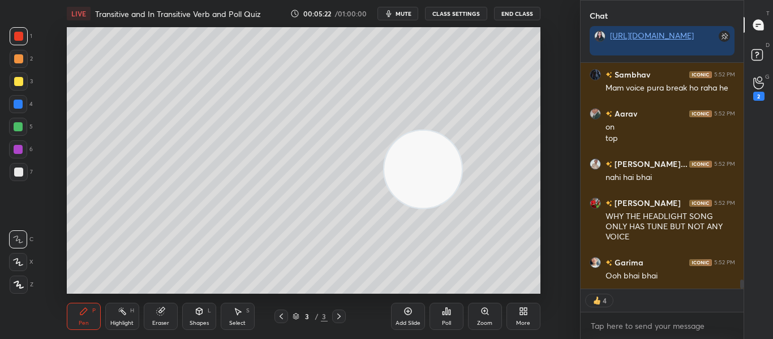
click at [195, 313] on icon at bounding box center [199, 311] width 9 height 9
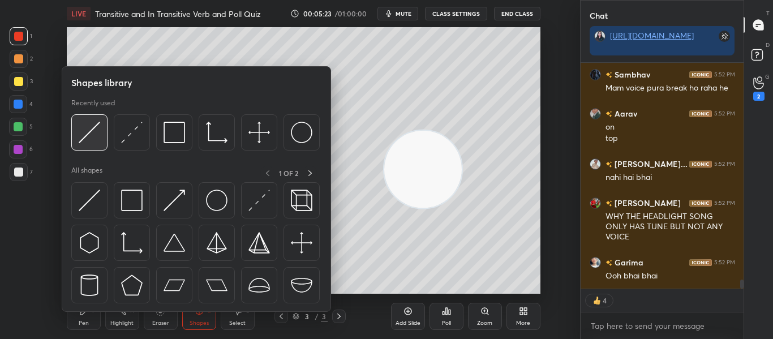
click at [91, 135] on img at bounding box center [89, 132] width 21 height 21
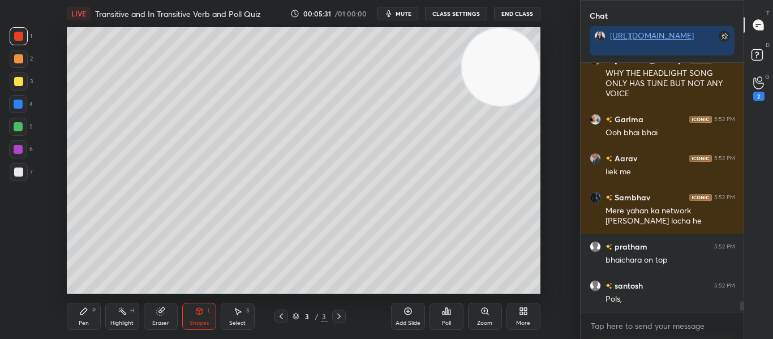
scroll to position [245, 159]
click at [18, 169] on div at bounding box center [18, 171] width 9 height 9
click at [78, 304] on div "Pen P" at bounding box center [84, 316] width 34 height 27
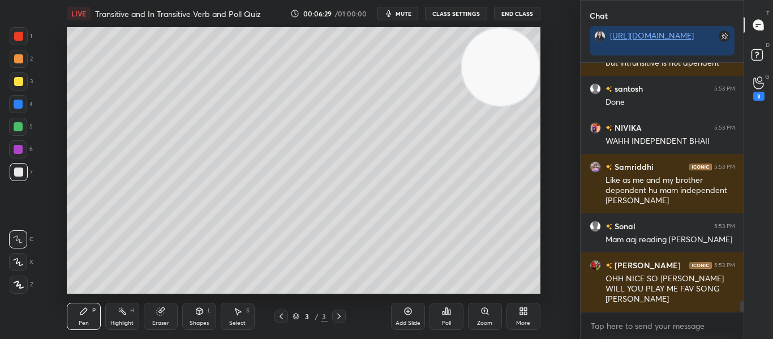
scroll to position [5430, 0]
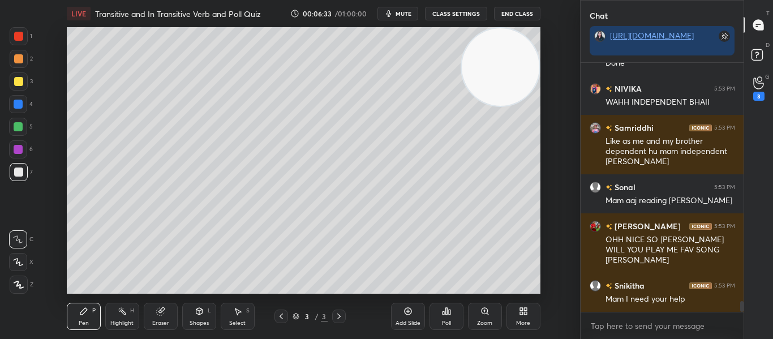
click at [198, 313] on icon at bounding box center [199, 311] width 6 height 7
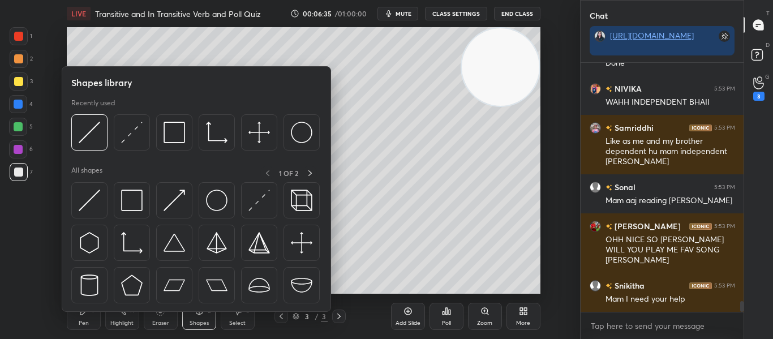
click at [84, 130] on img at bounding box center [89, 132] width 21 height 21
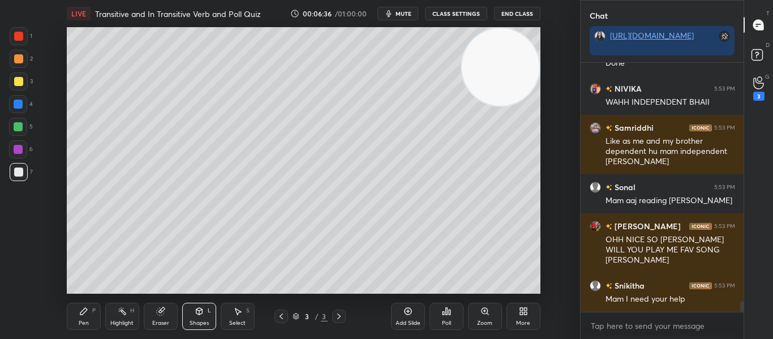
click at [202, 314] on icon at bounding box center [199, 311] width 9 height 9
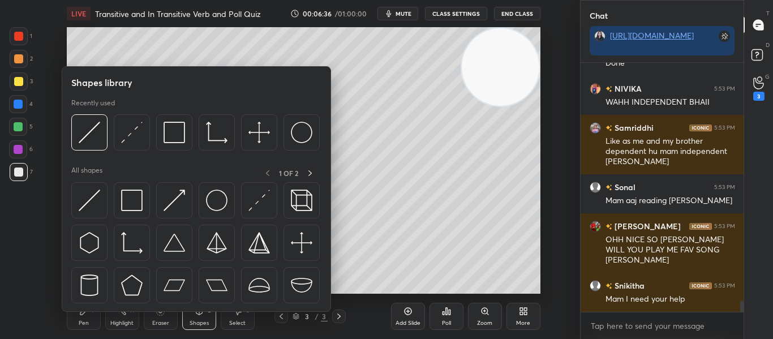
click at [140, 135] on img at bounding box center [131, 132] width 21 height 21
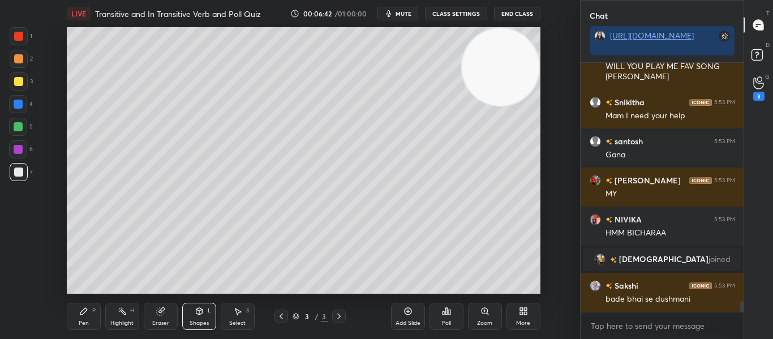
scroll to position [5412, 0]
click at [85, 317] on div "Pen P" at bounding box center [84, 316] width 34 height 27
click at [15, 127] on div at bounding box center [18, 126] width 9 height 9
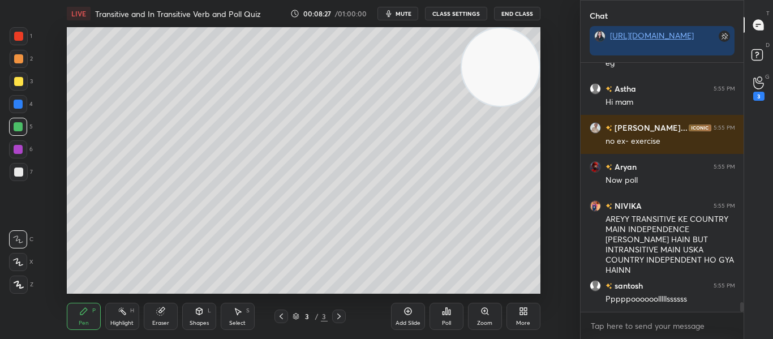
scroll to position [6164, 0]
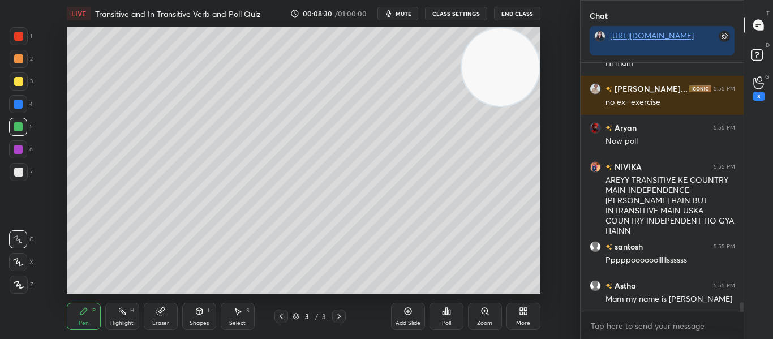
click at [24, 33] on div at bounding box center [19, 36] width 18 height 18
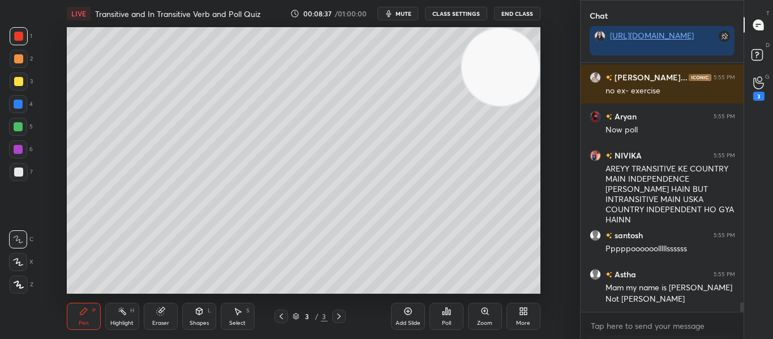
scroll to position [6214, 0]
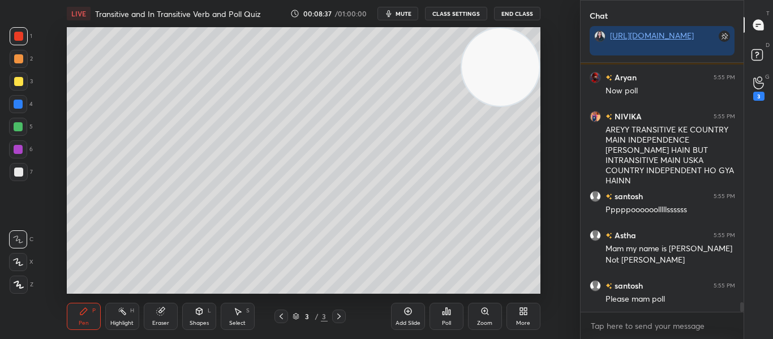
click at [412, 305] on div "Add Slide" at bounding box center [408, 316] width 34 height 27
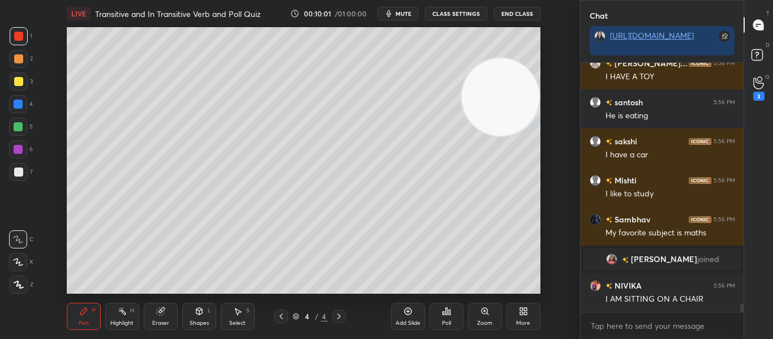
scroll to position [6928, 0]
click at [160, 317] on div "Eraser" at bounding box center [161, 316] width 34 height 27
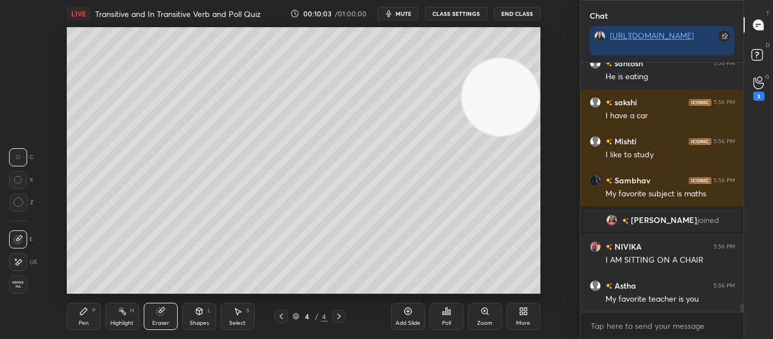
scroll to position [7006, 0]
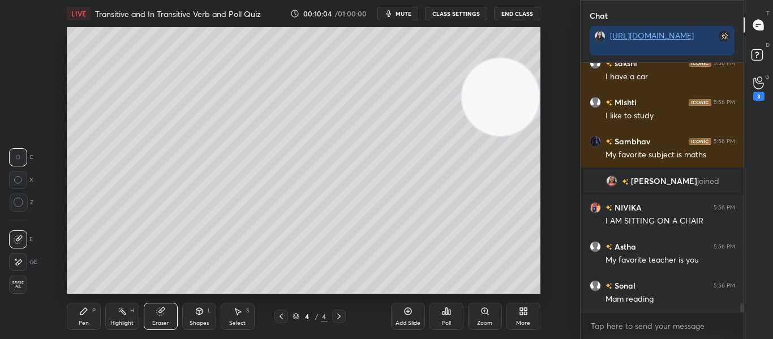
click at [83, 314] on icon at bounding box center [83, 311] width 9 height 9
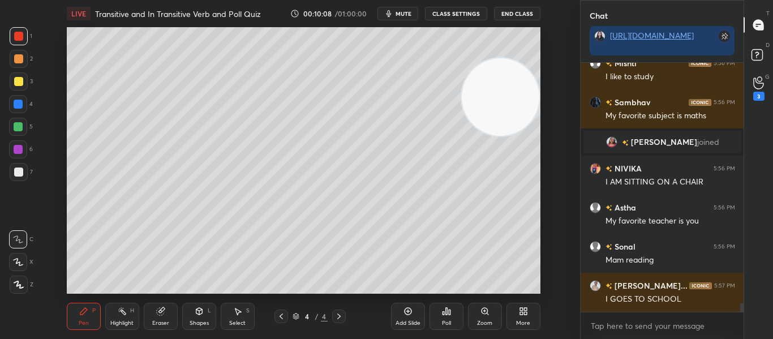
scroll to position [7084, 0]
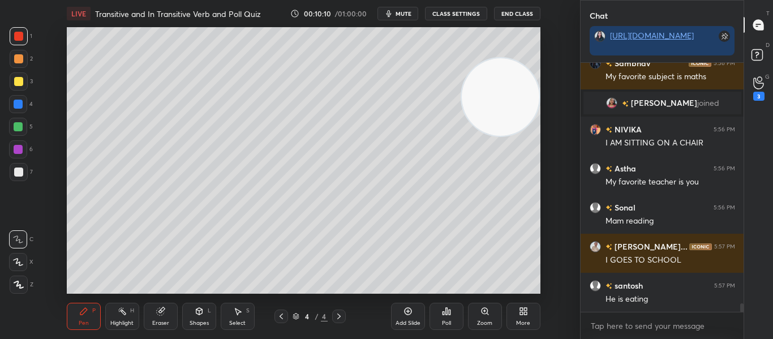
click at [159, 307] on icon at bounding box center [160, 311] width 9 height 9
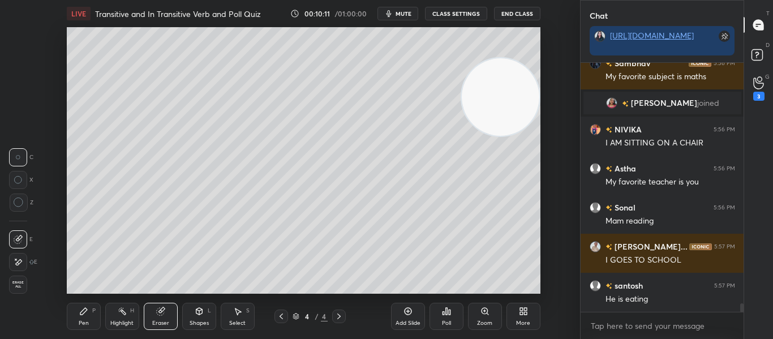
click at [18, 196] on div at bounding box center [19, 202] width 18 height 18
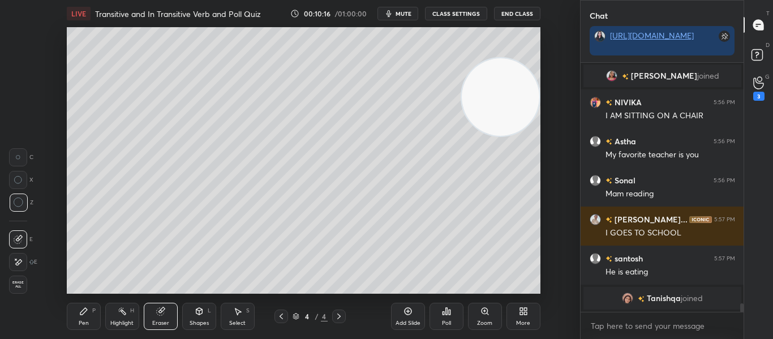
click at [81, 312] on icon at bounding box center [83, 311] width 7 height 7
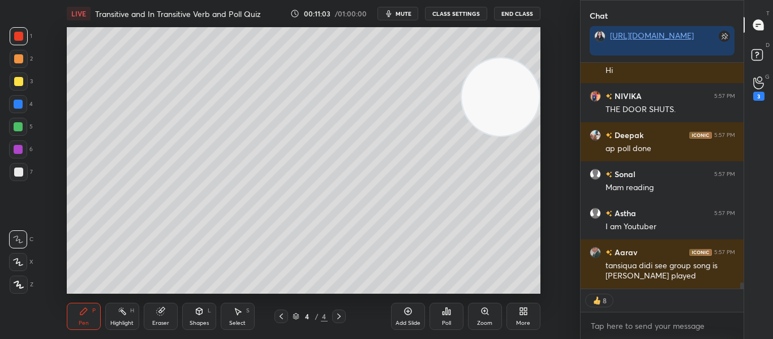
scroll to position [8007, 0]
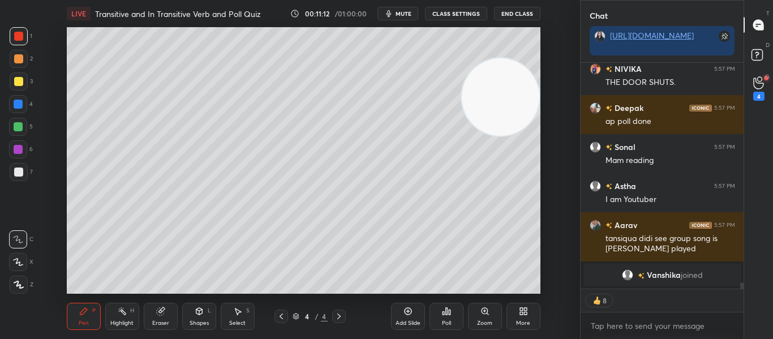
type textarea "x"
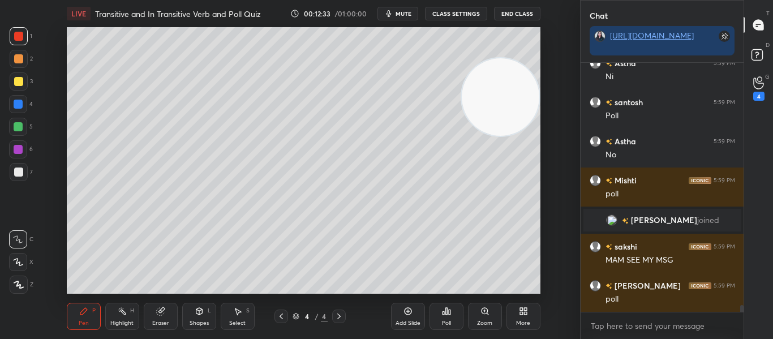
scroll to position [9075, 0]
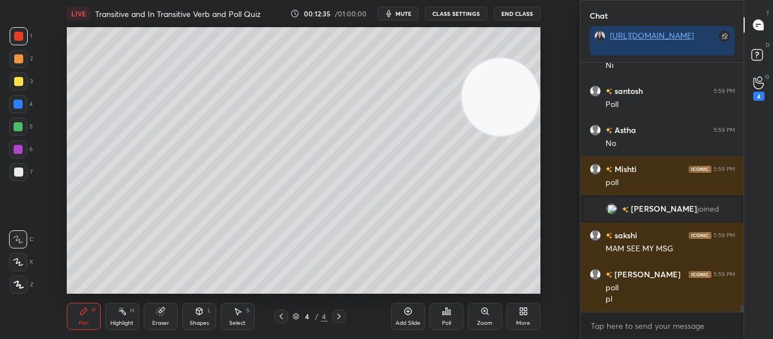
click at [524, 322] on div "More" at bounding box center [523, 323] width 14 height 6
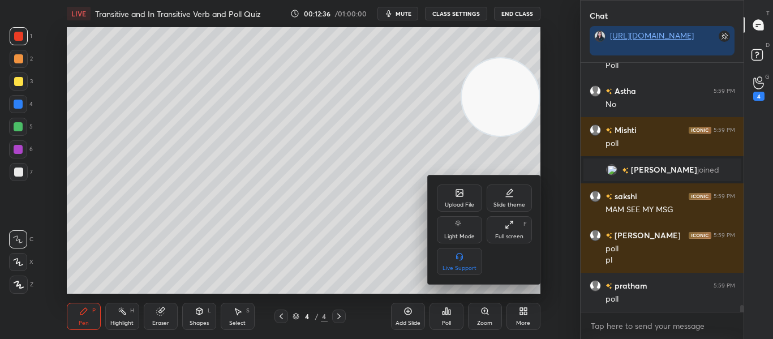
click at [454, 202] on div "Upload File" at bounding box center [459, 205] width 29 height 6
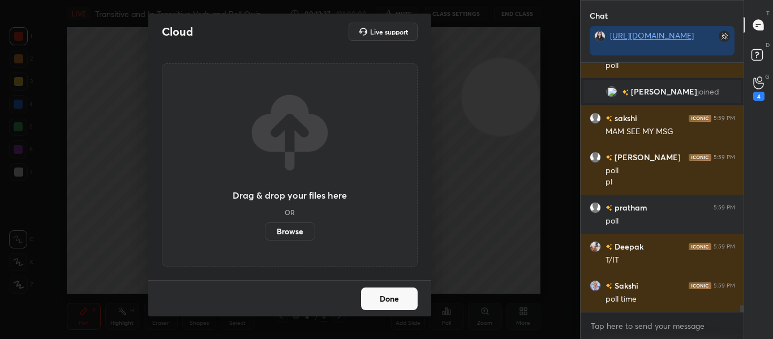
scroll to position [9231, 0]
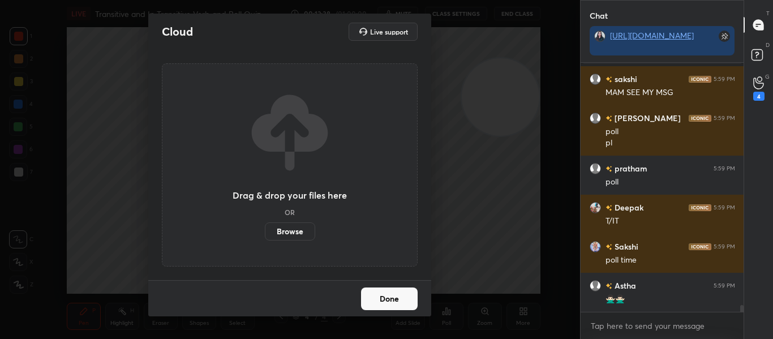
click at [288, 234] on label "Browse" at bounding box center [290, 231] width 50 height 18
click at [265, 234] on input "Browse" at bounding box center [265, 231] width 0 height 18
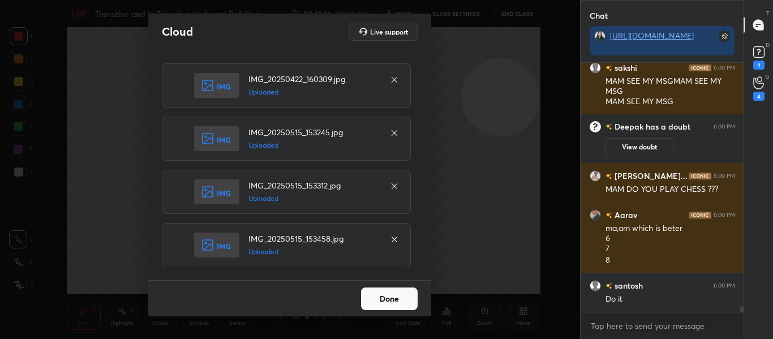
scroll to position [10026, 0]
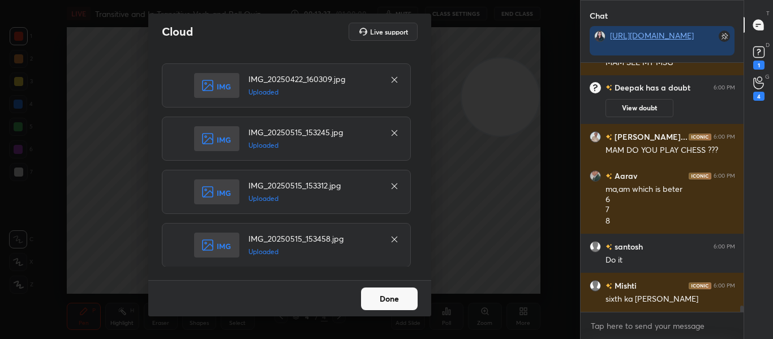
click at [376, 298] on button "Done" at bounding box center [389, 298] width 57 height 23
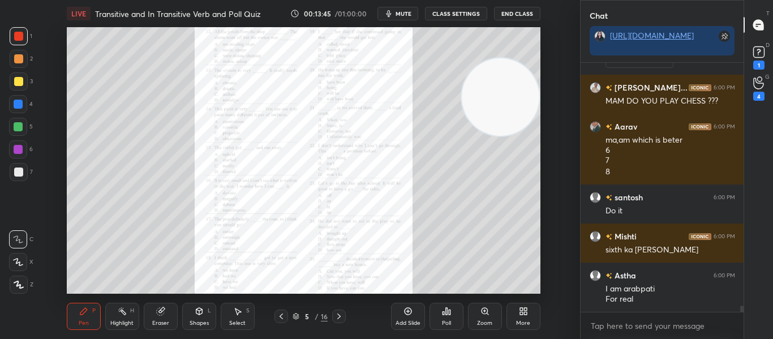
scroll to position [10114, 0]
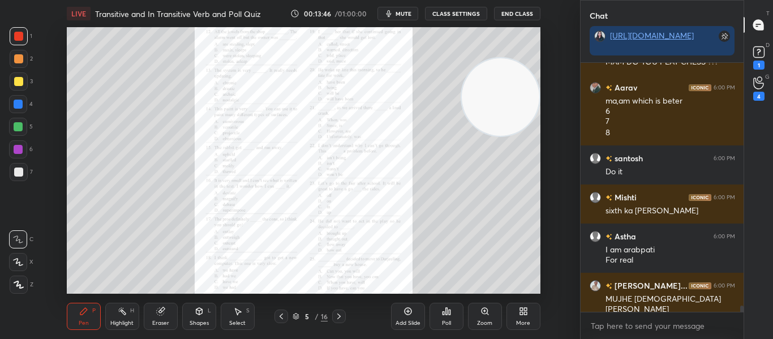
click at [339, 316] on icon at bounding box center [338, 316] width 9 height 9
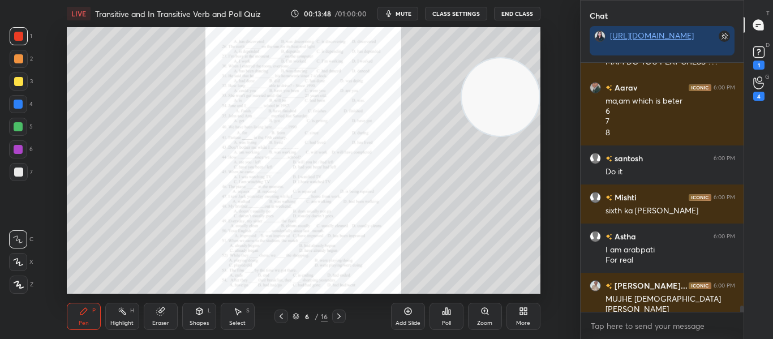
click at [339, 316] on icon at bounding box center [338, 316] width 9 height 9
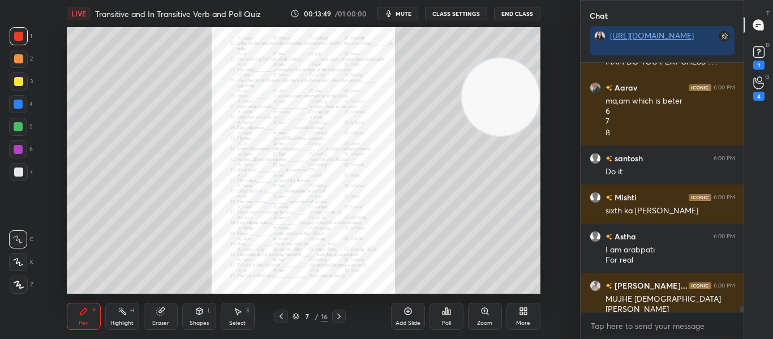
scroll to position [10125, 0]
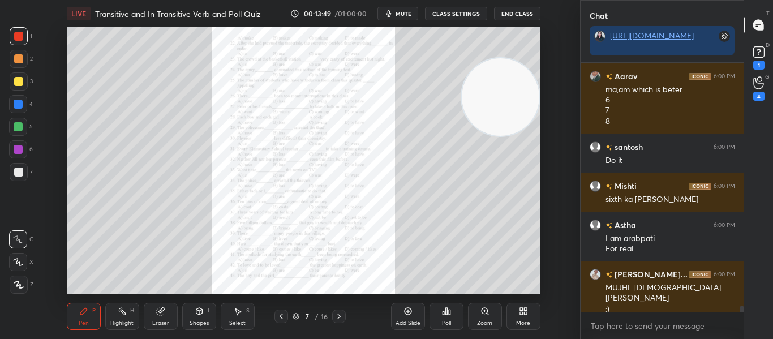
click at [339, 316] on icon at bounding box center [338, 316] width 9 height 9
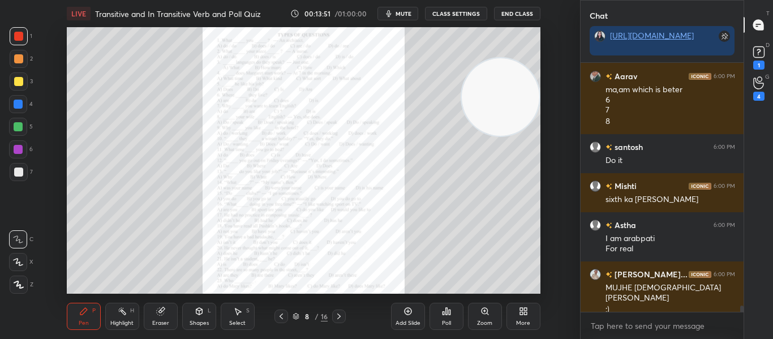
click at [339, 316] on icon at bounding box center [338, 316] width 9 height 9
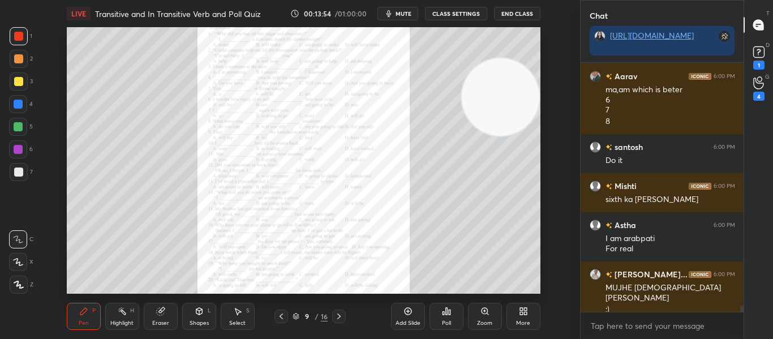
scroll to position [10164, 0]
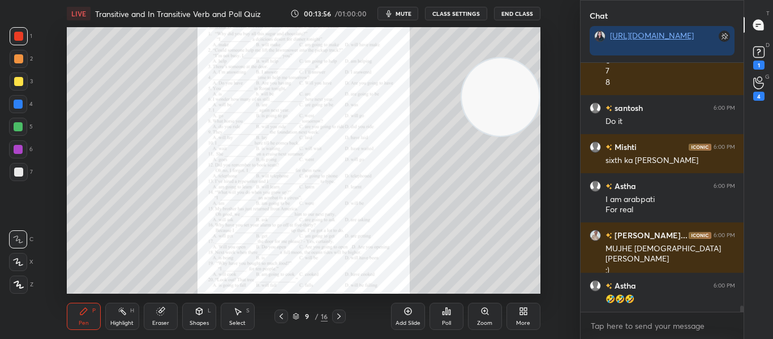
click at [339, 316] on icon at bounding box center [338, 316] width 9 height 9
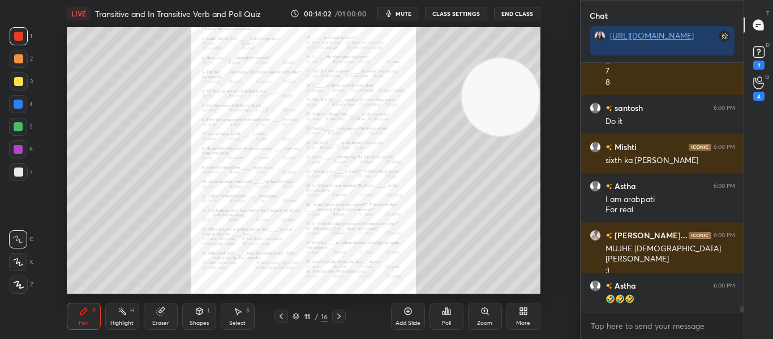
click at [339, 316] on icon at bounding box center [338, 316] width 9 height 9
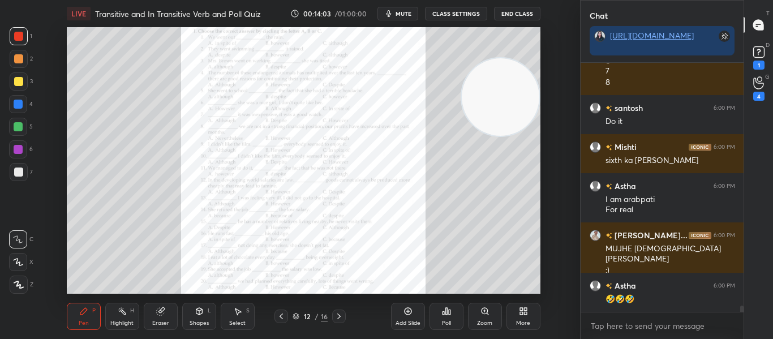
scroll to position [10203, 0]
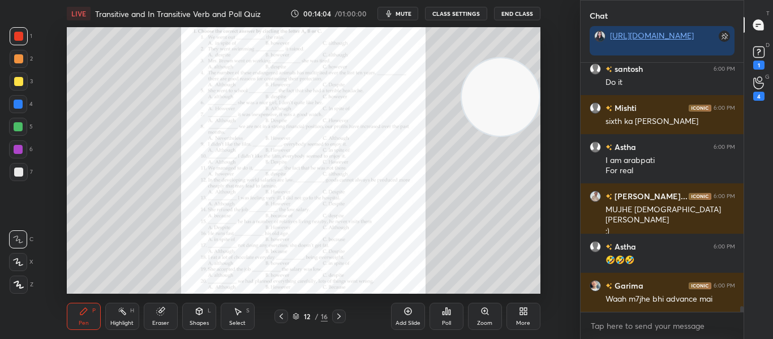
click at [339, 316] on icon at bounding box center [338, 316] width 9 height 9
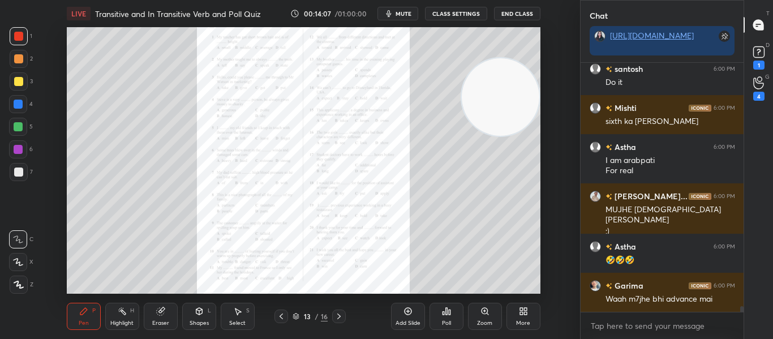
click at [339, 316] on icon at bounding box center [338, 316] width 9 height 9
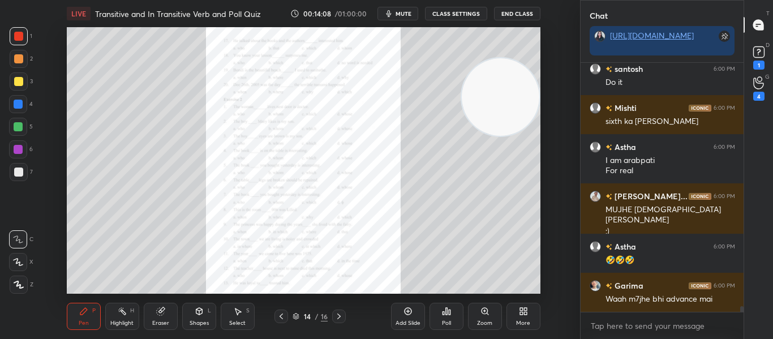
scroll to position [10253, 0]
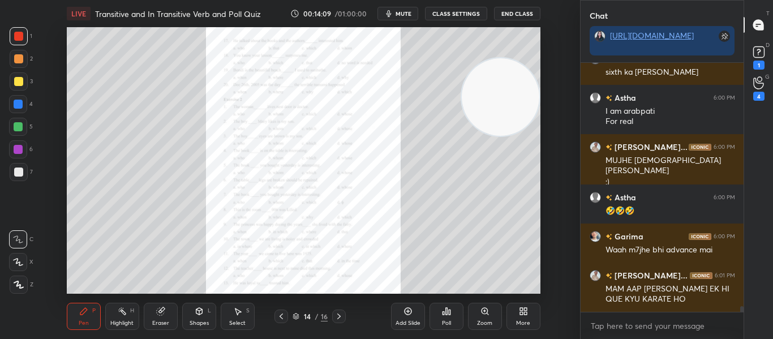
click at [339, 316] on icon at bounding box center [338, 316] width 9 height 9
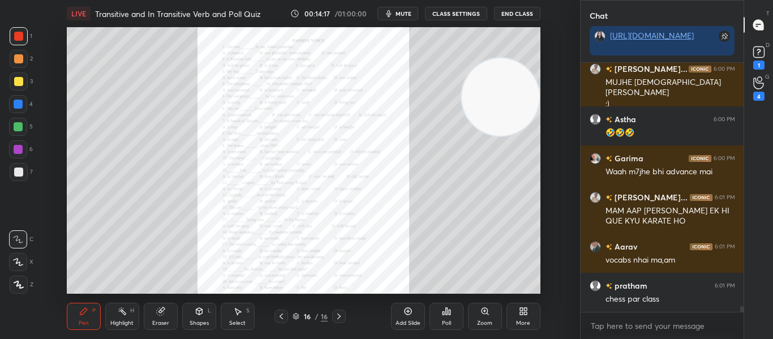
scroll to position [10370, 0]
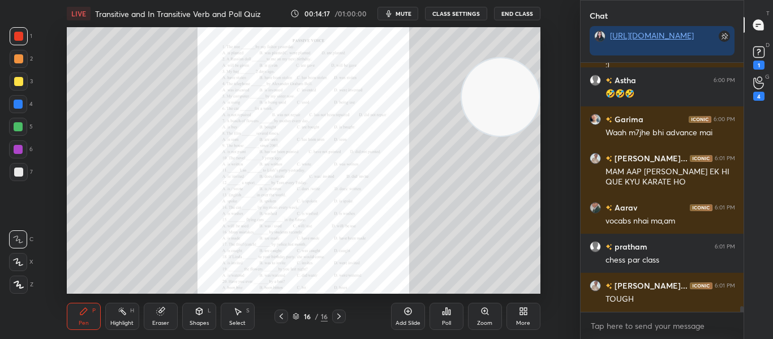
click at [339, 316] on icon at bounding box center [338, 316] width 9 height 9
click at [274, 317] on div at bounding box center [281, 316] width 14 height 14
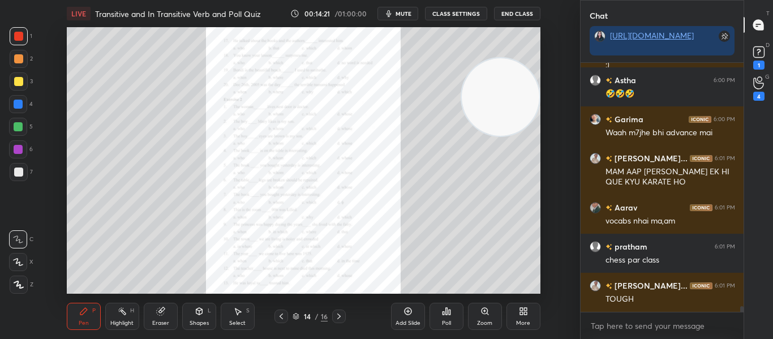
click at [274, 317] on div at bounding box center [281, 316] width 14 height 14
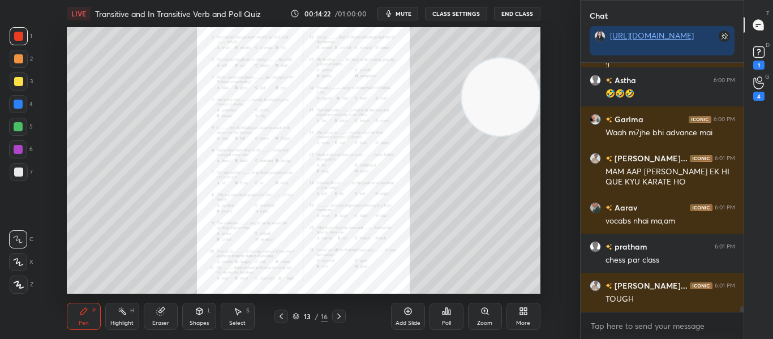
click at [274, 317] on div at bounding box center [281, 316] width 14 height 14
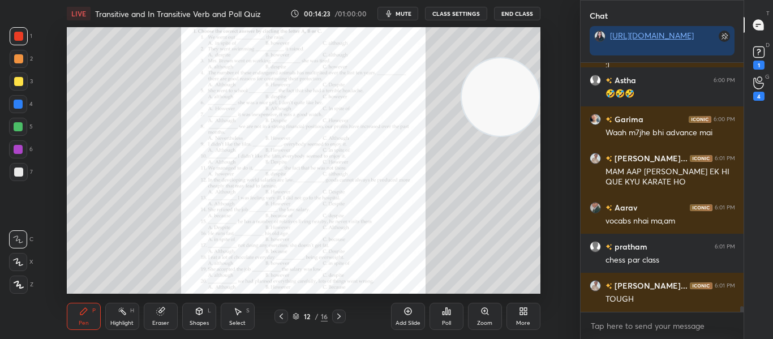
click at [274, 317] on div at bounding box center [281, 316] width 14 height 14
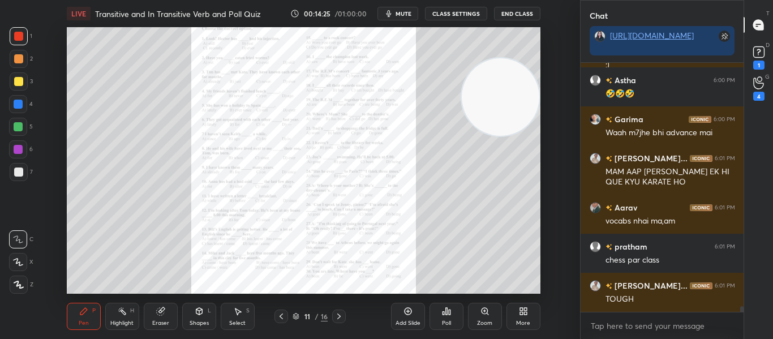
click at [274, 317] on div at bounding box center [281, 316] width 14 height 14
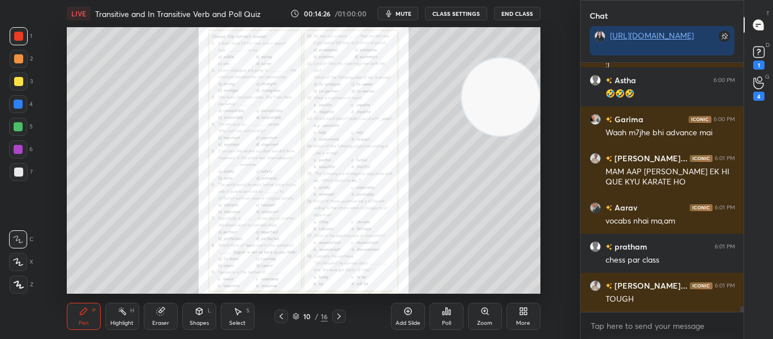
click at [274, 317] on div at bounding box center [281, 316] width 14 height 14
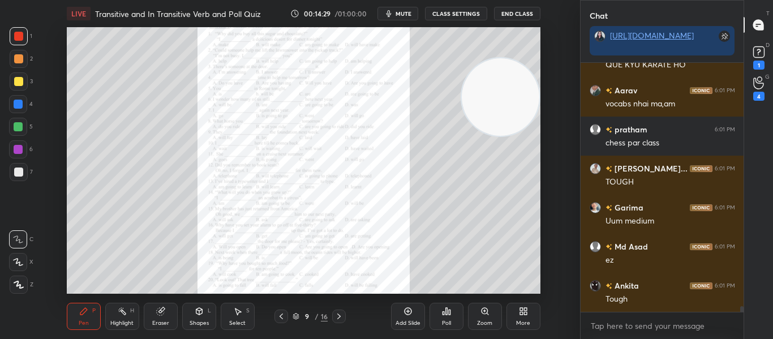
scroll to position [10575, 0]
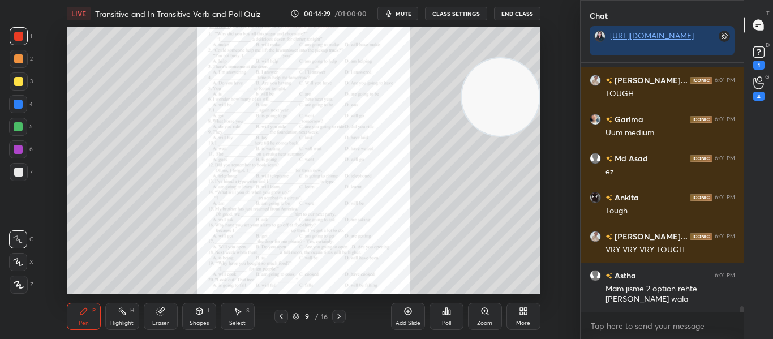
click at [493, 311] on div "Zoom" at bounding box center [485, 316] width 34 height 27
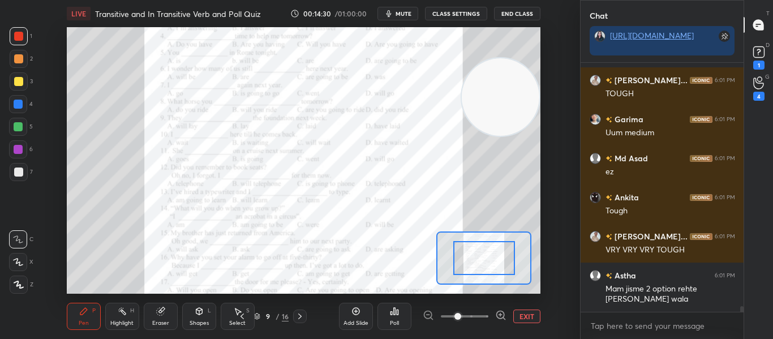
click at [493, 311] on div at bounding box center [464, 316] width 84 height 14
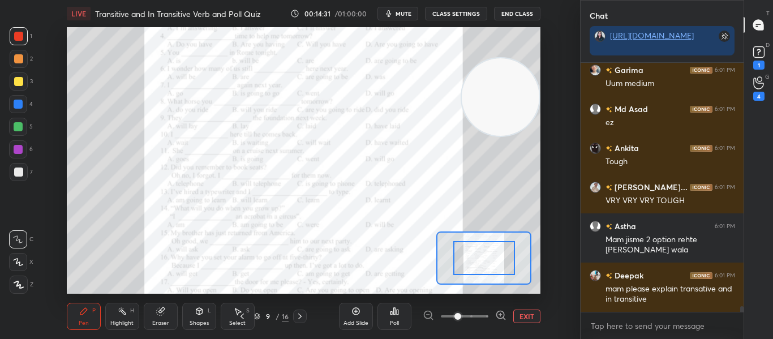
scroll to position [10663, 0]
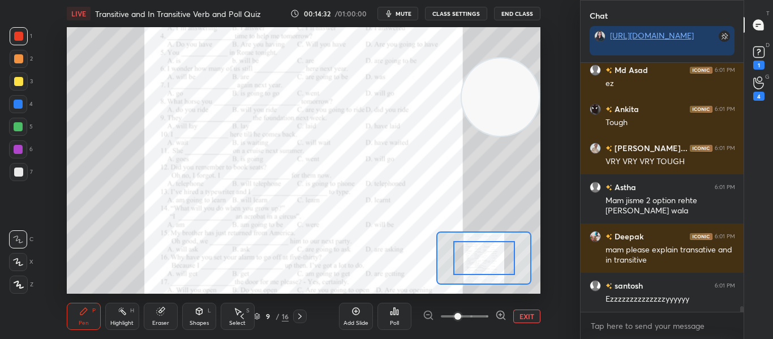
click at [498, 317] on icon at bounding box center [500, 314] width 11 height 11
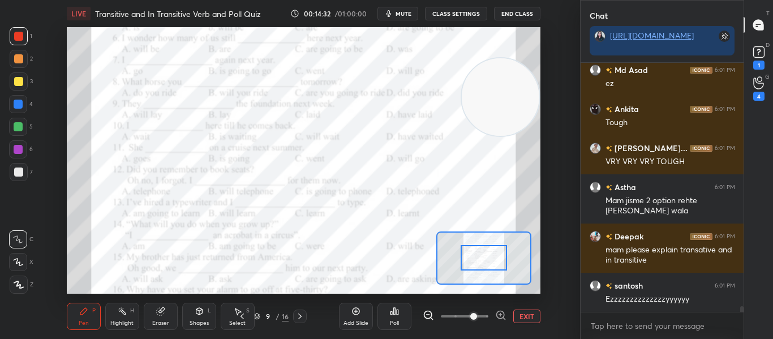
click at [498, 317] on icon at bounding box center [500, 314] width 11 height 11
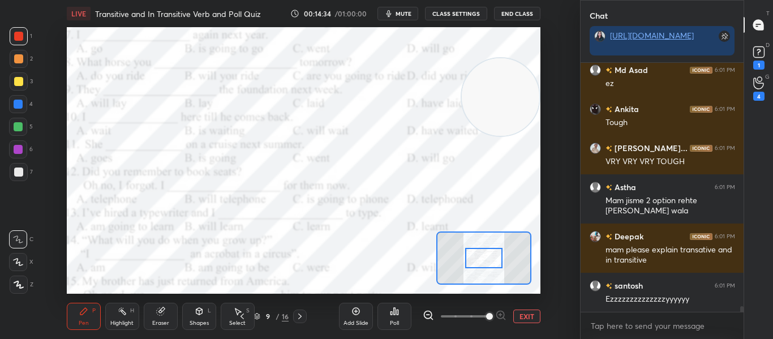
click at [482, 262] on div at bounding box center [483, 258] width 37 height 20
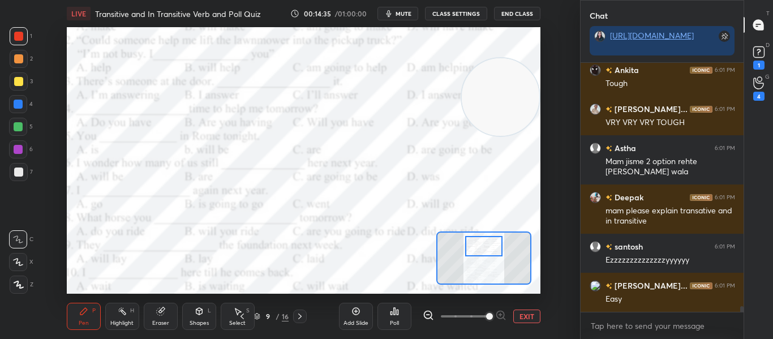
scroll to position [10741, 0]
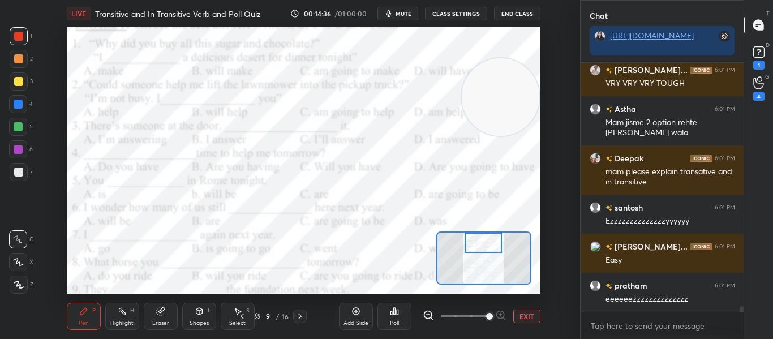
drag, startPoint x: 482, startPoint y: 262, endPoint x: 482, endPoint y: 247, distance: 15.8
click at [482, 247] on div at bounding box center [482, 242] width 37 height 20
click at [426, 312] on icon at bounding box center [427, 314] width 7 height 7
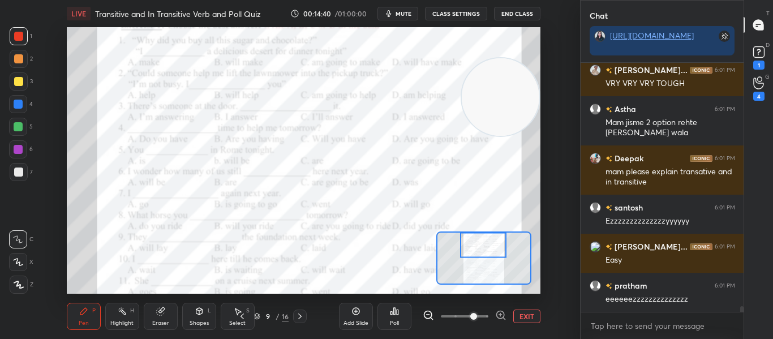
click at [478, 246] on div at bounding box center [483, 244] width 46 height 25
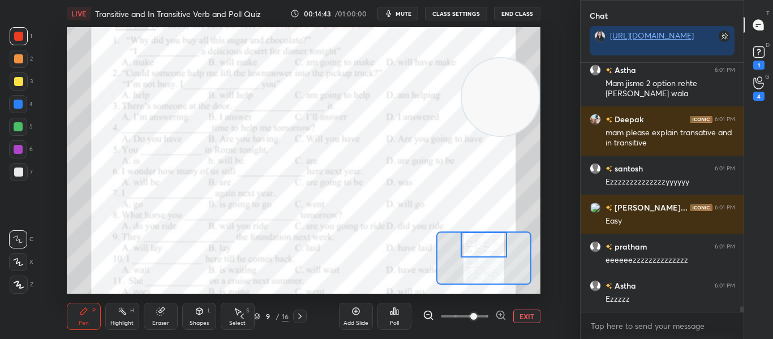
click at [479, 244] on div at bounding box center [483, 244] width 46 height 25
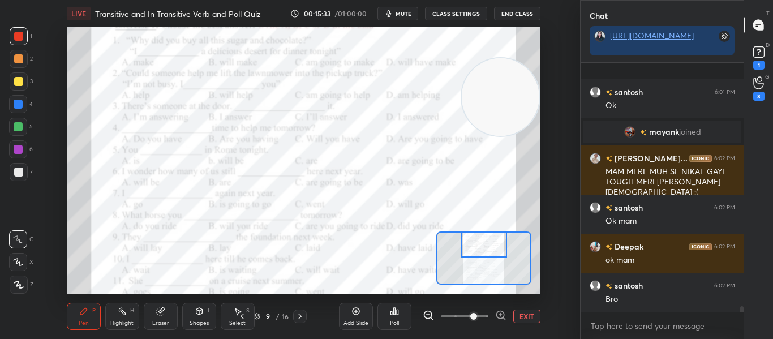
scroll to position [10716, 0]
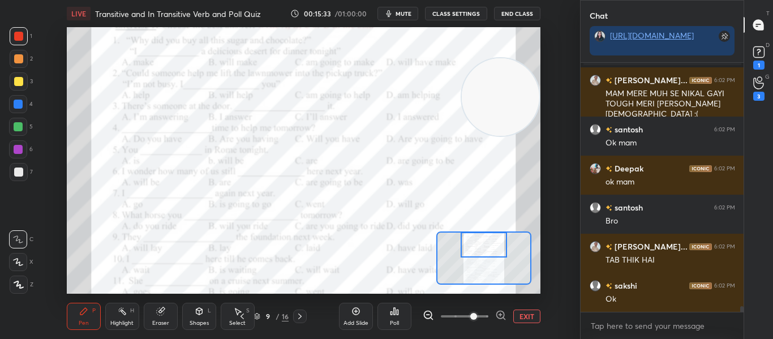
click at [390, 309] on icon at bounding box center [394, 311] width 9 height 9
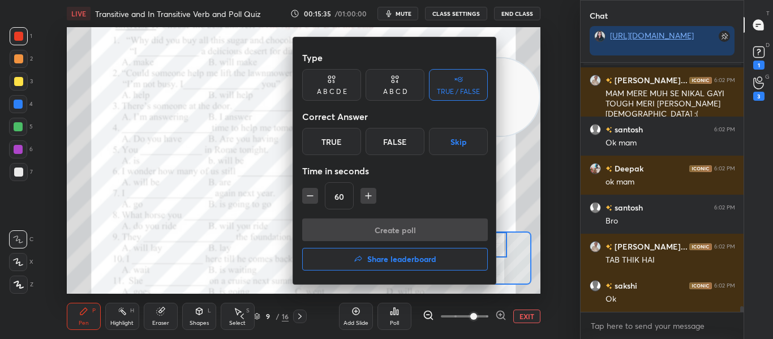
click at [394, 67] on div "Type" at bounding box center [395, 57] width 186 height 23
click at [390, 82] on icon at bounding box center [394, 79] width 9 height 11
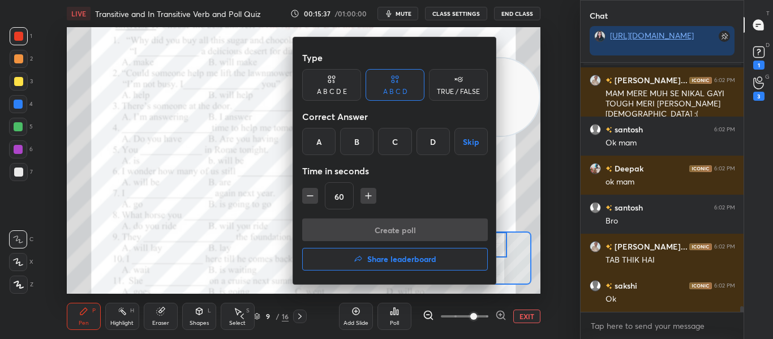
click at [313, 186] on div "60" at bounding box center [395, 195] width 186 height 27
click at [309, 191] on icon "button" at bounding box center [309, 195] width 11 height 11
type input "30"
click at [265, 205] on div at bounding box center [386, 169] width 773 height 339
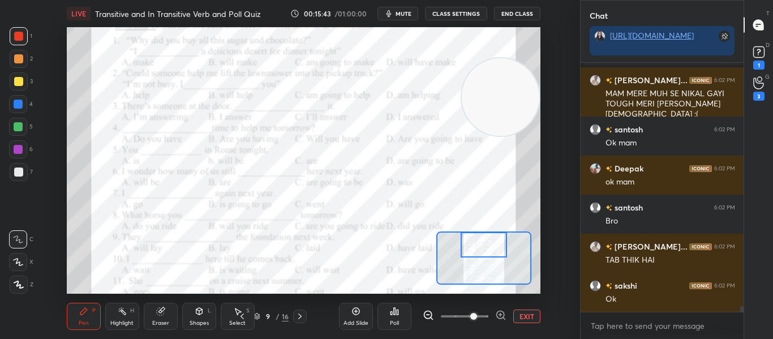
click at [390, 312] on icon at bounding box center [391, 313] width 2 height 3
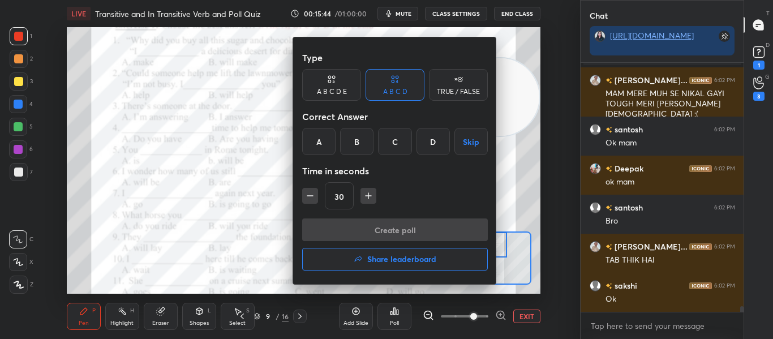
click at [386, 146] on div "C" at bounding box center [394, 141] width 33 height 27
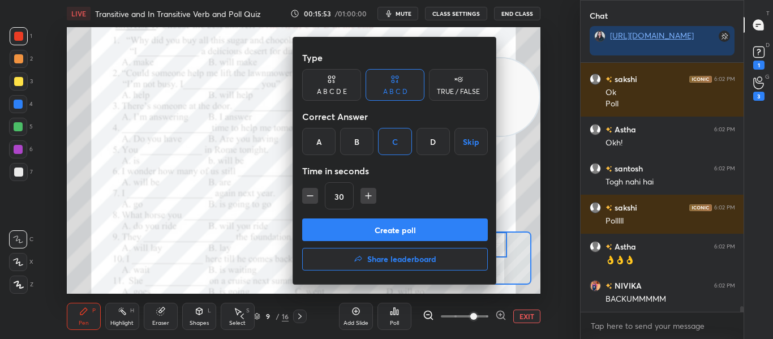
scroll to position [10962, 0]
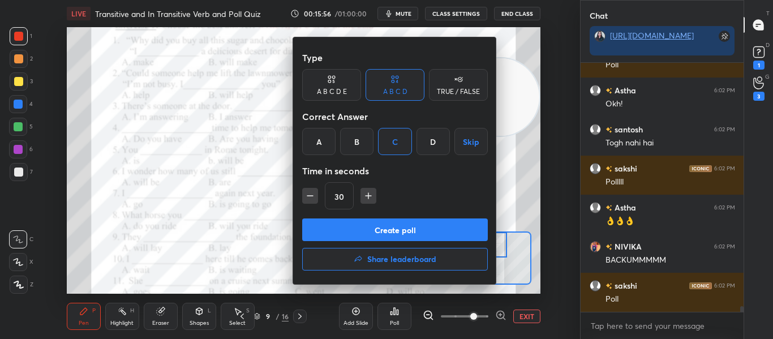
click at [378, 225] on button "Create poll" at bounding box center [395, 229] width 186 height 23
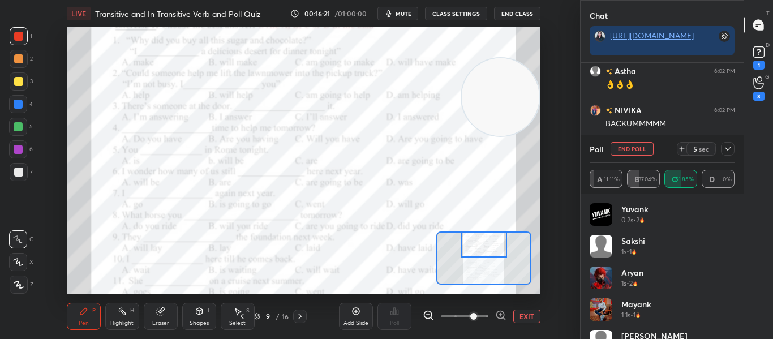
scroll to position [11137, 0]
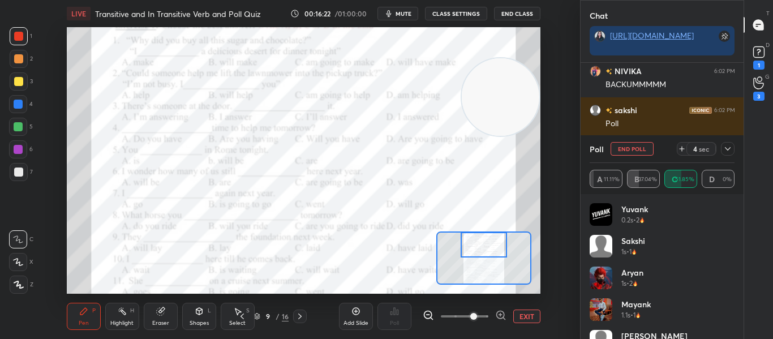
click at [728, 154] on div at bounding box center [728, 149] width 14 height 14
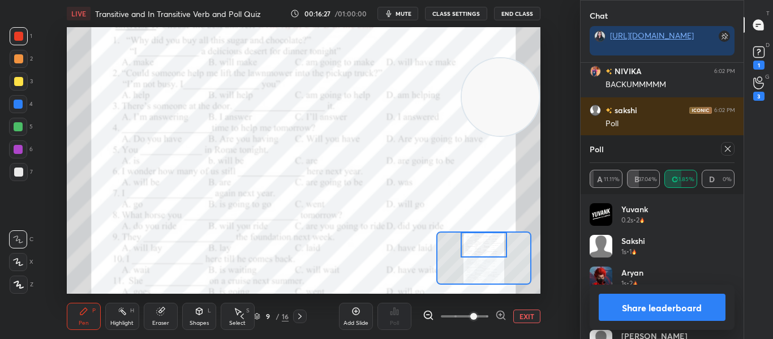
scroll to position [132, 141]
click at [728, 154] on div at bounding box center [728, 149] width 14 height 14
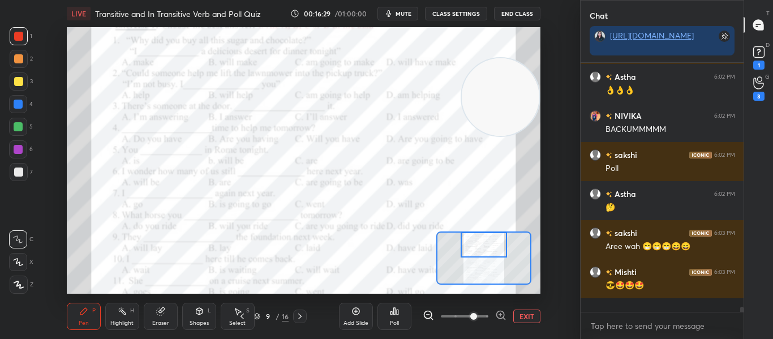
scroll to position [242, 159]
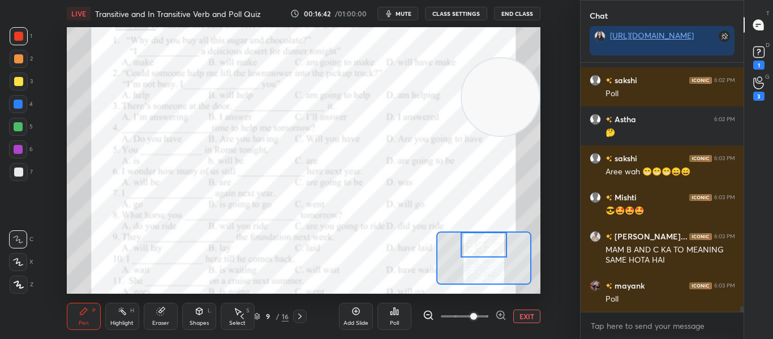
click at [394, 314] on icon at bounding box center [395, 311] width 2 height 7
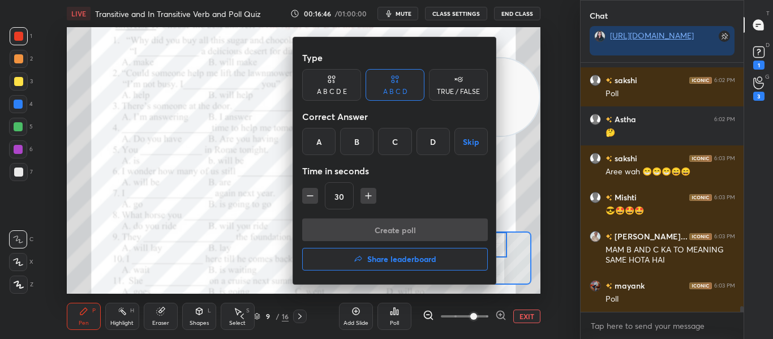
click at [276, 277] on div at bounding box center [386, 169] width 773 height 339
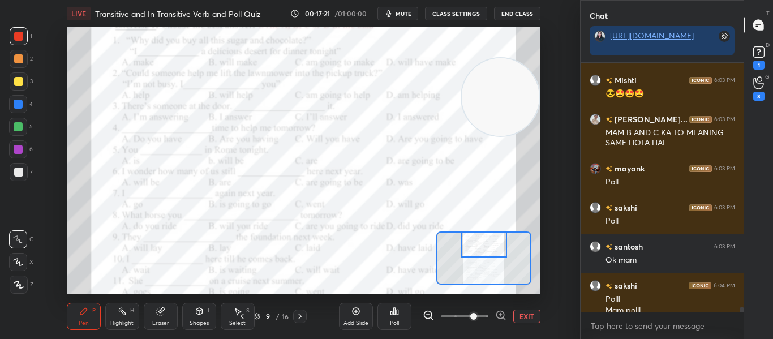
scroll to position [11295, 0]
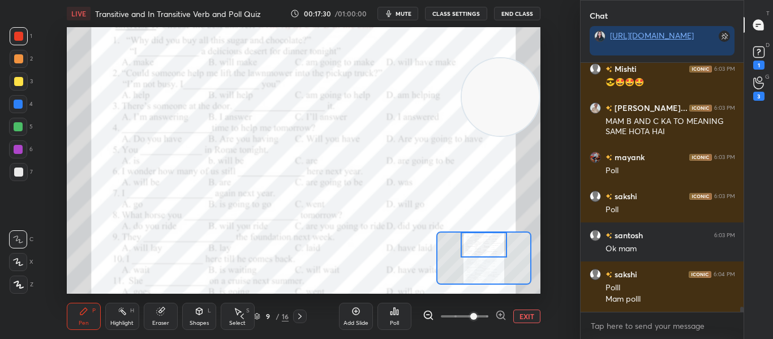
click at [408, 310] on div "Poll" at bounding box center [394, 316] width 34 height 27
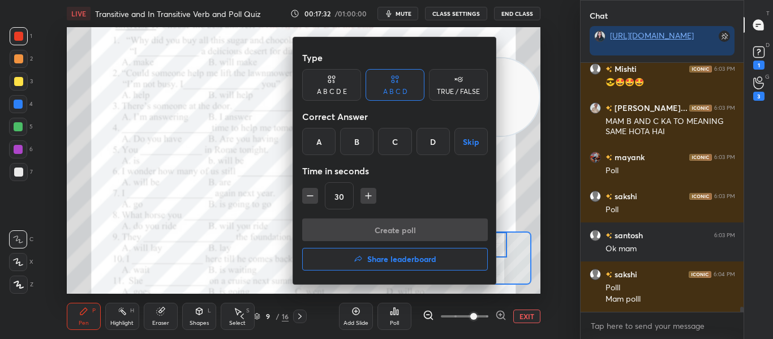
click at [429, 137] on div "D" at bounding box center [432, 141] width 33 height 27
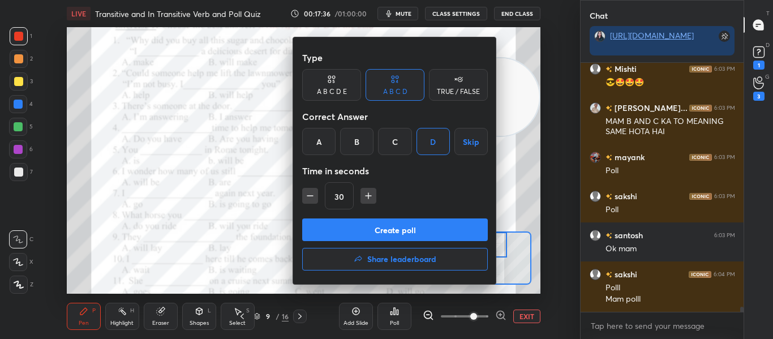
click at [251, 176] on div at bounding box center [386, 169] width 773 height 339
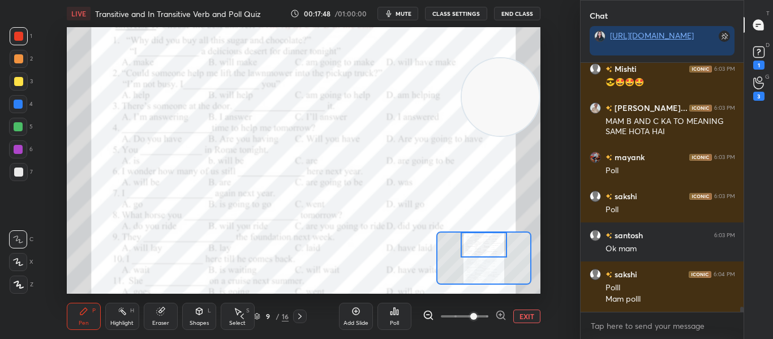
scroll to position [11334, 0]
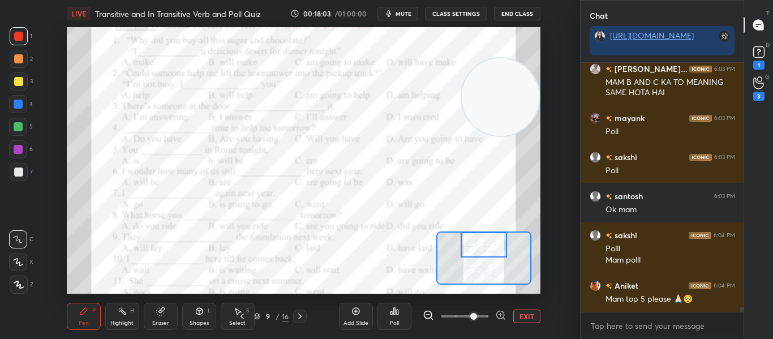
click at [394, 312] on icon at bounding box center [395, 311] width 2 height 7
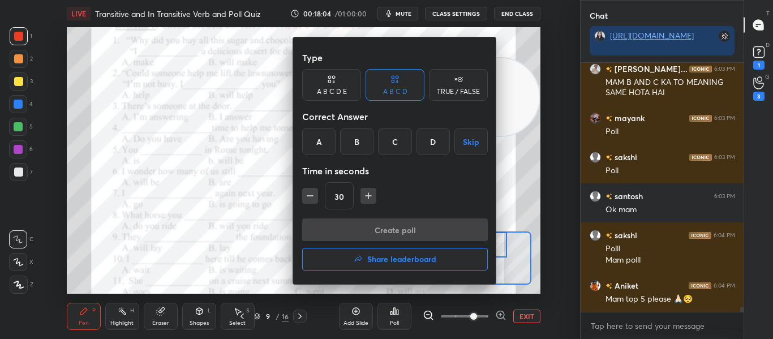
click at [436, 138] on div "D" at bounding box center [432, 141] width 33 height 27
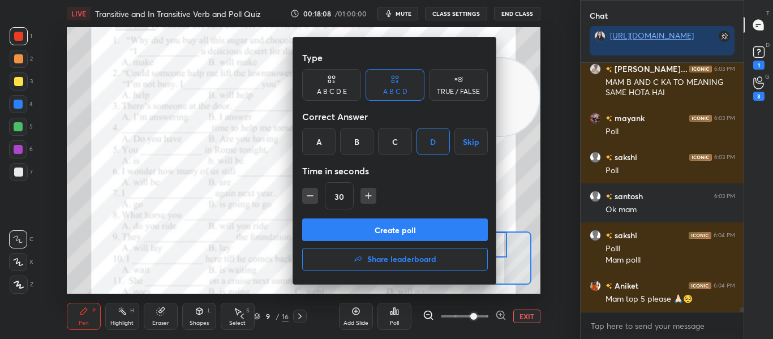
click at [394, 236] on button "Create poll" at bounding box center [395, 229] width 186 height 23
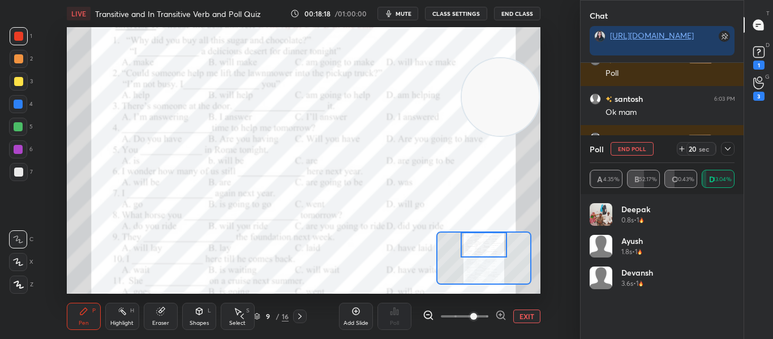
scroll to position [11177, 0]
click at [724, 148] on icon at bounding box center [727, 148] width 9 height 9
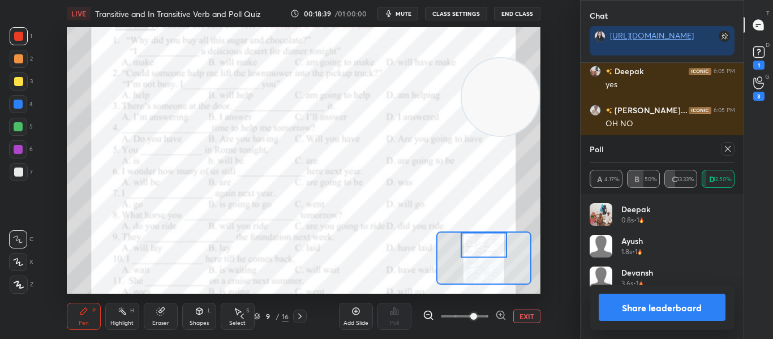
scroll to position [132, 141]
click at [727, 146] on icon at bounding box center [727, 148] width 9 height 9
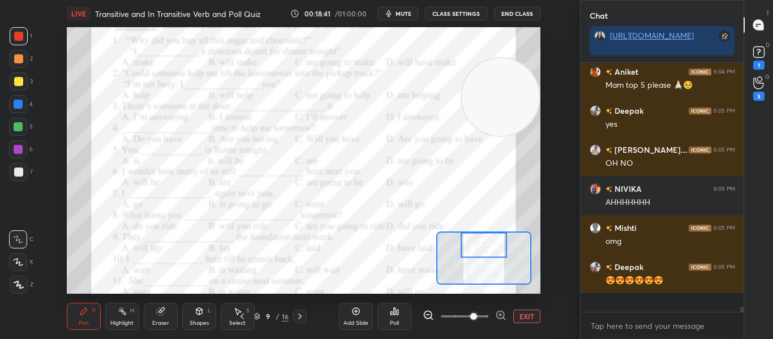
scroll to position [11275, 0]
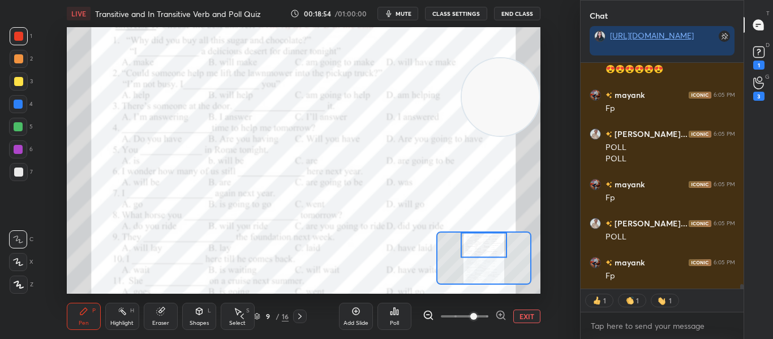
click at [400, 320] on div "Poll" at bounding box center [394, 316] width 34 height 27
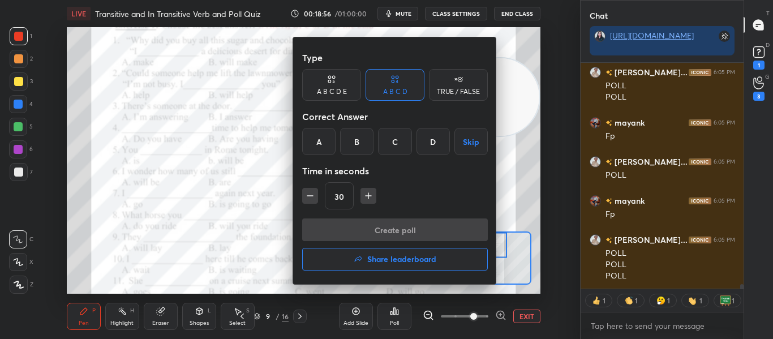
click at [319, 131] on div "A" at bounding box center [318, 141] width 33 height 27
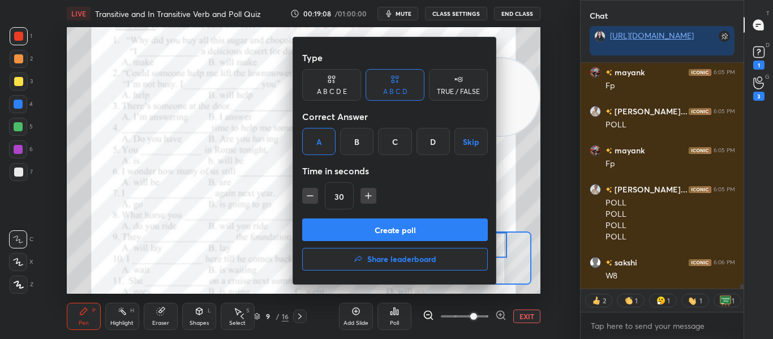
click at [360, 227] on button "Create poll" at bounding box center [395, 229] width 186 height 23
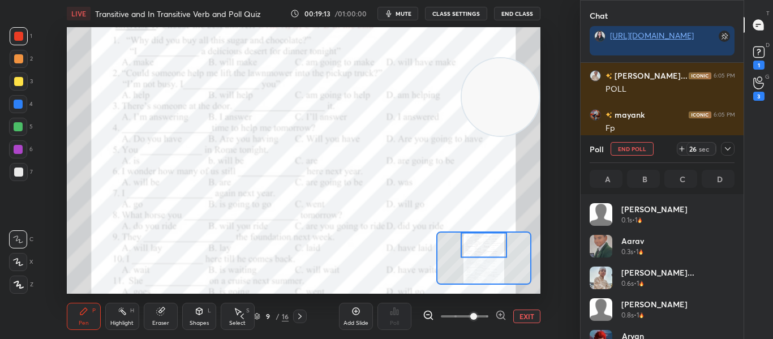
click at [729, 152] on icon at bounding box center [727, 148] width 9 height 9
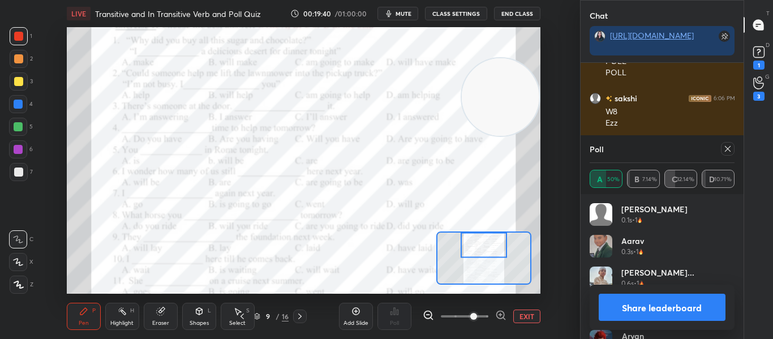
click at [727, 153] on div at bounding box center [728, 149] width 14 height 14
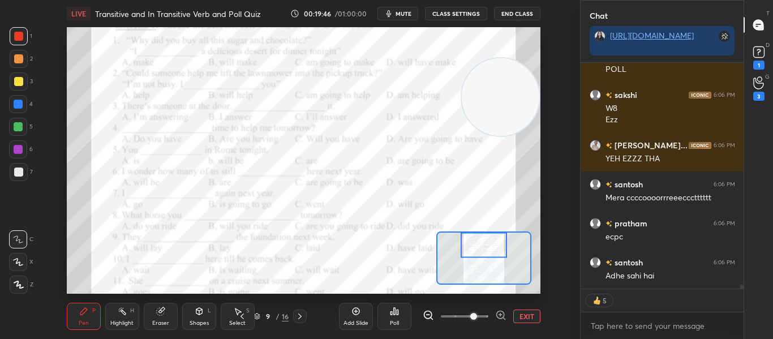
click at [391, 320] on div "Poll" at bounding box center [394, 323] width 9 height 6
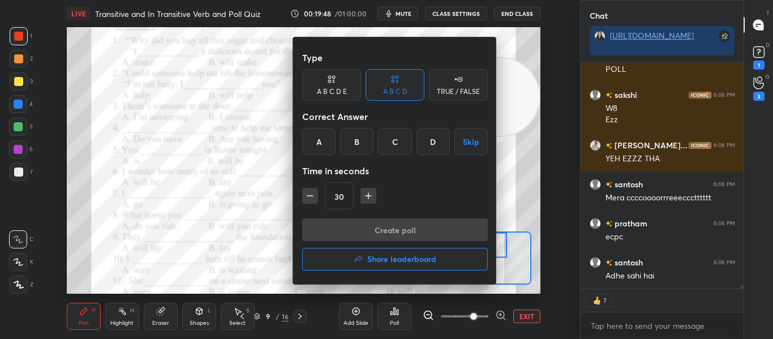
click at [390, 144] on div "C" at bounding box center [394, 141] width 33 height 27
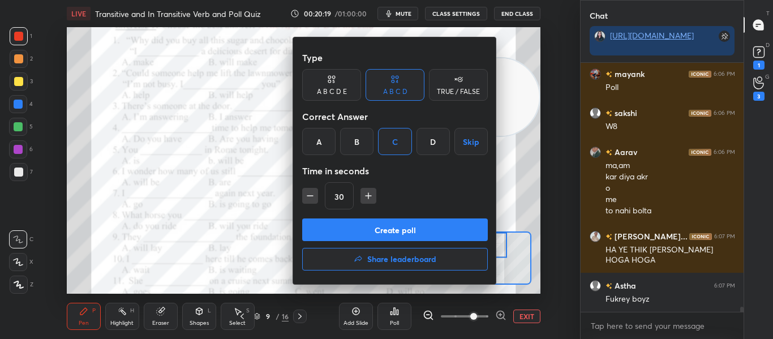
click at [353, 231] on button "Create poll" at bounding box center [395, 229] width 186 height 23
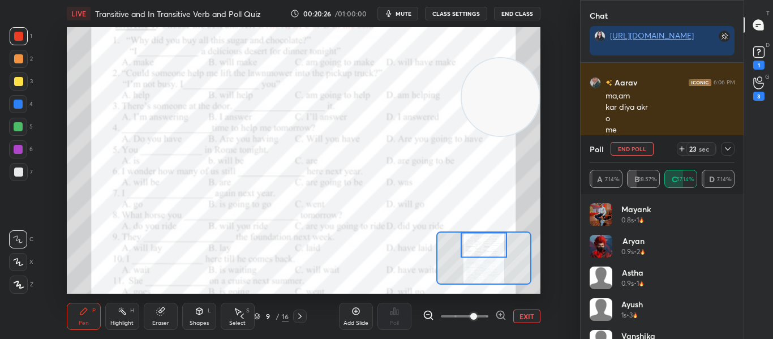
click at [733, 149] on div at bounding box center [728, 149] width 14 height 14
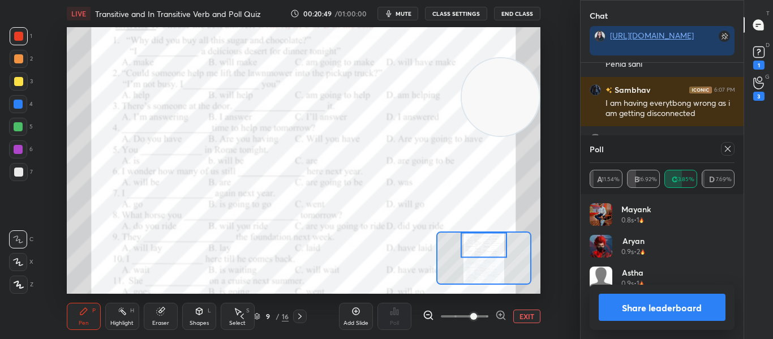
scroll to position [4, 4]
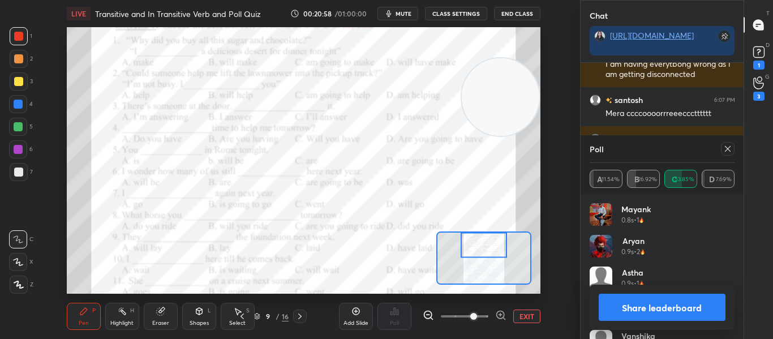
click at [728, 146] on icon at bounding box center [727, 148] width 9 height 9
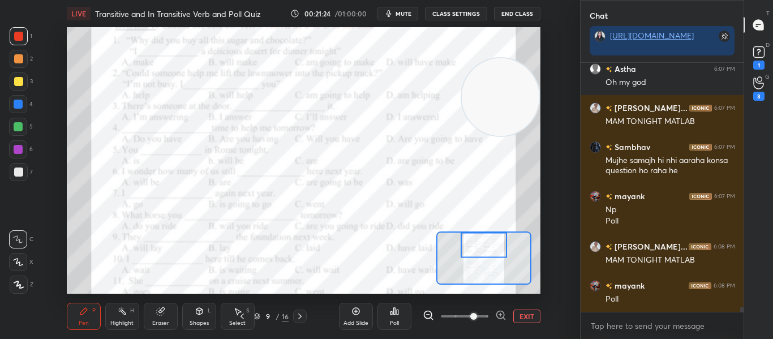
click at [387, 322] on div "Poll" at bounding box center [394, 316] width 34 height 27
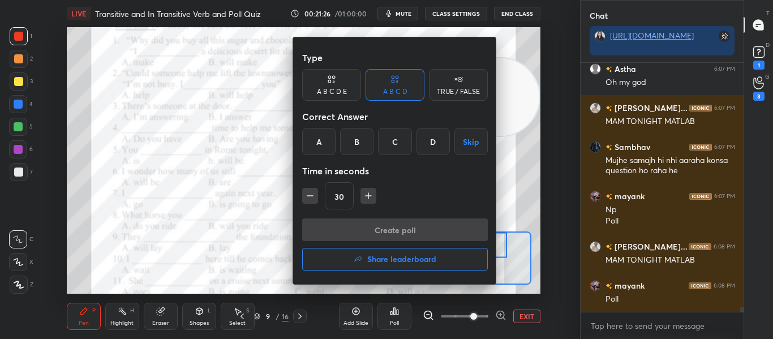
click at [428, 143] on div "D" at bounding box center [432, 141] width 33 height 27
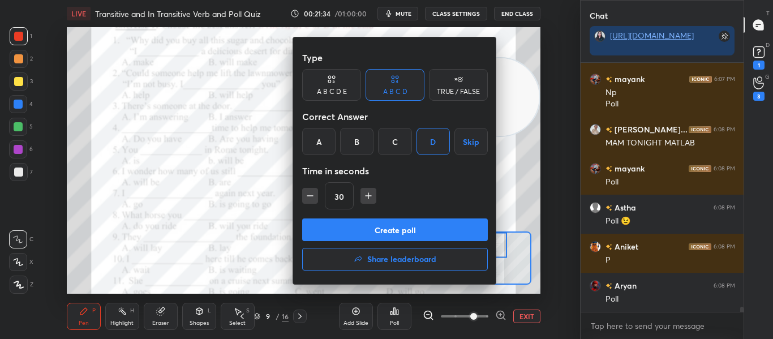
scroll to position [12622, 0]
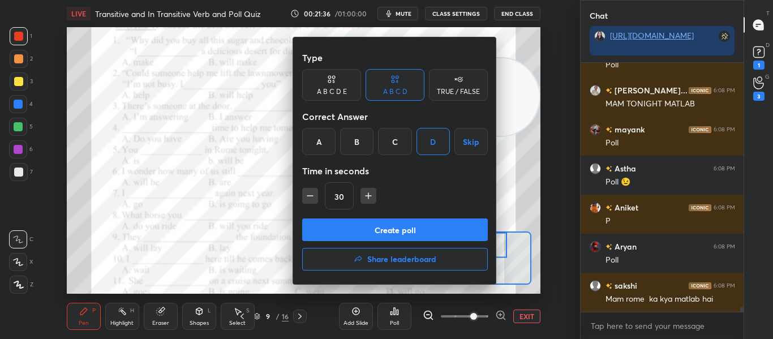
click at [328, 230] on button "Create poll" at bounding box center [395, 229] width 186 height 23
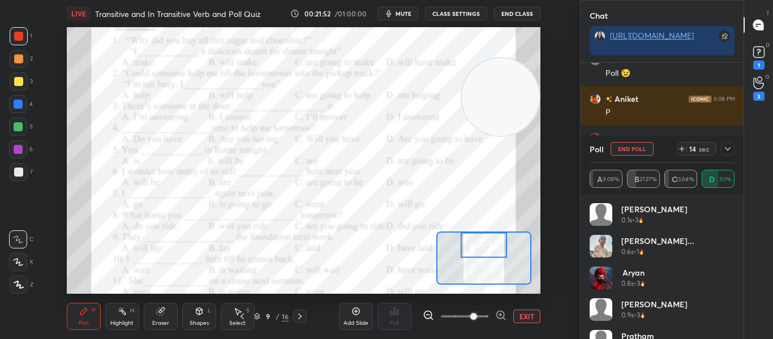
scroll to position [12770, 0]
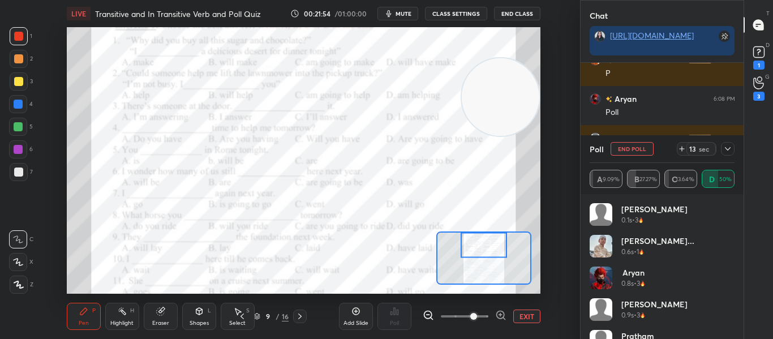
click at [723, 152] on icon at bounding box center [727, 148] width 9 height 9
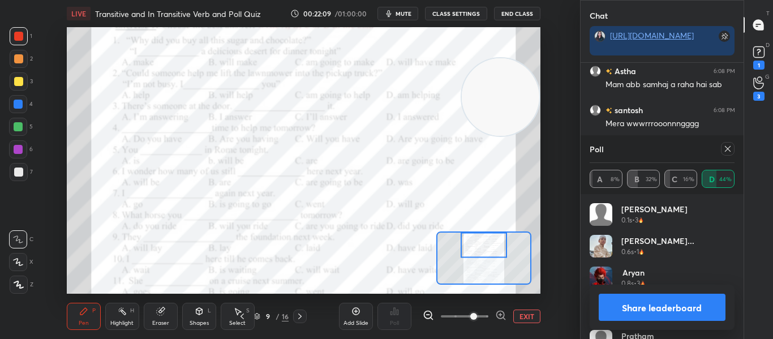
scroll to position [13004, 0]
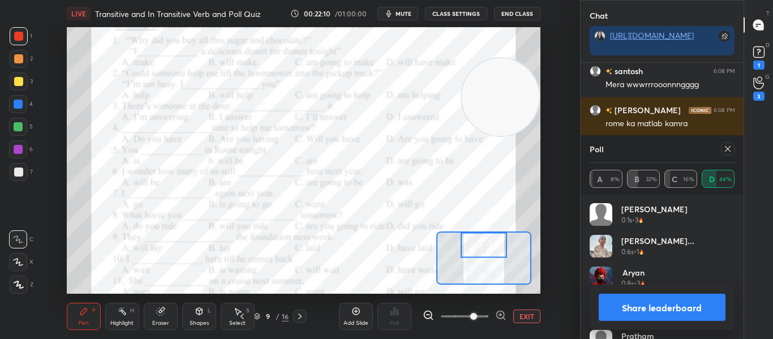
click at [723, 152] on icon at bounding box center [727, 148] width 9 height 9
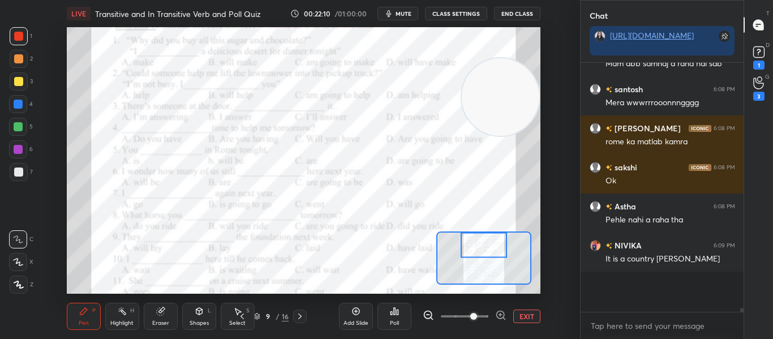
scroll to position [12981, 0]
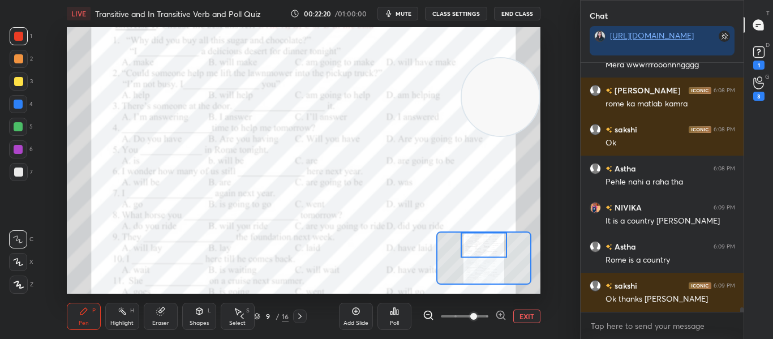
click at [403, 13] on span "mute" at bounding box center [403, 14] width 16 height 8
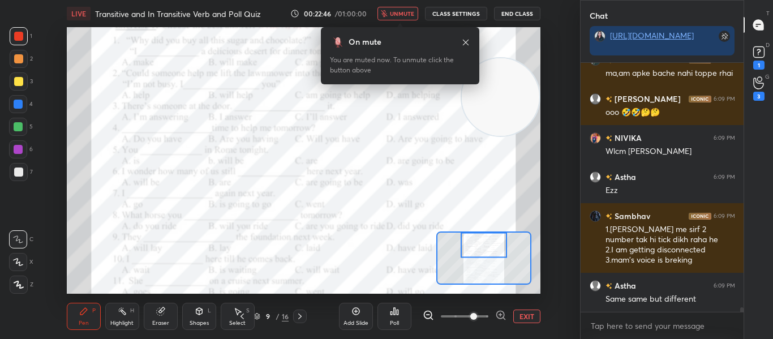
click at [403, 14] on span "unmute" at bounding box center [402, 14] width 24 height 8
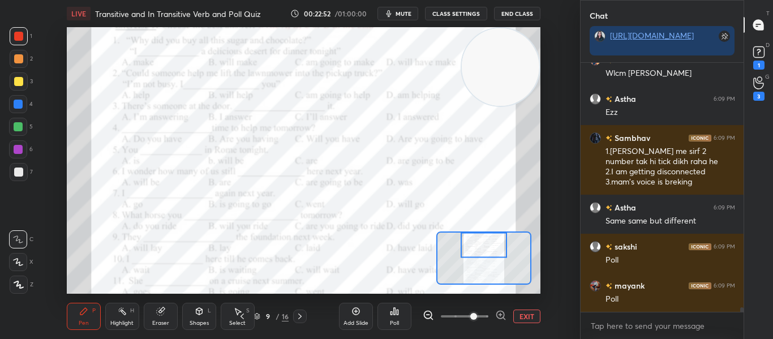
drag, startPoint x: 521, startPoint y: 83, endPoint x: 545, endPoint y: 16, distance: 70.8
click at [545, 16] on div "LIVE Transitive and In Transitive Verb and Poll Quiz 00:22:52 / 01:00:00 mute C…" at bounding box center [303, 169] width 534 height 339
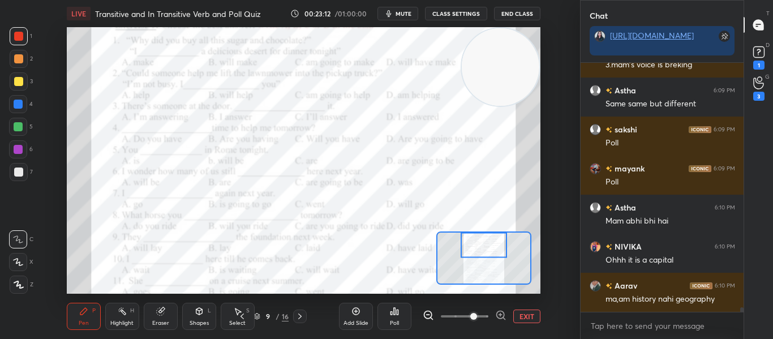
scroll to position [13572, 0]
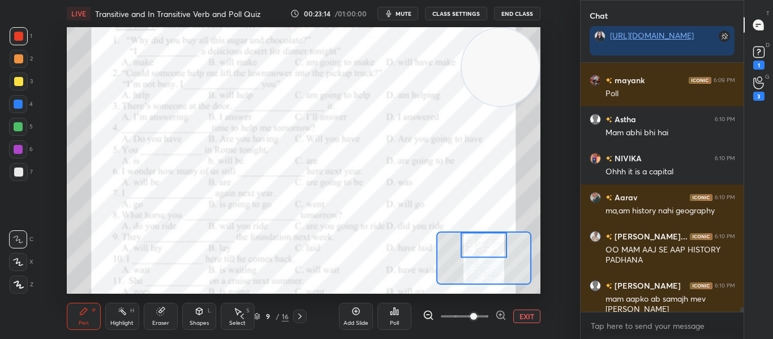
click at [386, 309] on div "Poll" at bounding box center [394, 316] width 34 height 27
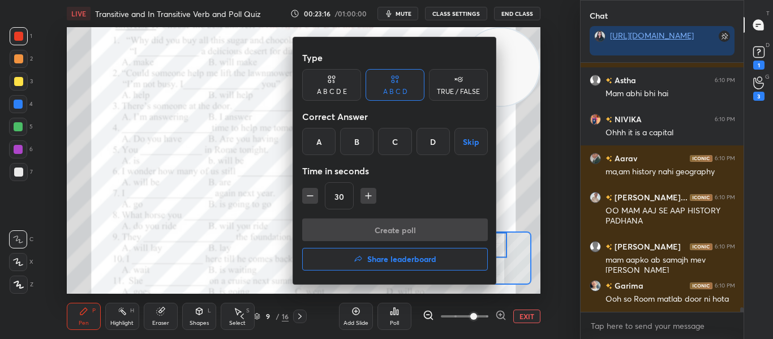
click at [313, 132] on div "A" at bounding box center [318, 141] width 33 height 27
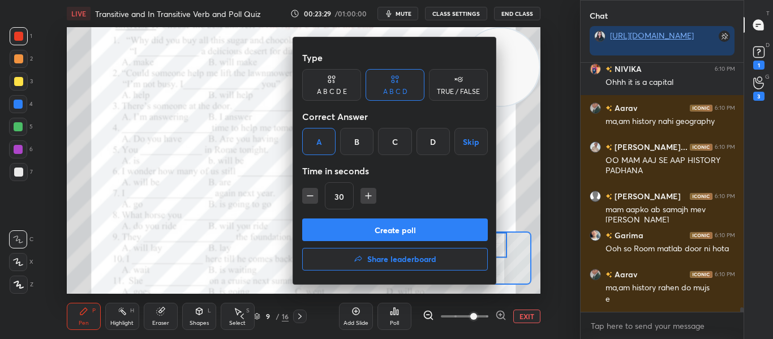
scroll to position [13739, 0]
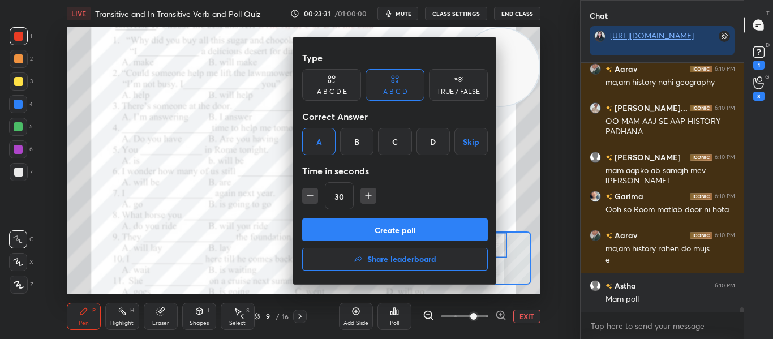
click at [385, 229] on button "Create poll" at bounding box center [395, 229] width 186 height 23
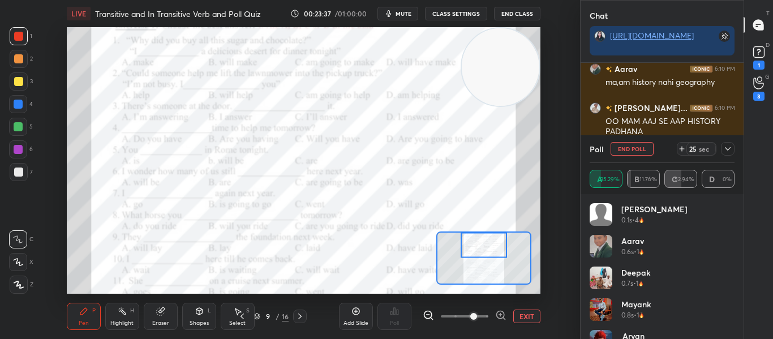
scroll to position [13809, 0]
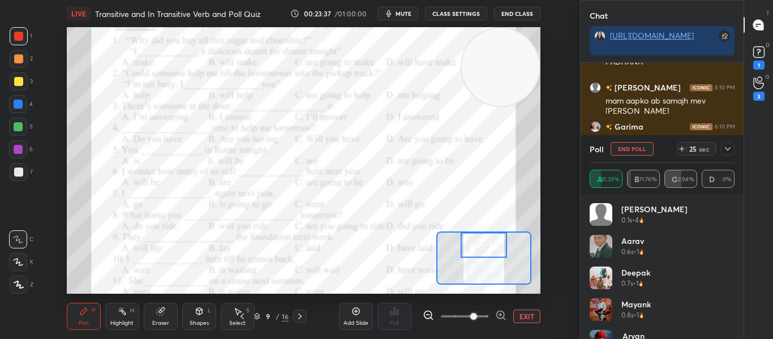
click at [733, 144] on div at bounding box center [728, 149] width 14 height 14
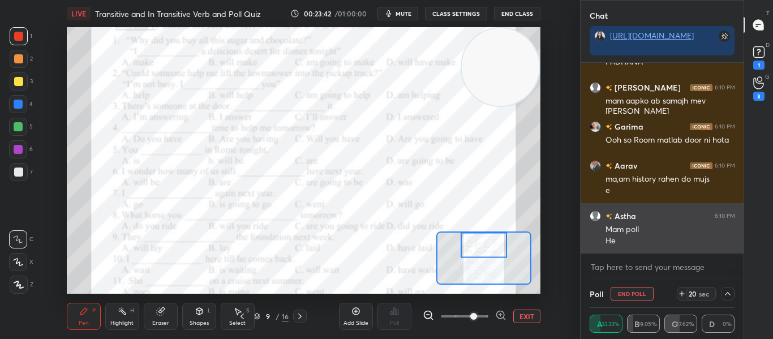
scroll to position [13848, 0]
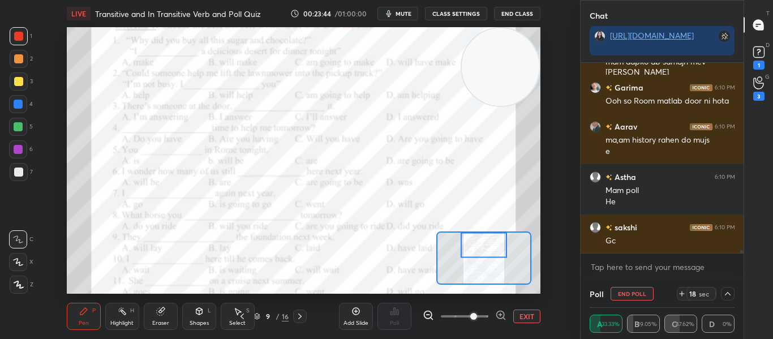
click at [725, 295] on icon at bounding box center [727, 293] width 9 height 9
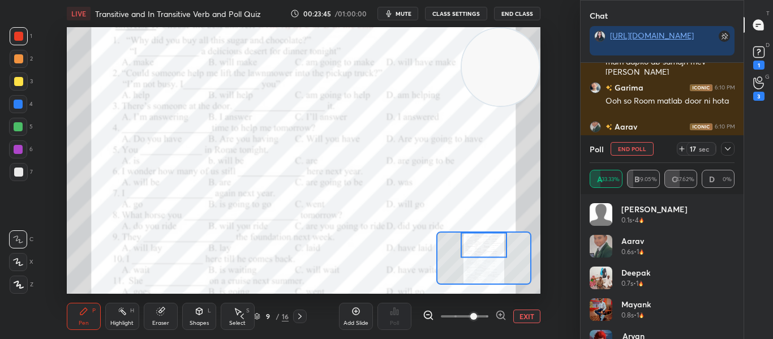
scroll to position [13887, 0]
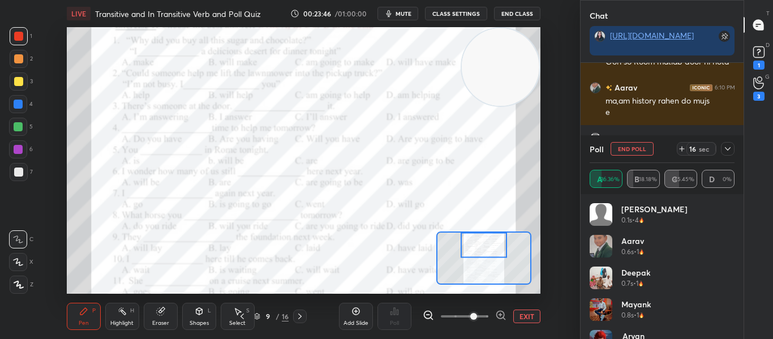
click at [727, 148] on icon at bounding box center [727, 148] width 9 height 9
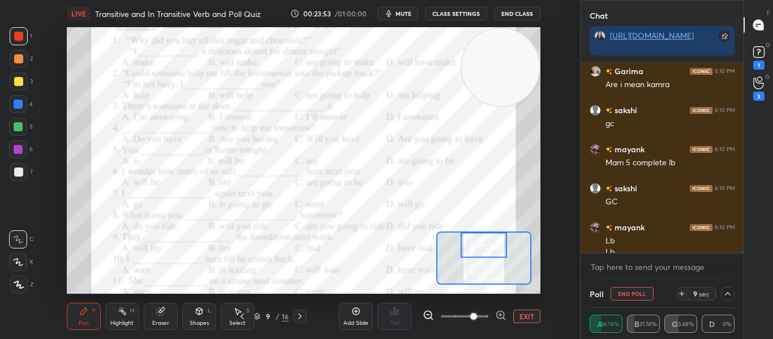
scroll to position [14054, 0]
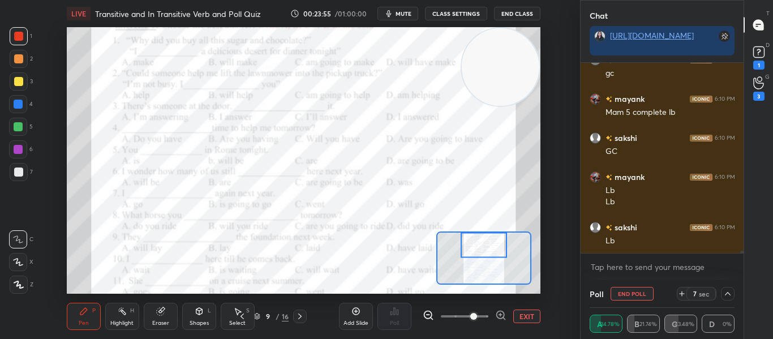
click at [488, 245] on div at bounding box center [483, 244] width 46 height 25
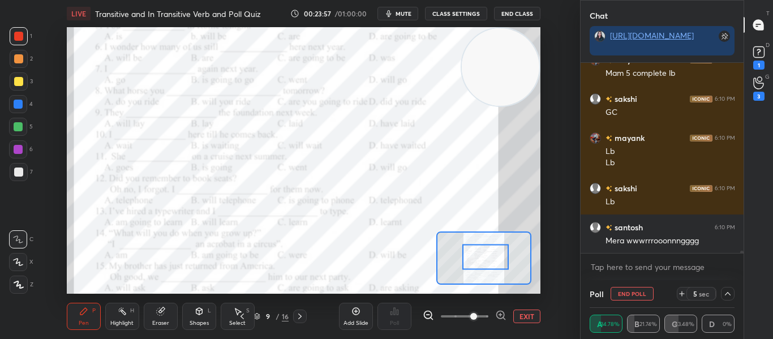
drag, startPoint x: 488, startPoint y: 245, endPoint x: 489, endPoint y: 257, distance: 12.0
click at [489, 257] on div at bounding box center [485, 256] width 46 height 25
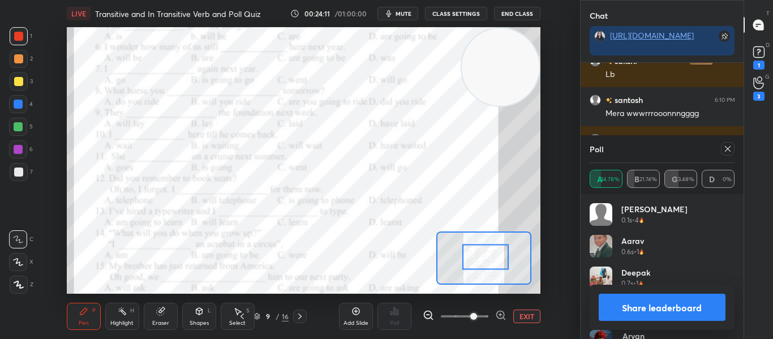
click at [729, 152] on icon at bounding box center [727, 148] width 9 height 9
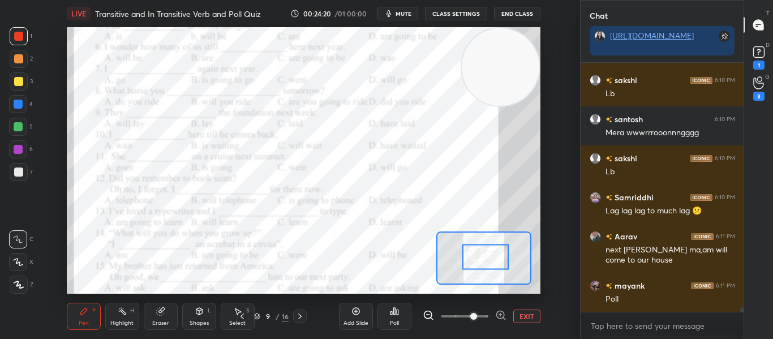
click at [394, 320] on div "Poll" at bounding box center [394, 323] width 9 height 6
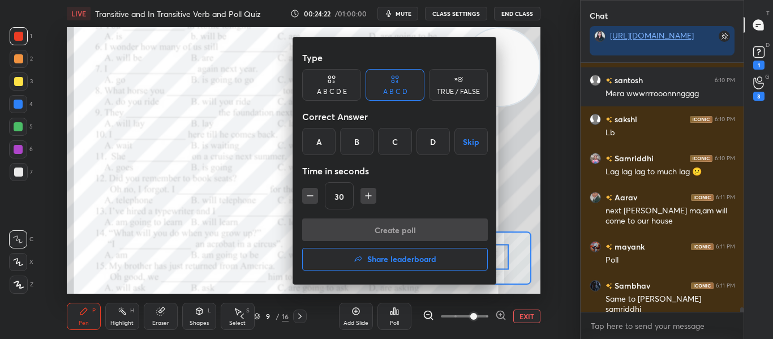
click at [421, 151] on div "D" at bounding box center [432, 141] width 33 height 27
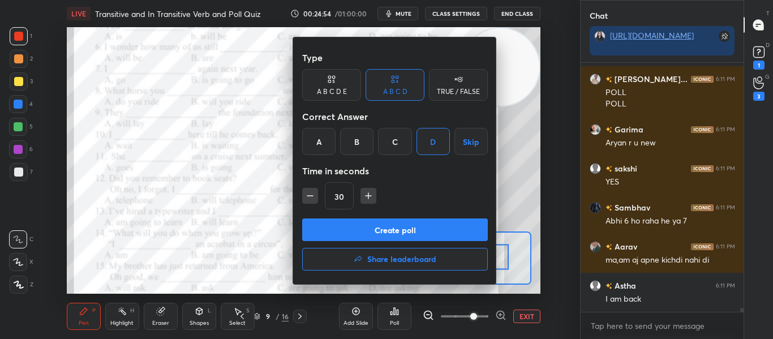
click at [357, 234] on button "Create poll" at bounding box center [395, 229] width 186 height 23
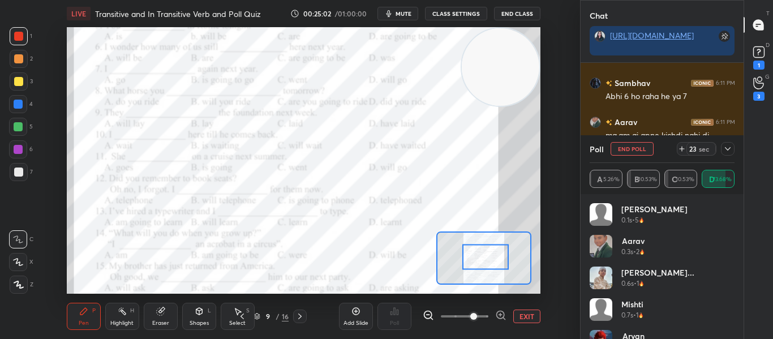
click at [726, 152] on icon at bounding box center [727, 148] width 9 height 9
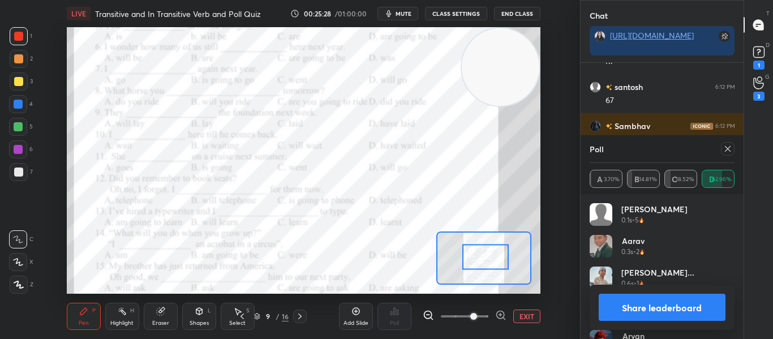
click at [730, 144] on div at bounding box center [728, 149] width 14 height 14
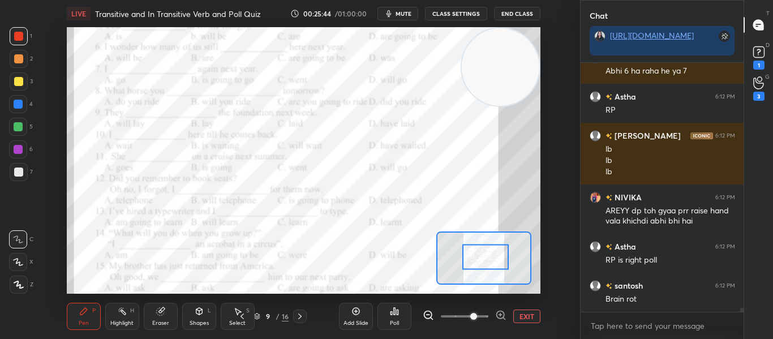
click at [393, 312] on icon at bounding box center [394, 311] width 9 height 9
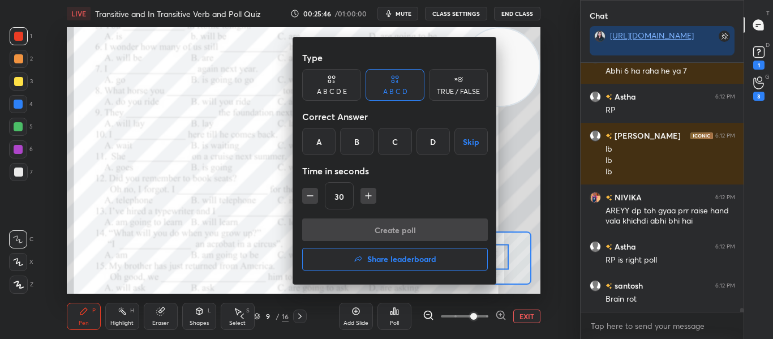
click at [363, 149] on div "B" at bounding box center [356, 141] width 33 height 27
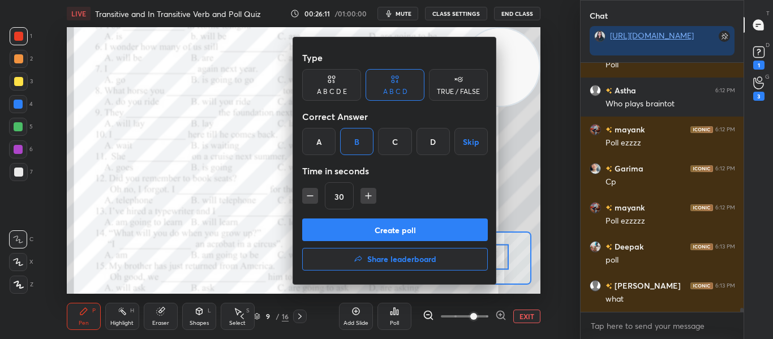
click at [369, 230] on button "Create poll" at bounding box center [395, 229] width 186 height 23
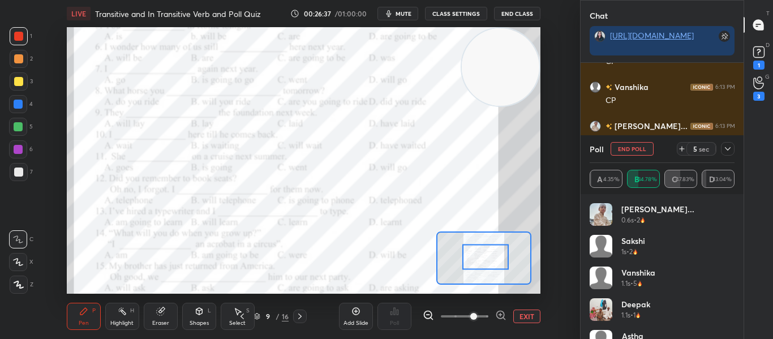
scroll to position [15505, 0]
click at [726, 145] on icon at bounding box center [727, 148] width 9 height 9
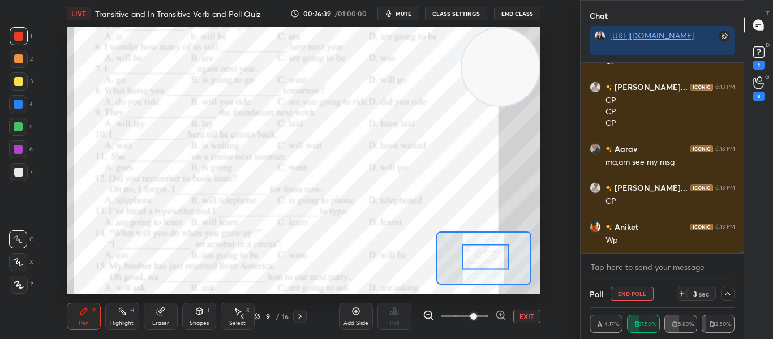
scroll to position [15544, 0]
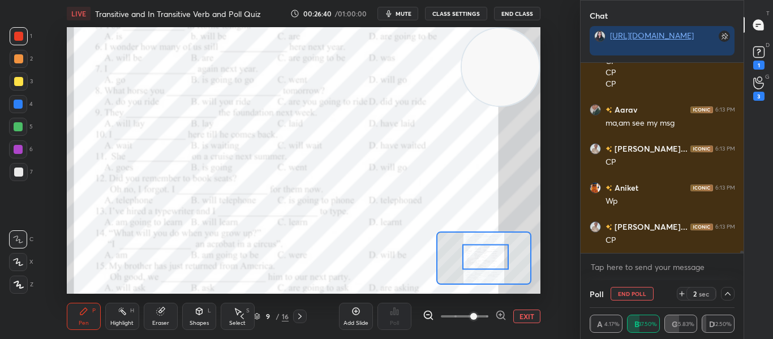
click at [726, 145] on div "6:13 PM" at bounding box center [725, 148] width 20 height 7
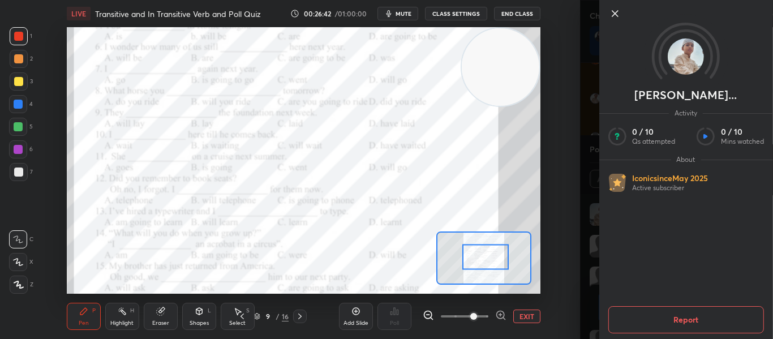
click at [614, 12] on icon at bounding box center [614, 14] width 14 height 14
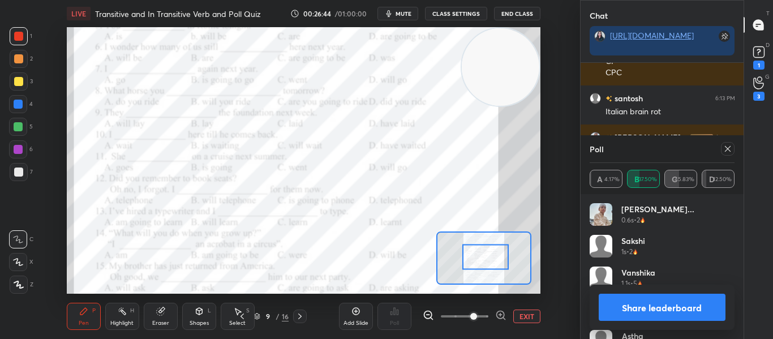
click at [731, 151] on icon at bounding box center [727, 148] width 9 height 9
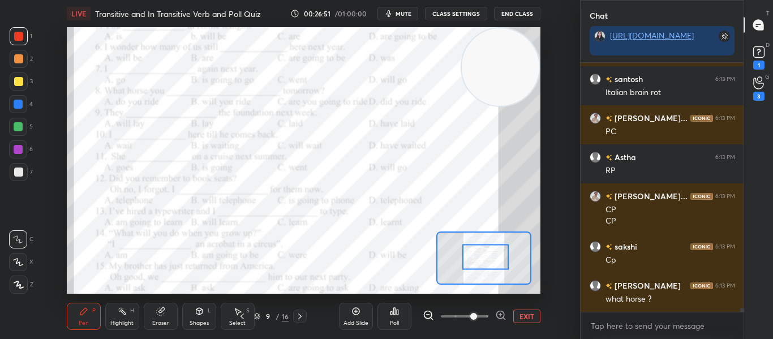
click at [387, 324] on div "Poll" at bounding box center [394, 316] width 34 height 27
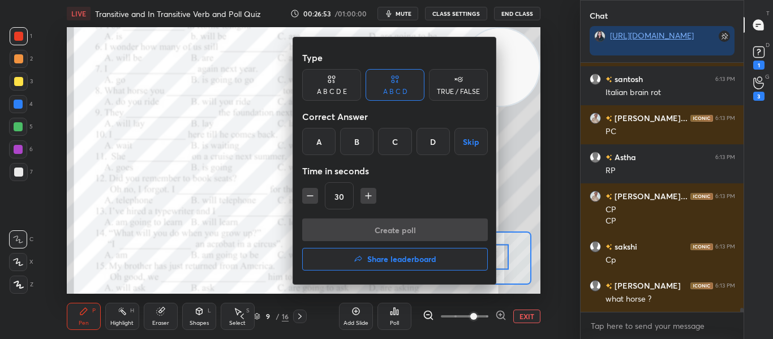
click at [316, 140] on div "A" at bounding box center [318, 141] width 33 height 27
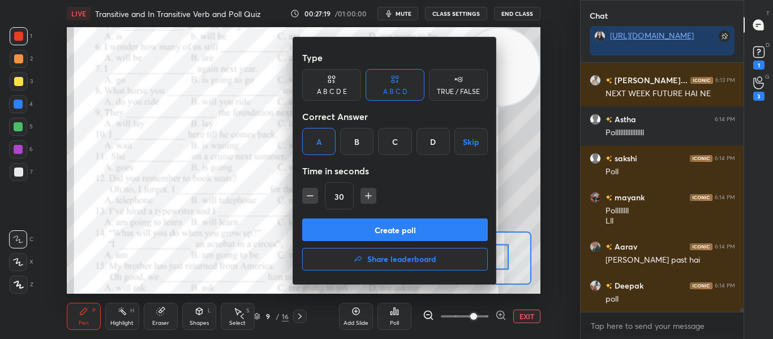
click at [359, 229] on button "Create poll" at bounding box center [395, 229] width 186 height 23
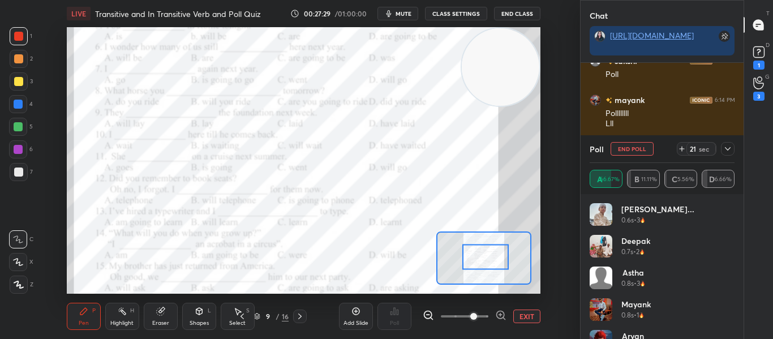
click at [724, 146] on icon at bounding box center [727, 148] width 9 height 9
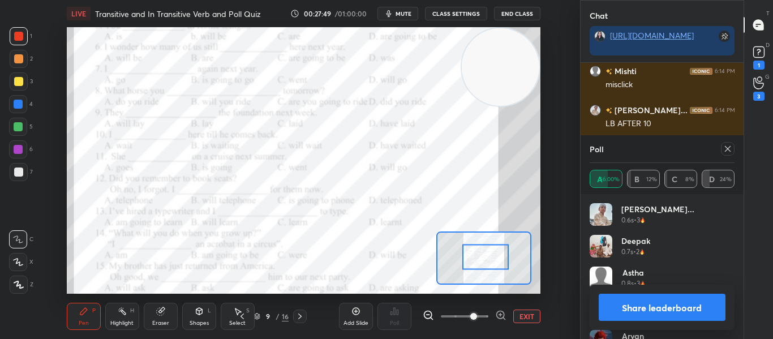
scroll to position [16446, 0]
click at [724, 146] on icon at bounding box center [727, 148] width 9 height 9
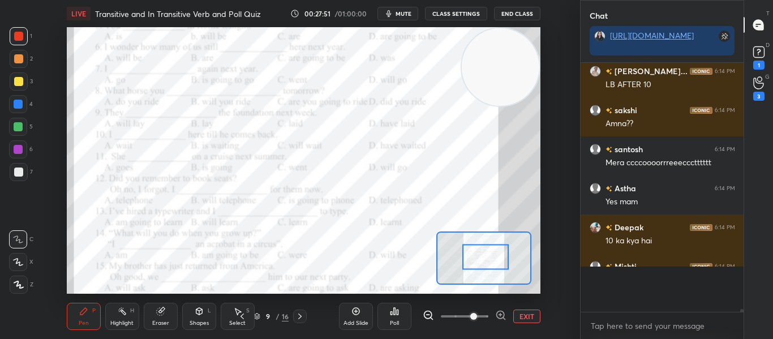
scroll to position [16429, 0]
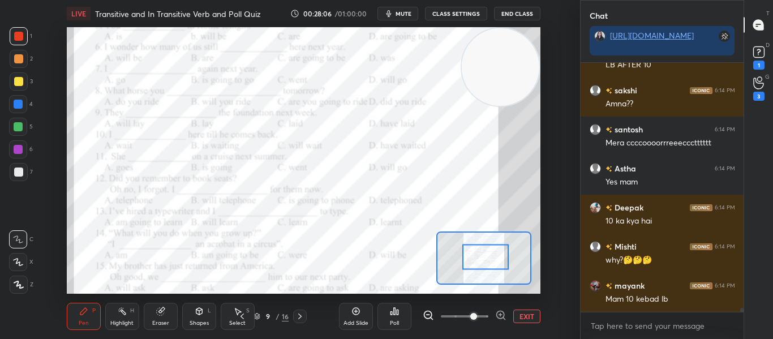
click at [396, 310] on icon at bounding box center [397, 311] width 2 height 5
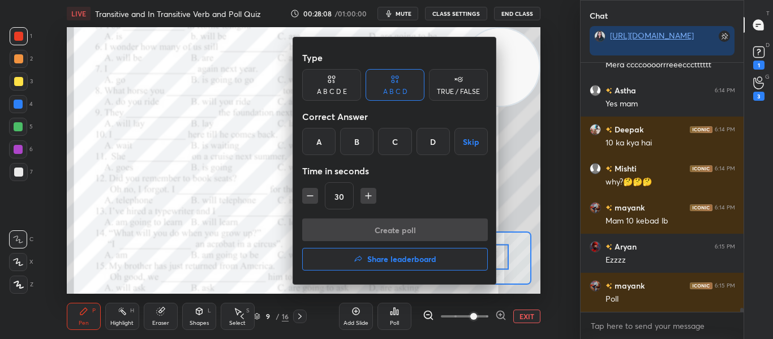
click at [398, 137] on div "C" at bounding box center [394, 141] width 33 height 27
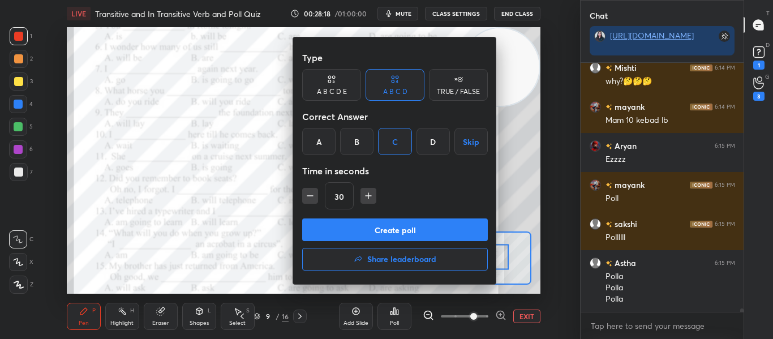
click at [354, 227] on button "Create poll" at bounding box center [395, 229] width 186 height 23
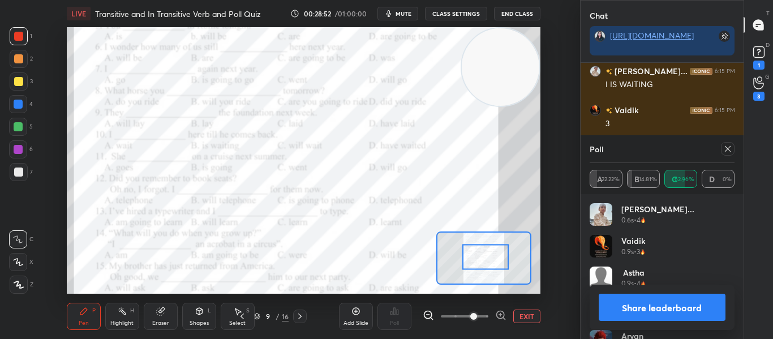
scroll to position [17450, 0]
click at [727, 148] on icon at bounding box center [727, 148] width 9 height 9
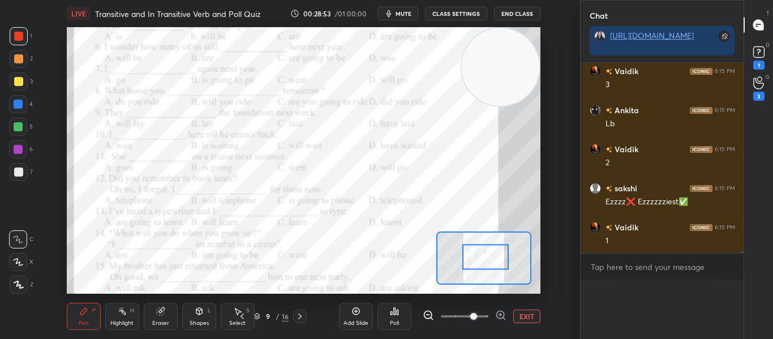
scroll to position [0, 0]
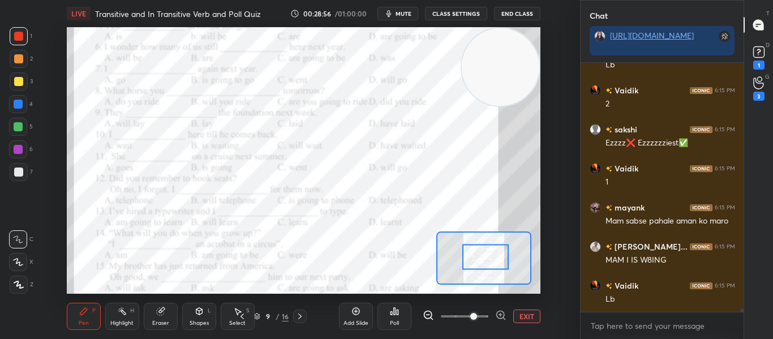
click at [394, 310] on icon at bounding box center [395, 311] width 2 height 7
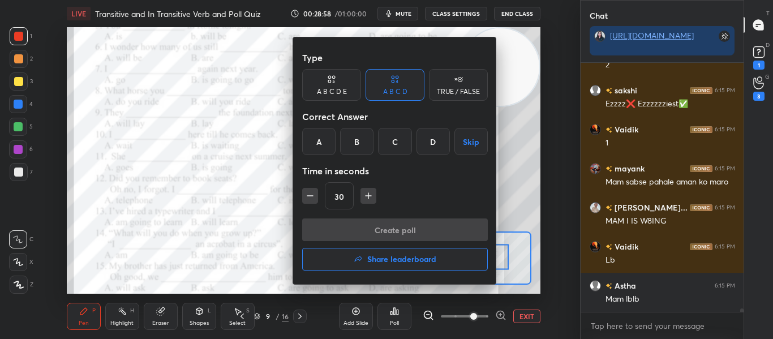
click at [385, 257] on h4 "Share leaderboard" at bounding box center [401, 259] width 69 height 8
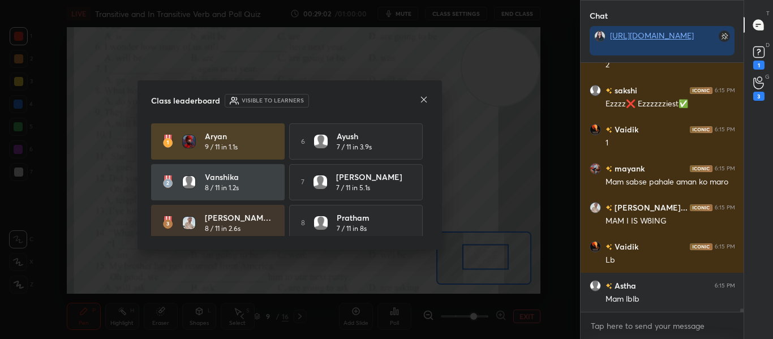
click at [424, 231] on div "Aryan 9 / 11 in 1.1s 6 Ayush 7 / 11 in 3.9s Vanshika 8 / 11 in 1.2s 7 RIJITA 7 …" at bounding box center [289, 222] width 277 height 199
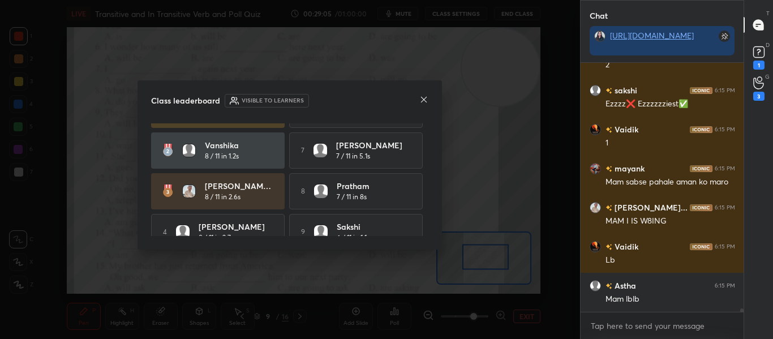
click at [429, 229] on div "Class leaderboard Visible to learners Aryan 9 / 11 in 1.1s 6 Ayush 7 / 11 in 3.…" at bounding box center [289, 165] width 304 height 170
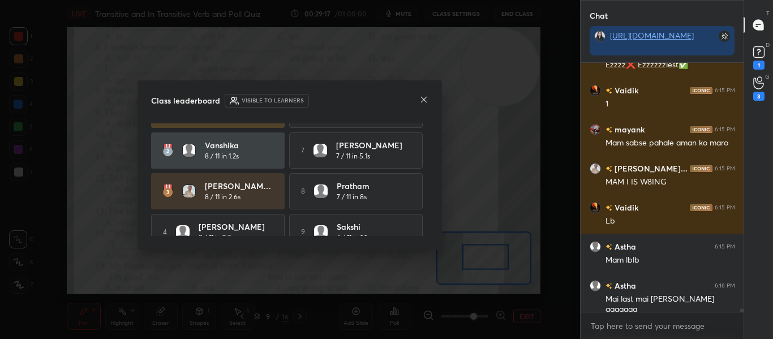
click at [424, 101] on icon at bounding box center [423, 99] width 9 height 9
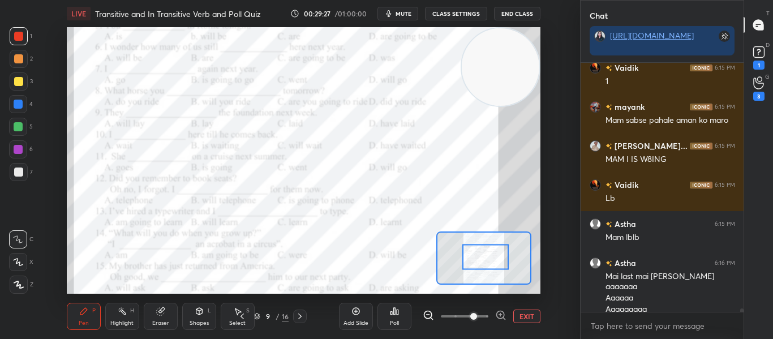
click at [386, 313] on div "Poll" at bounding box center [394, 316] width 34 height 27
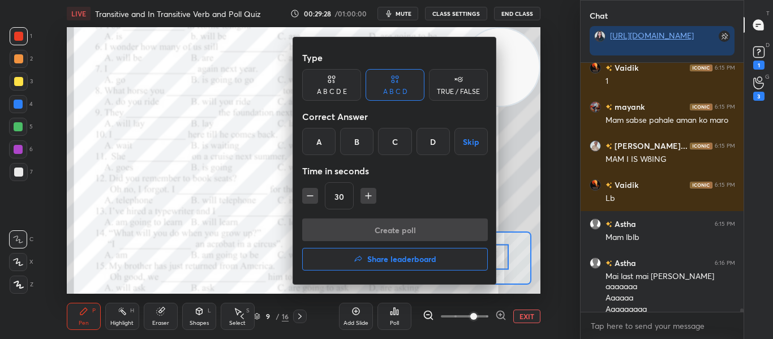
click at [421, 152] on div "D" at bounding box center [432, 141] width 33 height 27
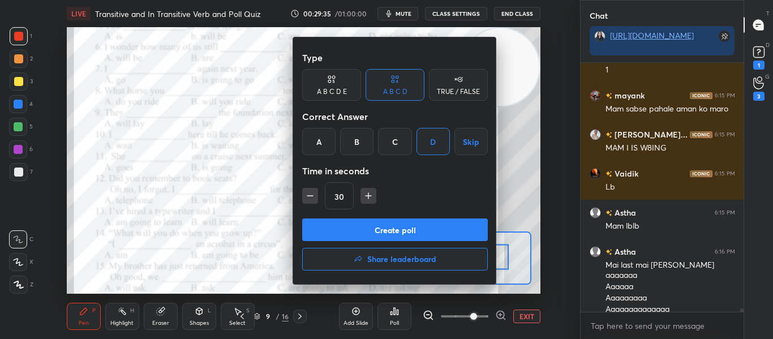
click at [356, 236] on button "Create poll" at bounding box center [395, 229] width 186 height 23
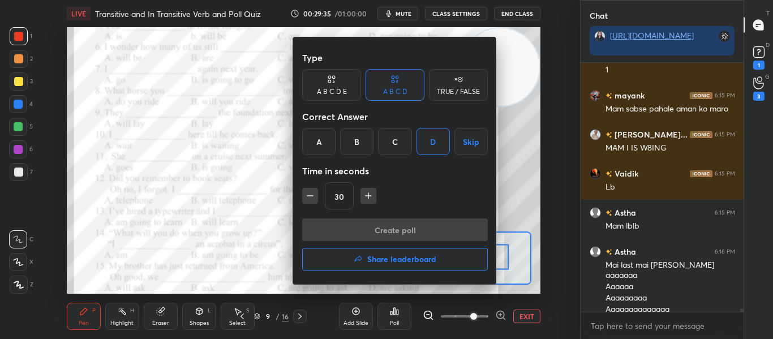
scroll to position [222, 159]
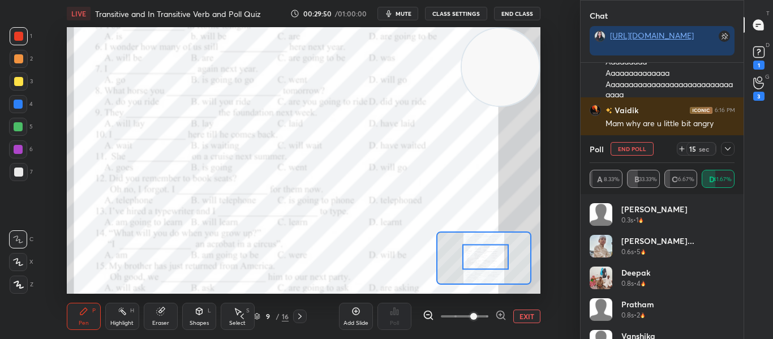
click at [725, 148] on icon at bounding box center [727, 148] width 9 height 9
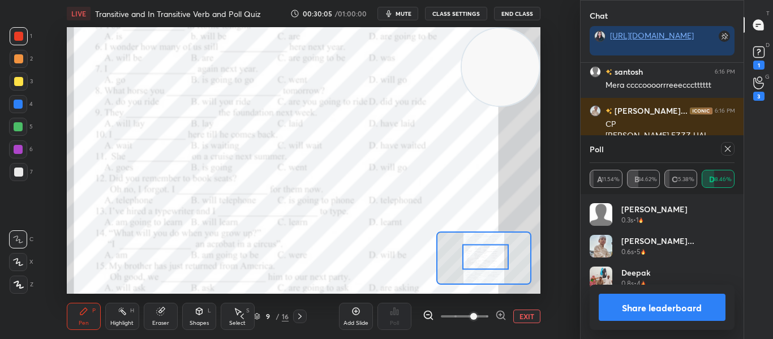
scroll to position [132, 141]
click at [725, 148] on icon at bounding box center [727, 148] width 9 height 9
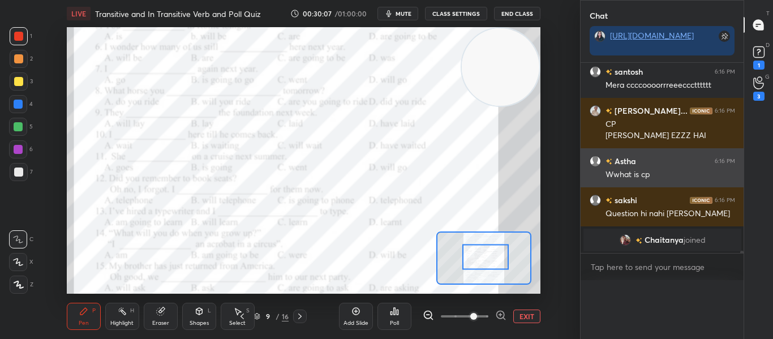
scroll to position [0, 0]
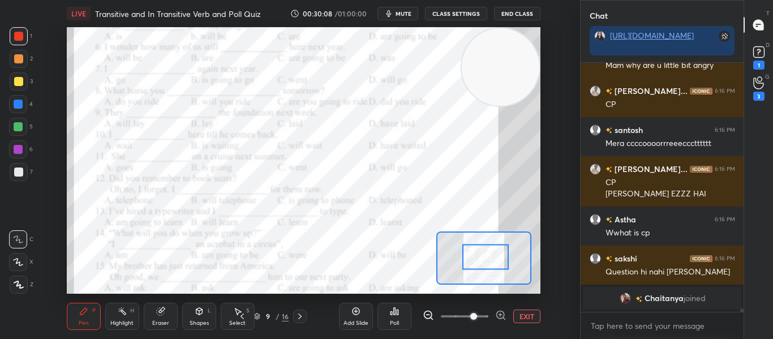
click at [489, 259] on div at bounding box center [485, 256] width 46 height 25
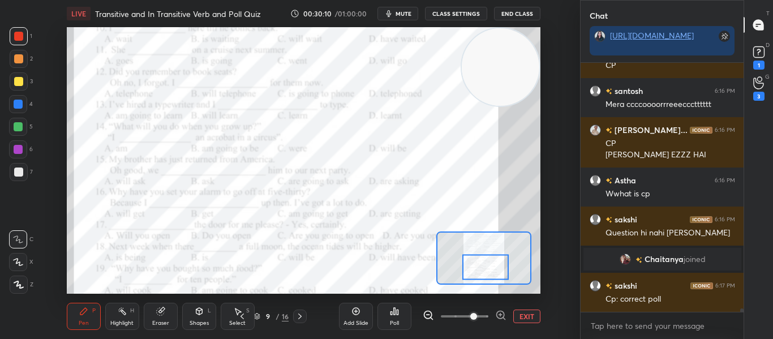
drag, startPoint x: 489, startPoint y: 259, endPoint x: 489, endPoint y: 270, distance: 10.7
click at [489, 270] on div at bounding box center [485, 267] width 46 height 25
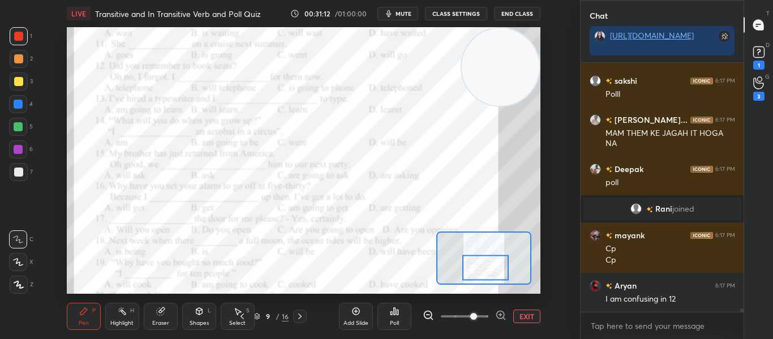
click at [386, 321] on div "Poll" at bounding box center [394, 316] width 34 height 27
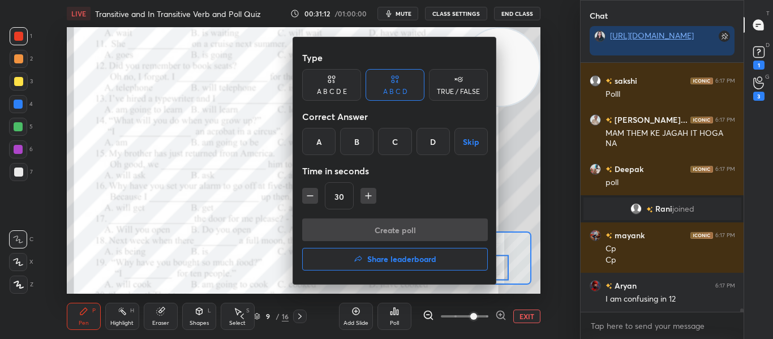
scroll to position [17154, 0]
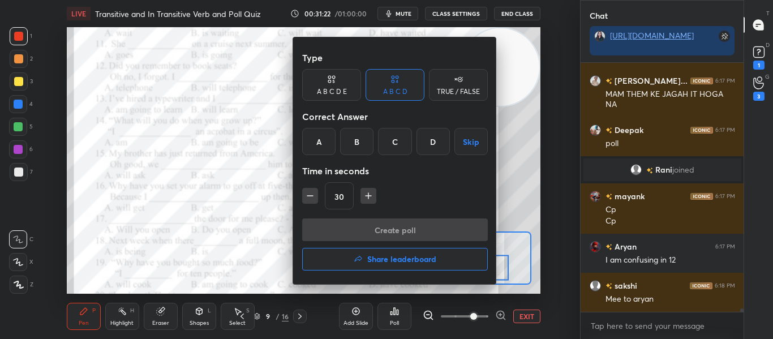
click at [347, 146] on div "B" at bounding box center [356, 141] width 33 height 27
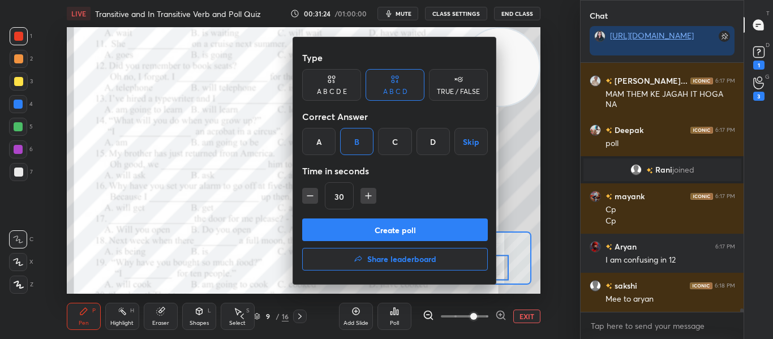
click at [409, 225] on button "Create poll" at bounding box center [395, 229] width 186 height 23
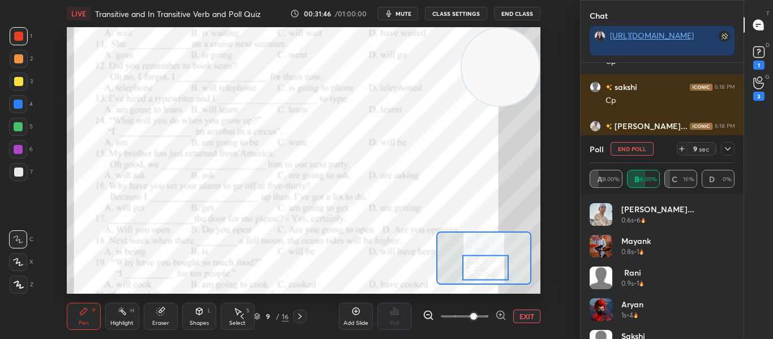
scroll to position [17664, 0]
click at [732, 151] on div at bounding box center [728, 149] width 14 height 14
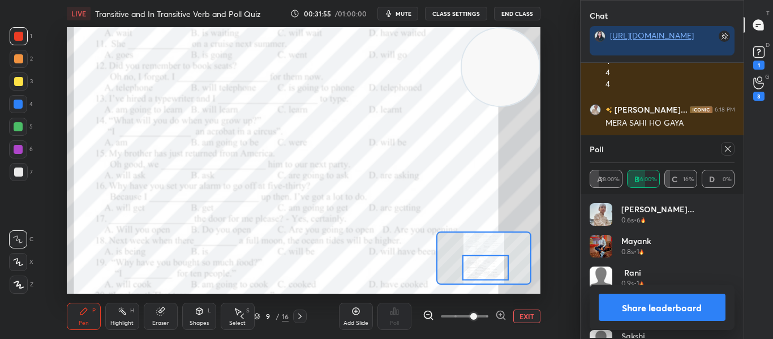
scroll to position [132, 141]
click at [732, 151] on div at bounding box center [728, 149] width 14 height 14
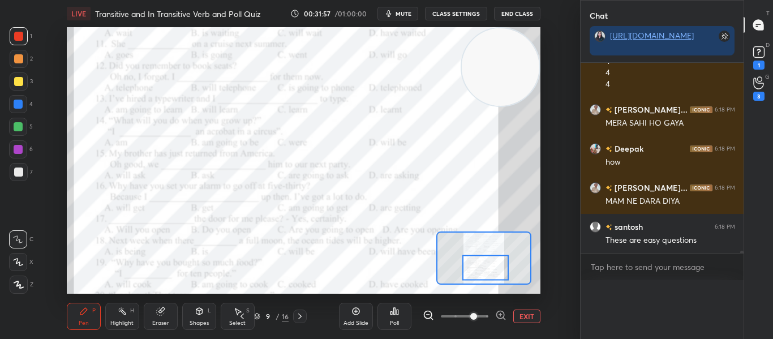
scroll to position [0, 0]
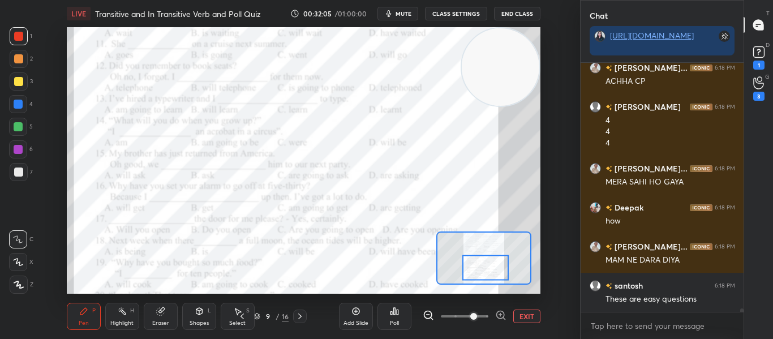
click at [386, 320] on div "Poll" at bounding box center [394, 316] width 34 height 27
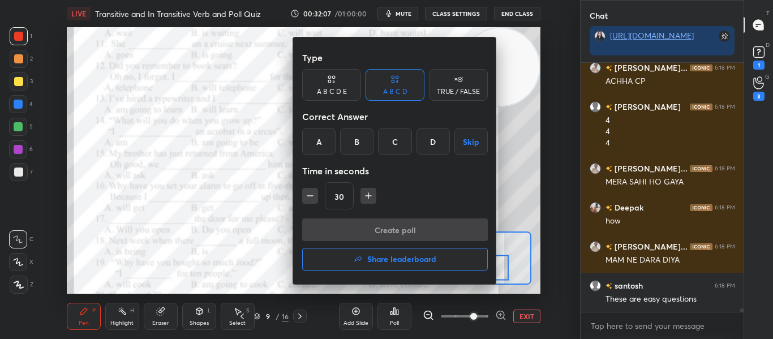
click at [356, 145] on div "B" at bounding box center [356, 141] width 33 height 27
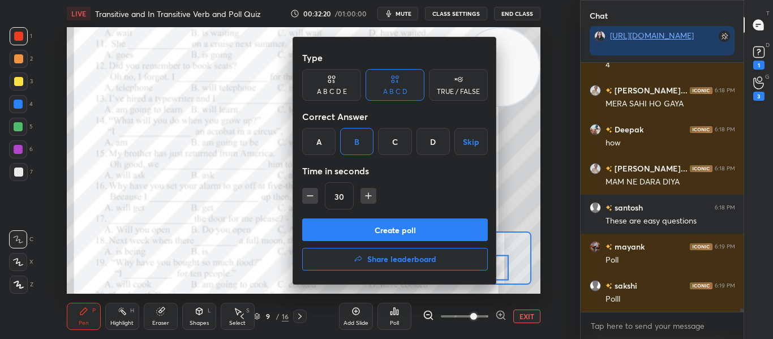
click at [370, 229] on button "Create poll" at bounding box center [395, 229] width 186 height 23
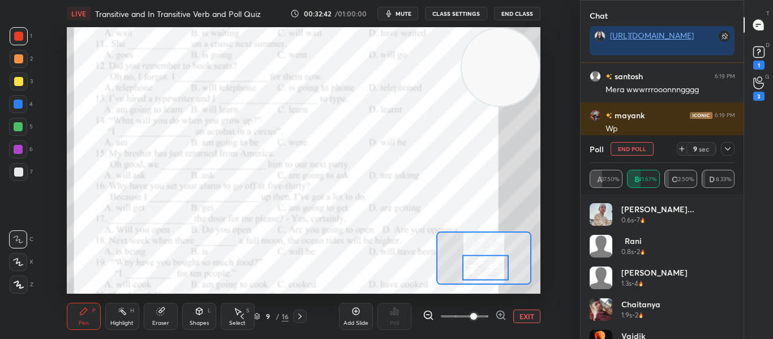
click at [727, 154] on div at bounding box center [728, 149] width 14 height 14
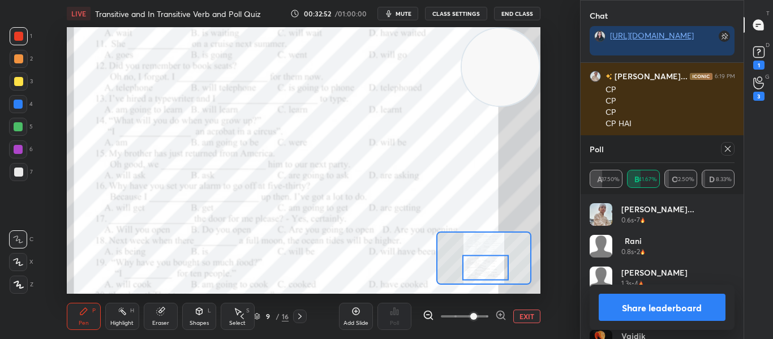
click at [727, 154] on div at bounding box center [728, 149] width 14 height 14
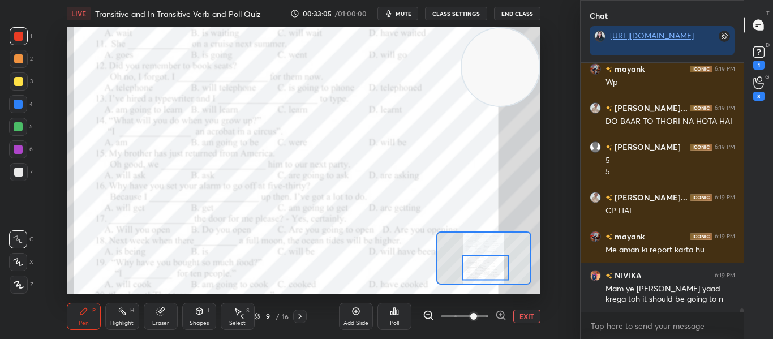
click at [393, 320] on div "Poll" at bounding box center [394, 323] width 9 height 6
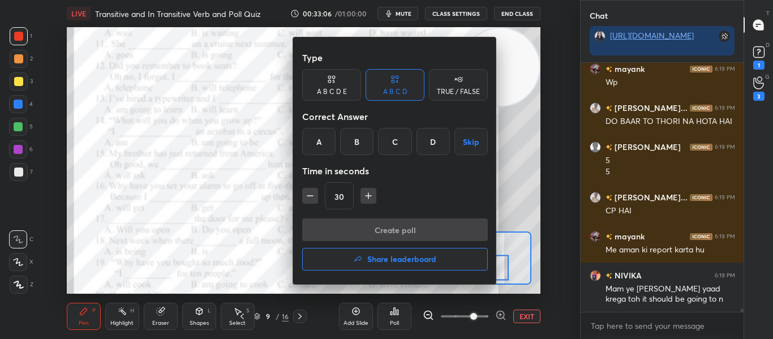
click at [422, 140] on div "D" at bounding box center [432, 141] width 33 height 27
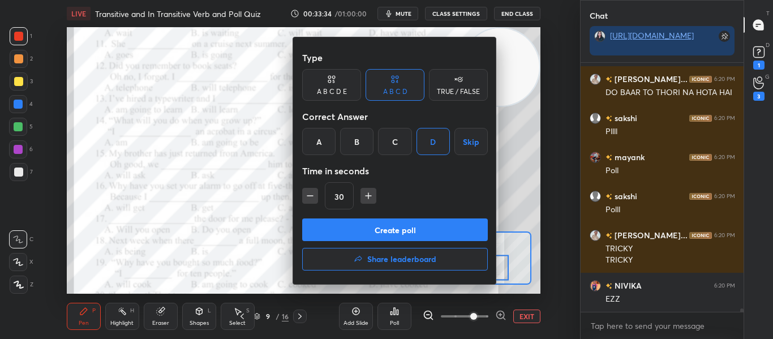
click at [391, 232] on button "Create poll" at bounding box center [395, 229] width 186 height 23
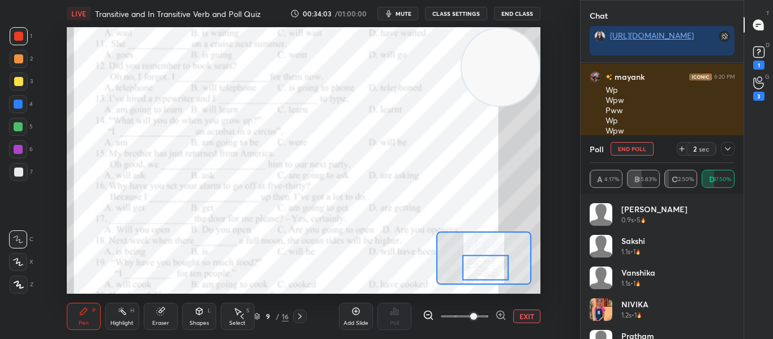
scroll to position [19734, 0]
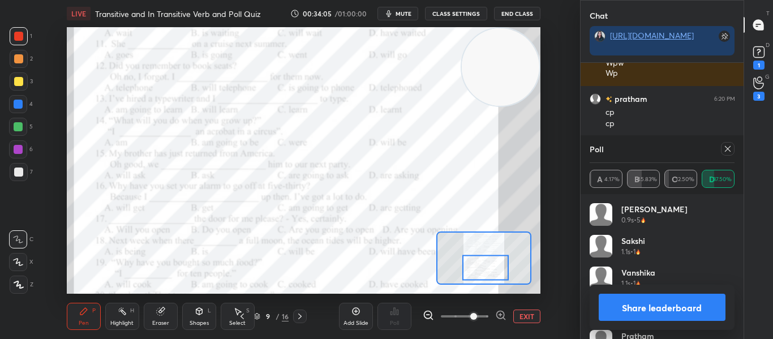
click at [728, 153] on div at bounding box center [728, 149] width 14 height 14
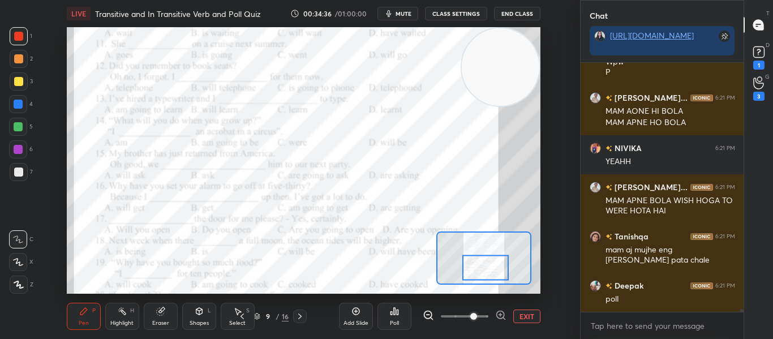
click at [394, 308] on icon at bounding box center [395, 311] width 2 height 7
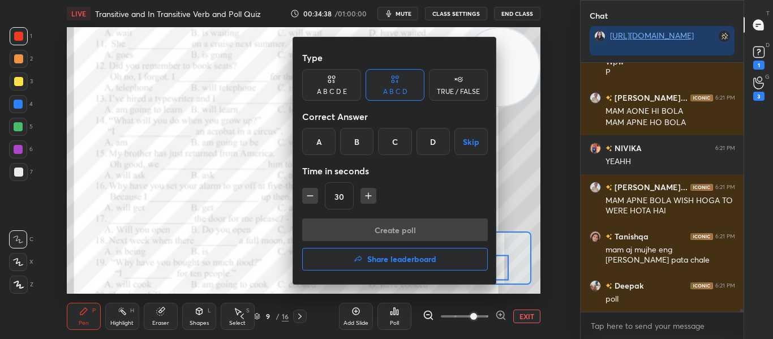
click at [320, 137] on div "A" at bounding box center [318, 141] width 33 height 27
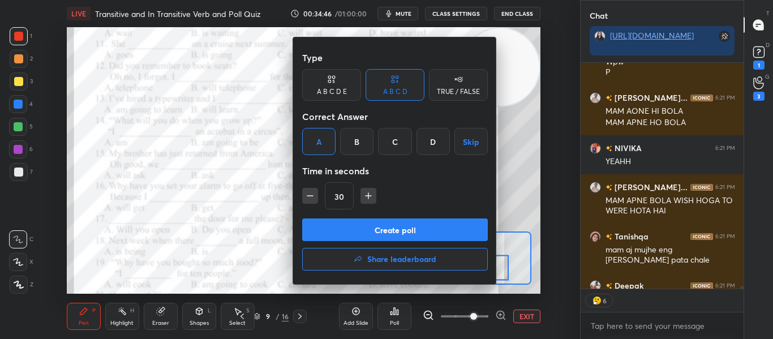
click at [364, 231] on button "Create poll" at bounding box center [395, 229] width 186 height 23
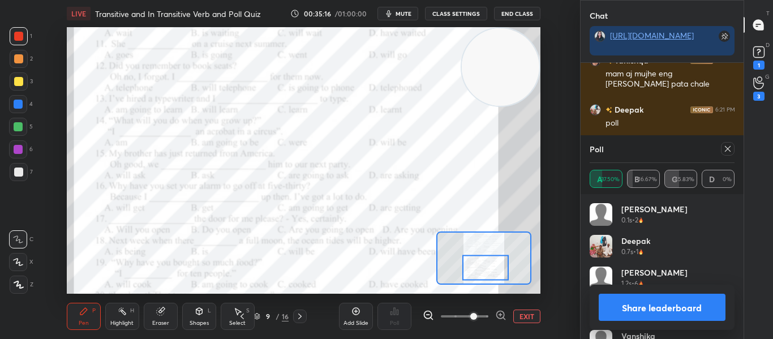
scroll to position [20536, 0]
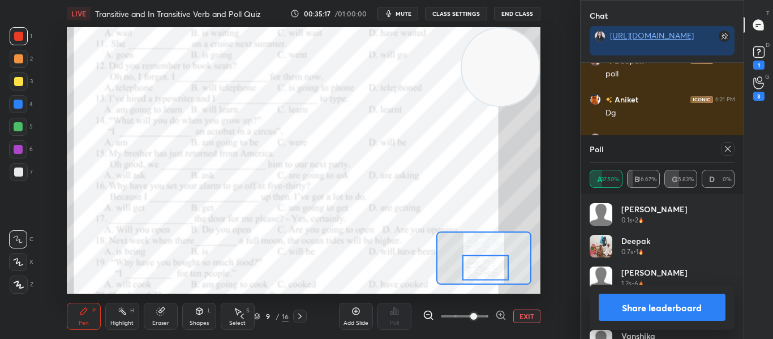
click at [724, 146] on icon at bounding box center [727, 149] width 6 height 6
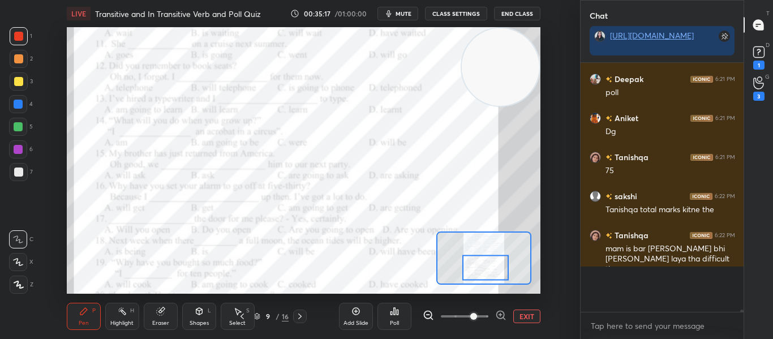
scroll to position [267, 159]
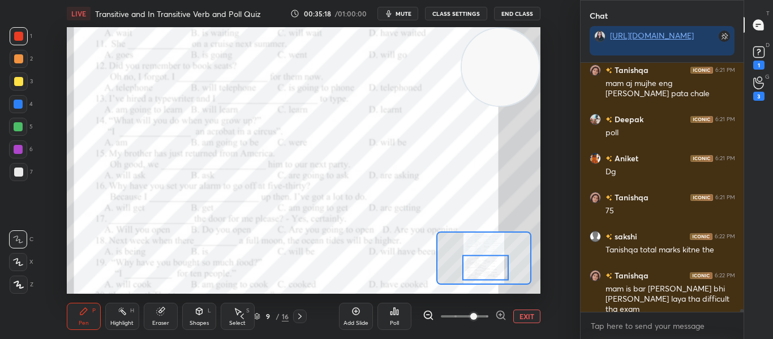
click at [479, 270] on div at bounding box center [485, 267] width 46 height 25
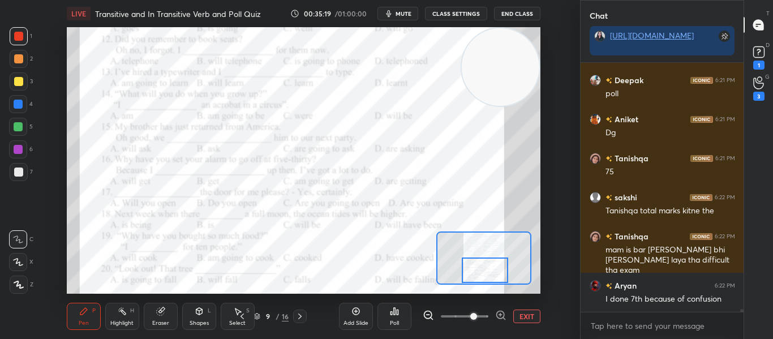
drag, startPoint x: 479, startPoint y: 270, endPoint x: 478, endPoint y: 280, distance: 10.2
click at [478, 280] on div at bounding box center [485, 269] width 46 height 25
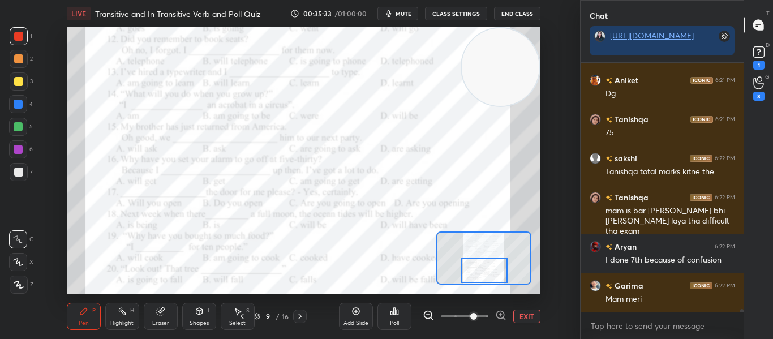
click at [389, 317] on div "Poll" at bounding box center [394, 316] width 34 height 27
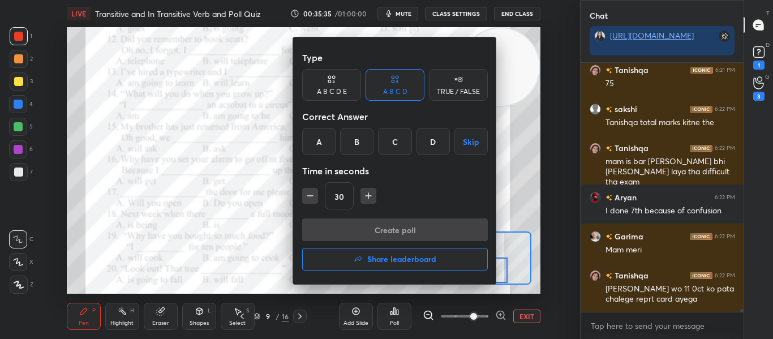
click at [391, 139] on div "C" at bounding box center [394, 141] width 33 height 27
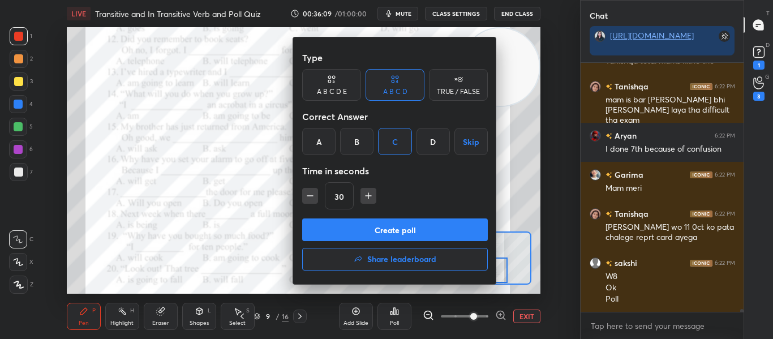
scroll to position [20705, 0]
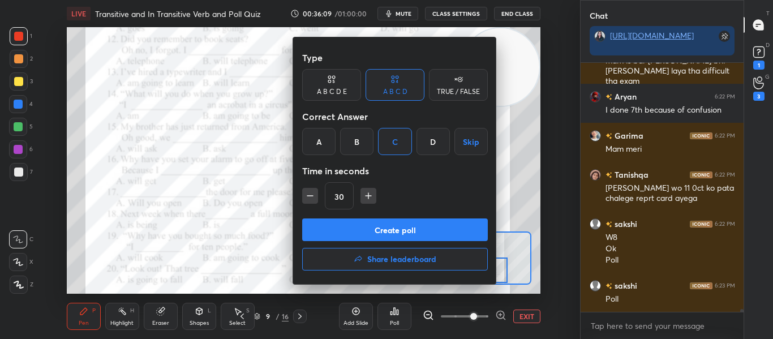
click at [391, 230] on button "Create poll" at bounding box center [395, 229] width 186 height 23
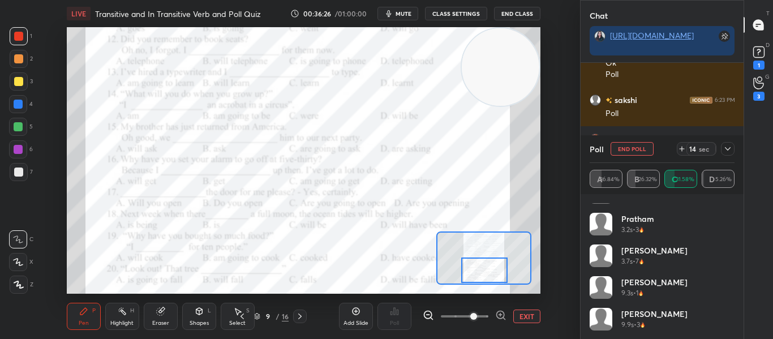
scroll to position [20930, 0]
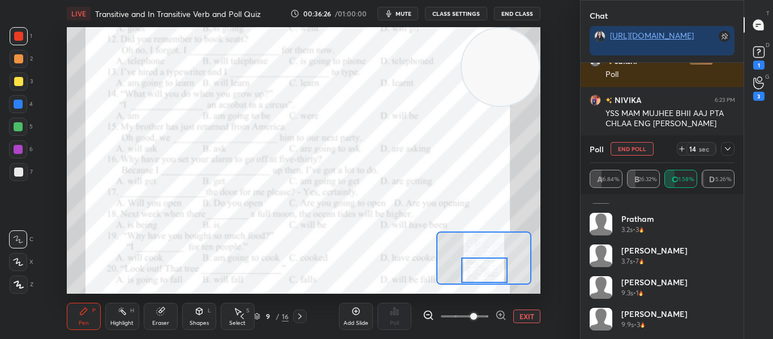
click at [724, 156] on div "Poll End Poll 14 sec" at bounding box center [661, 148] width 145 height 27
click at [724, 152] on icon at bounding box center [727, 148] width 9 height 9
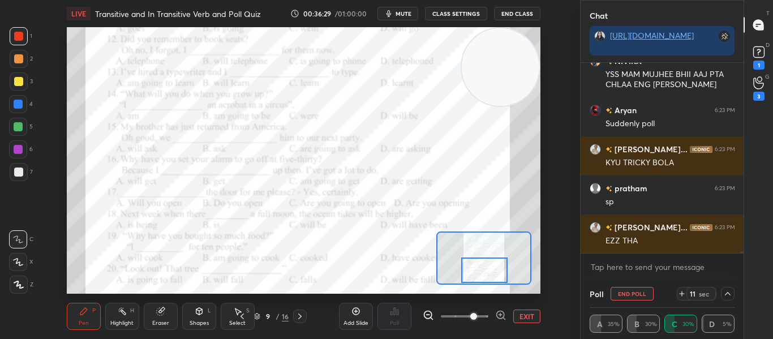
scroll to position [0, 0]
click at [728, 291] on icon at bounding box center [727, 293] width 9 height 9
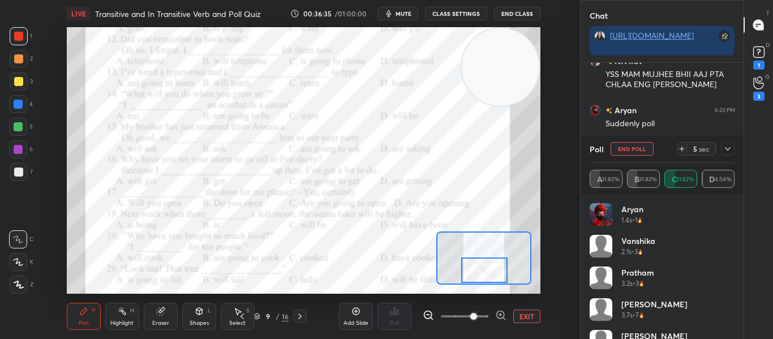
scroll to position [86, 0]
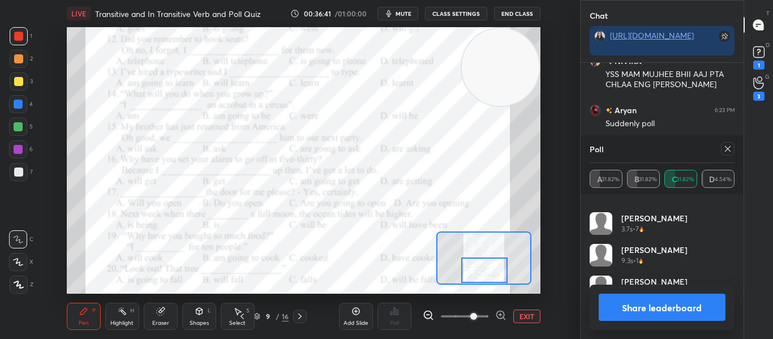
click at [725, 150] on icon at bounding box center [727, 148] width 9 height 9
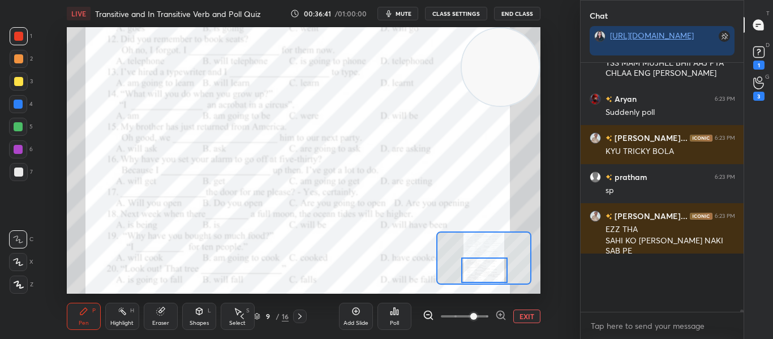
scroll to position [4, 4]
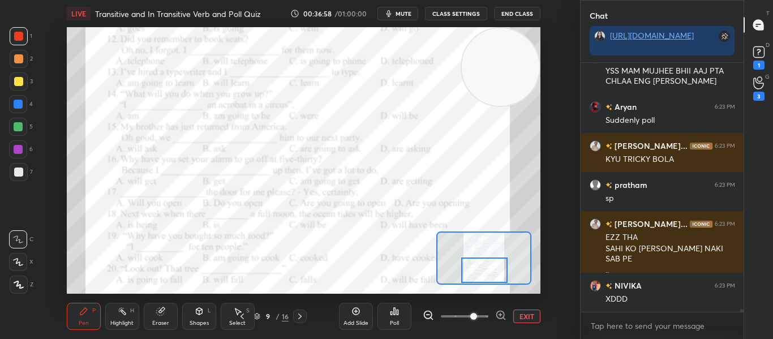
click at [399, 304] on div "Poll" at bounding box center [394, 316] width 34 height 27
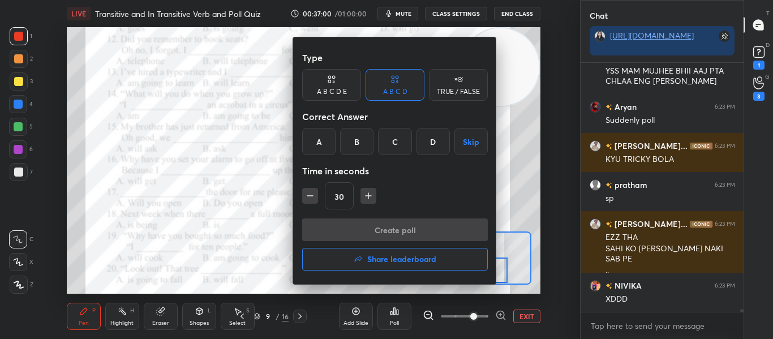
click at [321, 154] on div "A" at bounding box center [318, 141] width 33 height 27
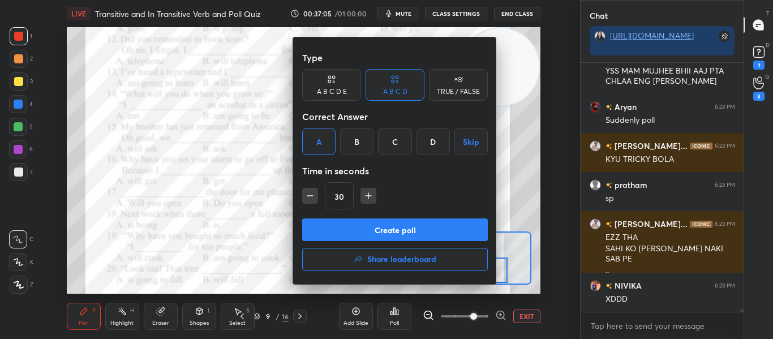
click at [355, 223] on button "Create poll" at bounding box center [395, 229] width 186 height 23
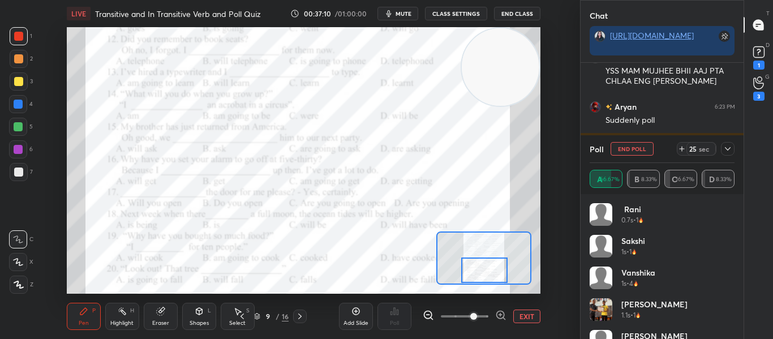
click at [724, 149] on icon at bounding box center [727, 148] width 9 height 9
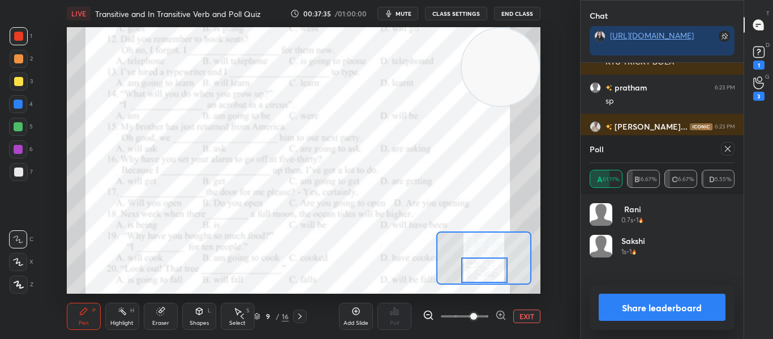
scroll to position [132, 141]
click at [728, 148] on icon at bounding box center [727, 149] width 6 height 6
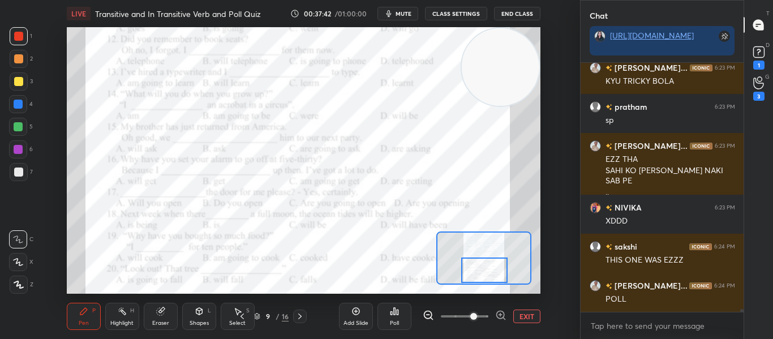
scroll to position [21062, 0]
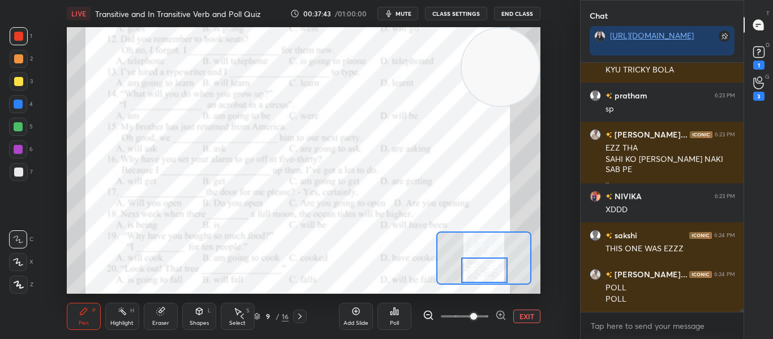
click at [486, 279] on div at bounding box center [484, 269] width 46 height 25
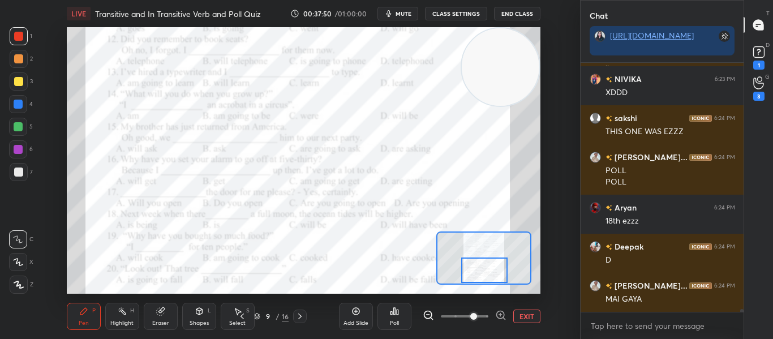
scroll to position [21218, 0]
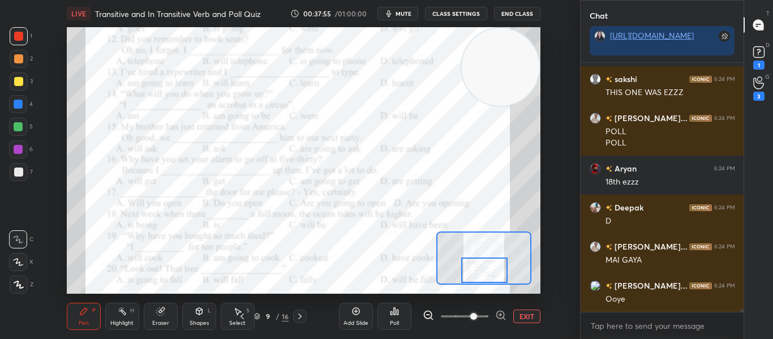
click at [381, 306] on div "Poll" at bounding box center [394, 316] width 34 height 27
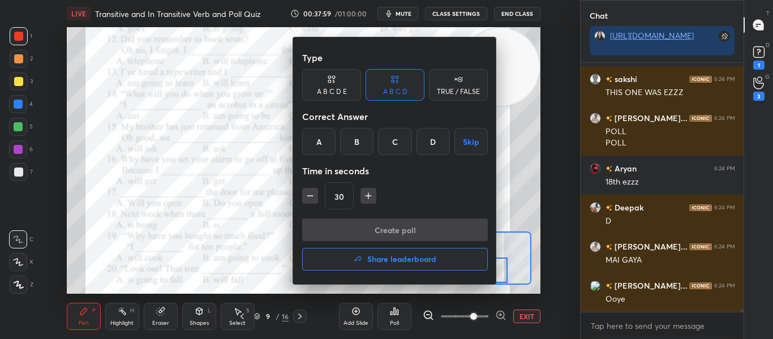
scroll to position [21257, 0]
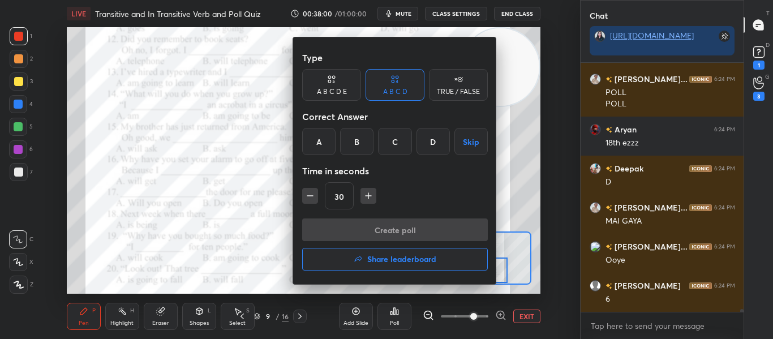
click at [346, 147] on div "B" at bounding box center [356, 141] width 33 height 27
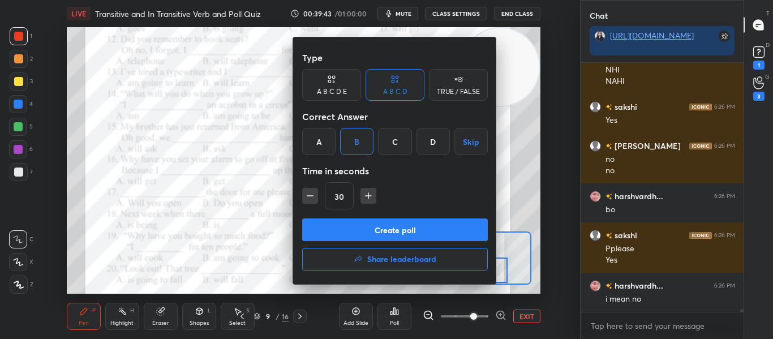
scroll to position [22623, 0]
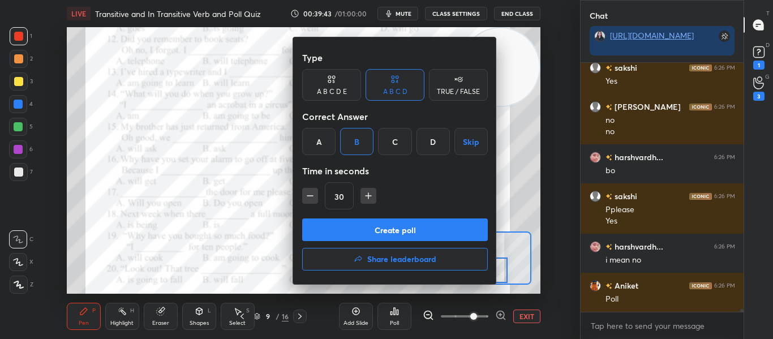
click at [331, 233] on button "Create poll" at bounding box center [395, 229] width 186 height 23
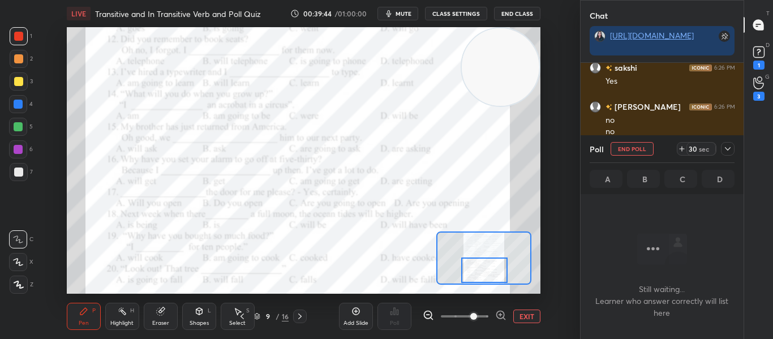
scroll to position [190, 159]
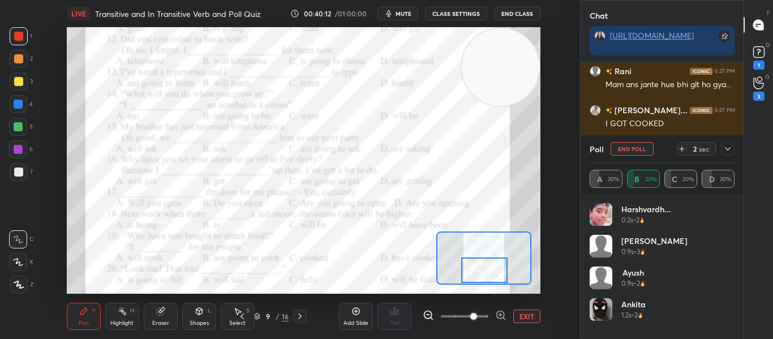
click at [723, 150] on icon at bounding box center [727, 148] width 9 height 9
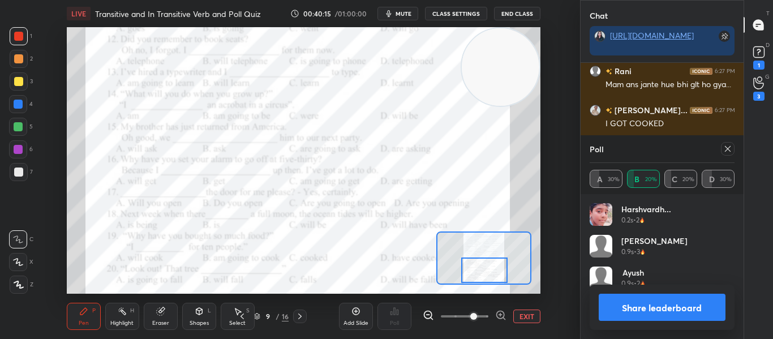
click at [727, 149] on icon at bounding box center [727, 148] width 9 height 9
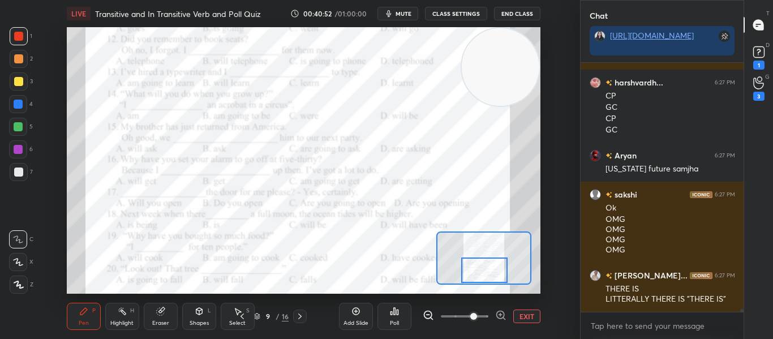
click at [390, 315] on icon at bounding box center [394, 311] width 9 height 9
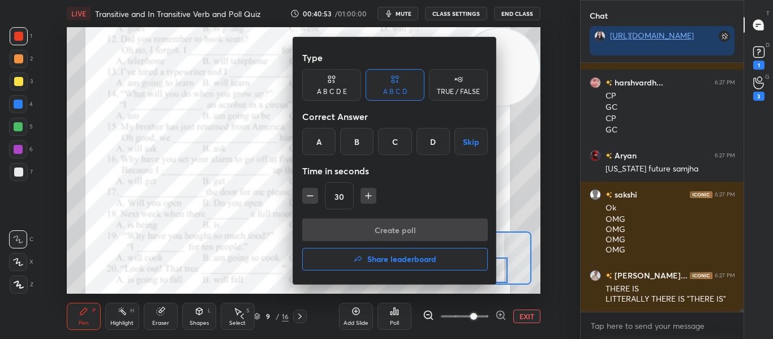
click at [352, 145] on div "B" at bounding box center [356, 141] width 33 height 27
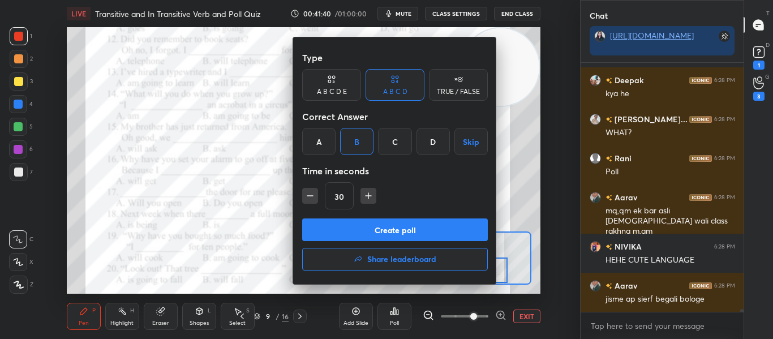
scroll to position [23845, 0]
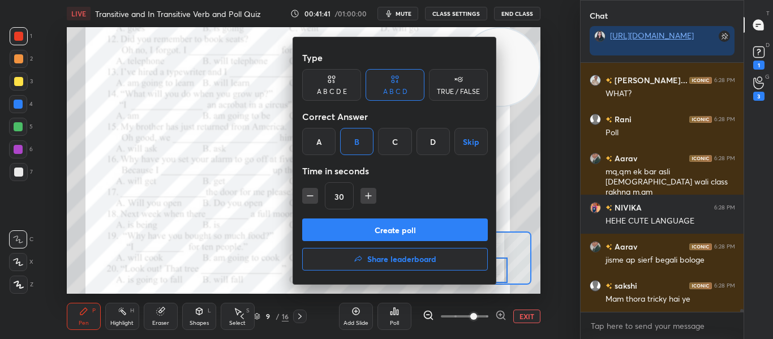
click at [340, 228] on button "Create poll" at bounding box center [395, 229] width 186 height 23
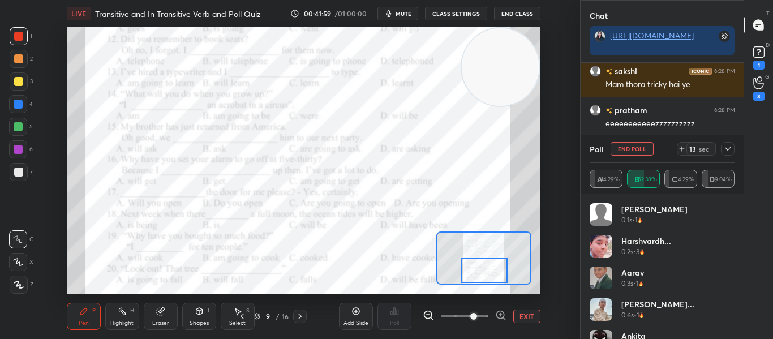
scroll to position [24099, 0]
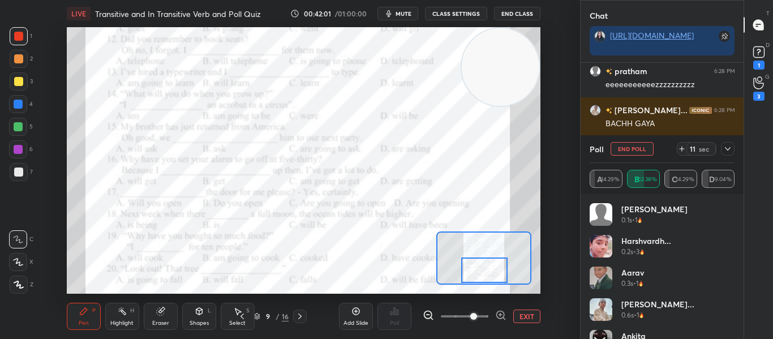
click at [728, 152] on icon at bounding box center [727, 148] width 9 height 9
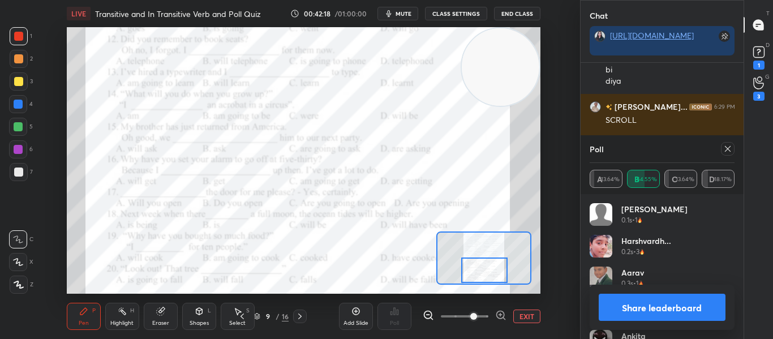
scroll to position [24504, 0]
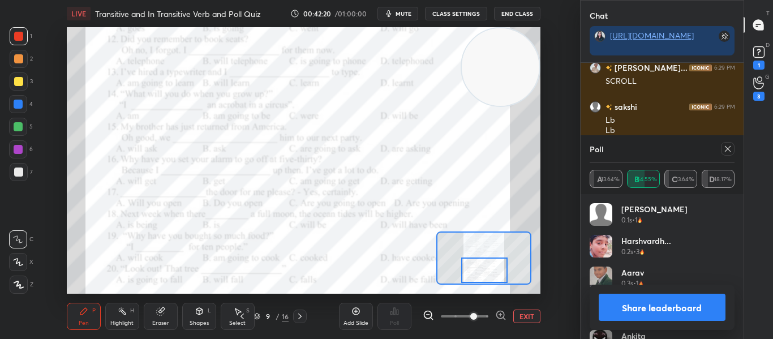
click at [728, 152] on icon at bounding box center [727, 148] width 9 height 9
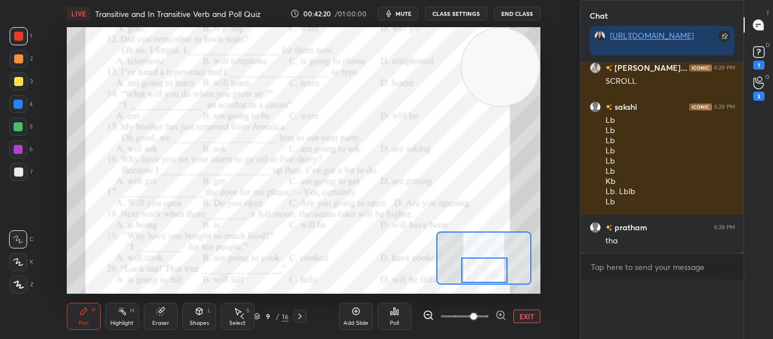
scroll to position [0, 0]
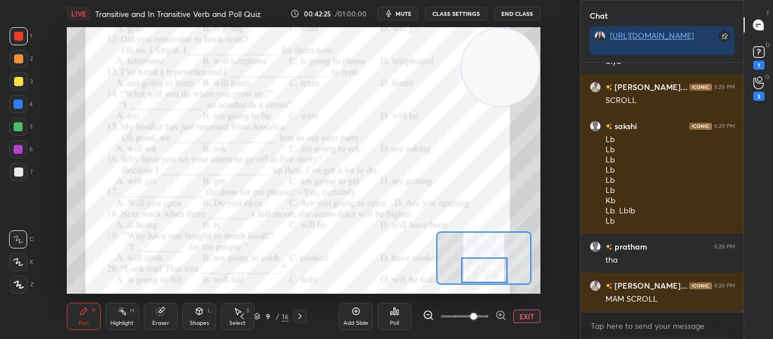
click at [482, 275] on div at bounding box center [484, 269] width 46 height 25
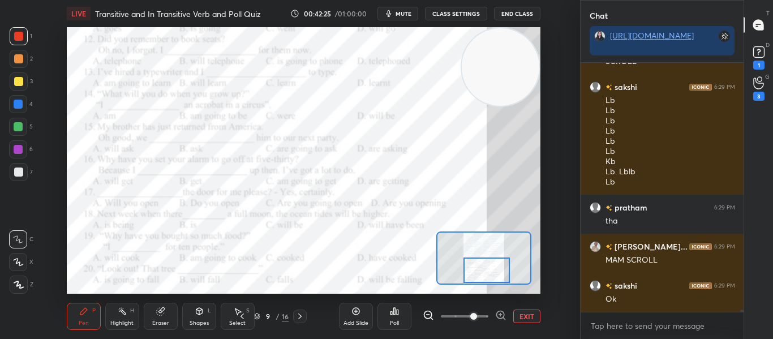
drag, startPoint x: 482, startPoint y: 275, endPoint x: 484, endPoint y: 295, distance: 19.4
click at [484, 295] on div "LIVE Transitive and In Transitive Verb and Poll Quiz 00:42:25 / 01:00:00 mute C…" at bounding box center [303, 169] width 534 height 339
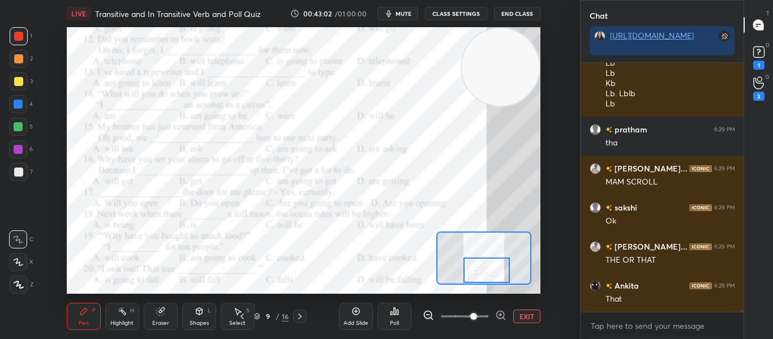
scroll to position [24641, 0]
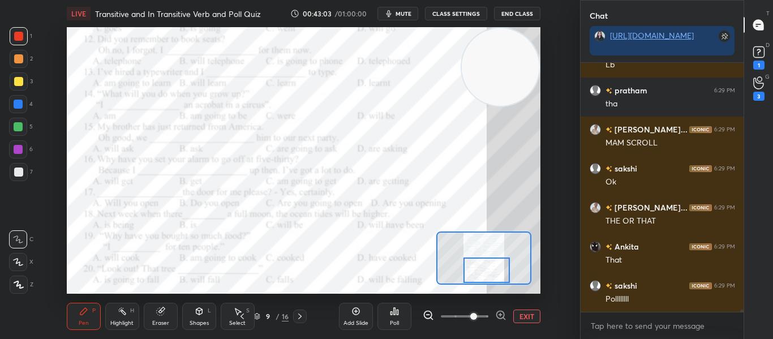
click at [408, 310] on div "Poll" at bounding box center [394, 316] width 34 height 27
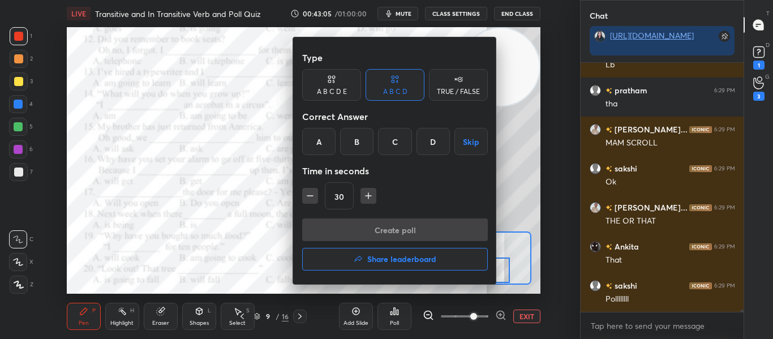
click at [317, 133] on div "A" at bounding box center [318, 141] width 33 height 27
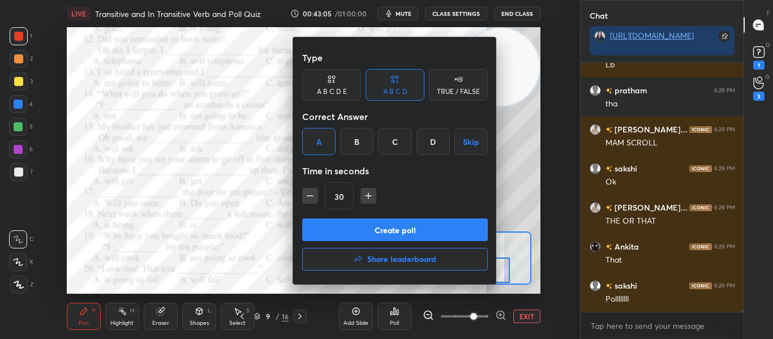
scroll to position [24680, 0]
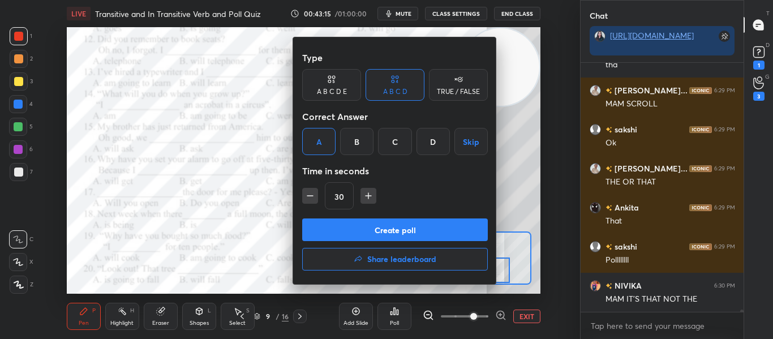
click at [384, 225] on button "Create poll" at bounding box center [395, 229] width 186 height 23
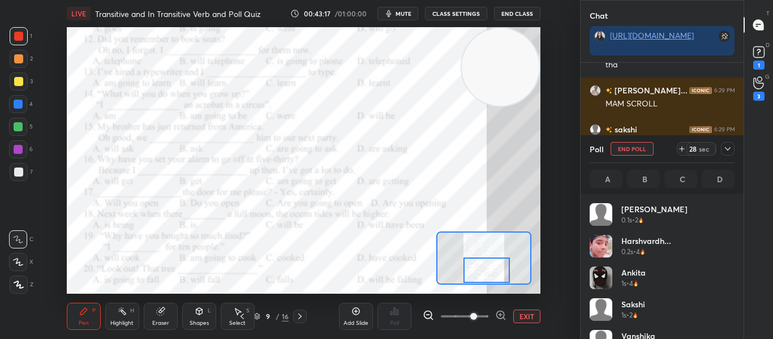
scroll to position [132, 141]
click at [726, 151] on icon at bounding box center [727, 148] width 9 height 9
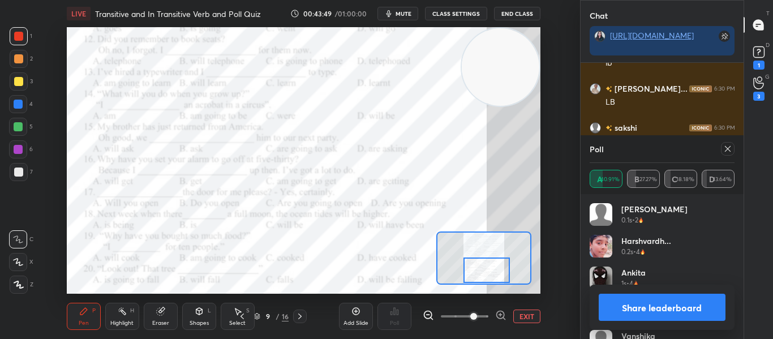
click at [726, 151] on icon at bounding box center [727, 148] width 9 height 9
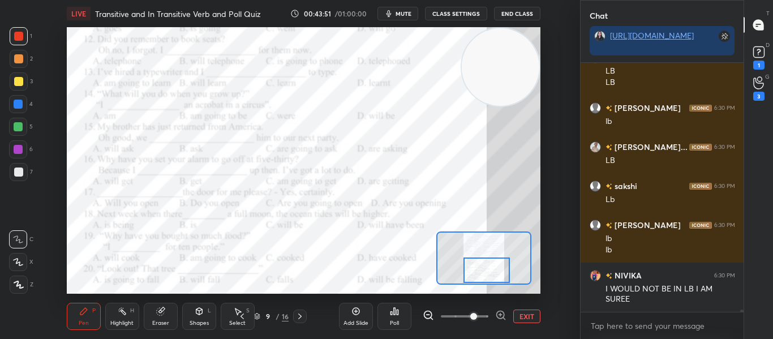
click at [392, 309] on icon at bounding box center [394, 311] width 9 height 9
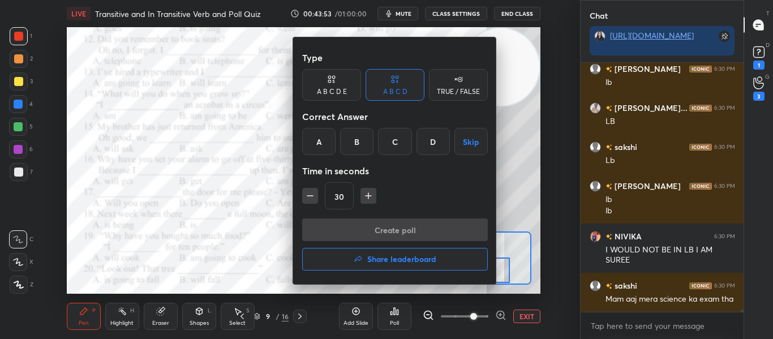
click at [377, 260] on h4 "Share leaderboard" at bounding box center [401, 259] width 69 height 8
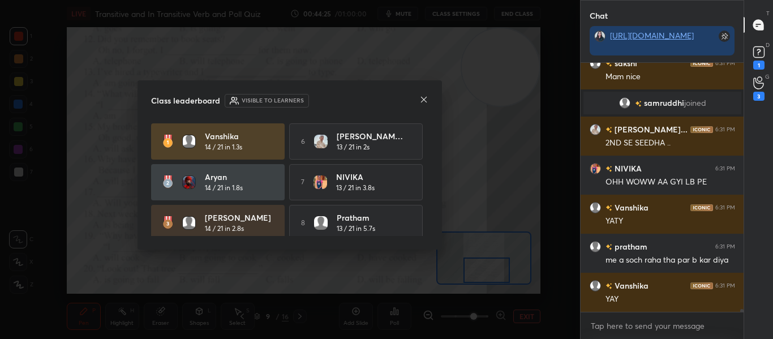
click at [421, 101] on icon at bounding box center [423, 99] width 9 height 9
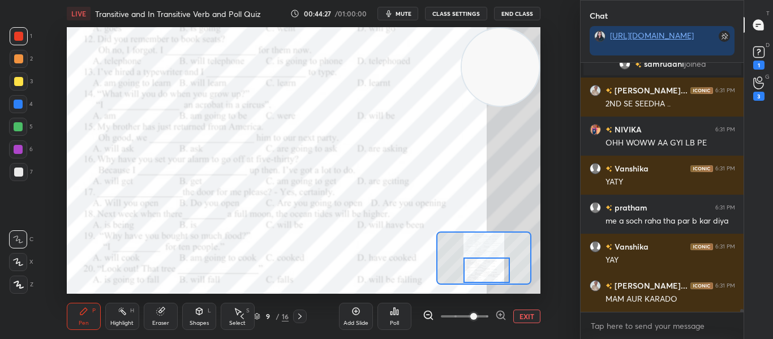
click at [519, 314] on button "EXIT" at bounding box center [526, 316] width 27 height 14
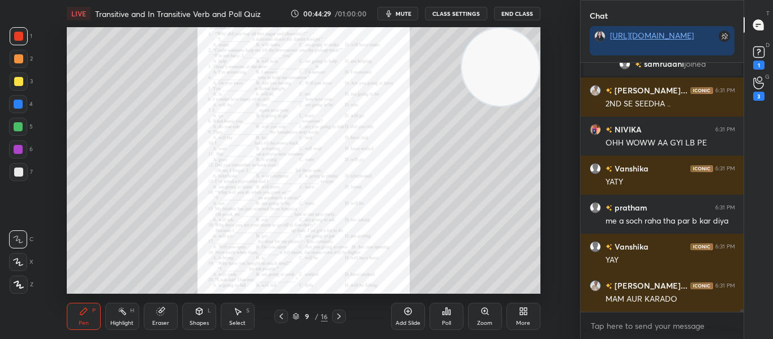
click at [340, 318] on icon at bounding box center [338, 316] width 9 height 9
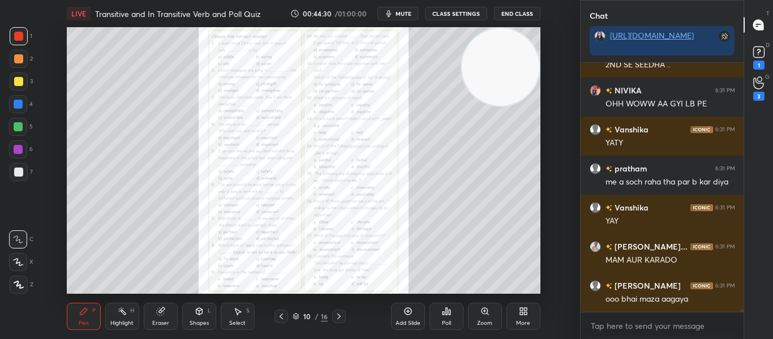
click at [340, 318] on icon at bounding box center [338, 316] width 9 height 9
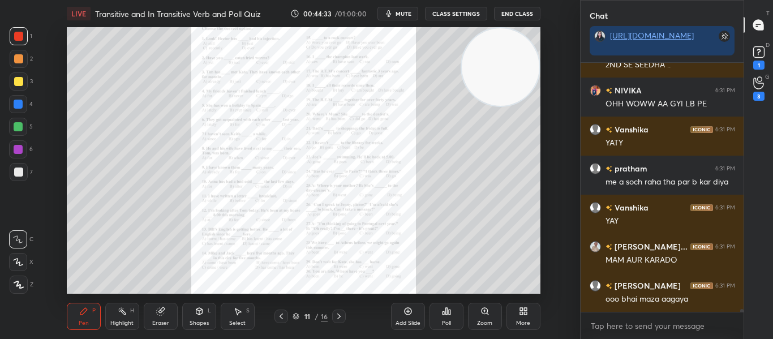
click at [340, 318] on icon at bounding box center [338, 316] width 9 height 9
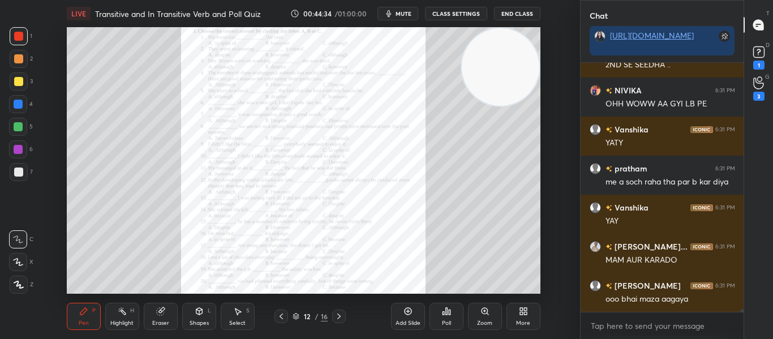
click at [340, 318] on icon at bounding box center [338, 316] width 9 height 9
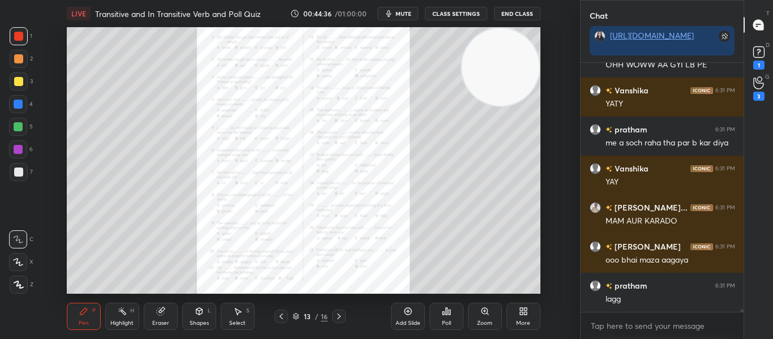
click at [340, 318] on icon at bounding box center [338, 316] width 9 height 9
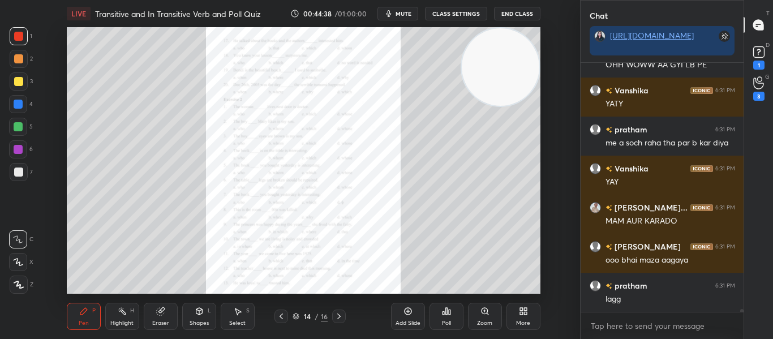
click at [340, 318] on icon at bounding box center [338, 316] width 9 height 9
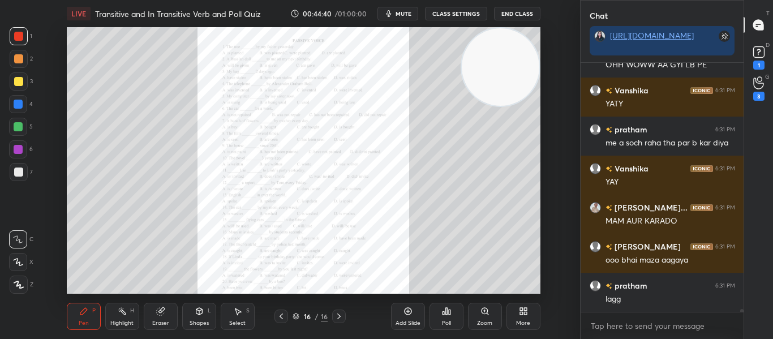
scroll to position [22780, 0]
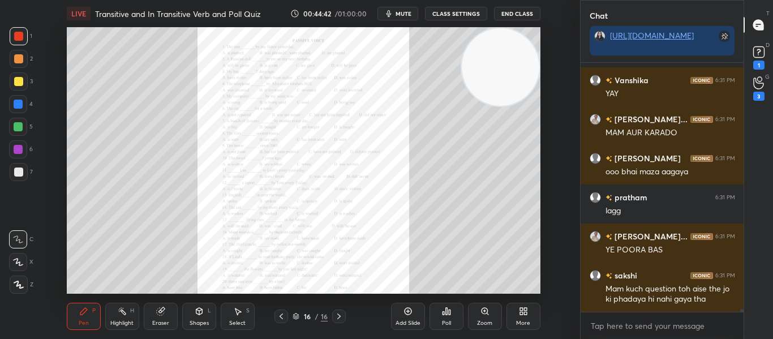
click at [340, 318] on icon at bounding box center [338, 316] width 9 height 9
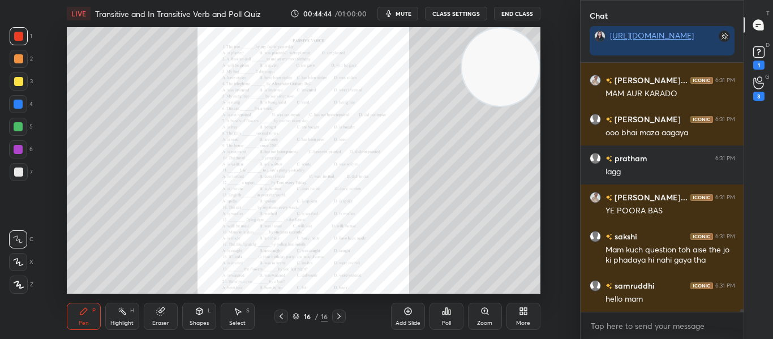
click at [280, 318] on icon at bounding box center [281, 316] width 9 height 9
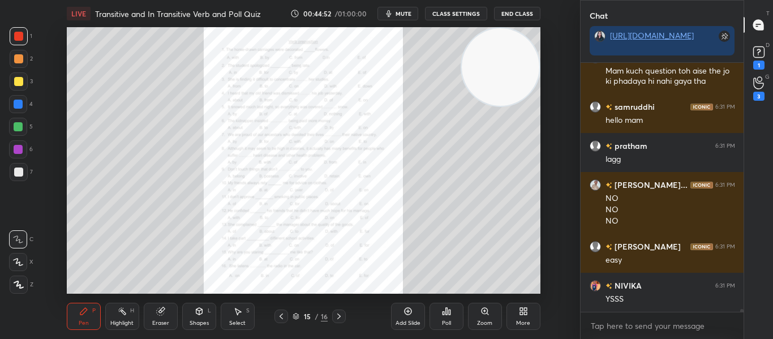
scroll to position [23096, 0]
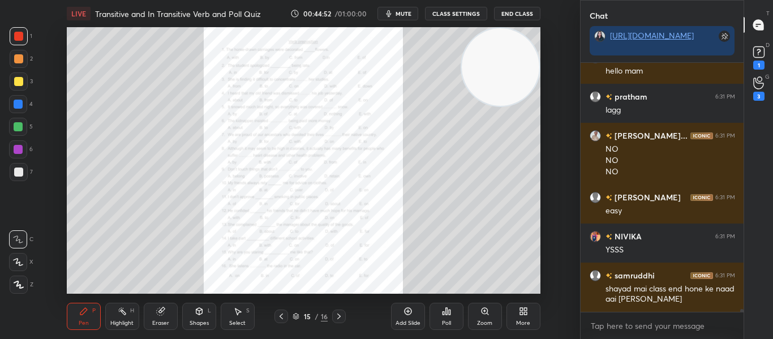
click at [476, 314] on div "Zoom" at bounding box center [485, 316] width 34 height 27
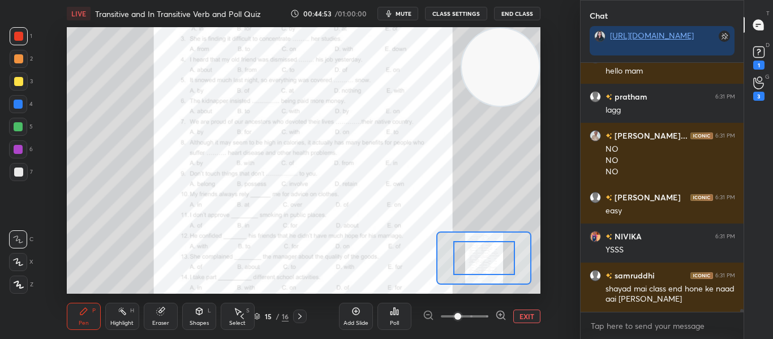
scroll to position [23174, 0]
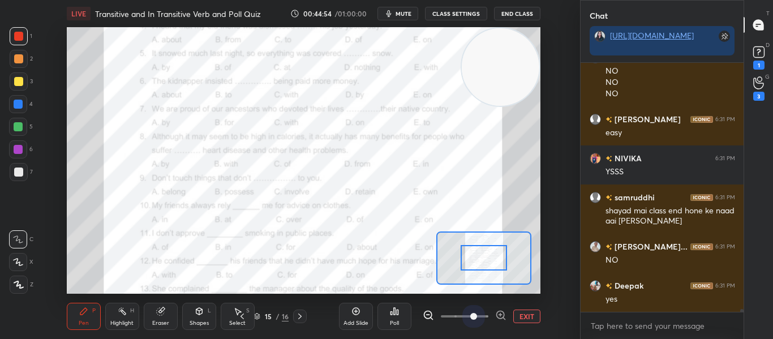
click at [476, 314] on span at bounding box center [465, 316] width 48 height 17
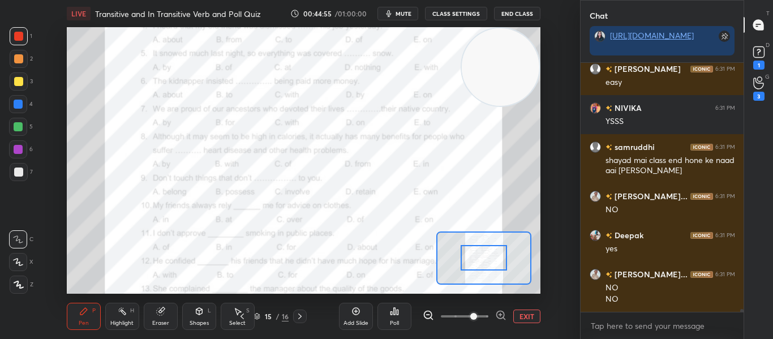
scroll to position [23263, 0]
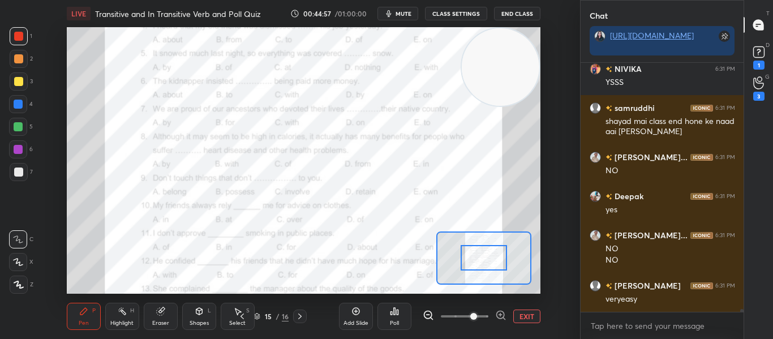
click at [498, 317] on icon at bounding box center [499, 314] width 7 height 7
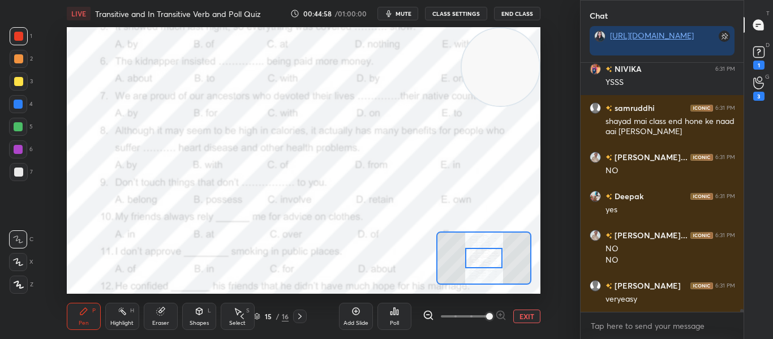
scroll to position [23302, 0]
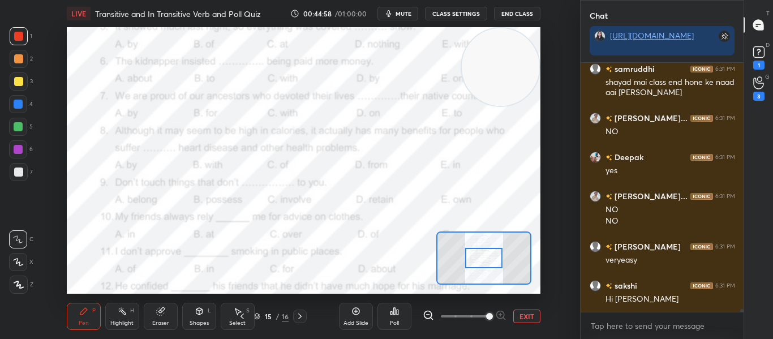
click at [483, 257] on div at bounding box center [483, 258] width 37 height 20
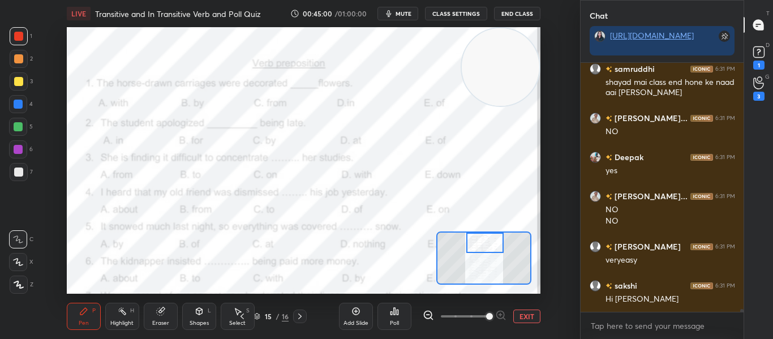
drag, startPoint x: 483, startPoint y: 257, endPoint x: 484, endPoint y: 236, distance: 20.4
click at [484, 236] on div at bounding box center [484, 242] width 37 height 20
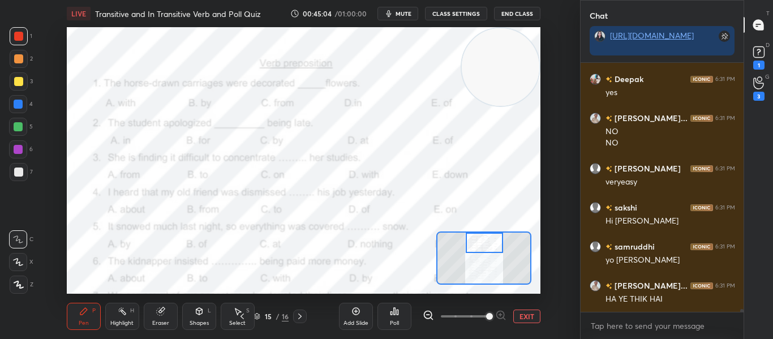
scroll to position [23419, 0]
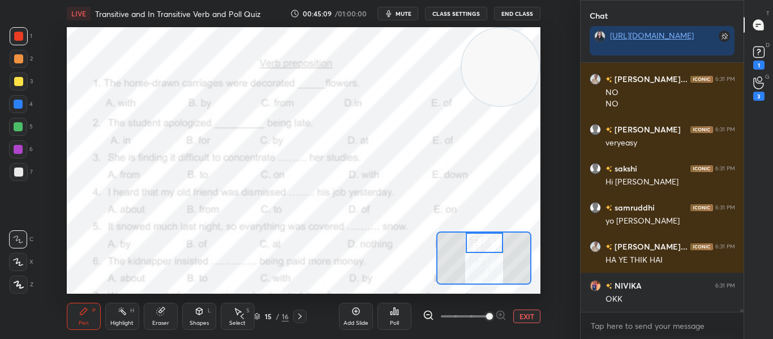
click at [386, 312] on div "Poll" at bounding box center [394, 316] width 34 height 27
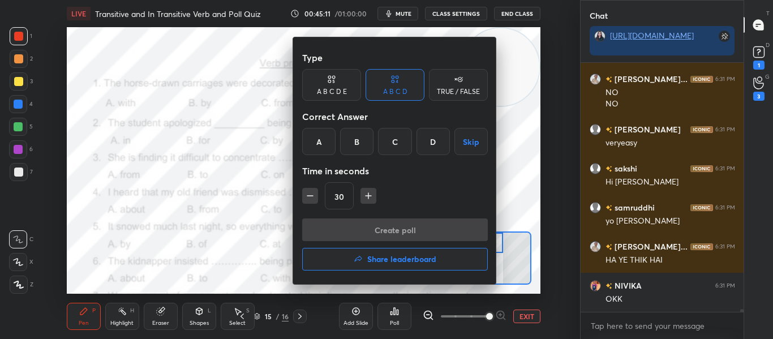
click at [339, 100] on div "A B C D E" at bounding box center [331, 85] width 59 height 32
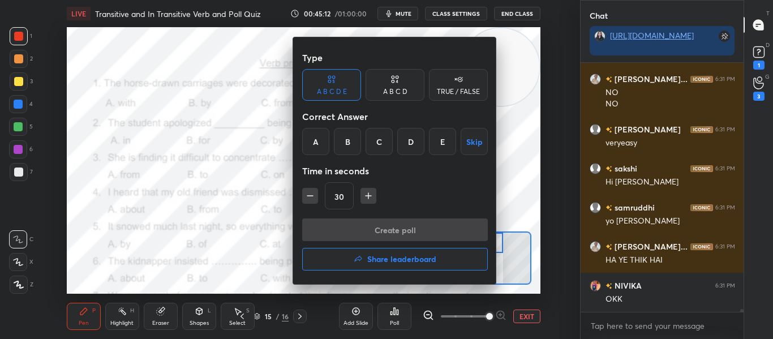
click at [316, 137] on div "A" at bounding box center [315, 141] width 27 height 27
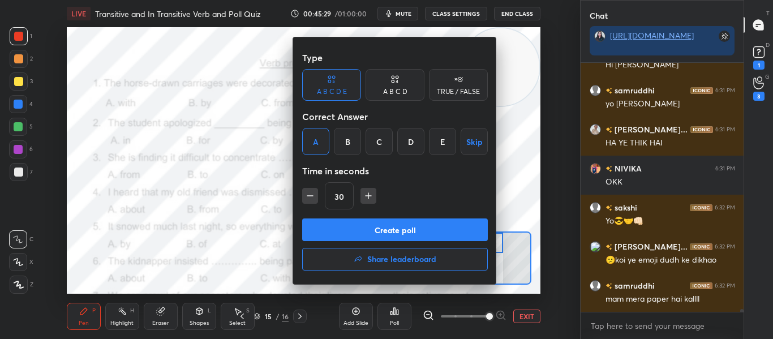
scroll to position [23576, 0]
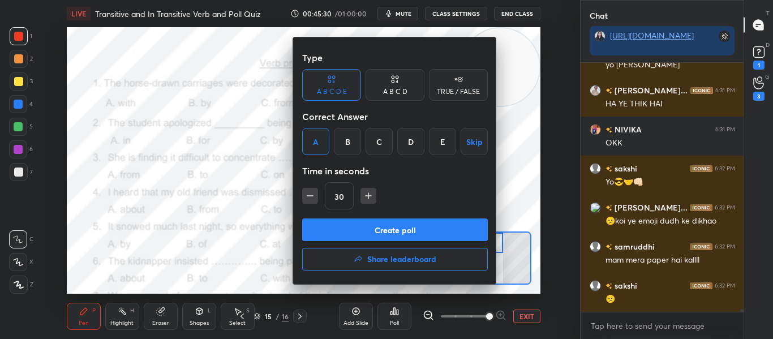
click at [383, 225] on button "Create poll" at bounding box center [395, 229] width 186 height 23
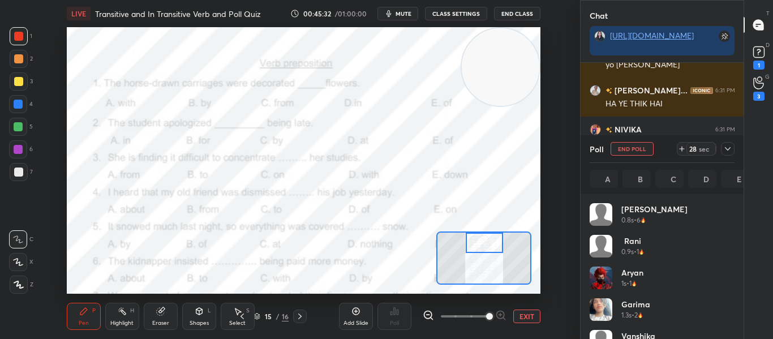
scroll to position [132, 141]
click at [728, 146] on icon at bounding box center [727, 148] width 9 height 9
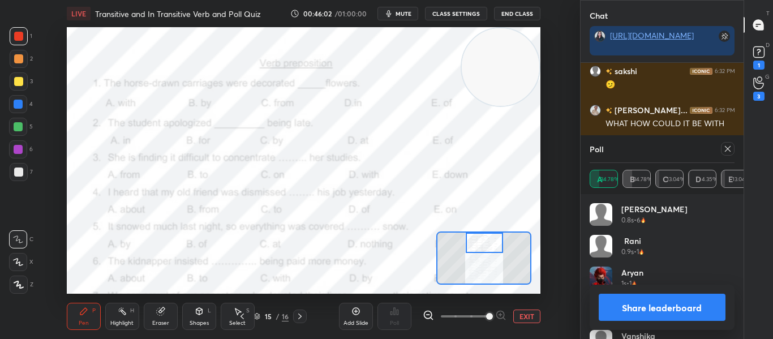
click at [728, 146] on icon at bounding box center [727, 148] width 9 height 9
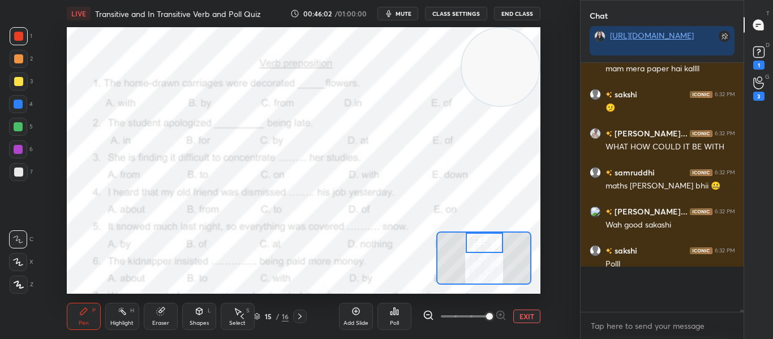
scroll to position [269, 159]
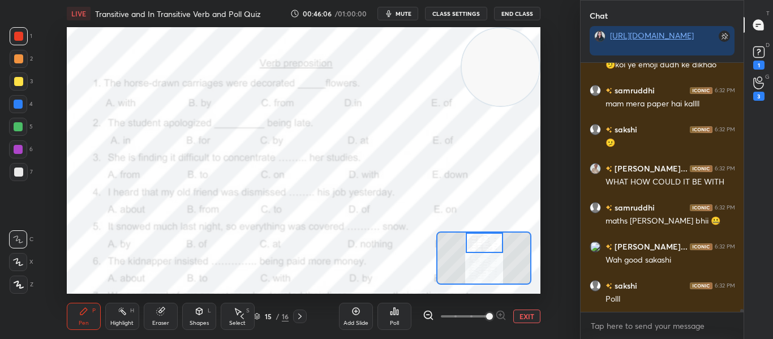
click at [389, 317] on div "Poll" at bounding box center [394, 316] width 34 height 27
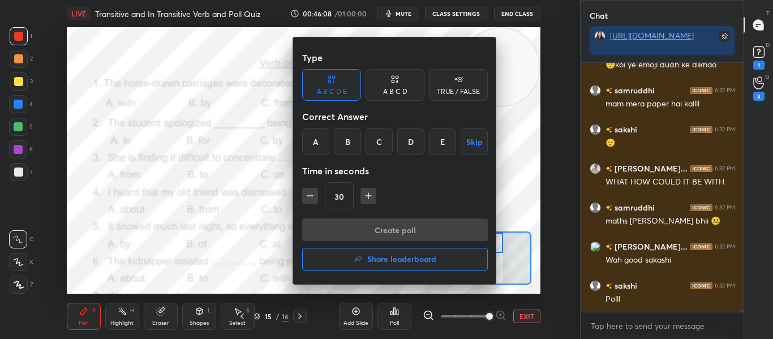
click at [342, 145] on div "B" at bounding box center [347, 141] width 27 height 27
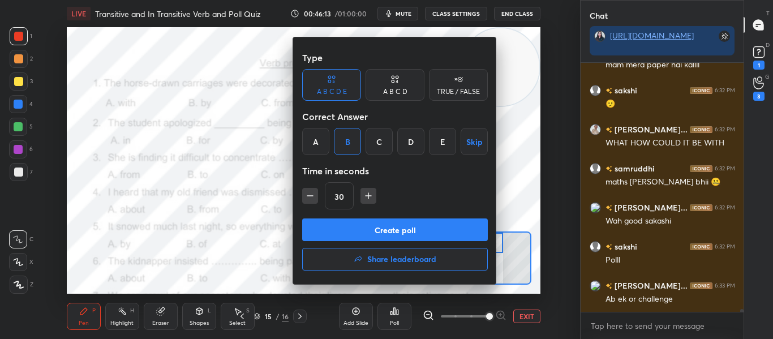
click at [347, 233] on button "Create poll" at bounding box center [395, 229] width 186 height 23
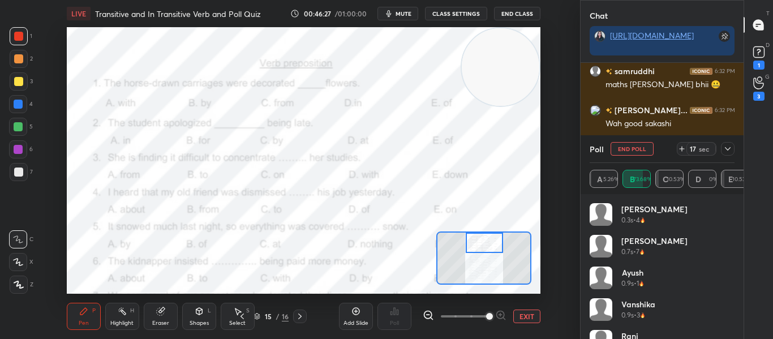
click at [725, 148] on icon at bounding box center [727, 148] width 9 height 9
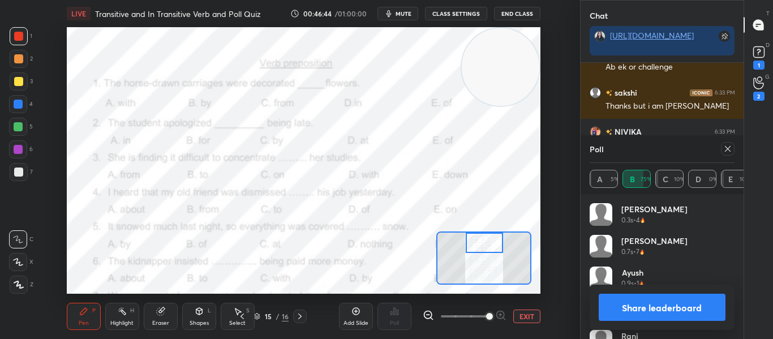
click at [725, 148] on icon at bounding box center [727, 148] width 9 height 9
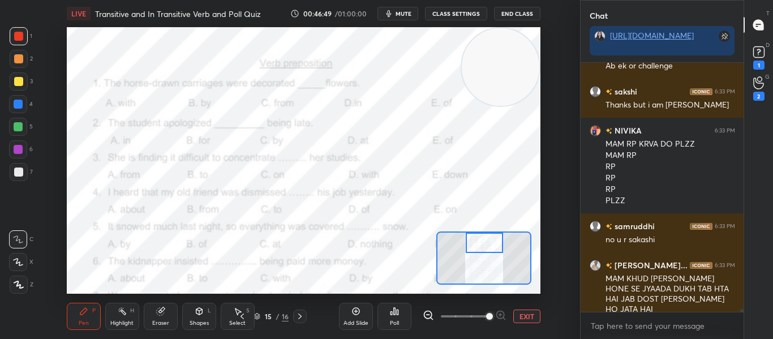
click at [391, 320] on div "Poll" at bounding box center [394, 323] width 9 height 6
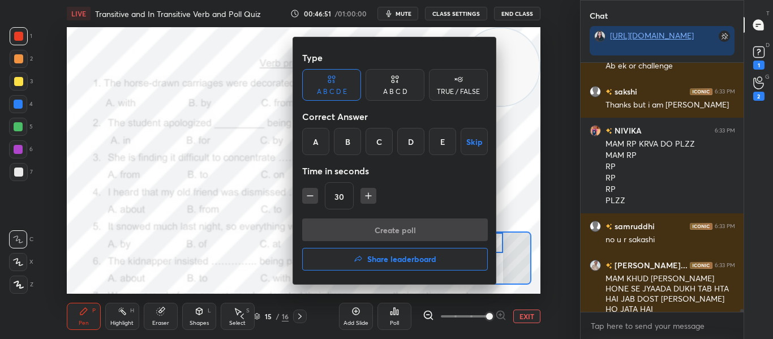
click at [374, 145] on div "C" at bounding box center [378, 141] width 27 height 27
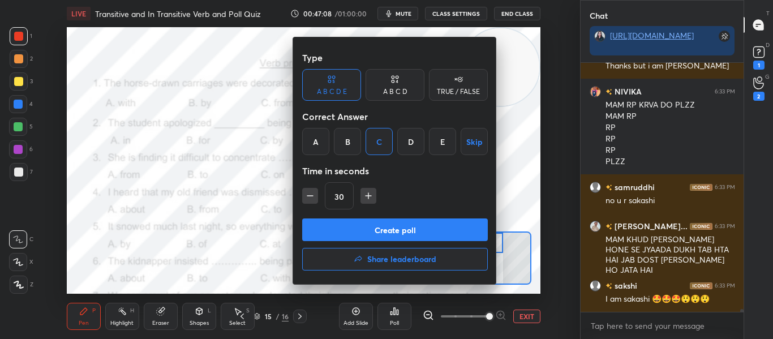
click at [378, 222] on button "Create poll" at bounding box center [395, 229] width 186 height 23
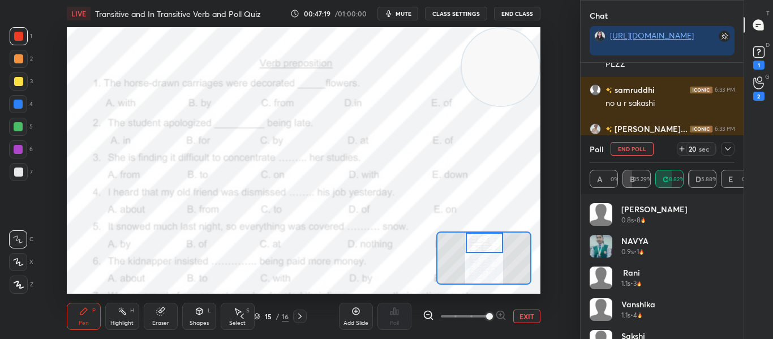
click at [726, 150] on icon at bounding box center [727, 148] width 9 height 9
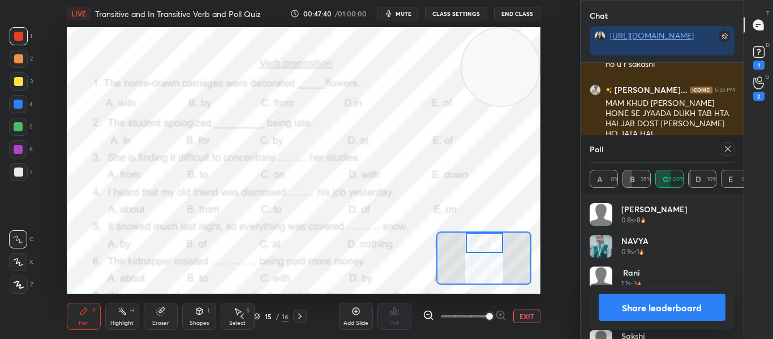
click at [728, 143] on div at bounding box center [728, 149] width 14 height 14
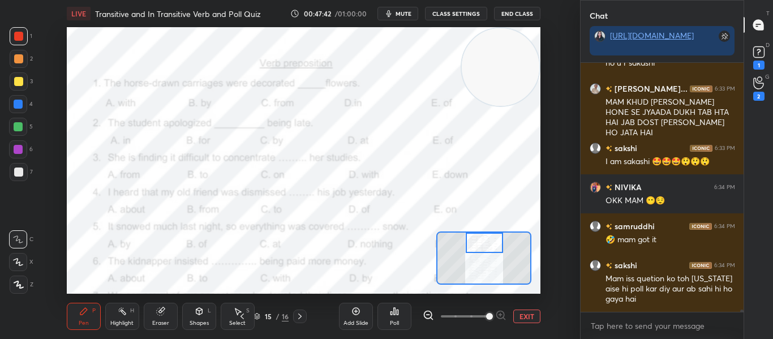
click at [485, 238] on div at bounding box center [483, 242] width 37 height 20
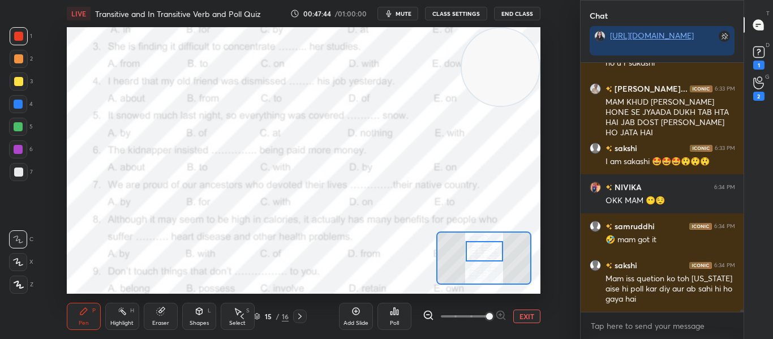
drag, startPoint x: 485, startPoint y: 238, endPoint x: 485, endPoint y: 246, distance: 8.5
click at [485, 246] on div at bounding box center [483, 251] width 37 height 20
click at [398, 309] on icon at bounding box center [397, 311] width 2 height 5
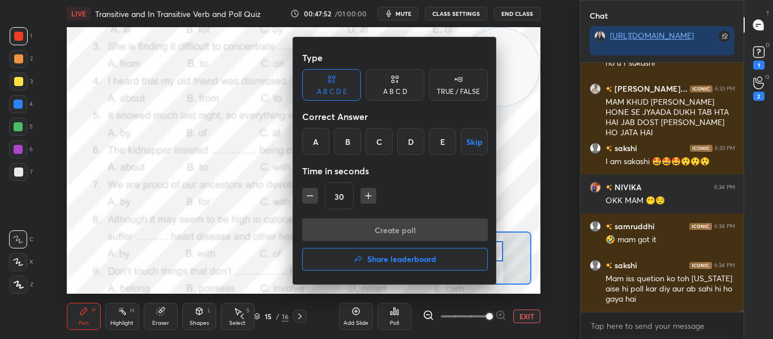
click at [340, 150] on div "B" at bounding box center [347, 141] width 27 height 27
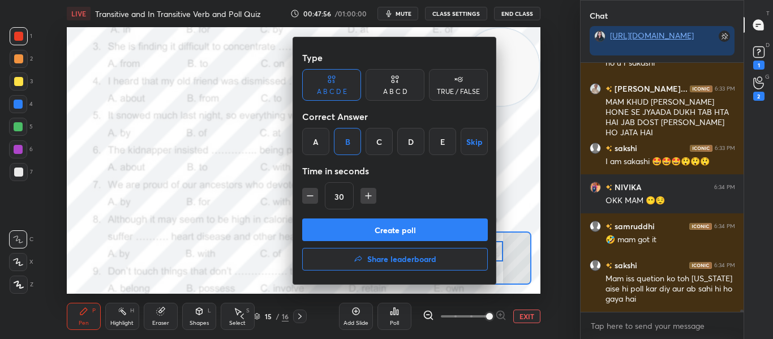
click at [370, 236] on button "Create poll" at bounding box center [395, 229] width 186 height 23
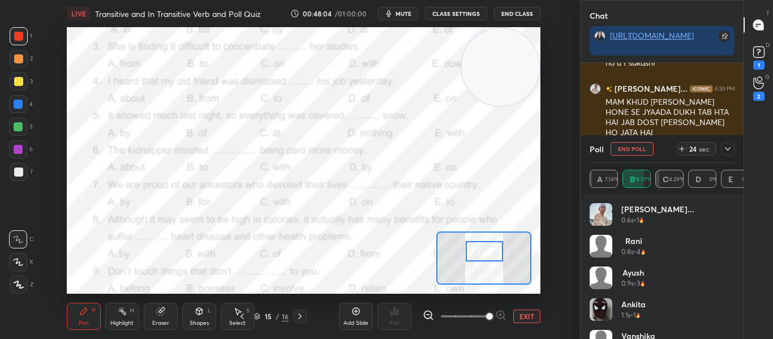
click at [724, 145] on icon at bounding box center [727, 148] width 9 height 9
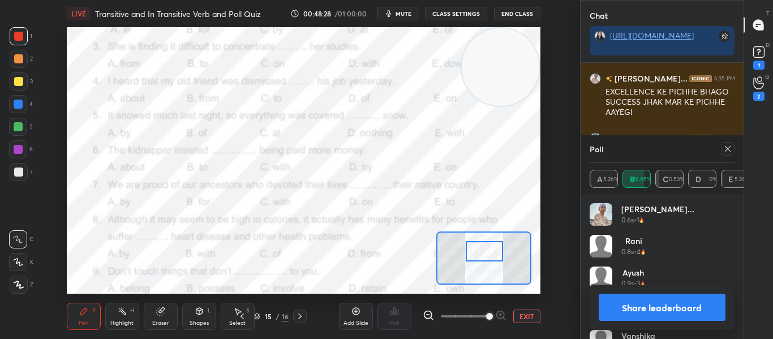
click at [724, 145] on icon at bounding box center [727, 148] width 9 height 9
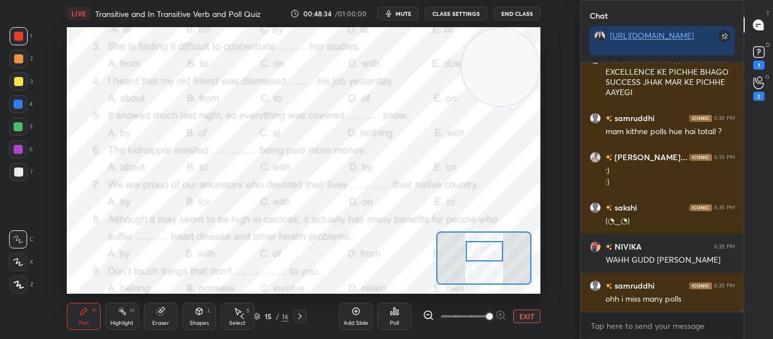
click at [390, 317] on div "Poll" at bounding box center [394, 316] width 34 height 27
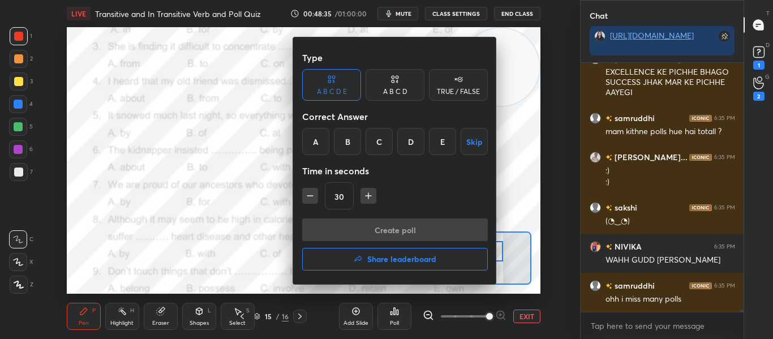
click at [438, 139] on div "E" at bounding box center [442, 141] width 27 height 27
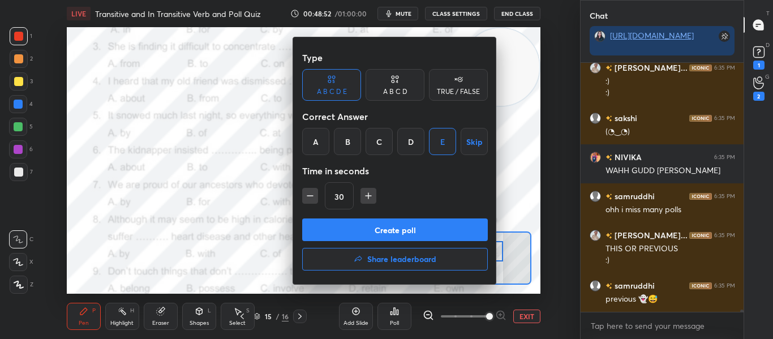
click at [406, 225] on button "Create poll" at bounding box center [395, 229] width 186 height 23
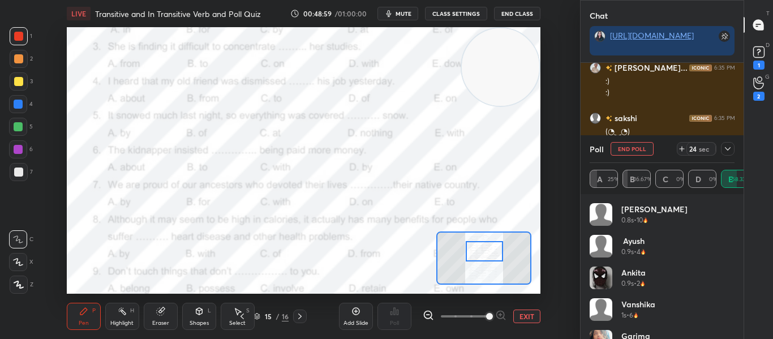
click at [722, 145] on div at bounding box center [728, 149] width 14 height 14
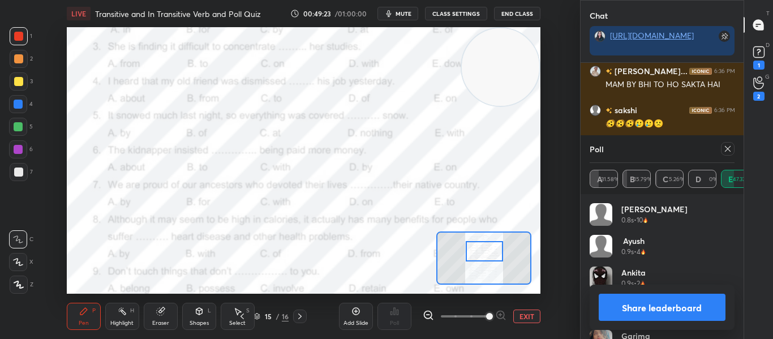
click at [722, 145] on div at bounding box center [728, 149] width 14 height 14
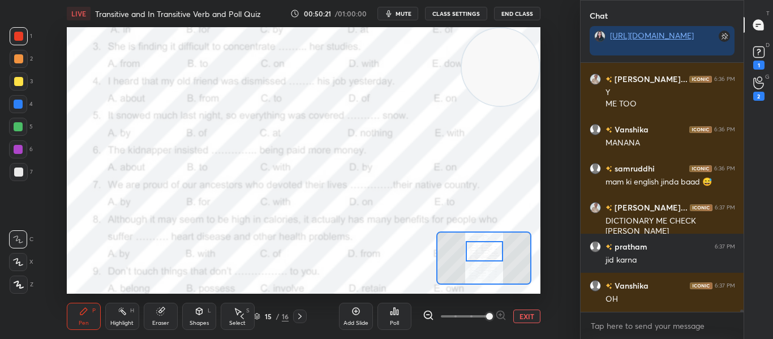
click at [385, 317] on div "Poll" at bounding box center [394, 316] width 34 height 27
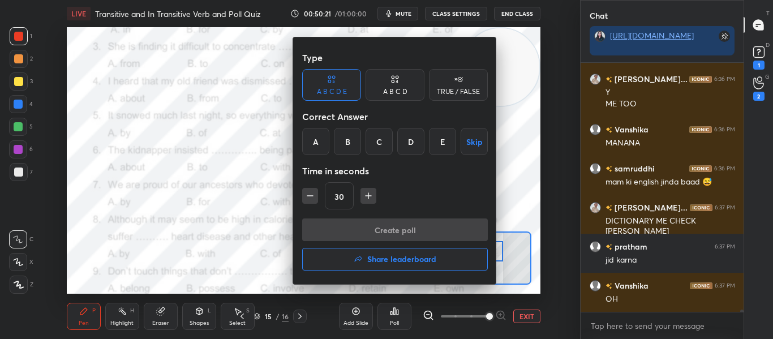
scroll to position [25242, 0]
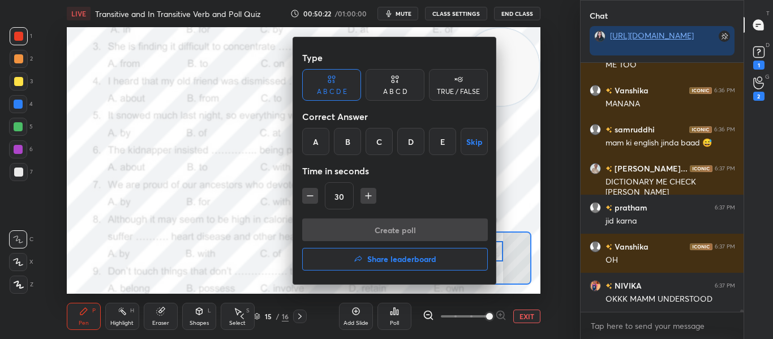
click at [435, 147] on div "E" at bounding box center [442, 141] width 27 height 27
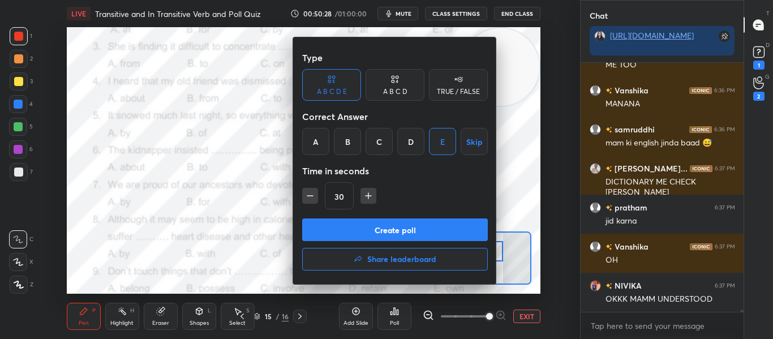
click at [383, 231] on button "Create poll" at bounding box center [395, 229] width 186 height 23
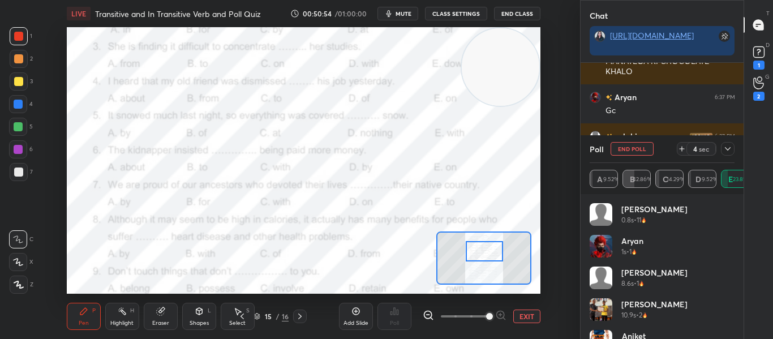
scroll to position [25647, 0]
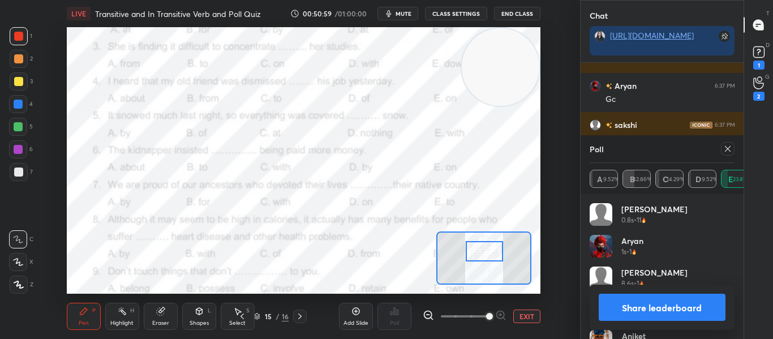
click at [726, 153] on icon at bounding box center [727, 148] width 9 height 9
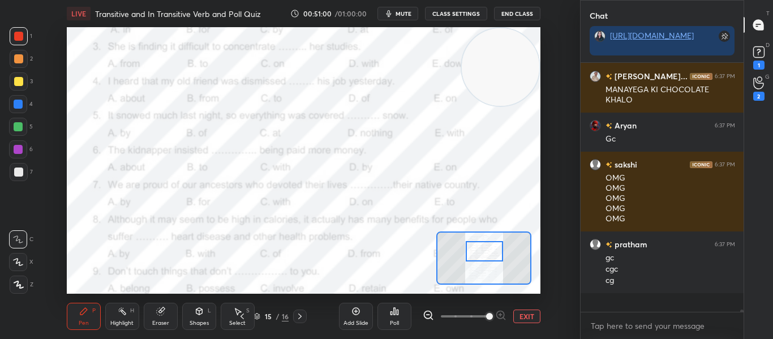
scroll to position [25588, 0]
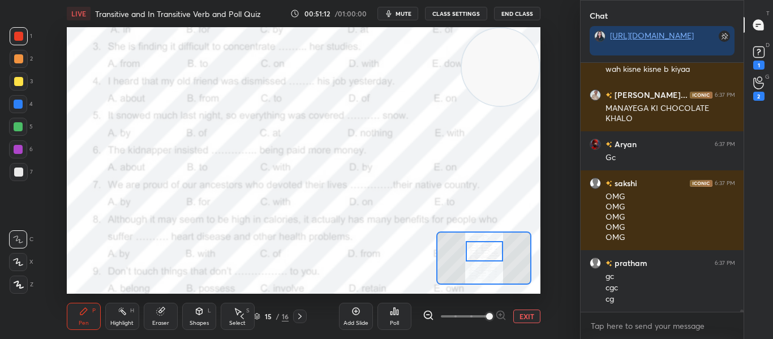
click at [479, 259] on div at bounding box center [483, 251] width 37 height 20
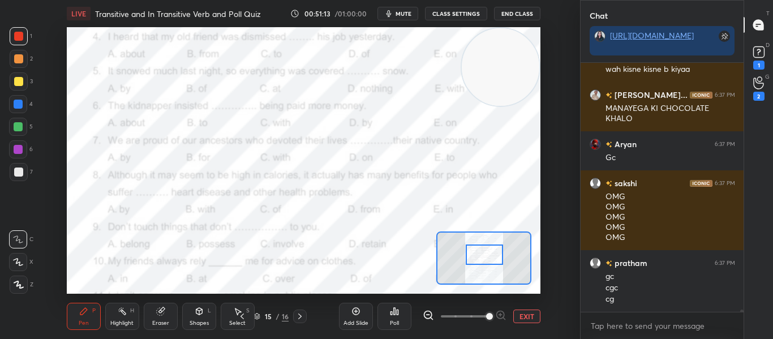
click at [479, 263] on div at bounding box center [483, 254] width 37 height 20
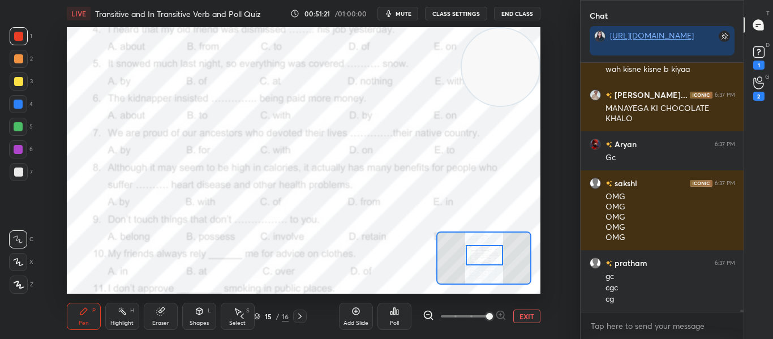
click at [395, 320] on div "Poll" at bounding box center [394, 323] width 9 height 6
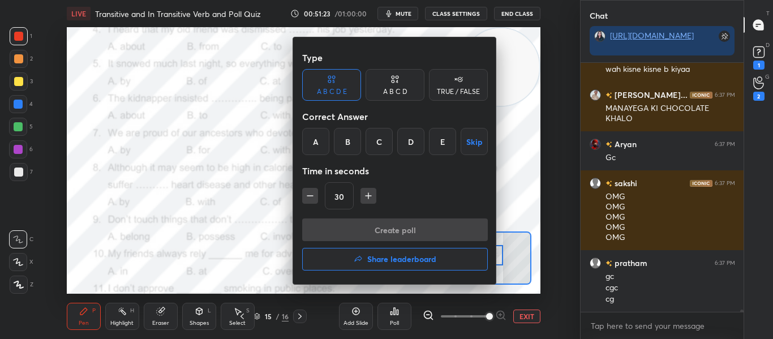
click at [346, 144] on div "B" at bounding box center [347, 141] width 27 height 27
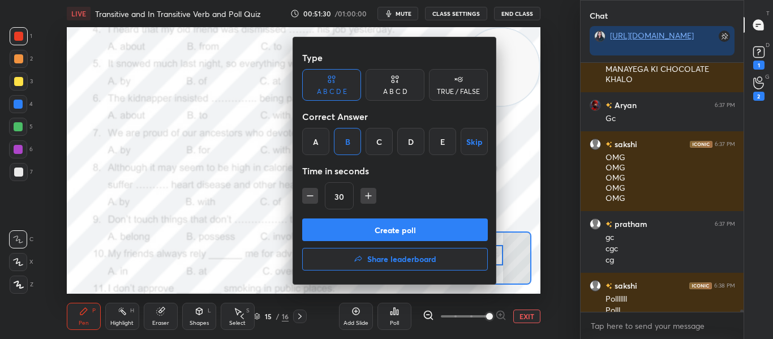
scroll to position [25639, 0]
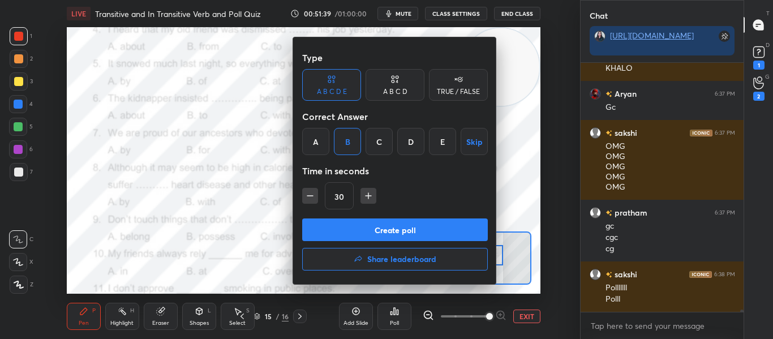
click at [363, 230] on button "Create poll" at bounding box center [395, 229] width 186 height 23
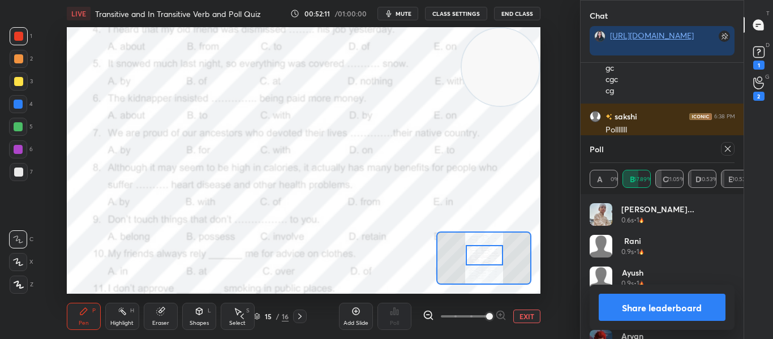
scroll to position [25836, 0]
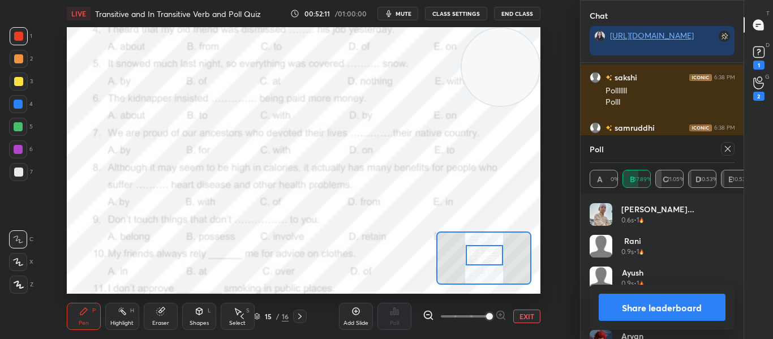
click at [727, 149] on icon at bounding box center [727, 149] width 6 height 6
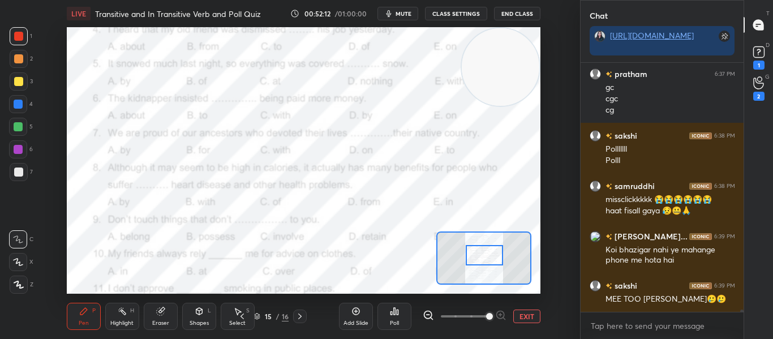
scroll to position [273, 159]
click at [373, 316] on div "Add Slide Poll EXIT" at bounding box center [439, 315] width 201 height 63
click at [403, 313] on div "Poll" at bounding box center [394, 316] width 34 height 27
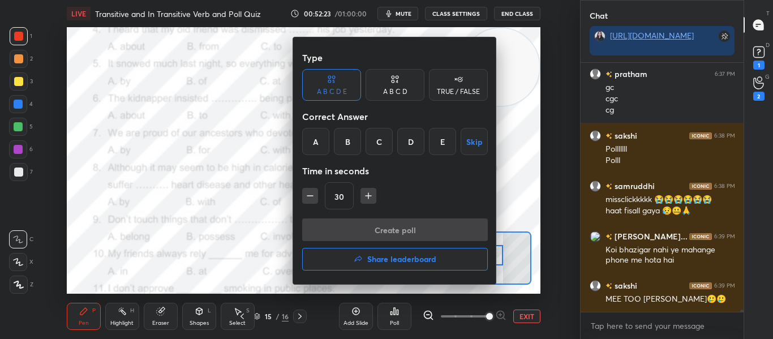
click at [415, 139] on div "D" at bounding box center [410, 141] width 27 height 27
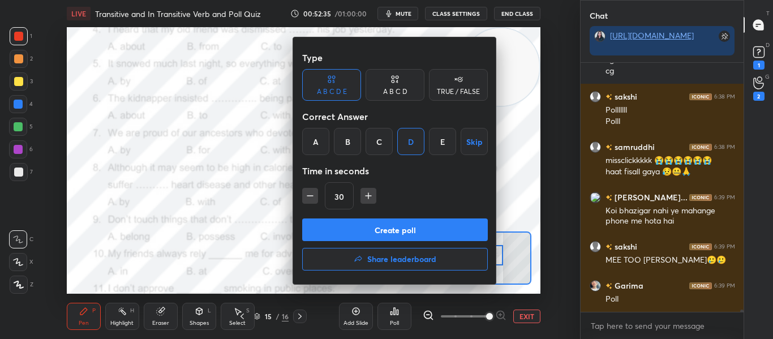
scroll to position [25876, 0]
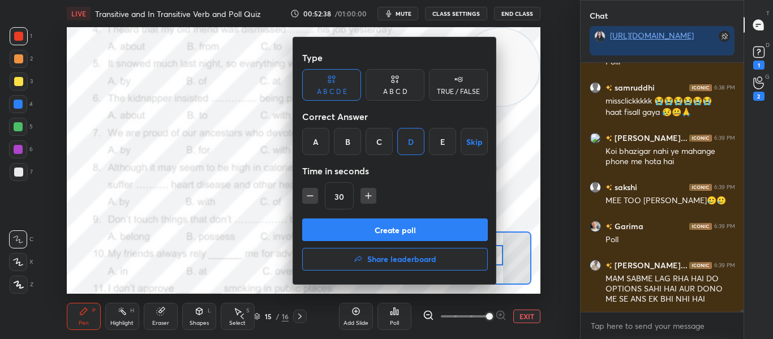
click at [372, 224] on button "Create poll" at bounding box center [395, 229] width 186 height 23
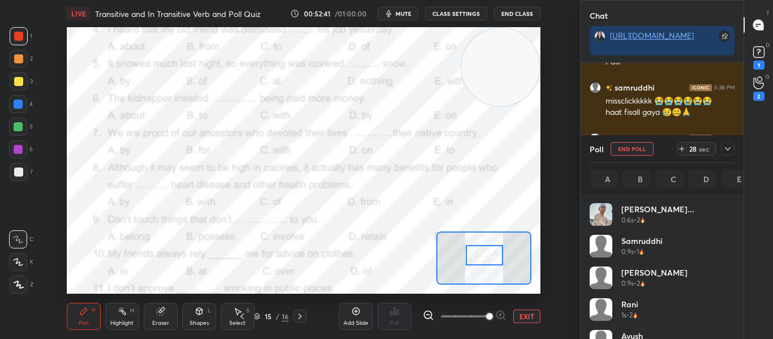
scroll to position [132, 141]
click at [724, 153] on div at bounding box center [728, 149] width 14 height 14
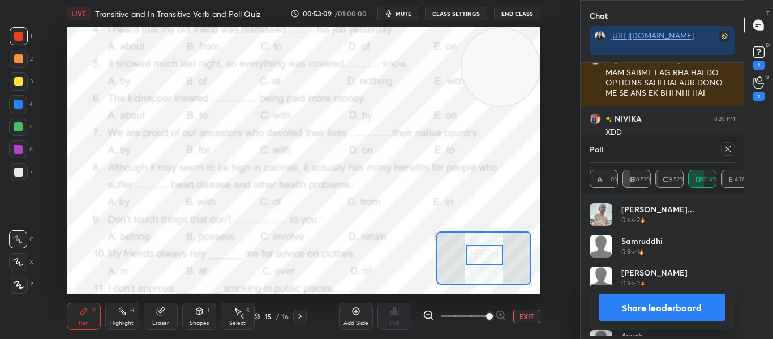
scroll to position [132, 141]
click at [724, 153] on div at bounding box center [728, 149] width 14 height 14
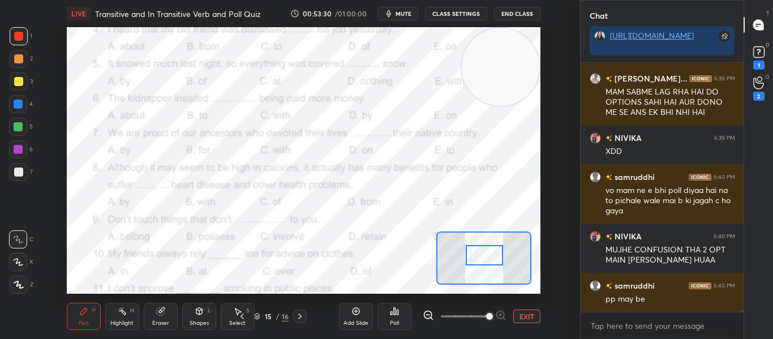
click at [407, 308] on div "Poll" at bounding box center [394, 316] width 34 height 27
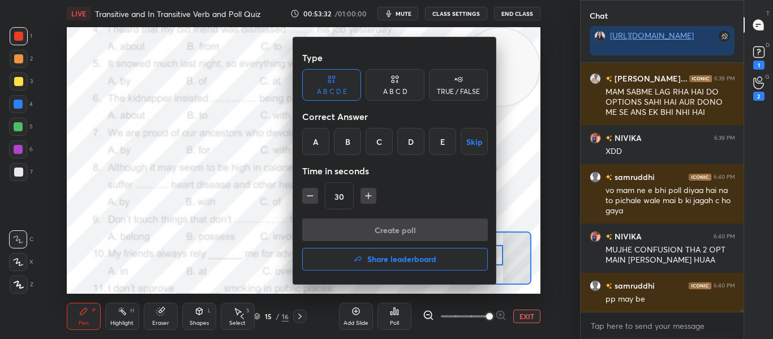
click at [317, 154] on div "A" at bounding box center [315, 141] width 27 height 27
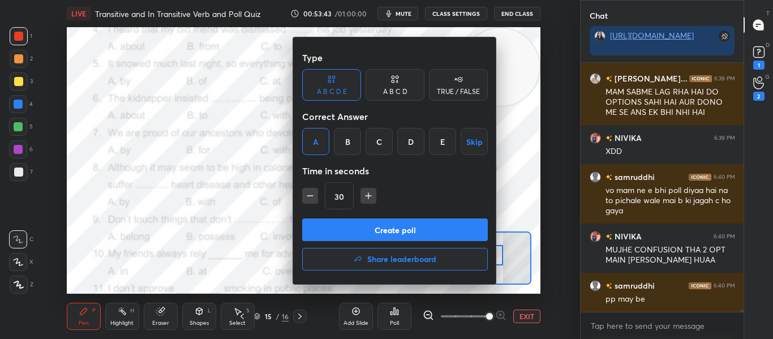
click at [356, 232] on button "Create poll" at bounding box center [395, 229] width 186 height 23
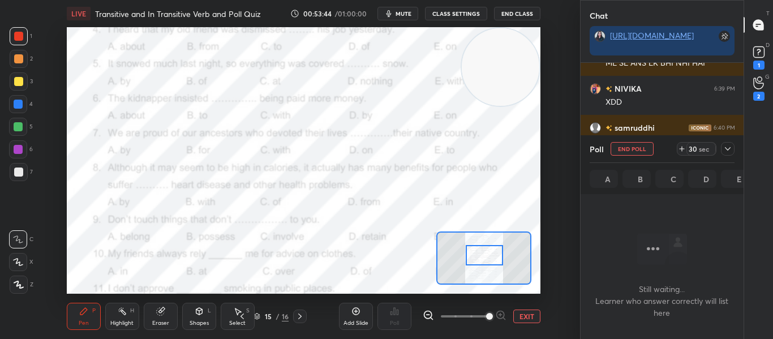
scroll to position [190, 159]
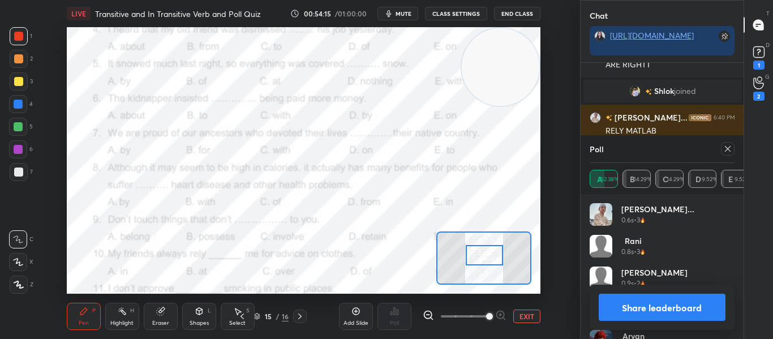
click at [723, 148] on icon at bounding box center [727, 148] width 9 height 9
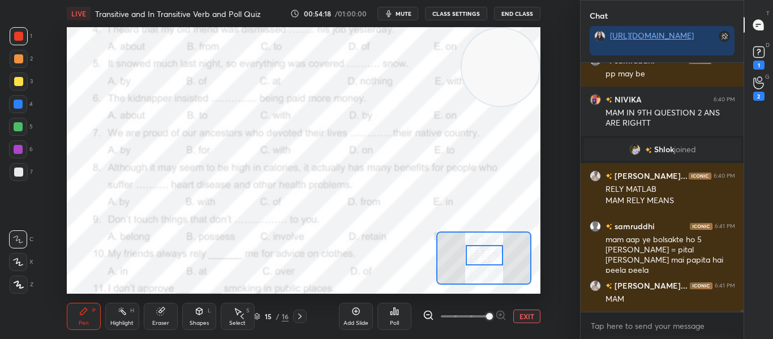
scroll to position [25071, 0]
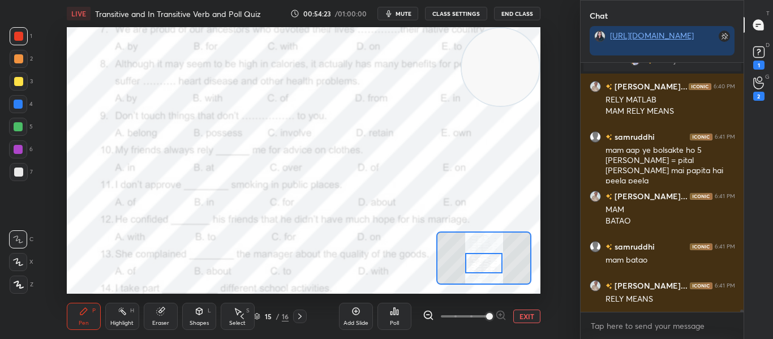
drag, startPoint x: 482, startPoint y: 258, endPoint x: 482, endPoint y: 266, distance: 7.9
click at [482, 266] on div at bounding box center [483, 263] width 37 height 20
click at [383, 326] on div "Poll" at bounding box center [394, 316] width 34 height 27
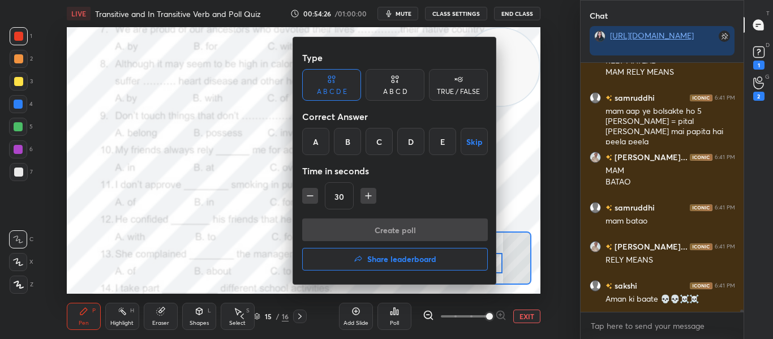
click at [433, 133] on div "E" at bounding box center [442, 141] width 27 height 27
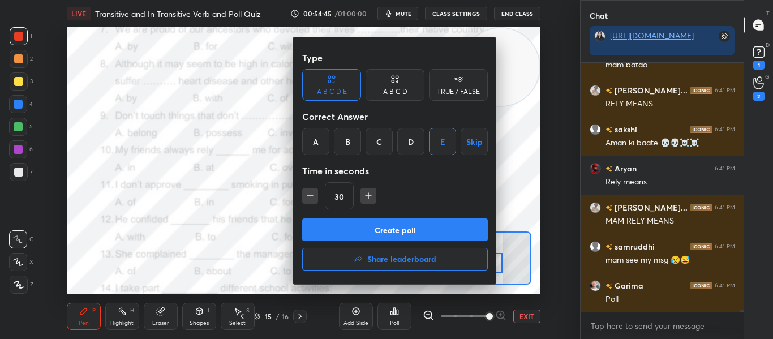
click at [380, 227] on button "Create poll" at bounding box center [395, 229] width 186 height 23
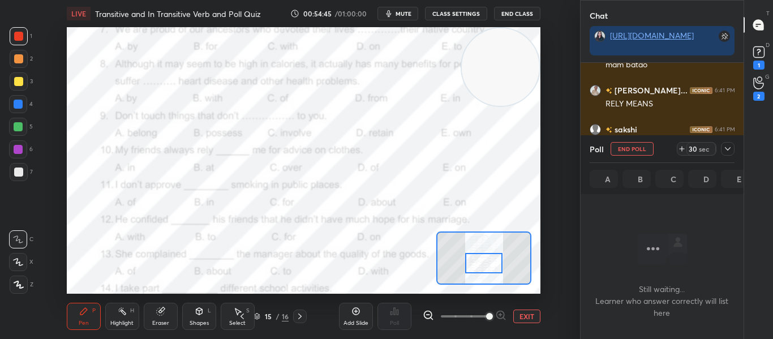
scroll to position [196, 159]
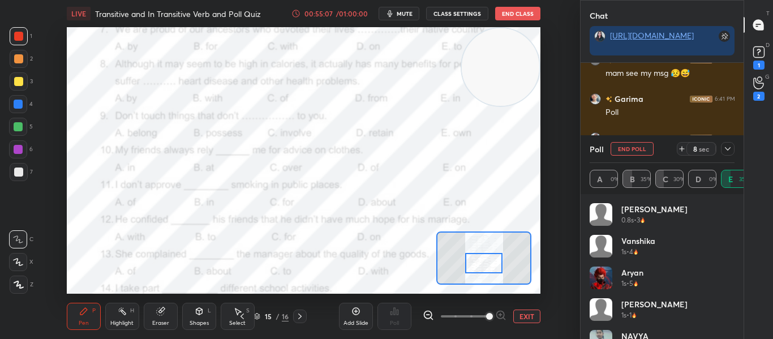
click at [727, 147] on icon at bounding box center [727, 148] width 9 height 9
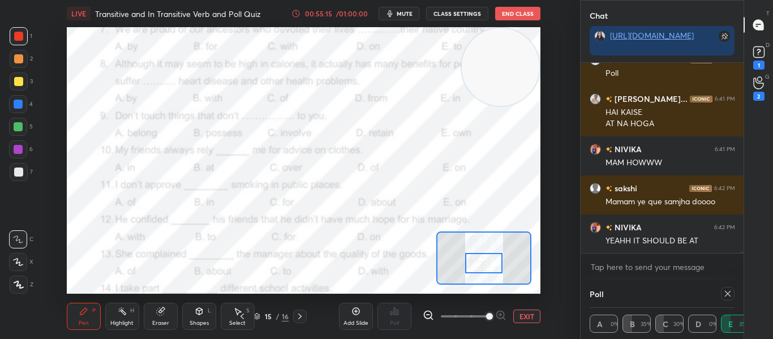
scroll to position [4, 4]
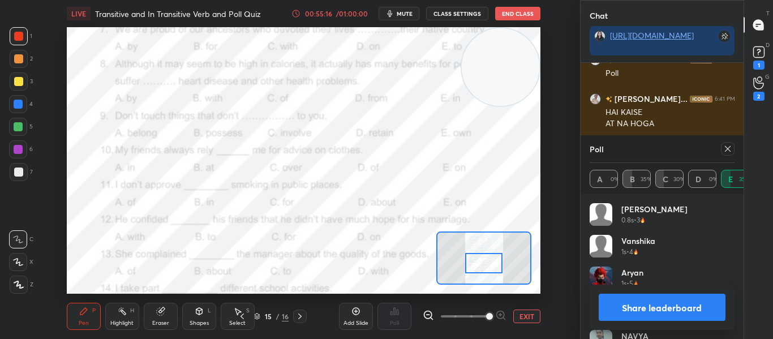
click at [727, 147] on icon at bounding box center [727, 148] width 9 height 9
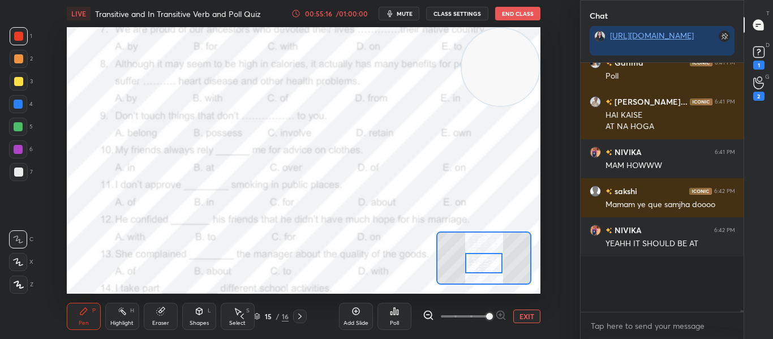
scroll to position [227, 159]
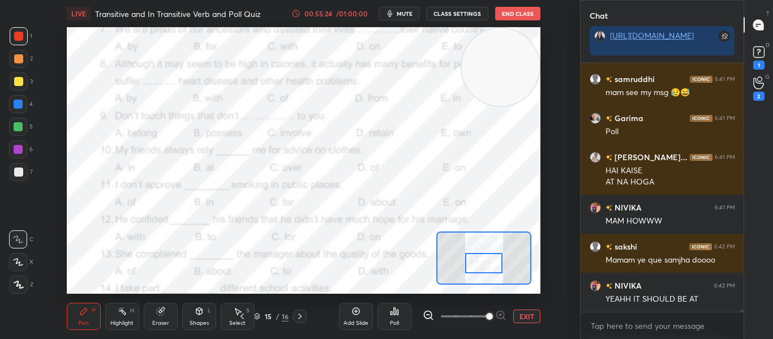
click at [532, 318] on button "EXIT" at bounding box center [526, 316] width 27 height 14
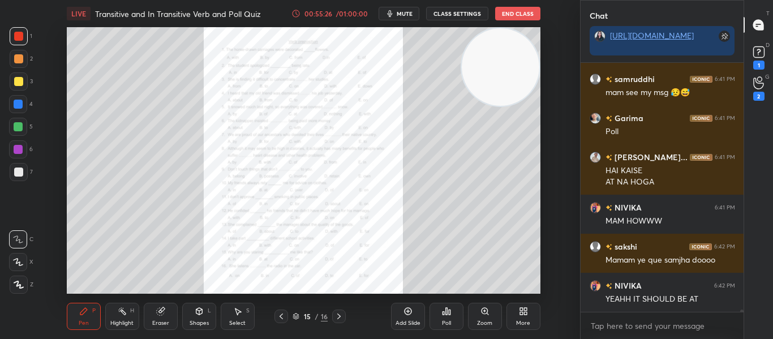
click at [508, 316] on div "More" at bounding box center [523, 316] width 34 height 27
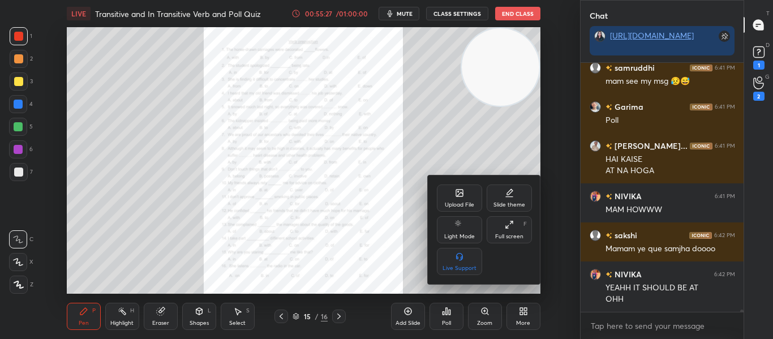
click at [460, 204] on div "Upload File" at bounding box center [459, 205] width 29 height 6
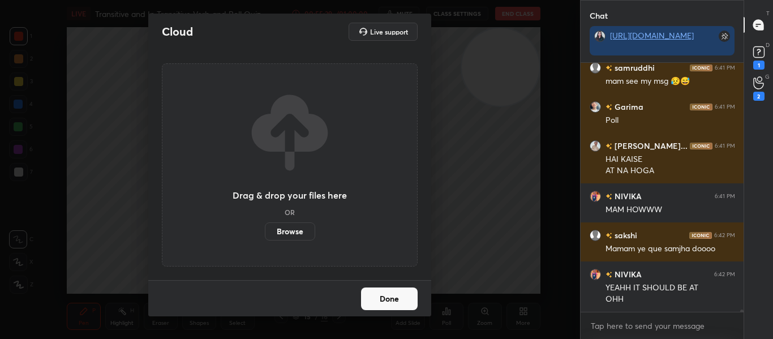
click at [275, 233] on label "Browse" at bounding box center [290, 231] width 50 height 18
click at [265, 233] on input "Browse" at bounding box center [265, 231] width 0 height 18
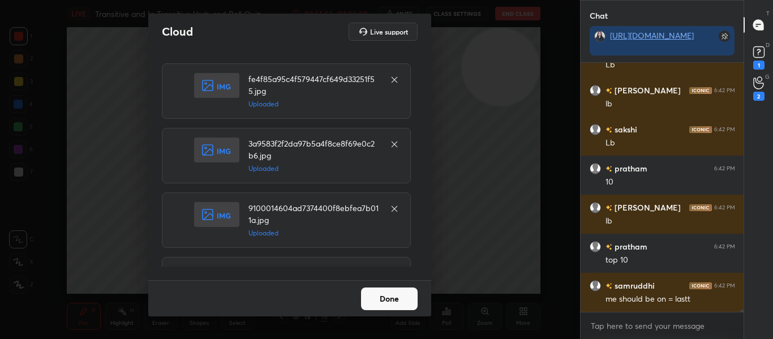
click at [399, 301] on button "Done" at bounding box center [389, 298] width 57 height 23
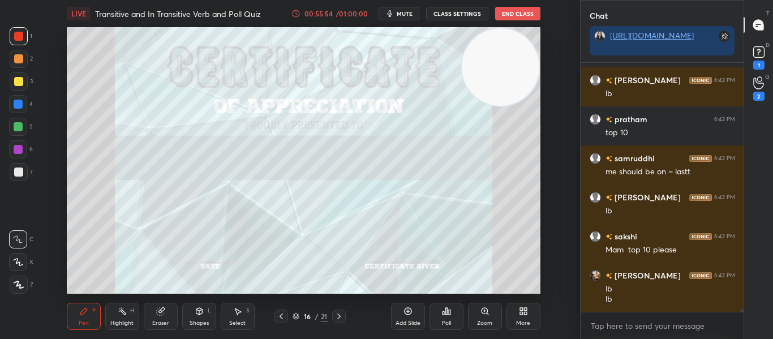
click at [439, 316] on div "Poll" at bounding box center [446, 316] width 34 height 27
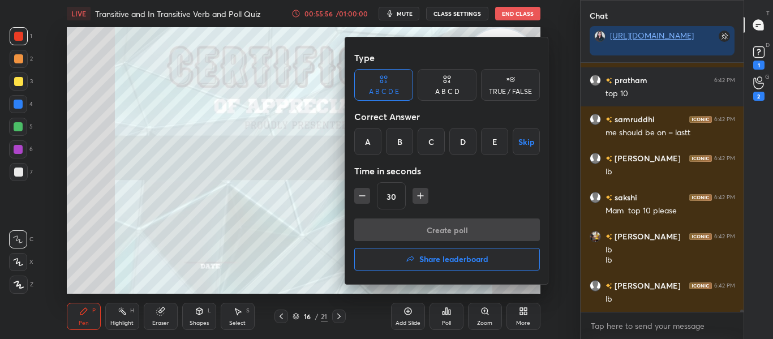
click at [412, 261] on icon "button" at bounding box center [410, 259] width 9 height 9
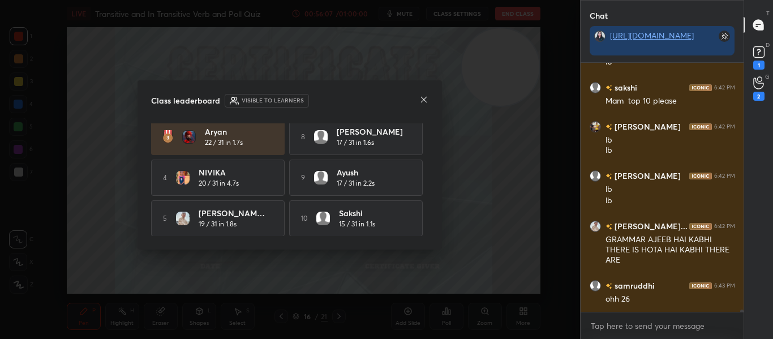
click at [417, 99] on div "Class leaderboard Visible to learners" at bounding box center [289, 101] width 277 height 14
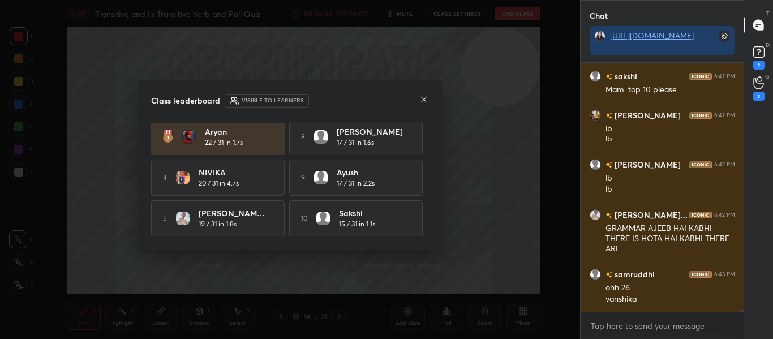
click at [419, 99] on div "Class leaderboard Visible to learners" at bounding box center [289, 101] width 277 height 14
click at [419, 98] on div "Class leaderboard Visible to learners" at bounding box center [289, 101] width 277 height 14
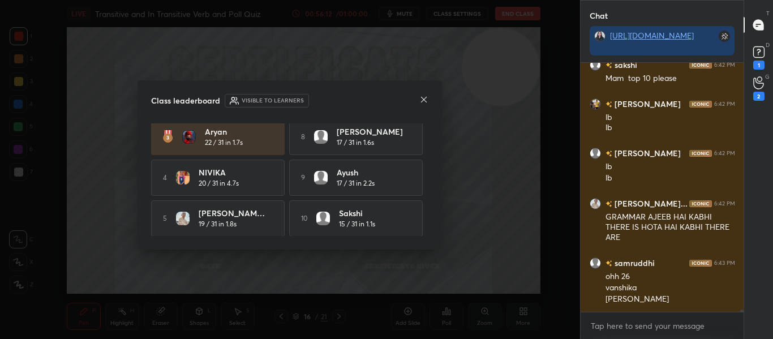
click at [422, 100] on icon at bounding box center [423, 99] width 9 height 9
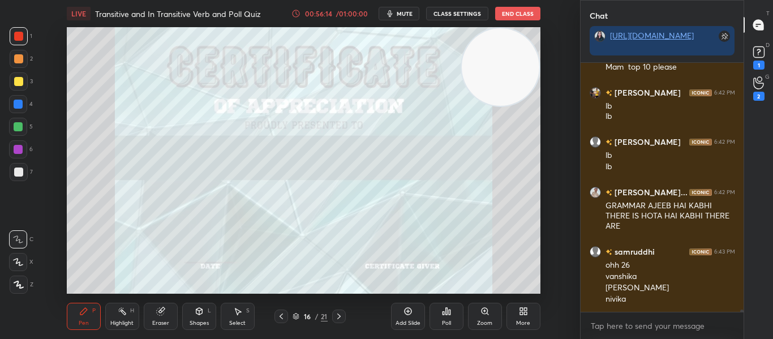
click at [16, 175] on div at bounding box center [18, 171] width 9 height 9
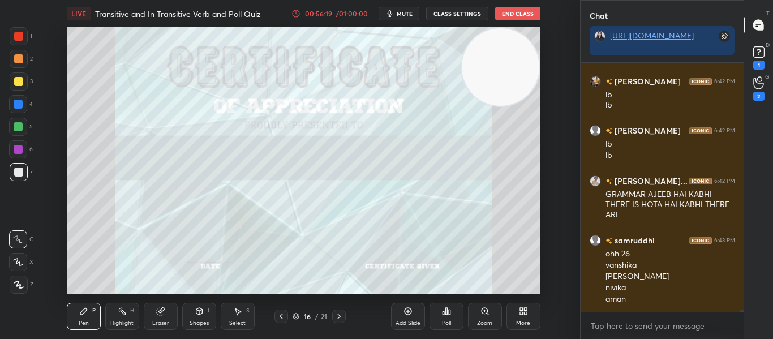
scroll to position [26178, 0]
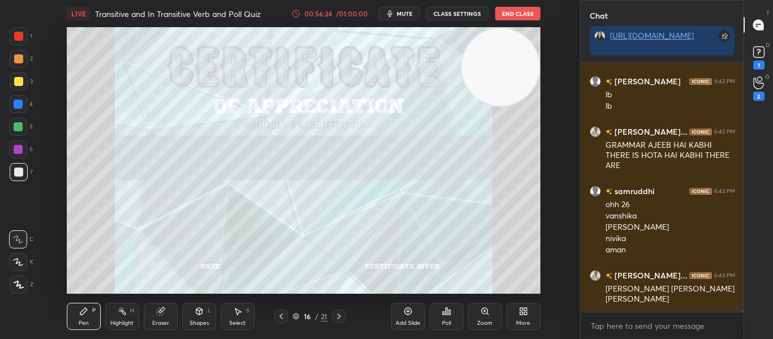
click at [18, 265] on icon at bounding box center [18, 262] width 10 height 8
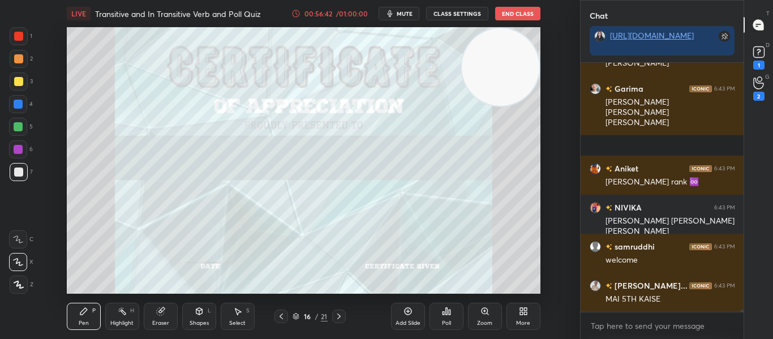
scroll to position [26453, 0]
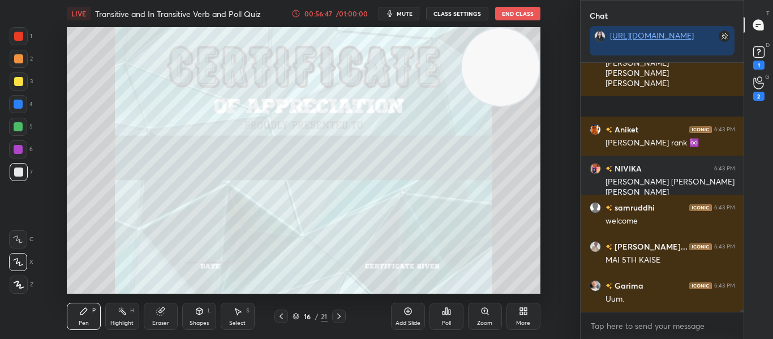
click at [340, 314] on icon at bounding box center [338, 316] width 9 height 9
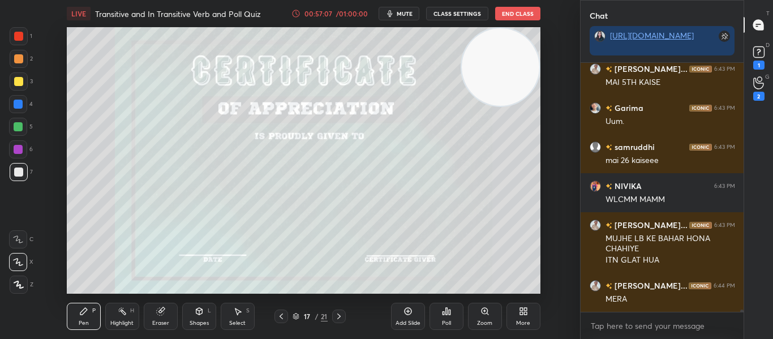
scroll to position [26669, 0]
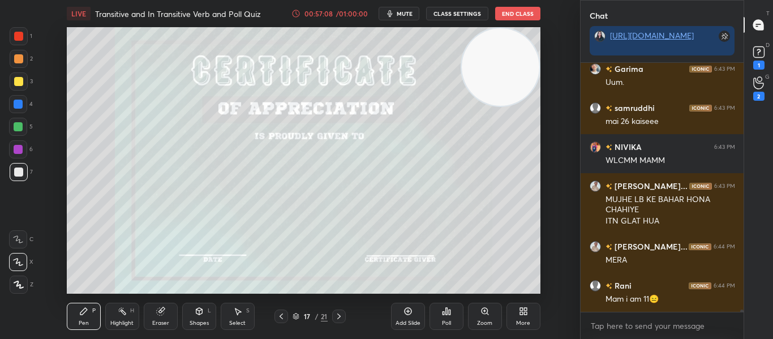
click at [338, 312] on icon at bounding box center [338, 316] width 9 height 9
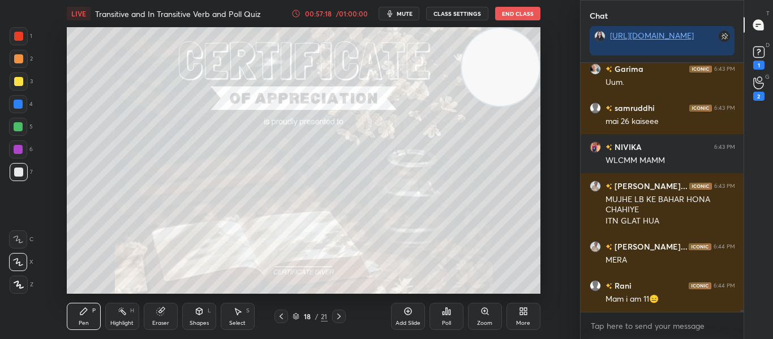
click at [21, 37] on div at bounding box center [18, 36] width 9 height 9
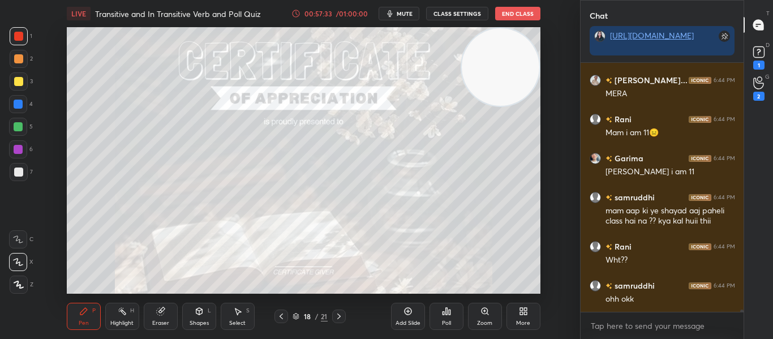
scroll to position [26874, 0]
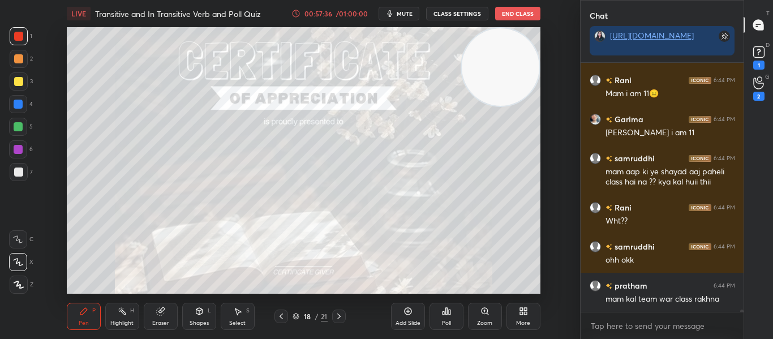
click at [338, 317] on icon at bounding box center [338, 316] width 9 height 9
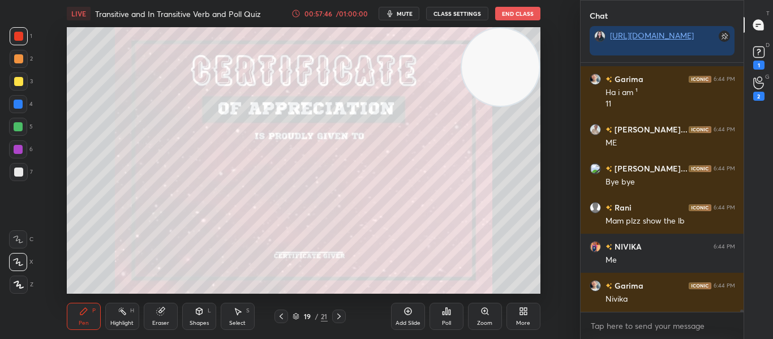
scroll to position [27159, 0]
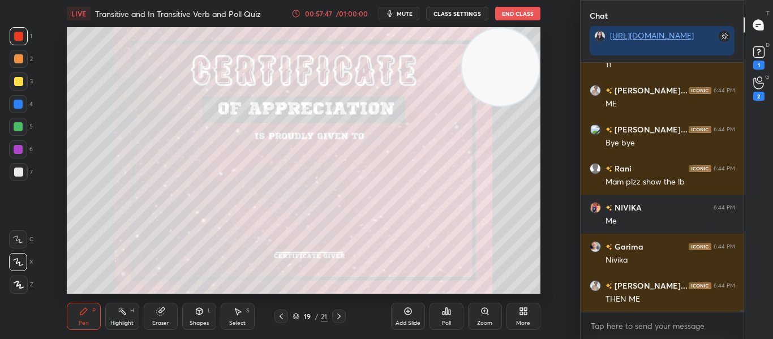
click at [20, 172] on div at bounding box center [18, 171] width 9 height 9
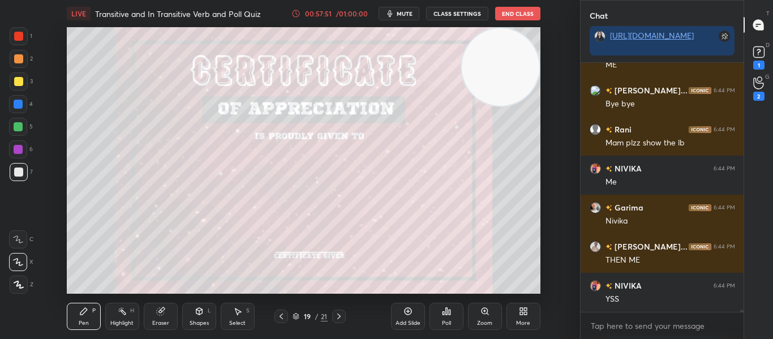
scroll to position [27247, 0]
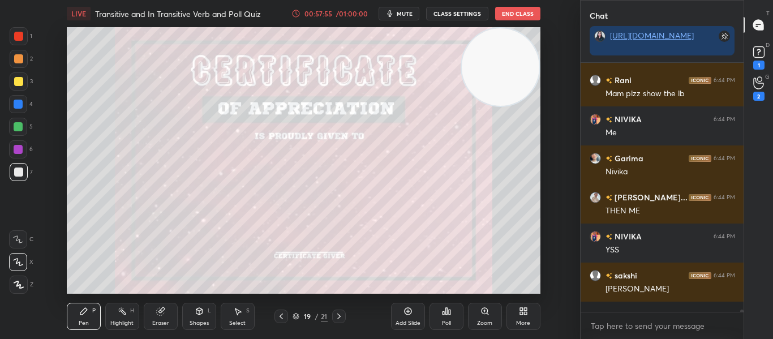
click at [164, 320] on div "Eraser" at bounding box center [160, 323] width 17 height 6
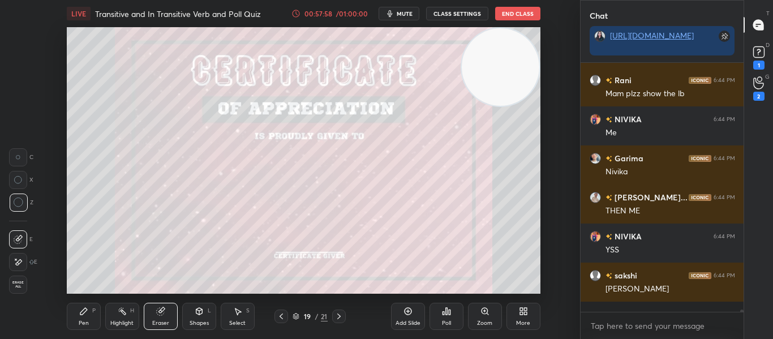
scroll to position [27286, 0]
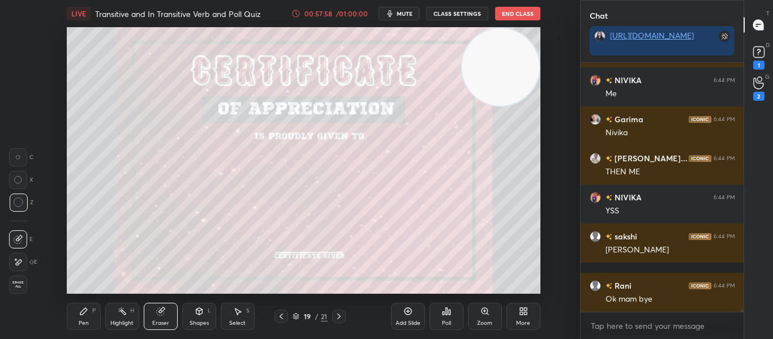
click at [82, 312] on icon at bounding box center [83, 311] width 7 height 7
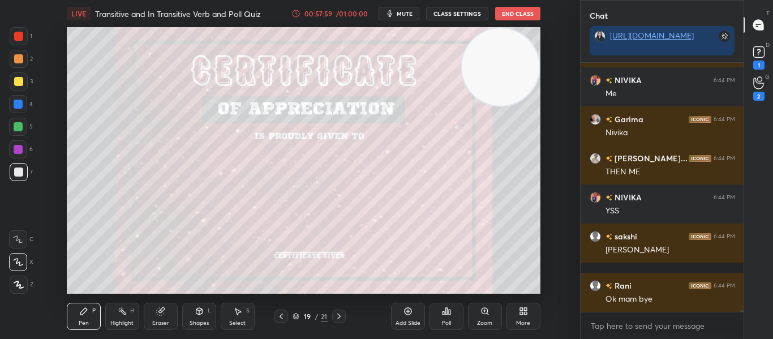
scroll to position [27325, 0]
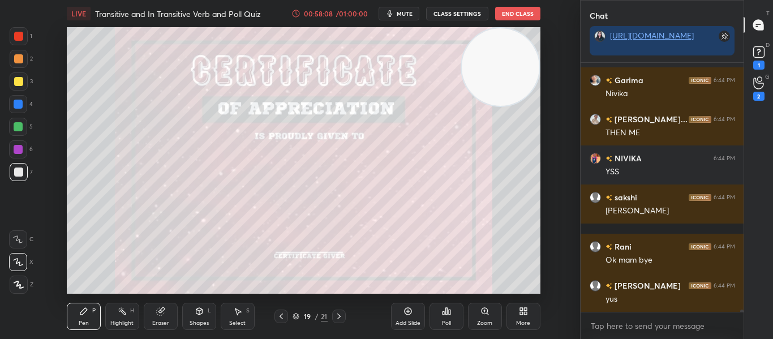
click at [343, 313] on icon at bounding box center [338, 316] width 9 height 9
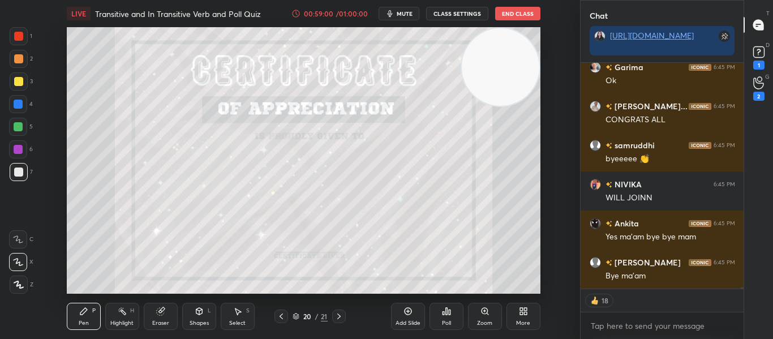
scroll to position [28490, 0]
click at [523, 19] on button "End Class" at bounding box center [517, 14] width 45 height 14
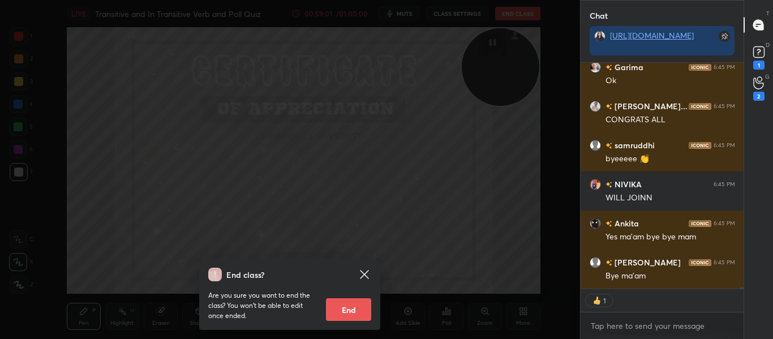
scroll to position [28529, 0]
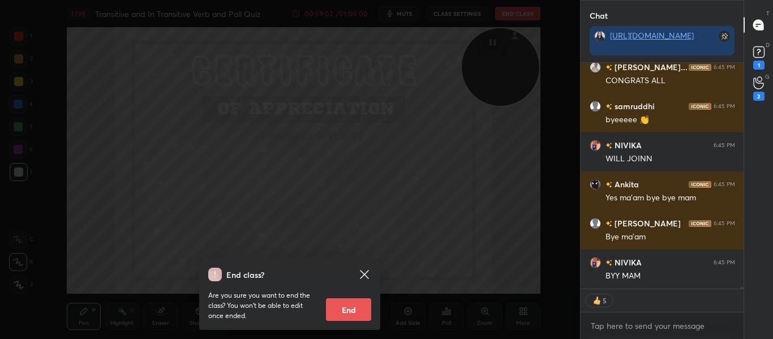
click at [351, 306] on button "End" at bounding box center [348, 309] width 45 height 23
type textarea "x"
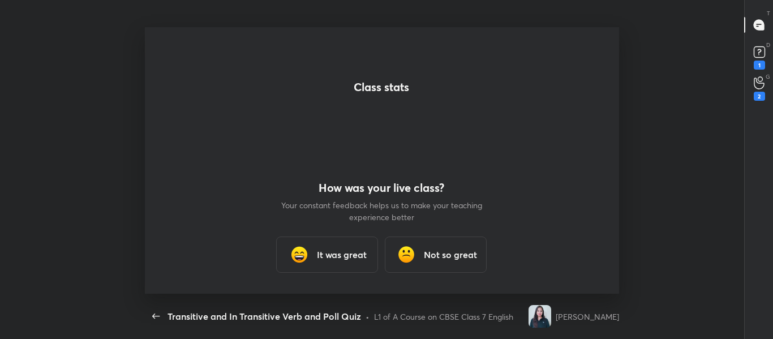
scroll to position [266, 570]
